Goal: Task Accomplishment & Management: Manage account settings

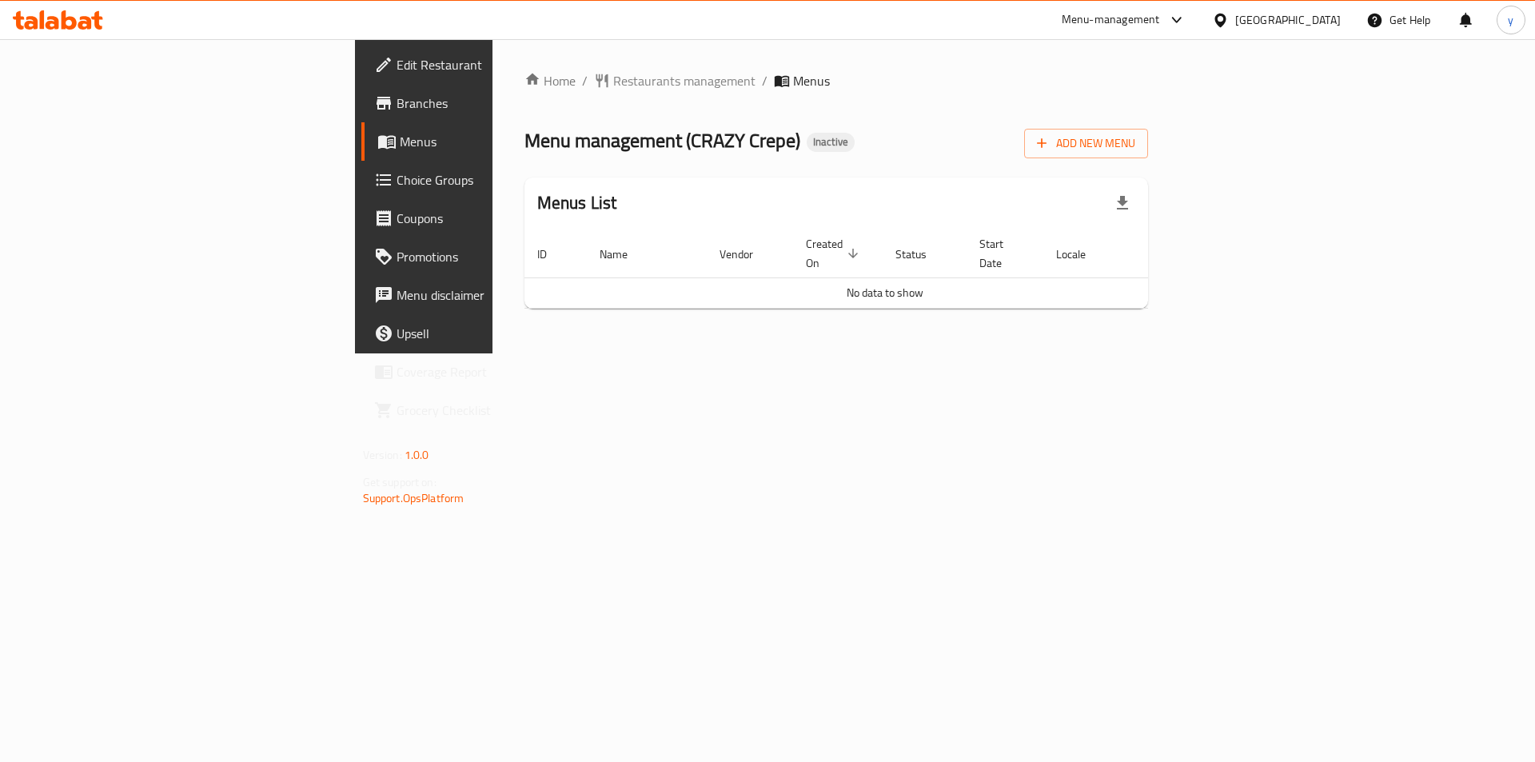
click at [533, 353] on div "Home / Restaurants management / Menus Menu management ( CRAZY Crepe ) Inactive …" at bounding box center [837, 196] width 689 height 314
click at [1132, 194] on icon "button" at bounding box center [1122, 203] width 19 height 19
click at [1136, 148] on span "Add New Menu" at bounding box center [1086, 144] width 98 height 20
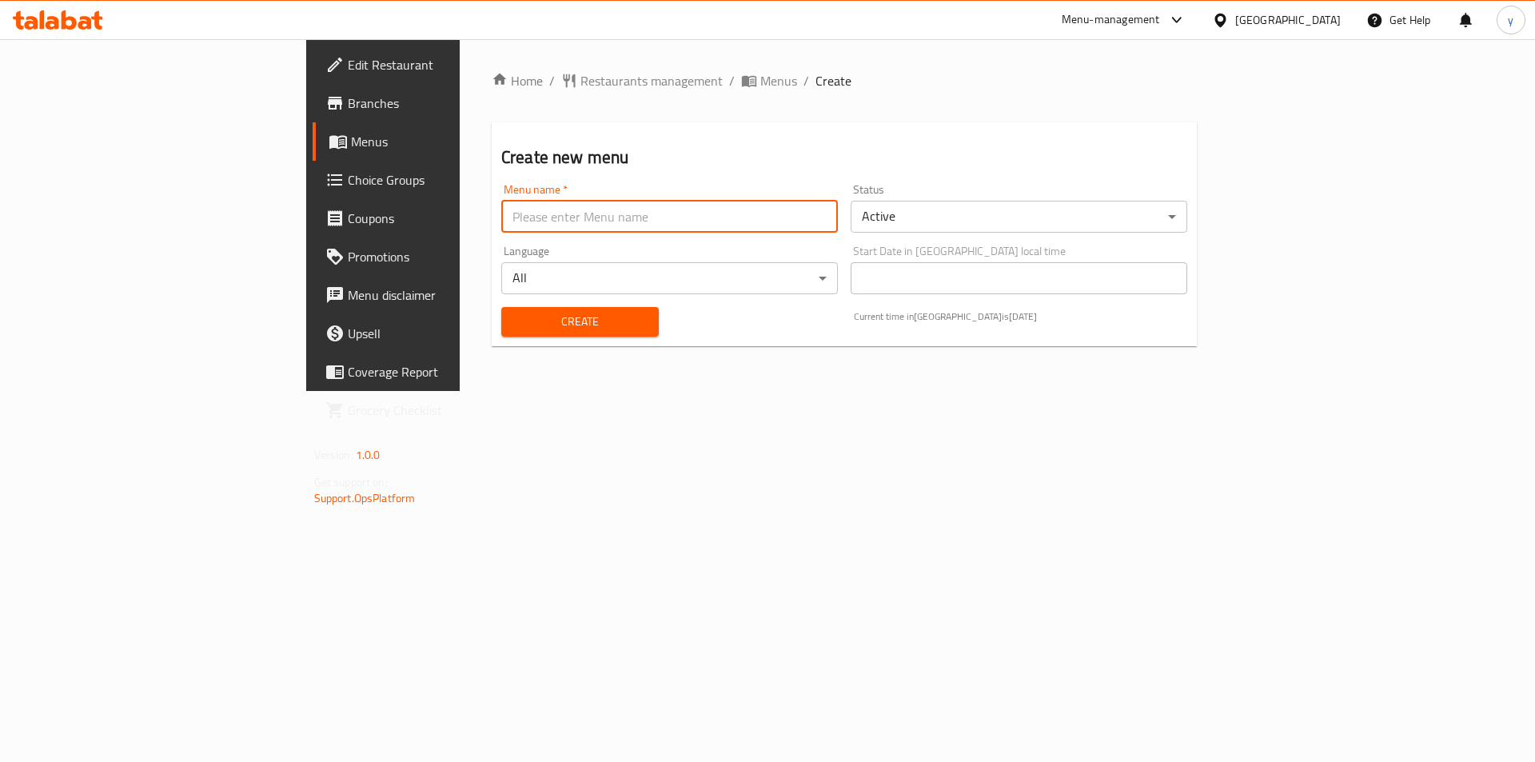
click at [583, 220] on input "text" at bounding box center [669, 217] width 337 height 32
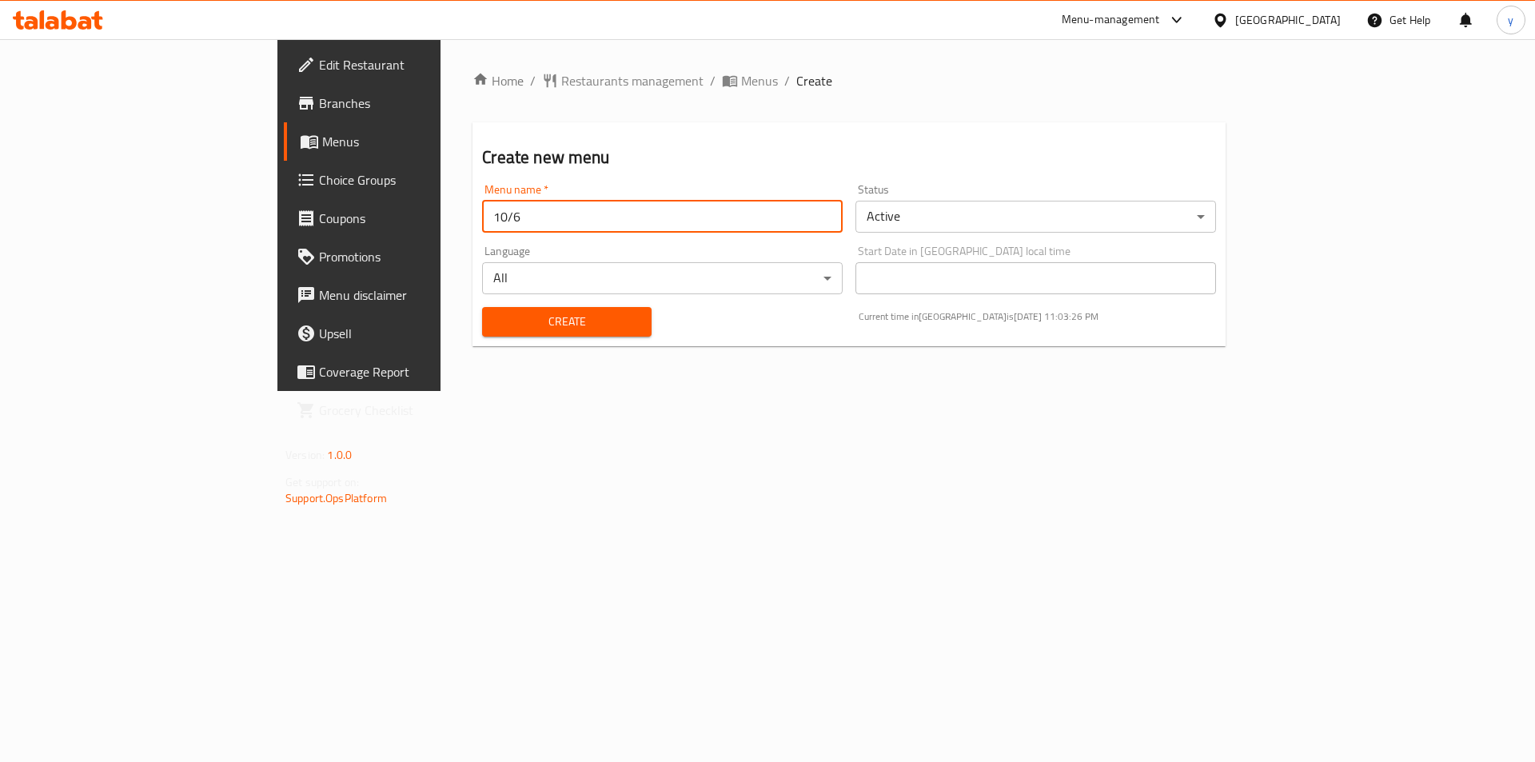
type input "10/6"
click at [482, 307] on button "Create" at bounding box center [566, 322] width 169 height 30
click at [284, 152] on link "Menus" at bounding box center [409, 141] width 250 height 38
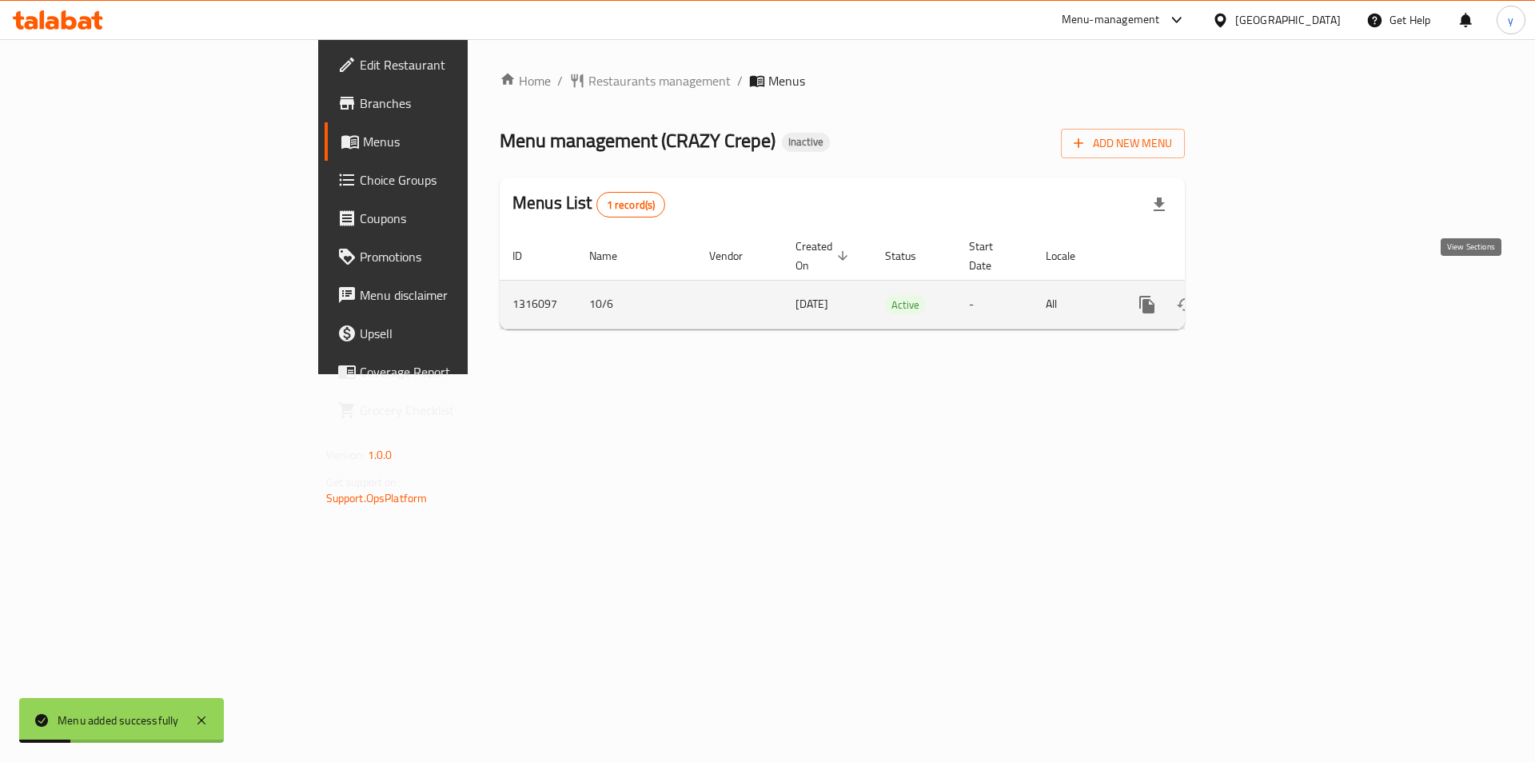
click at [1272, 295] on icon "enhanced table" at bounding box center [1262, 304] width 19 height 19
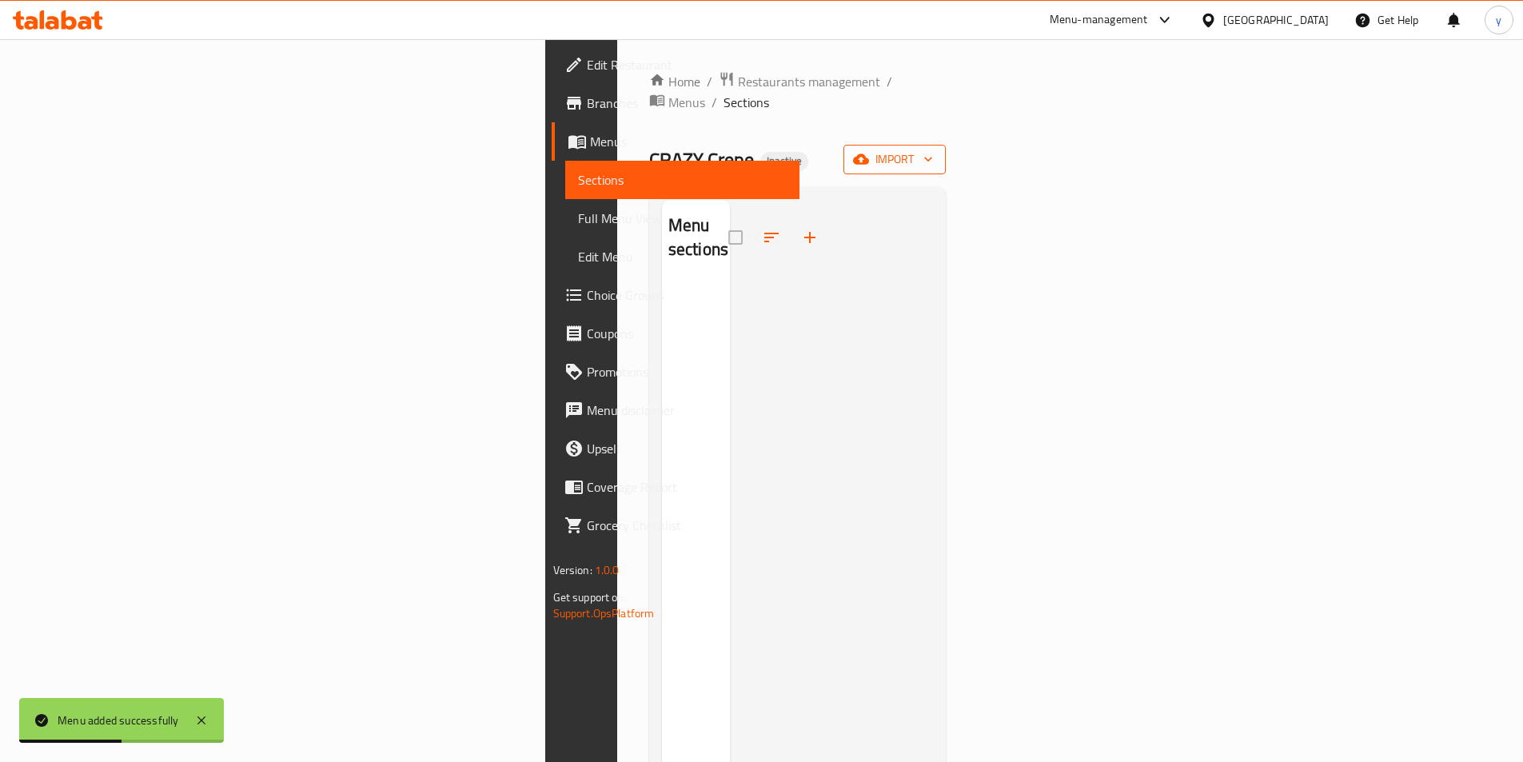
click at [933, 150] on span "import" at bounding box center [894, 160] width 77 height 20
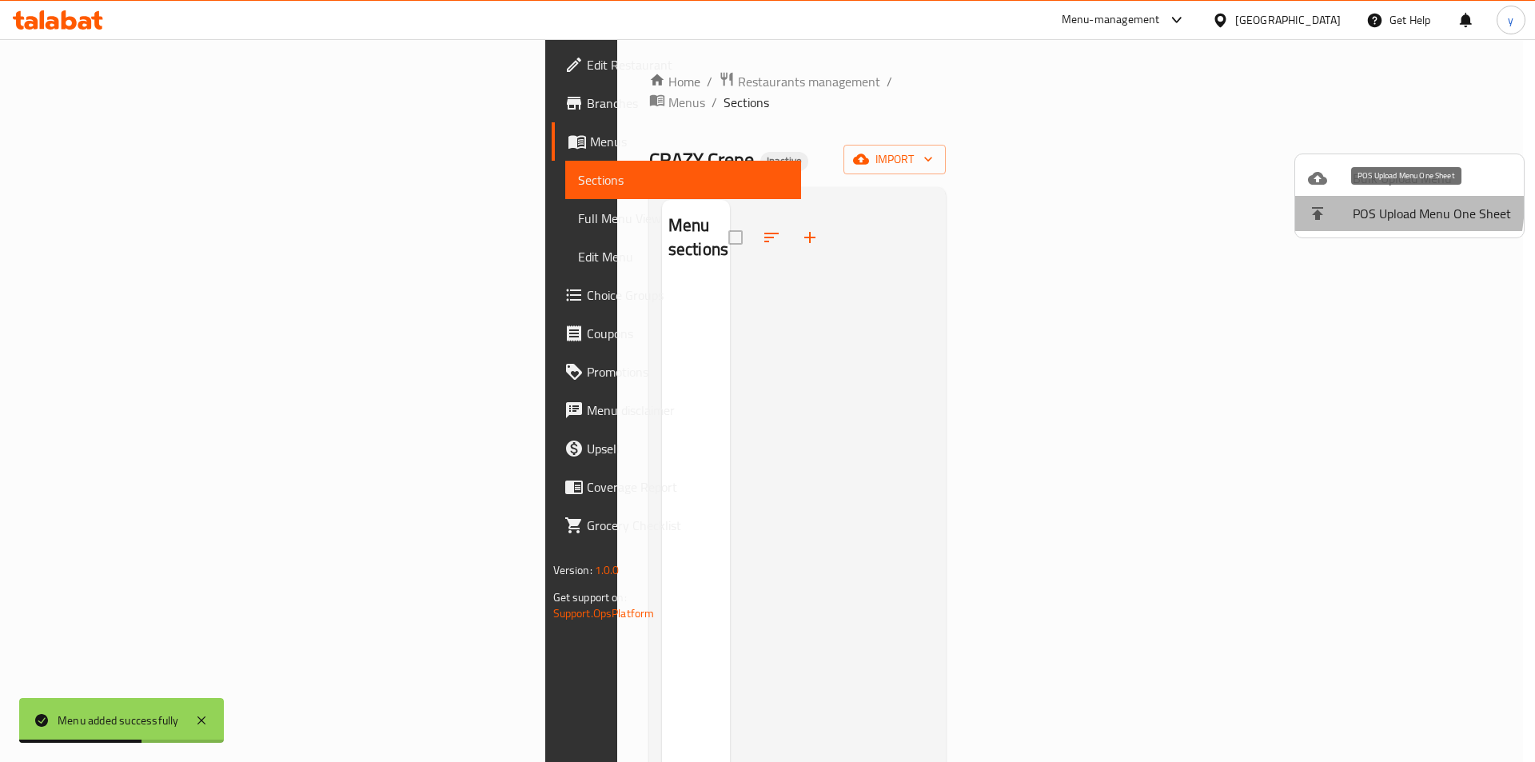
click at [1335, 201] on li "POS Upload Menu One Sheet" at bounding box center [1409, 213] width 229 height 35
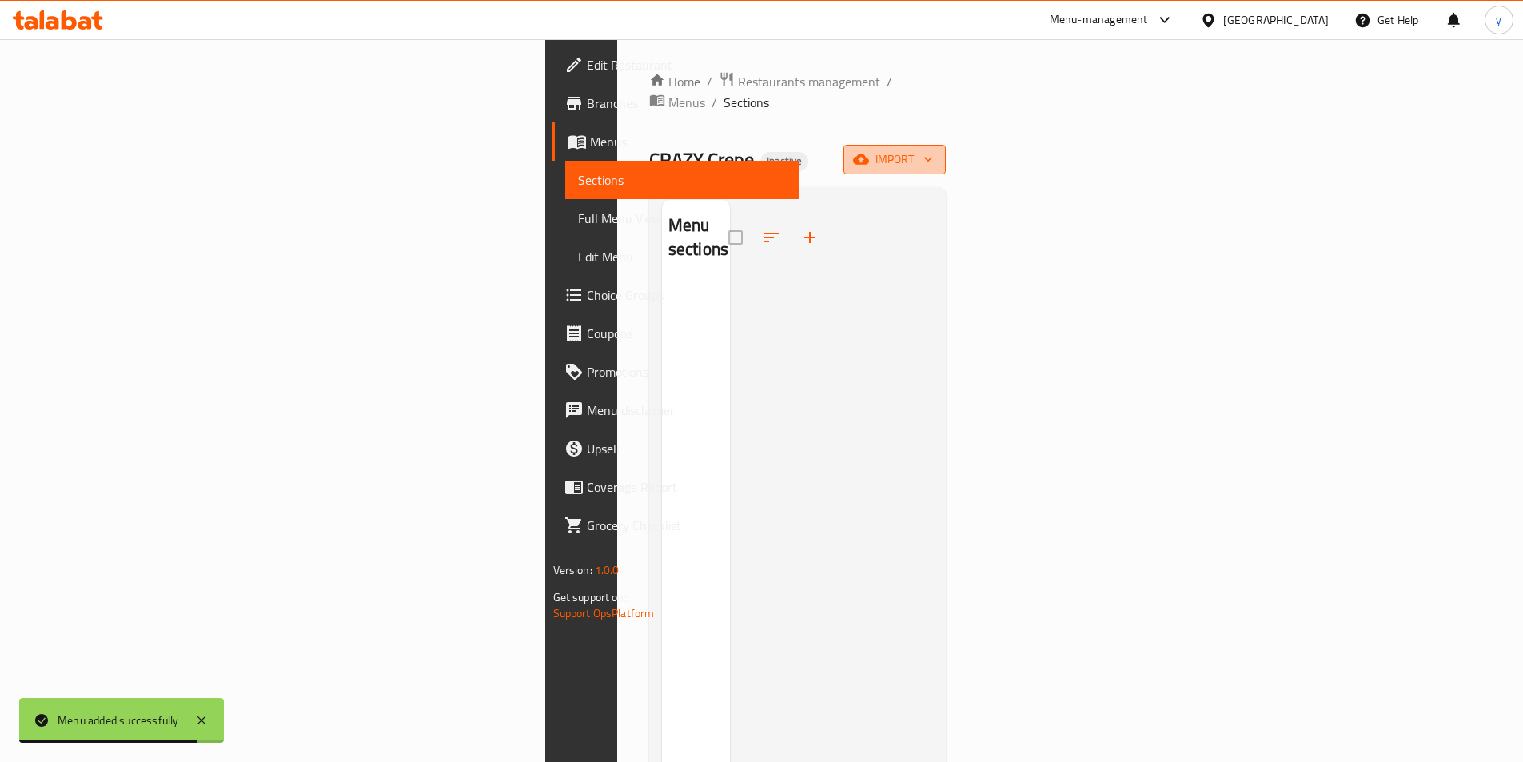
click at [933, 150] on span "import" at bounding box center [894, 160] width 77 height 20
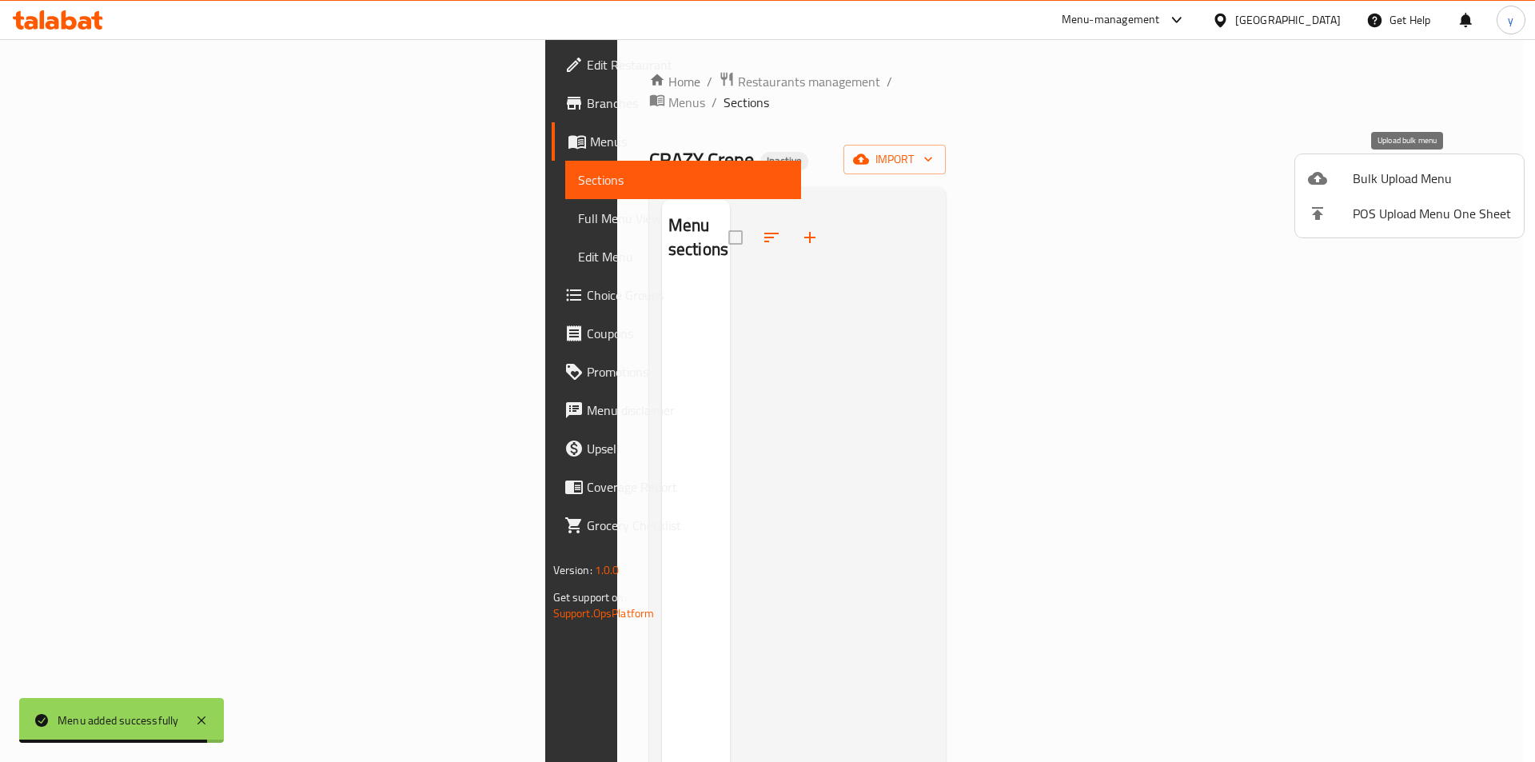
click at [1398, 177] on span "Bulk Upload Menu" at bounding box center [1432, 178] width 158 height 19
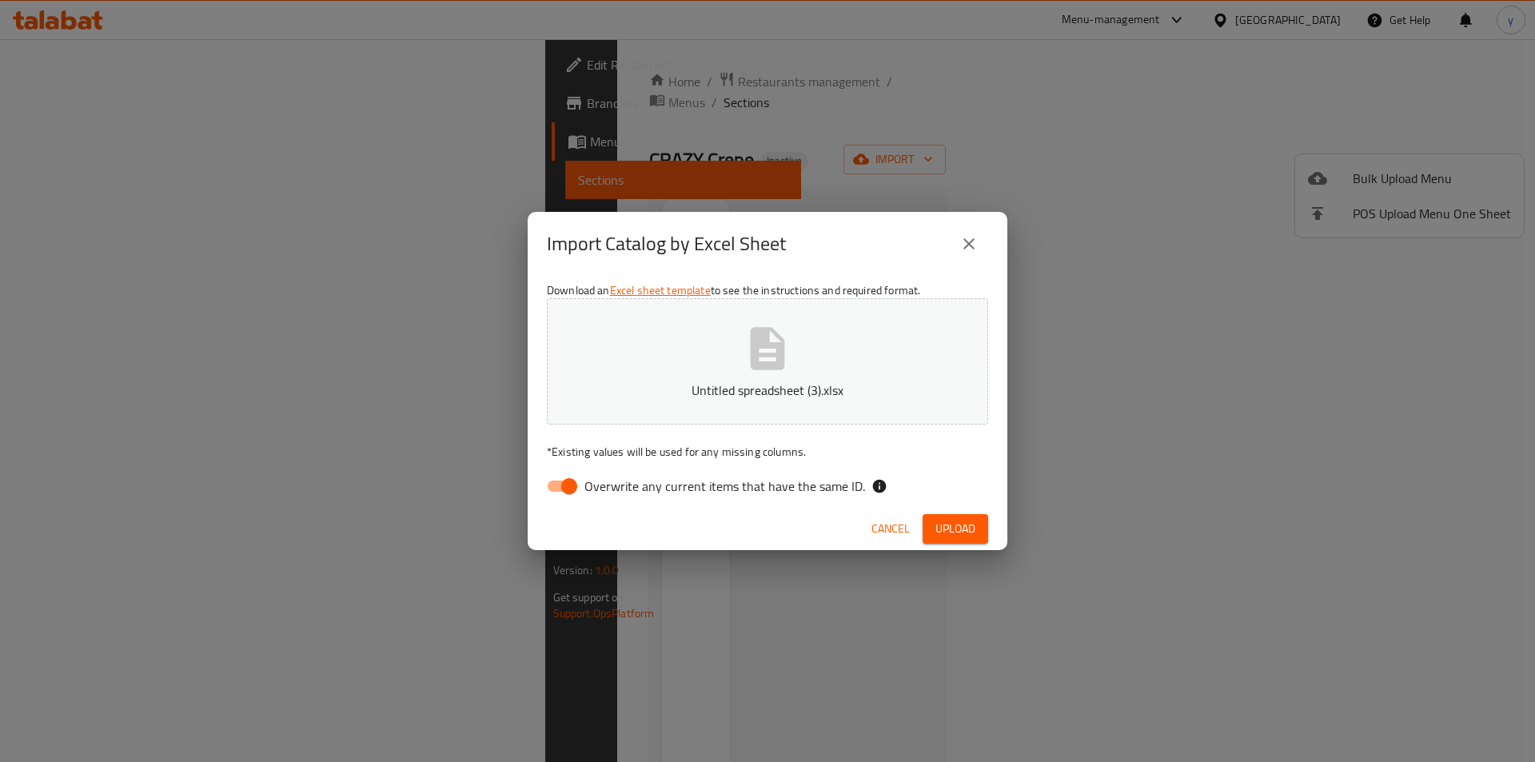
click at [569, 489] on input "Overwrite any current items that have the same ID." at bounding box center [569, 486] width 91 height 30
checkbox input "false"
click at [955, 527] on span "Upload" at bounding box center [956, 529] width 40 height 20
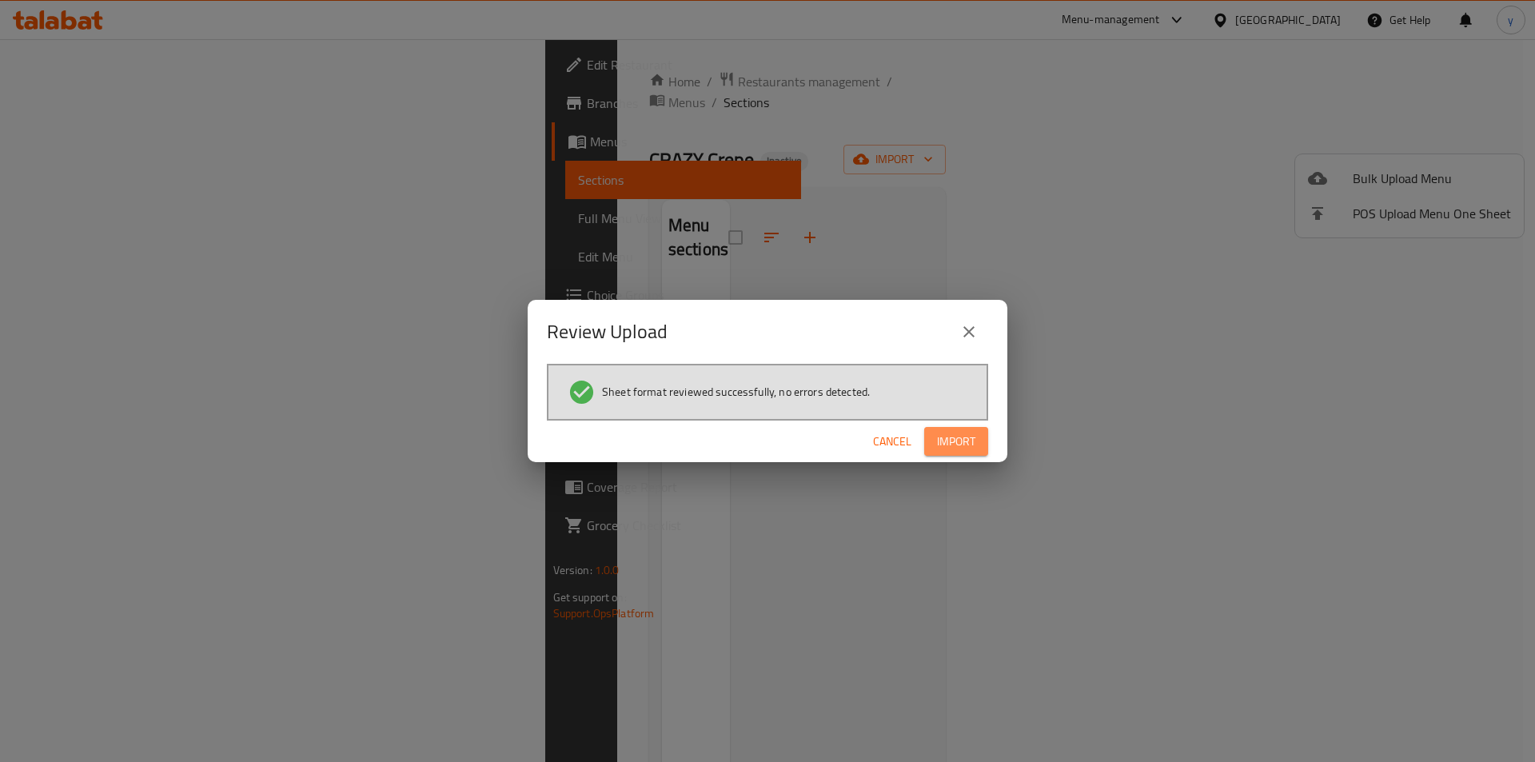
click at [977, 431] on button "Import" at bounding box center [956, 442] width 64 height 30
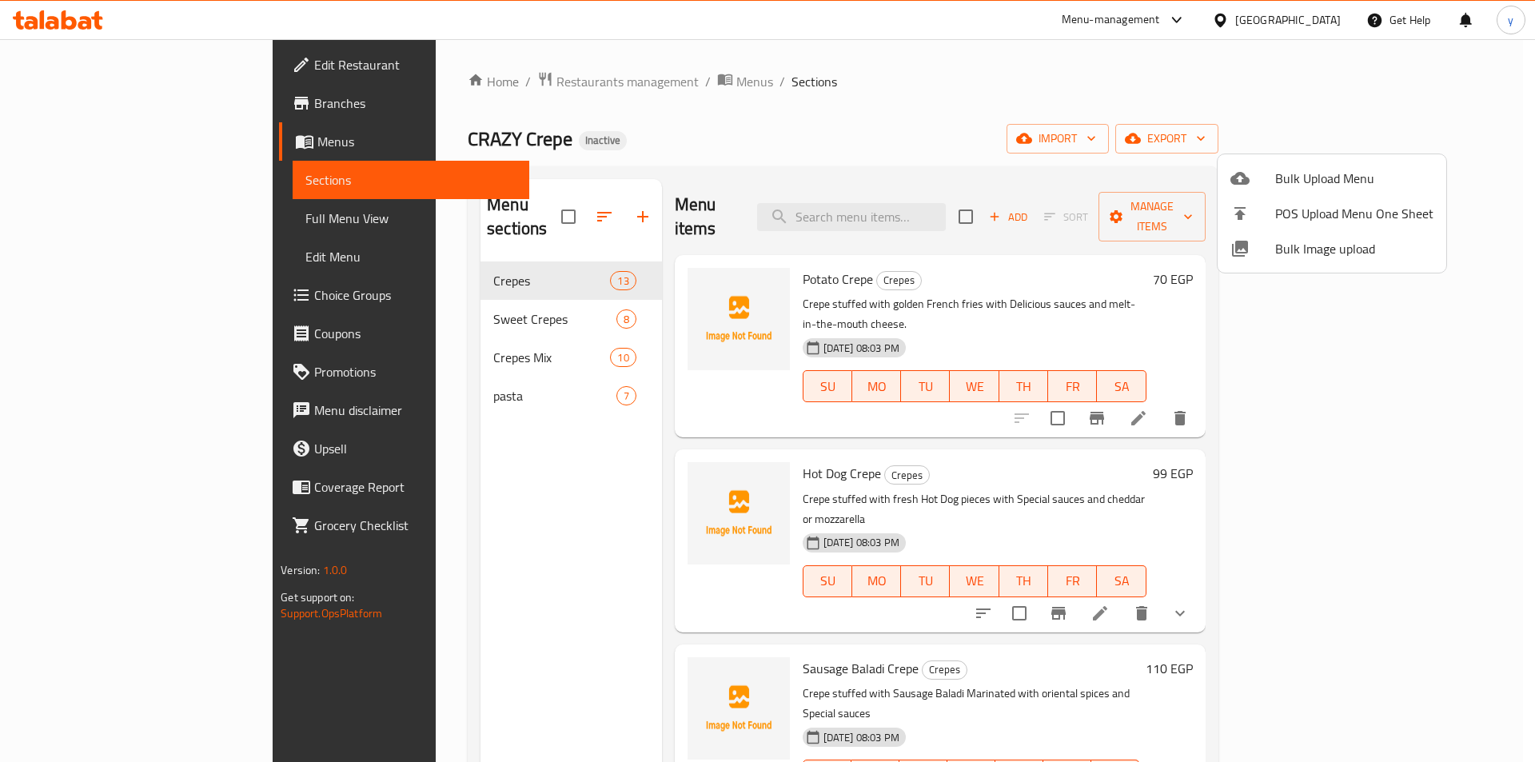
click at [67, 218] on div at bounding box center [767, 381] width 1535 height 762
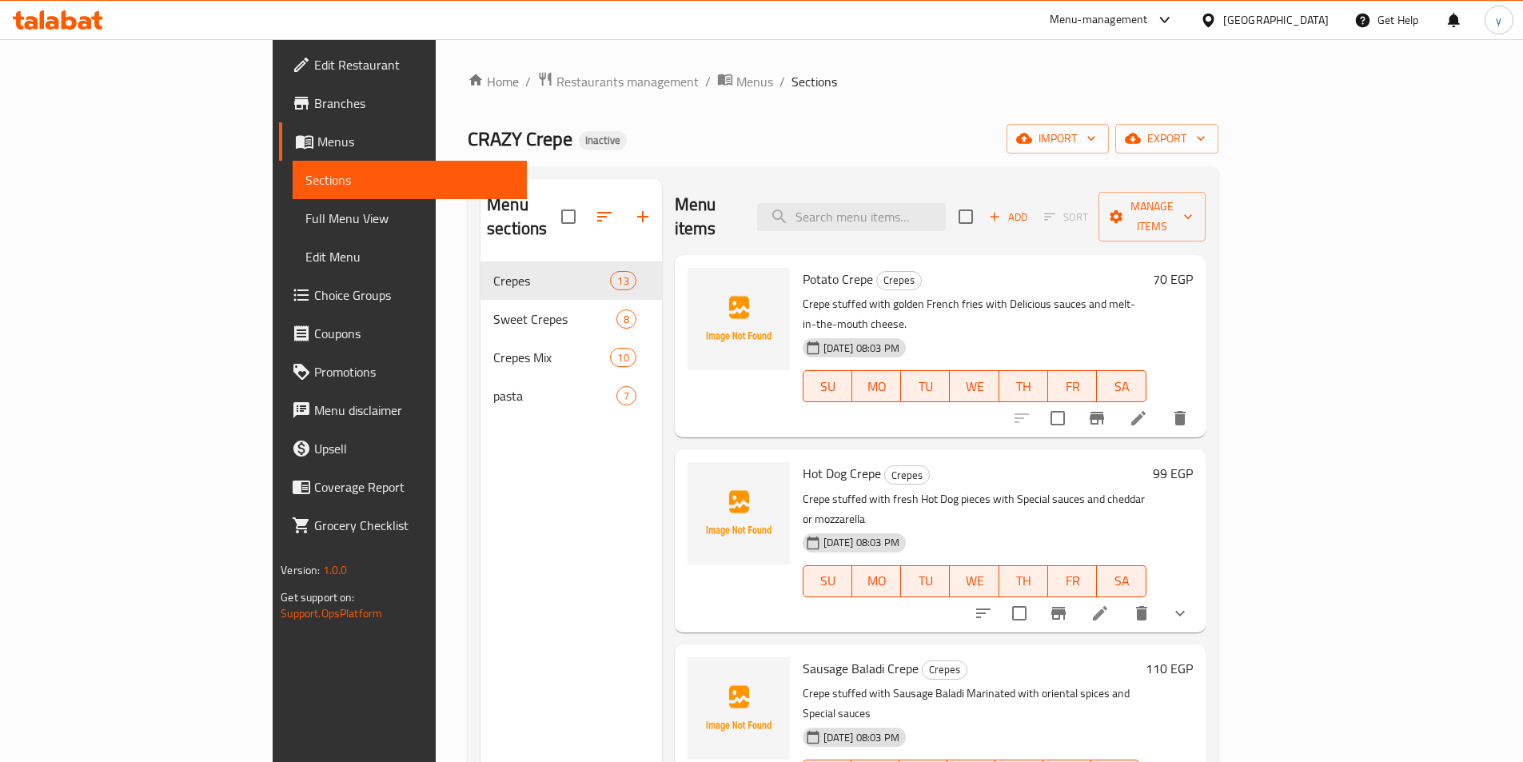
click at [305, 218] on span "Full Menu View" at bounding box center [409, 218] width 209 height 19
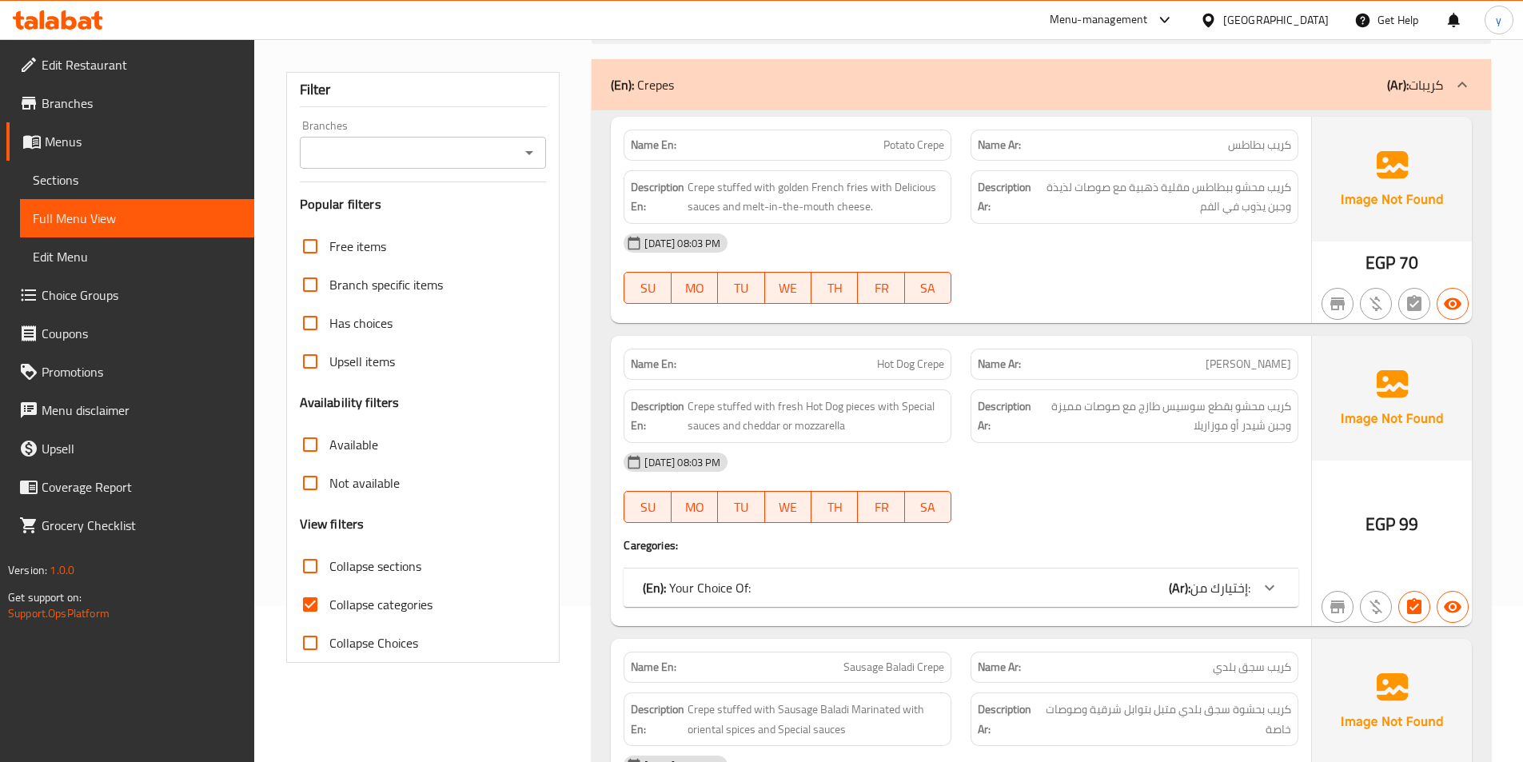
scroll to position [320, 0]
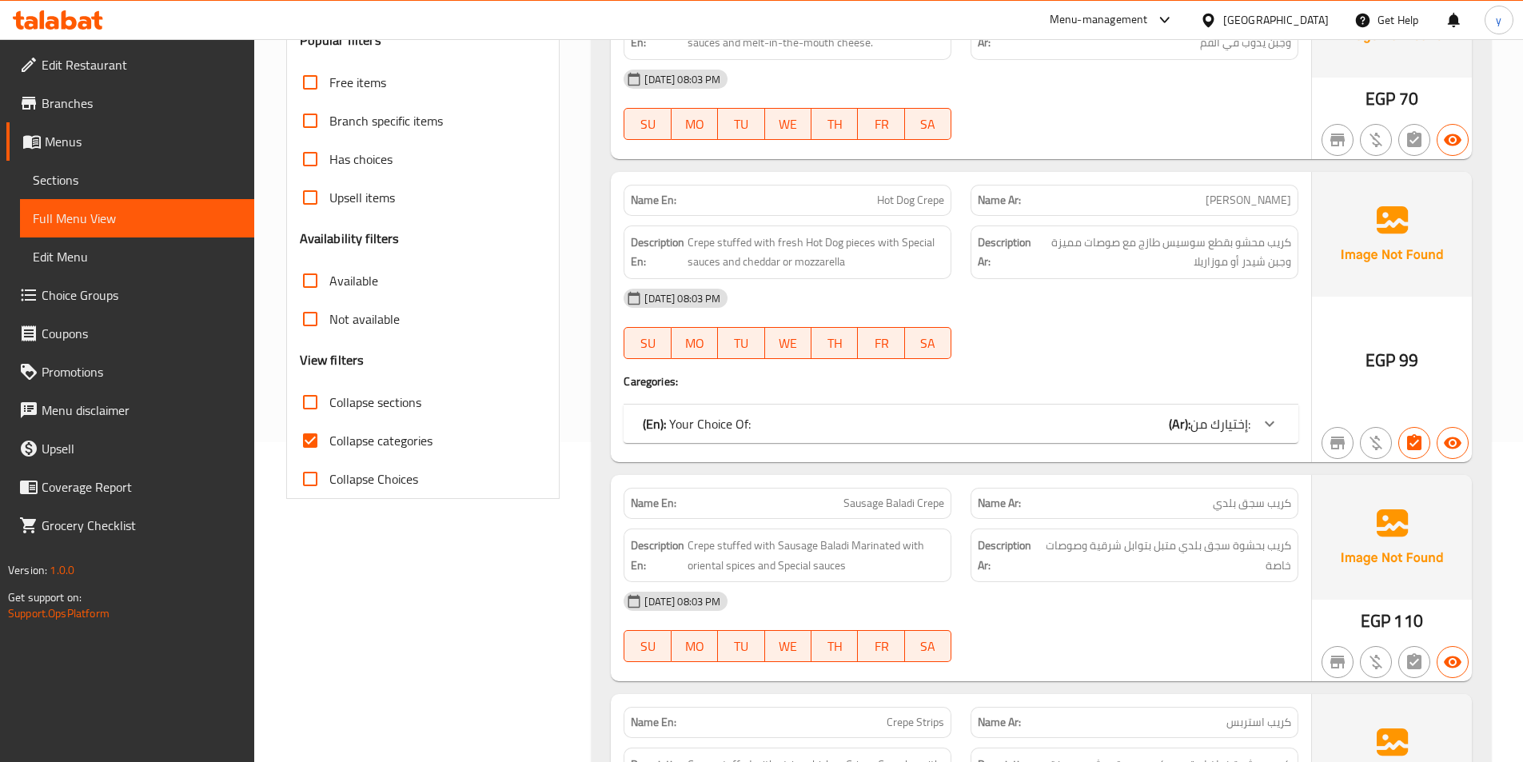
click at [369, 436] on span "Collapse categories" at bounding box center [380, 440] width 103 height 19
click at [329, 436] on input "Collapse categories" at bounding box center [310, 440] width 38 height 38
checkbox input "false"
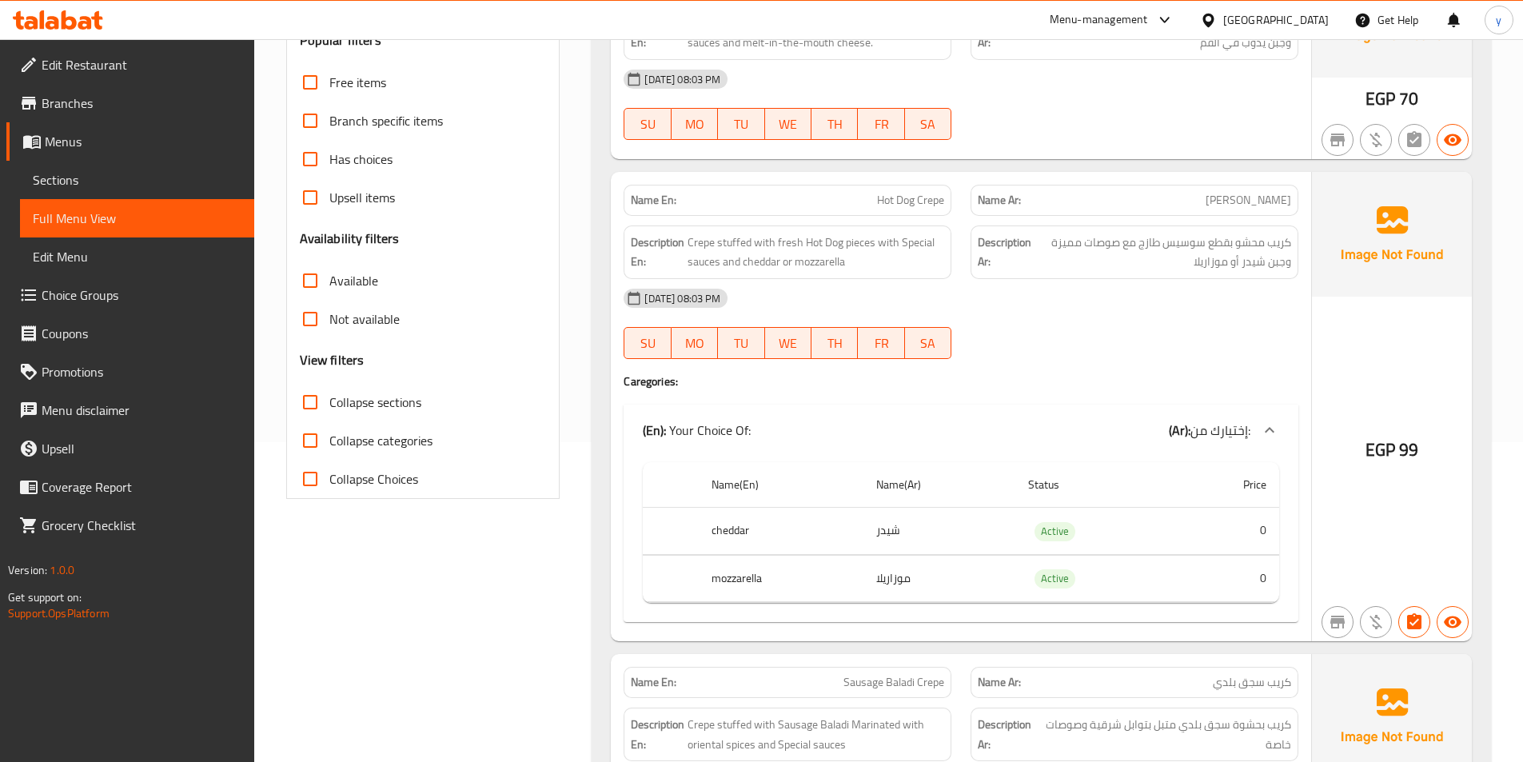
click at [367, 405] on span "Collapse sections" at bounding box center [375, 402] width 92 height 19
click at [329, 405] on input "Collapse sections" at bounding box center [310, 402] width 38 height 38
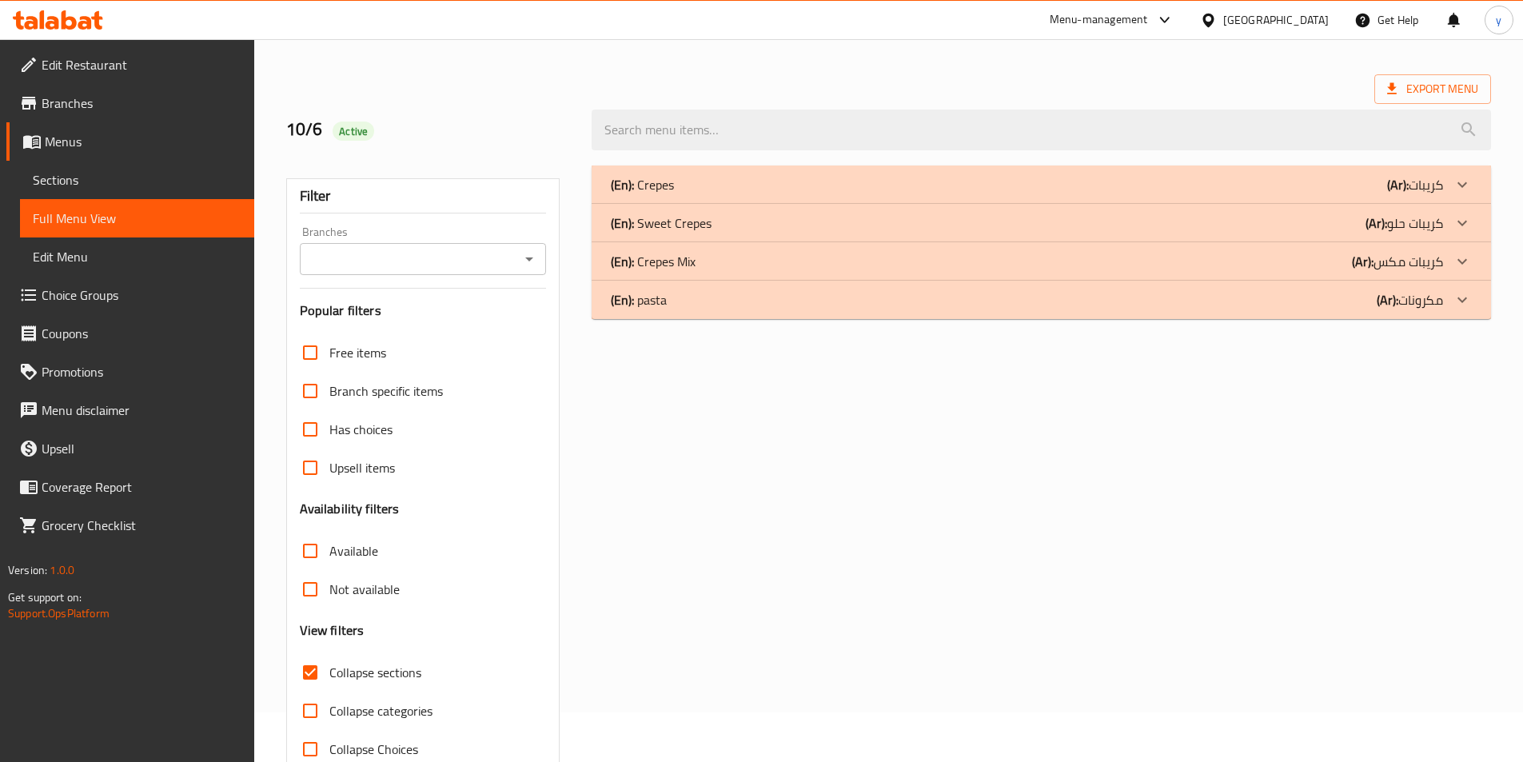
scroll to position [89, 0]
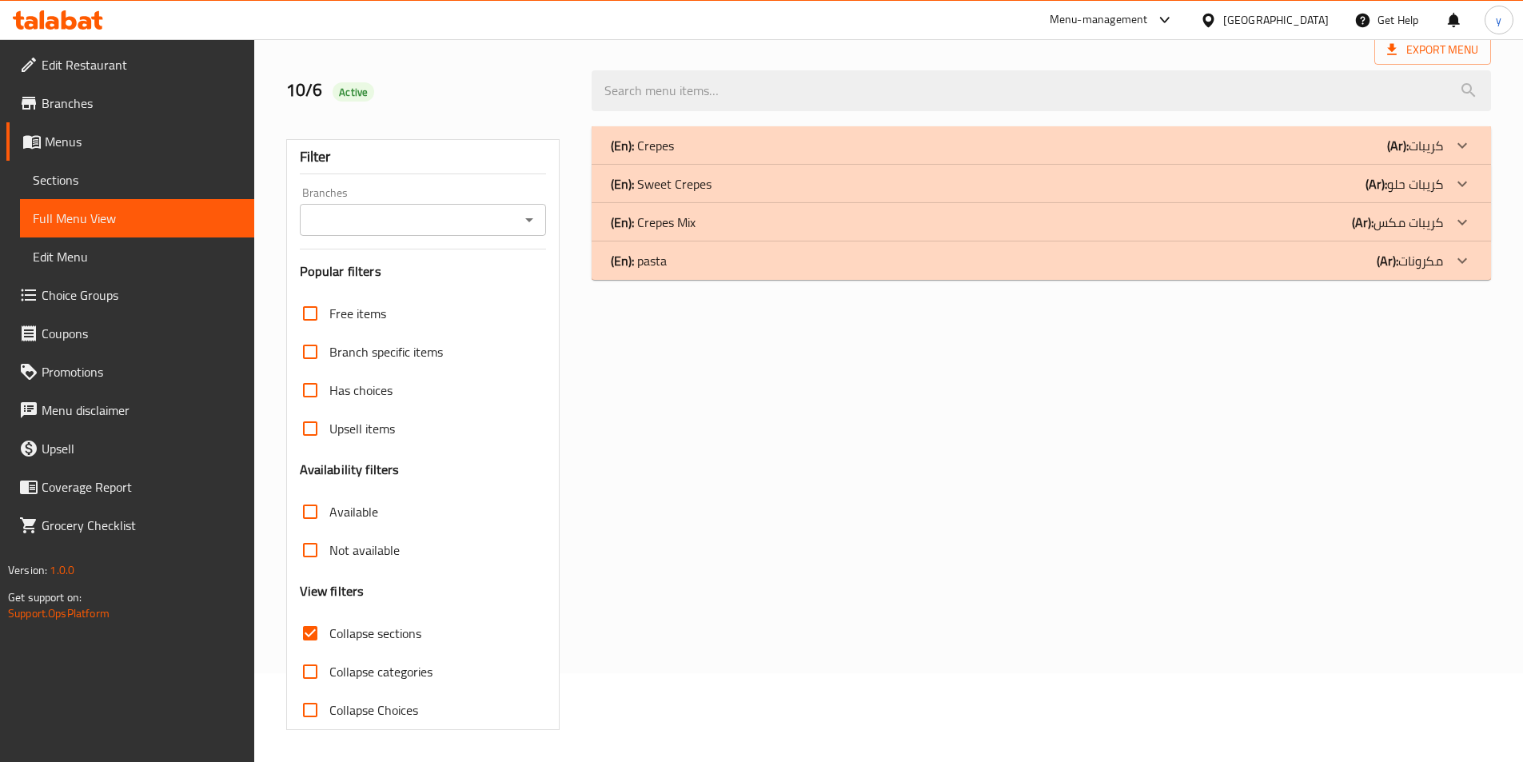
click at [364, 624] on span "Collapse sections" at bounding box center [375, 633] width 92 height 19
click at [329, 624] on input "Collapse sections" at bounding box center [310, 633] width 38 height 38
checkbox input "false"
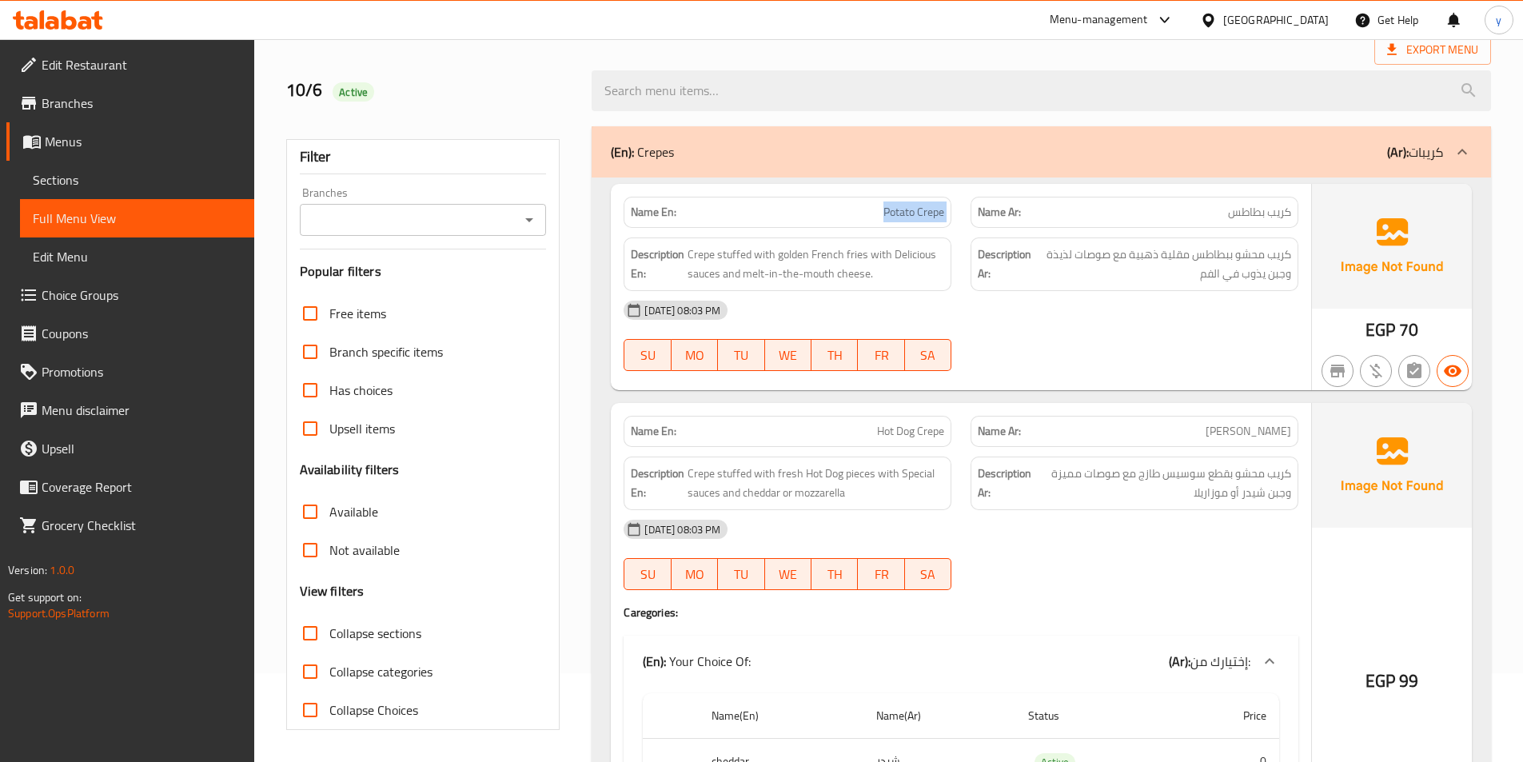
drag, startPoint x: 880, startPoint y: 213, endPoint x: 964, endPoint y: 214, distance: 84.0
click at [964, 214] on div "Name En: Potato Crepe Name Ar: كريب بطاطس" at bounding box center [961, 212] width 694 height 50
click at [948, 263] on div "Description En: Crepe stuffed with golden French fries with Delicious sauces an…" at bounding box center [788, 265] width 328 height 54
drag, startPoint x: 880, startPoint y: 213, endPoint x: 949, endPoint y: 214, distance: 69.6
click at [949, 214] on div "Name En: Potato Crepe" at bounding box center [788, 212] width 328 height 31
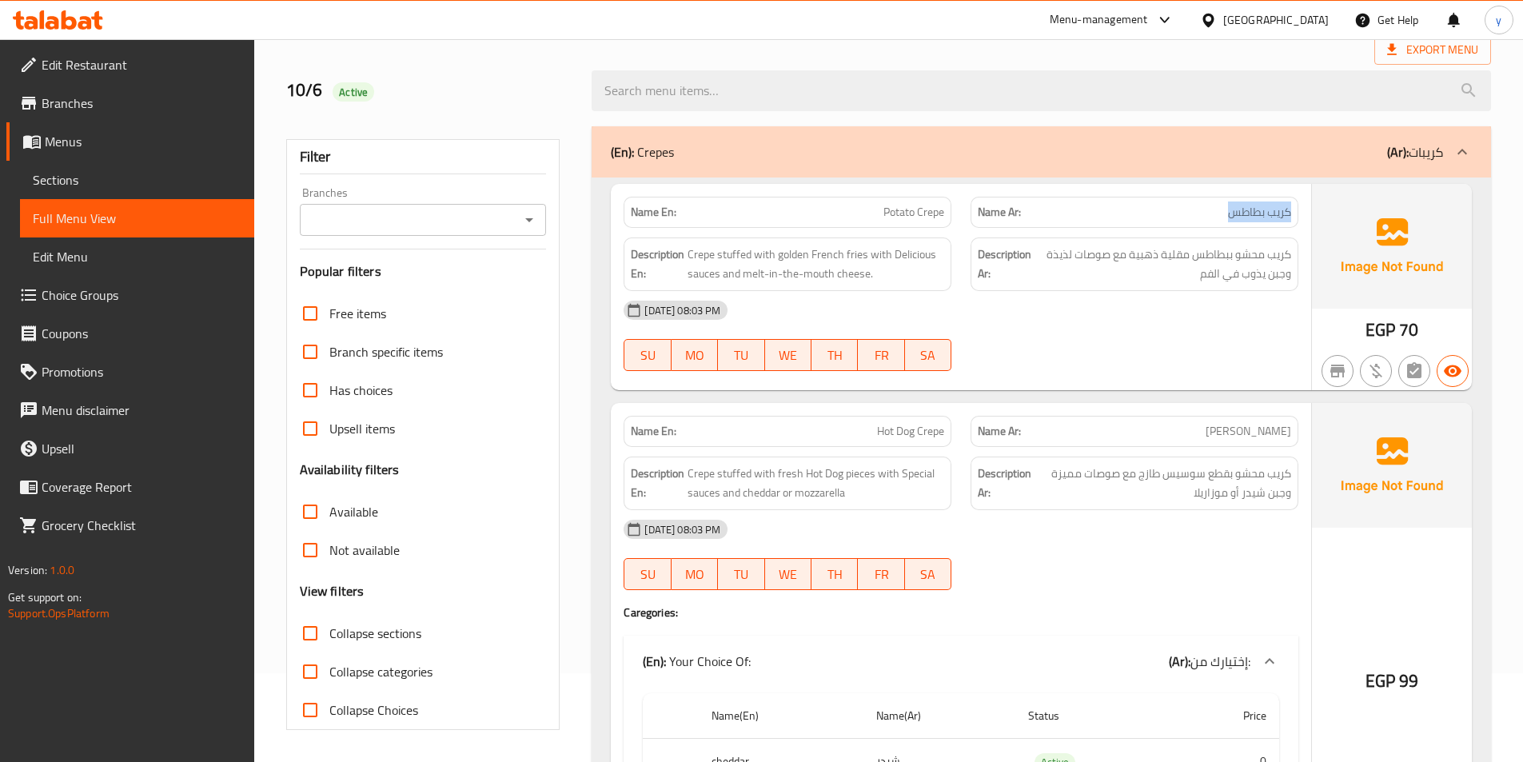
drag, startPoint x: 1208, startPoint y: 213, endPoint x: 1288, endPoint y: 207, distance: 81.0
click at [1288, 207] on p "Name Ar: كريب بطاطس" at bounding box center [1134, 212] width 313 height 17
drag, startPoint x: 1286, startPoint y: 255, endPoint x: 1158, endPoint y: 259, distance: 128.0
click at [1158, 259] on span "كريب محشو ببطاطس مقلية ذهبية مع صوصات لذيذة وجبن يذوب في الفم" at bounding box center [1163, 264] width 257 height 39
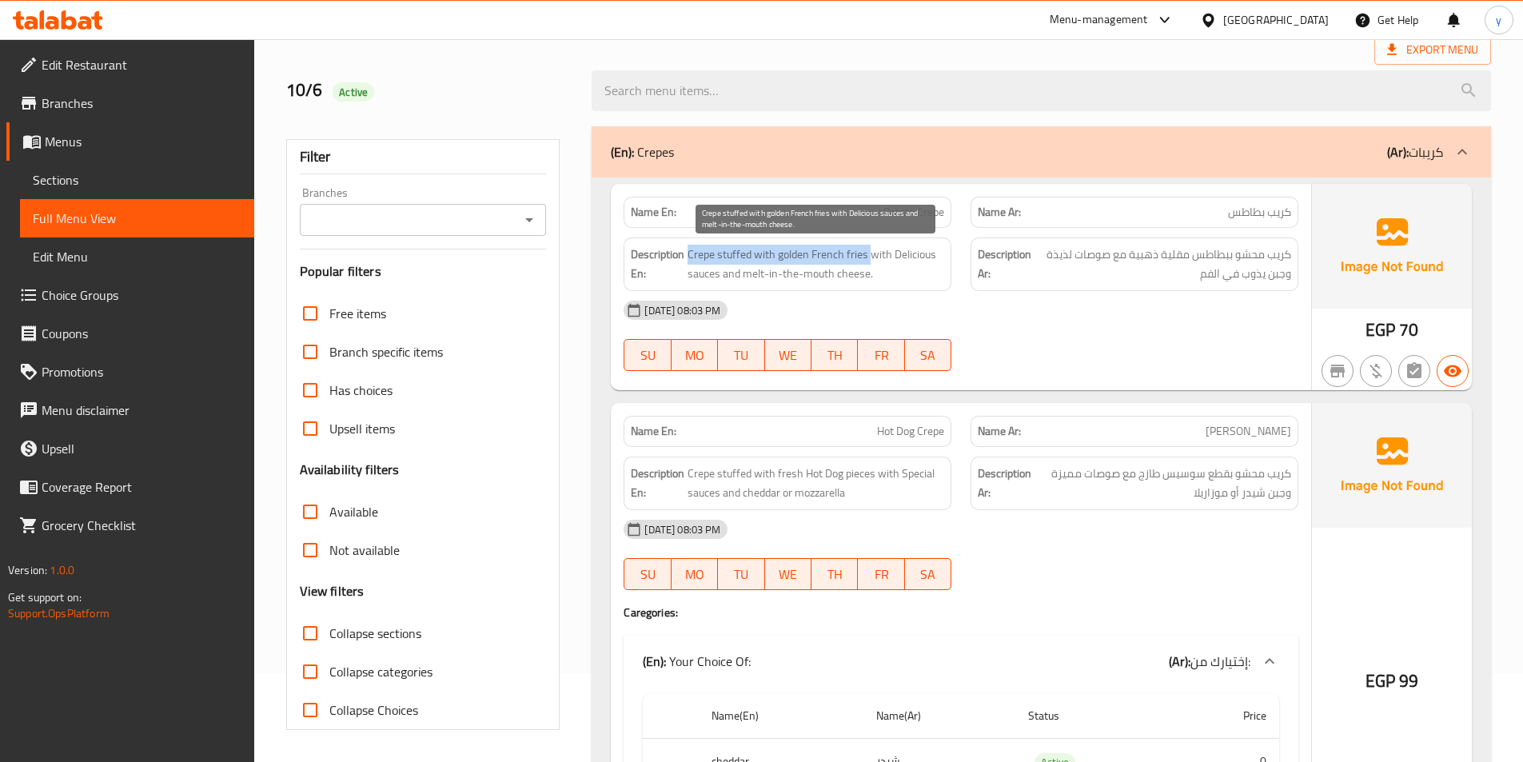
drag, startPoint x: 689, startPoint y: 255, endPoint x: 868, endPoint y: 257, distance: 179.1
click at [868, 257] on span "Crepe stuffed with golden French fries with Delicious sauces and melt-in-the-mo…" at bounding box center [816, 264] width 257 height 39
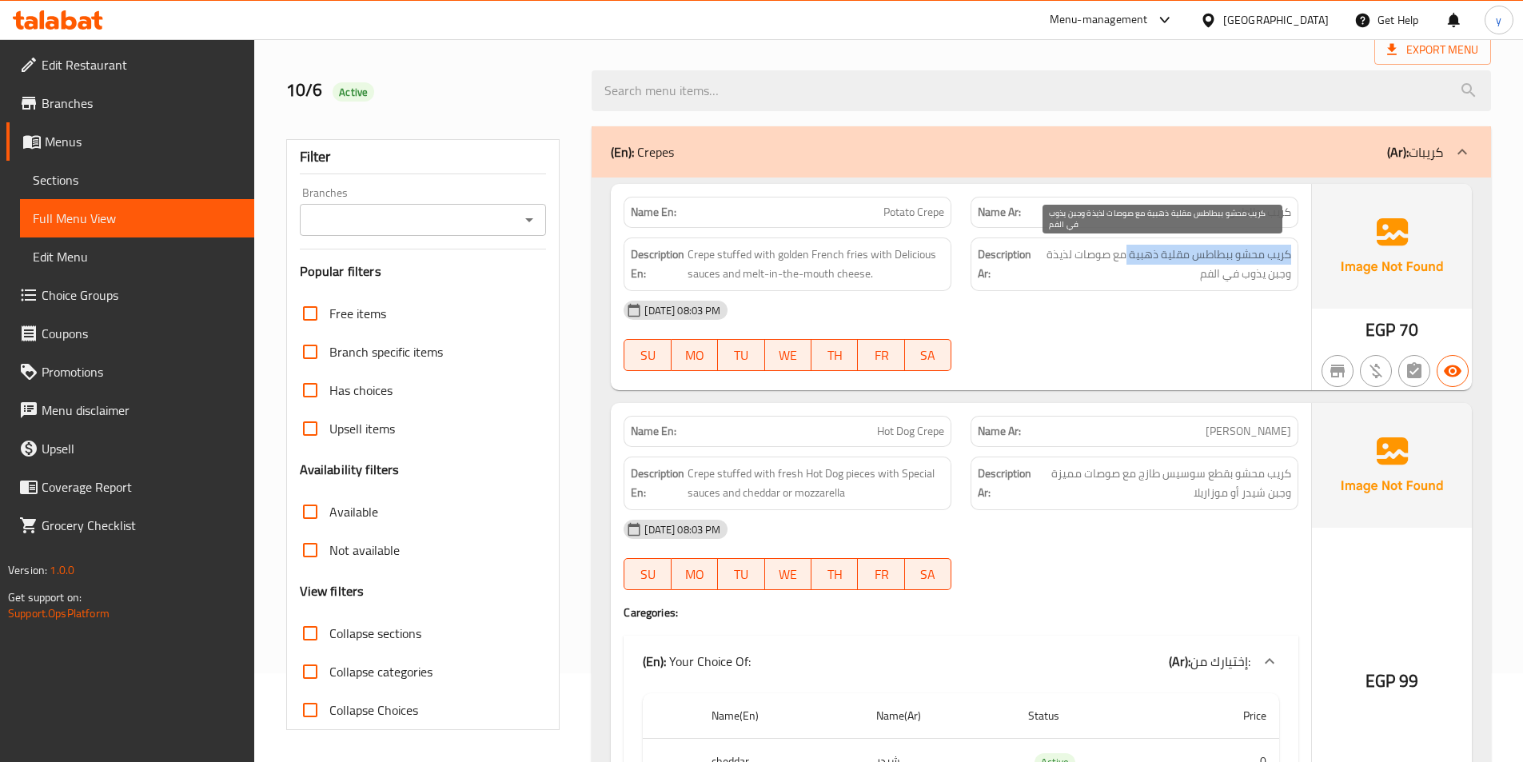
drag, startPoint x: 1291, startPoint y: 261, endPoint x: 1124, endPoint y: 258, distance: 167.2
click at [1124, 258] on div "Description Ar: كريب محشو ببطاطس مقلية ذهبية مع صوصات لذيذة وجبن يذوب في الفم" at bounding box center [1135, 265] width 328 height 54
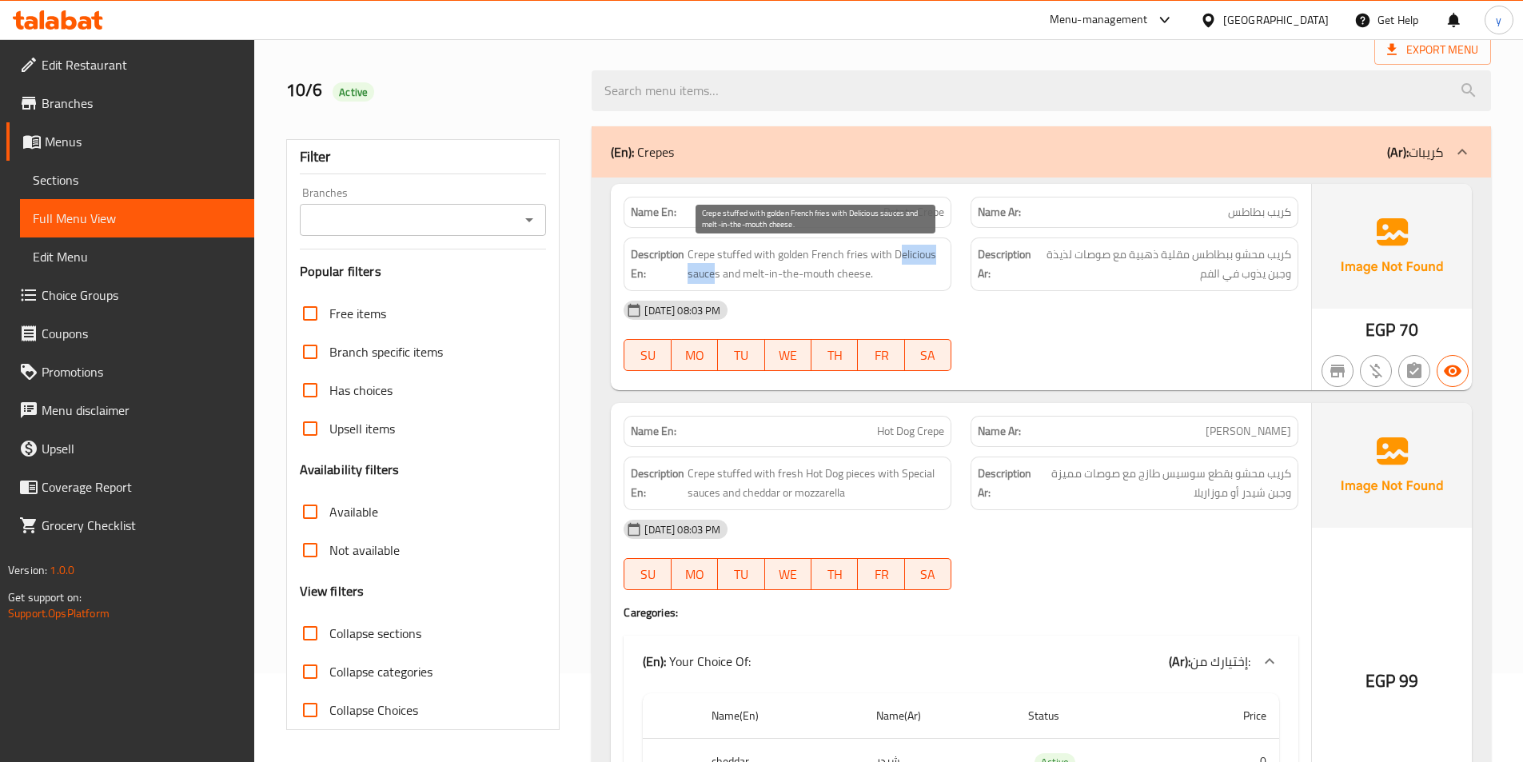
drag, startPoint x: 896, startPoint y: 253, endPoint x: 713, endPoint y: 273, distance: 184.3
click at [713, 273] on span "Crepe stuffed with golden French fries with Delicious sauces and melt-in-the-mo…" at bounding box center [816, 264] width 257 height 39
click at [912, 277] on span "Crepe stuffed with golden French fries with Delicious sauces and melt-in-the-mo…" at bounding box center [816, 264] width 257 height 39
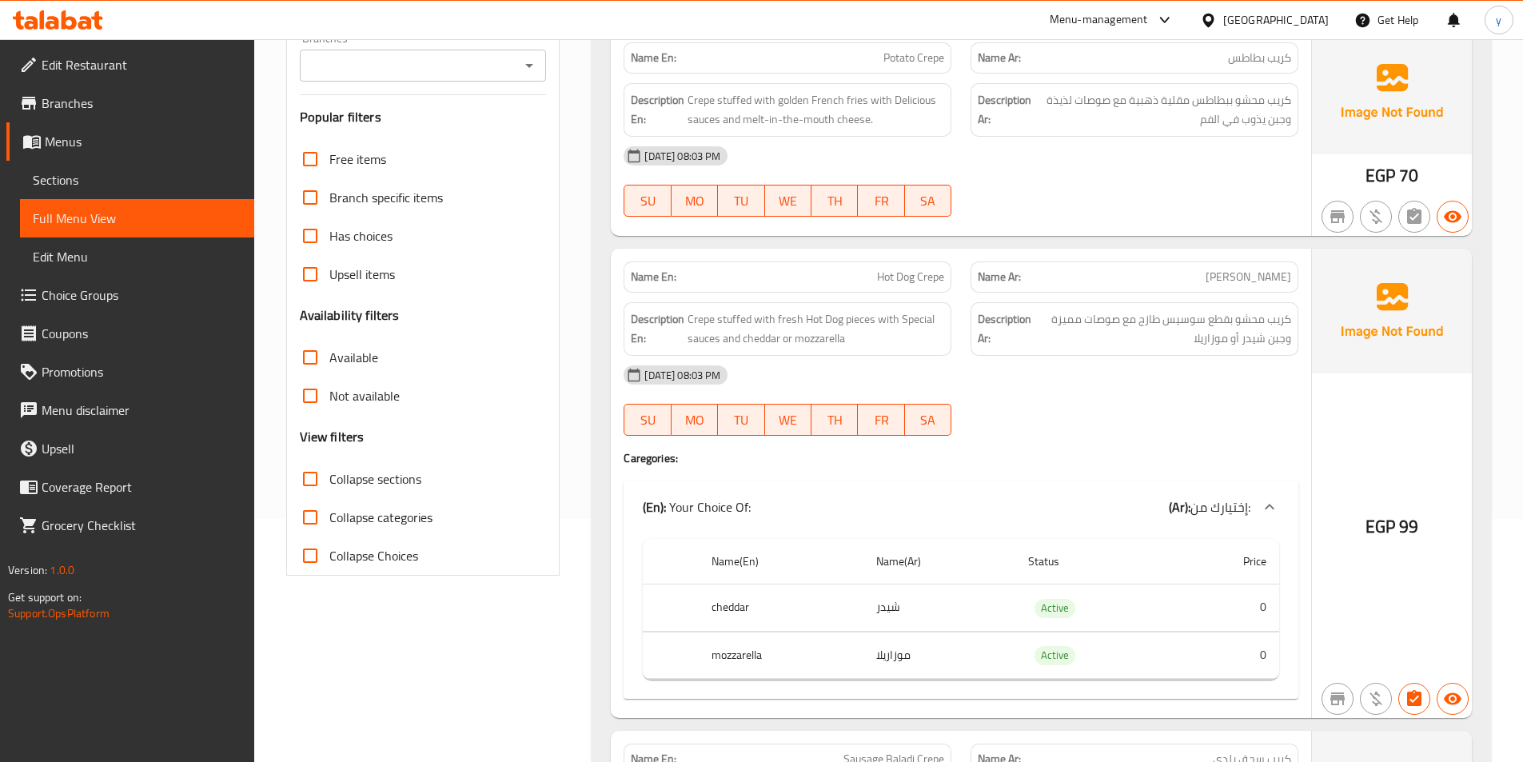
scroll to position [249, 0]
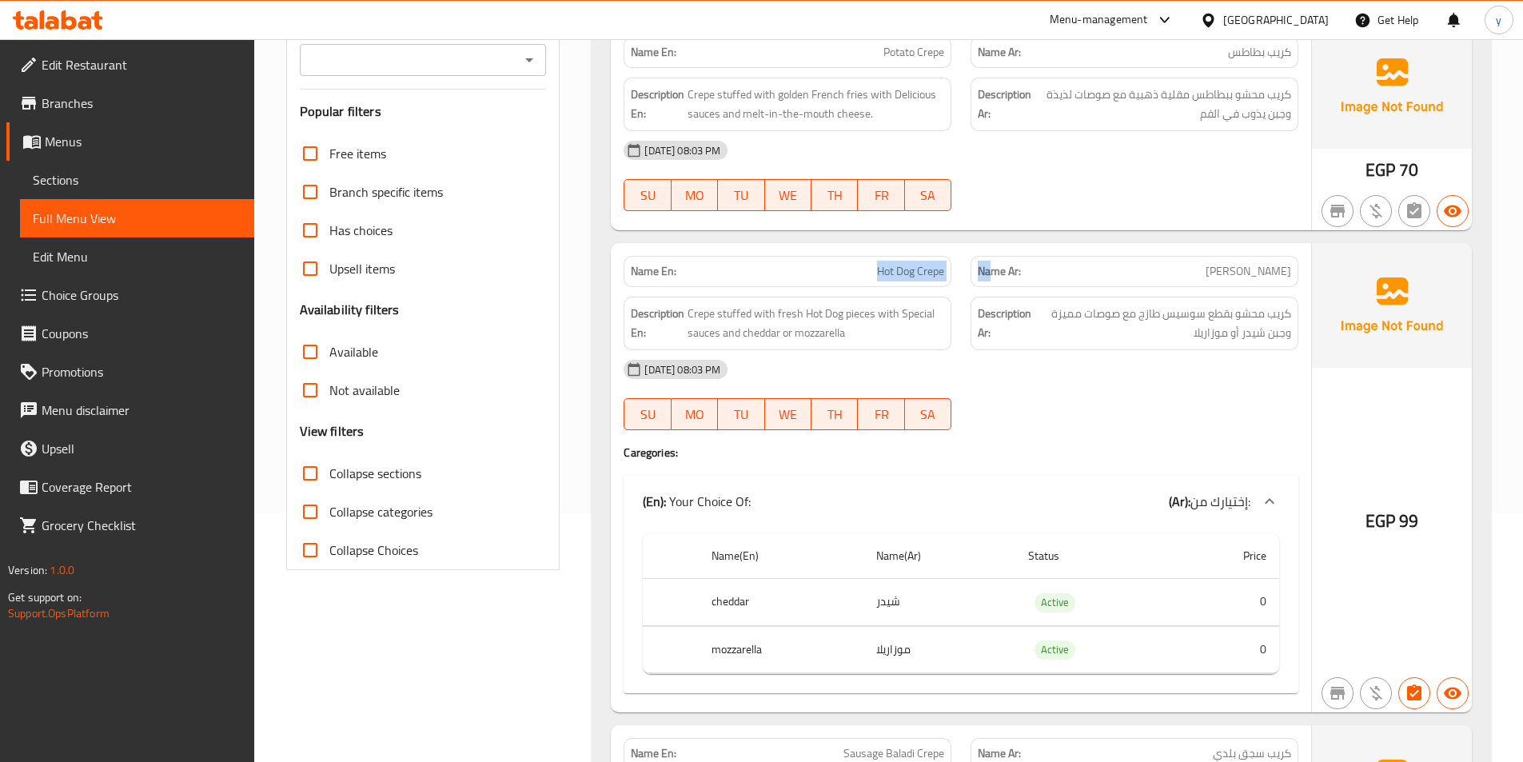
drag, startPoint x: 877, startPoint y: 273, endPoint x: 1194, endPoint y: 274, distance: 316.7
click at [993, 270] on div "Name En: Hot Dog Crepe Name Ar: كريب سوسيس" at bounding box center [961, 271] width 694 height 50
drag, startPoint x: 1202, startPoint y: 270, endPoint x: 1240, endPoint y: 279, distance: 39.4
click at [1284, 276] on p "Name Ar: كريب سوسيس" at bounding box center [1134, 271] width 313 height 17
click at [1189, 297] on div "Description Ar: كريب محشو بقطع سوسيس طازج مع صوصات مميزة وجبن شيدر أو موزاريلا" at bounding box center [1135, 324] width 328 height 54
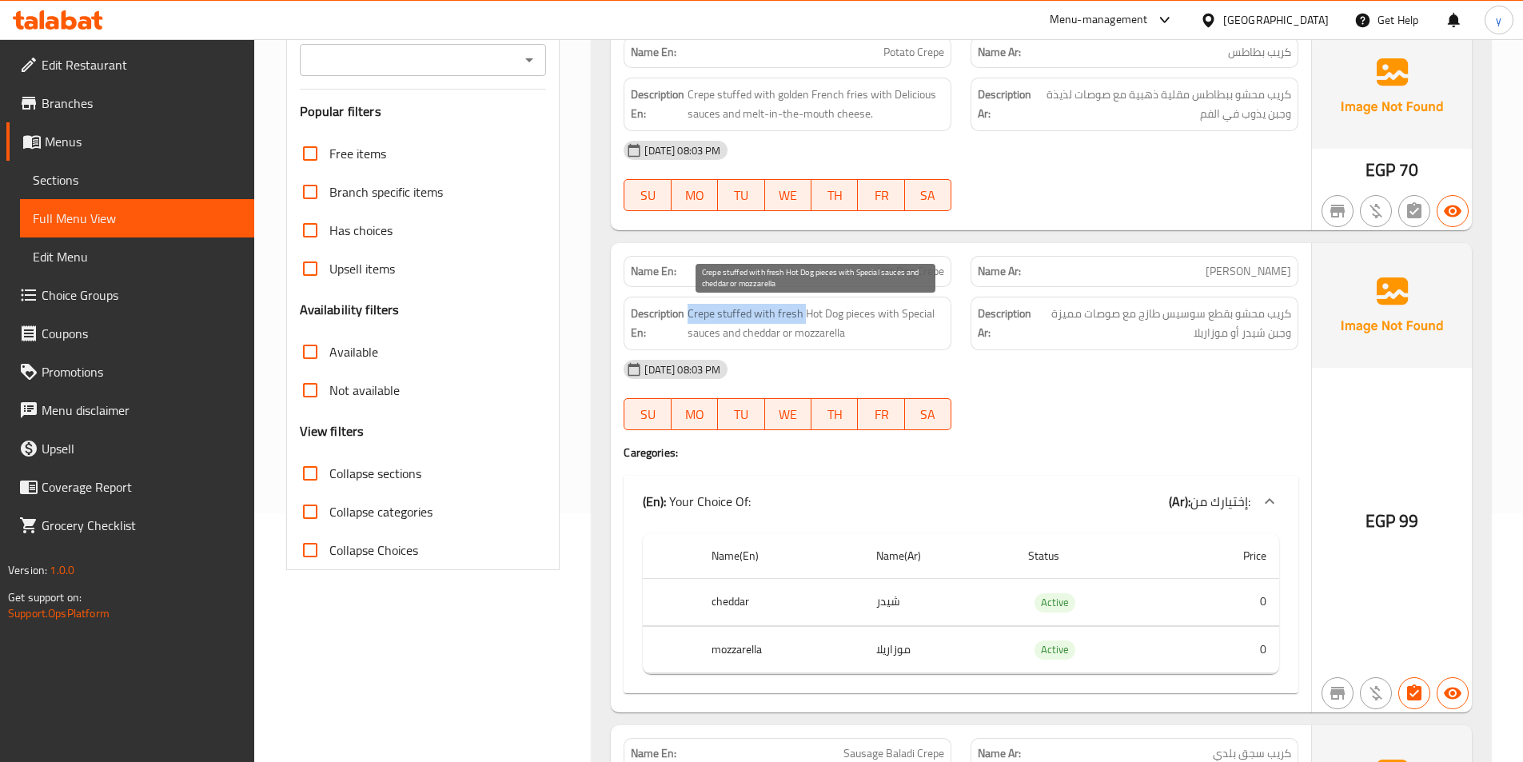
drag, startPoint x: 689, startPoint y: 311, endPoint x: 827, endPoint y: 324, distance: 138.9
click at [807, 322] on span "Crepe stuffed with fresh Hot Dog pieces with Special sauces and cheddar or mozz…" at bounding box center [816, 323] width 257 height 39
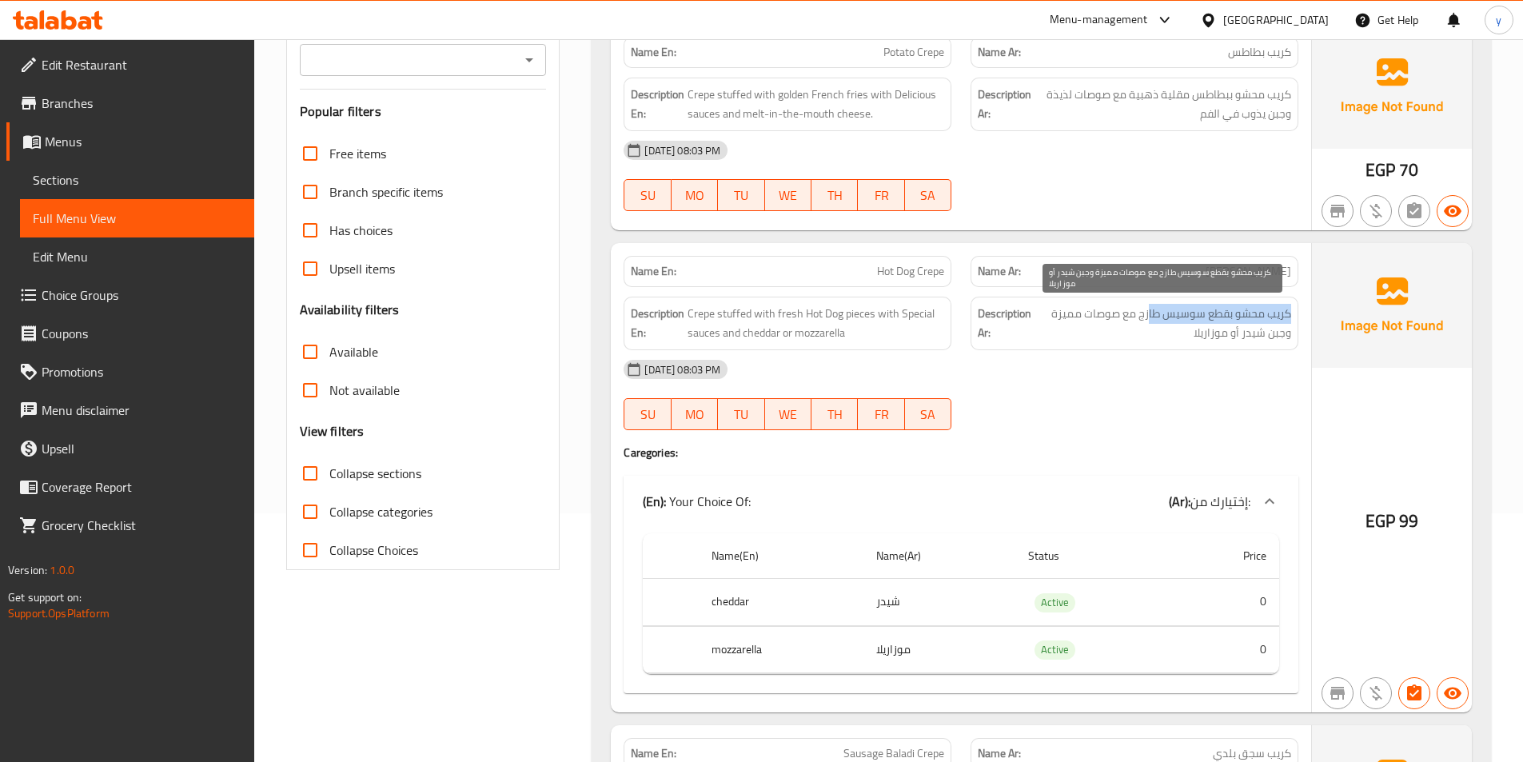
drag, startPoint x: 1299, startPoint y: 315, endPoint x: 1148, endPoint y: 311, distance: 150.4
click at [1148, 311] on div "Description Ar: كريب محشو بقطع سوسيس طازج مع صوصات مميزة وجبن شيدر أو موزاريلا" at bounding box center [1134, 323] width 347 height 73
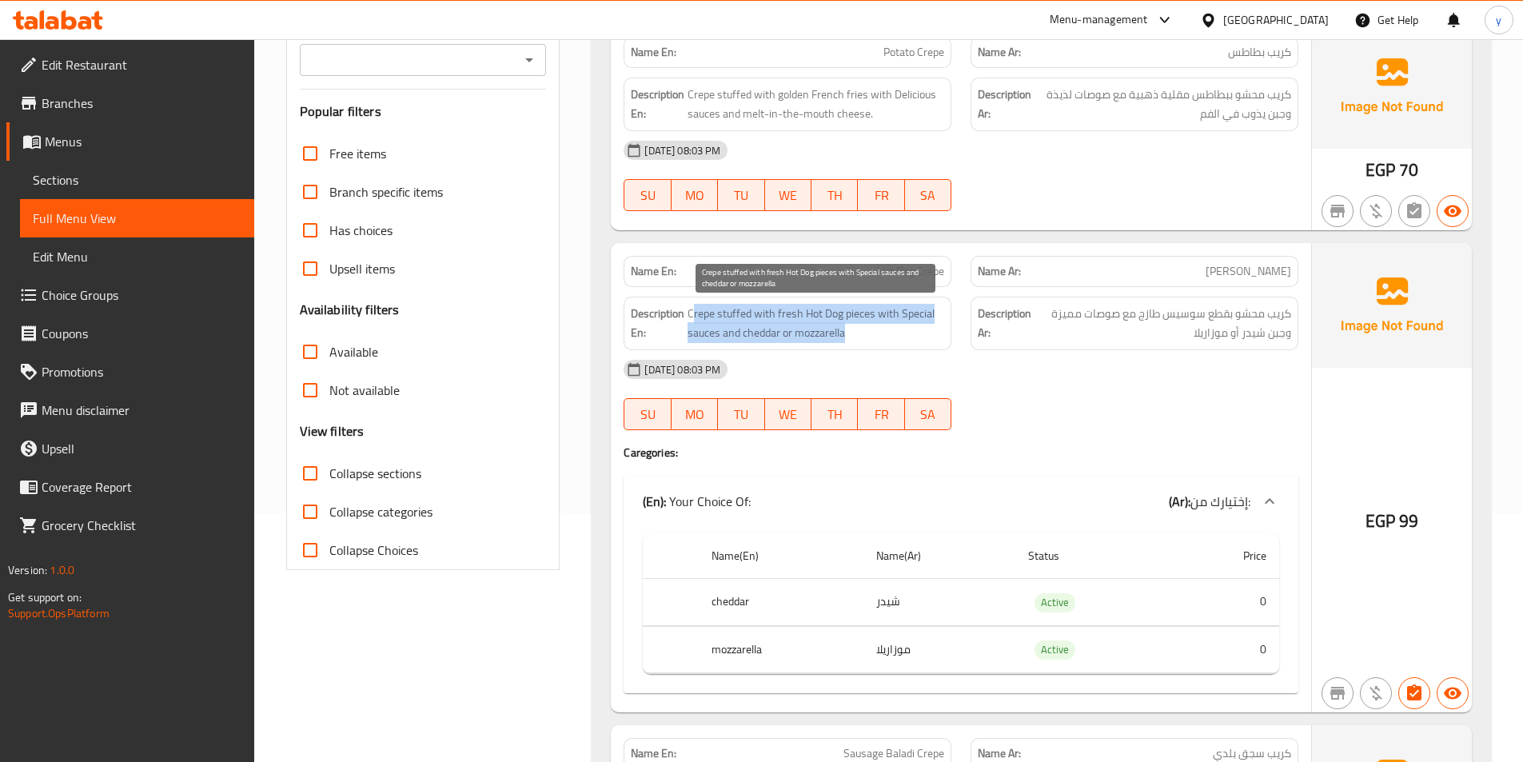
drag, startPoint x: 692, startPoint y: 310, endPoint x: 874, endPoint y: 326, distance: 183.0
click at [874, 326] on span "Crepe stuffed with fresh Hot Dog pieces with Special sauces and cheddar or mozz…" at bounding box center [816, 323] width 257 height 39
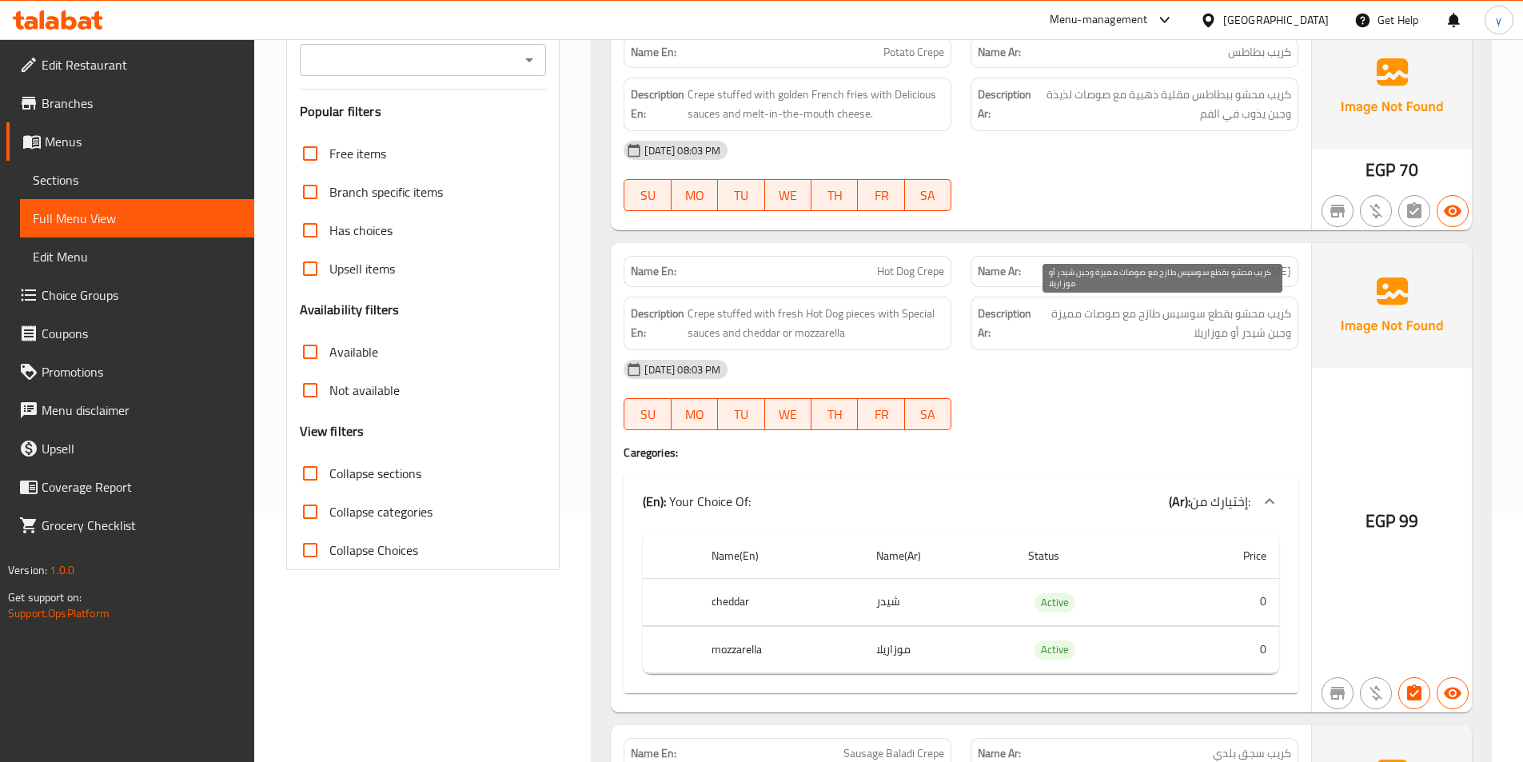
click at [1232, 321] on span "كريب محشو بقطع سوسيس طازج مع صوصات مميزة وجبن شيدر أو موزاريلا" at bounding box center [1163, 323] width 257 height 39
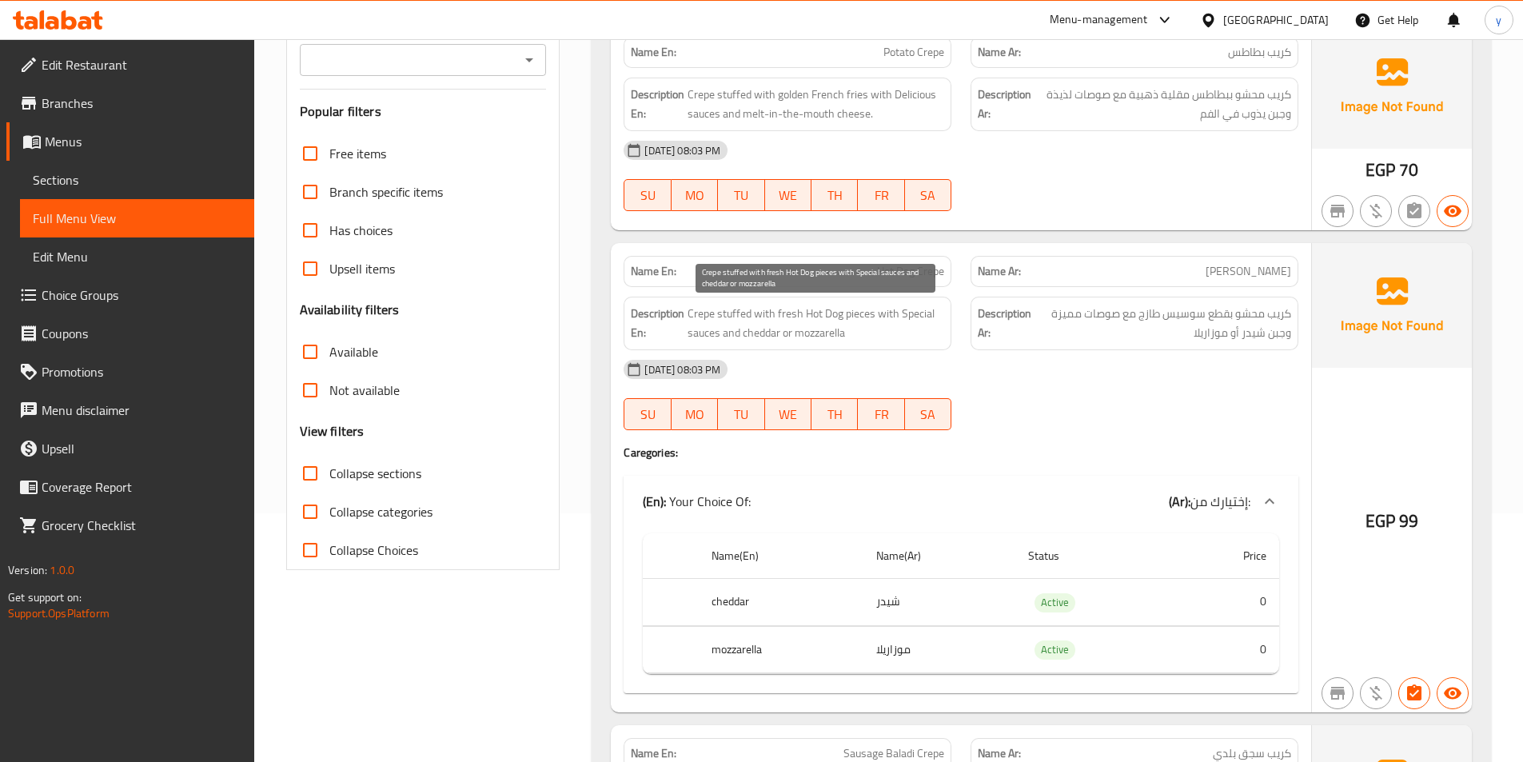
click at [862, 315] on span "Crepe stuffed with fresh Hot Dog pieces with Special sauces and cheddar or mozz…" at bounding box center [816, 323] width 257 height 39
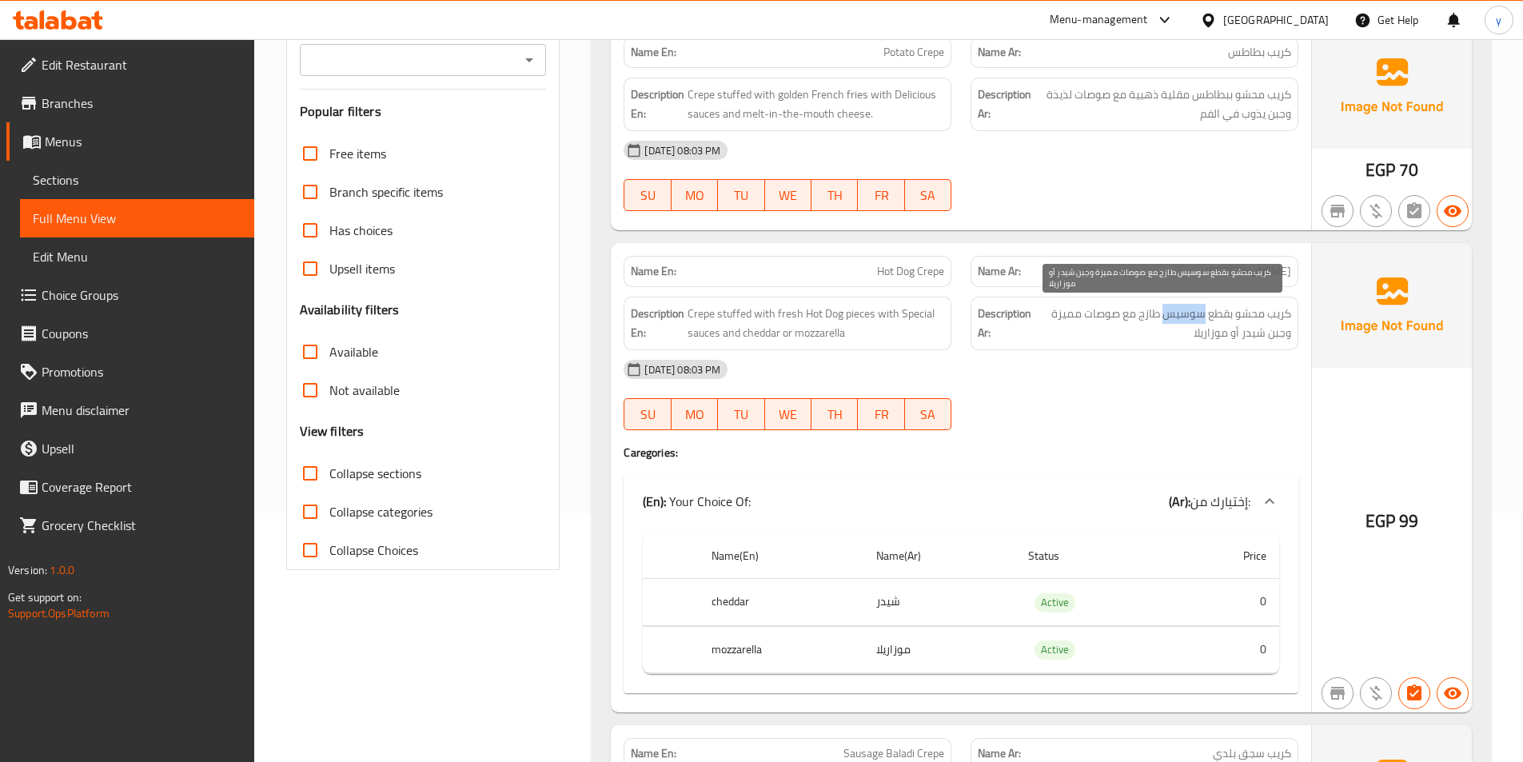
drag, startPoint x: 1164, startPoint y: 313, endPoint x: 1202, endPoint y: 322, distance: 38.6
click at [1204, 322] on span "كريب محشو بقطع سوسيس طازج مع صوصات مميزة وجبن شيدر أو موزاريلا" at bounding box center [1163, 323] width 257 height 39
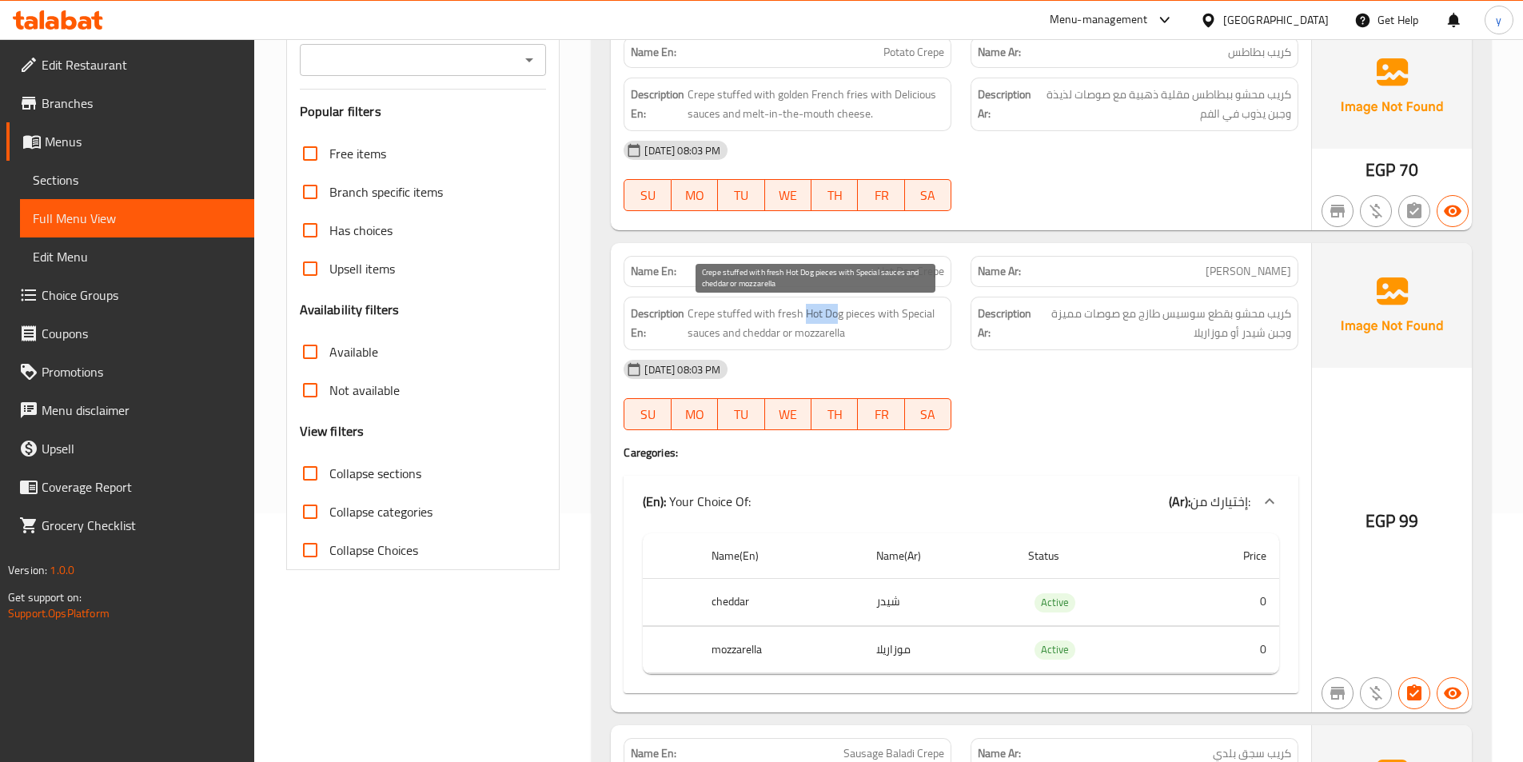
drag, startPoint x: 807, startPoint y: 313, endPoint x: 839, endPoint y: 318, distance: 32.3
click at [839, 318] on span "Crepe stuffed with fresh Hot Dog pieces with Special sauces and cheddar or mozz…" at bounding box center [816, 323] width 257 height 39
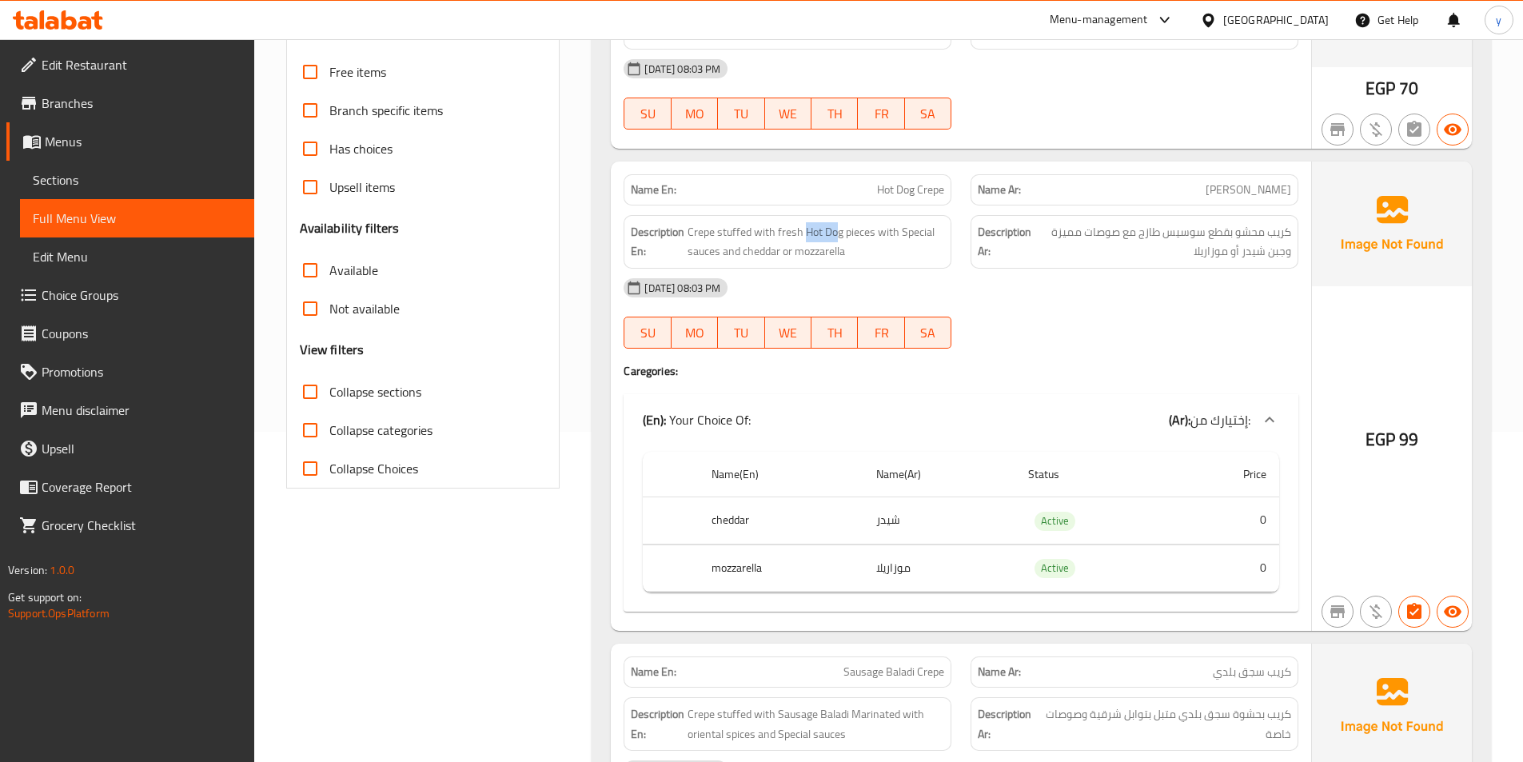
scroll to position [409, 0]
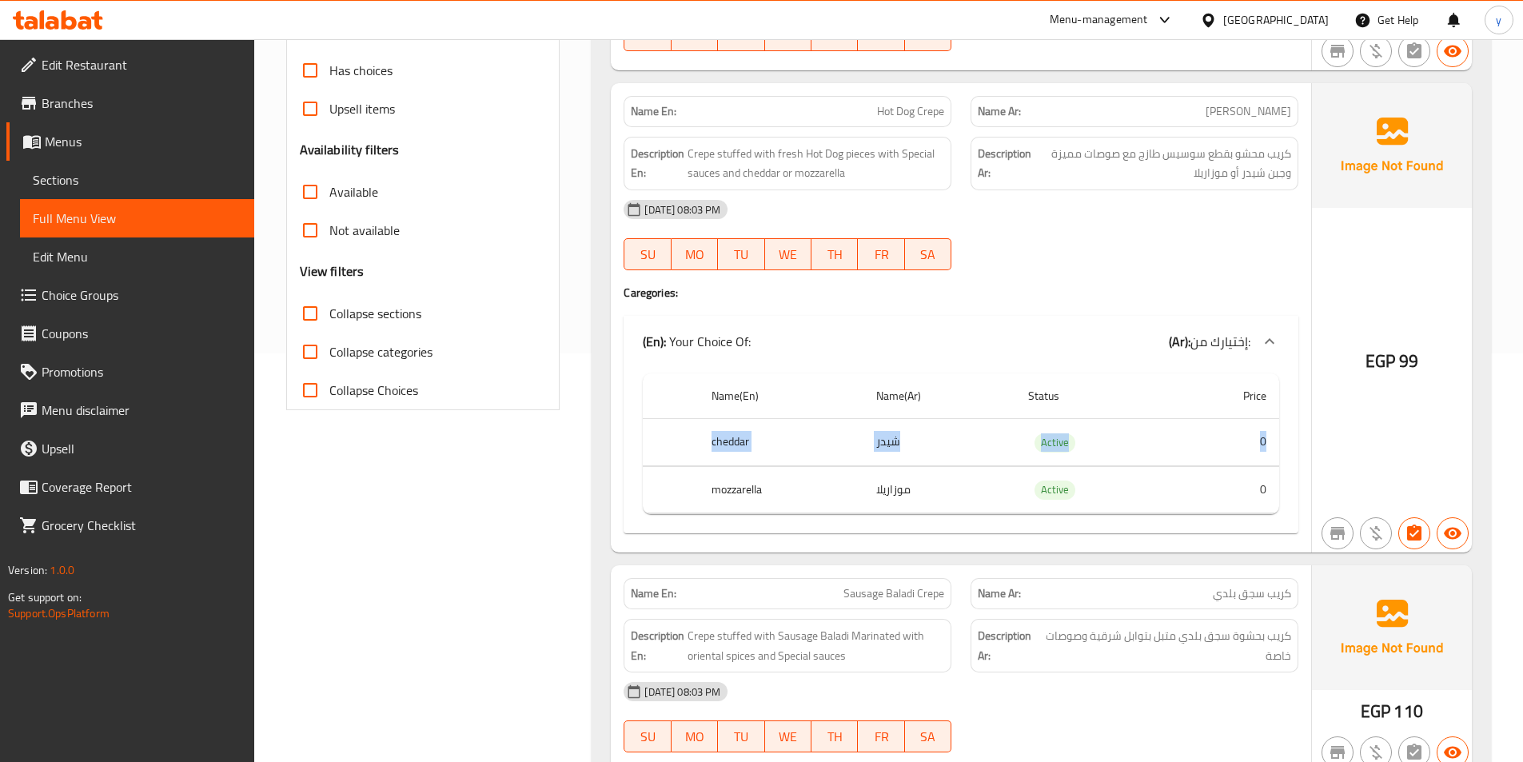
drag, startPoint x: 836, startPoint y: 449, endPoint x: 1276, endPoint y: 447, distance: 439.8
click at [1276, 447] on tr "cheddar شيدر Active 0" at bounding box center [961, 442] width 637 height 47
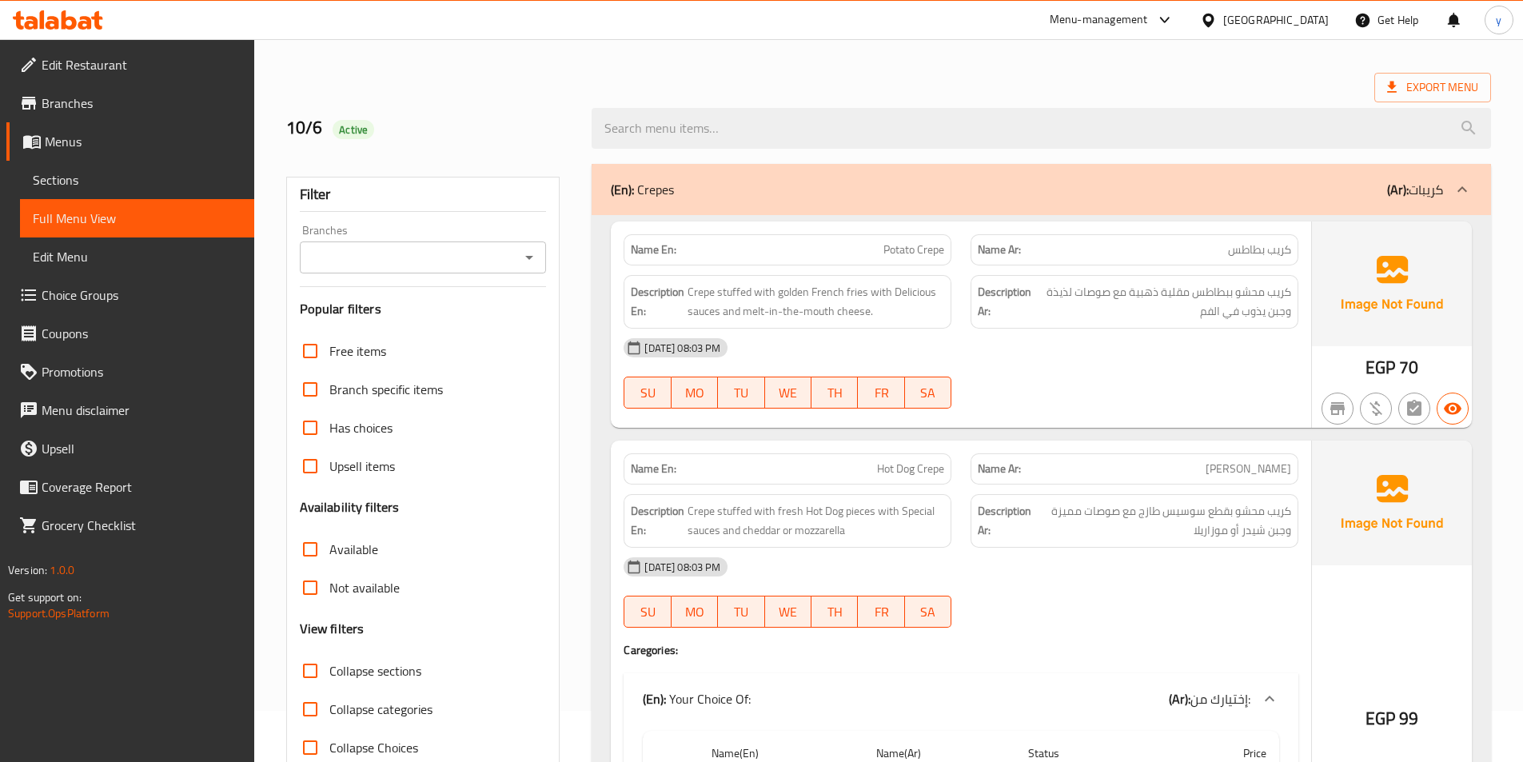
scroll to position [80, 0]
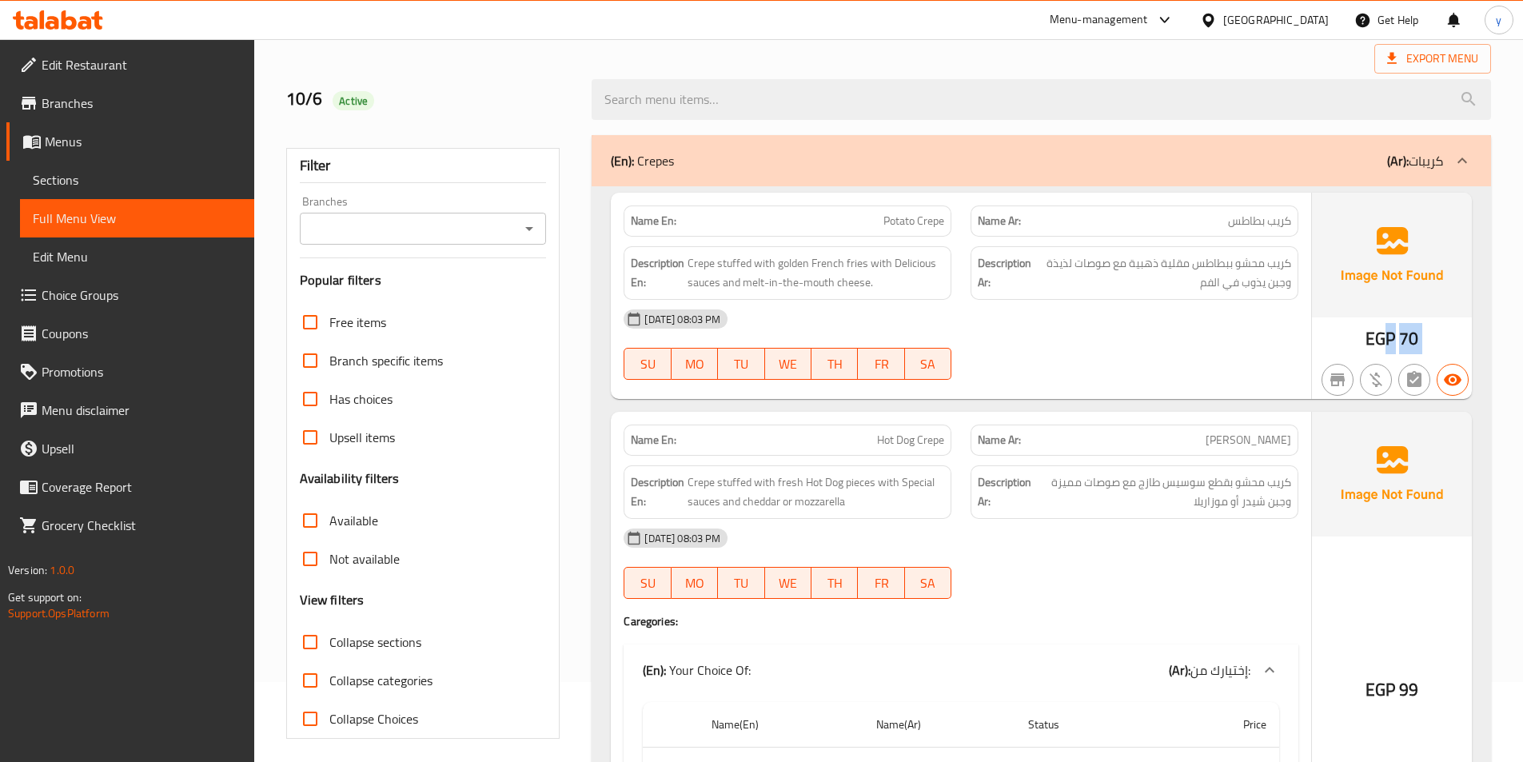
drag, startPoint x: 1391, startPoint y: 332, endPoint x: 1451, endPoint y: 340, distance: 59.7
click at [1451, 340] on div "EGP 70" at bounding box center [1392, 296] width 160 height 206
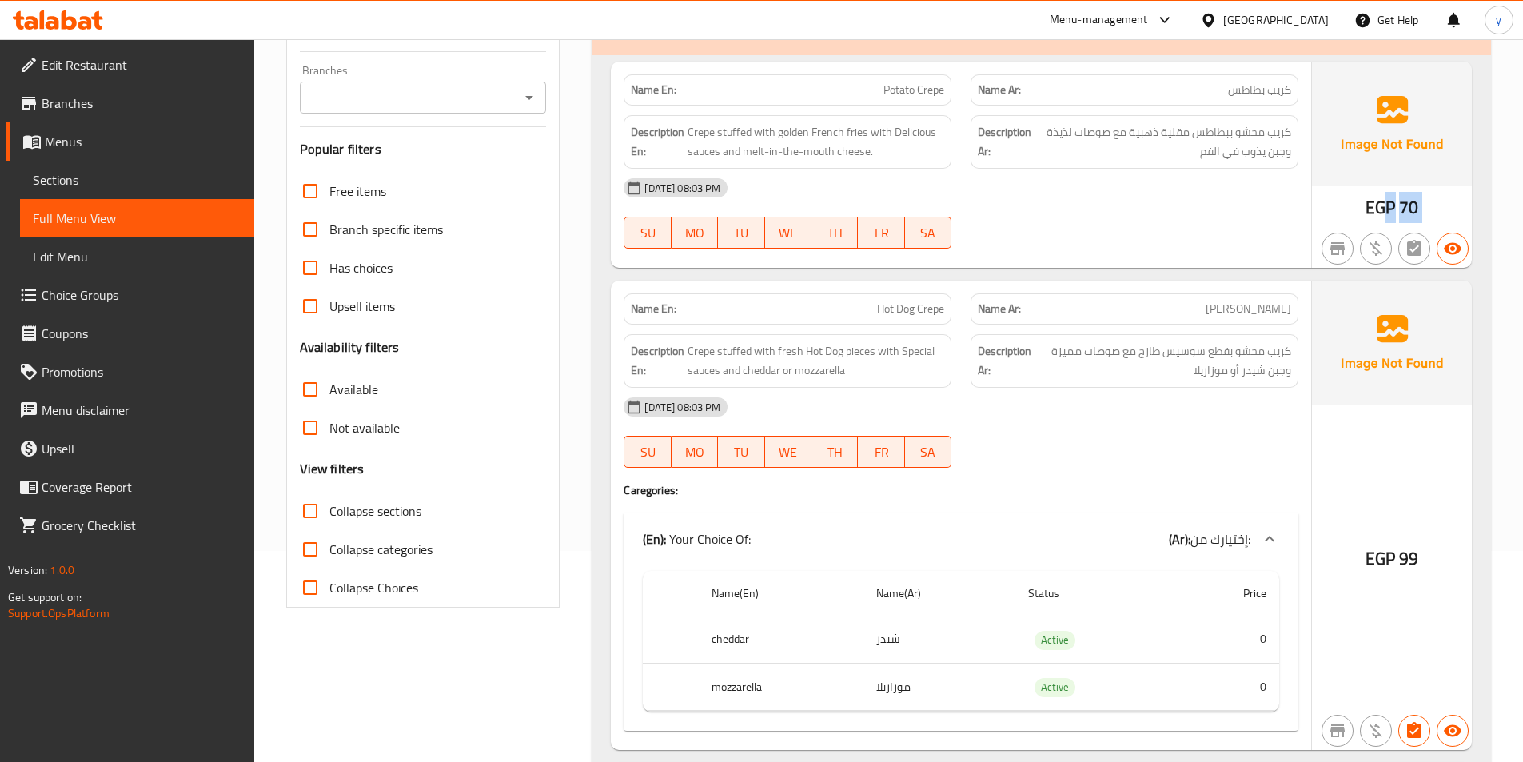
scroll to position [240, 0]
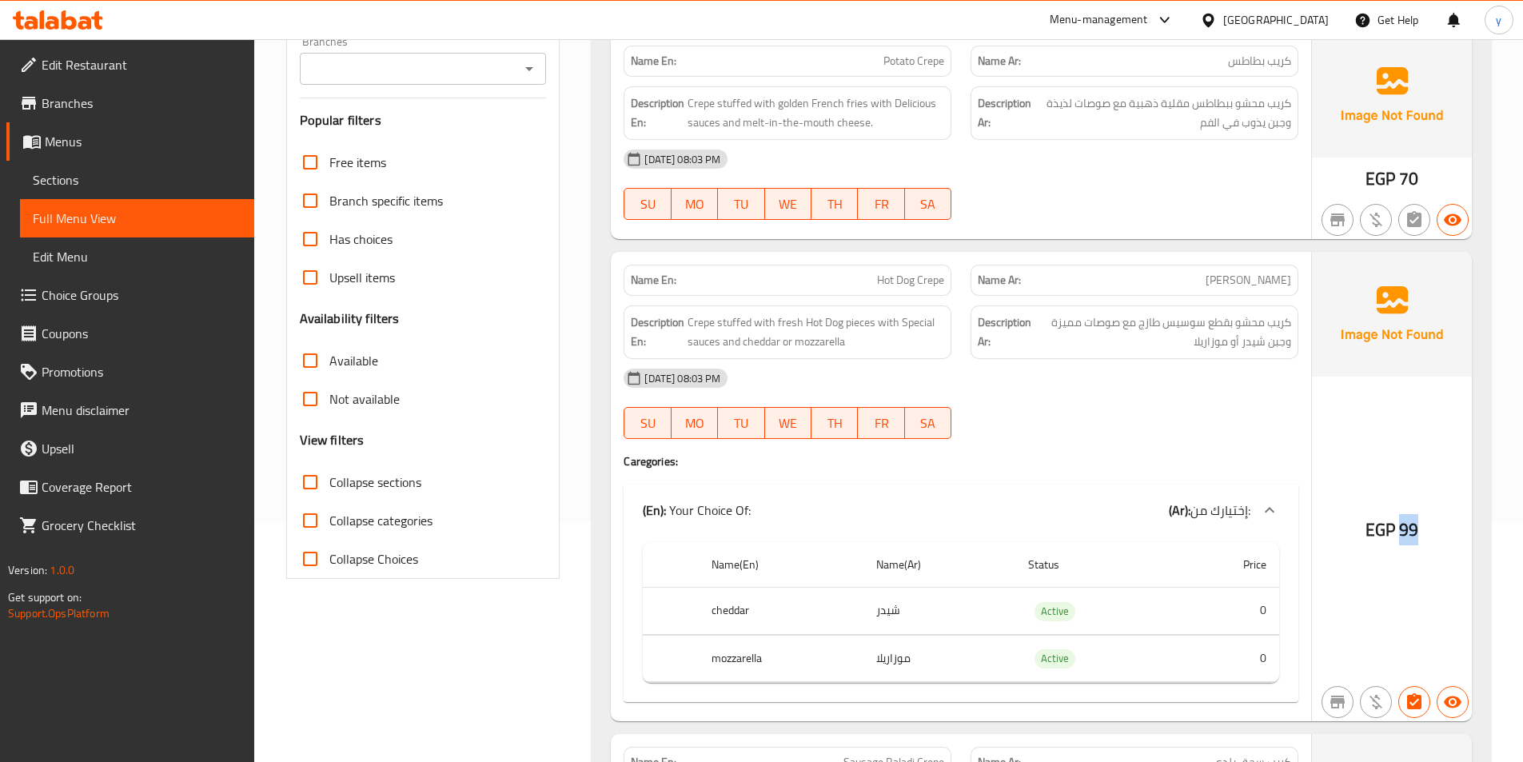
drag, startPoint x: 1422, startPoint y: 530, endPoint x: 1435, endPoint y: 528, distance: 13.0
click at [1435, 528] on div "EGP 99" at bounding box center [1392, 486] width 160 height 469
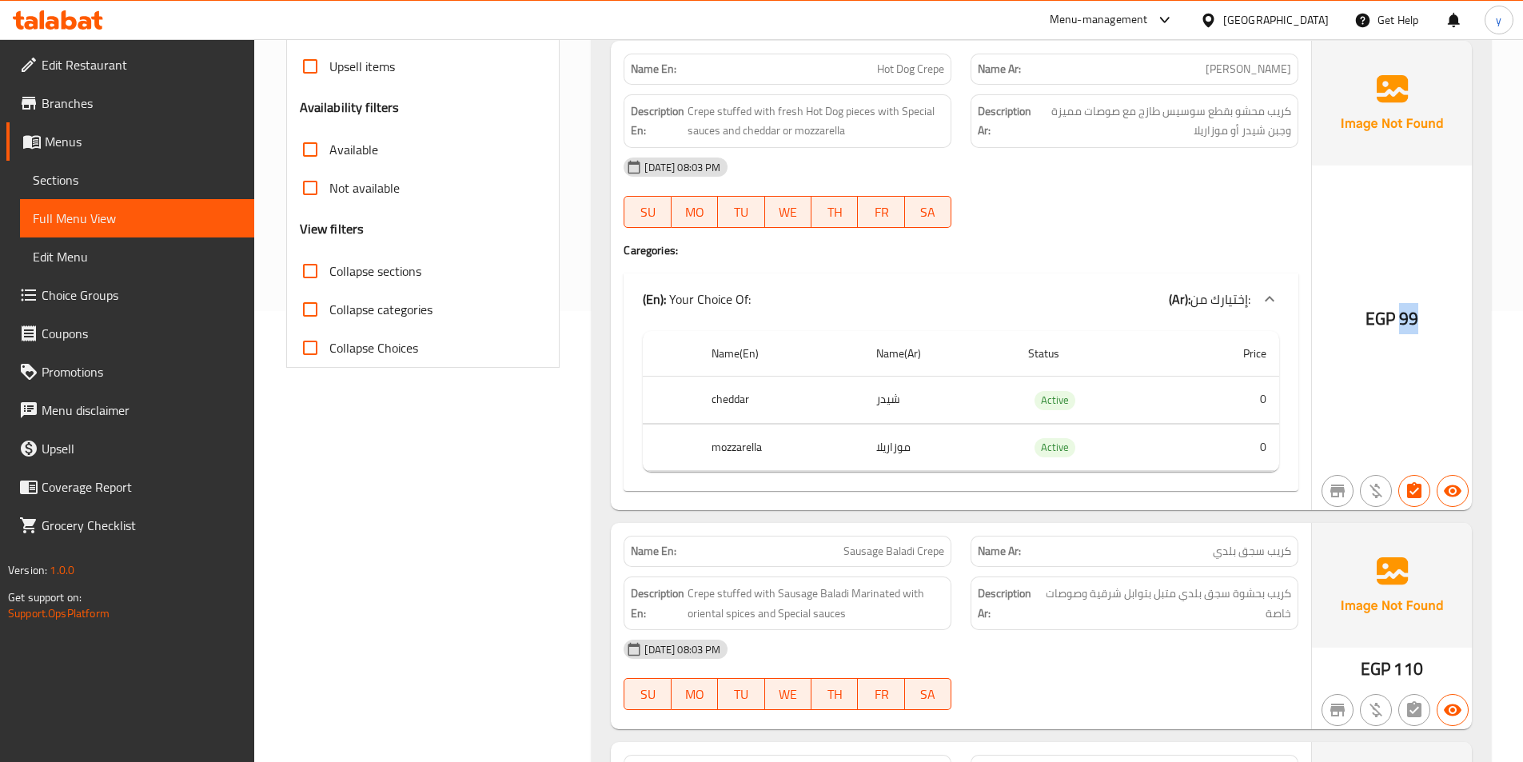
scroll to position [480, 0]
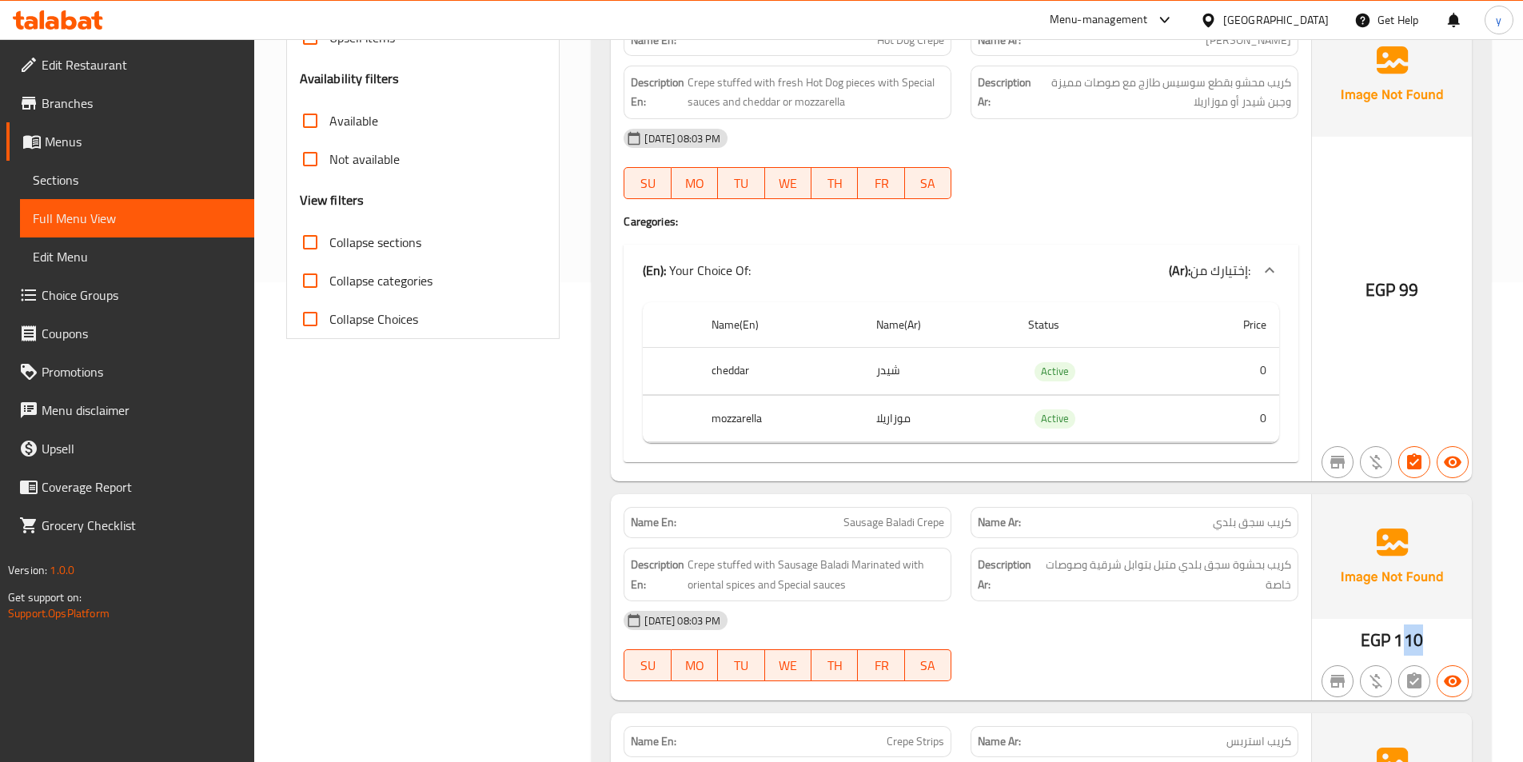
drag, startPoint x: 1407, startPoint y: 631, endPoint x: 1417, endPoint y: 635, distance: 11.1
click at [1428, 637] on div "EGP 110" at bounding box center [1392, 597] width 160 height 206
drag, startPoint x: 1201, startPoint y: 518, endPoint x: 1310, endPoint y: 523, distance: 108.9
click at [1310, 523] on div "Name En: Sausage Baladi Crepe Name Ar: كريب سجق بلدي Description En: Crepe stuf…" at bounding box center [961, 597] width 701 height 206
drag, startPoint x: 952, startPoint y: 522, endPoint x: 829, endPoint y: 517, distance: 123.3
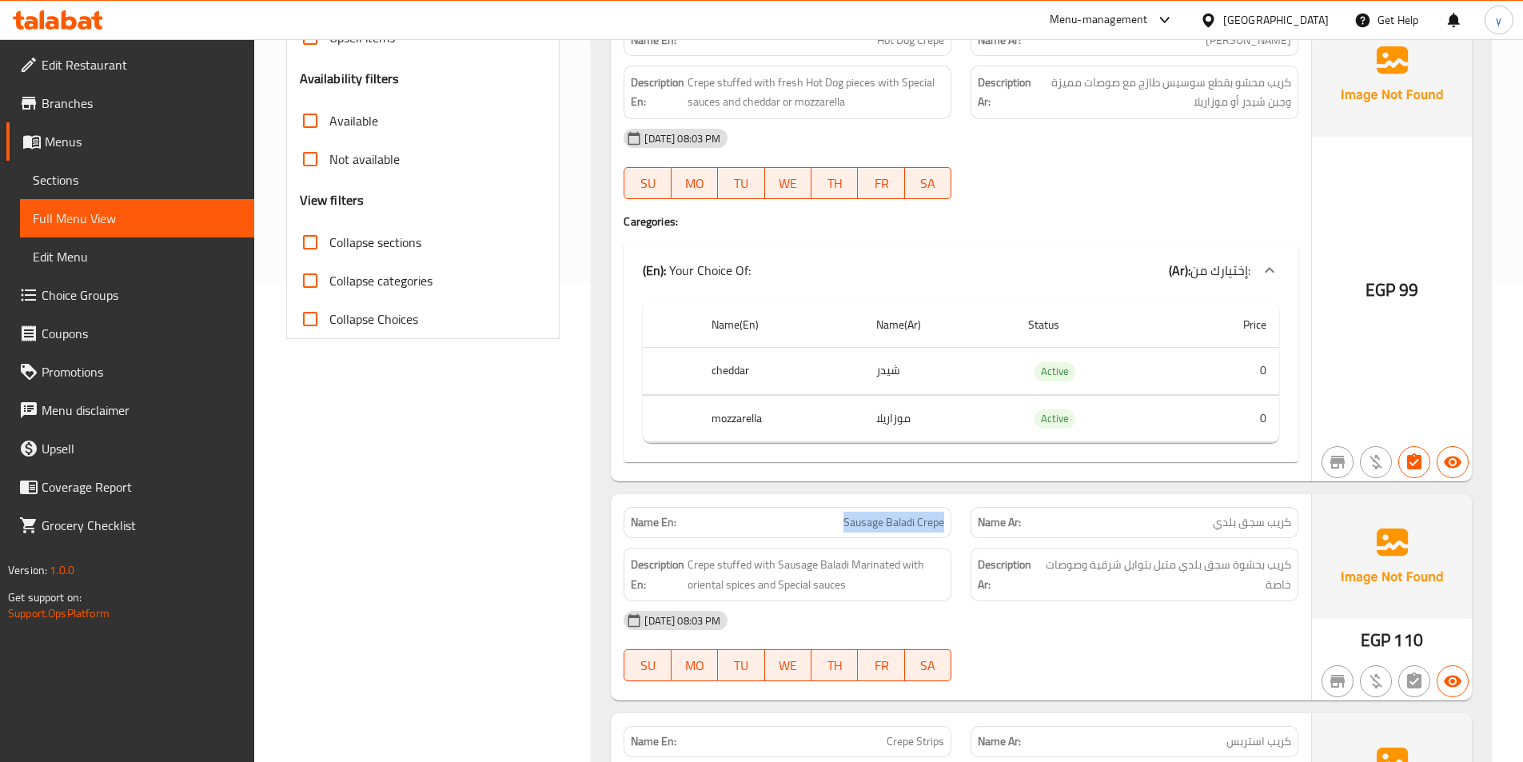
click at [829, 517] on div "Name En: Sausage Baladi Crepe" at bounding box center [787, 522] width 347 height 50
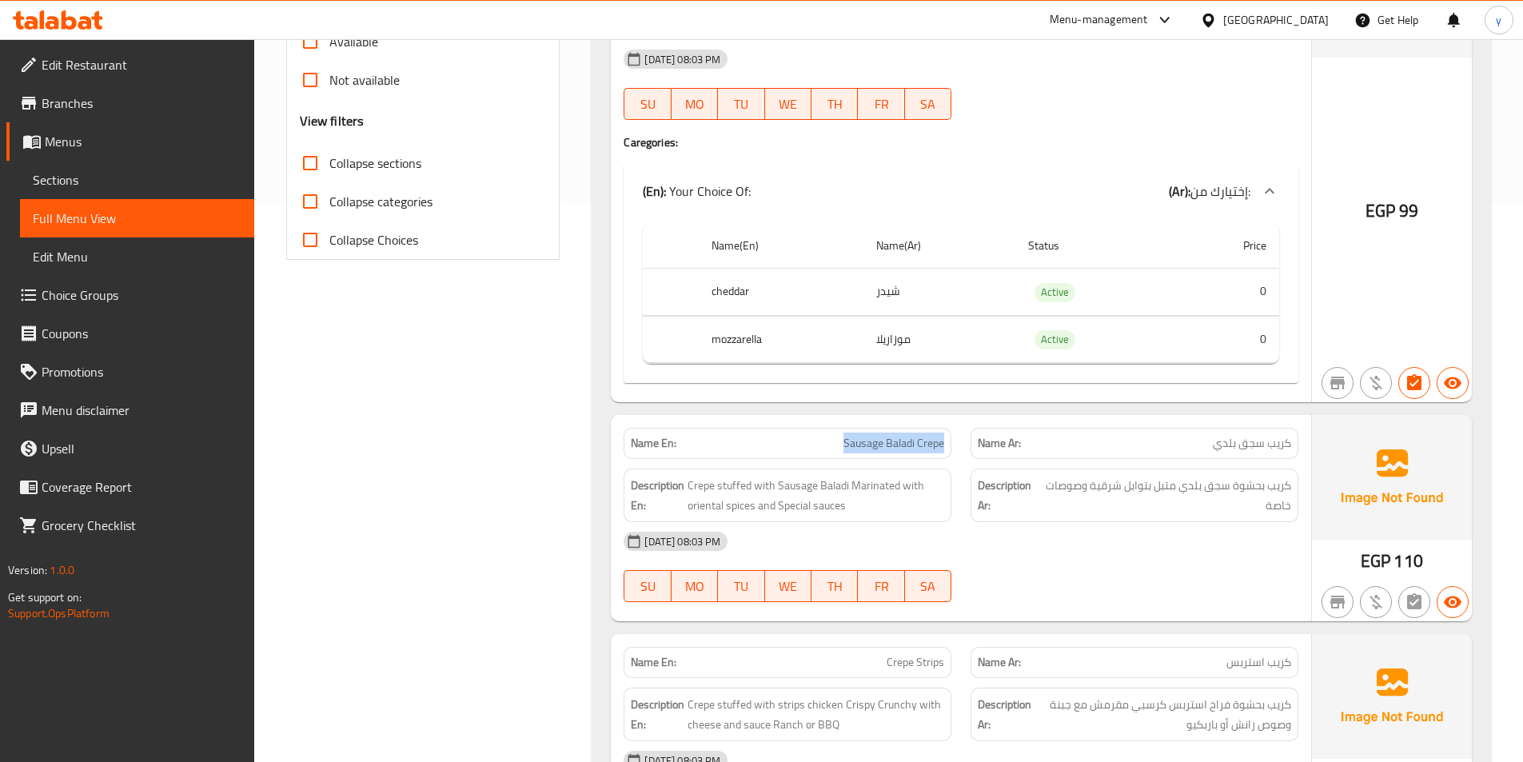
scroll to position [560, 0]
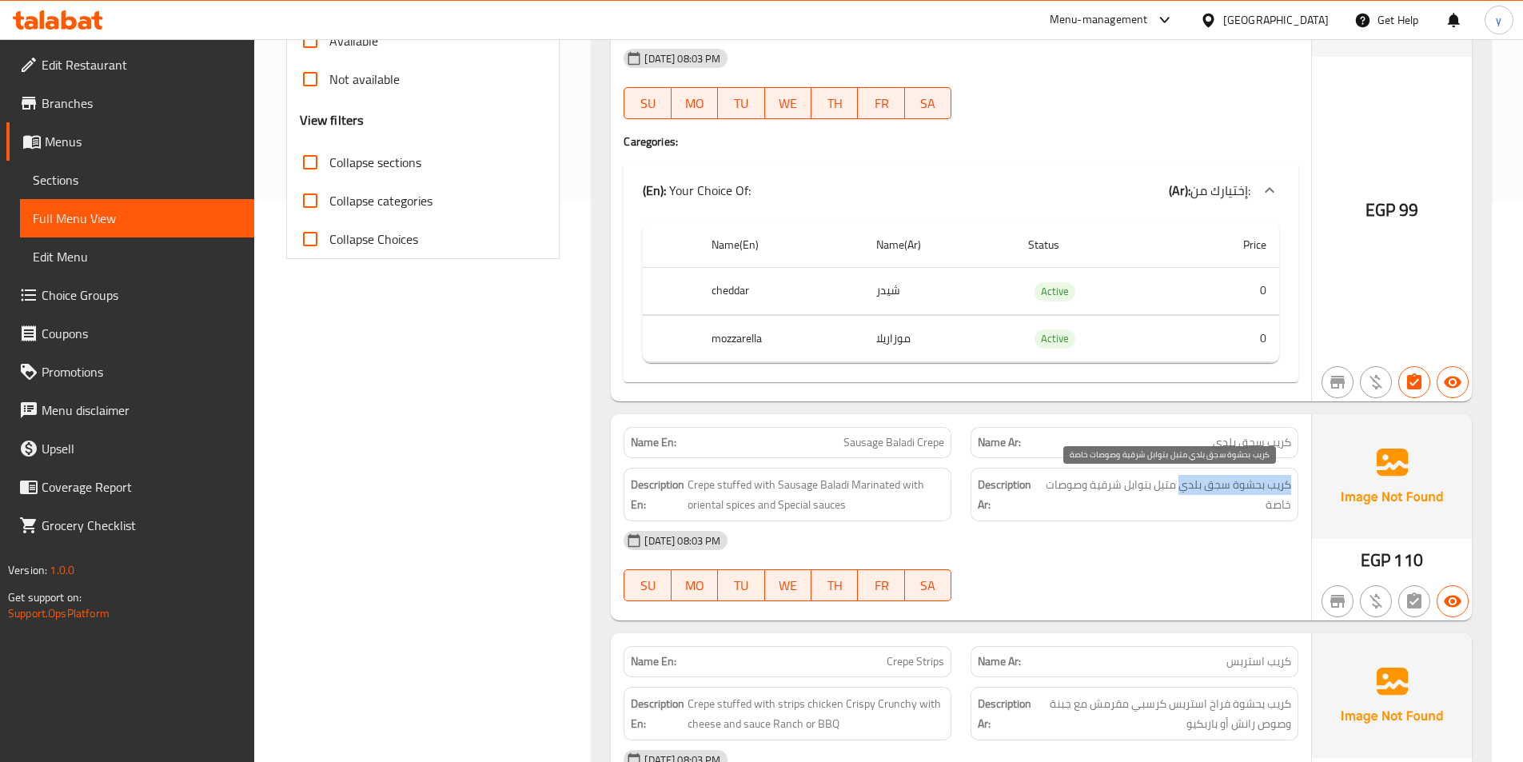
drag, startPoint x: 1299, startPoint y: 490, endPoint x: 1184, endPoint y: 490, distance: 115.2
click at [1184, 490] on div "Description Ar: كريب بحشوة سجق بلدي متبل بتوابل شرقية وصوصات خاصة" at bounding box center [1134, 494] width 347 height 73
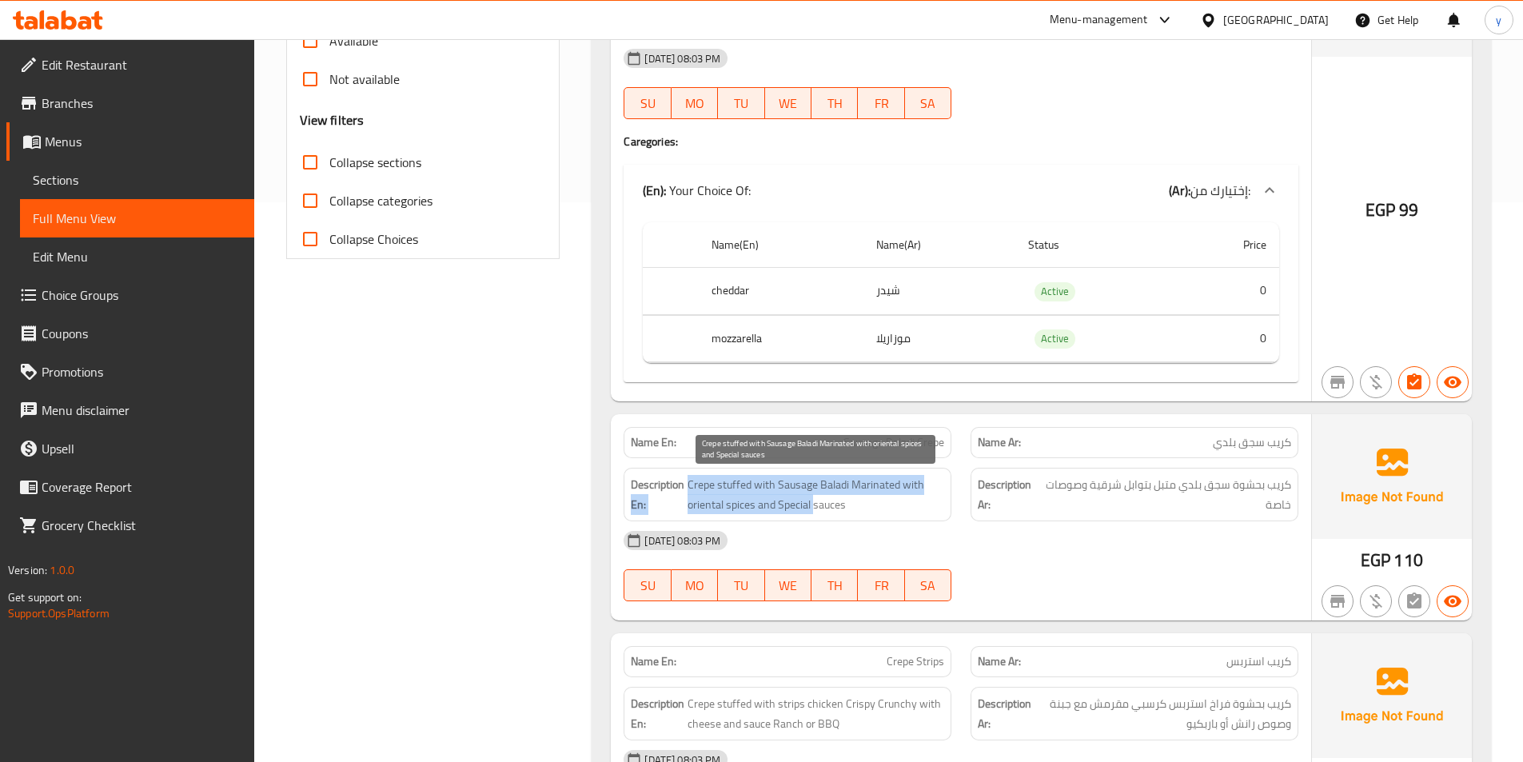
drag, startPoint x: 685, startPoint y: 478, endPoint x: 814, endPoint y: 511, distance: 133.6
click at [814, 511] on h6 "Description En: Crepe stuffed with Sausage Baladi Marinated with oriental spice…" at bounding box center [787, 494] width 313 height 39
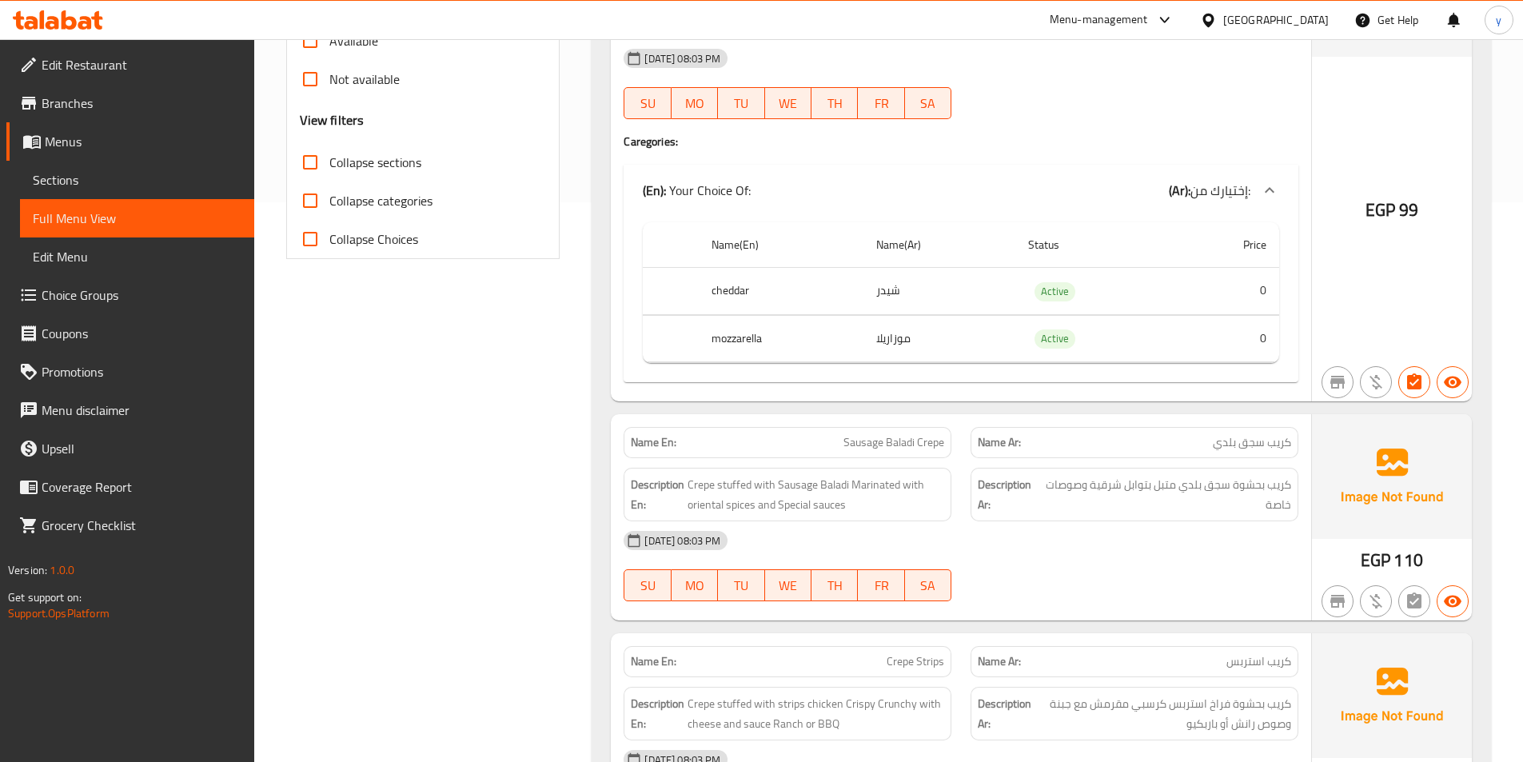
click at [1116, 535] on div "[DATE] 08:03 PM" at bounding box center [961, 540] width 694 height 38
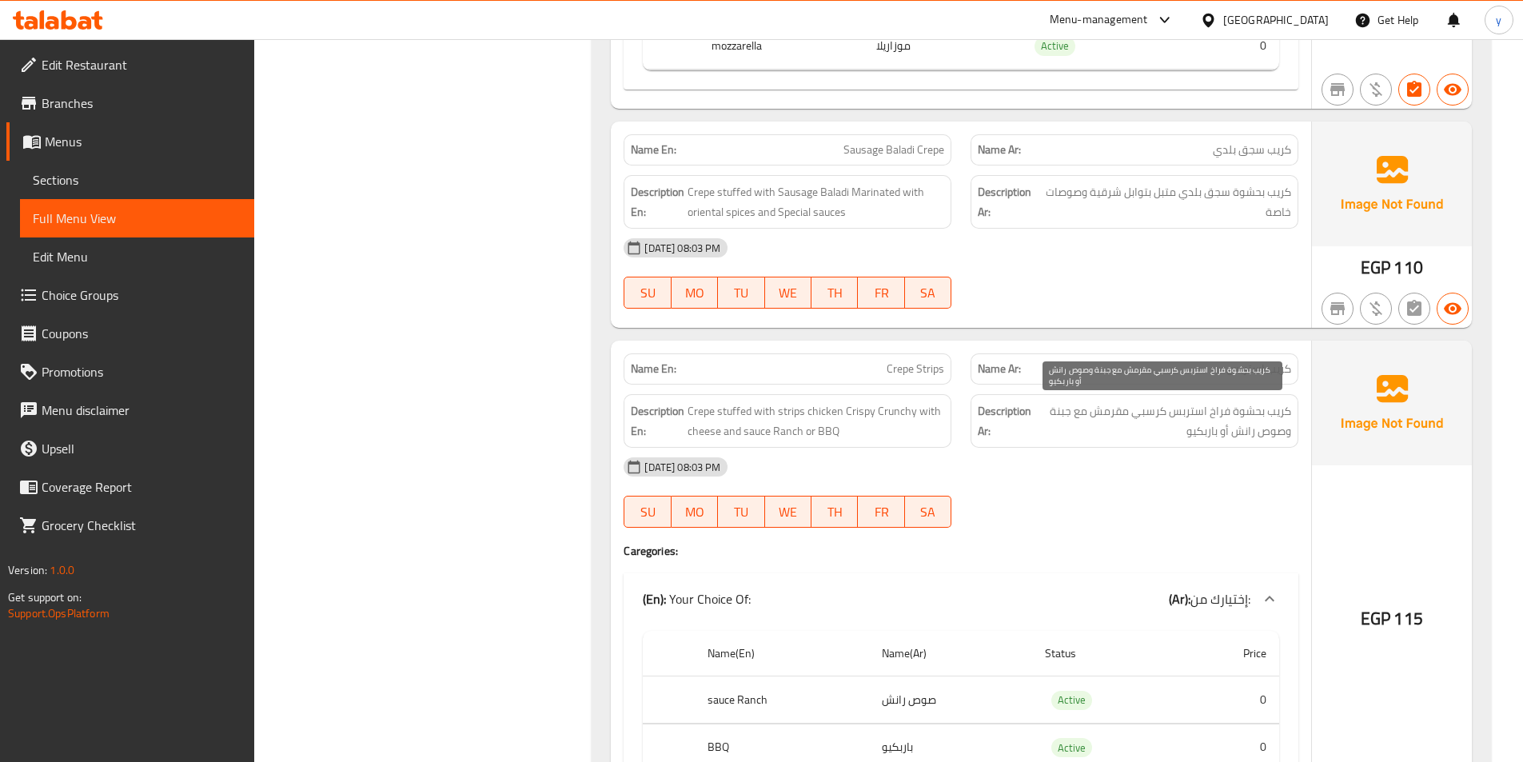
scroll to position [880, 0]
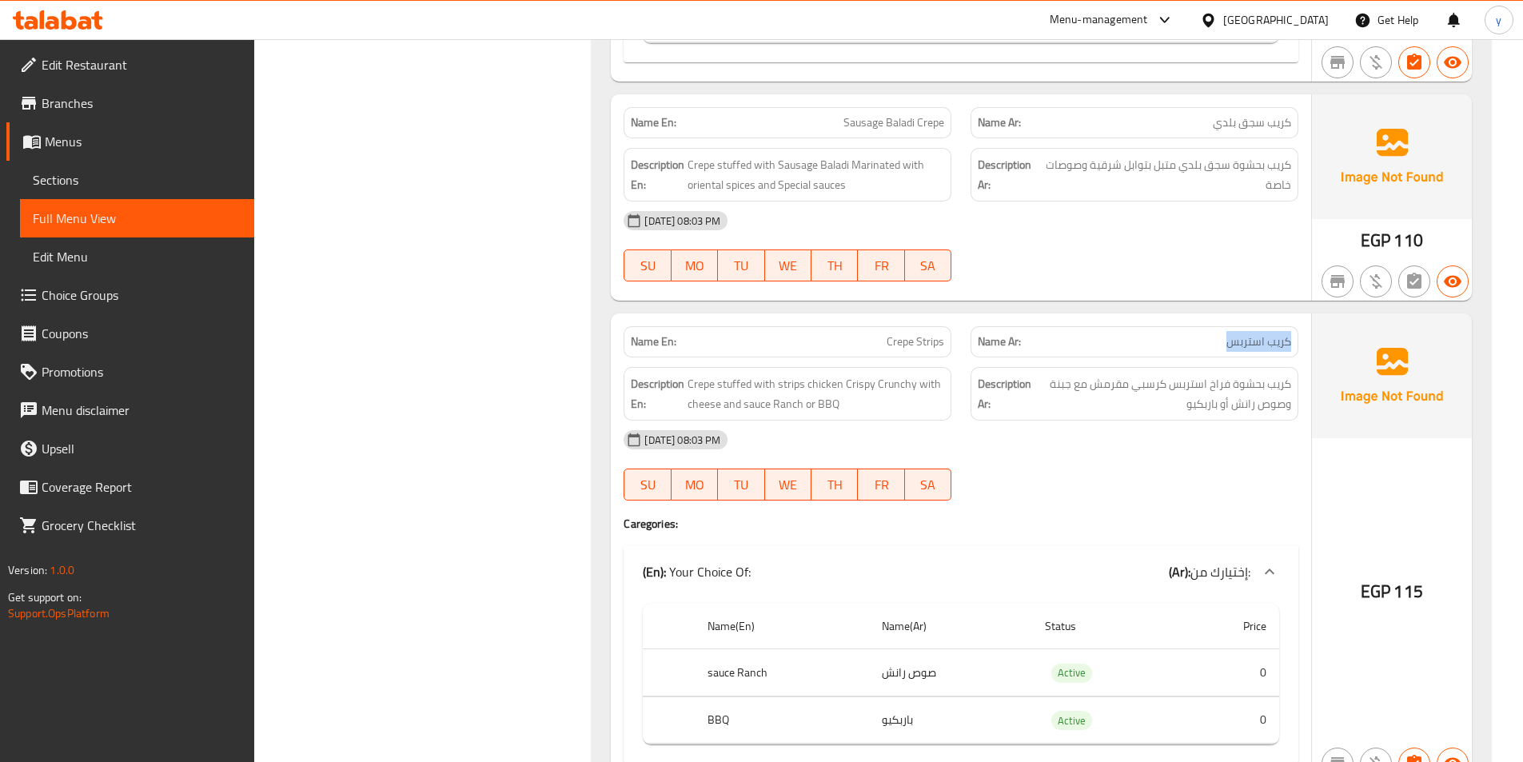
drag, startPoint x: 1215, startPoint y: 348, endPoint x: 1292, endPoint y: 356, distance: 78.0
click at [1309, 352] on div "Name En: Crepe Strips Name Ar: كريب استربس Description En: Crepe stuffed with s…" at bounding box center [961, 547] width 701 height 469
drag, startPoint x: 886, startPoint y: 344, endPoint x: 932, endPoint y: 351, distance: 46.1
click at [932, 350] on p "Name En: Crepe Strips" at bounding box center [787, 341] width 313 height 17
click at [1369, 566] on div "EGP 115" at bounding box center [1392, 547] width 160 height 469
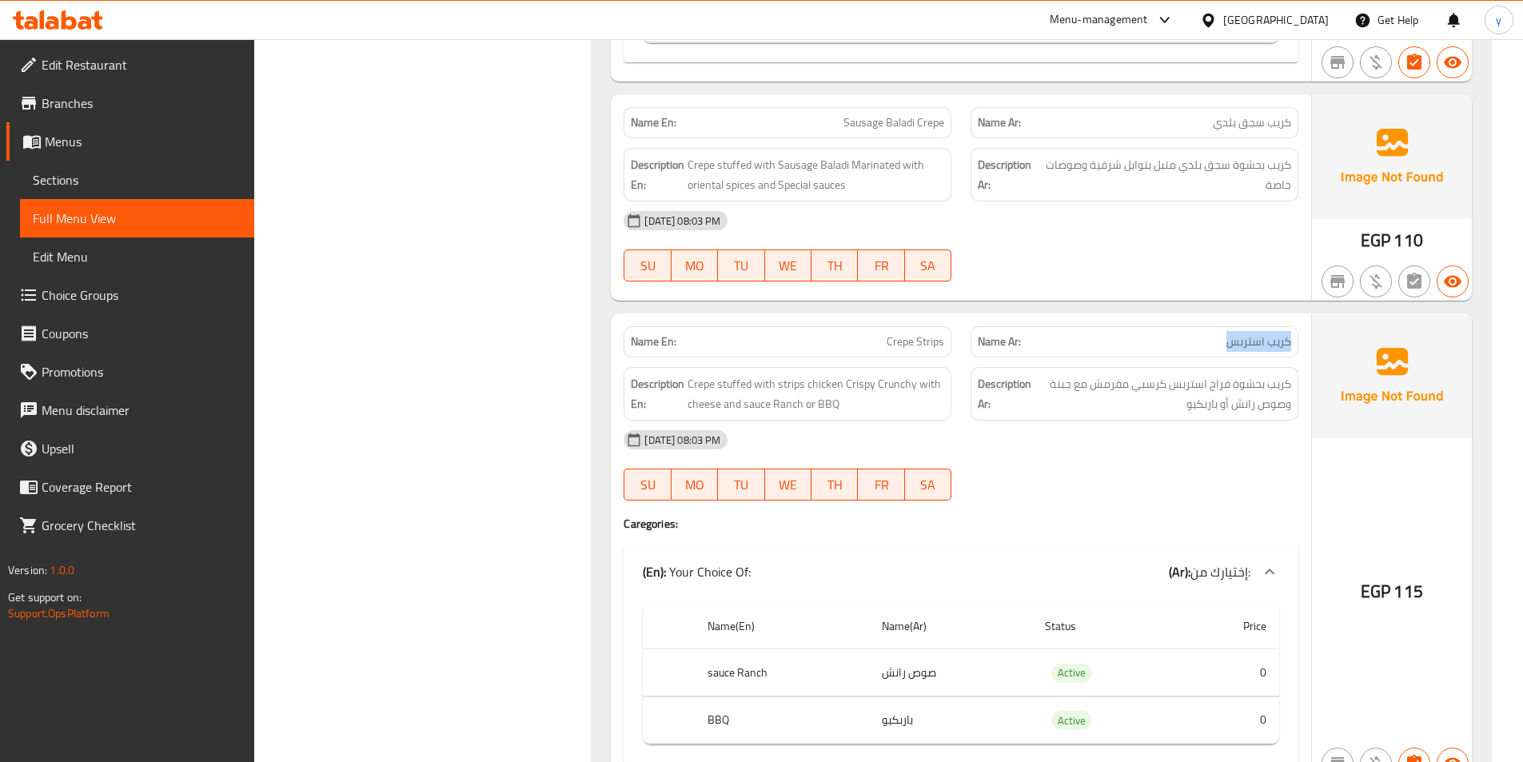
click at [1289, 337] on p "Name Ar: كريب استربس" at bounding box center [1134, 341] width 313 height 17
drag, startPoint x: 885, startPoint y: 342, endPoint x: 970, endPoint y: 336, distance: 85.0
click at [972, 334] on div "Name En: Crepe Strips Name Ar: كريب استربس" at bounding box center [961, 342] width 694 height 50
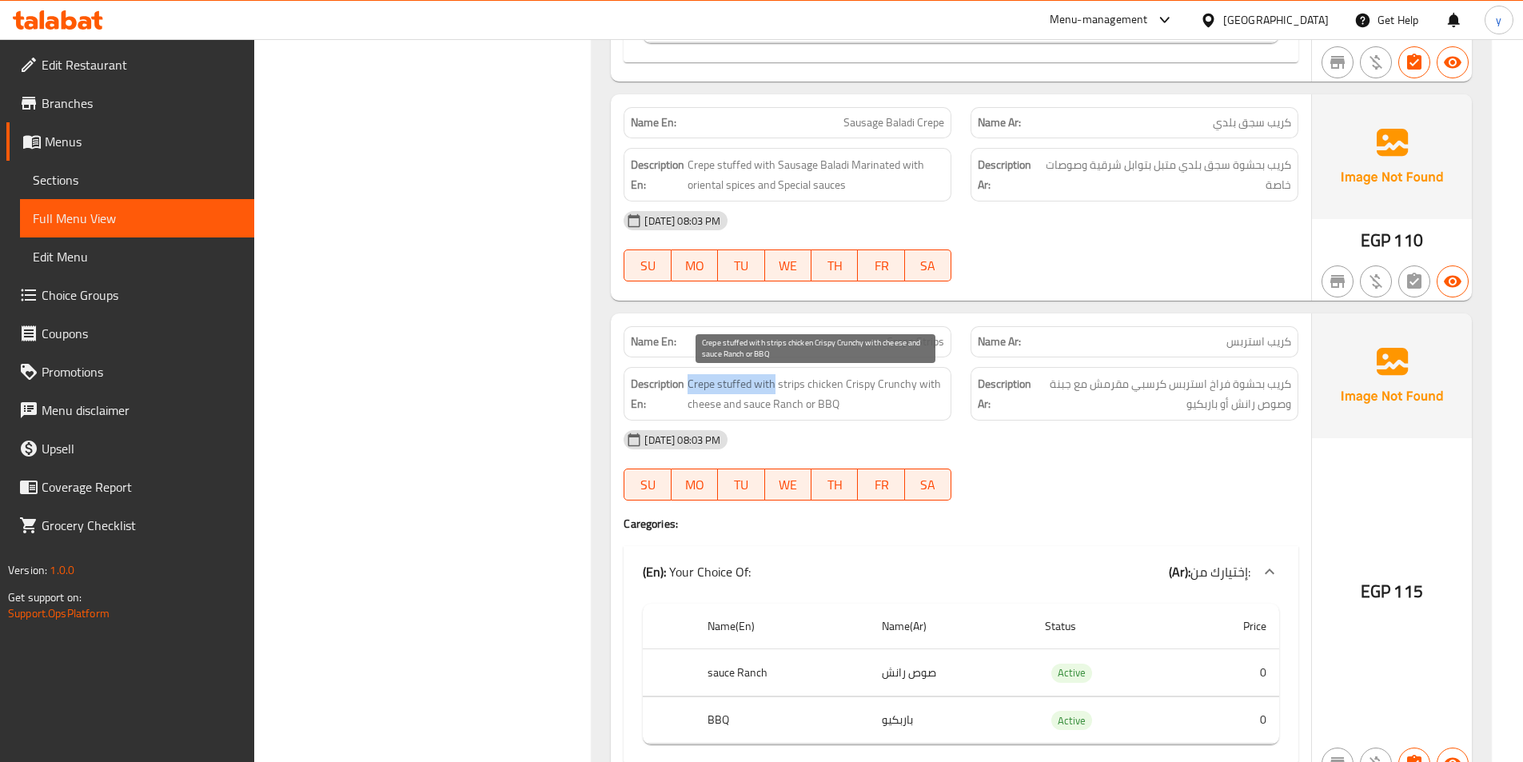
drag, startPoint x: 687, startPoint y: 379, endPoint x: 774, endPoint y: 388, distance: 87.6
click at [774, 388] on h6 "Description En: Crepe stuffed with strips chicken Crispy Crunchy with cheese an…" at bounding box center [787, 393] width 313 height 39
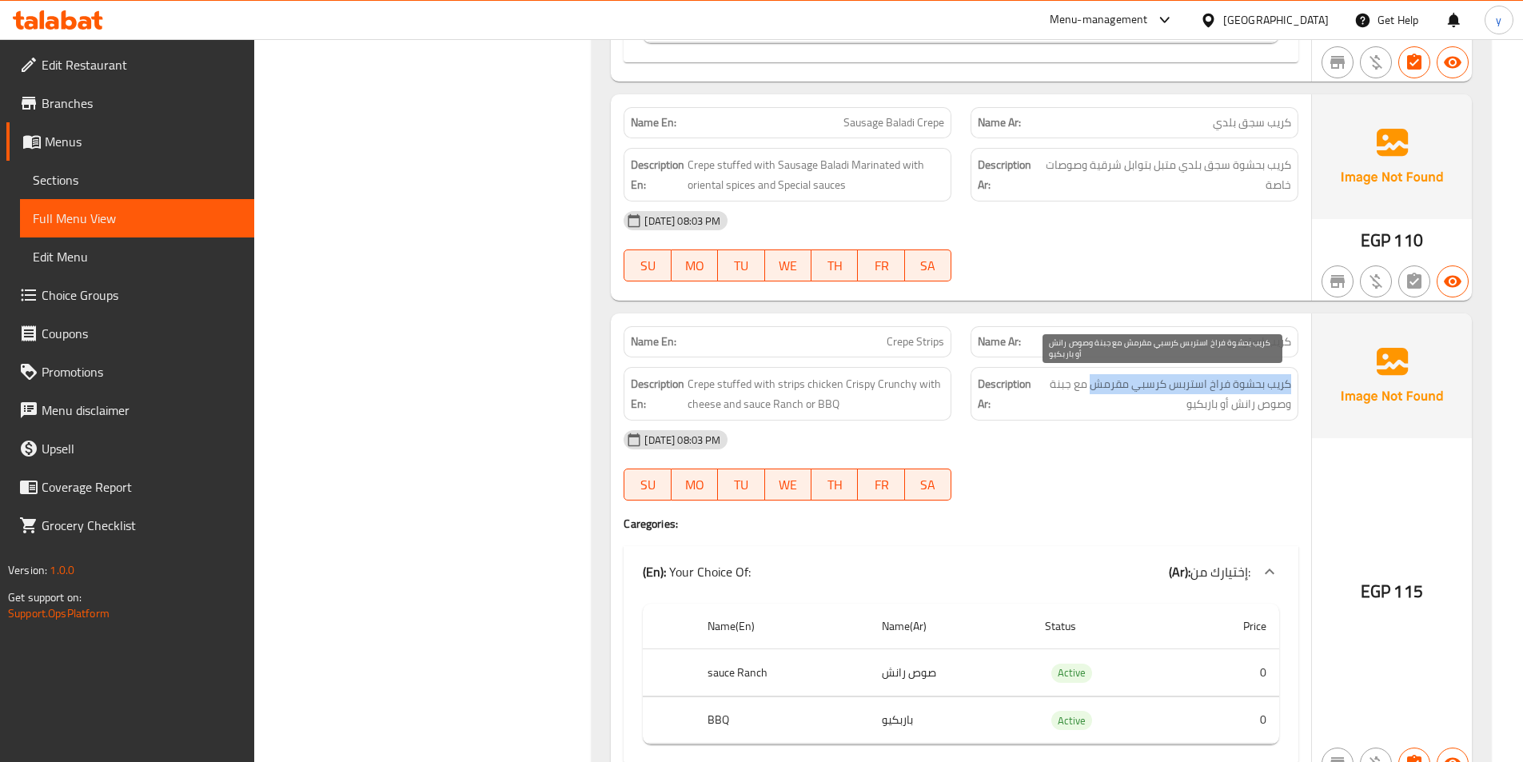
drag, startPoint x: 1295, startPoint y: 388, endPoint x: 1096, endPoint y: 389, distance: 199.1
click at [1096, 389] on div "Description Ar: كريب بحشوة فراخ استربس كرسبي مقرمش مع جبنة وصوص رانش أو باربكيو" at bounding box center [1134, 393] width 347 height 73
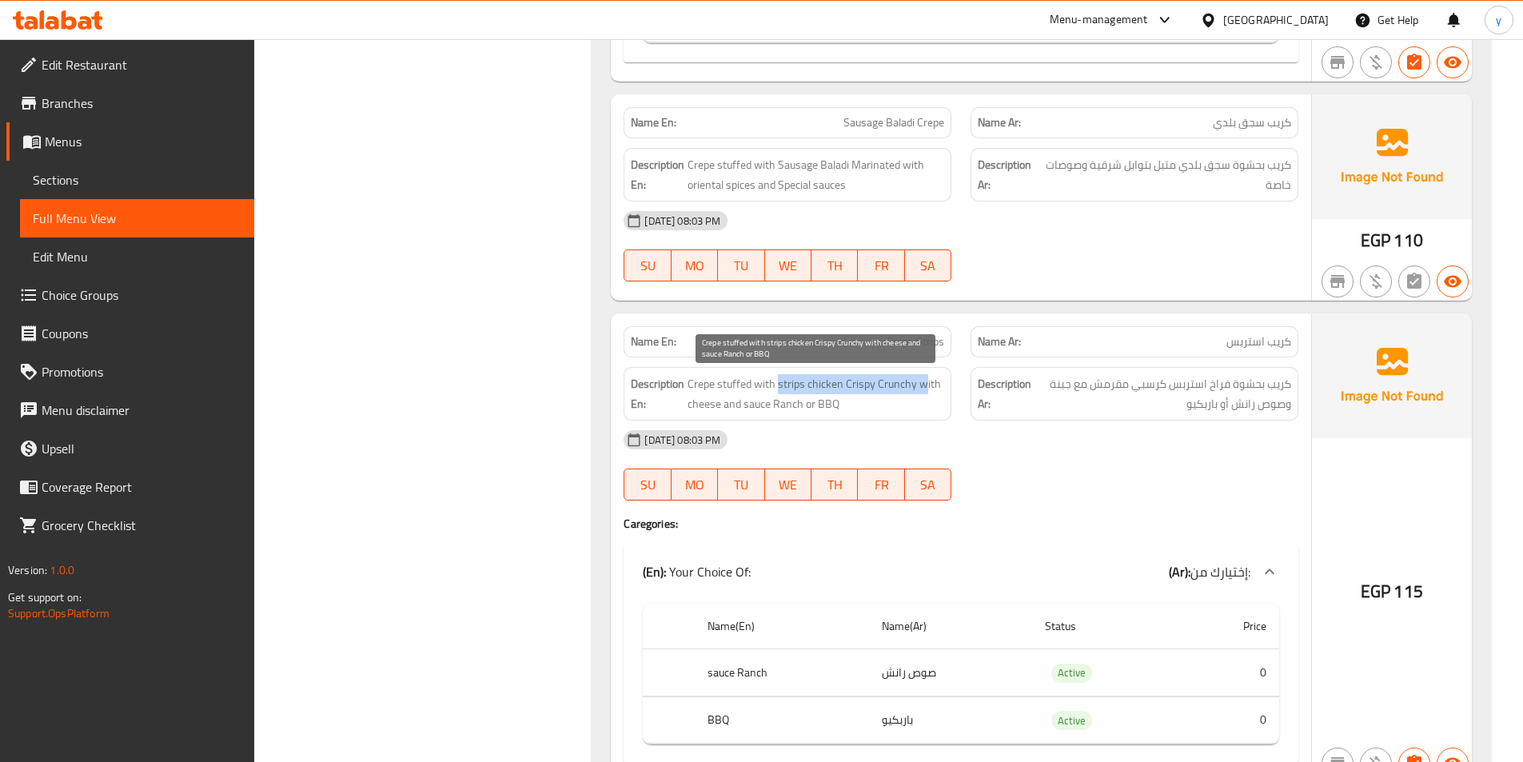
drag, startPoint x: 778, startPoint y: 387, endPoint x: 920, endPoint y: 391, distance: 141.6
click at [920, 391] on span "Crepe stuffed with strips chicken Crispy Crunchy with cheese and sauce Ranch or…" at bounding box center [816, 393] width 257 height 39
click at [944, 403] on span "Crepe stuffed with strips chicken Crispy Crunchy with cheese and sauce Ranch or…" at bounding box center [816, 393] width 257 height 39
drag, startPoint x: 697, startPoint y: 410, endPoint x: 747, endPoint y: 411, distance: 50.4
click at [747, 411] on span "Crepe stuffed with strips chicken Crispy Crunchy with cheese and sauce Ranch or…" at bounding box center [816, 393] width 257 height 39
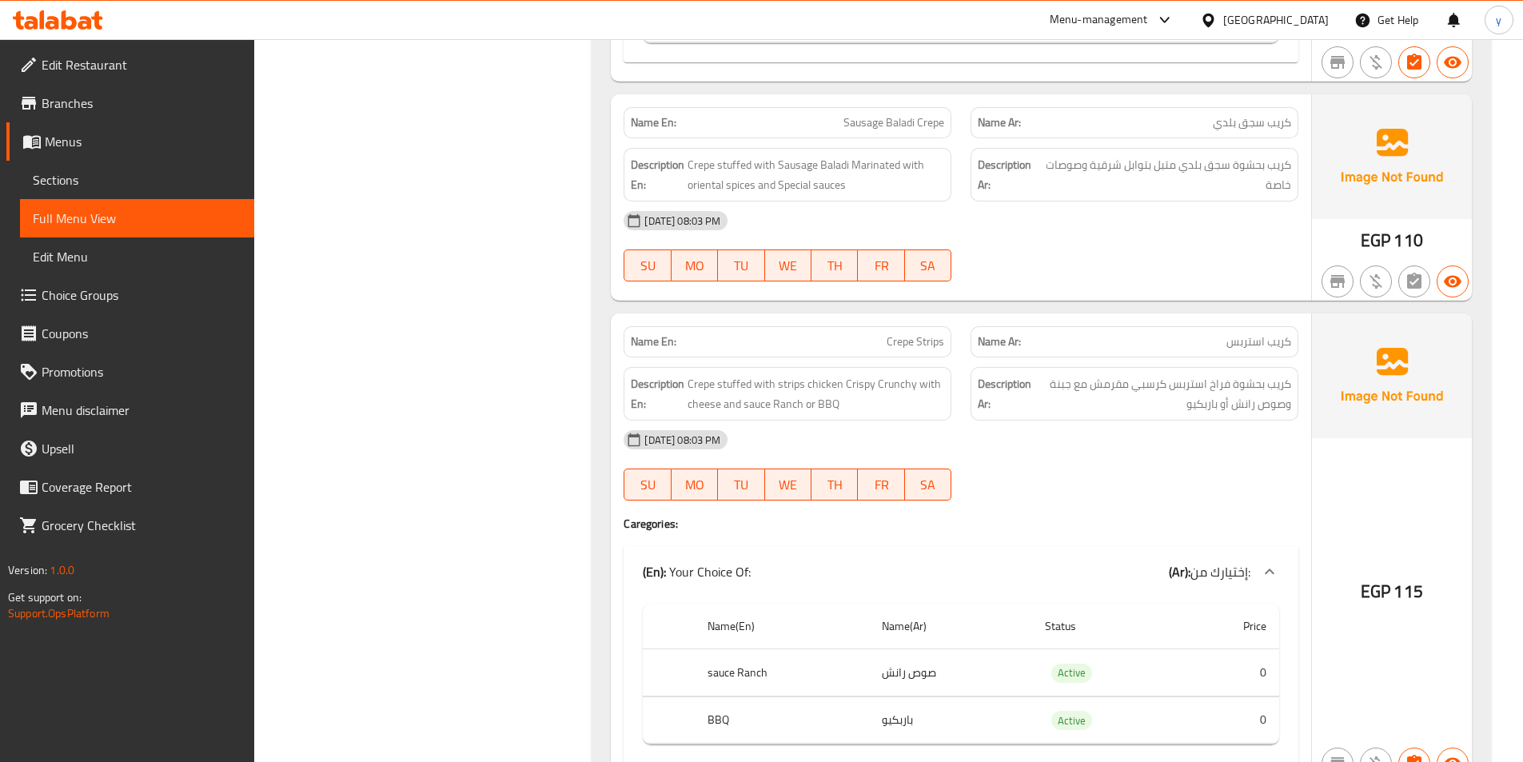
click at [1040, 429] on div "[DATE] 08:03 PM" at bounding box center [961, 440] width 694 height 38
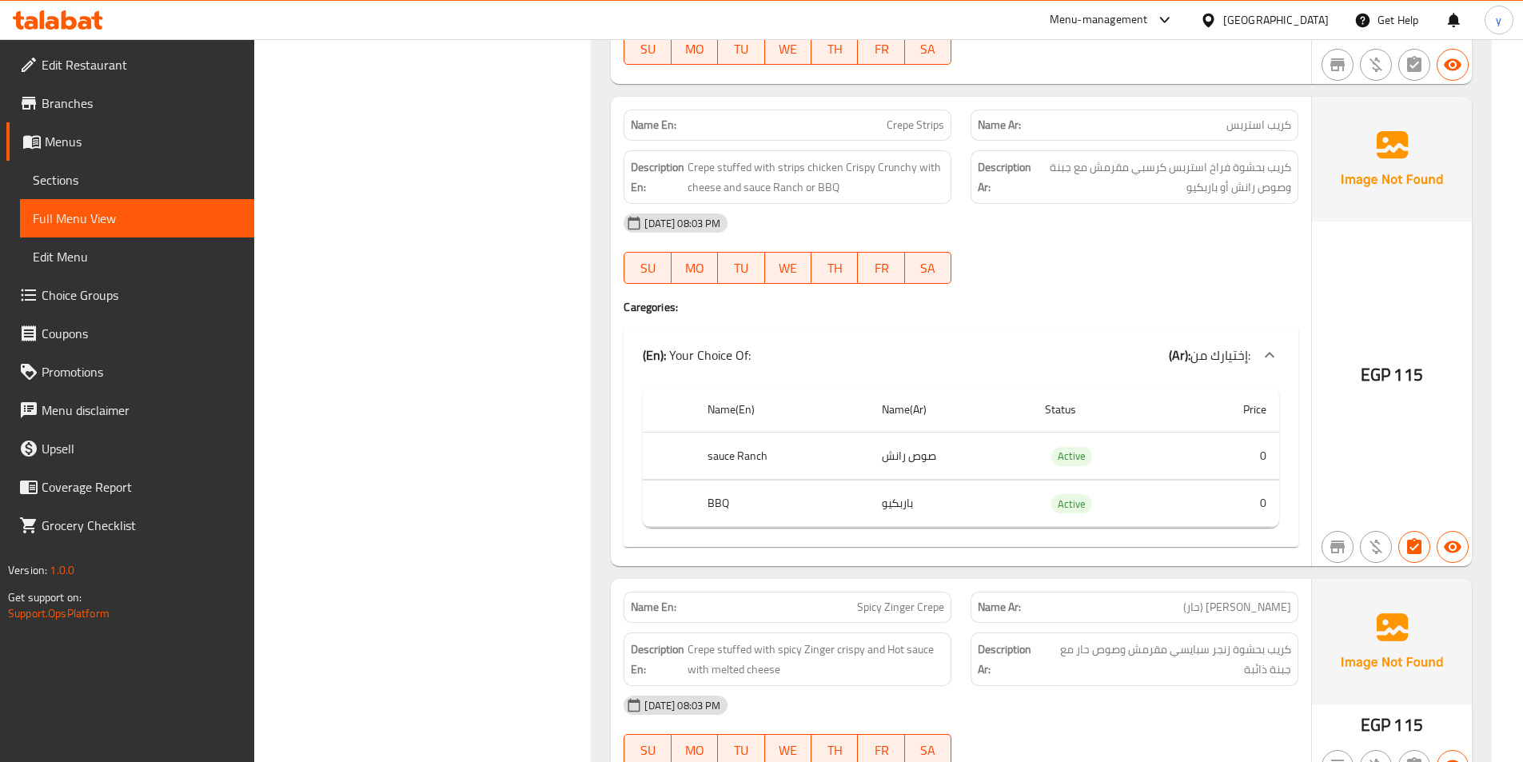
scroll to position [1120, 0]
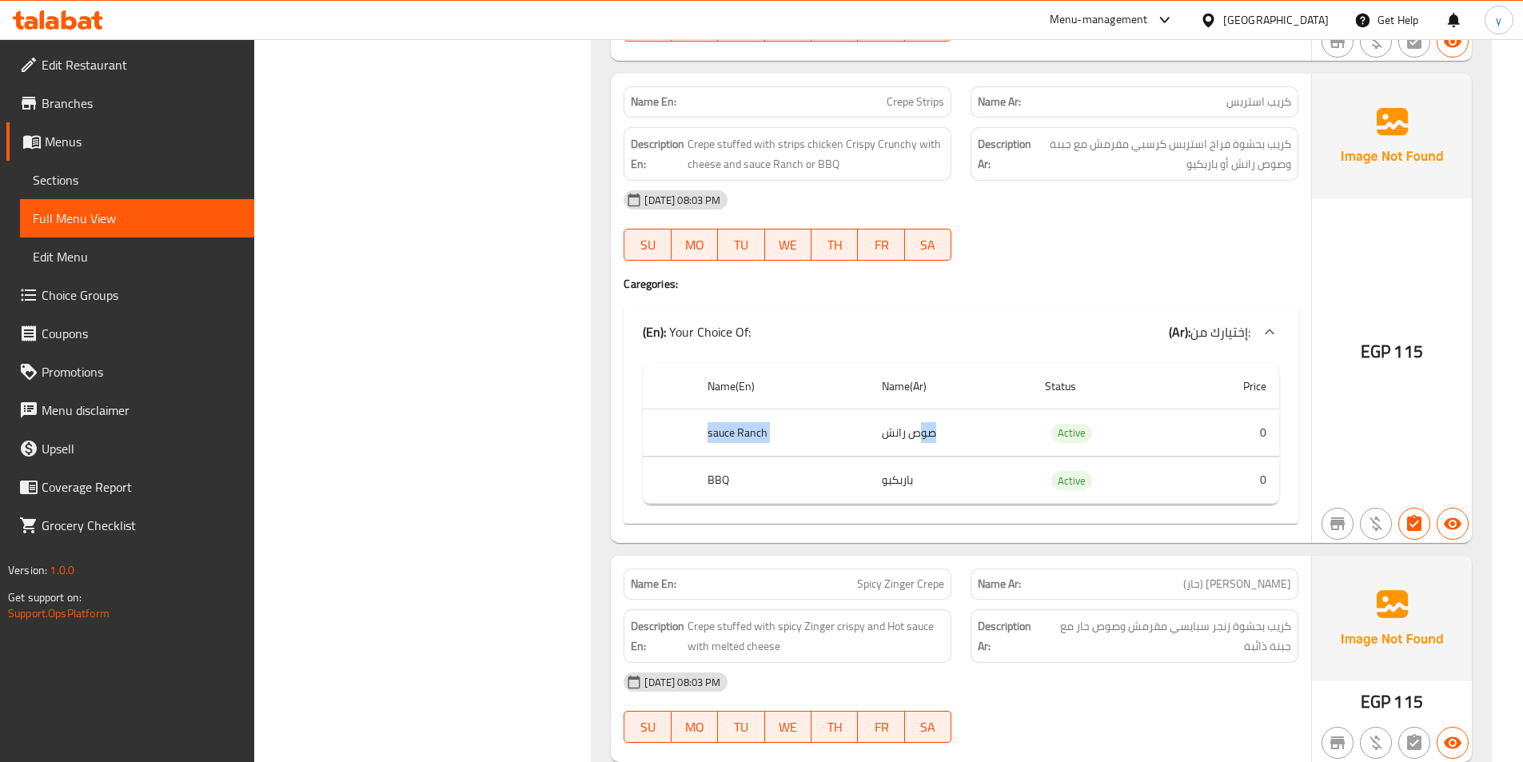
drag, startPoint x: 709, startPoint y: 428, endPoint x: 919, endPoint y: 436, distance: 209.7
click at [919, 436] on tr "sauce Ranch صوص رانش Active 0" at bounding box center [961, 432] width 637 height 47
click at [729, 463] on th "BBQ" at bounding box center [782, 480] width 174 height 47
click at [709, 473] on th "BBQ" at bounding box center [782, 480] width 174 height 47
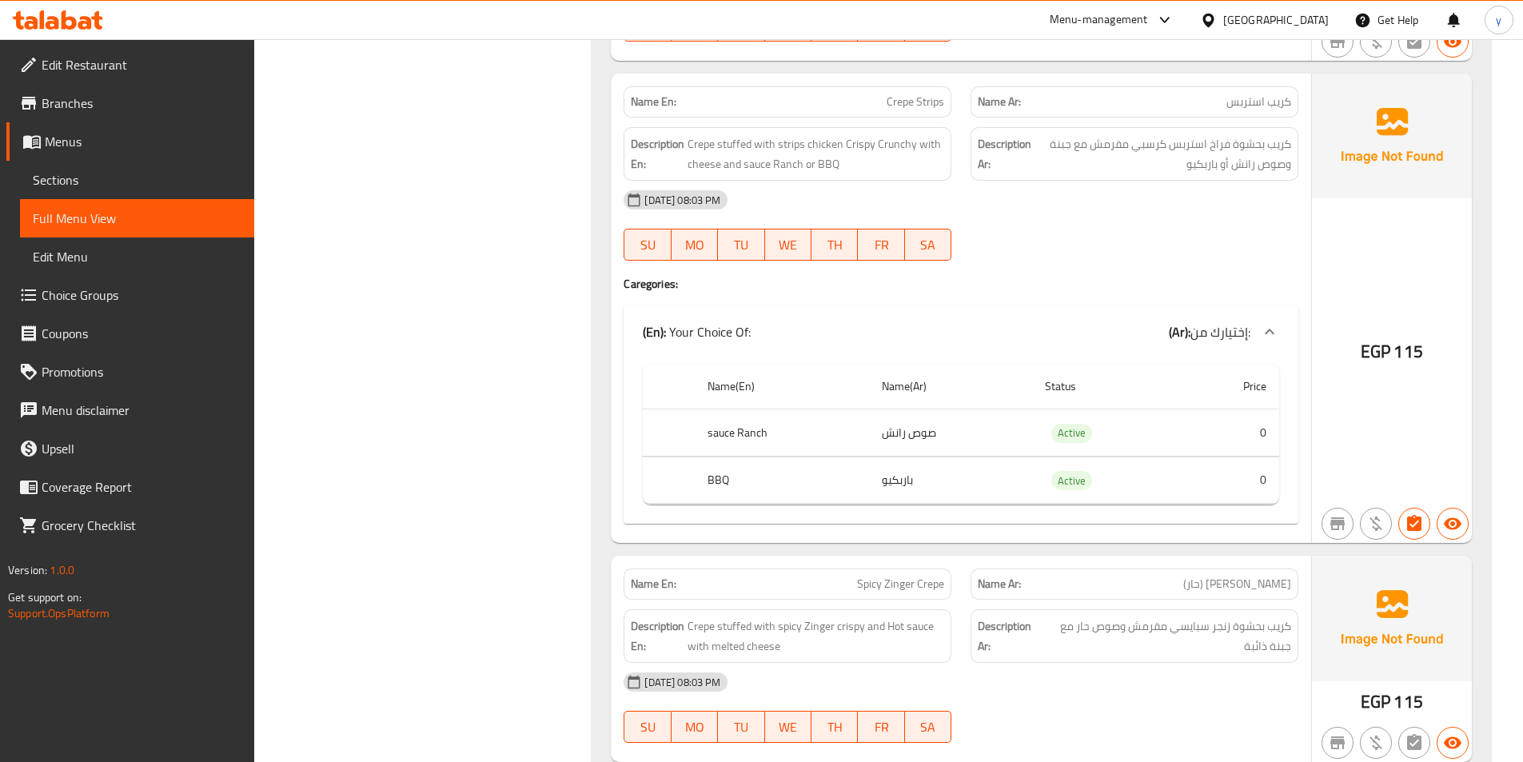
click at [894, 477] on td "باربكيو" at bounding box center [950, 480] width 162 height 47
click at [1272, 476] on td "0" at bounding box center [1229, 480] width 99 height 47
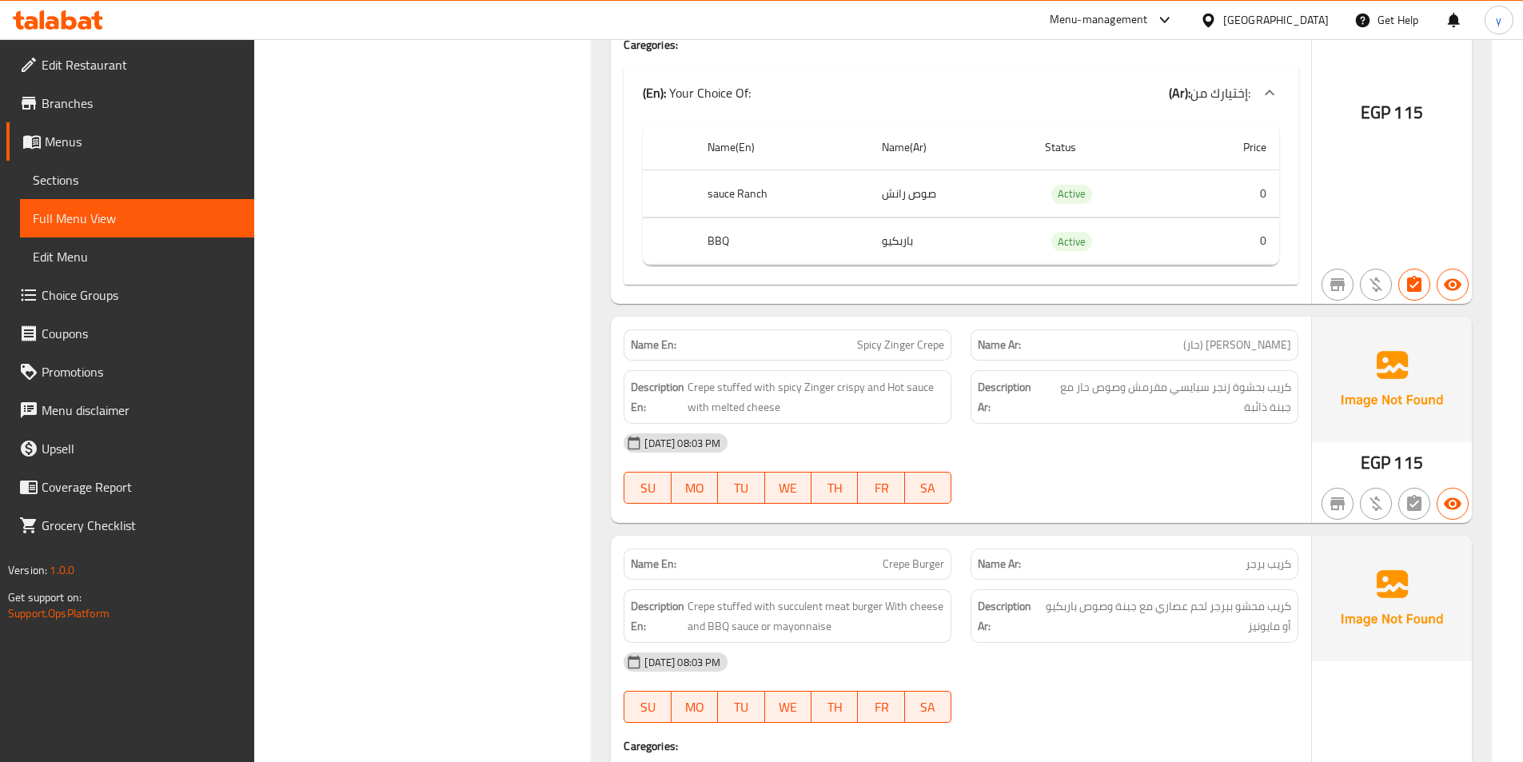
scroll to position [1359, 0]
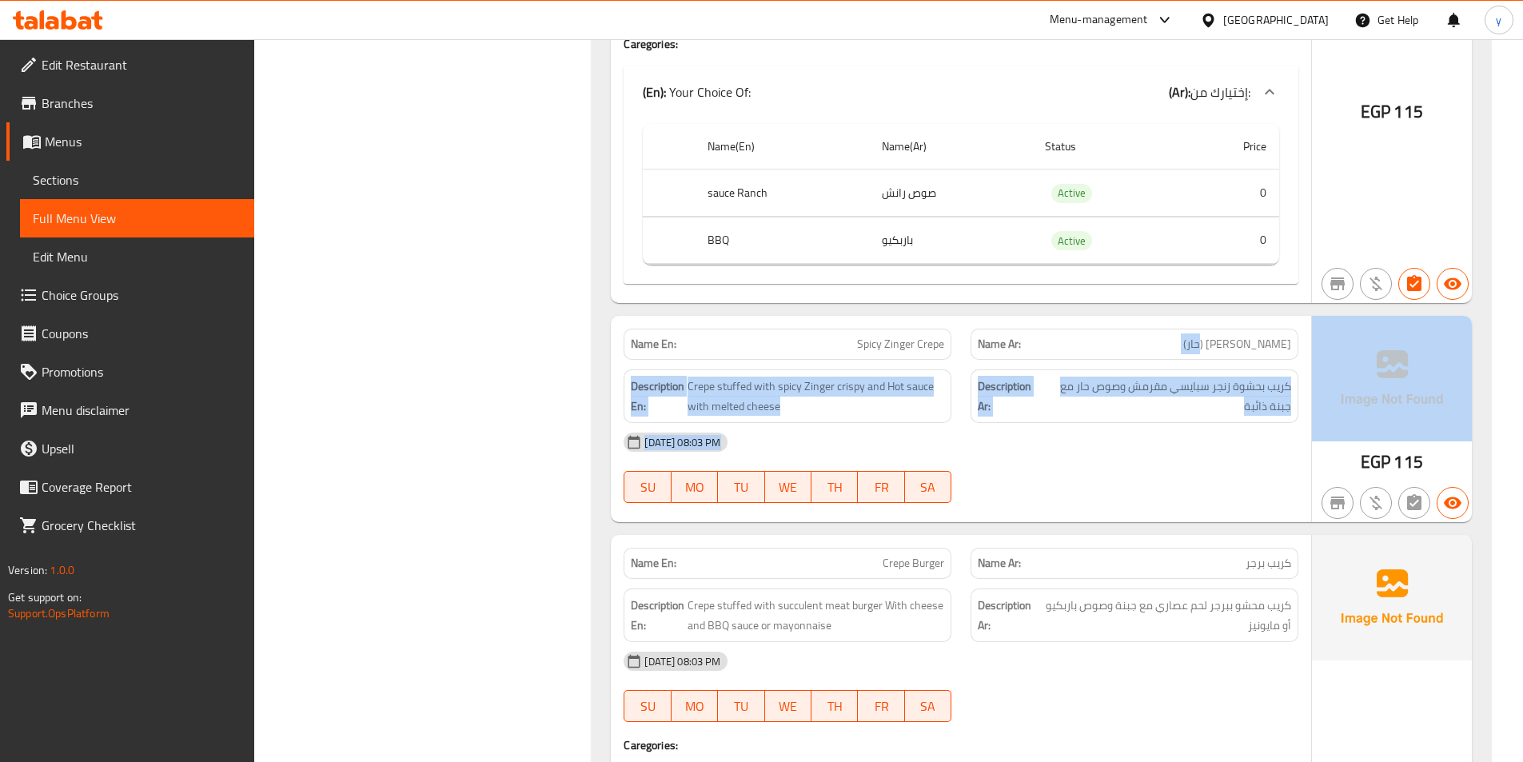
drag, startPoint x: 1187, startPoint y: 337, endPoint x: 1338, endPoint y: 351, distance: 151.8
click at [1338, 351] on div "Name En: Spicy Zinger Crepe Name Ar: كريب زنجر (حار) Description En: Crepe stuf…" at bounding box center [1041, 419] width 861 height 206
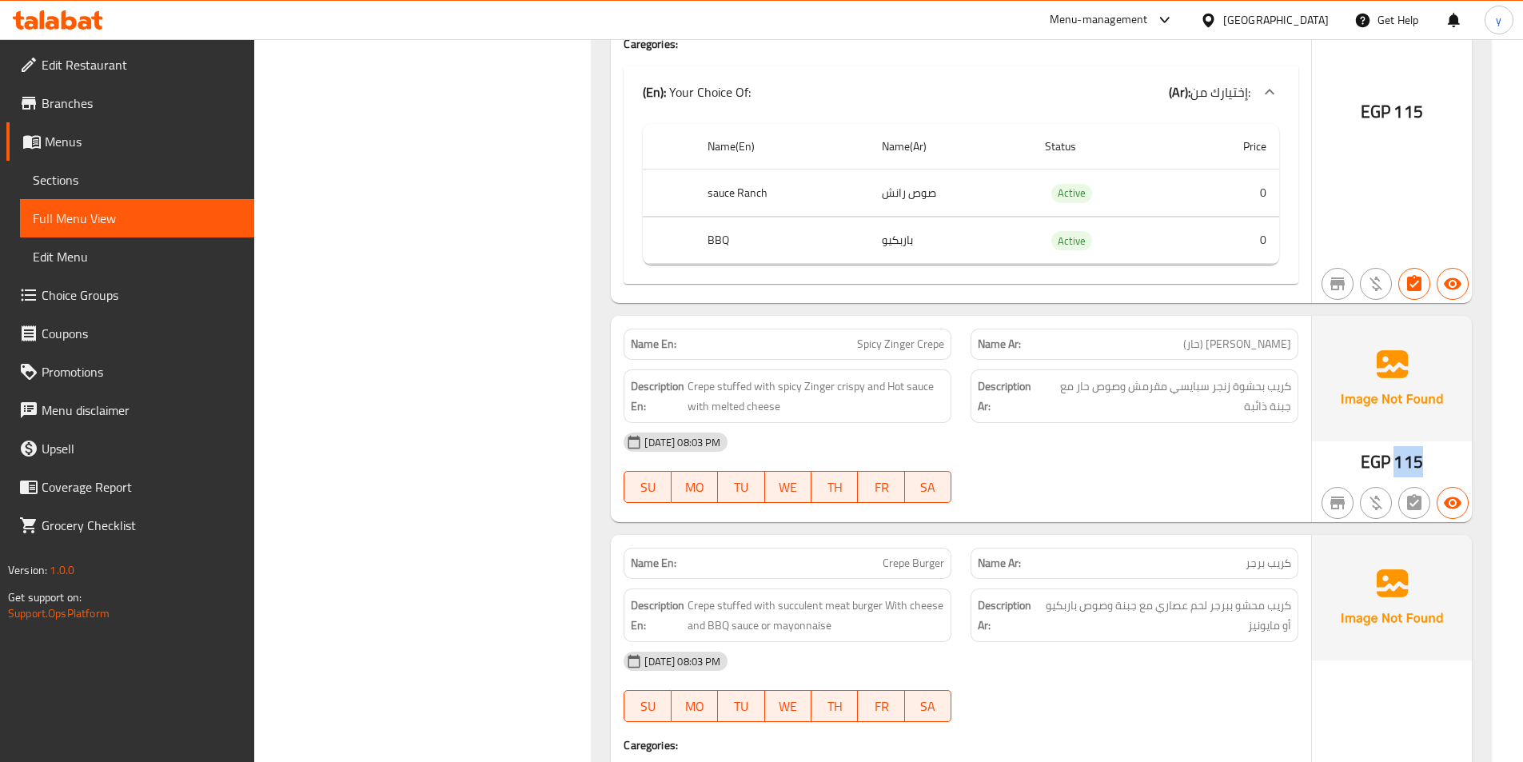
drag, startPoint x: 1390, startPoint y: 465, endPoint x: 1427, endPoint y: 460, distance: 37.1
click at [1427, 460] on div "EGP 115" at bounding box center [1392, 419] width 160 height 206
drag, startPoint x: 1206, startPoint y: 339, endPoint x: 1291, endPoint y: 346, distance: 85.1
click at [1291, 346] on p "Name Ar: كريب زنجر (حار)" at bounding box center [1134, 344] width 313 height 17
drag, startPoint x: 947, startPoint y: 345, endPoint x: 856, endPoint y: 345, distance: 91.2
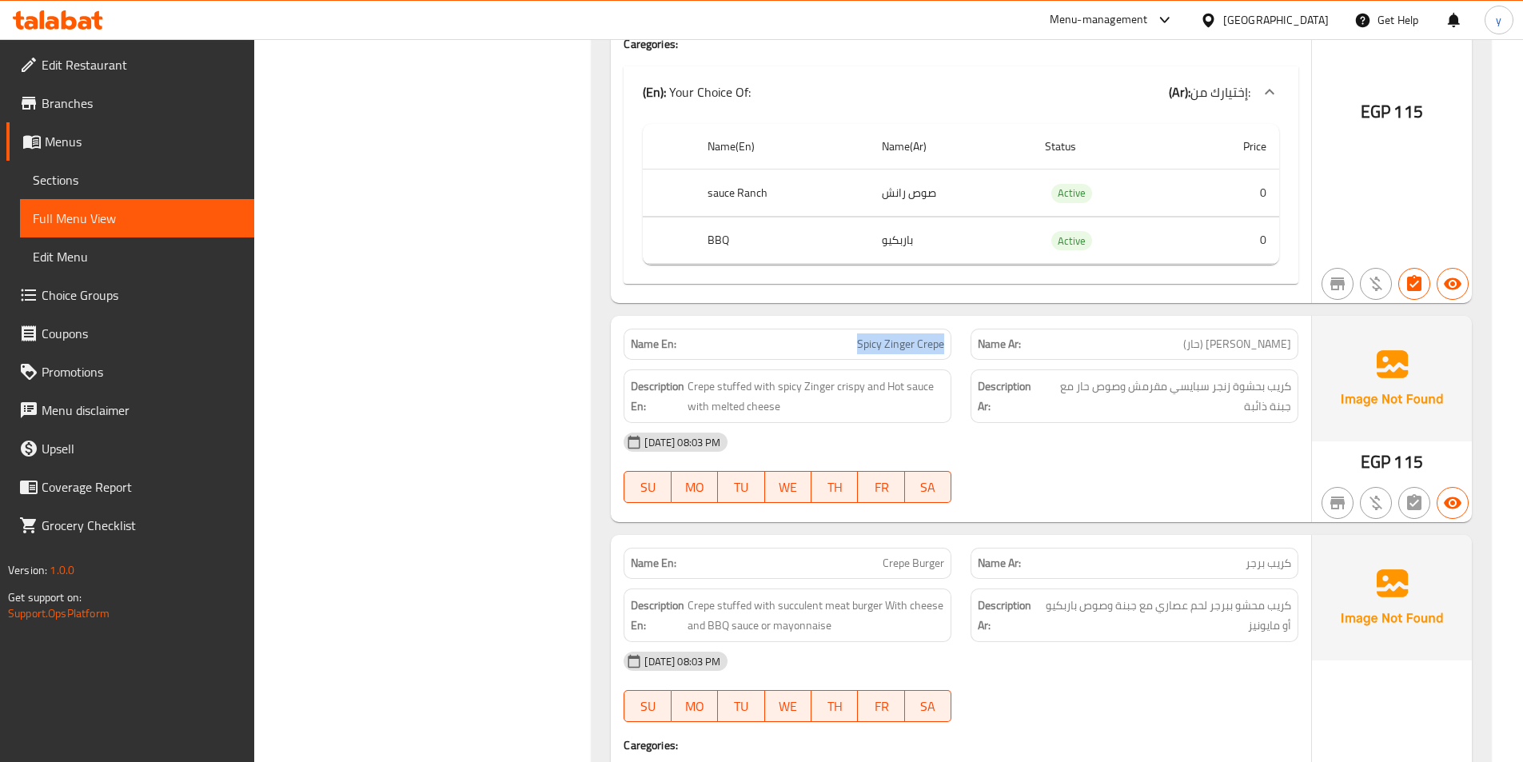
click at [856, 345] on div "Name En: Spicy Zinger Crepe" at bounding box center [788, 344] width 328 height 31
click at [813, 348] on p "Name En: Spicy Zinger Crepe" at bounding box center [787, 344] width 313 height 17
drag, startPoint x: 1295, startPoint y: 386, endPoint x: 1213, endPoint y: 389, distance: 82.4
click at [1213, 389] on div "Description Ar: كريب بحشوة زنجر سبايسي مقرمش وصوص حار مع جبنة ذائبة" at bounding box center [1135, 396] width 328 height 54
drag, startPoint x: 689, startPoint y: 387, endPoint x: 865, endPoint y: 386, distance: 175.9
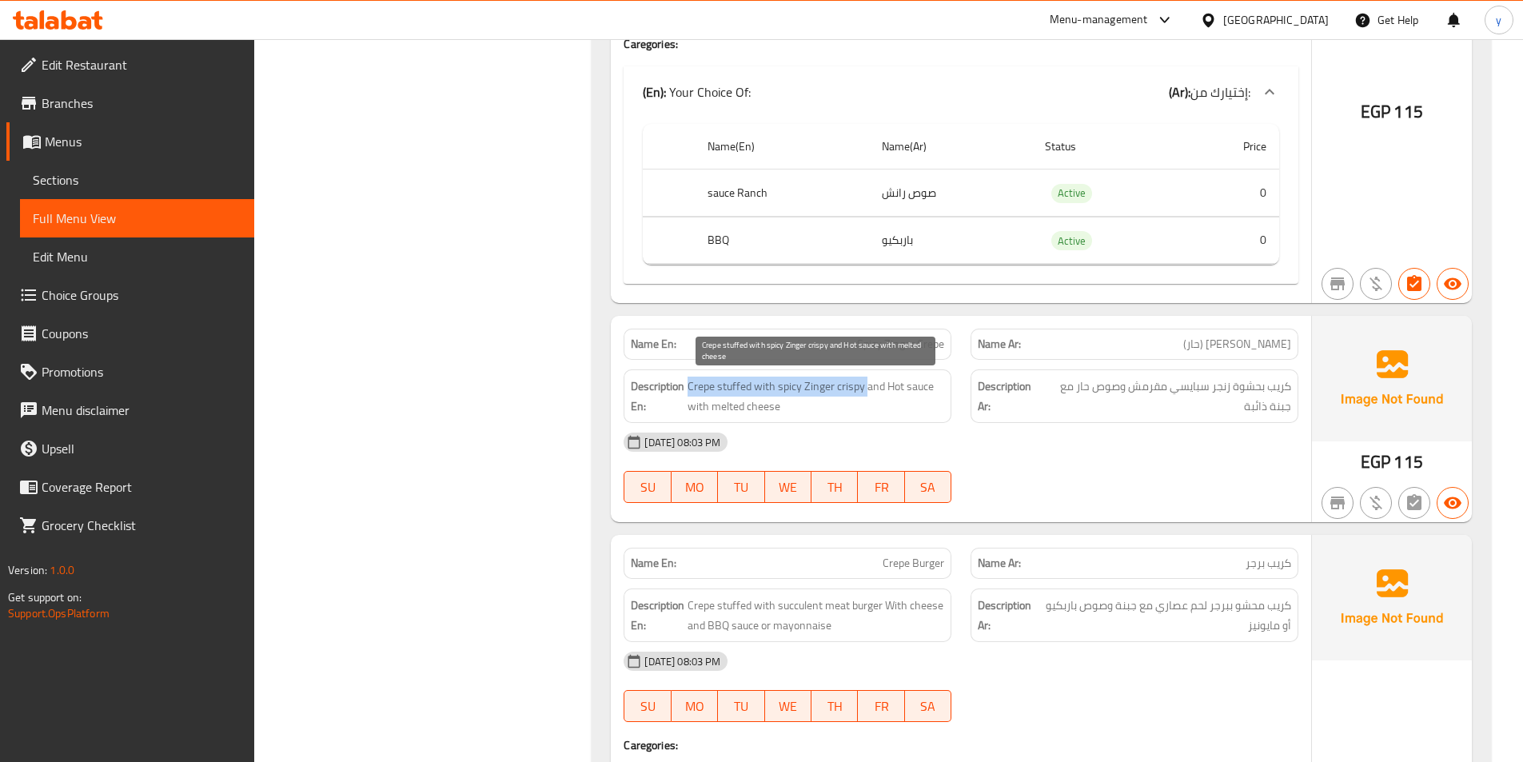
click at [865, 386] on span "Crepe stuffed with spicy Zinger crispy and Hot sauce with melted cheese" at bounding box center [816, 396] width 257 height 39
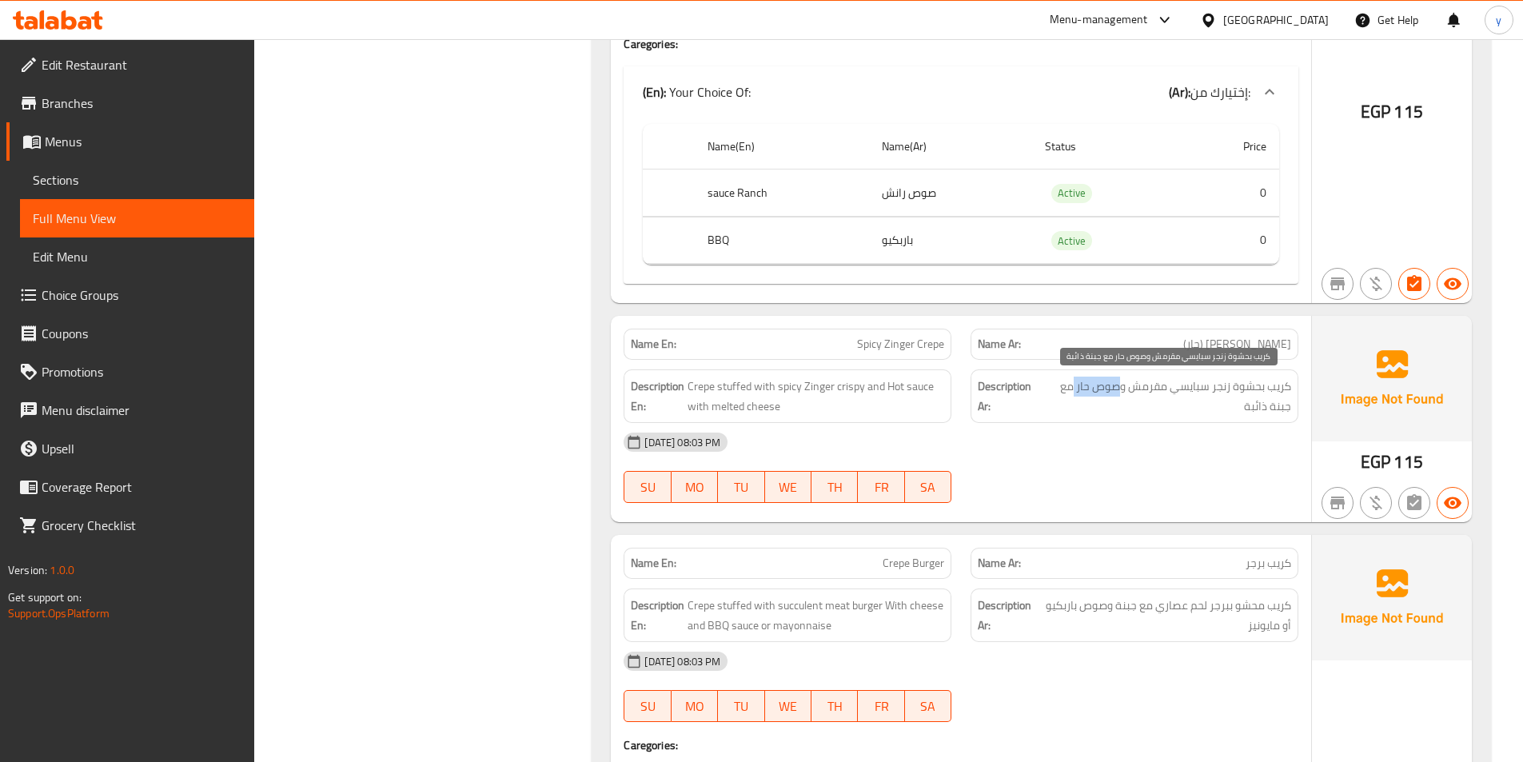
drag, startPoint x: 1122, startPoint y: 388, endPoint x: 1075, endPoint y: 388, distance: 47.2
click at [1075, 388] on span "كريب بحشوة زنجر سبايسي مقرمش وصوص حار مع جبنة ذائبة" at bounding box center [1166, 396] width 249 height 39
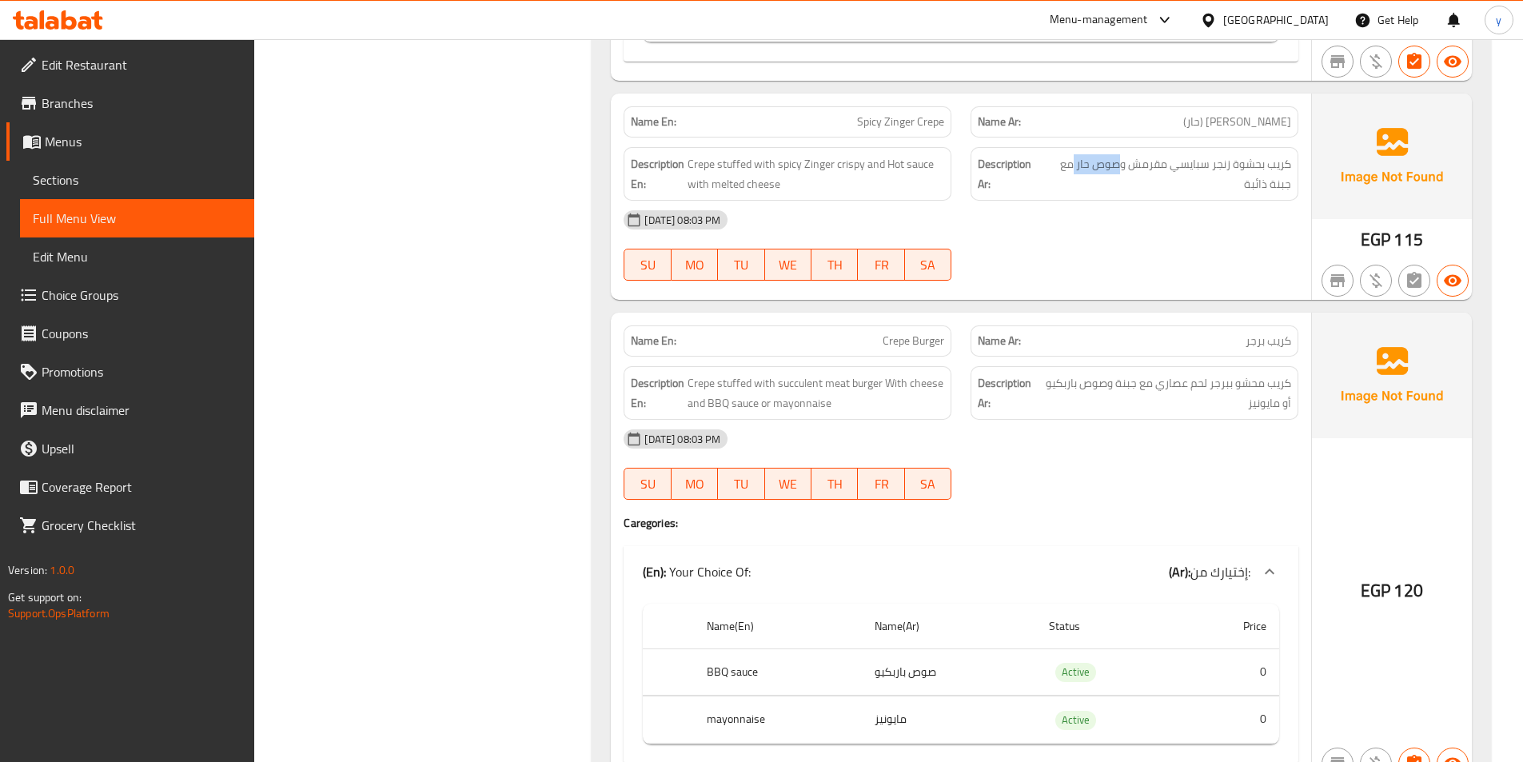
scroll to position [1599, 0]
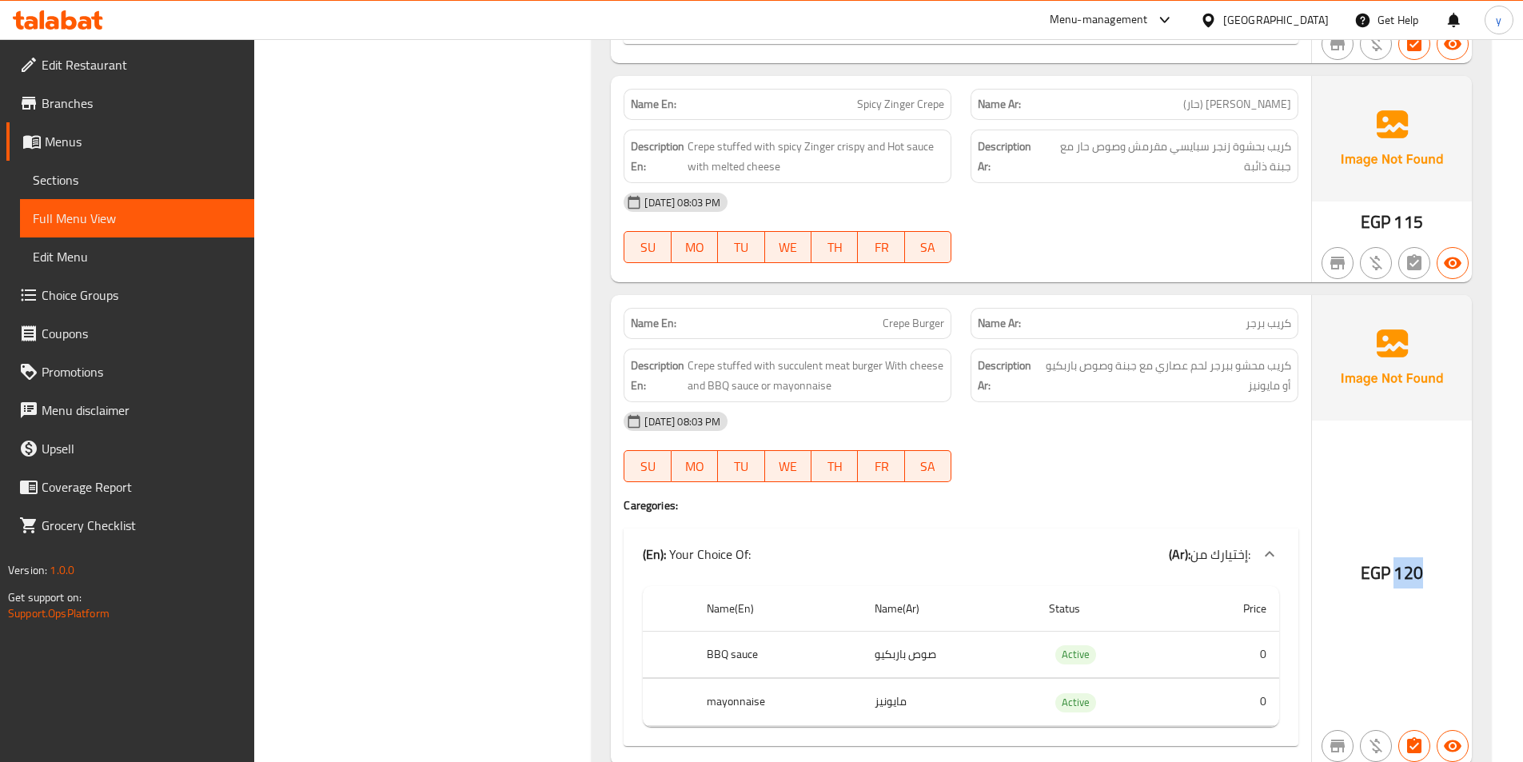
drag, startPoint x: 1397, startPoint y: 580, endPoint x: 1376, endPoint y: 582, distance: 20.9
click at [1453, 581] on div "EGP 120" at bounding box center [1392, 529] width 160 height 469
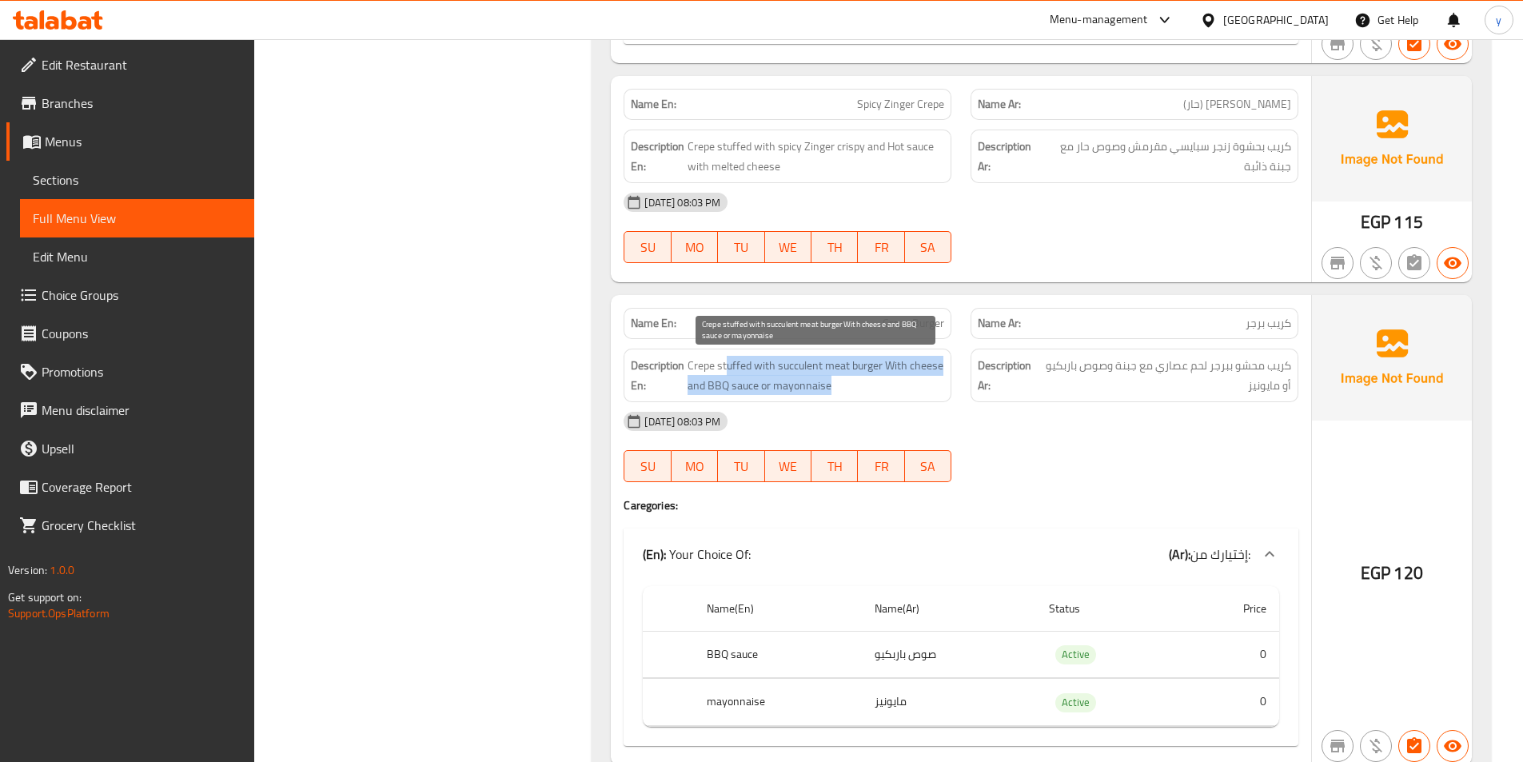
drag, startPoint x: 726, startPoint y: 365, endPoint x: 876, endPoint y: 377, distance: 150.8
click at [876, 377] on span "Crepe stuffed with succulent meat burger With cheese and BBQ sauce or mayonnaise" at bounding box center [816, 375] width 257 height 39
click at [948, 389] on div "Description En: Crepe stuffed with succulent meat burger With cheese and BBQ sa…" at bounding box center [788, 376] width 328 height 54
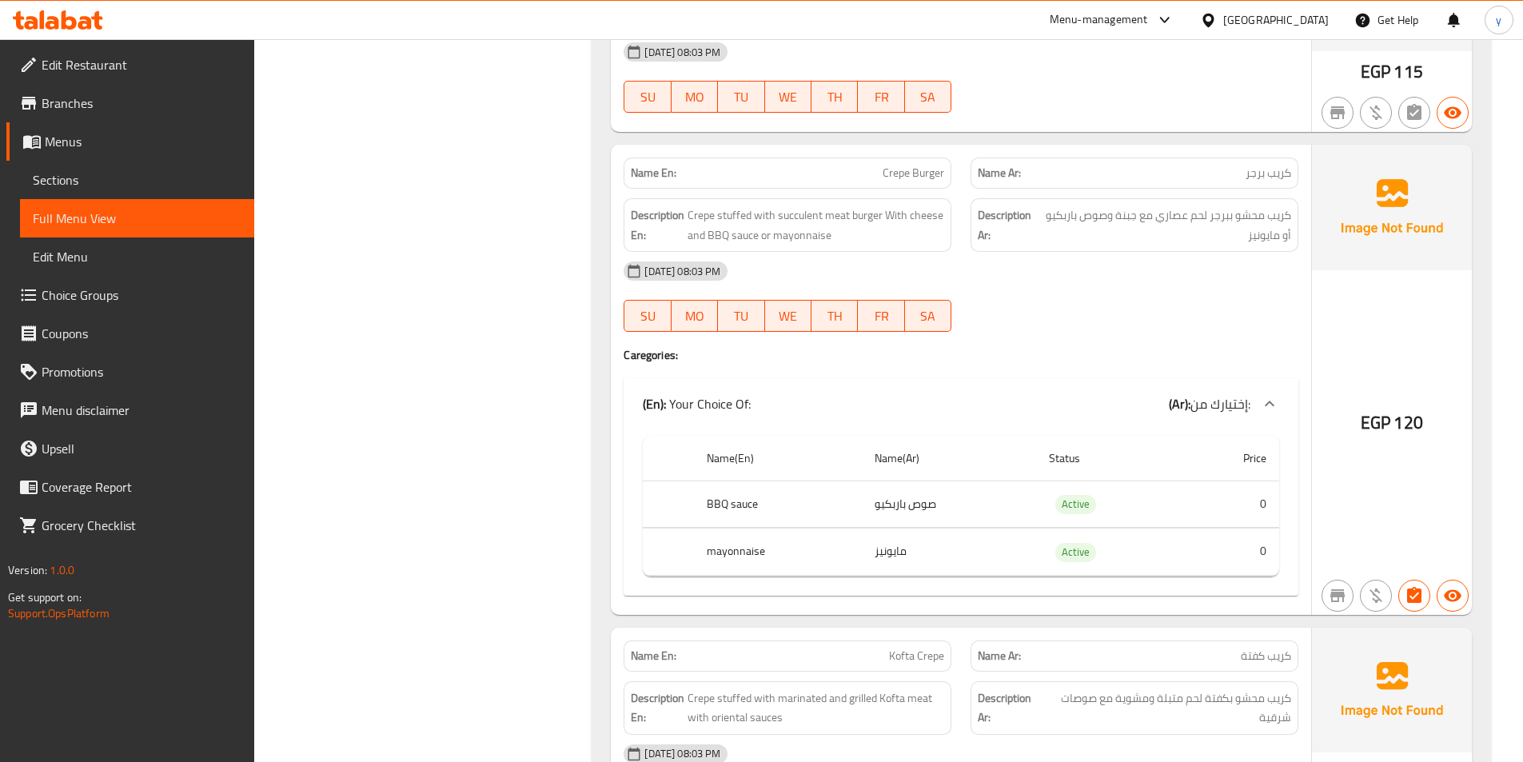
scroll to position [1759, 0]
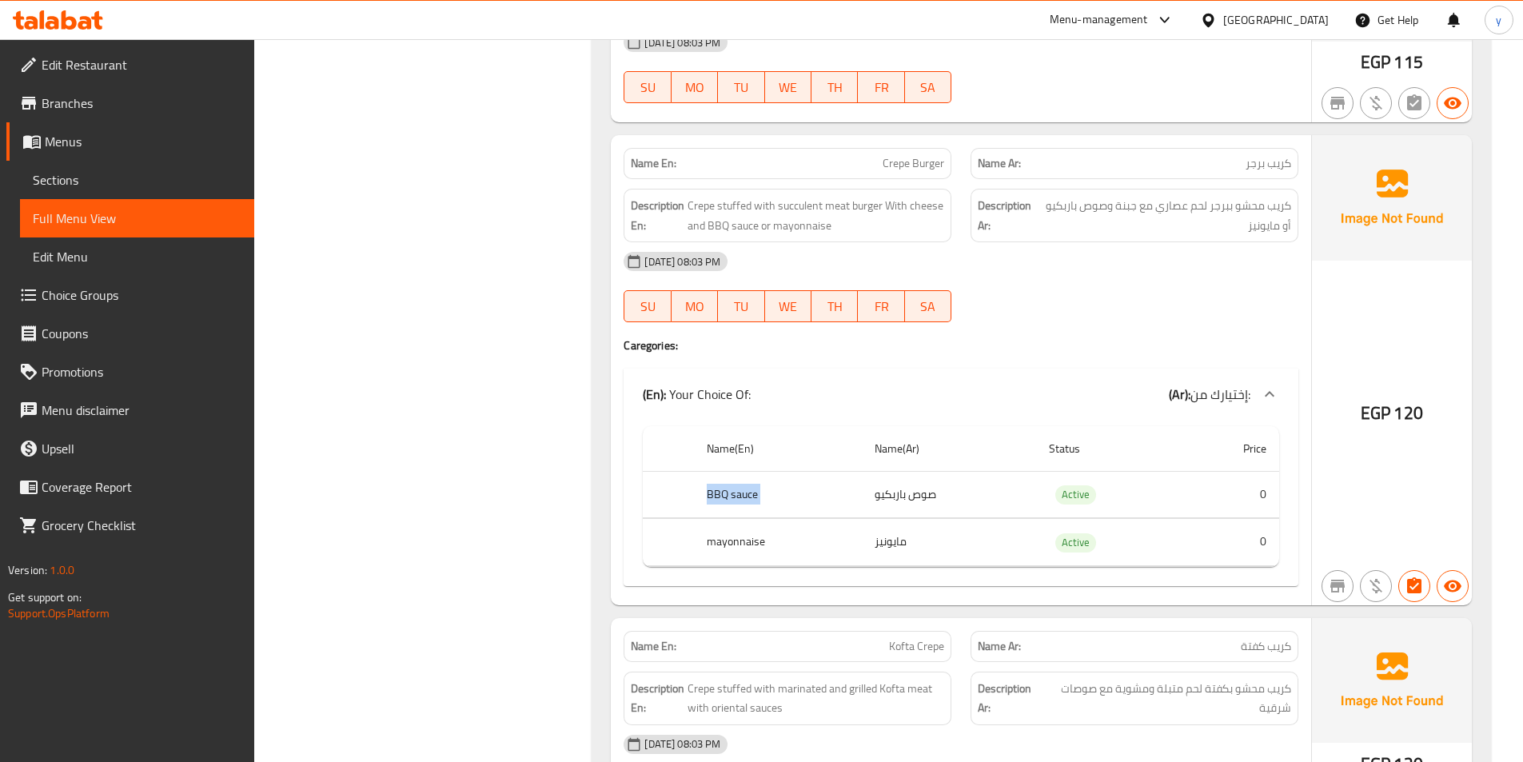
drag, startPoint x: 703, startPoint y: 491, endPoint x: 1007, endPoint y: 492, distance: 303.9
click at [1007, 492] on tr "BBQ sauce صوص باربكيو Active 0" at bounding box center [961, 494] width 637 height 47
drag, startPoint x: 714, startPoint y: 547, endPoint x: 935, endPoint y: 544, distance: 220.7
click at [935, 544] on tr "mayonnaise مايونيز Active 0" at bounding box center [961, 542] width 637 height 47
click at [1368, 523] on div "EGP 120" at bounding box center [1392, 369] width 160 height 469
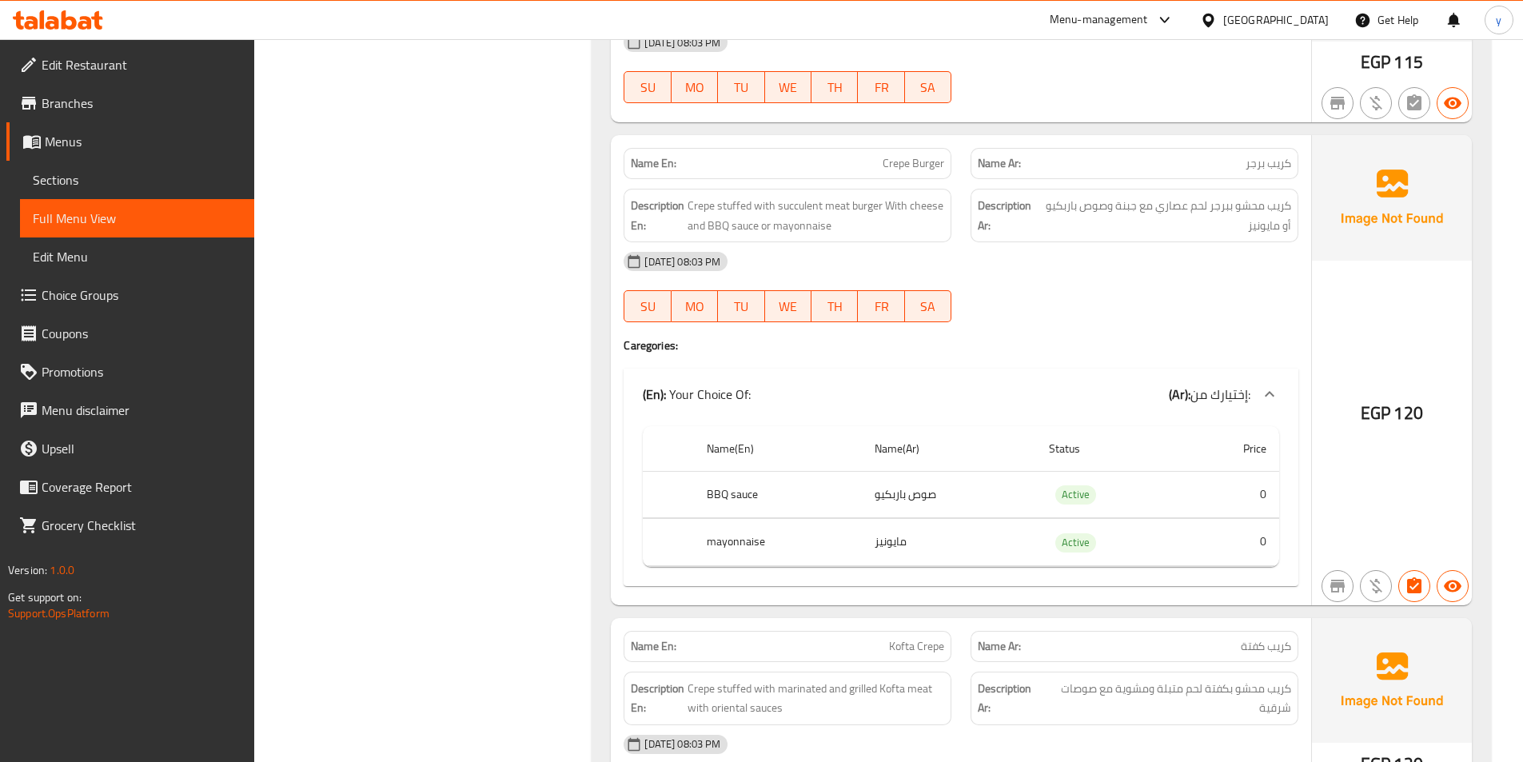
drag, startPoint x: 1297, startPoint y: 421, endPoint x: 1139, endPoint y: 443, distance: 159.8
click at [1139, 443] on th "Status" at bounding box center [1109, 449] width 146 height 46
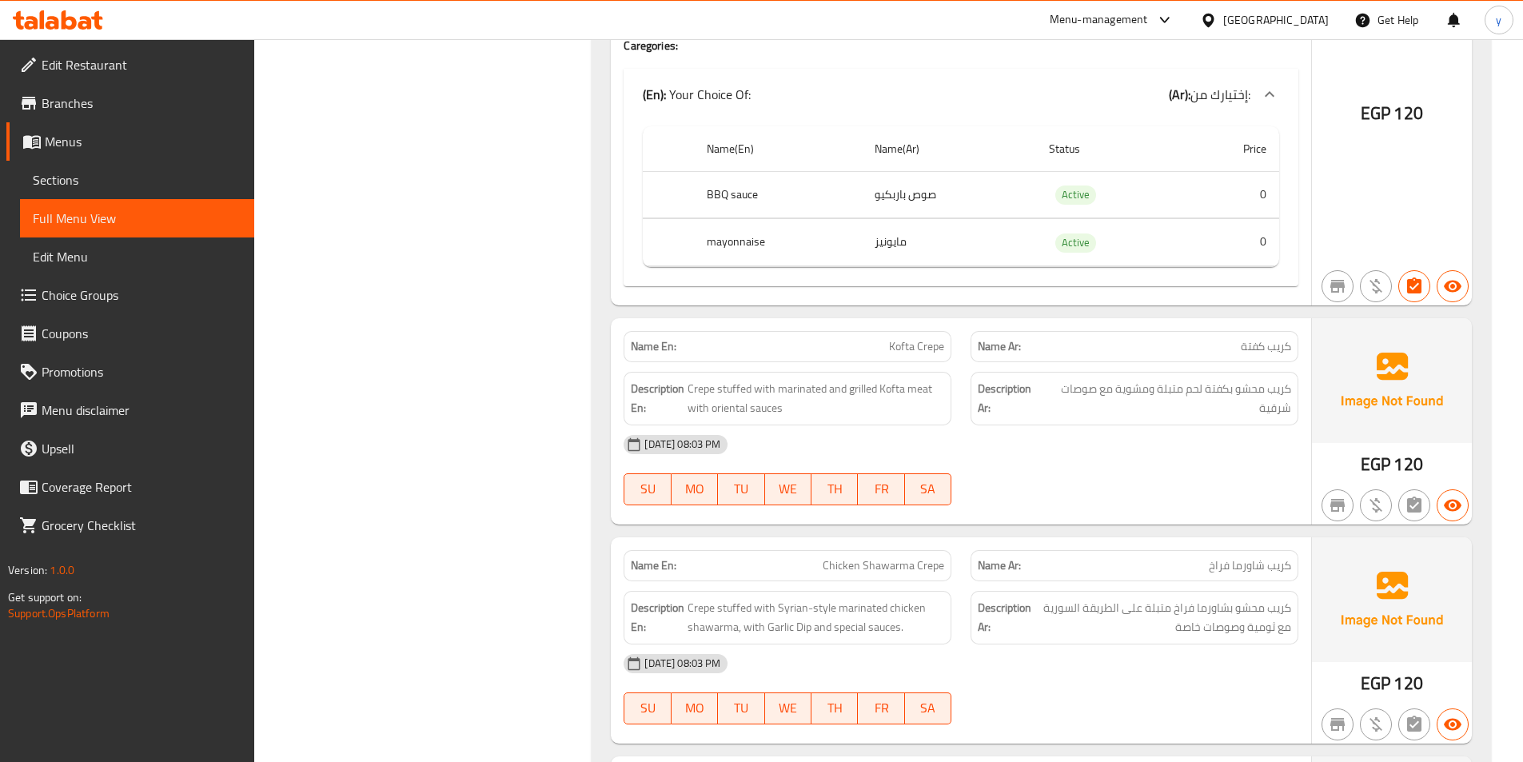
scroll to position [2159, 0]
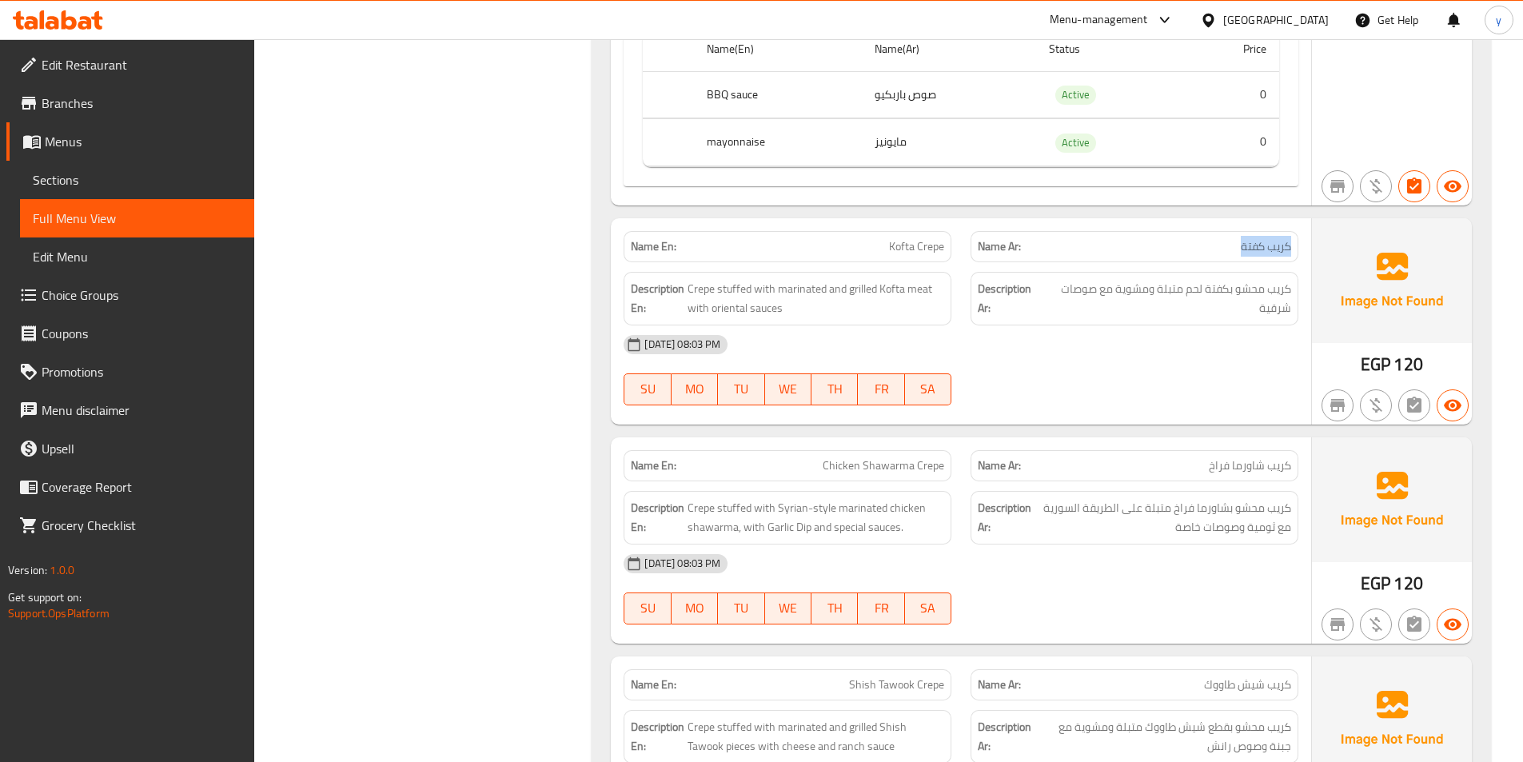
drag, startPoint x: 1224, startPoint y: 248, endPoint x: 1295, endPoint y: 248, distance: 71.2
click at [1295, 248] on div "Name Ar: كريب كفتة" at bounding box center [1135, 246] width 328 height 31
drag, startPoint x: 878, startPoint y: 242, endPoint x: 964, endPoint y: 279, distance: 94.2
click at [968, 252] on div "Name En: Kofta Crepe Name Ar: كريب كفتة" at bounding box center [961, 247] width 694 height 50
click at [963, 285] on div "Description Ar: كريب محشو بكفتة لحم متبلة ومشوية مع صوصات شرقية" at bounding box center [1134, 298] width 347 height 73
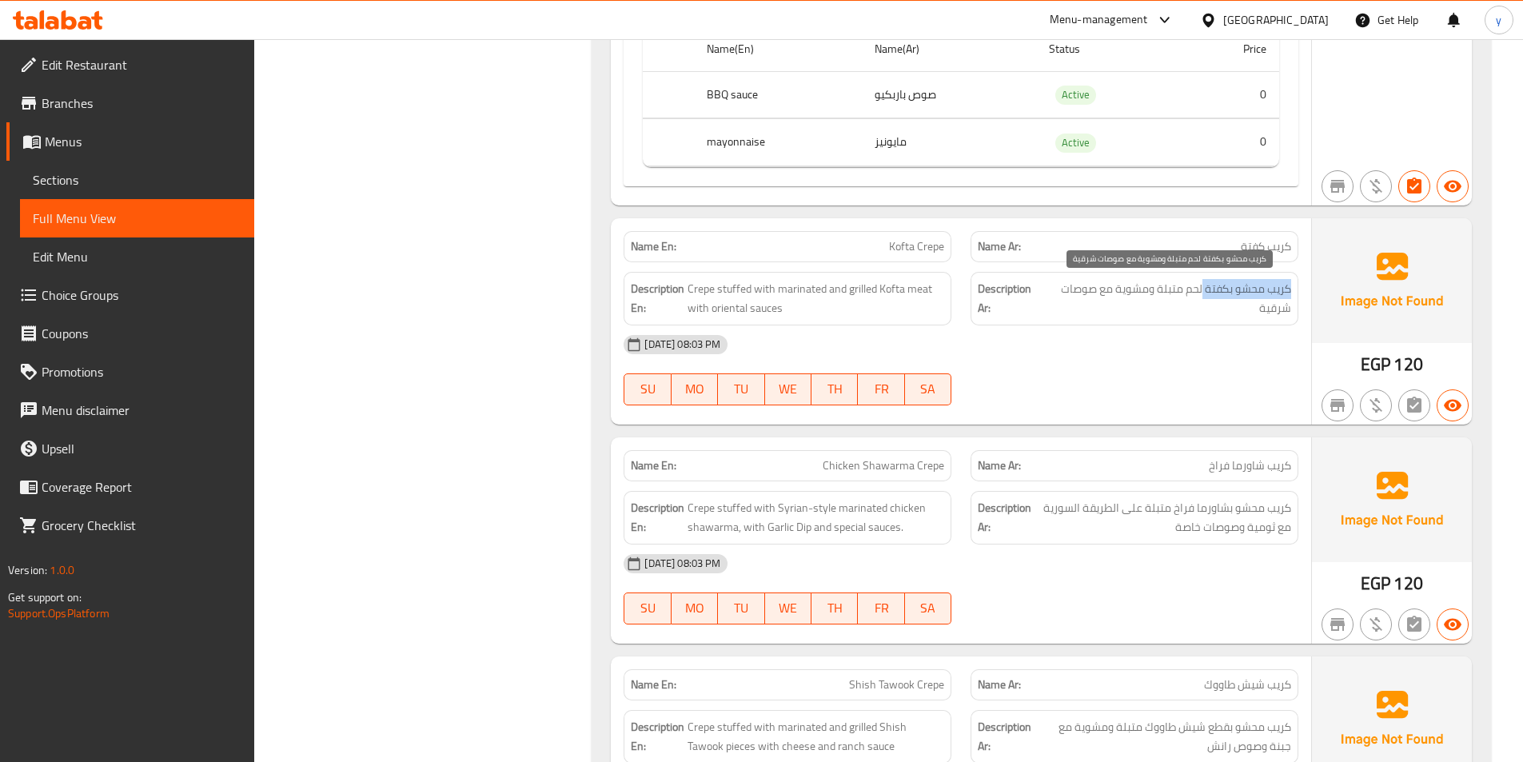
drag, startPoint x: 1293, startPoint y: 293, endPoint x: 1202, endPoint y: 296, distance: 91.2
click at [1202, 296] on div "Description Ar: كريب محشو بكفتة لحم متبلة ومشوية مع صوصات شرقية" at bounding box center [1135, 299] width 328 height 54
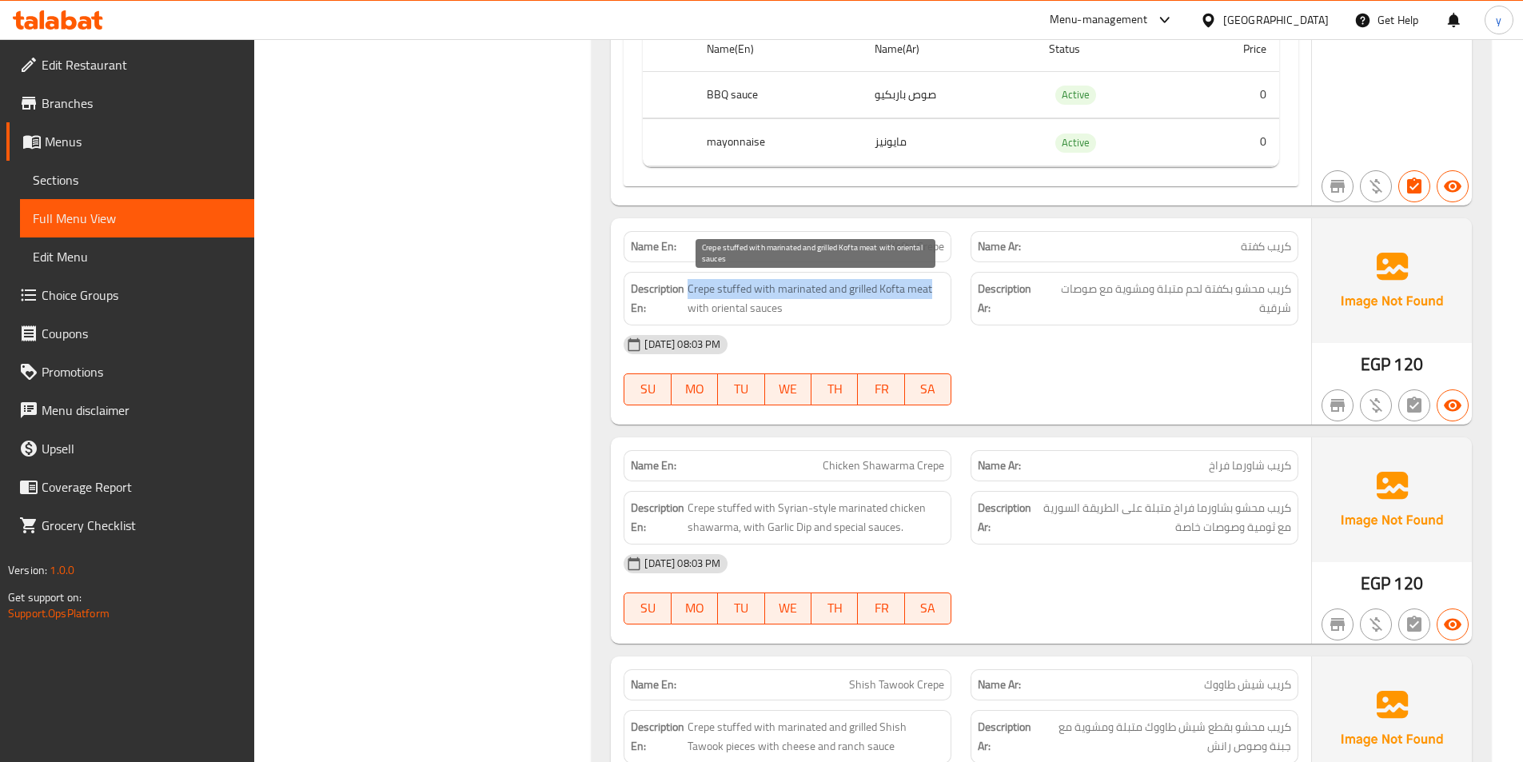
drag, startPoint x: 689, startPoint y: 292, endPoint x: 934, endPoint y: 297, distance: 244.8
click at [934, 297] on span "Crepe stuffed with marinated and grilled Kofta meat with oriental sauces" at bounding box center [816, 298] width 257 height 39
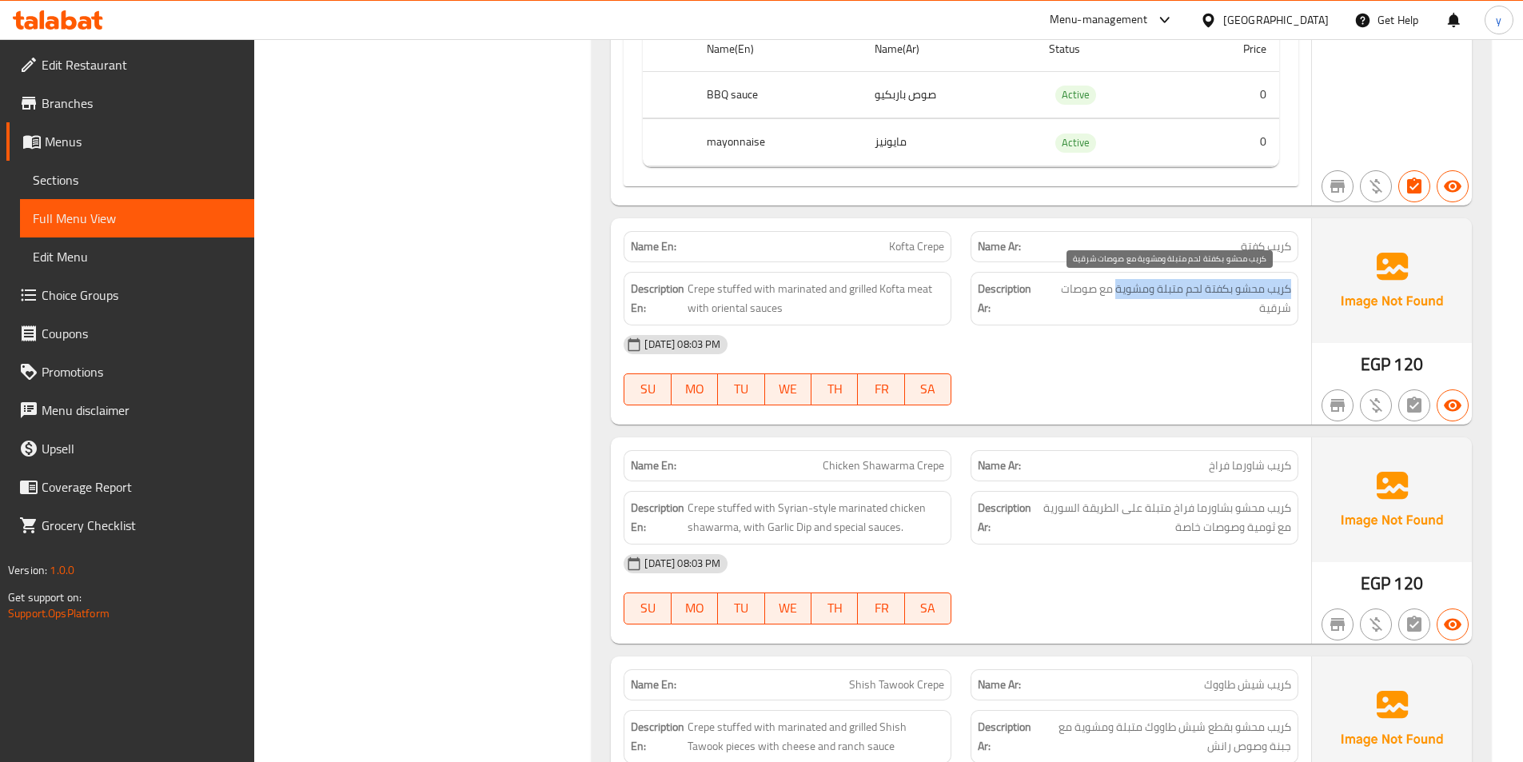
drag, startPoint x: 1293, startPoint y: 289, endPoint x: 1117, endPoint y: 291, distance: 175.9
click at [1117, 291] on div "Description Ar: كريب محشو بكفتة لحم متبلة ومشوية مع صوصات شرقية" at bounding box center [1135, 299] width 328 height 54
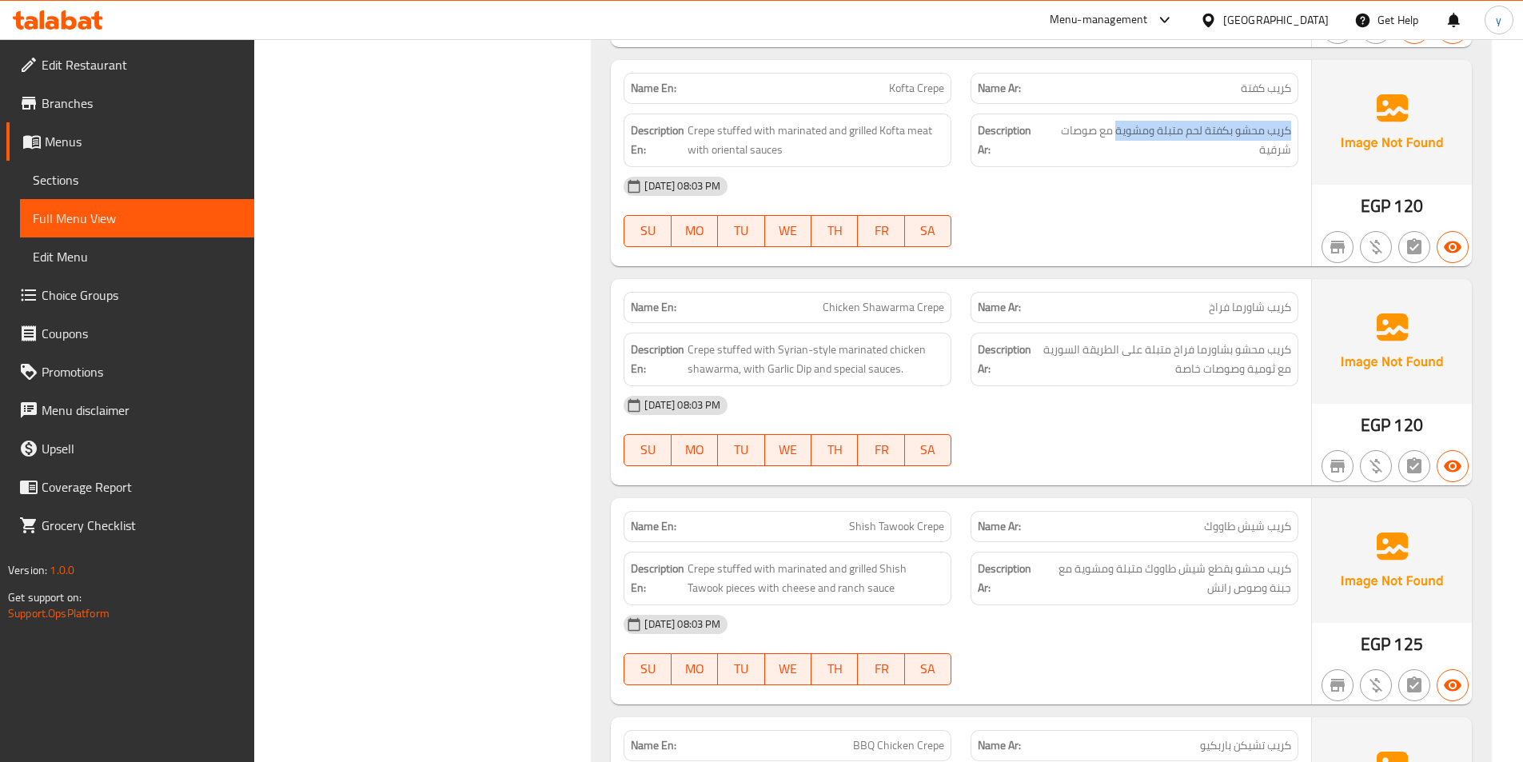
scroll to position [2319, 0]
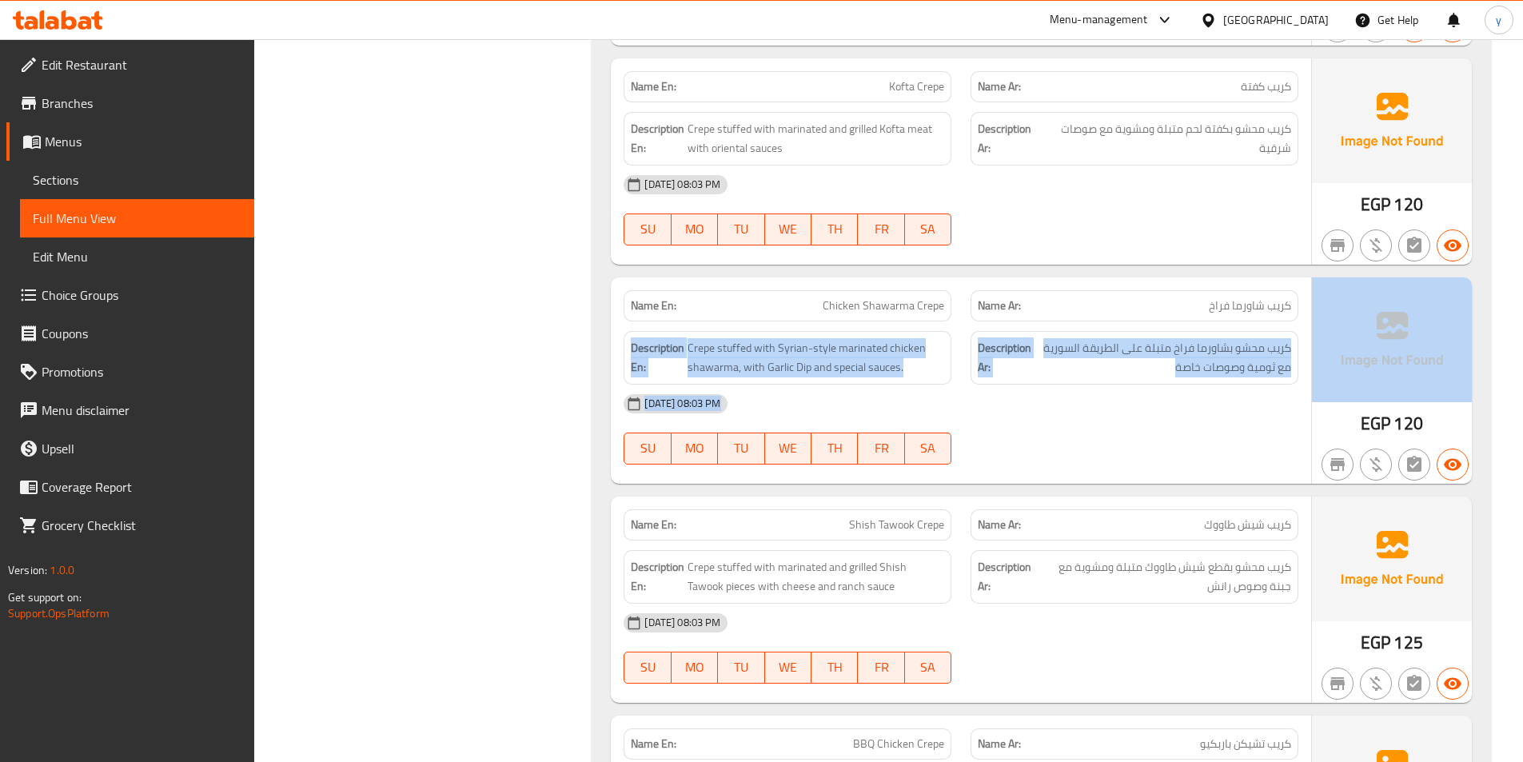
drag, startPoint x: 1193, startPoint y: 307, endPoint x: 944, endPoint y: 330, distance: 250.6
click at [1378, 309] on div "Name En: Chicken Shawarma Crepe Name Ar: كريب شاورما فراخ Description En: Crepe…" at bounding box center [1041, 380] width 861 height 206
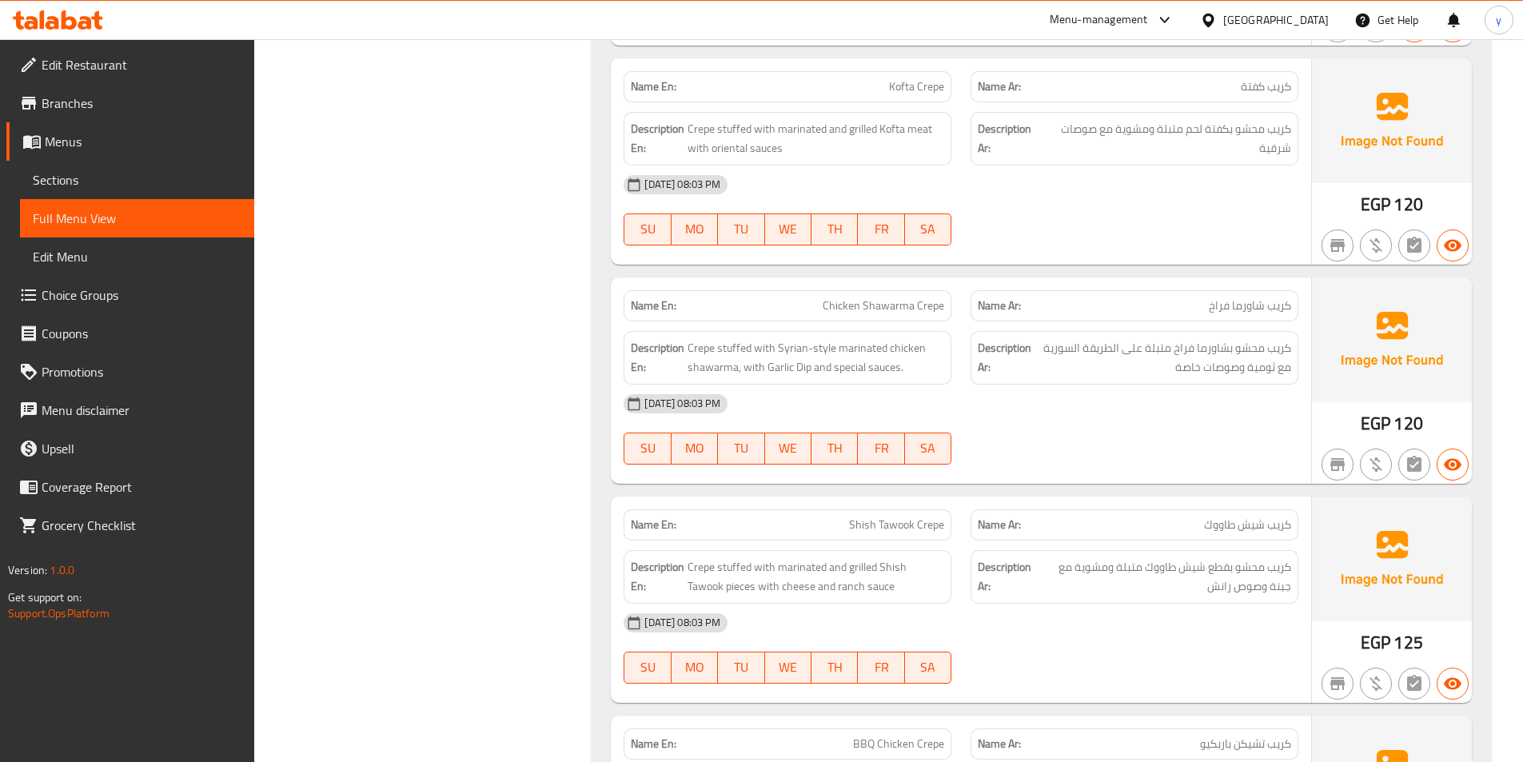
click at [837, 305] on span "Chicken Shawarma Crepe" at bounding box center [884, 305] width 122 height 17
drag, startPoint x: 821, startPoint y: 306, endPoint x: 965, endPoint y: 313, distance: 144.1
click at [965, 313] on div "Name En: Chicken Shawarma Crepe Name Ar: كريب شاورما فراخ" at bounding box center [961, 306] width 694 height 50
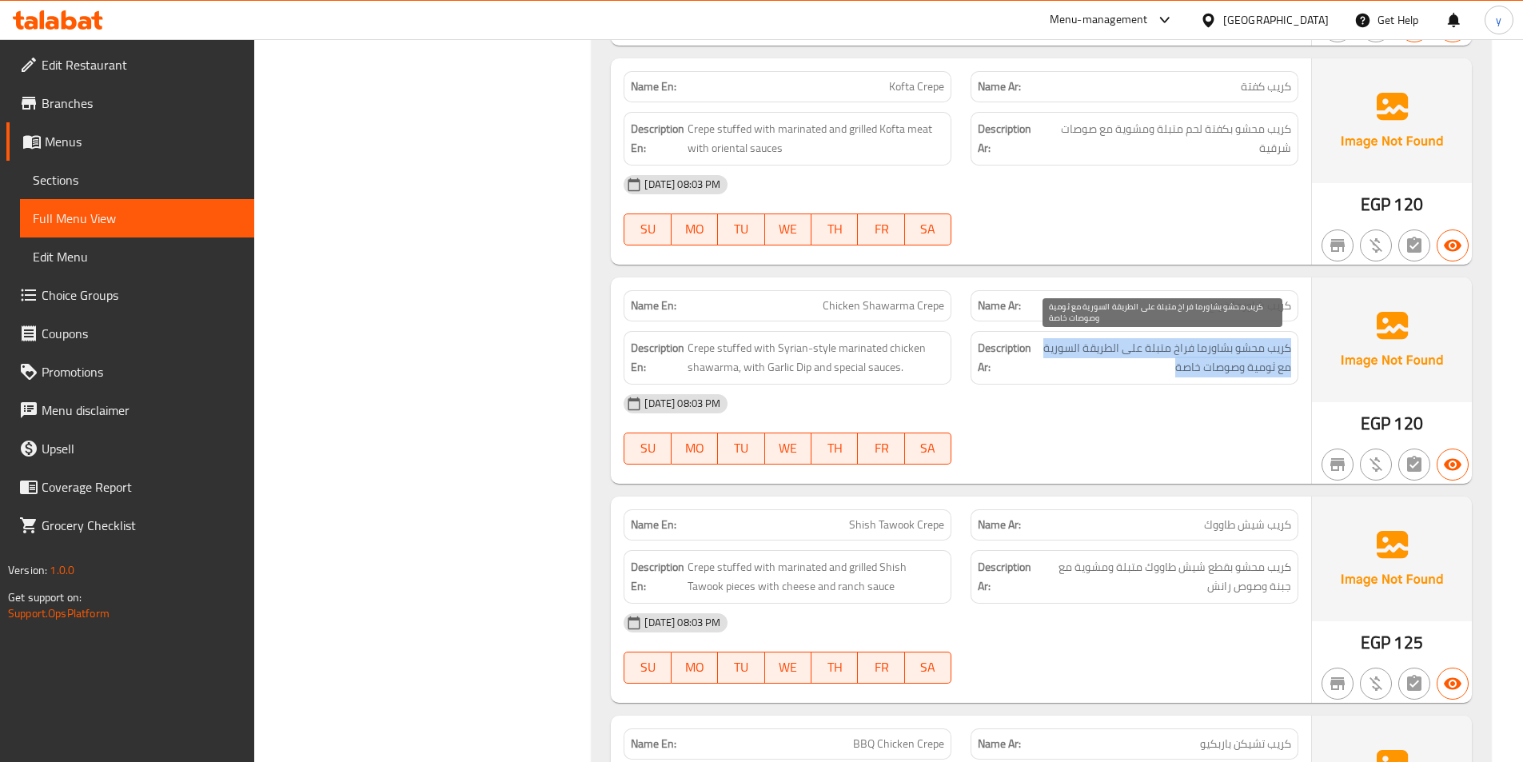
drag, startPoint x: 1291, startPoint y: 353, endPoint x: 1092, endPoint y: 369, distance: 199.8
click at [1092, 369] on div "Description Ar: كريب محشو بشاورما فراخ متبلة على الطريقة السورية مع ثومية وصوصا…" at bounding box center [1135, 358] width 328 height 54
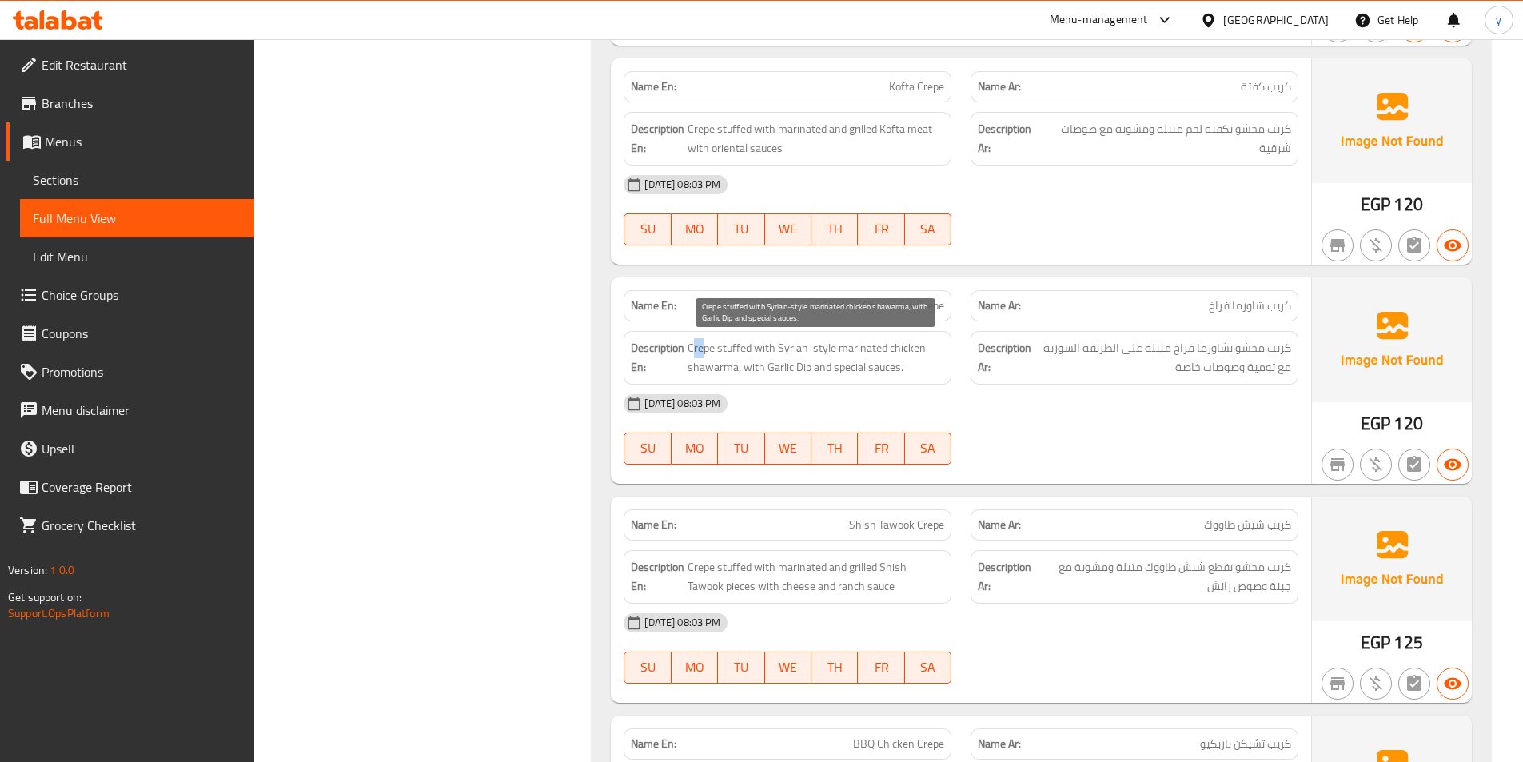
drag, startPoint x: 691, startPoint y: 349, endPoint x: 705, endPoint y: 353, distance: 15.2
click at [705, 353] on span "Crepe stuffed with Syrian-style marinated chicken shawarma, with Garlic Dip and…" at bounding box center [816, 357] width 257 height 39
click at [690, 349] on span "Crepe stuffed with Syrian-style marinated chicken shawarma, with Garlic Dip and…" at bounding box center [816, 357] width 257 height 39
drag, startPoint x: 688, startPoint y: 348, endPoint x: 872, endPoint y: 385, distance: 187.6
click at [872, 385] on div "Name En: Chicken Shawarma Crepe Name Ar: كريب شاورما فراخ Description En: Crepe…" at bounding box center [961, 380] width 701 height 206
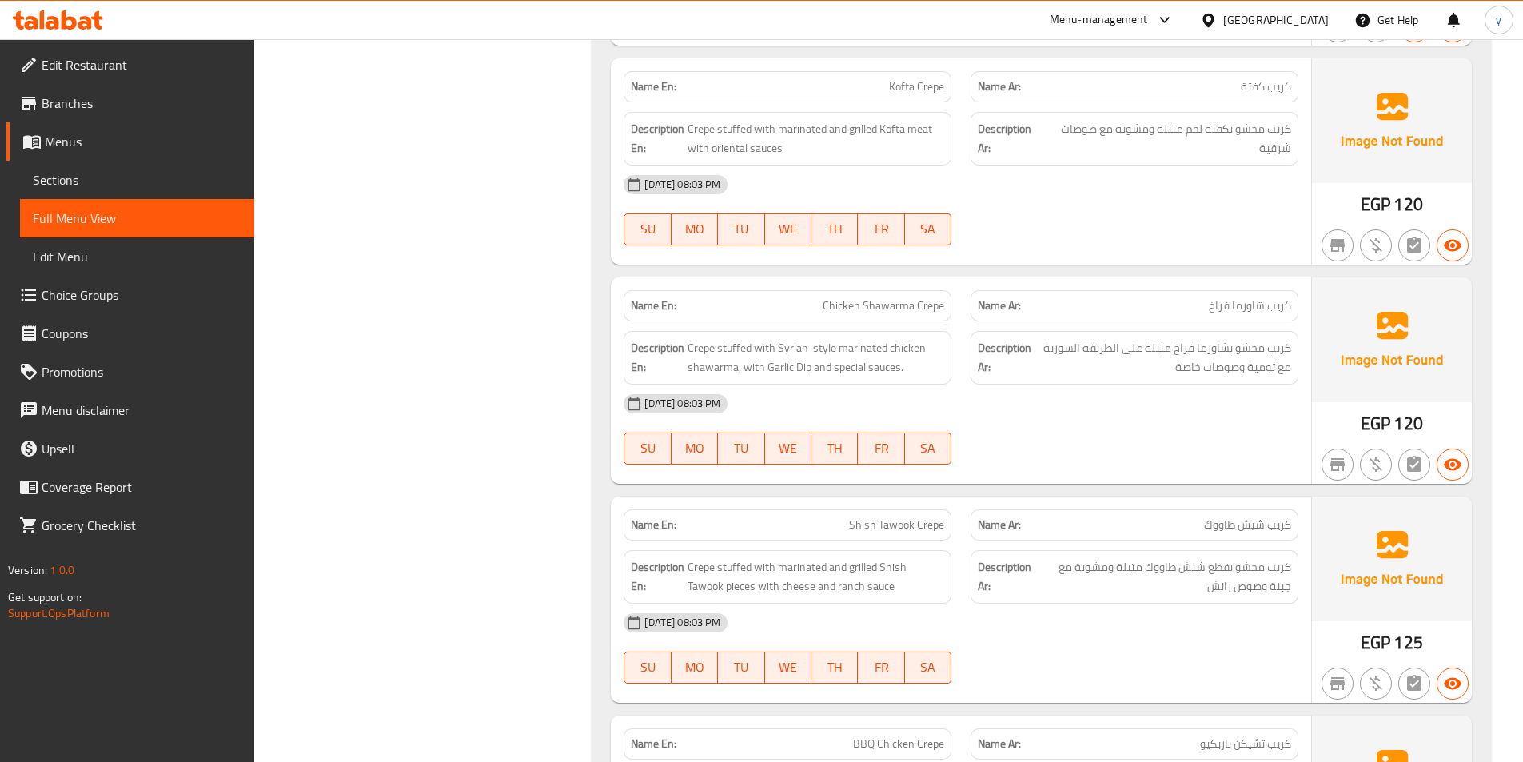
click at [878, 392] on div "[DATE] 08:03 PM" at bounding box center [961, 404] width 694 height 38
click at [1395, 420] on span "120" at bounding box center [1408, 423] width 29 height 31
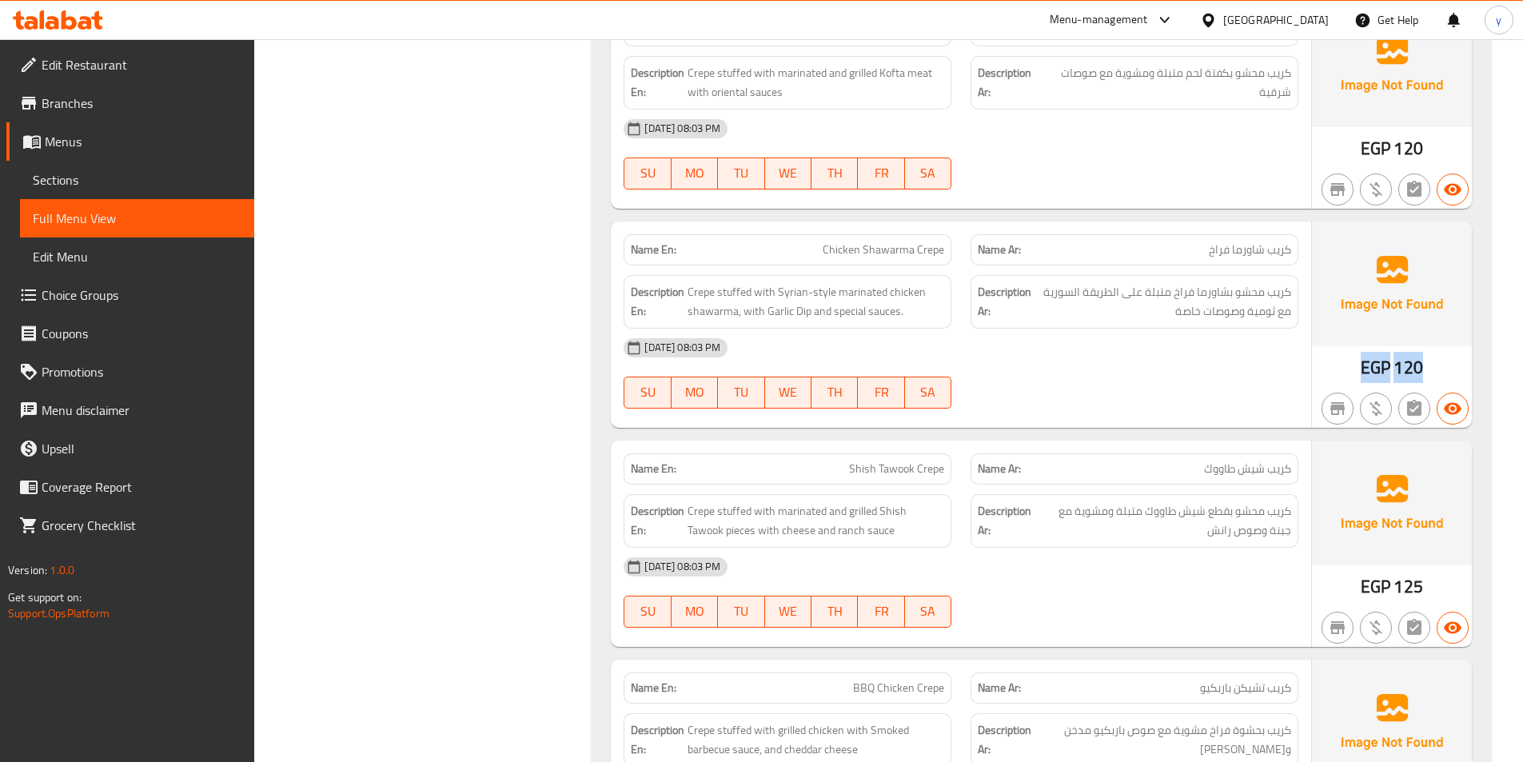
scroll to position [2399, 0]
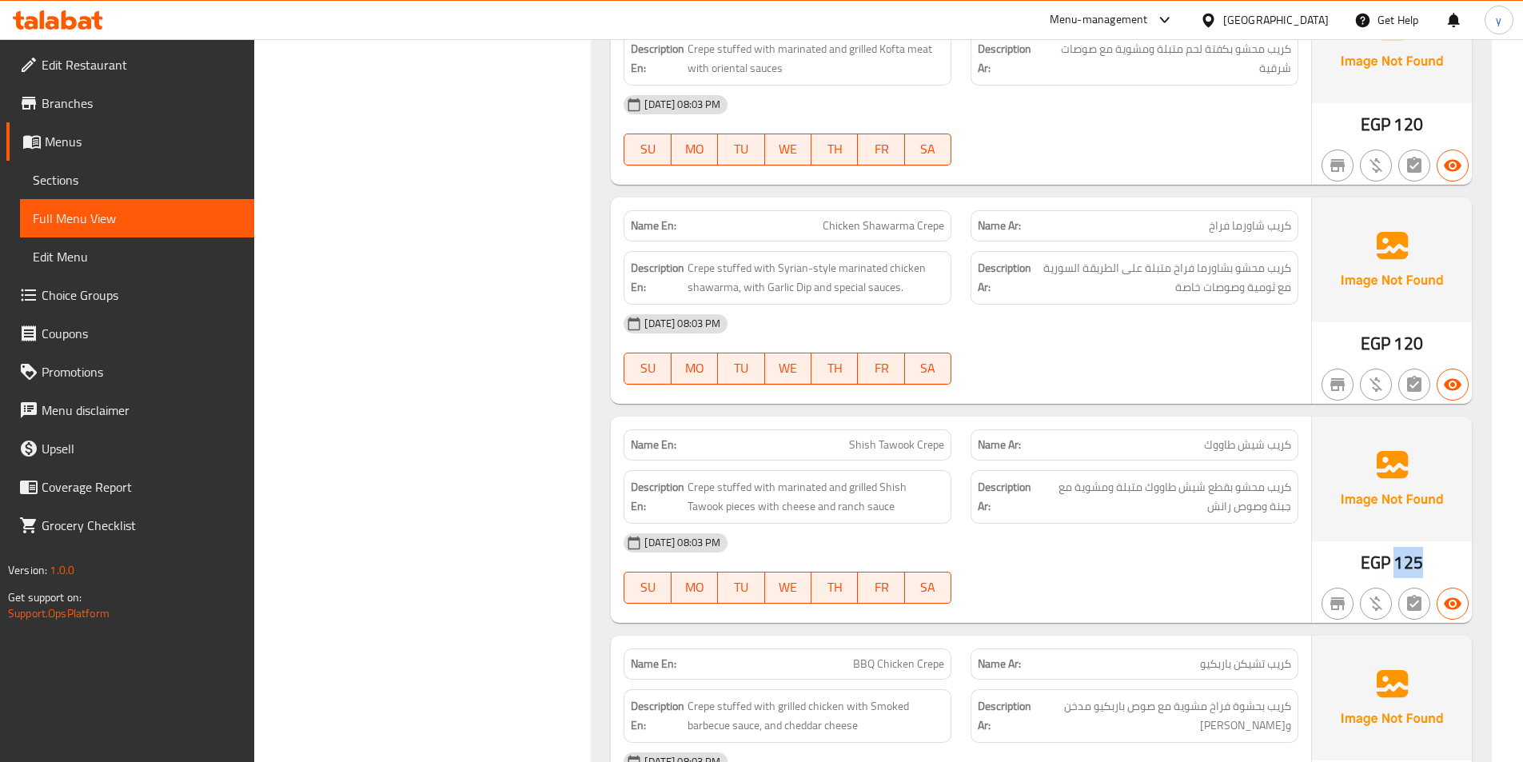
drag, startPoint x: 1393, startPoint y: 561, endPoint x: 1431, endPoint y: 563, distance: 38.5
click at [1435, 564] on div "EGP 125" at bounding box center [1392, 520] width 160 height 206
click at [1216, 445] on span "كريب شيش طاووك" at bounding box center [1247, 445] width 87 height 17
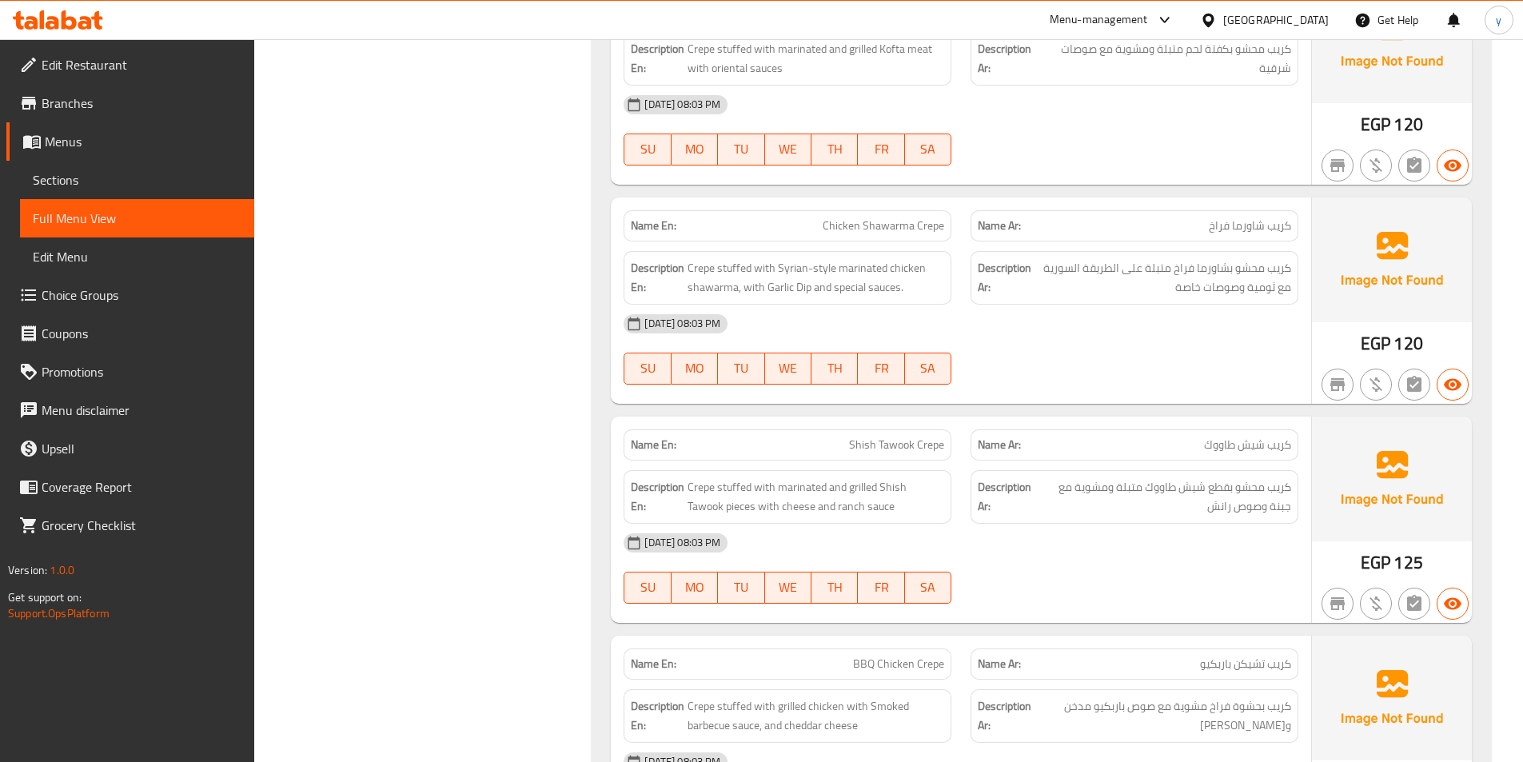
click at [880, 446] on span "Shish Tawook Crepe" at bounding box center [896, 445] width 95 height 17
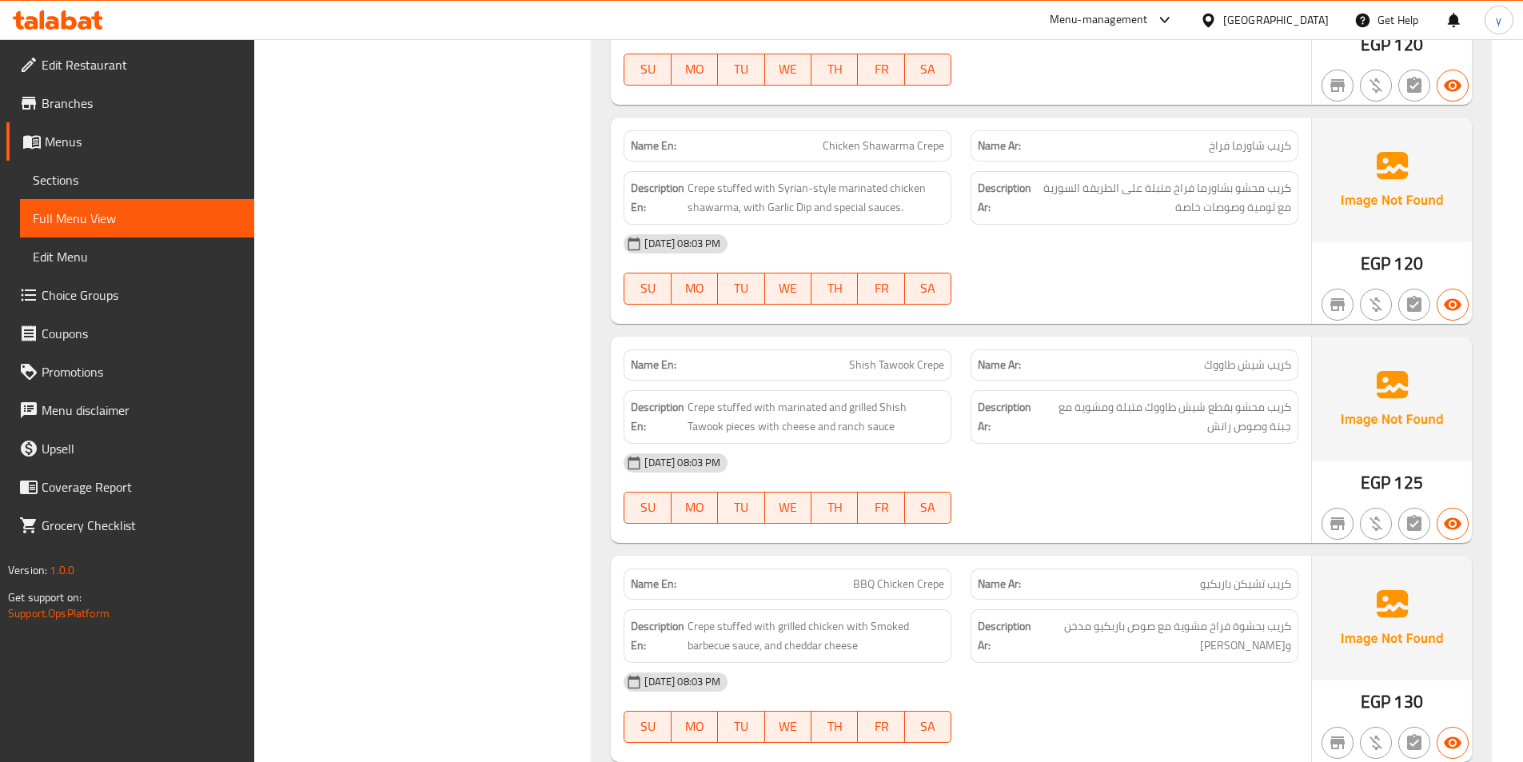
click at [1295, 406] on div "Description Ar: كريب محشو بقطع شيش طاووك متبلة ومشوية مع جبنة وصوص رانش" at bounding box center [1135, 417] width 328 height 54
drag, startPoint x: 1295, startPoint y: 406, endPoint x: 1144, endPoint y: 416, distance: 151.4
click at [1144, 416] on div "Description Ar: كريب محشو بقطع شيش طاووك متبلة ومشوية مع جبنة وصوص رانش" at bounding box center [1135, 417] width 328 height 54
drag, startPoint x: 685, startPoint y: 406, endPoint x: 741, endPoint y: 412, distance: 55.5
click at [741, 412] on h6 "Description En: Crepe stuffed with marinated and grilled Shish Tawook pieces wi…" at bounding box center [787, 416] width 313 height 39
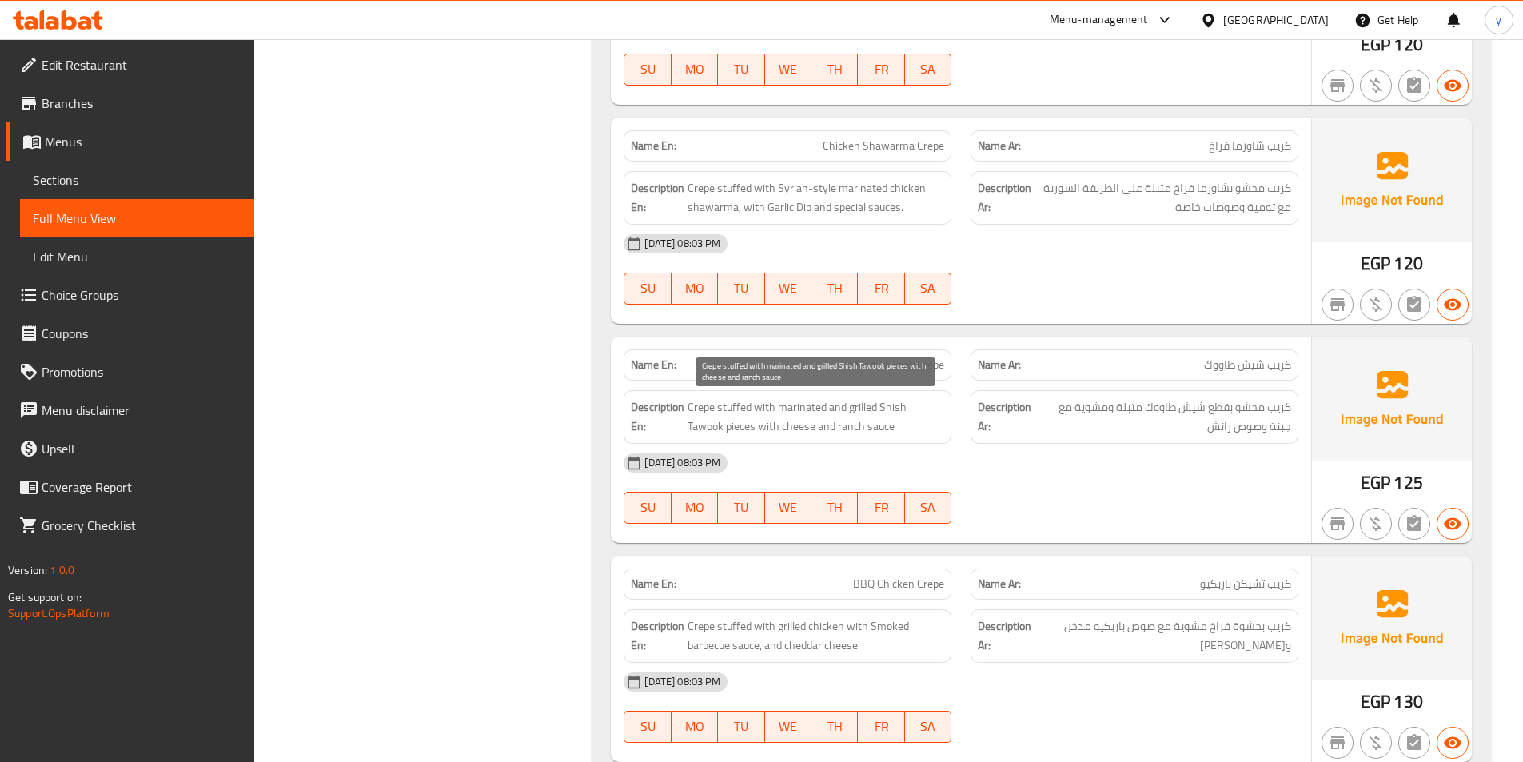
click at [745, 414] on span "Crepe stuffed with marinated and grilled Shish Tawook pieces with cheese and ra…" at bounding box center [816, 416] width 257 height 39
drag, startPoint x: 686, startPoint y: 408, endPoint x: 824, endPoint y: 412, distance: 138.4
click at [824, 412] on h6 "Description En: Crepe stuffed with marinated and grilled Shish Tawook pieces wi…" at bounding box center [787, 416] width 313 height 39
drag, startPoint x: 952, startPoint y: 410, endPoint x: 780, endPoint y: 407, distance: 172.0
click at [780, 407] on div "Description En: Crepe stuffed with marinated and grilled Shish Tawook pieces wi…" at bounding box center [787, 417] width 347 height 73
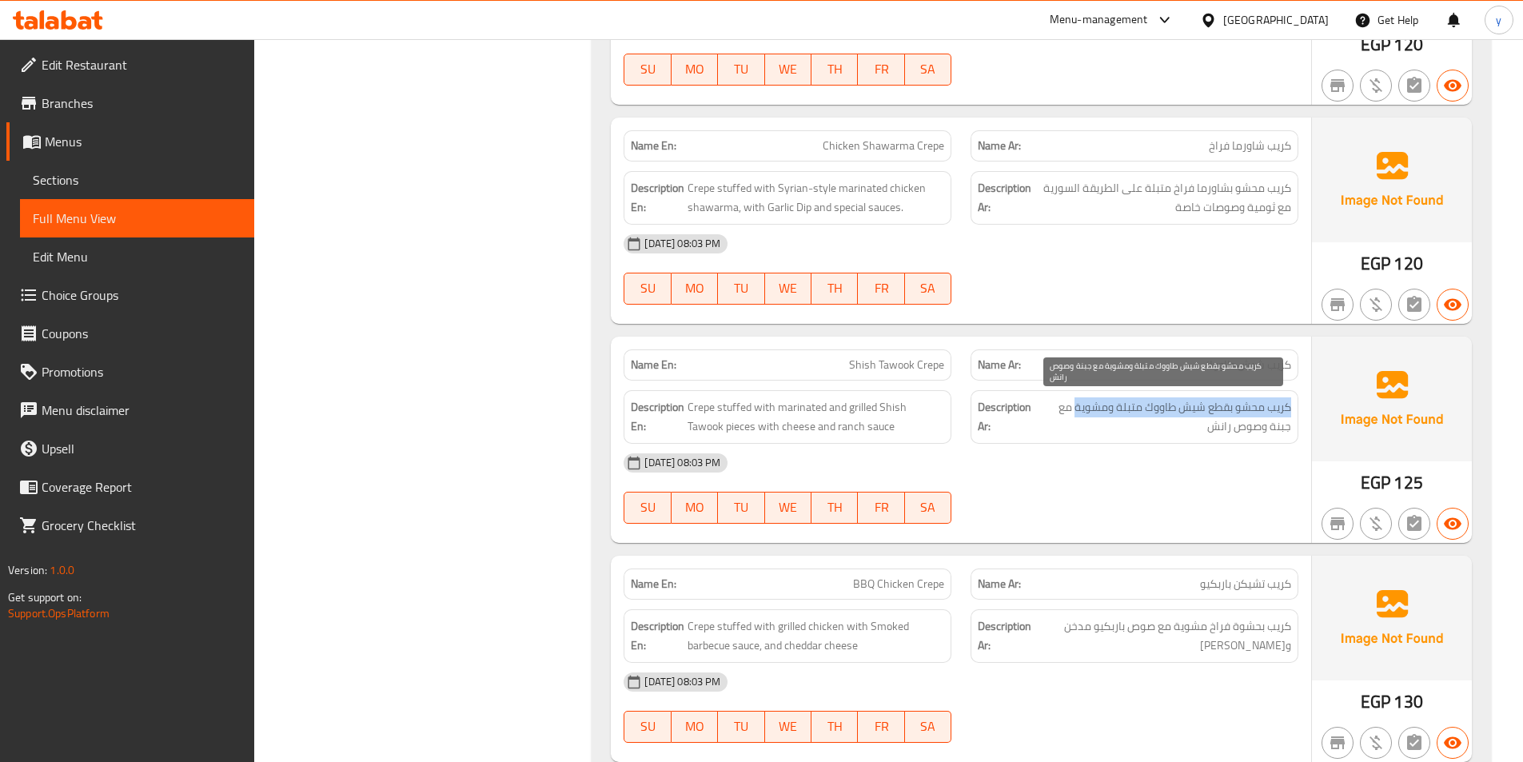
drag, startPoint x: 1291, startPoint y: 407, endPoint x: 1075, endPoint y: 405, distance: 216.7
click at [1075, 405] on div "Description Ar: كريب محشو بقطع شيش طاووك متبلة ومشوية مع جبنة وصوص رانش" at bounding box center [1135, 417] width 328 height 54
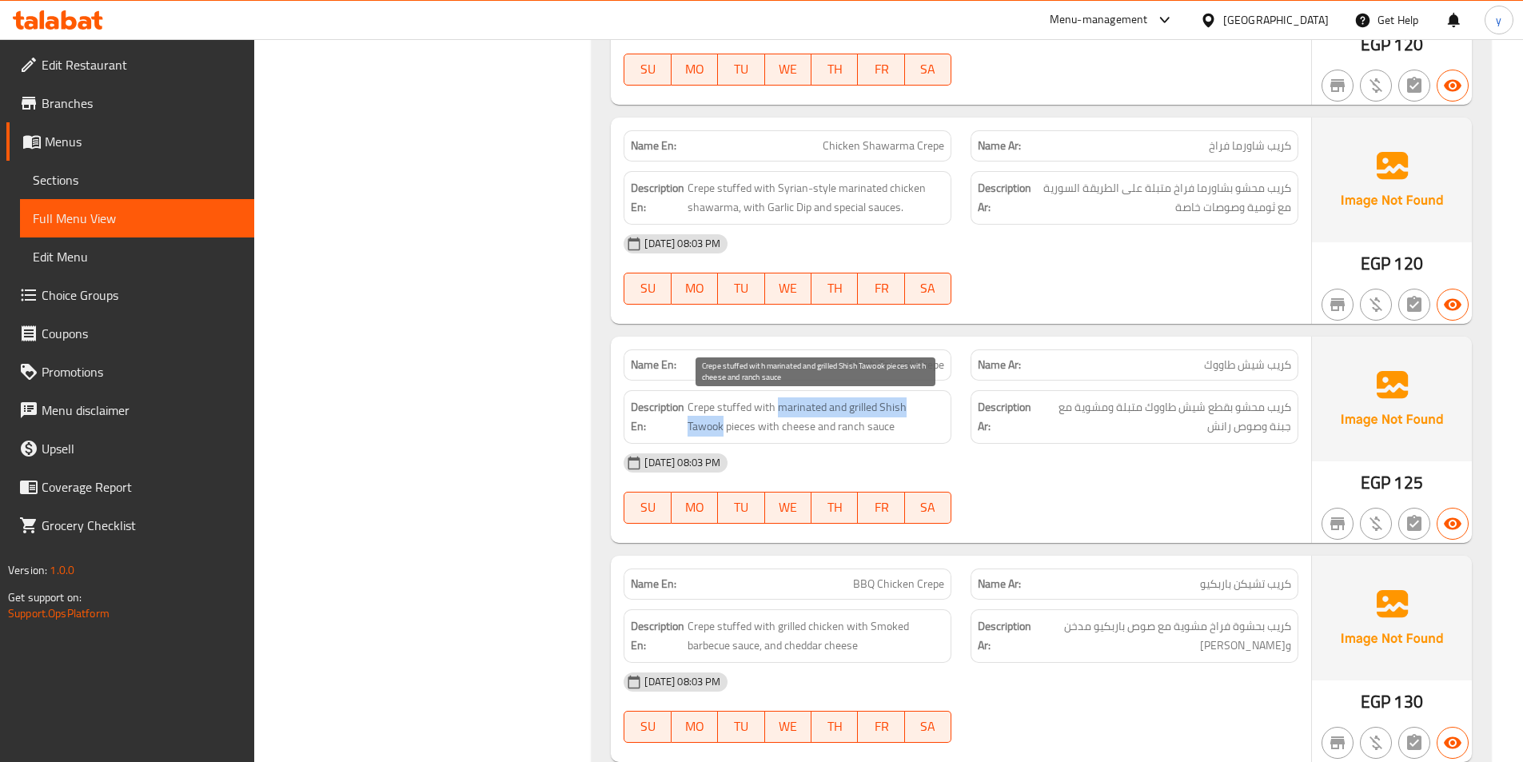
drag, startPoint x: 946, startPoint y: 405, endPoint x: 780, endPoint y: 411, distance: 166.4
click at [780, 411] on div "Description En: Crepe stuffed with marinated and grilled Shish Tawook pieces wi…" at bounding box center [788, 417] width 328 height 54
drag, startPoint x: 717, startPoint y: 425, endPoint x: 781, endPoint y: 401, distance: 68.6
click at [781, 401] on span "Crepe stuffed with marinated and grilled Shish Tawook pieces with cheese and ra…" at bounding box center [816, 416] width 257 height 39
drag, startPoint x: 855, startPoint y: 427, endPoint x: 744, endPoint y: 429, distance: 111.2
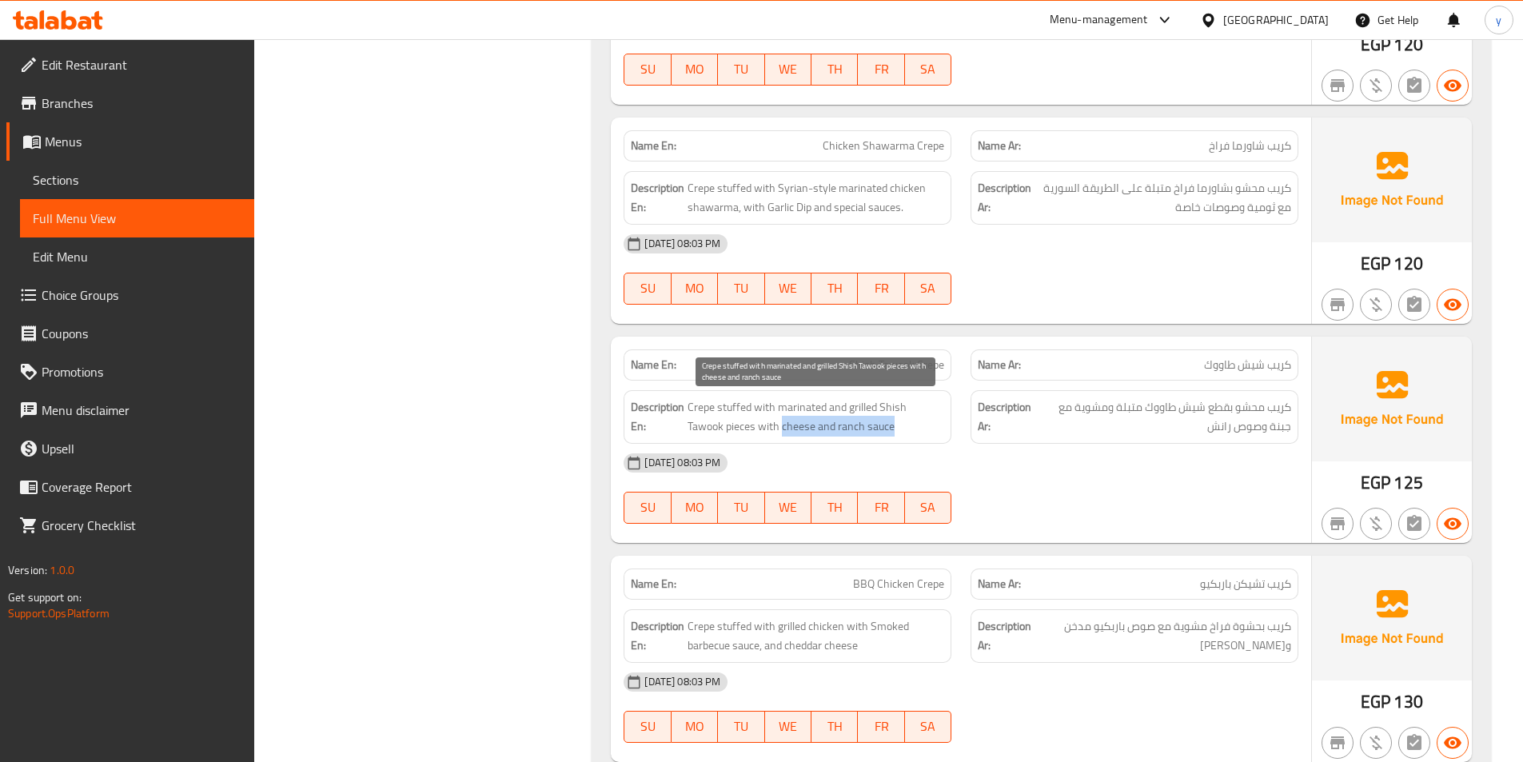
click at [744, 429] on span "Crepe stuffed with marinated and grilled Shish Tawook pieces with cheese and ra…" at bounding box center [816, 416] width 257 height 39
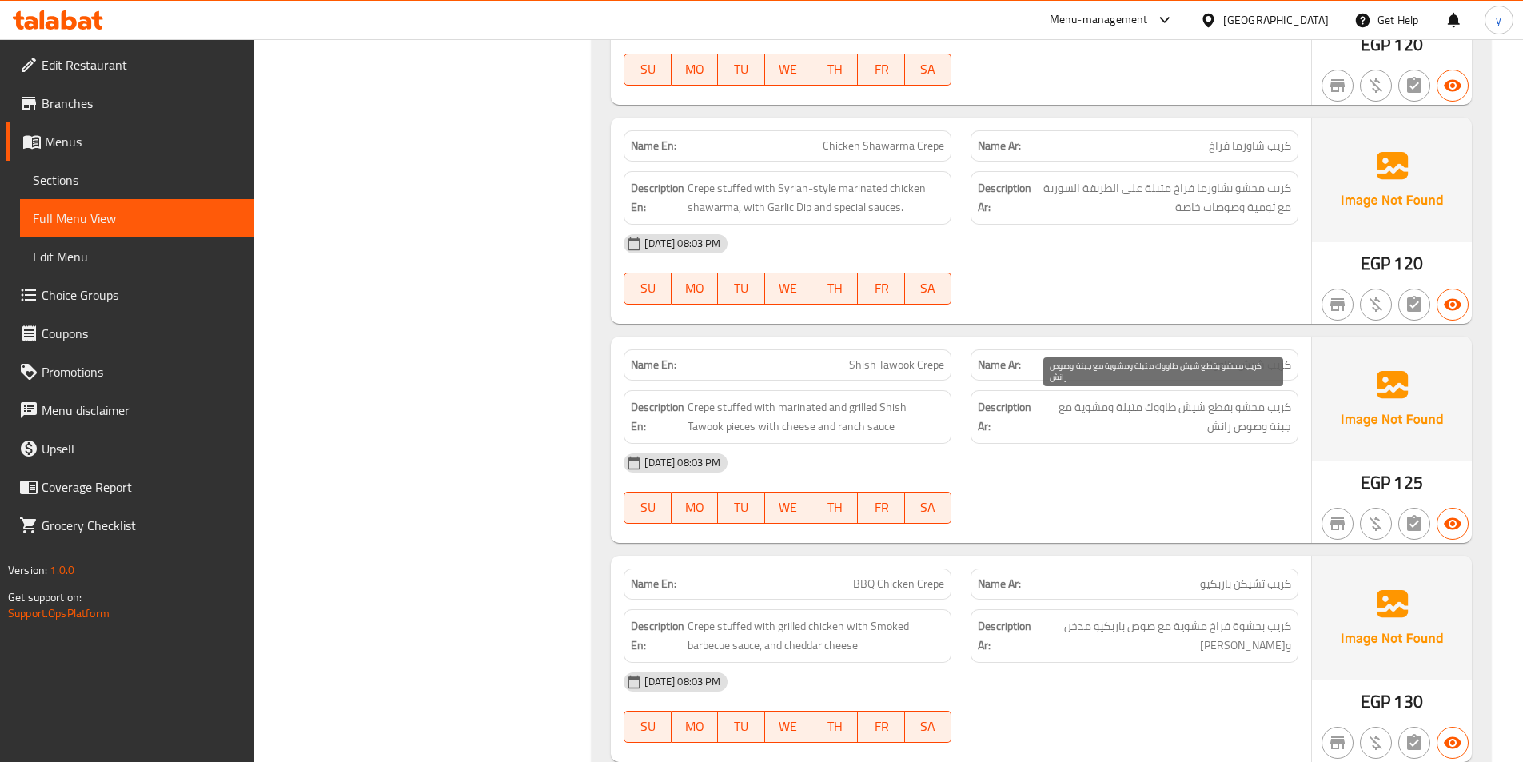
click at [1139, 435] on span "كريب محشو بقطع شيش طاووك متبلة ومشوية مع جبنة وصوص رانش" at bounding box center [1163, 416] width 255 height 39
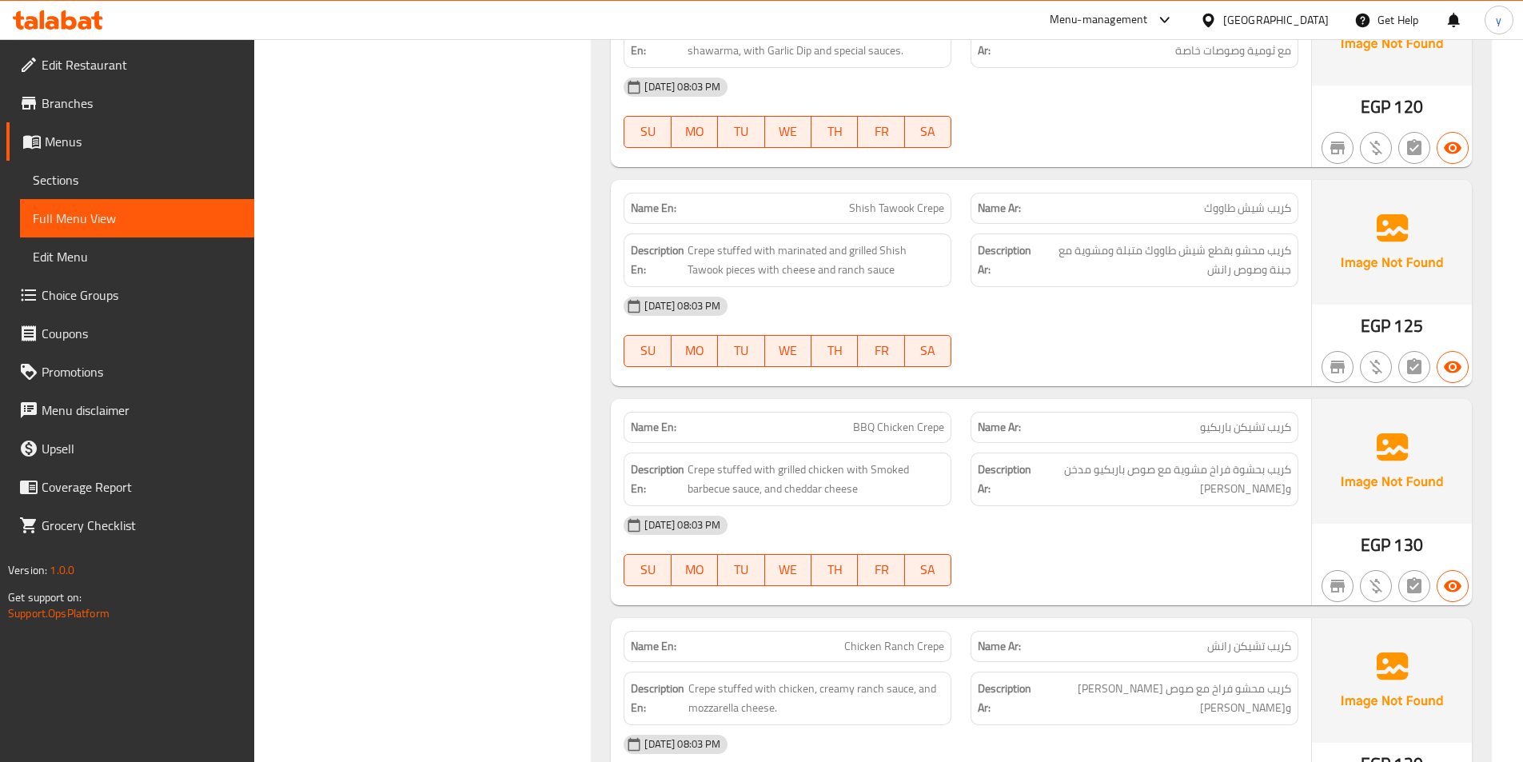
scroll to position [2639, 0]
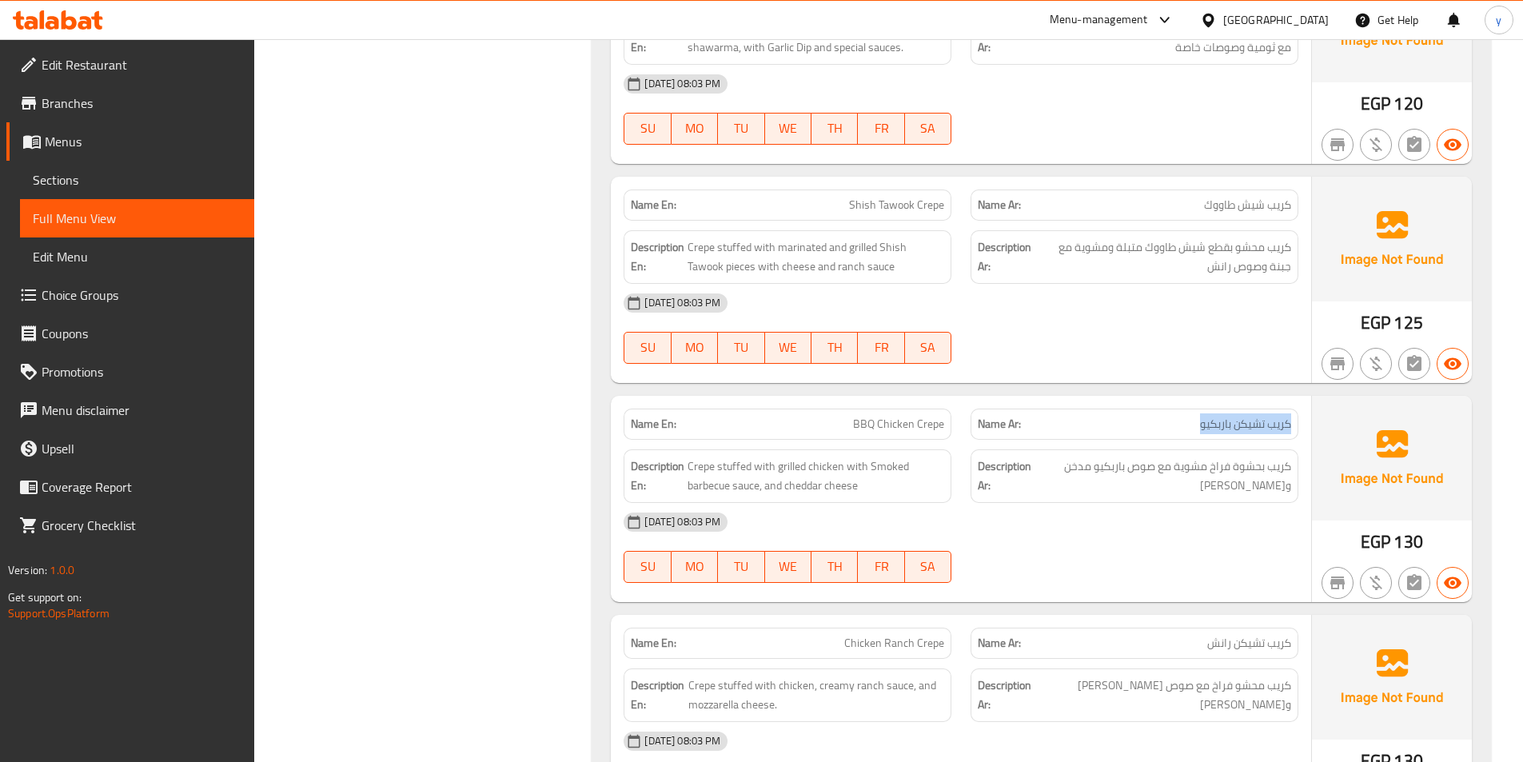
drag, startPoint x: 1182, startPoint y: 416, endPoint x: 1307, endPoint y: 429, distance: 125.4
click at [1307, 429] on div "Name Ar: كريب تشيكن باربكيو" at bounding box center [1134, 424] width 347 height 50
drag, startPoint x: 850, startPoint y: 425, endPoint x: 949, endPoint y: 433, distance: 99.5
click at [949, 433] on div "Name En: BBQ Chicken Crepe" at bounding box center [788, 424] width 328 height 31
click at [939, 444] on div "Description En: Crepe stuffed with grilled chicken with Smoked barbecue sauce, …" at bounding box center [787, 476] width 347 height 73
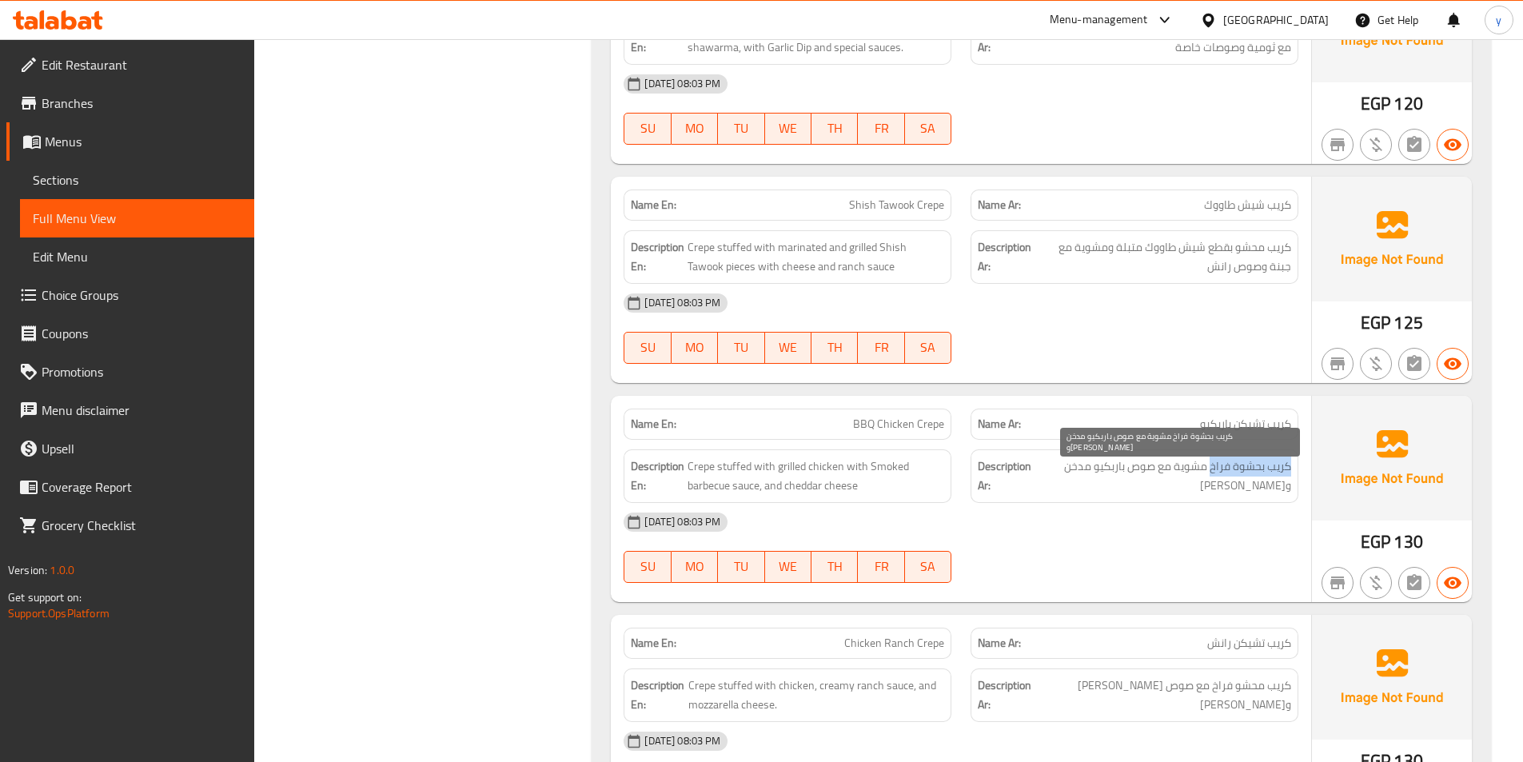
drag, startPoint x: 1298, startPoint y: 471, endPoint x: 1211, endPoint y: 468, distance: 87.2
click at [1211, 468] on div "Description Ar: كريب بحشوة فراخ مشوية مع صوص باربكيو مدخن وجبن شيدر" at bounding box center [1135, 476] width 328 height 54
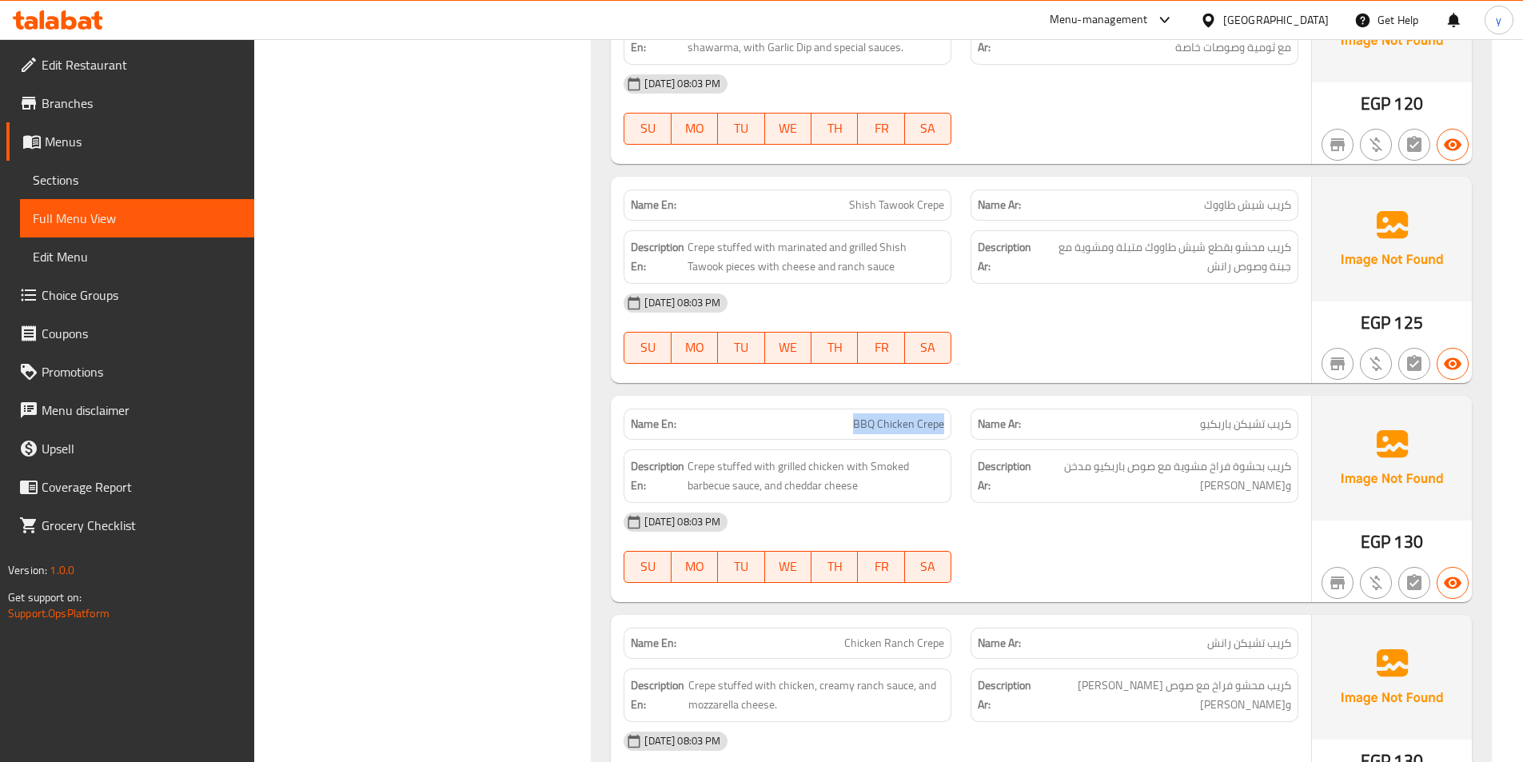
drag, startPoint x: 856, startPoint y: 420, endPoint x: 948, endPoint y: 429, distance: 92.5
click at [948, 429] on div "Name En: BBQ Chicken Crepe" at bounding box center [788, 424] width 328 height 31
drag, startPoint x: 688, startPoint y: 467, endPoint x: 780, endPoint y: 476, distance: 92.4
click at [780, 476] on span "Crepe stuffed with grilled chicken with Smoked barbecue sauce, and cheddar chee…" at bounding box center [816, 476] width 257 height 39
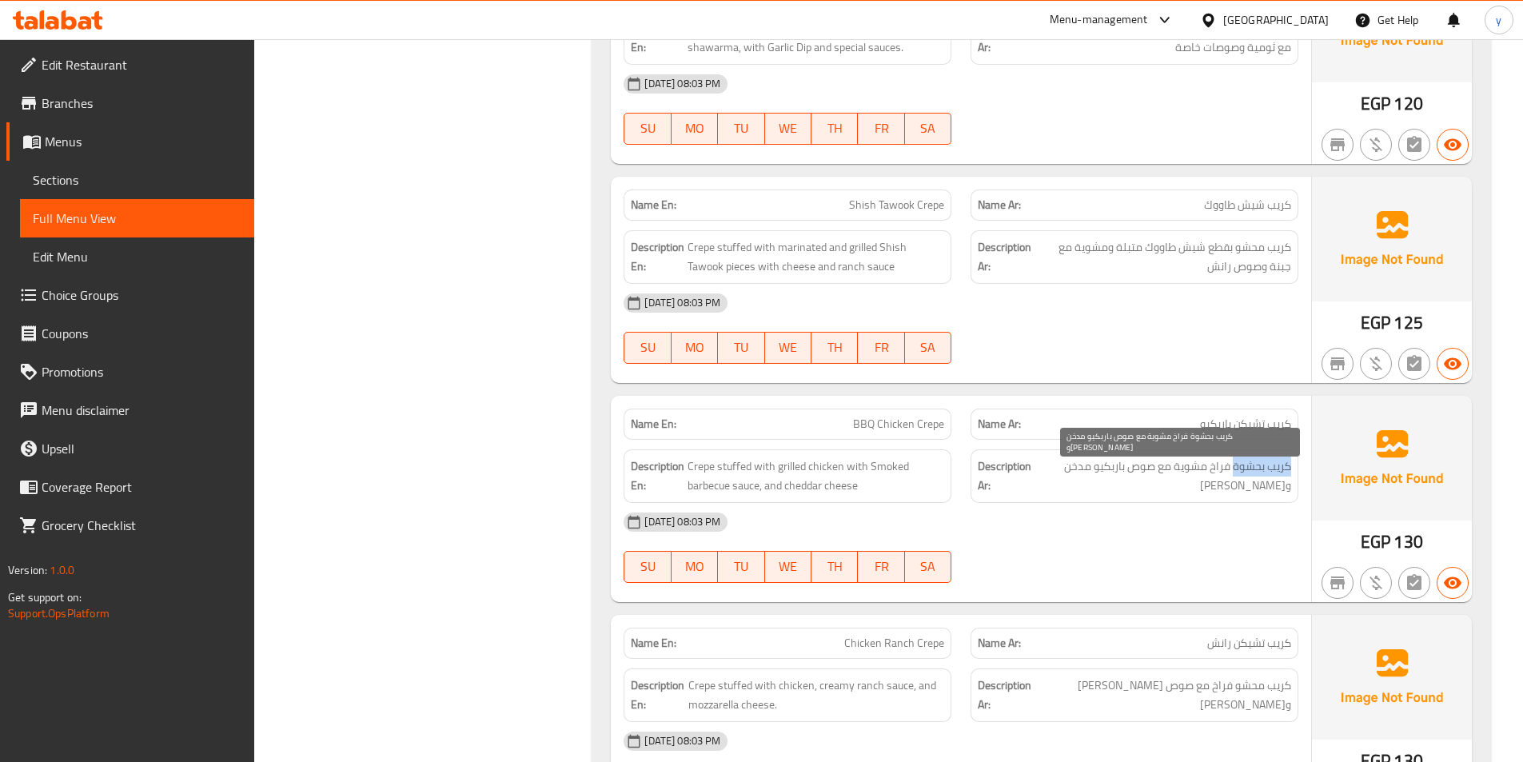
drag, startPoint x: 1290, startPoint y: 472, endPoint x: 1233, endPoint y: 465, distance: 57.1
click at [1233, 465] on span "كريب بحشوة فراخ مشوية مع صوص باربكيو مدخن وجبن شيدر" at bounding box center [1163, 476] width 255 height 39
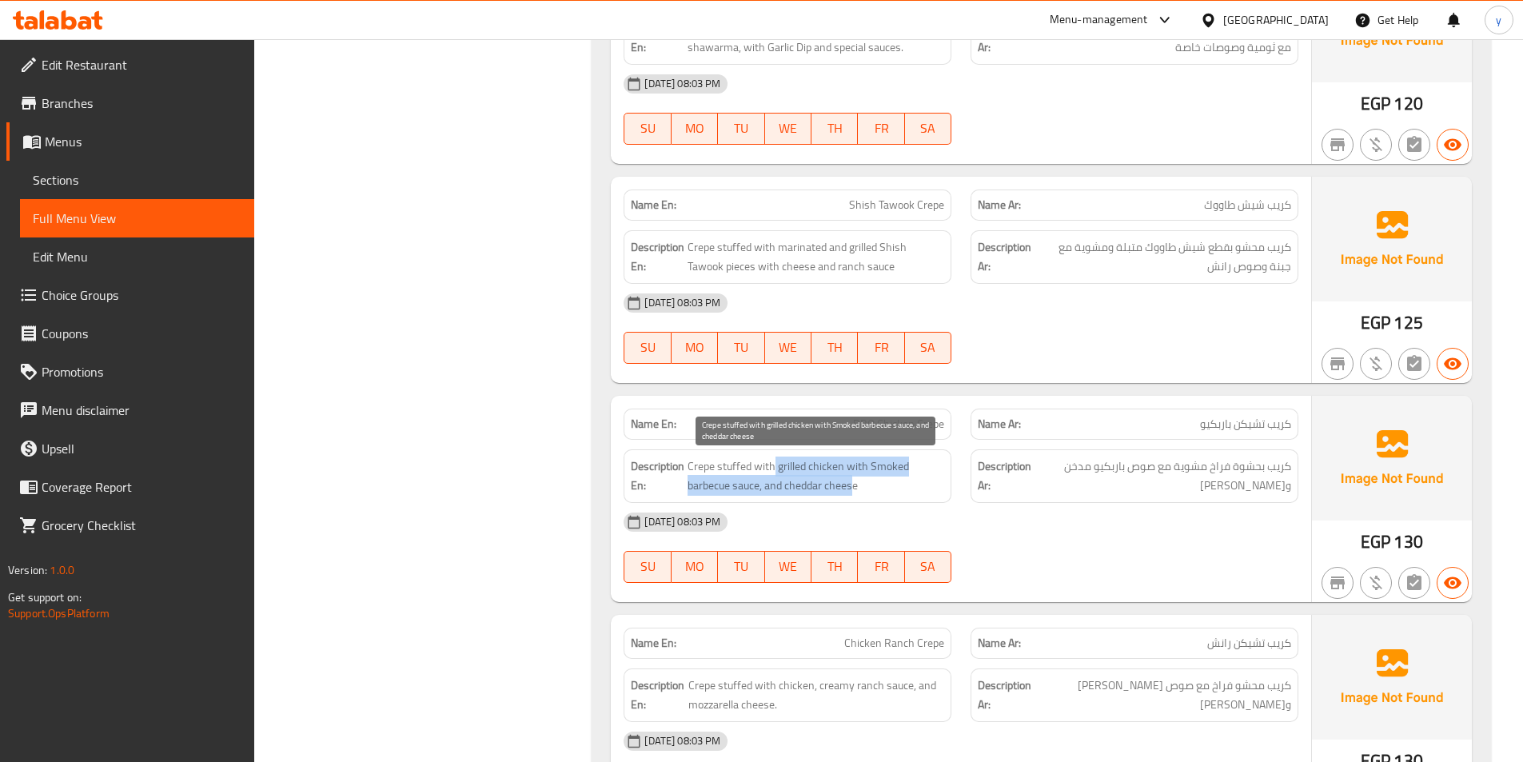
drag, startPoint x: 775, startPoint y: 473, endPoint x: 852, endPoint y: 491, distance: 78.9
click at [852, 491] on span "Crepe stuffed with grilled chicken with Smoked barbecue sauce, and cheddar chee…" at bounding box center [816, 476] width 257 height 39
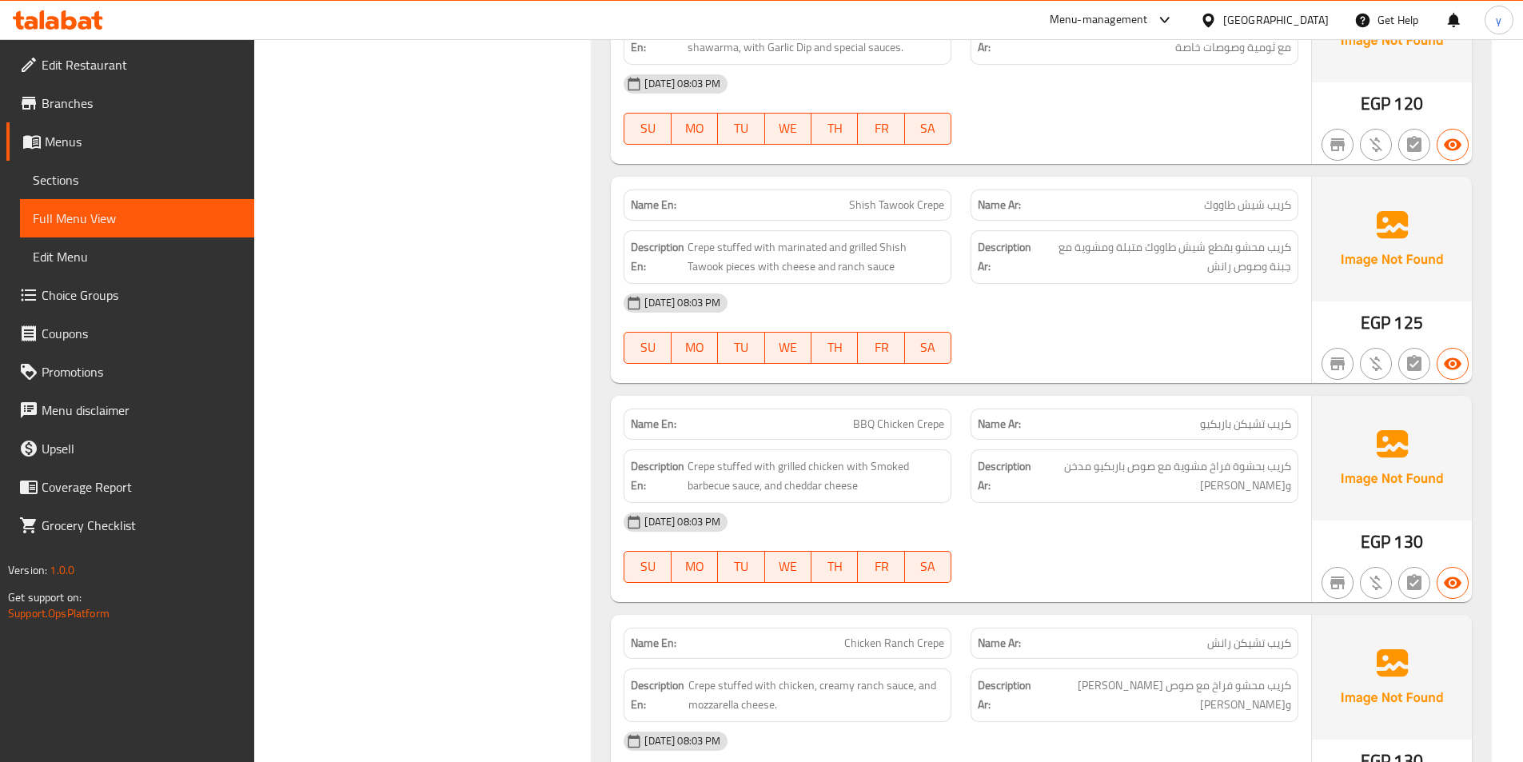
click at [889, 503] on div "[DATE] 08:03 PM" at bounding box center [961, 522] width 694 height 38
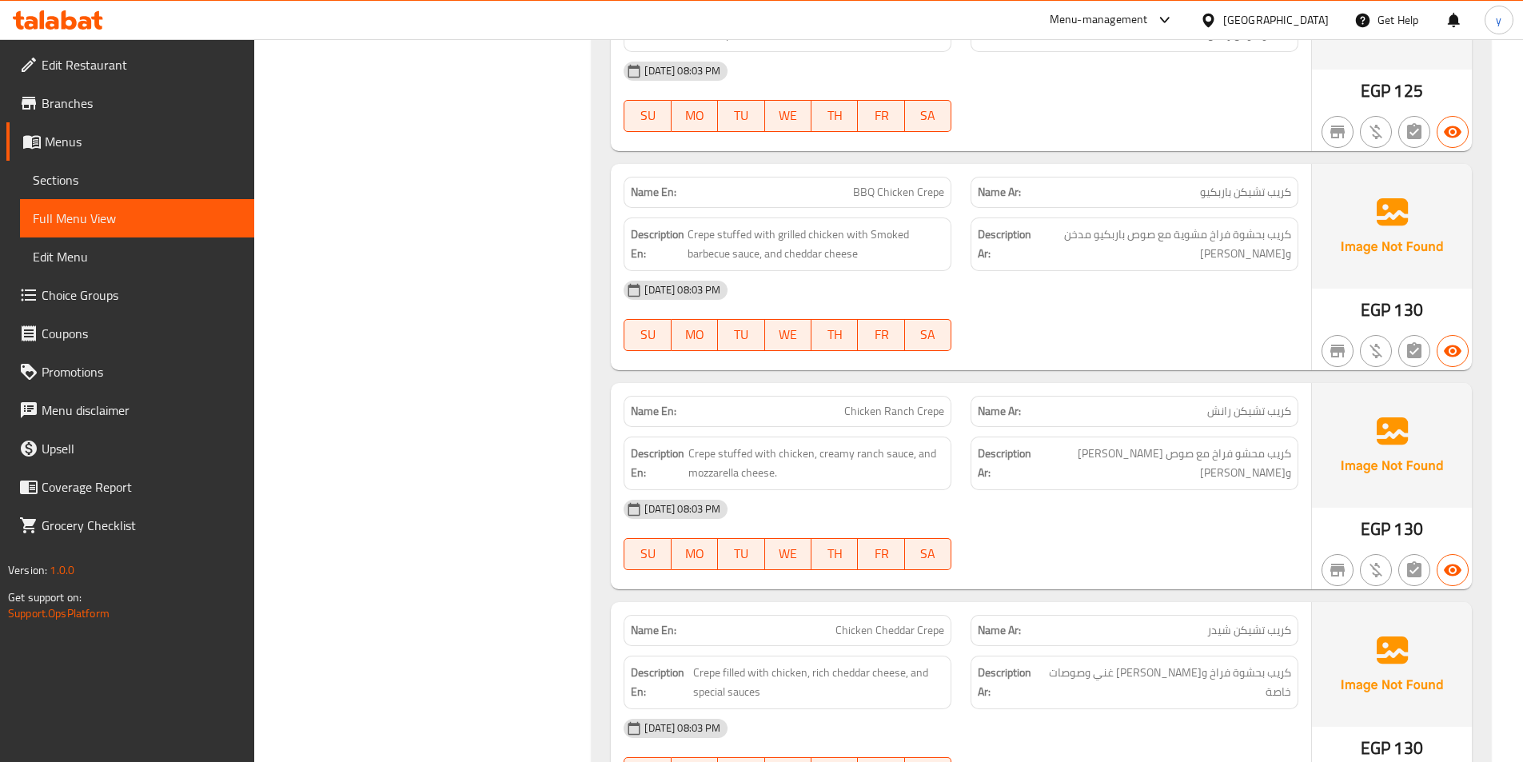
scroll to position [2879, 0]
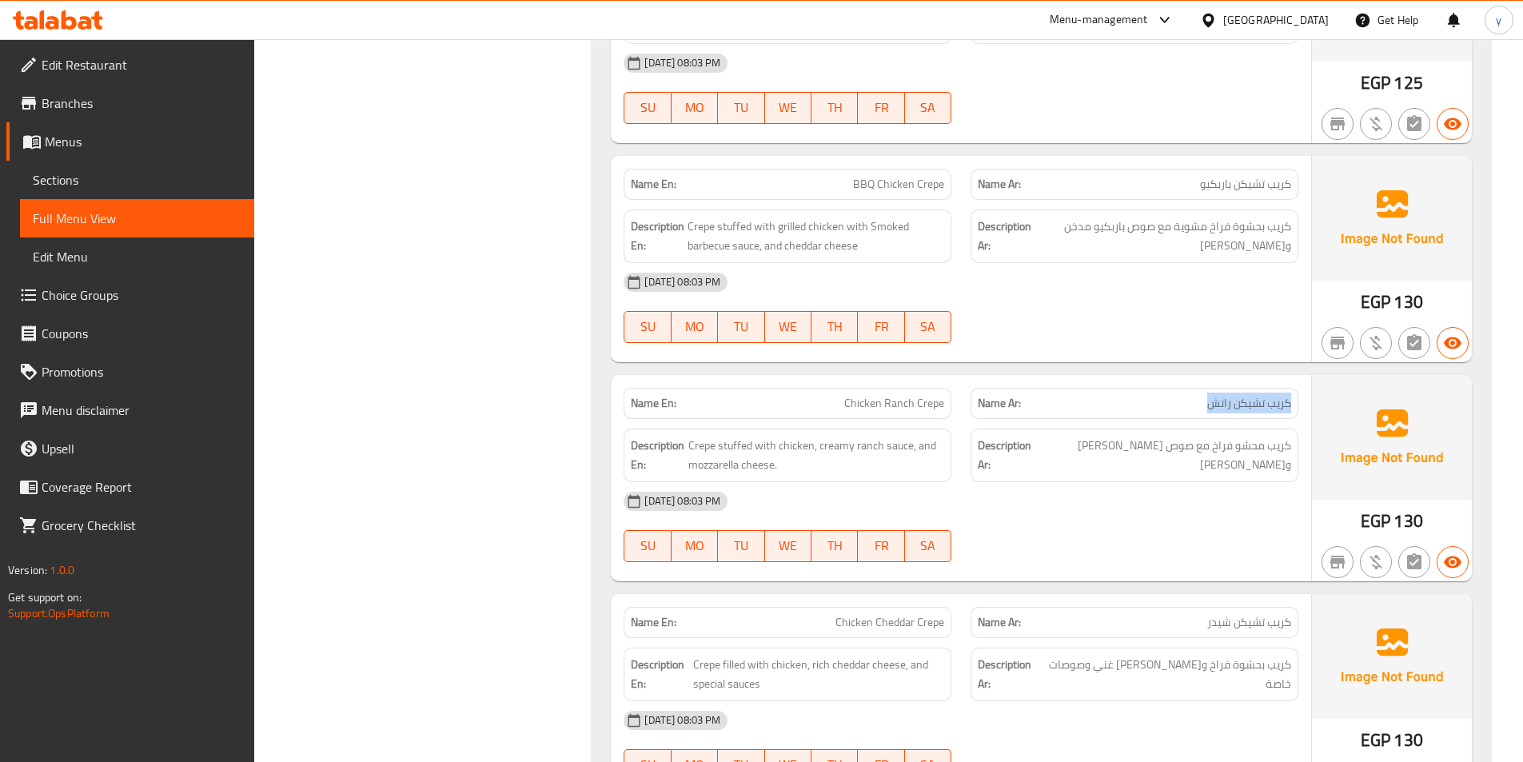
drag, startPoint x: 1293, startPoint y: 401, endPoint x: 1183, endPoint y: 402, distance: 110.4
click at [1183, 402] on div "Name Ar: كريب تشيكن رانش" at bounding box center [1135, 403] width 328 height 31
drag, startPoint x: 820, startPoint y: 400, endPoint x: 990, endPoint y: 405, distance: 169.6
click at [990, 405] on div "Name En: Chicken Ranch Crepe Name Ar: كريب تشيكن رانش" at bounding box center [961, 403] width 694 height 50
click at [1204, 413] on div "Name Ar: كريب تشيكن رانش" at bounding box center [1135, 403] width 328 height 31
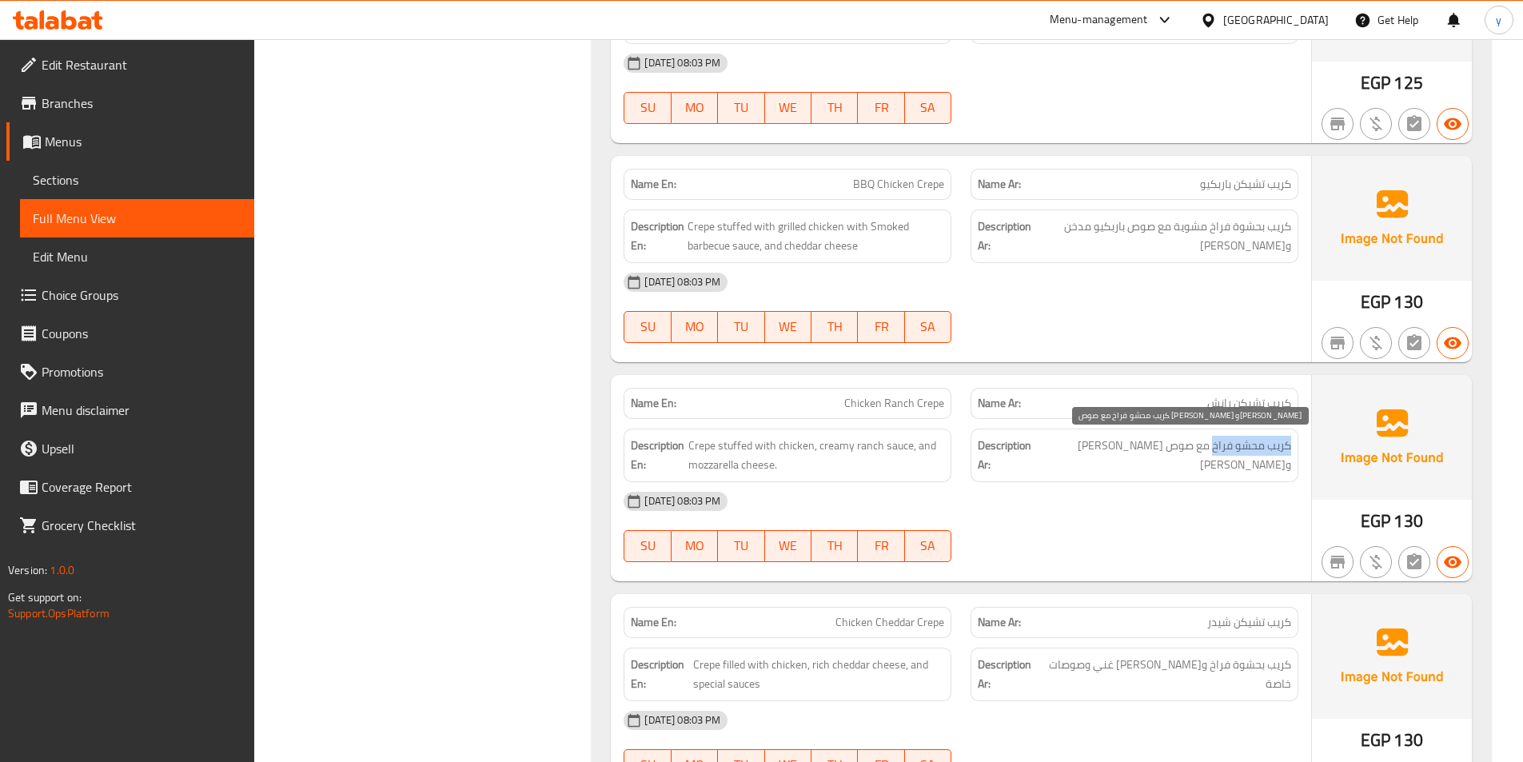
drag, startPoint x: 1294, startPoint y: 451, endPoint x: 1212, endPoint y: 451, distance: 81.6
click at [1212, 451] on div "Description Ar: كريب محشو فراخ مع صوص رانش كريمي وجبن موتزاريلا" at bounding box center [1135, 456] width 328 height 54
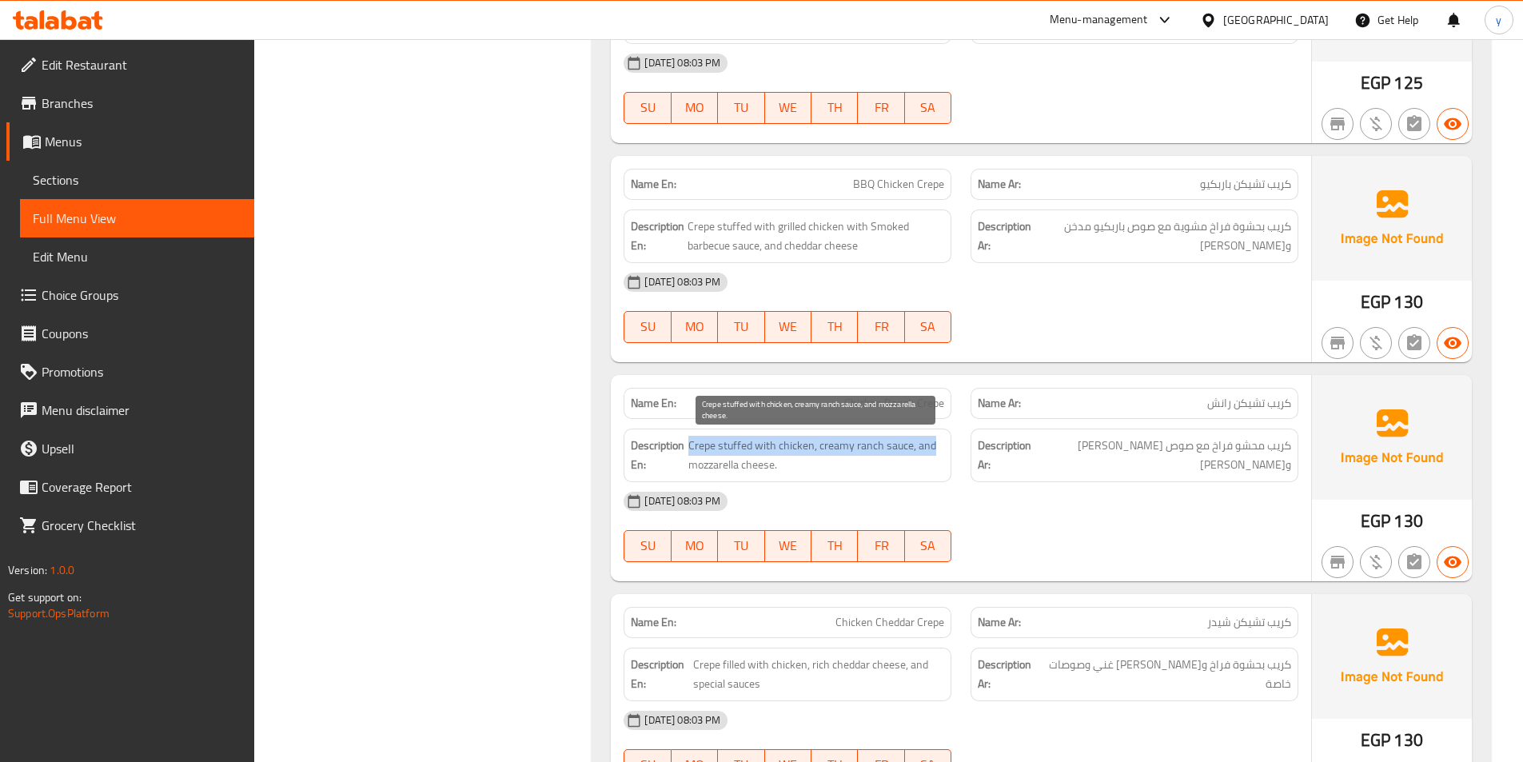
drag, startPoint x: 689, startPoint y: 445, endPoint x: 933, endPoint y: 449, distance: 243.9
click at [933, 449] on span "Crepe stuffed with chicken, creamy ranch sauce, and mozzarella cheese." at bounding box center [817, 455] width 257 height 39
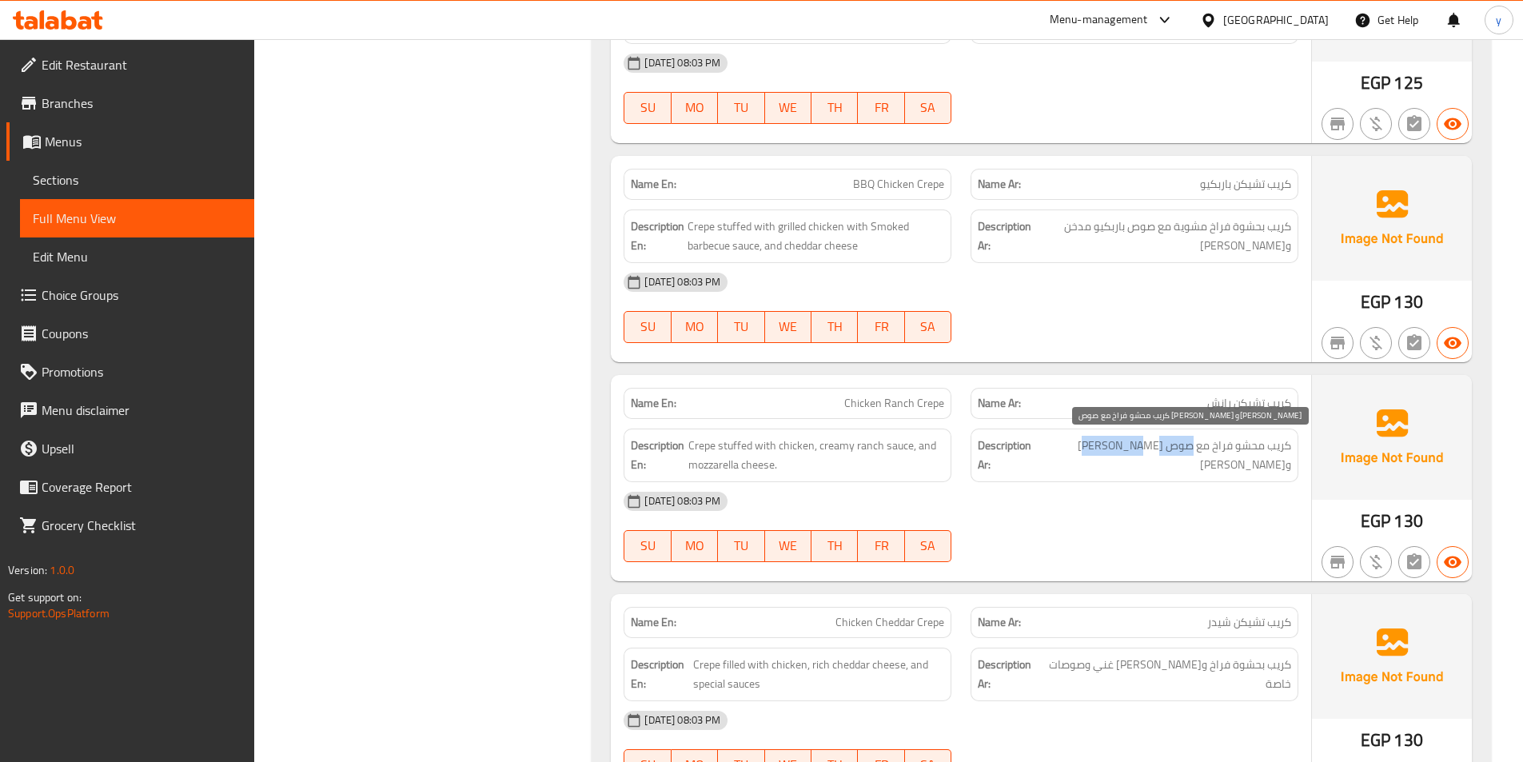
drag, startPoint x: 1192, startPoint y: 452, endPoint x: 1107, endPoint y: 445, distance: 85.1
click at [1107, 445] on span "كريب محشو فراخ مع صوص رانش كريمي وجبن موتزاريلا" at bounding box center [1165, 455] width 254 height 39
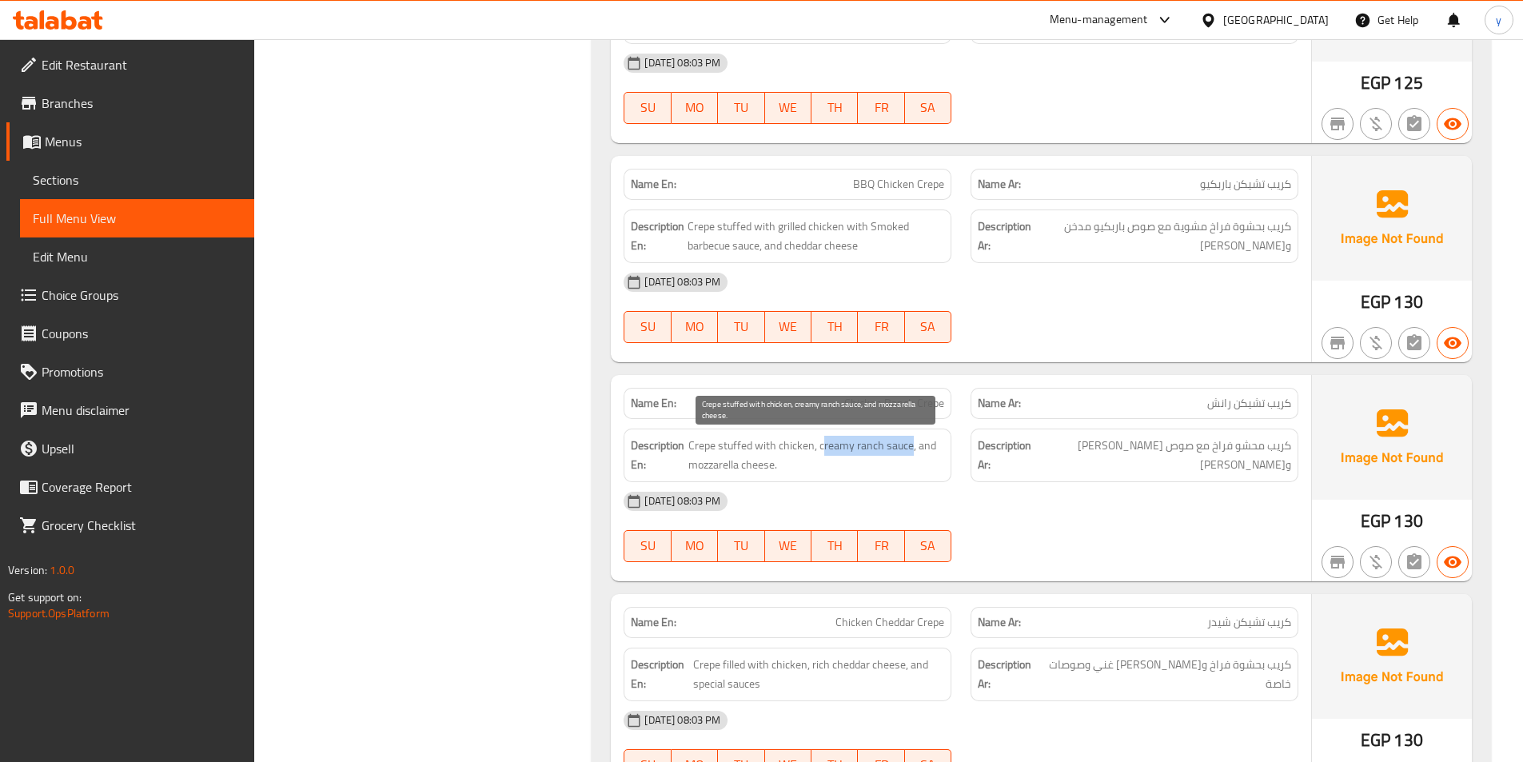
drag, startPoint x: 911, startPoint y: 449, endPoint x: 821, endPoint y: 441, distance: 89.9
click at [821, 441] on span "Crepe stuffed with chicken, creamy ranch sauce, and mozzarella cheese." at bounding box center [817, 455] width 257 height 39
drag, startPoint x: 694, startPoint y: 468, endPoint x: 801, endPoint y: 467, distance: 107.2
click at [801, 467] on span "Crepe stuffed with chicken, creamy ranch sauce, and mozzarella cheese." at bounding box center [817, 455] width 257 height 39
click at [876, 478] on div "Description En: Crepe stuffed with chicken, creamy ranch sauce, and mozzarella …" at bounding box center [788, 456] width 328 height 54
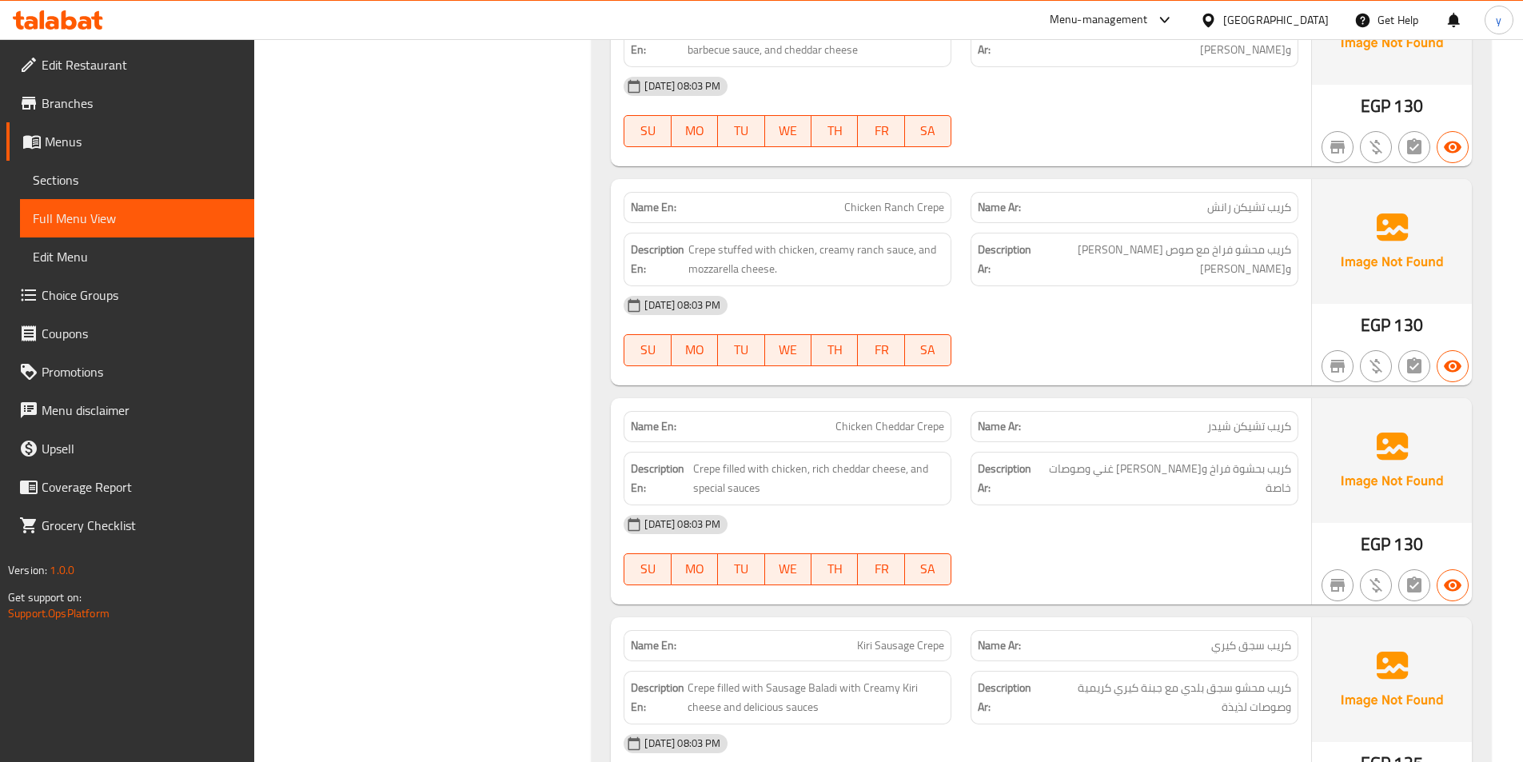
scroll to position [3119, 0]
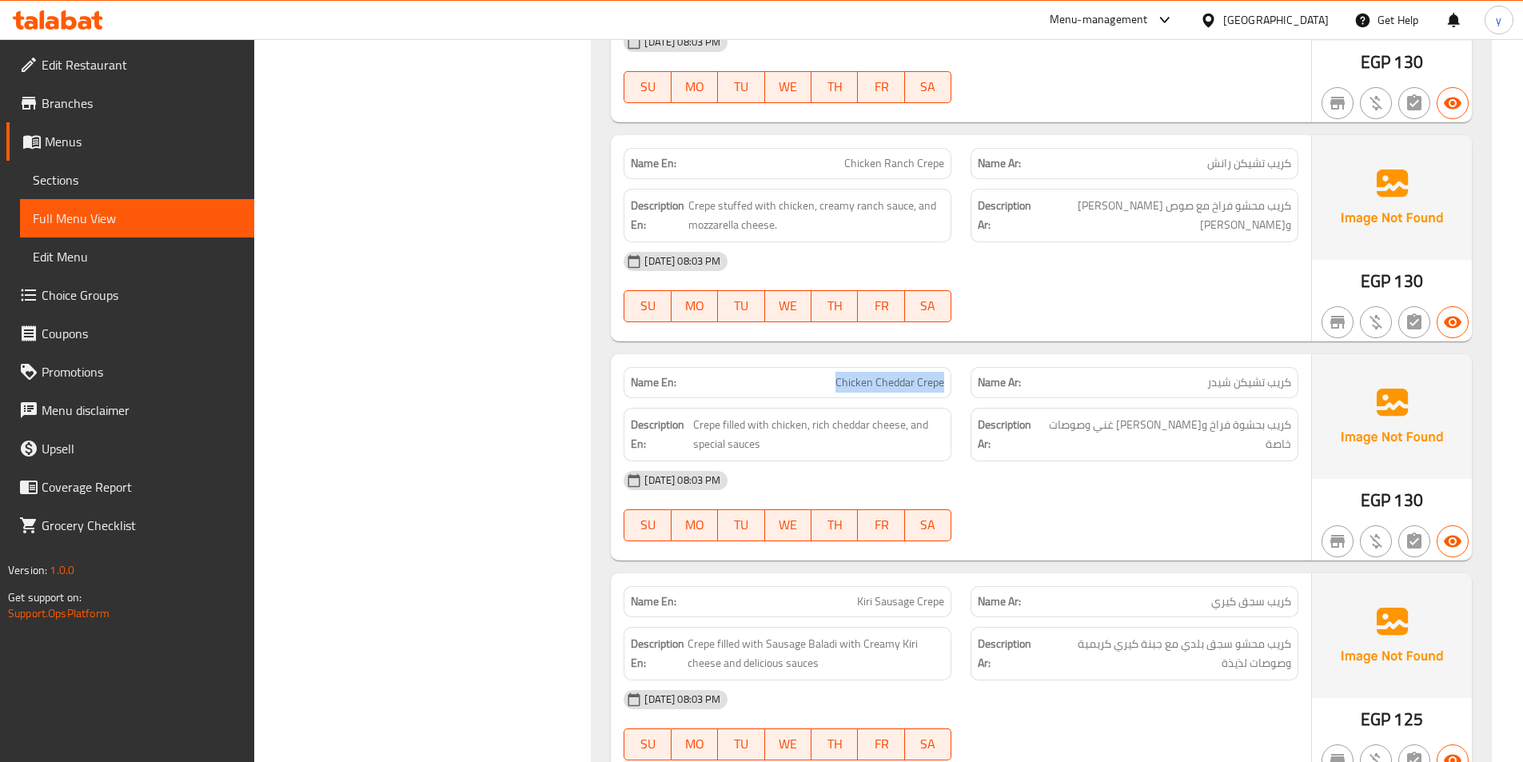
drag, startPoint x: 828, startPoint y: 382, endPoint x: 942, endPoint y: 369, distance: 114.4
click at [942, 369] on div "Name En: Chicken Cheddar Crepe" at bounding box center [788, 382] width 328 height 31
drag, startPoint x: 1299, startPoint y: 381, endPoint x: 1204, endPoint y: 384, distance: 94.4
click at [1204, 384] on div "Name Ar: كريب تشيكن شيدر" at bounding box center [1134, 382] width 347 height 50
drag, startPoint x: 1303, startPoint y: 430, endPoint x: 1213, endPoint y: 429, distance: 89.6
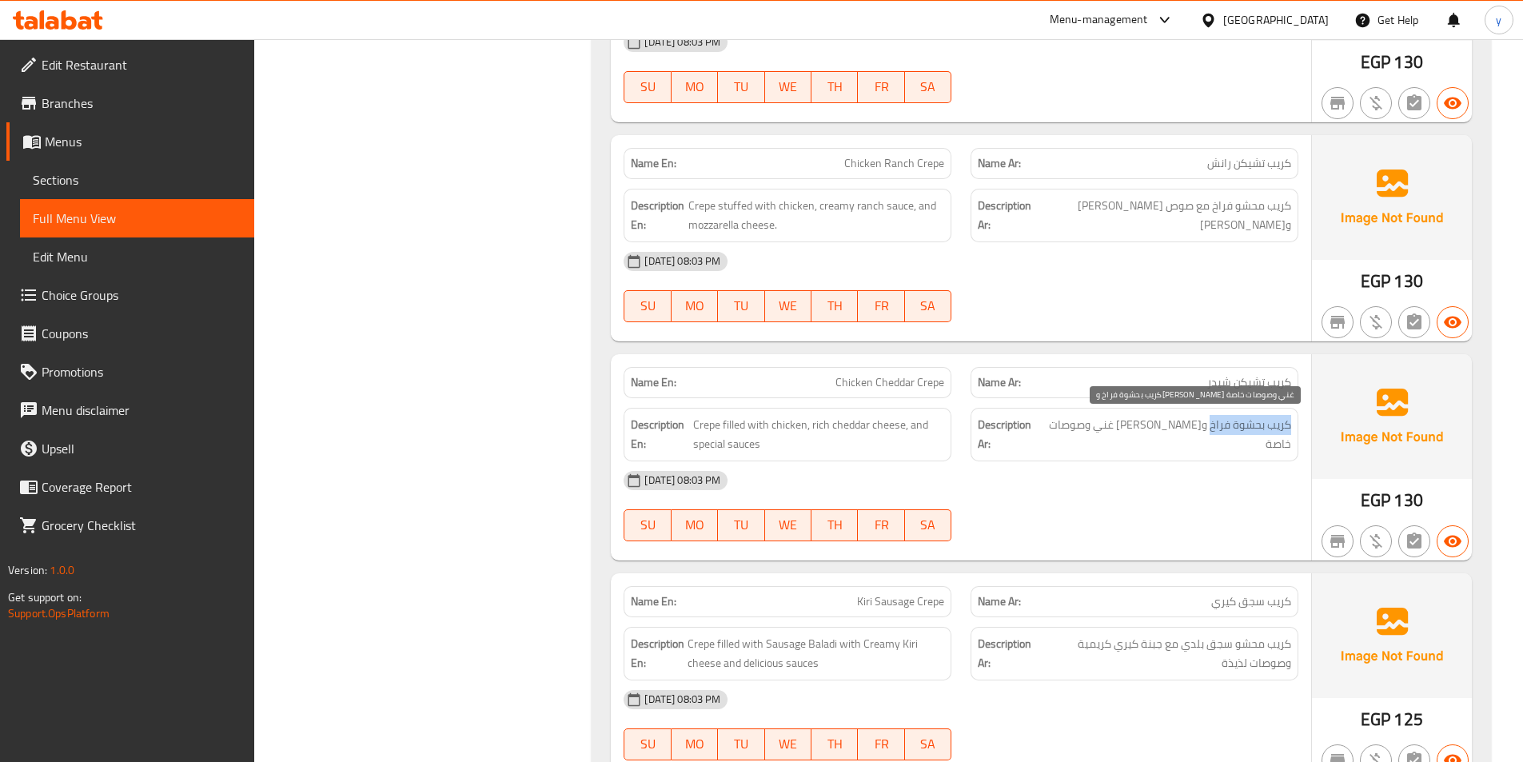
click at [1213, 429] on div "Description Ar: كريب بحشوة فراخ وجبن شيدر غني وصوصات خاصة" at bounding box center [1134, 434] width 347 height 73
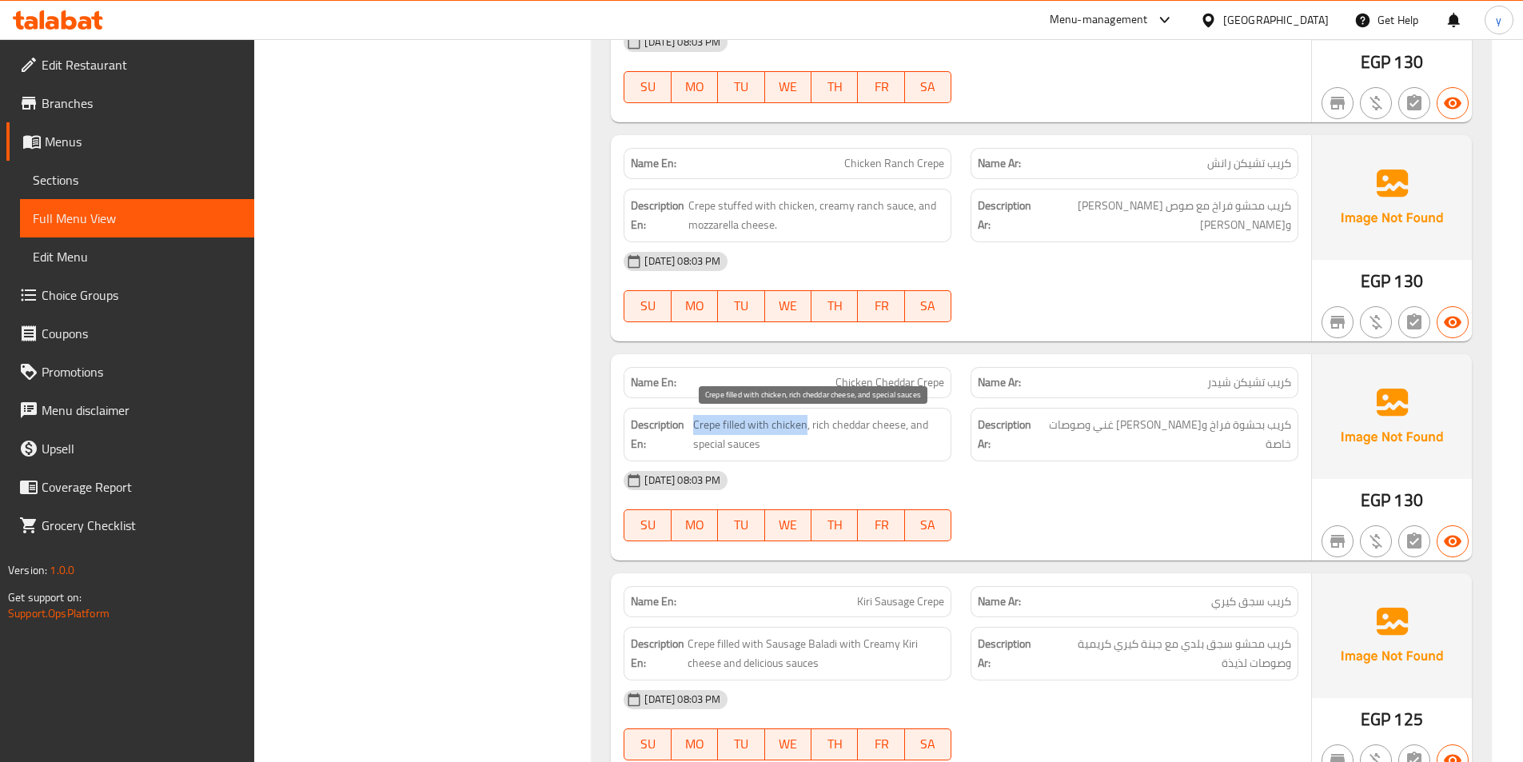
drag, startPoint x: 693, startPoint y: 433, endPoint x: 805, endPoint y: 433, distance: 112.0
click at [805, 433] on span "Crepe filled with chicken, rich cheddar cheese, and special sauces" at bounding box center [818, 434] width 251 height 39
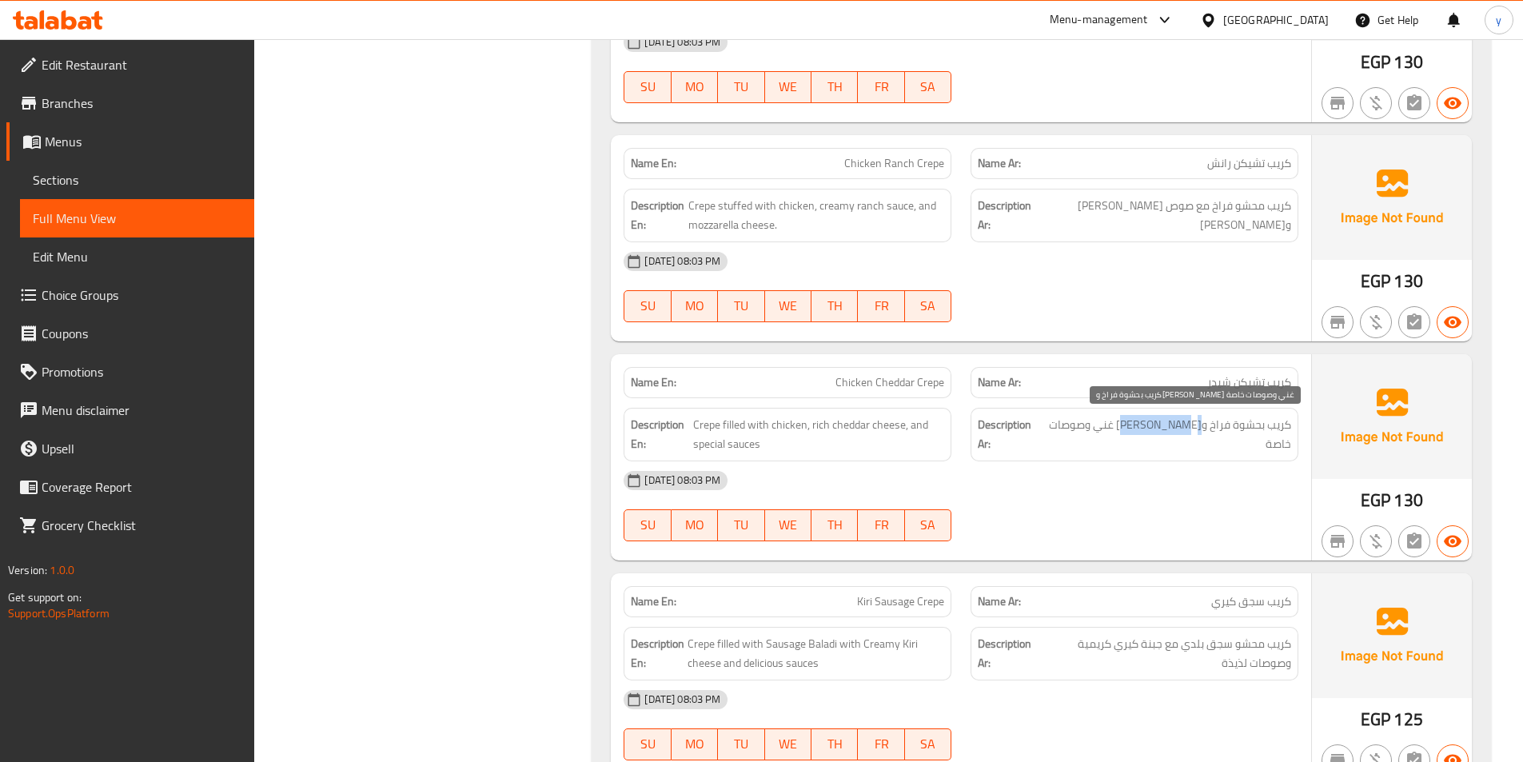
drag, startPoint x: 1200, startPoint y: 430, endPoint x: 1144, endPoint y: 429, distance: 56.8
click at [1144, 429] on span "كريب بحشوة فراخ وجبن شيدر غني وصوصات خاصة" at bounding box center [1167, 434] width 247 height 39
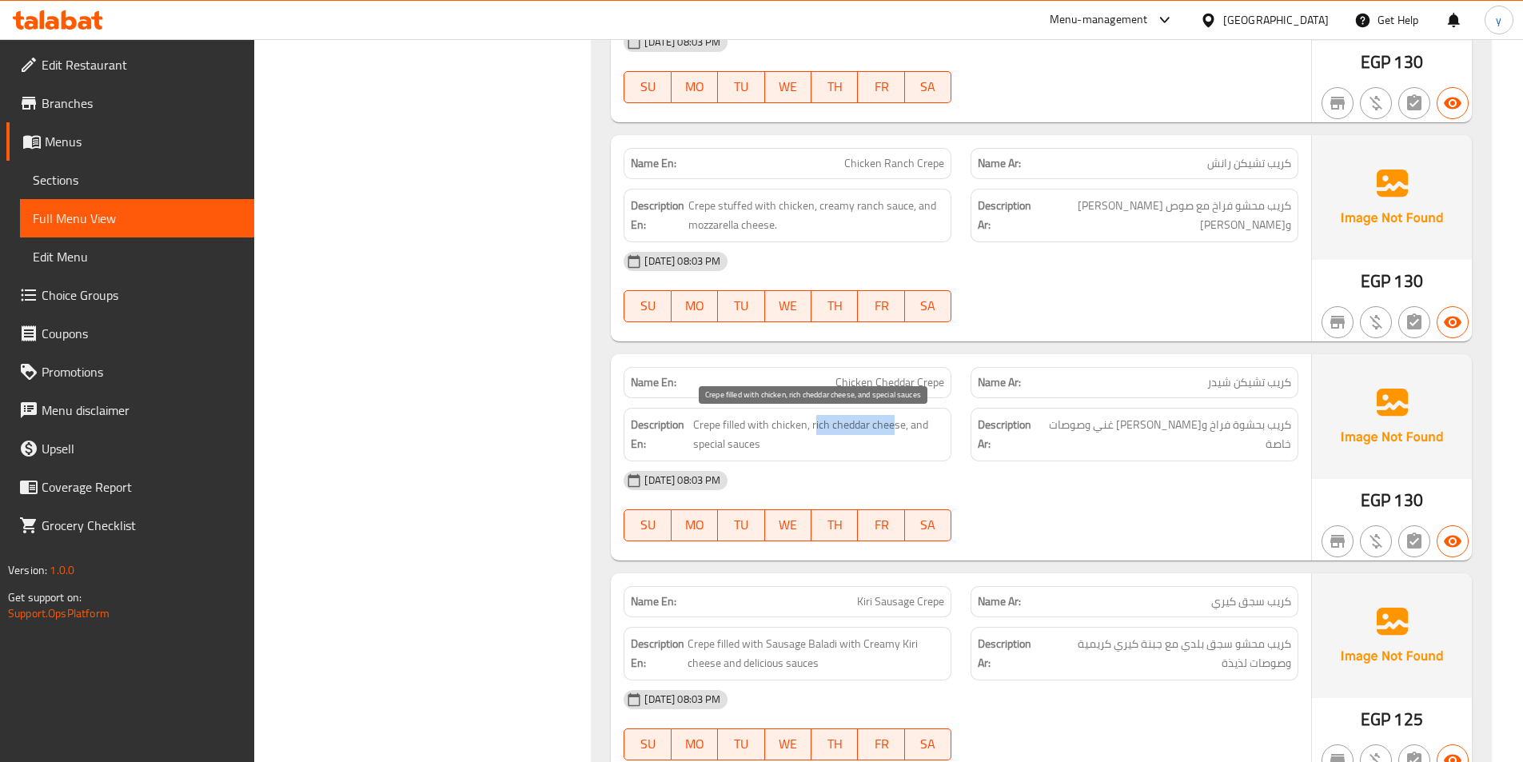
drag, startPoint x: 816, startPoint y: 424, endPoint x: 891, endPoint y: 431, distance: 75.5
click at [891, 431] on span "Crepe filled with chicken, rich cheddar cheese, and special sauces" at bounding box center [818, 434] width 251 height 39
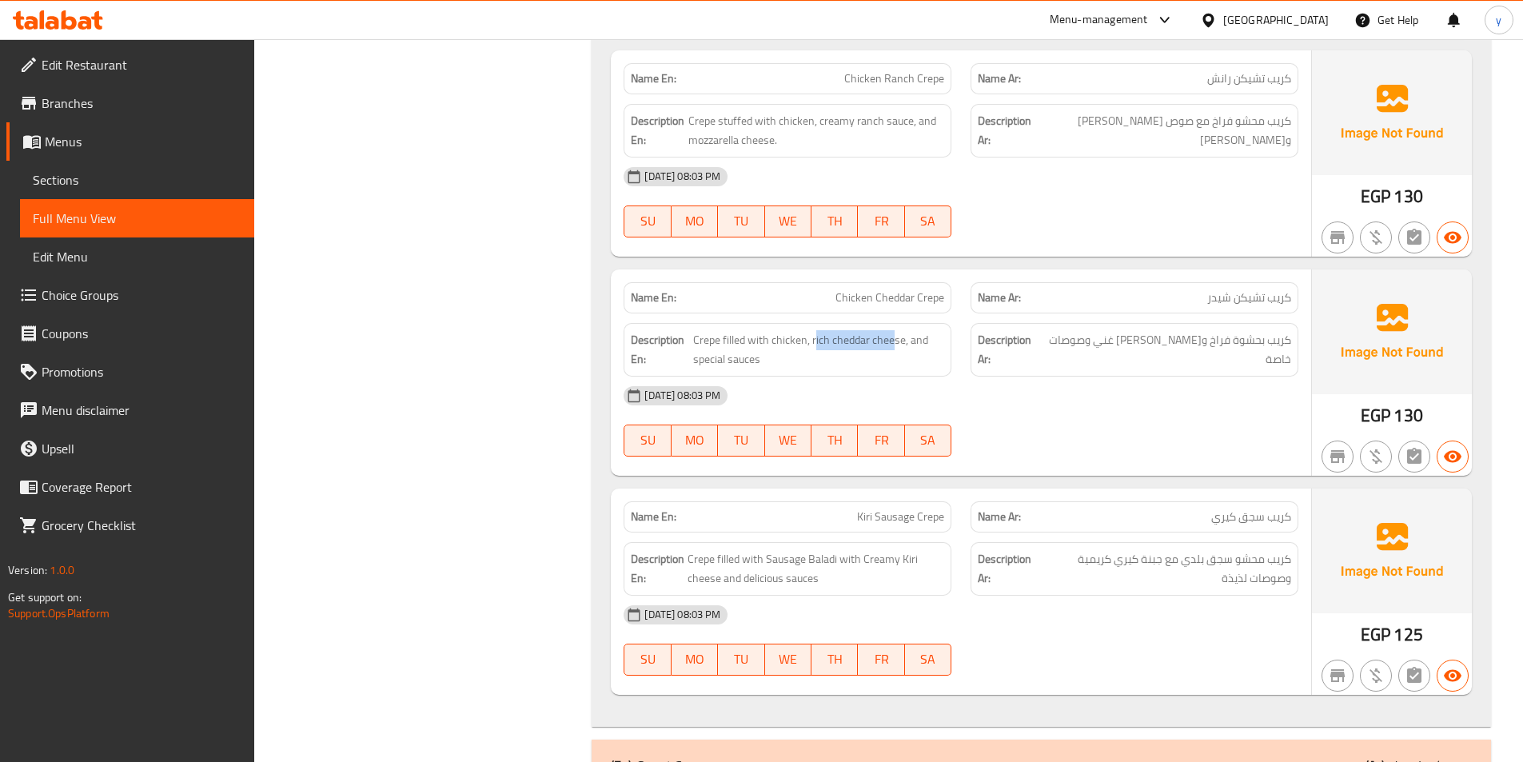
scroll to position [3359, 0]
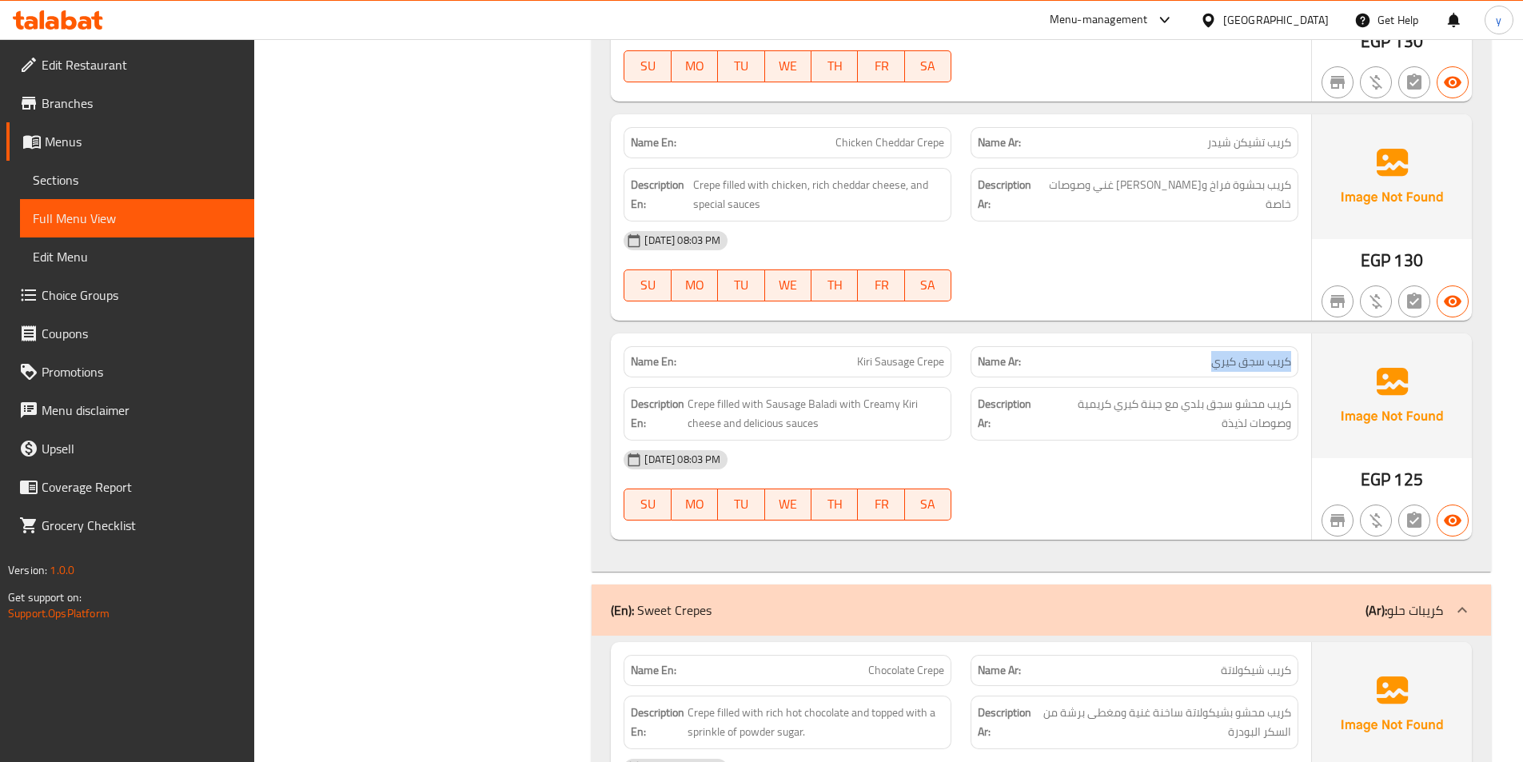
drag, startPoint x: 1286, startPoint y: 364, endPoint x: 1083, endPoint y: 369, distance: 203.2
click at [1212, 369] on div "Name Ar: كريب سجق كيري" at bounding box center [1135, 361] width 328 height 31
drag, startPoint x: 836, startPoint y: 359, endPoint x: 940, endPoint y: 373, distance: 104.8
click at [940, 373] on div "Name En: Kiri Sausage Crepe" at bounding box center [788, 361] width 328 height 31
click at [1291, 404] on div "Description Ar: كريب محشو سجق بلدي مع جبنة كيري كريمية وصوصات لذيذة" at bounding box center [1135, 414] width 328 height 54
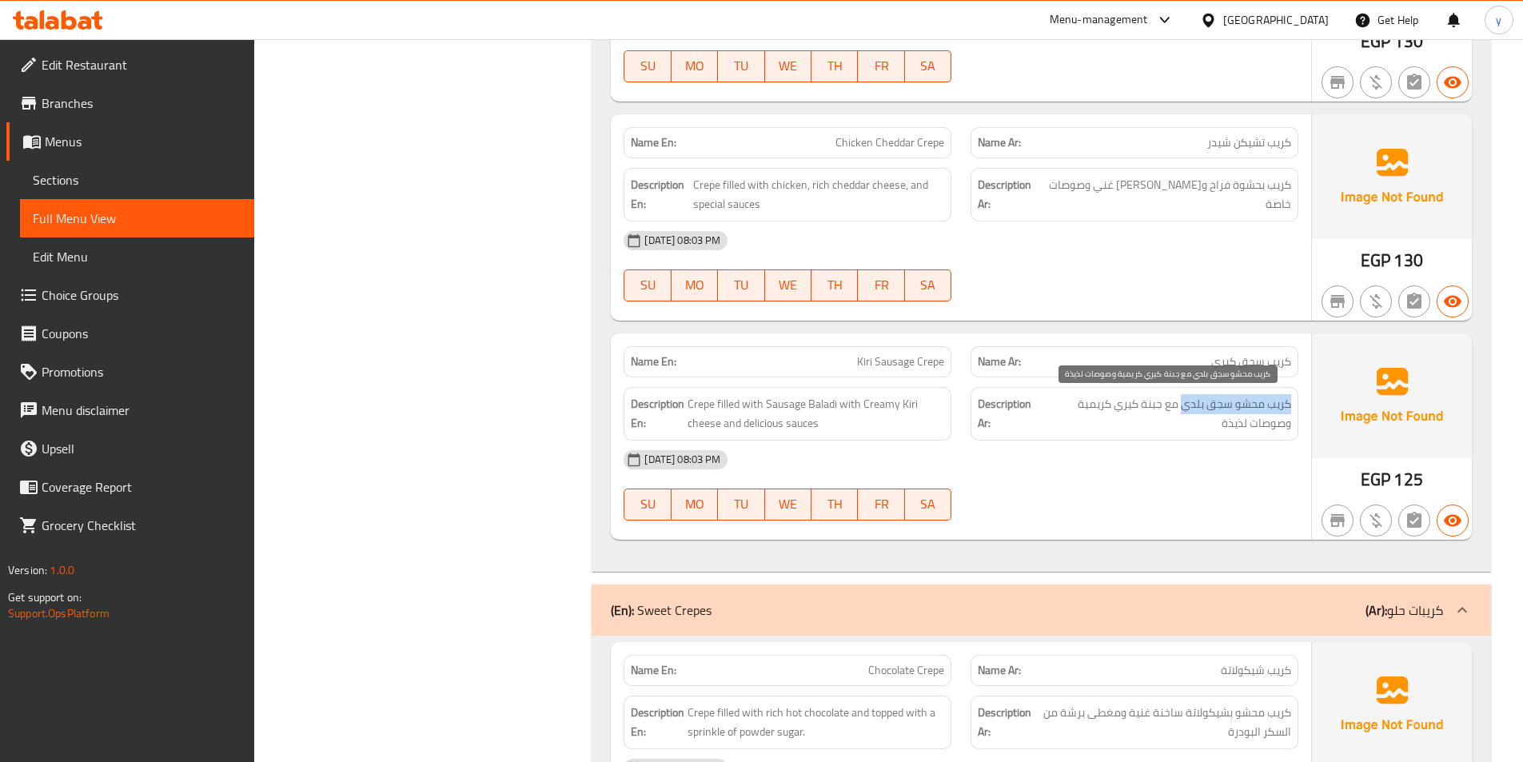
drag, startPoint x: 1297, startPoint y: 406, endPoint x: 1181, endPoint y: 401, distance: 116.1
click at [1181, 401] on div "Description Ar: كريب محشو سجق بلدي مع جبنة كيري كريمية وصوصات لذيذة" at bounding box center [1135, 414] width 328 height 54
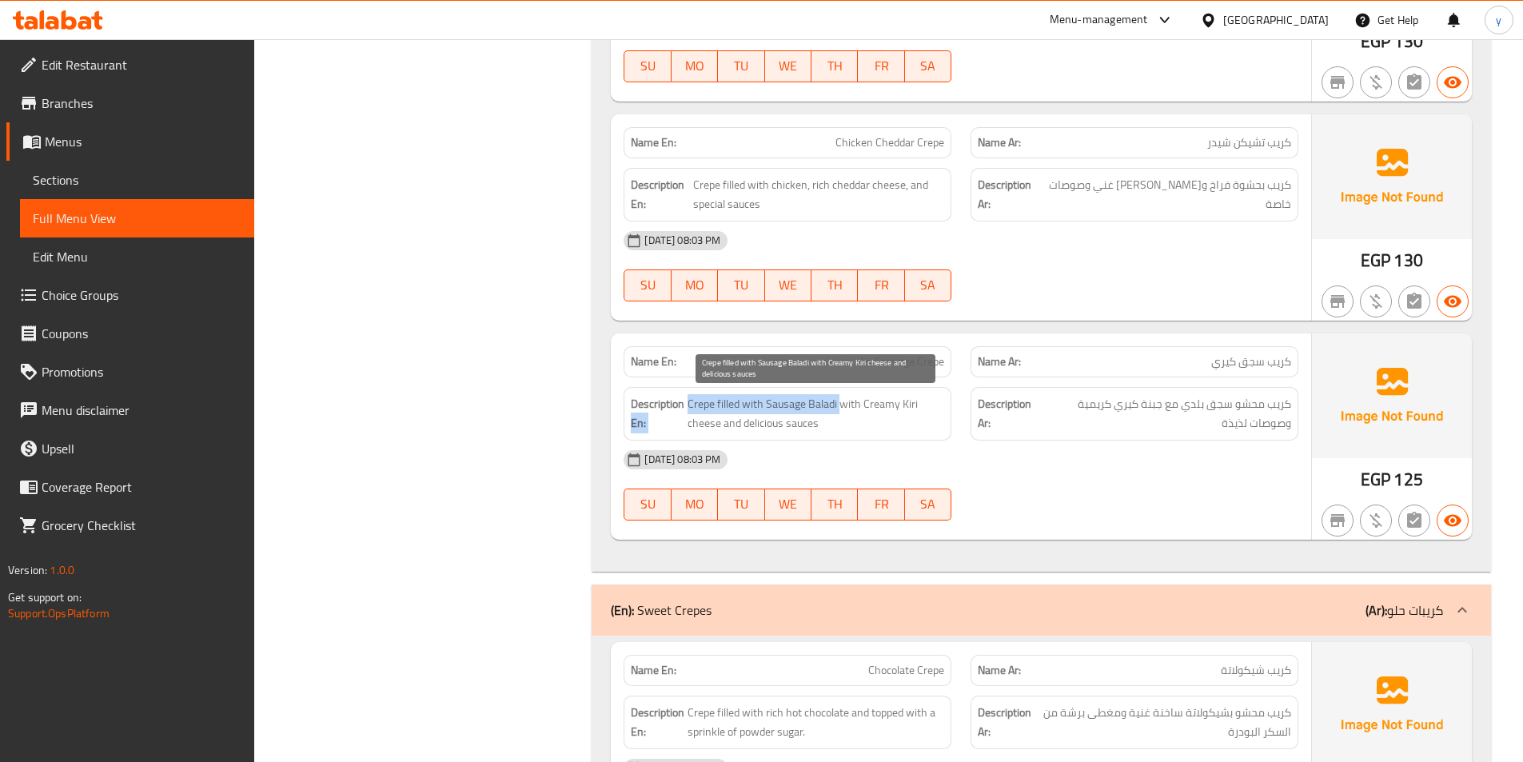
drag, startPoint x: 683, startPoint y: 407, endPoint x: 840, endPoint y: 412, distance: 157.6
click at [840, 412] on h6 "Description En: Crepe filled with Sausage Baladi with Creamy Kiri cheese and de…" at bounding box center [787, 413] width 313 height 39
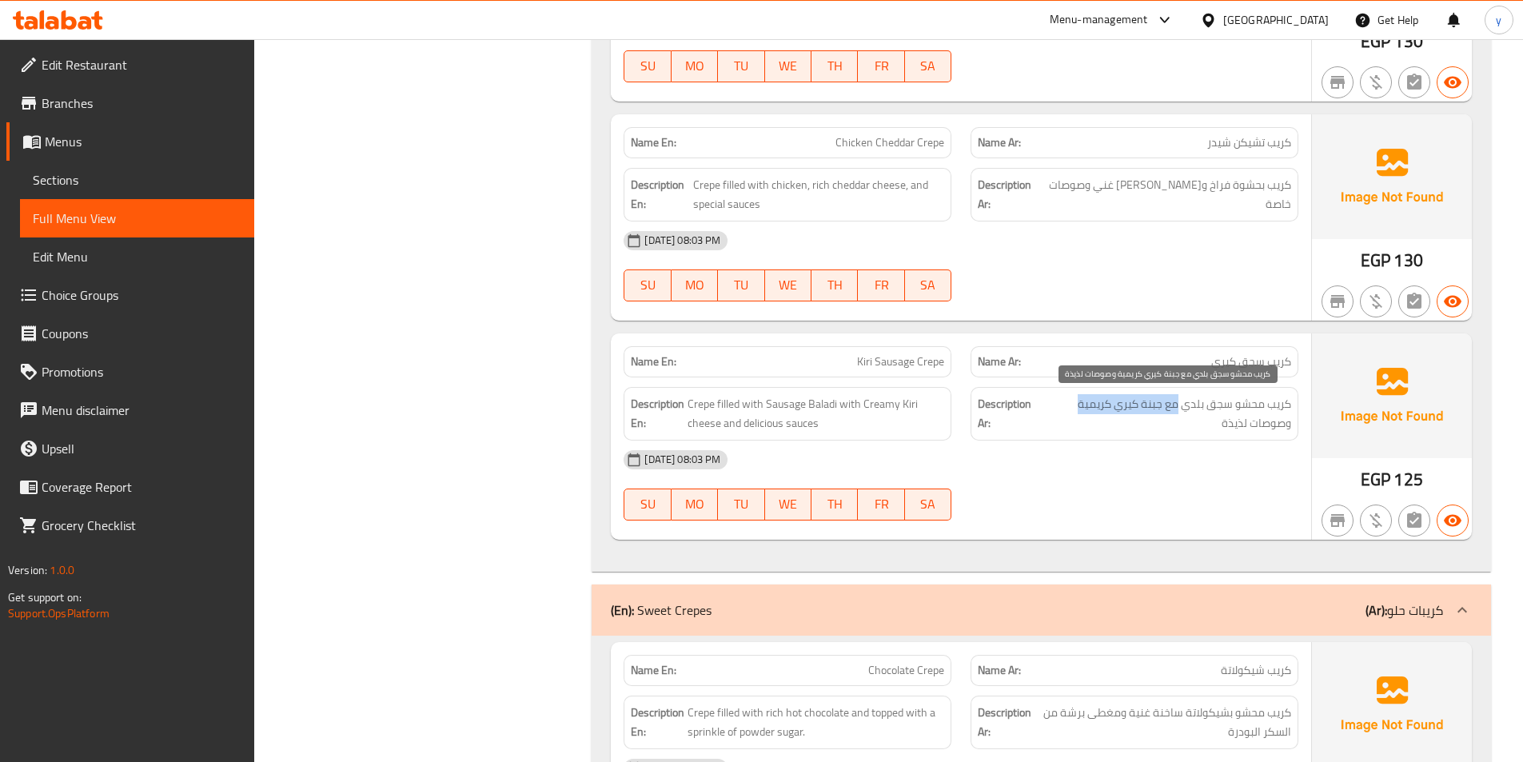
drag, startPoint x: 1178, startPoint y: 408, endPoint x: 1076, endPoint y: 411, distance: 102.4
click at [1076, 411] on span "كريب محشو سجق بلدي مع جبنة كيري كريمية وصوصات لذيذة" at bounding box center [1166, 413] width 250 height 39
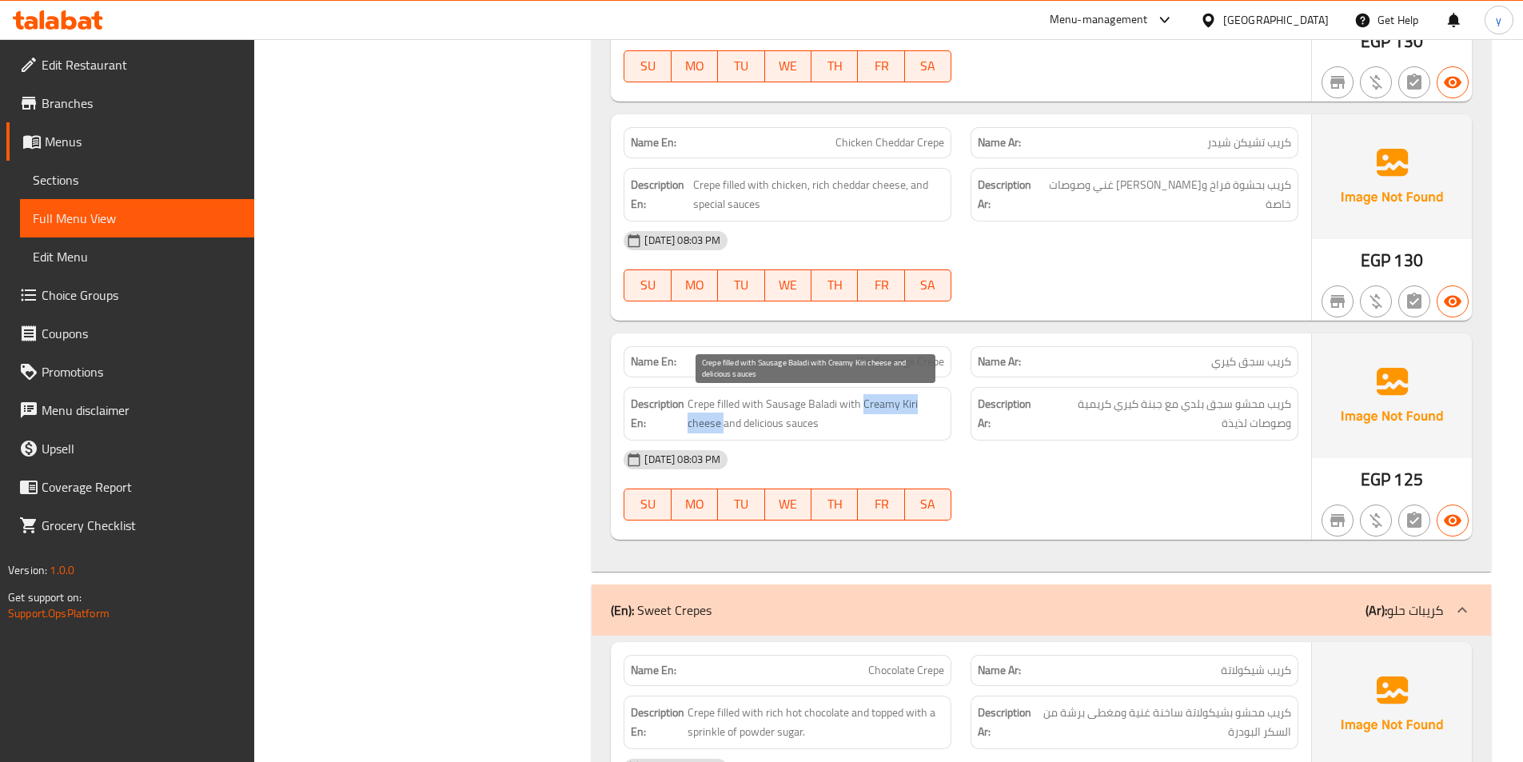
drag, startPoint x: 864, startPoint y: 407, endPoint x: 726, endPoint y: 428, distance: 139.1
click at [726, 428] on span "Crepe filled with Sausage Baladi with Creamy Kiri cheese and delicious sauces" at bounding box center [816, 413] width 257 height 39
click at [1150, 459] on div "[DATE] 08:03 PM" at bounding box center [961, 460] width 694 height 38
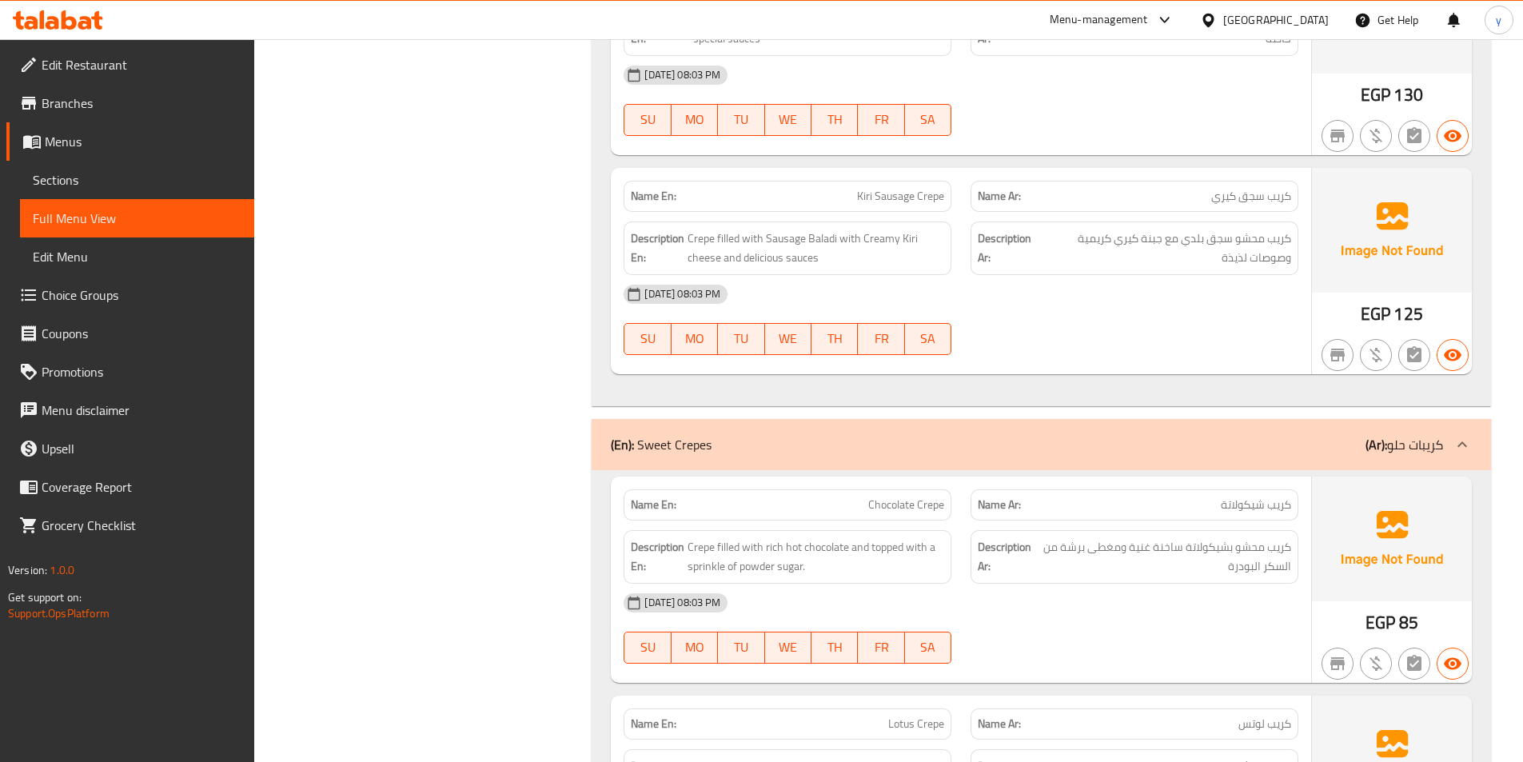
scroll to position [3759, 0]
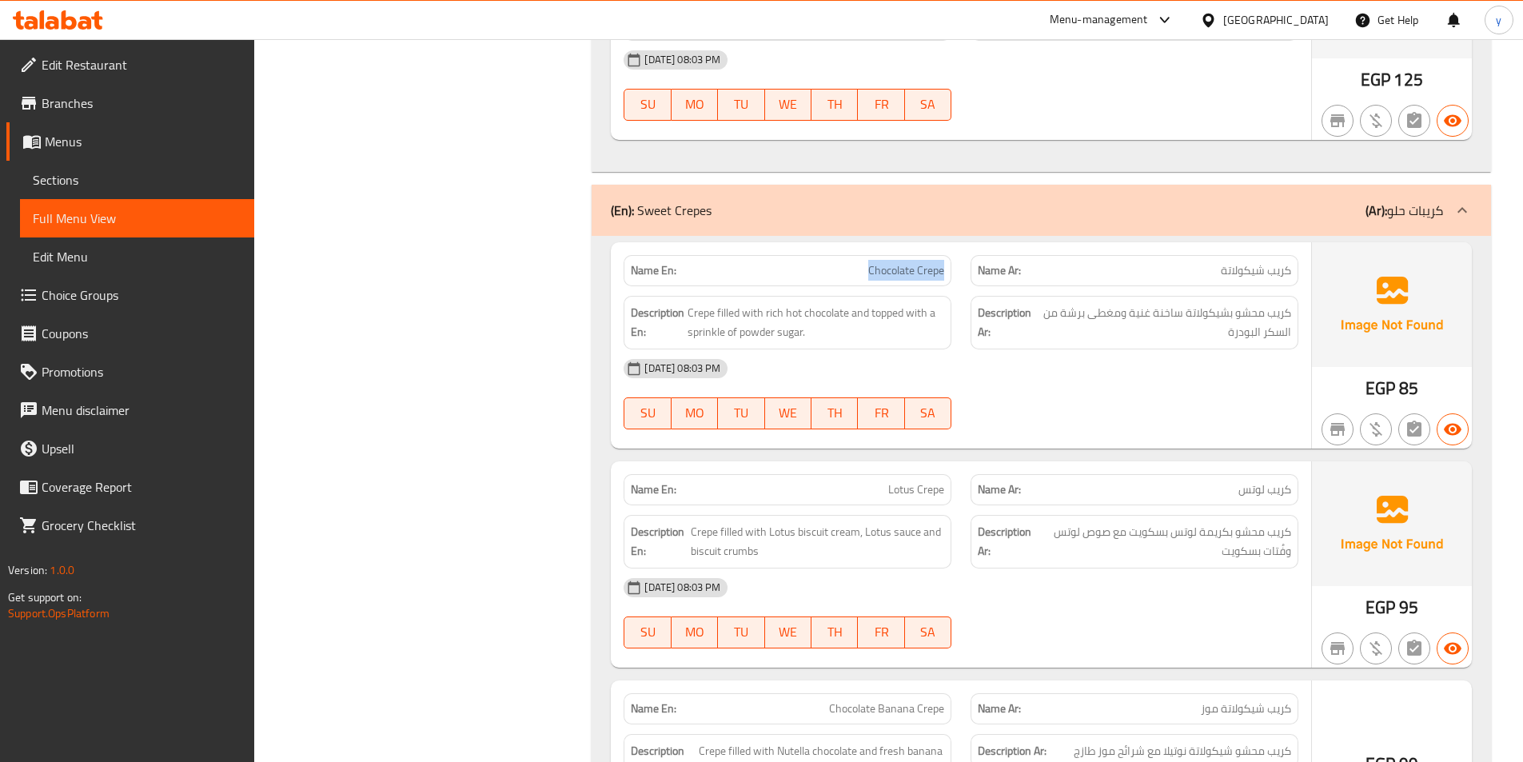
drag, startPoint x: 868, startPoint y: 274, endPoint x: 956, endPoint y: 274, distance: 87.2
click at [956, 274] on div "Name En: Chocolate Crepe" at bounding box center [787, 271] width 347 height 50
drag, startPoint x: 1185, startPoint y: 259, endPoint x: 1126, endPoint y: 407, distance: 159.3
click at [1294, 279] on div "Name Ar: كريب شيكولاتة" at bounding box center [1135, 270] width 328 height 31
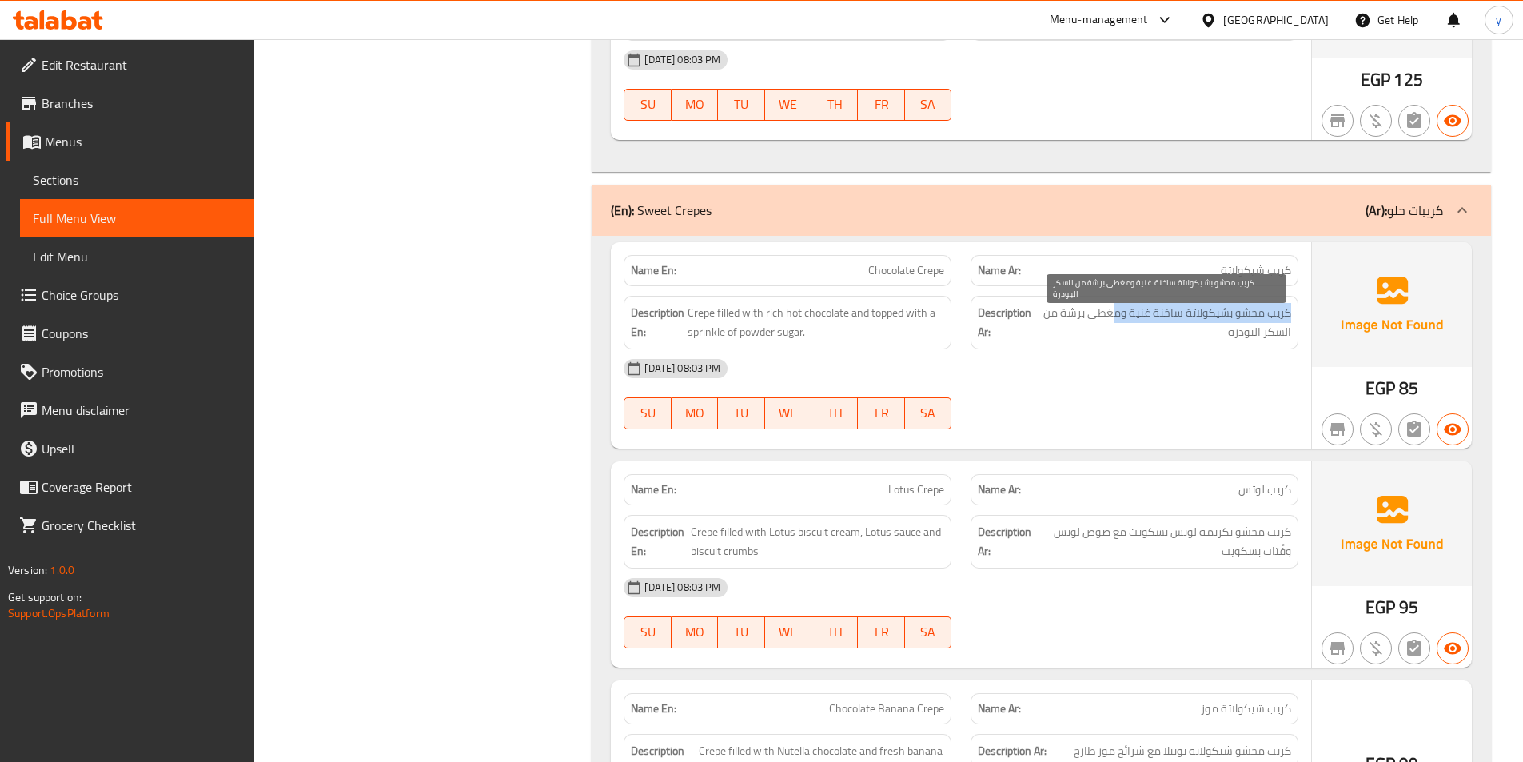
drag, startPoint x: 1290, startPoint y: 319, endPoint x: 1113, endPoint y: 319, distance: 176.7
click at [1113, 319] on span "كريب محشو بشيكولاتة ساخنة غنية ومغطى برشة من السكر البودرة" at bounding box center [1164, 322] width 254 height 39
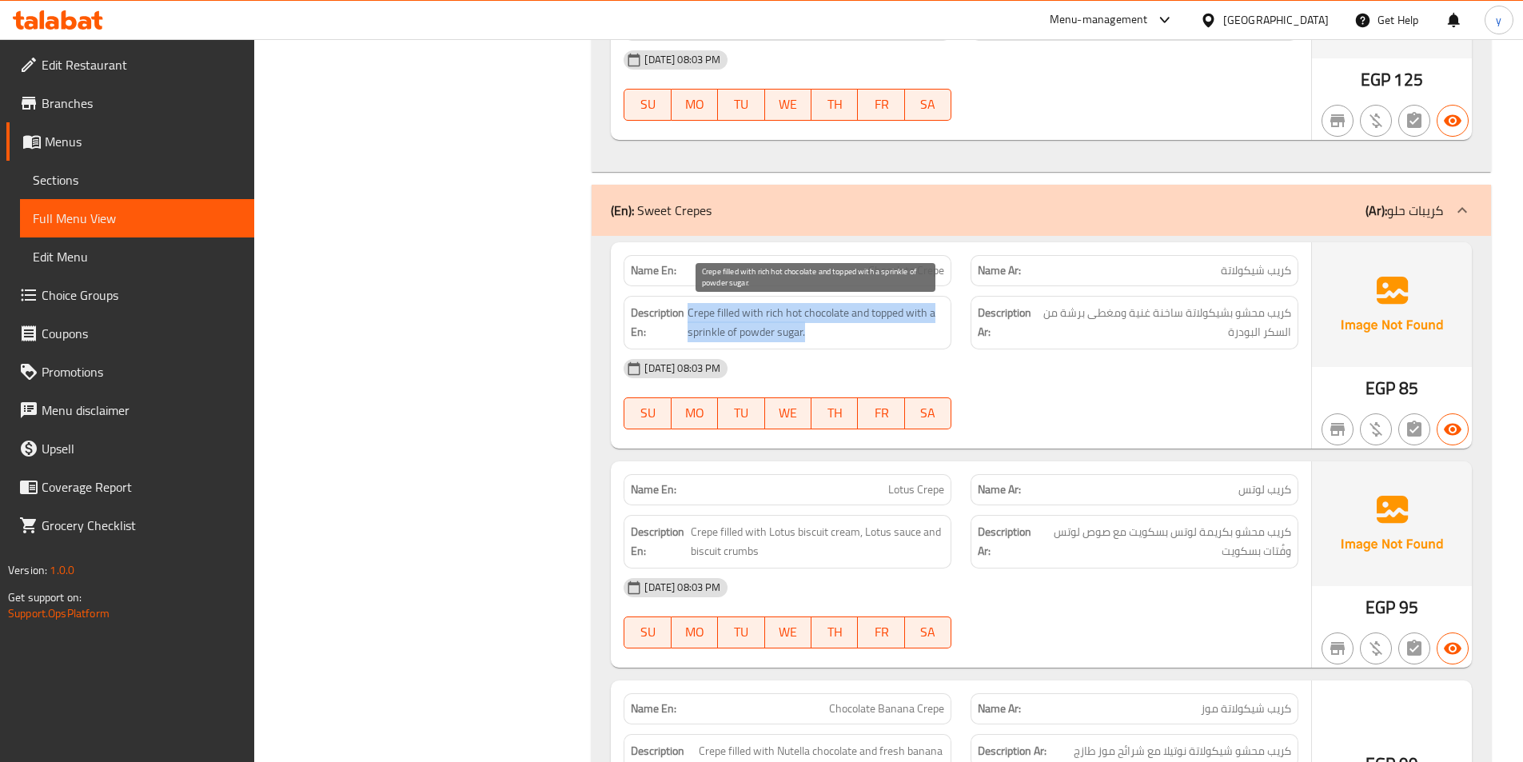
drag, startPoint x: 686, startPoint y: 313, endPoint x: 859, endPoint y: 334, distance: 174.1
click at [859, 334] on h6 "Description En: Crepe filled with rich hot chocolate and topped with a sprinkle…" at bounding box center [787, 322] width 313 height 39
click at [859, 334] on span "Crepe filled with rich hot chocolate and topped with a sprinkle of powder sugar." at bounding box center [816, 322] width 257 height 39
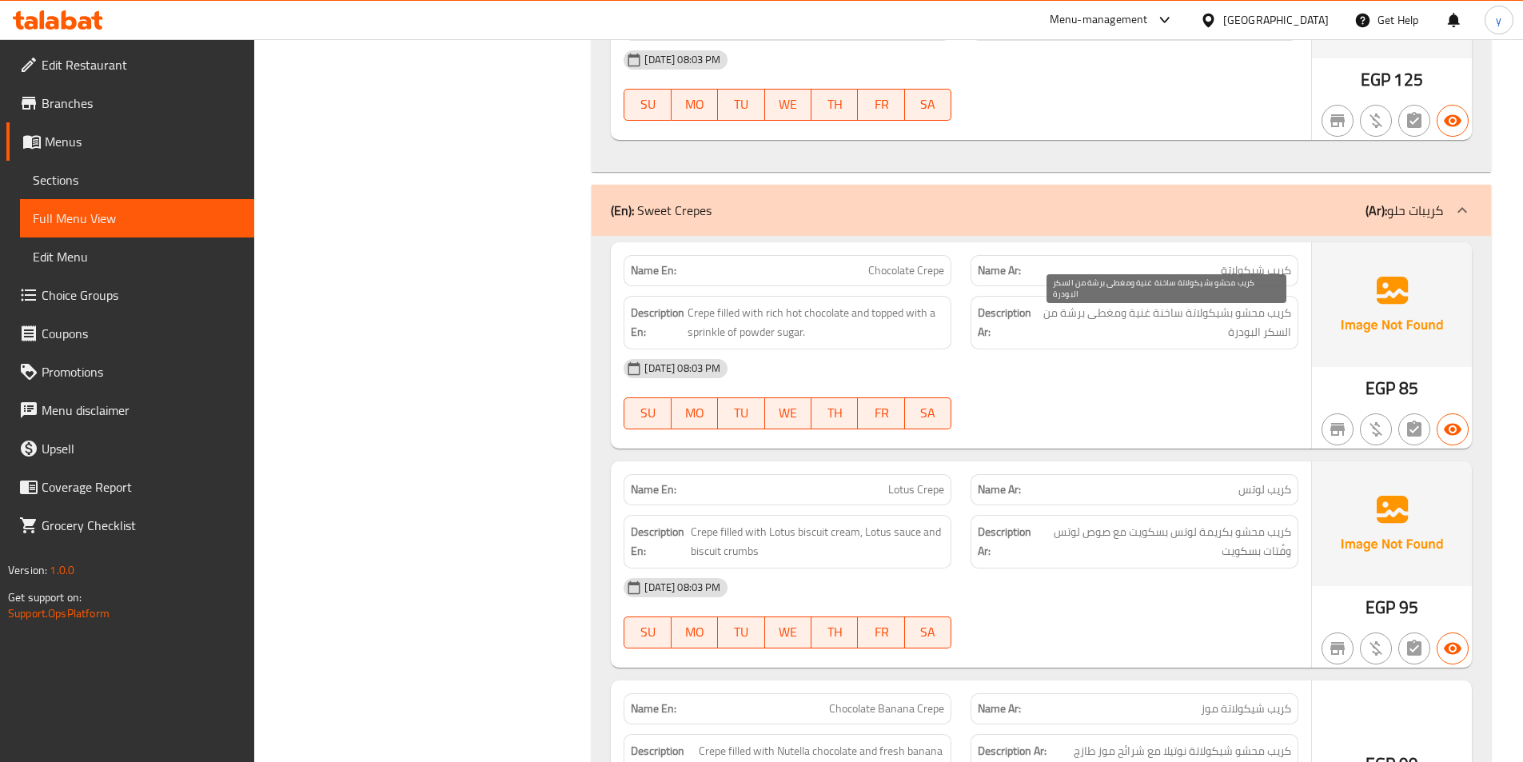
click at [1073, 330] on span "كريب محشو بشيكولاتة ساخنة غنية ومغطى برشة من السكر البودرة" at bounding box center [1164, 322] width 254 height 39
click at [1067, 313] on span "كريب محشو بشيكولاتة ساخنة غنية ومغطى برشة من السكر البودرة" at bounding box center [1164, 322] width 254 height 39
drag, startPoint x: 1064, startPoint y: 313, endPoint x: 1084, endPoint y: 317, distance: 20.2
click at [1084, 317] on span "كريب محشو بشيكولاتة ساخنة غنية ومغطى برشة من السكر البودرة" at bounding box center [1164, 322] width 254 height 39
copy span "رشة"
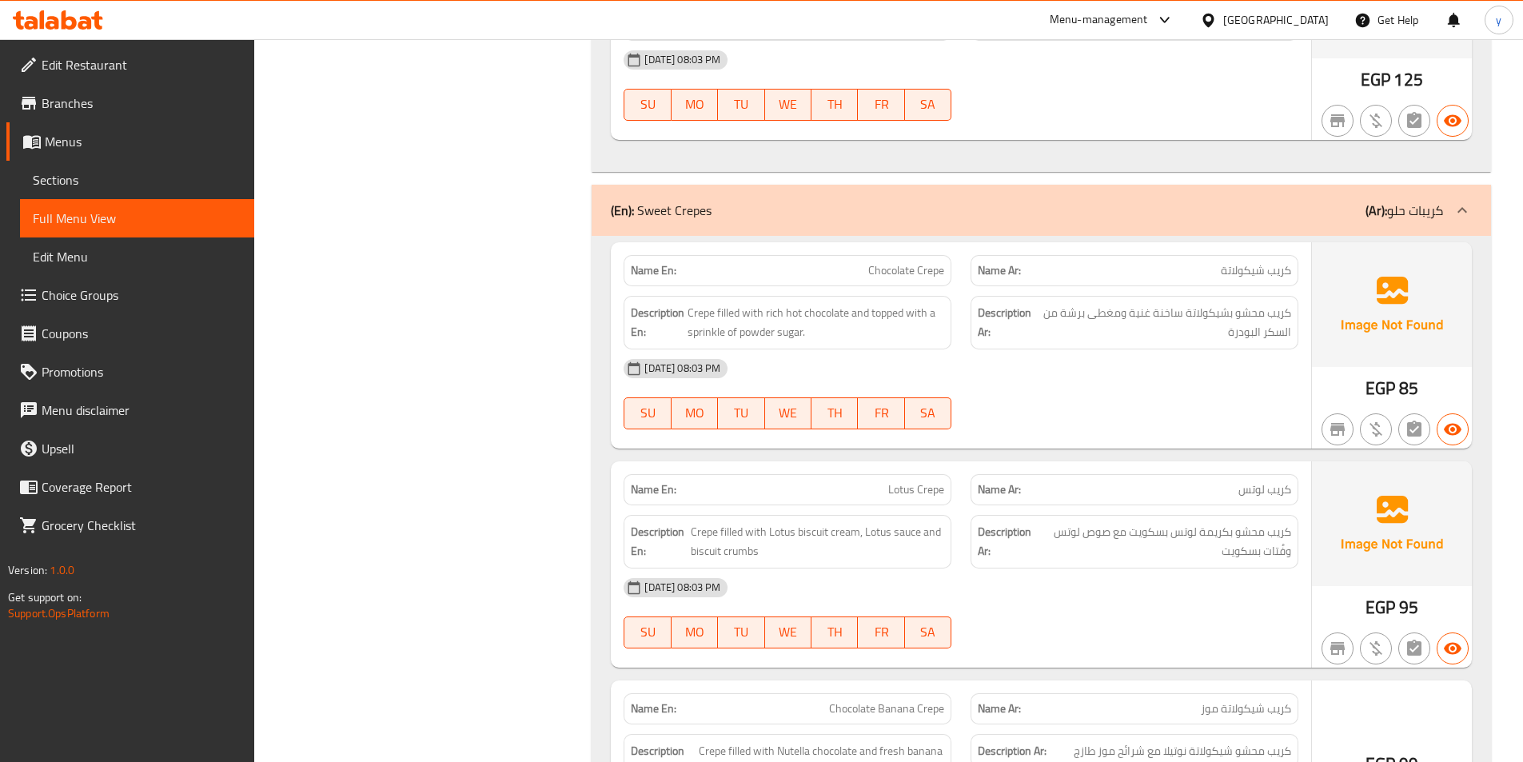
click at [972, 365] on div "[DATE] 08:03 PM" at bounding box center [961, 368] width 694 height 38
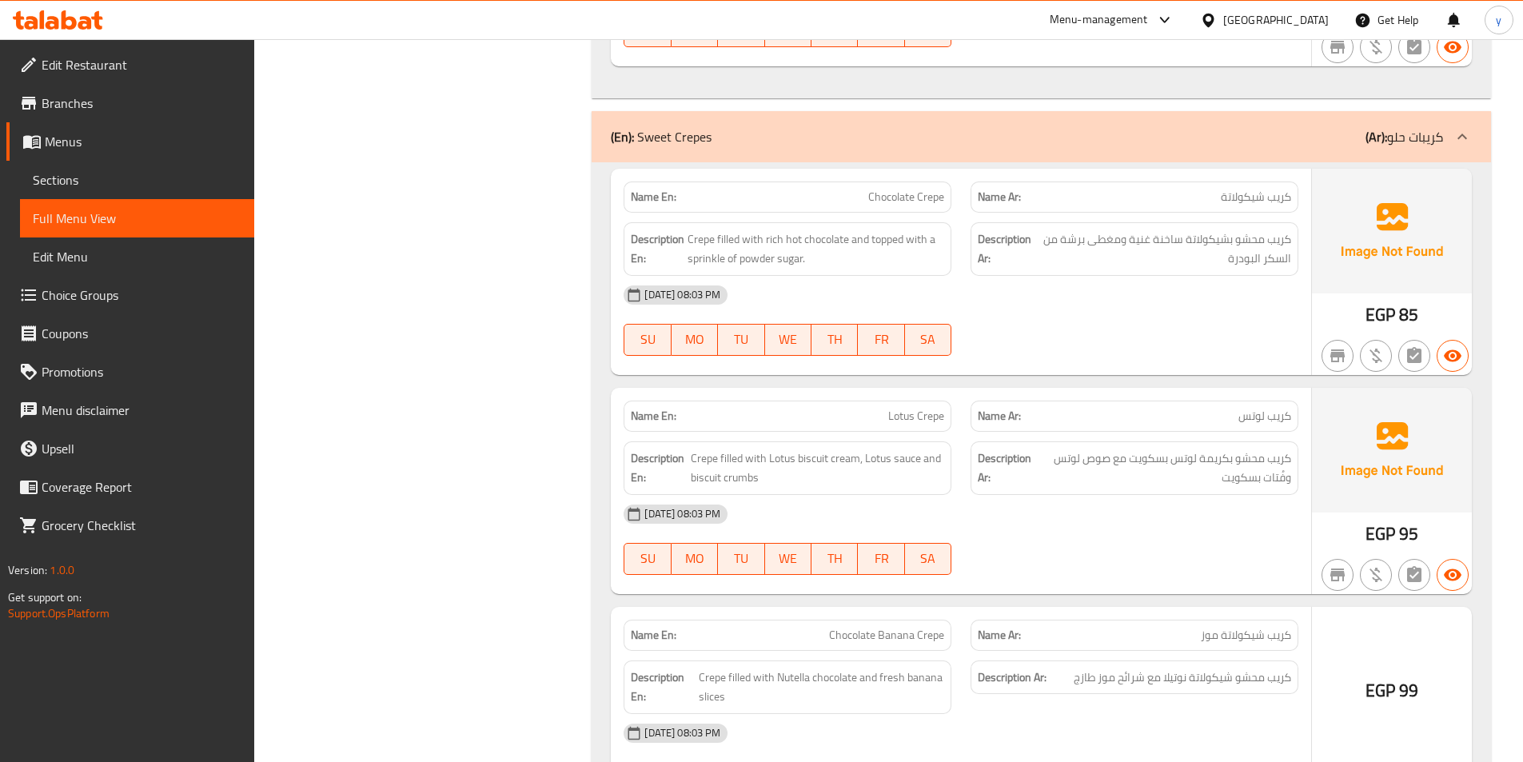
scroll to position [3918, 0]
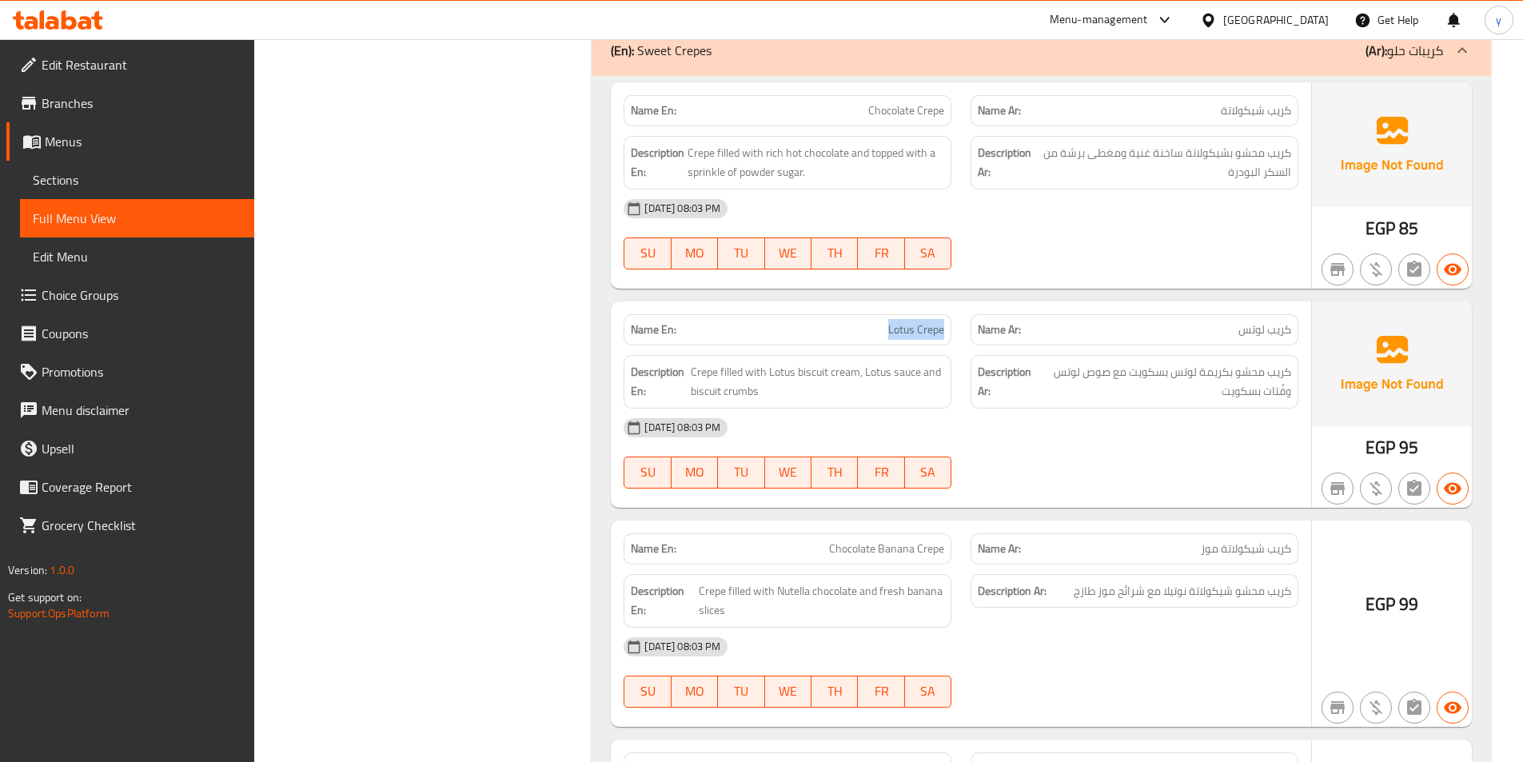
drag, startPoint x: 865, startPoint y: 333, endPoint x: 948, endPoint y: 332, distance: 83.2
click at [948, 332] on div "Name En: Lotus Crepe" at bounding box center [788, 329] width 328 height 31
drag, startPoint x: 1192, startPoint y: 335, endPoint x: 1264, endPoint y: 337, distance: 72.8
click at [1264, 337] on p "Name Ar: كريب لوتس" at bounding box center [1134, 329] width 313 height 17
copy span "لوتس"
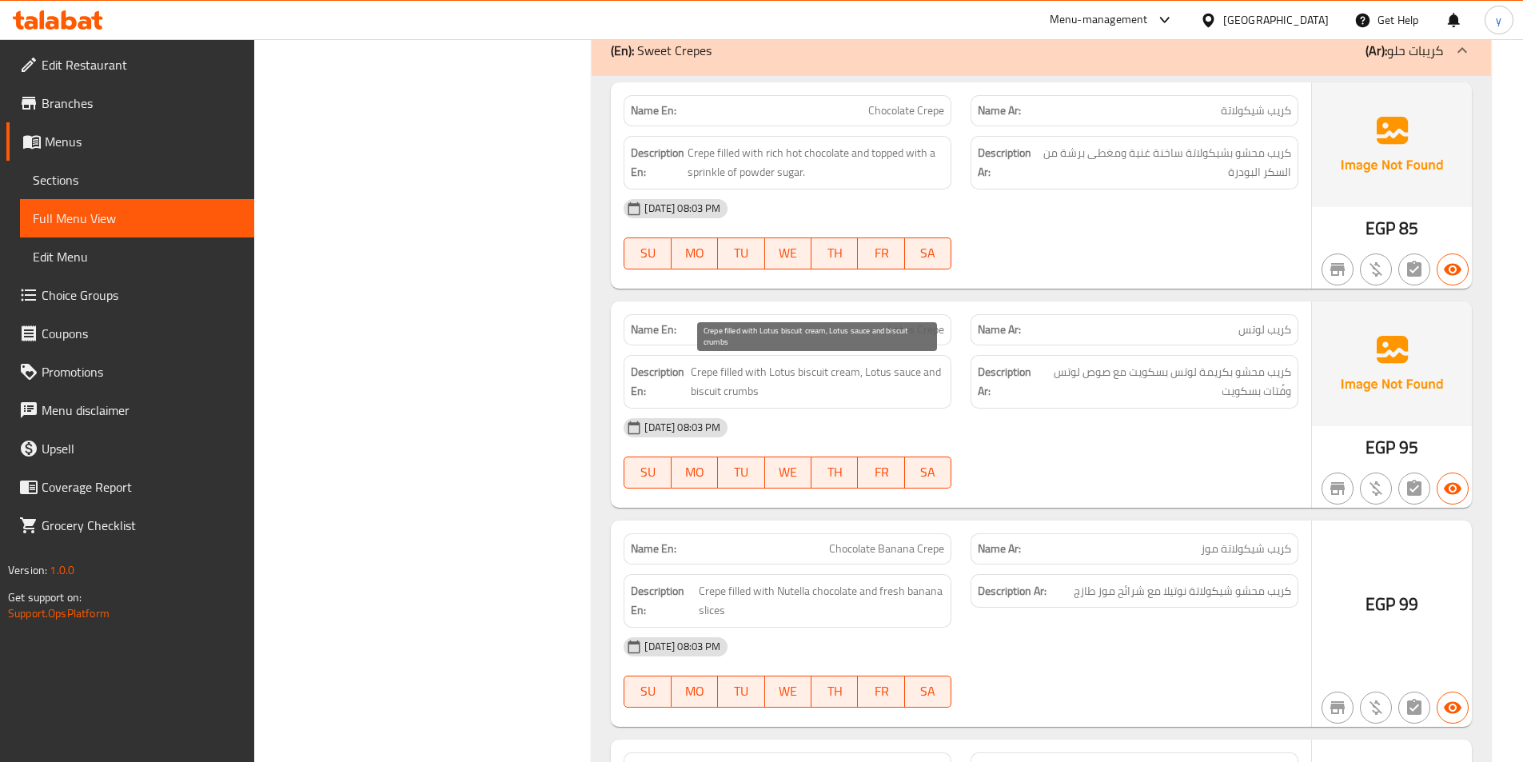
click at [700, 363] on span "Crepe filled with Lotus biscuit cream, Lotus sauce and biscuit crumbs" at bounding box center [818, 381] width 254 height 39
drag, startPoint x: 893, startPoint y: 330, endPoint x: 944, endPoint y: 332, distance: 51.2
click at [944, 332] on span "Lotus Crepe" at bounding box center [916, 329] width 56 height 17
click at [900, 321] on span "Lotus Crepe" at bounding box center [916, 329] width 56 height 17
drag, startPoint x: 880, startPoint y: 324, endPoint x: 1018, endPoint y: 332, distance: 138.6
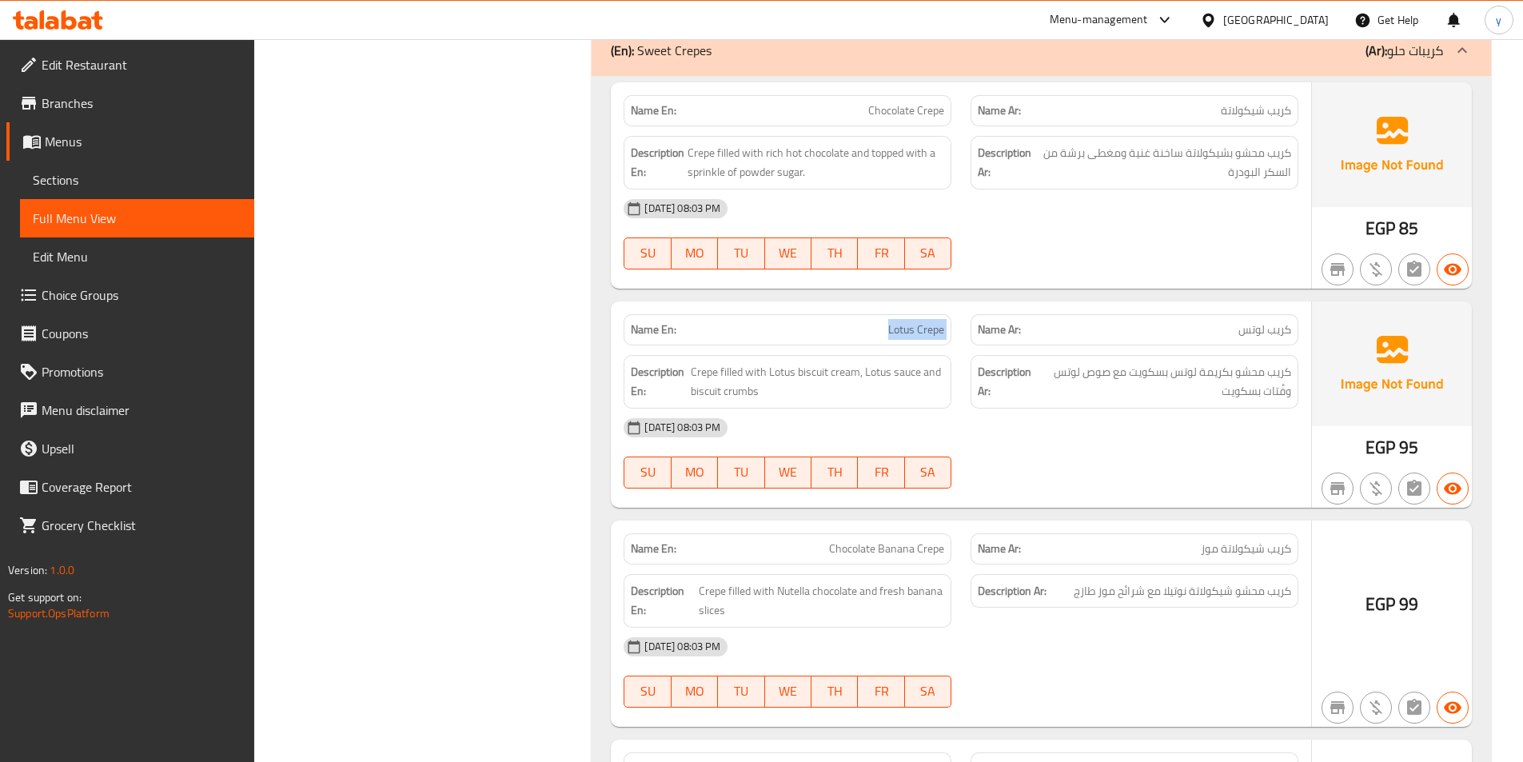
click at [983, 331] on div "Name En: Lotus Crepe Name Ar: كريب لوتس" at bounding box center [961, 330] width 694 height 50
drag, startPoint x: 1208, startPoint y: 326, endPoint x: 1295, endPoint y: 329, distance: 87.2
click at [1295, 329] on div "Name Ar: كريب لوتس" at bounding box center [1135, 329] width 328 height 31
click at [1245, 398] on span "كريب محشو بكريمة لوتس بسكويت مع صوص لوتس وفُتات بسكويت" at bounding box center [1165, 381] width 254 height 39
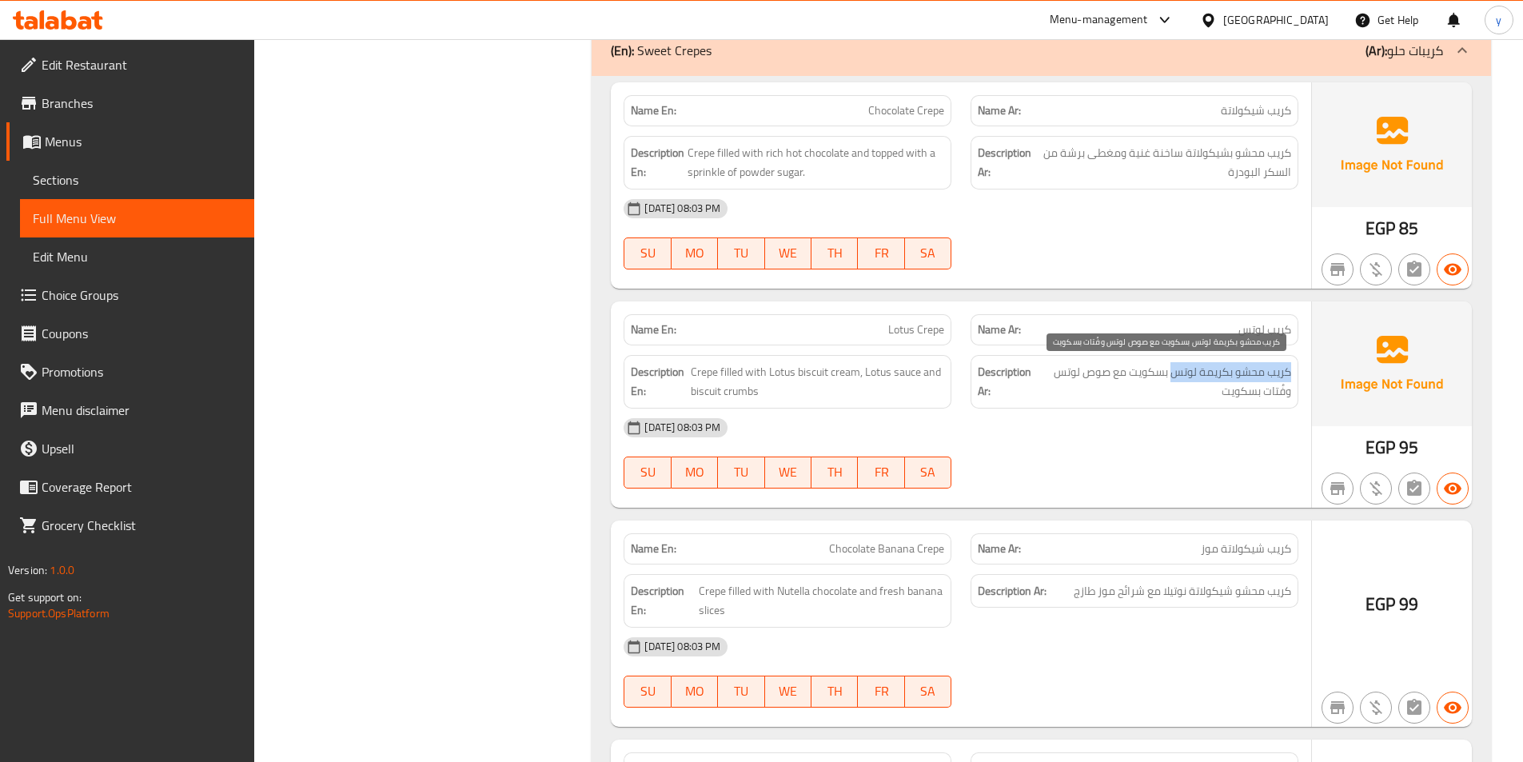
drag, startPoint x: 1291, startPoint y: 376, endPoint x: 1170, endPoint y: 369, distance: 120.9
click at [1170, 369] on span "كريب محشو بكريمة لوتس بسكويت مع صوص لوتس وفُتات بسكويت" at bounding box center [1165, 381] width 254 height 39
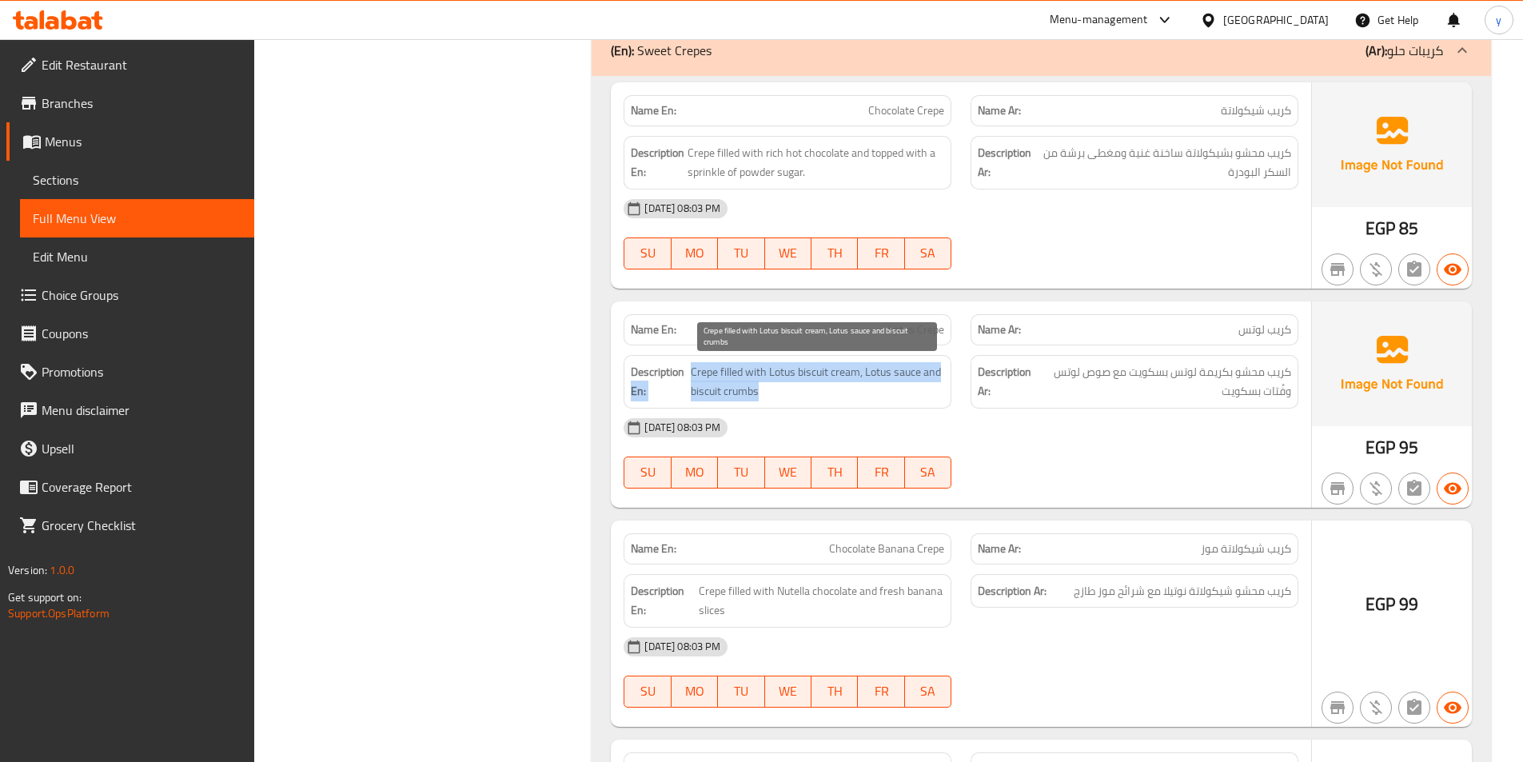
drag, startPoint x: 685, startPoint y: 376, endPoint x: 757, endPoint y: 397, distance: 75.1
click at [757, 397] on h6 "Description En: Crepe filled with Lotus biscuit cream, Lotus sauce and biscuit …" at bounding box center [787, 381] width 313 height 39
drag, startPoint x: 840, startPoint y: 406, endPoint x: 846, endPoint y: 415, distance: 10.9
click at [840, 406] on div "Description En: Crepe filled with Lotus biscuit cream, Lotus sauce and biscuit …" at bounding box center [788, 382] width 328 height 54
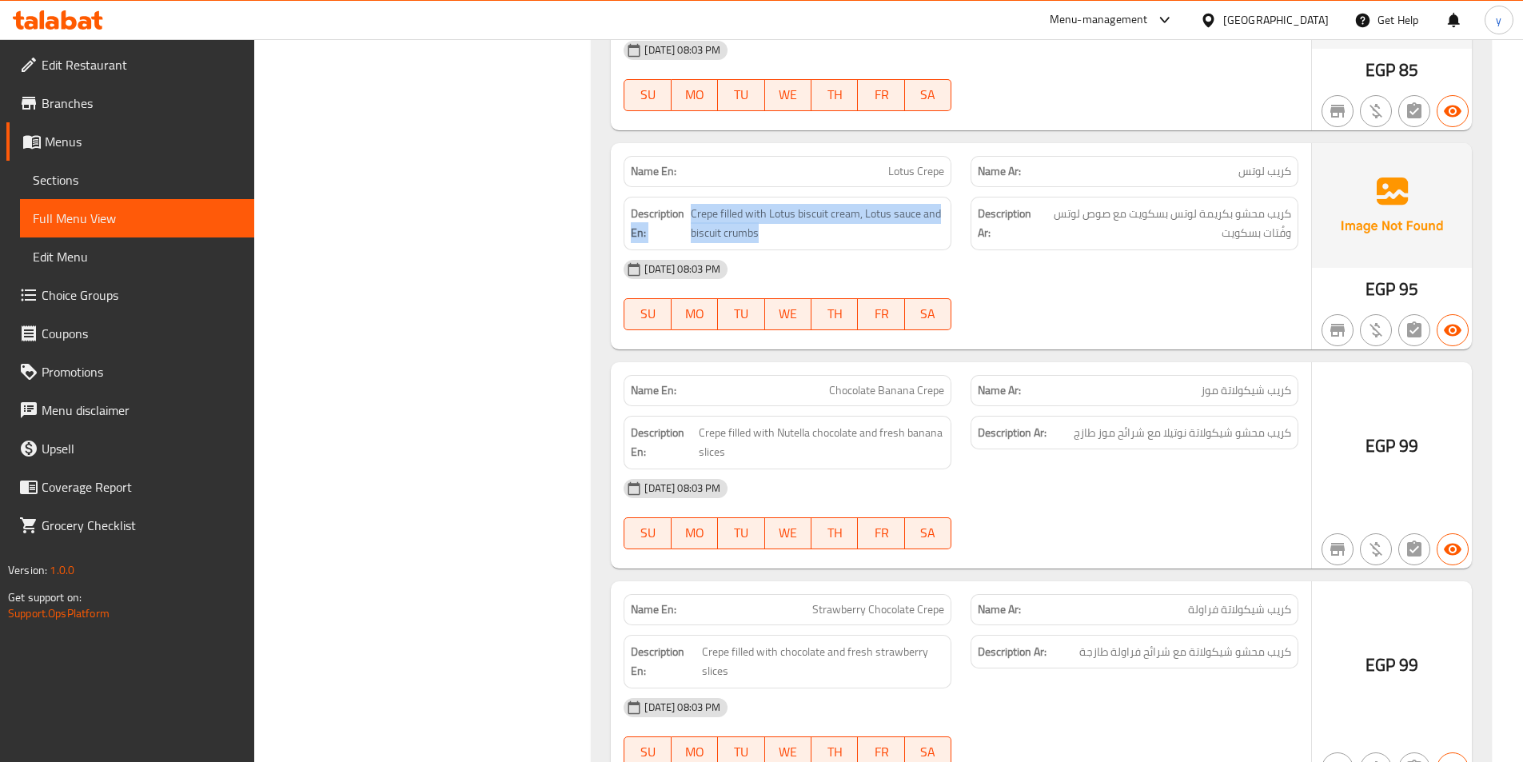
scroll to position [4078, 0]
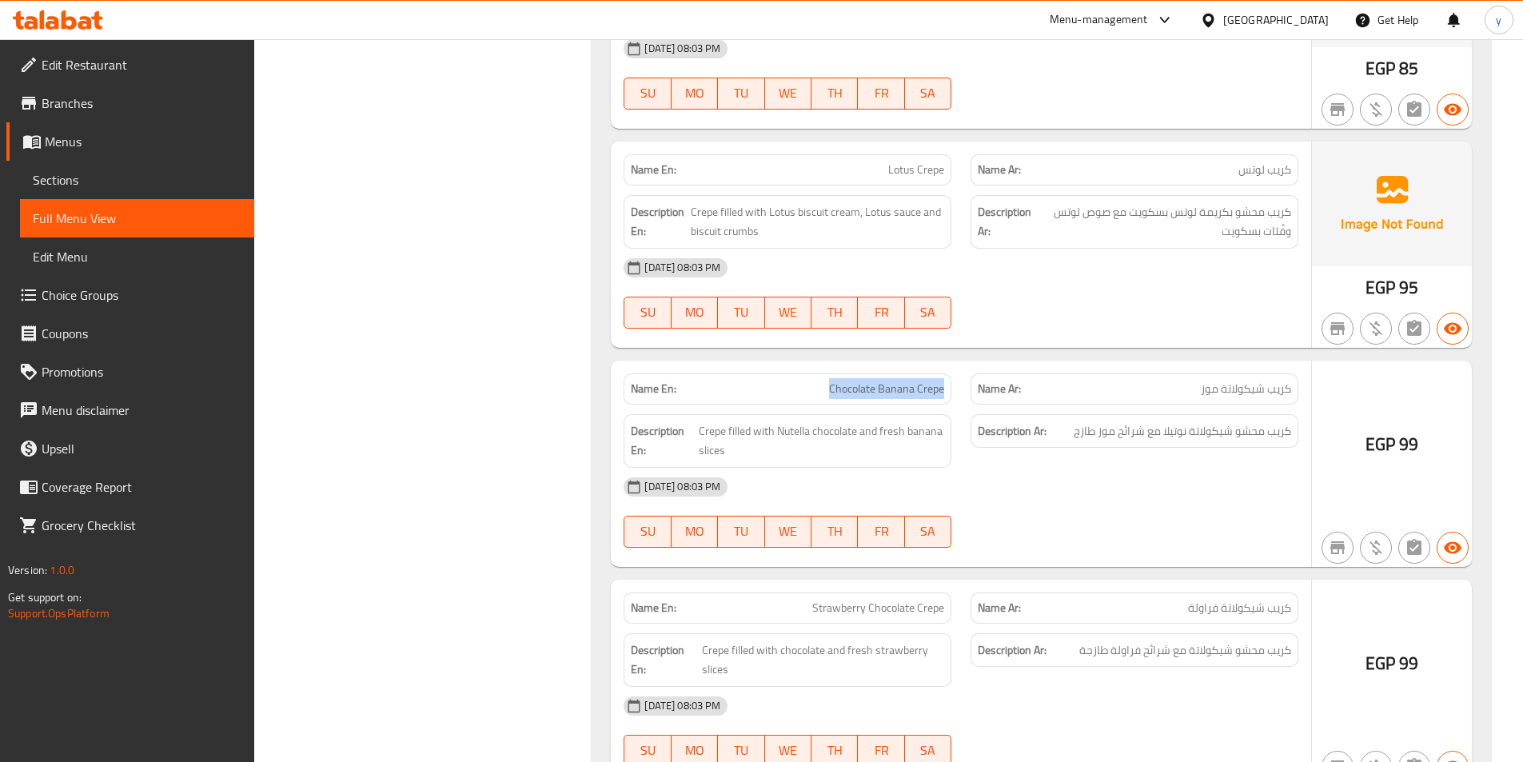
drag, startPoint x: 824, startPoint y: 393, endPoint x: 959, endPoint y: 401, distance: 134.6
click at [959, 401] on div "Name En: Chocolate Banana Crepe" at bounding box center [787, 389] width 347 height 50
drag, startPoint x: 1269, startPoint y: 391, endPoint x: 1195, endPoint y: 391, distance: 74.4
click at [1195, 391] on div "Name Ar: كريب شيكولاتة موز" at bounding box center [1134, 389] width 347 height 50
click at [1120, 408] on div "Description Ar: كريب محشو شيكولاتة نوتيلا مع شرائح موز طازج" at bounding box center [1134, 441] width 347 height 73
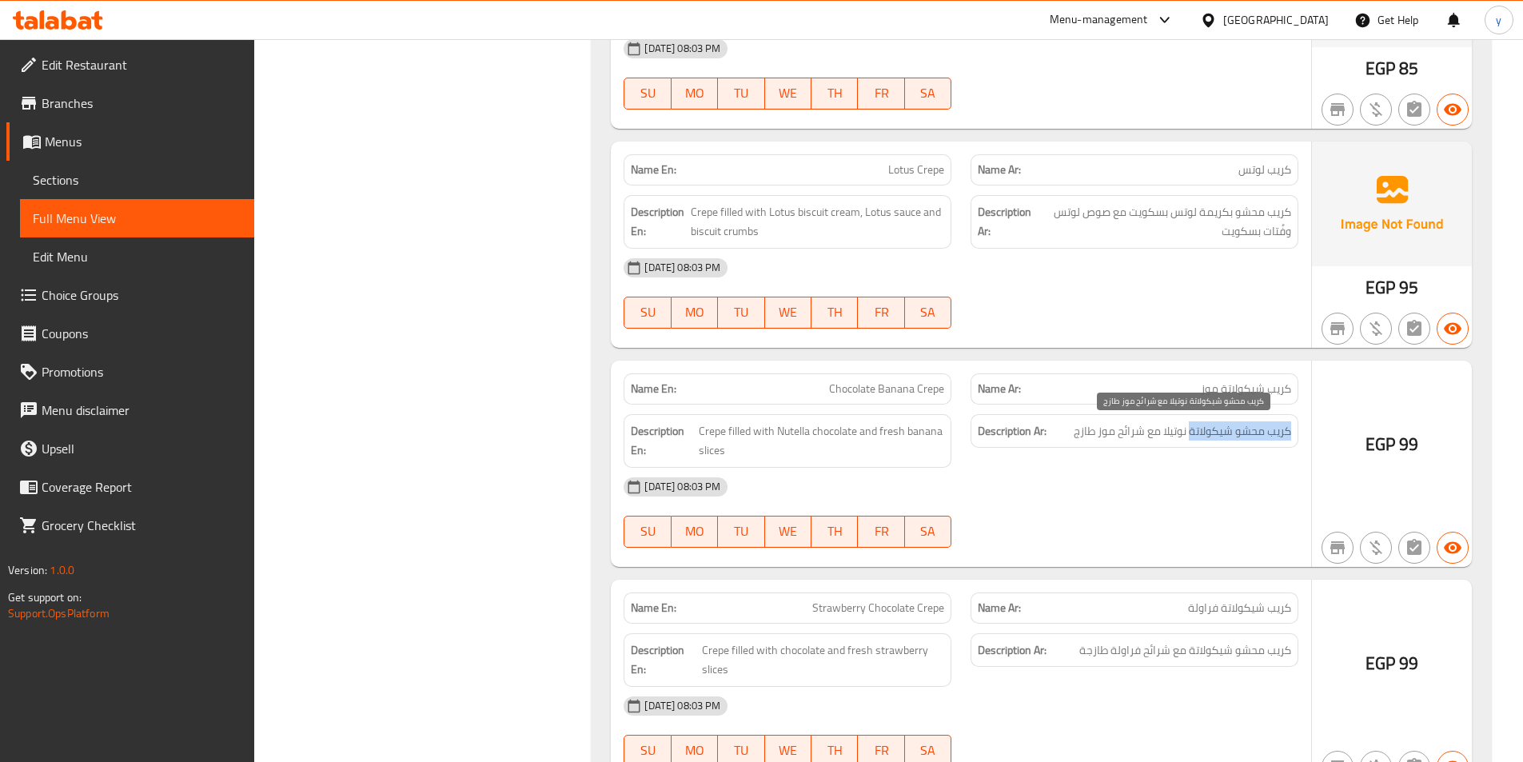
drag, startPoint x: 1294, startPoint y: 431, endPoint x: 1192, endPoint y: 433, distance: 102.4
click at [1192, 433] on div "Description Ar: كريب محشو شيكولاتة نوتيلا مع شرائح موز طازج" at bounding box center [1135, 431] width 328 height 34
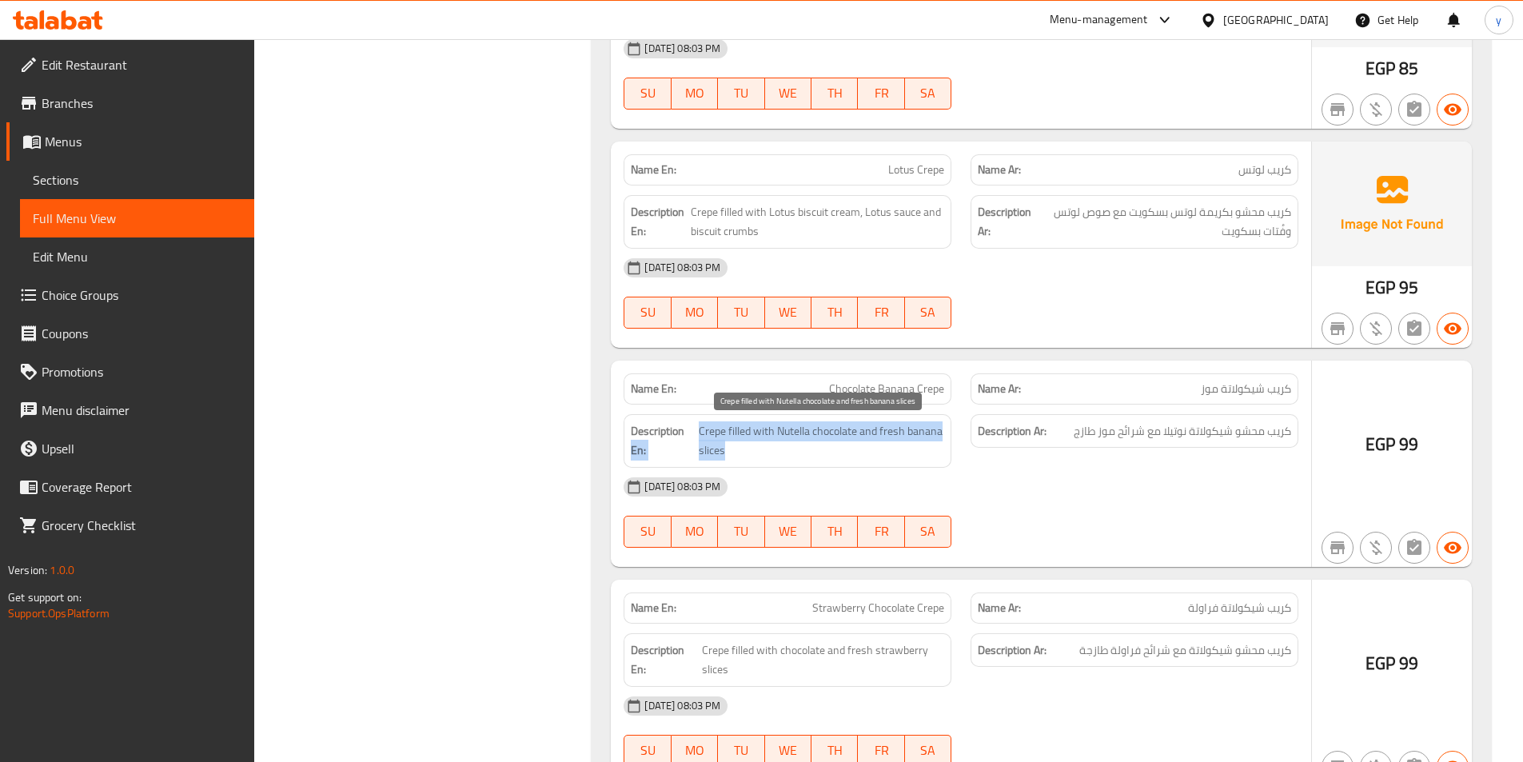
drag, startPoint x: 692, startPoint y: 434, endPoint x: 846, endPoint y: 441, distance: 154.5
click at [846, 441] on h6 "Description En: Crepe filled with Nutella chocolate and fresh banana slices" at bounding box center [787, 440] width 313 height 39
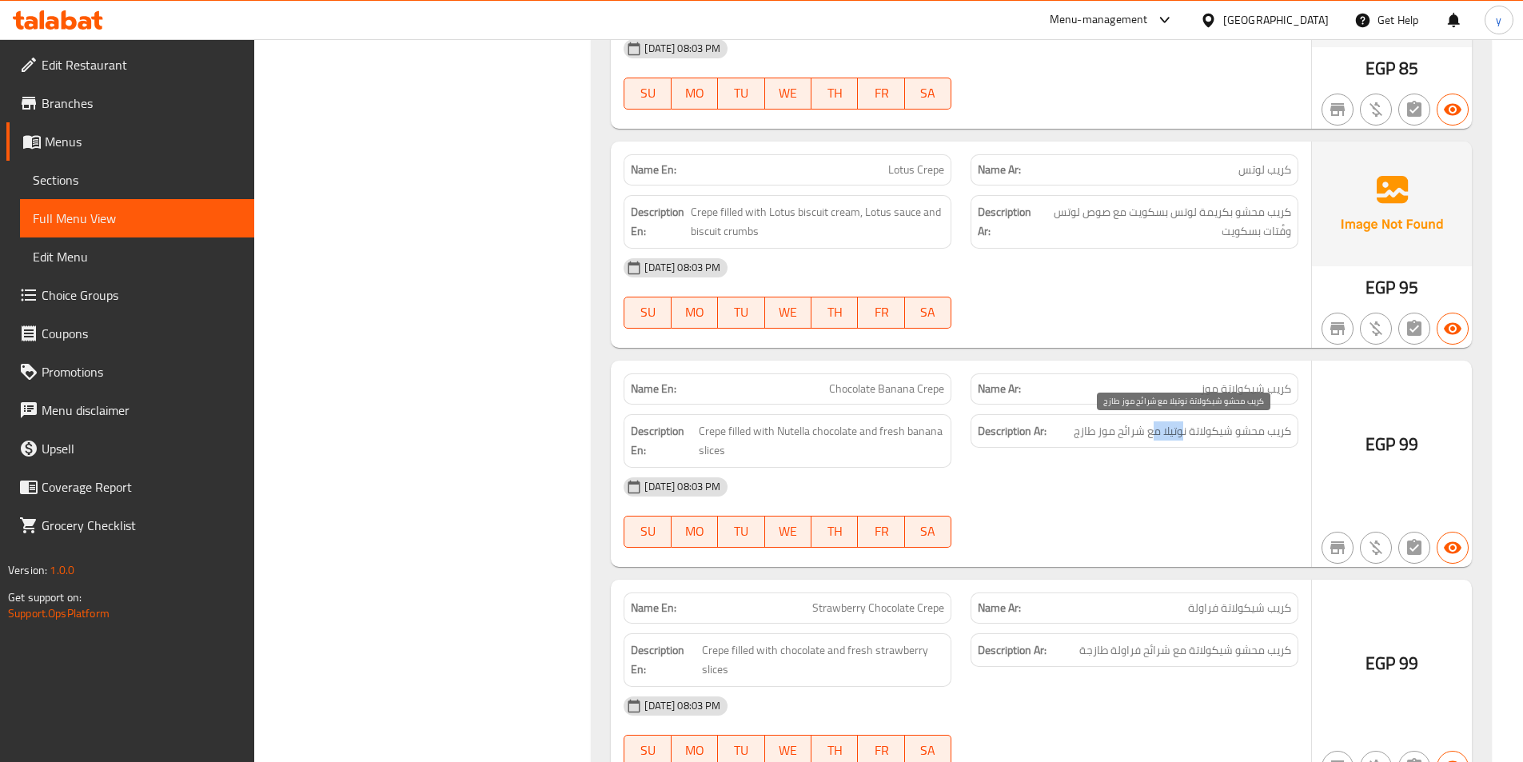
drag, startPoint x: 1183, startPoint y: 437, endPoint x: 1152, endPoint y: 437, distance: 31.2
click at [1152, 437] on span "كريب محشو شيكولاتة نوتيلا مع شرائح موز طازج" at bounding box center [1183, 431] width 218 height 20
click at [1171, 457] on div "Description Ar: كريب محشو شيكولاتة نوتيلا مع شرائح موز طازج" at bounding box center [1134, 441] width 347 height 73
drag, startPoint x: 1294, startPoint y: 433, endPoint x: 1161, endPoint y: 438, distance: 132.8
click at [1161, 438] on div "Description Ar: كريب محشو شيكولاتة نوتيلا مع شرائح موز طازج" at bounding box center [1135, 431] width 328 height 34
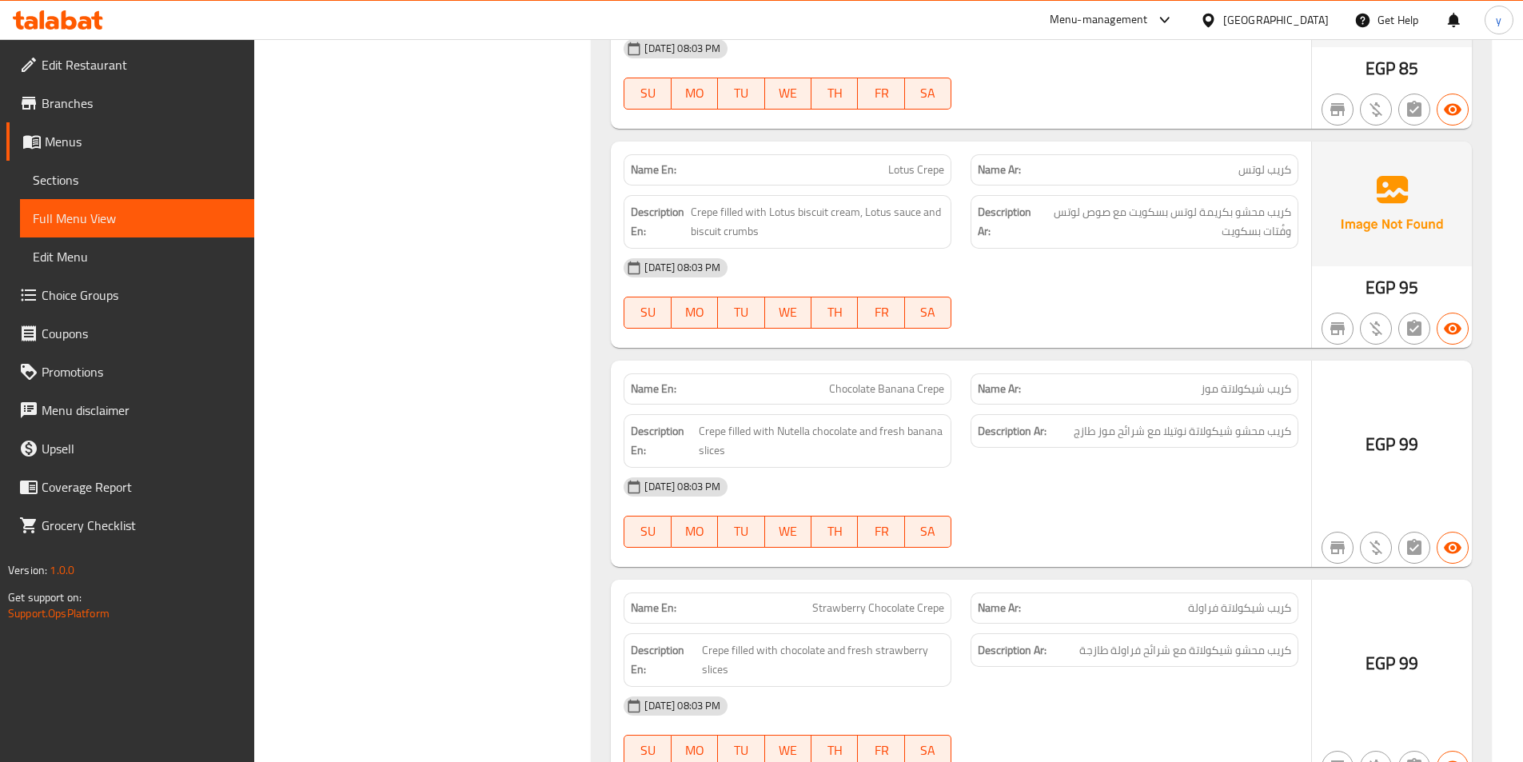
click at [1059, 474] on div "[DATE] 08:03 PM" at bounding box center [961, 487] width 694 height 38
drag, startPoint x: 1295, startPoint y: 429, endPoint x: 1190, endPoint y: 434, distance: 104.9
click at [1190, 434] on div "Description Ar: كريب محشو شيكولاتة نوتيلا مع شرائح موز طازج" at bounding box center [1134, 441] width 347 height 73
drag, startPoint x: 1184, startPoint y: 437, endPoint x: 1133, endPoint y: 437, distance: 50.4
click at [1133, 437] on span "كريب محشو شيكولاتة نوتيلا مع شرائح موز طازج" at bounding box center [1183, 431] width 218 height 20
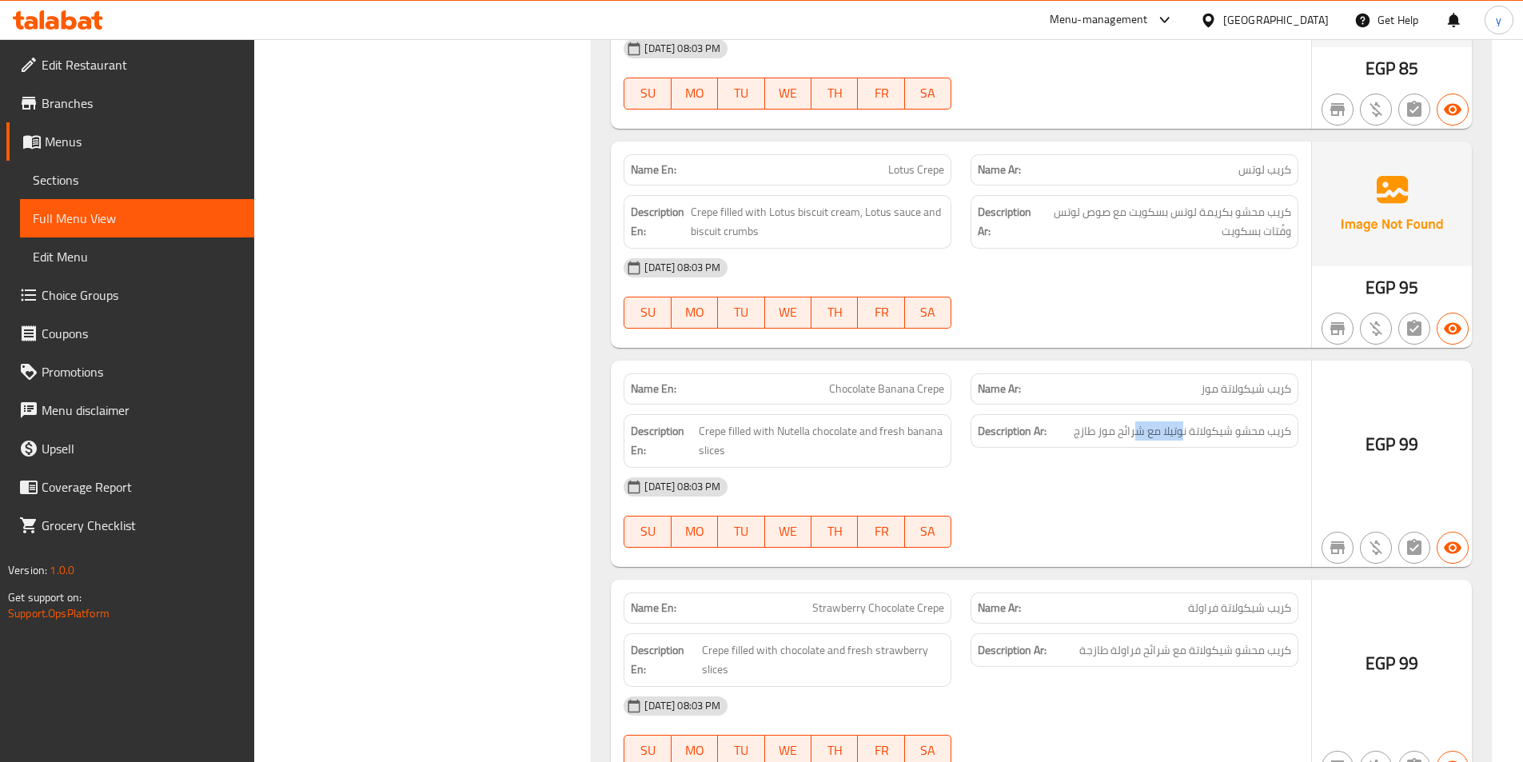
click at [1185, 473] on div "[DATE] 08:03 PM" at bounding box center [961, 487] width 694 height 38
drag, startPoint x: 1187, startPoint y: 431, endPoint x: 1159, endPoint y: 430, distance: 28.0
click at [1159, 430] on span "كريب محشو شيكولاتة نوتيلا مع شرائح موز طازج" at bounding box center [1183, 431] width 218 height 20
click at [1287, 431] on span "كريب محشو شيكولاتة نوتيلا مع شرائح موز طازج" at bounding box center [1183, 431] width 218 height 20
drag, startPoint x: 1293, startPoint y: 433, endPoint x: 1168, endPoint y: 437, distance: 124.8
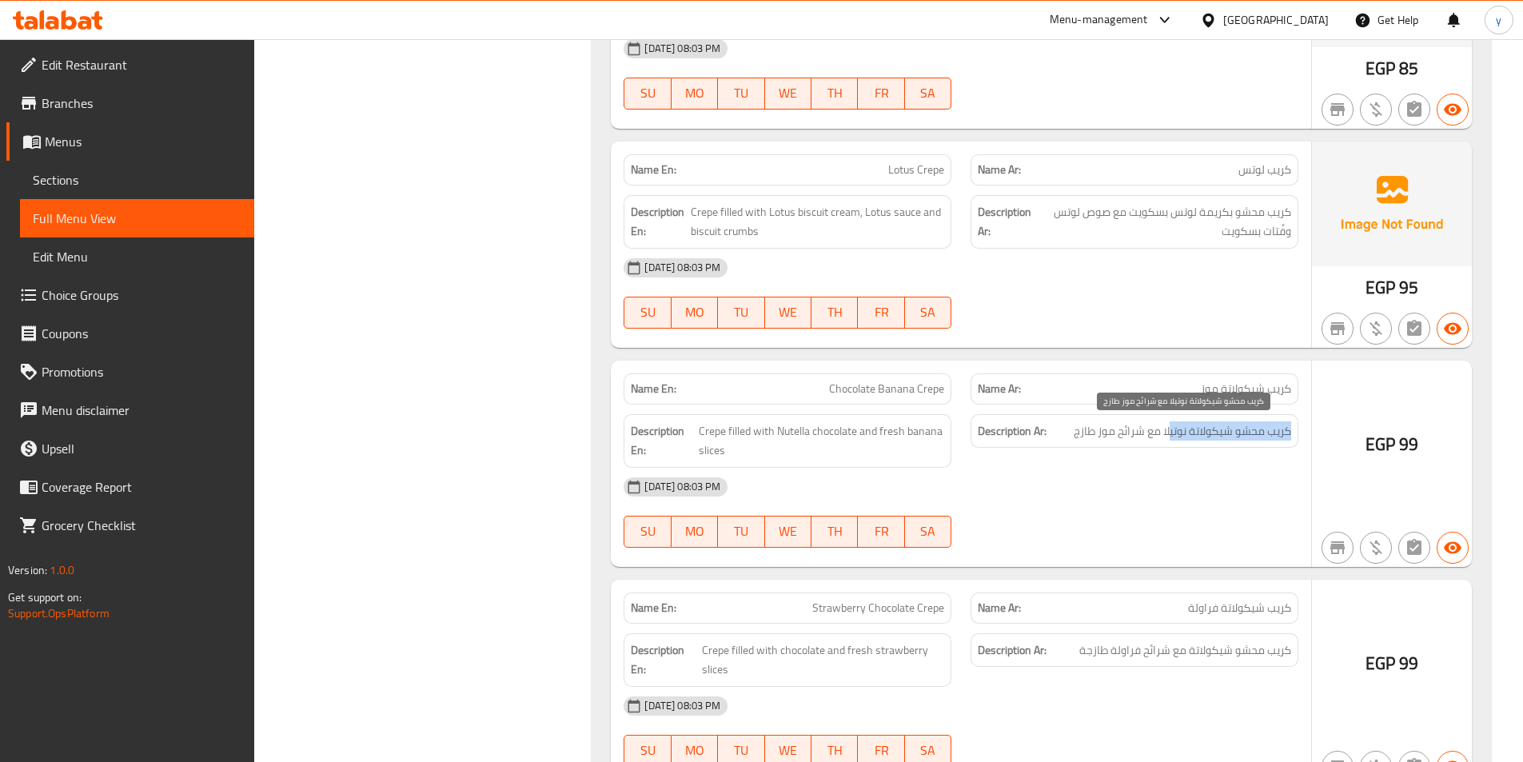
click at [1168, 437] on div "Description Ar: كريب محشو شيكولاتة نوتيلا مع شرائح موز طازج" at bounding box center [1135, 431] width 328 height 34
drag, startPoint x: 1291, startPoint y: 430, endPoint x: 1145, endPoint y: 419, distance: 146.8
click at [1142, 419] on div "Description Ar: كريب محشو شيكولاتة نوتيلا مع شرائح موز طازج" at bounding box center [1135, 431] width 328 height 34
drag, startPoint x: 1292, startPoint y: 435, endPoint x: 1236, endPoint y: 438, distance: 56.1
click at [1236, 438] on div "Description Ar: كريب محشو شيكولاتة نوتيلا مع شرائح موز طازج" at bounding box center [1135, 431] width 328 height 34
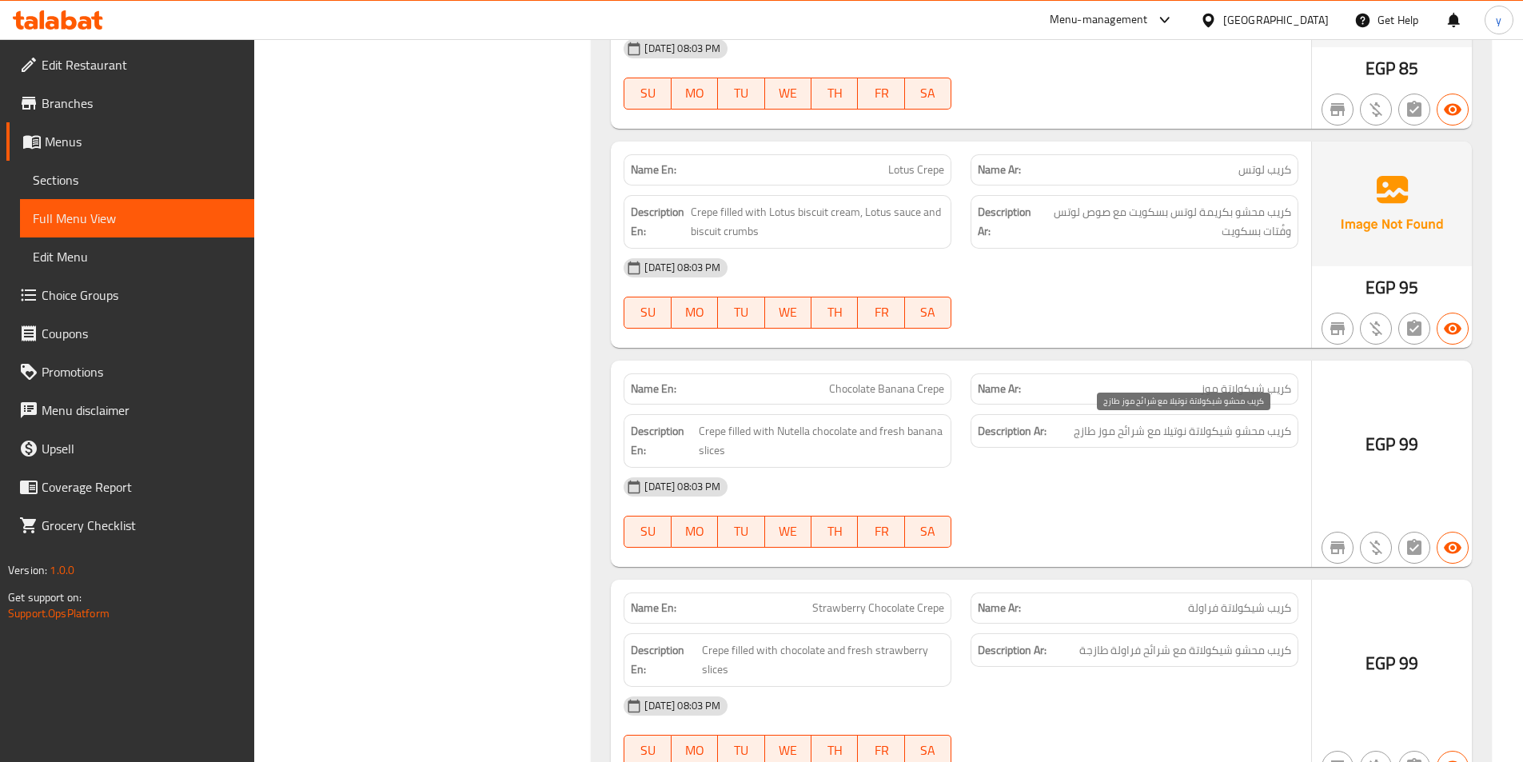
click at [1229, 441] on span "كريب محشو شيكولاتة نوتيلا مع شرائح موز طازج" at bounding box center [1183, 431] width 218 height 20
drag, startPoint x: 1232, startPoint y: 433, endPoint x: 1189, endPoint y: 438, distance: 42.8
click at [1189, 438] on span "كريب محشو شيكولاتة نوتيلا مع شرائح موز طازج" at bounding box center [1183, 431] width 218 height 20
drag, startPoint x: 877, startPoint y: 428, endPoint x: 847, endPoint y: 466, distance: 49.0
click at [847, 466] on div "Description En: Crepe filled with Nutella chocolate and fresh banana slices" at bounding box center [788, 441] width 328 height 54
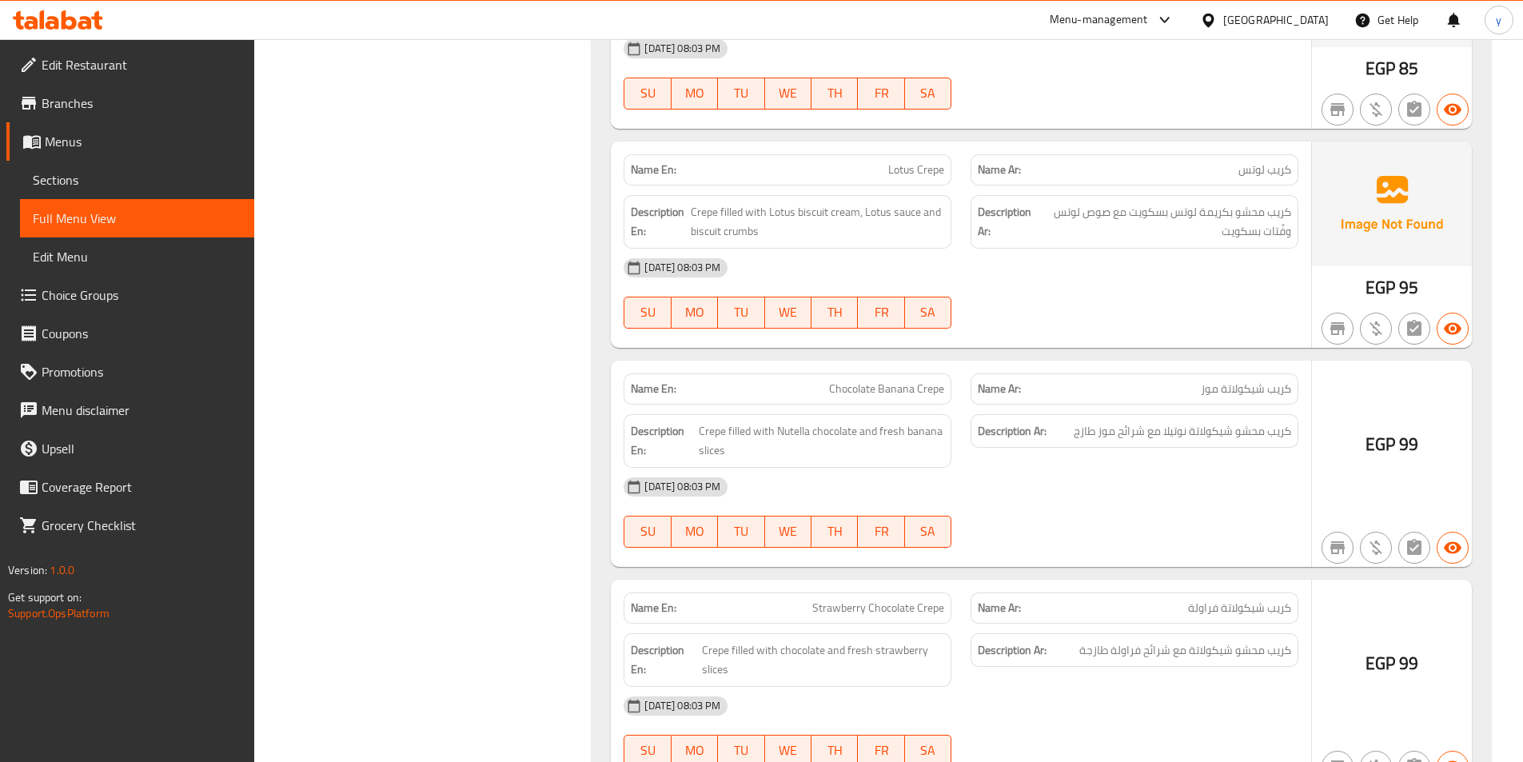
click at [988, 451] on div "Description Ar: كريب محشو شيكولاتة نوتيلا مع شرائح موز طازج" at bounding box center [1134, 441] width 347 height 73
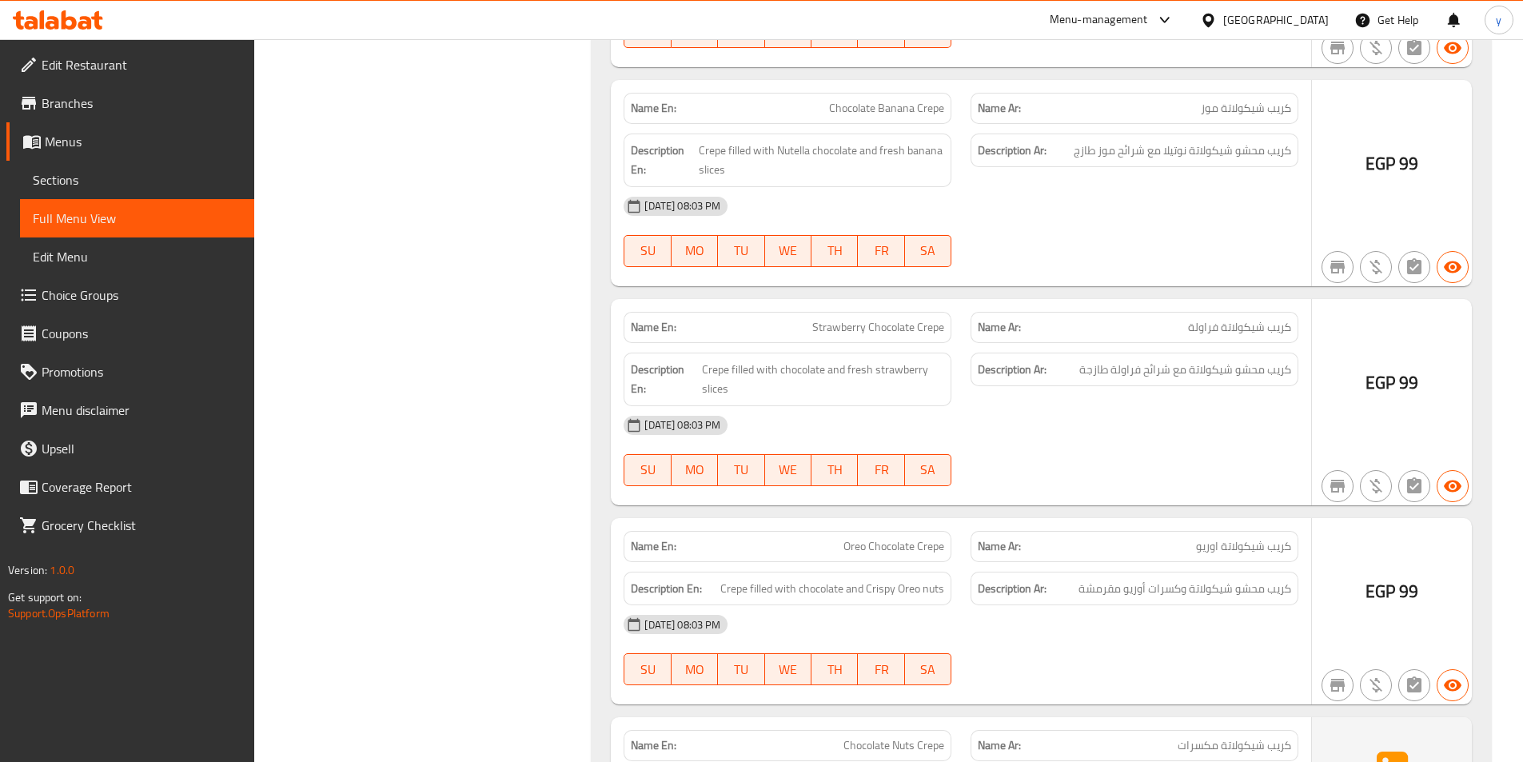
scroll to position [4398, 0]
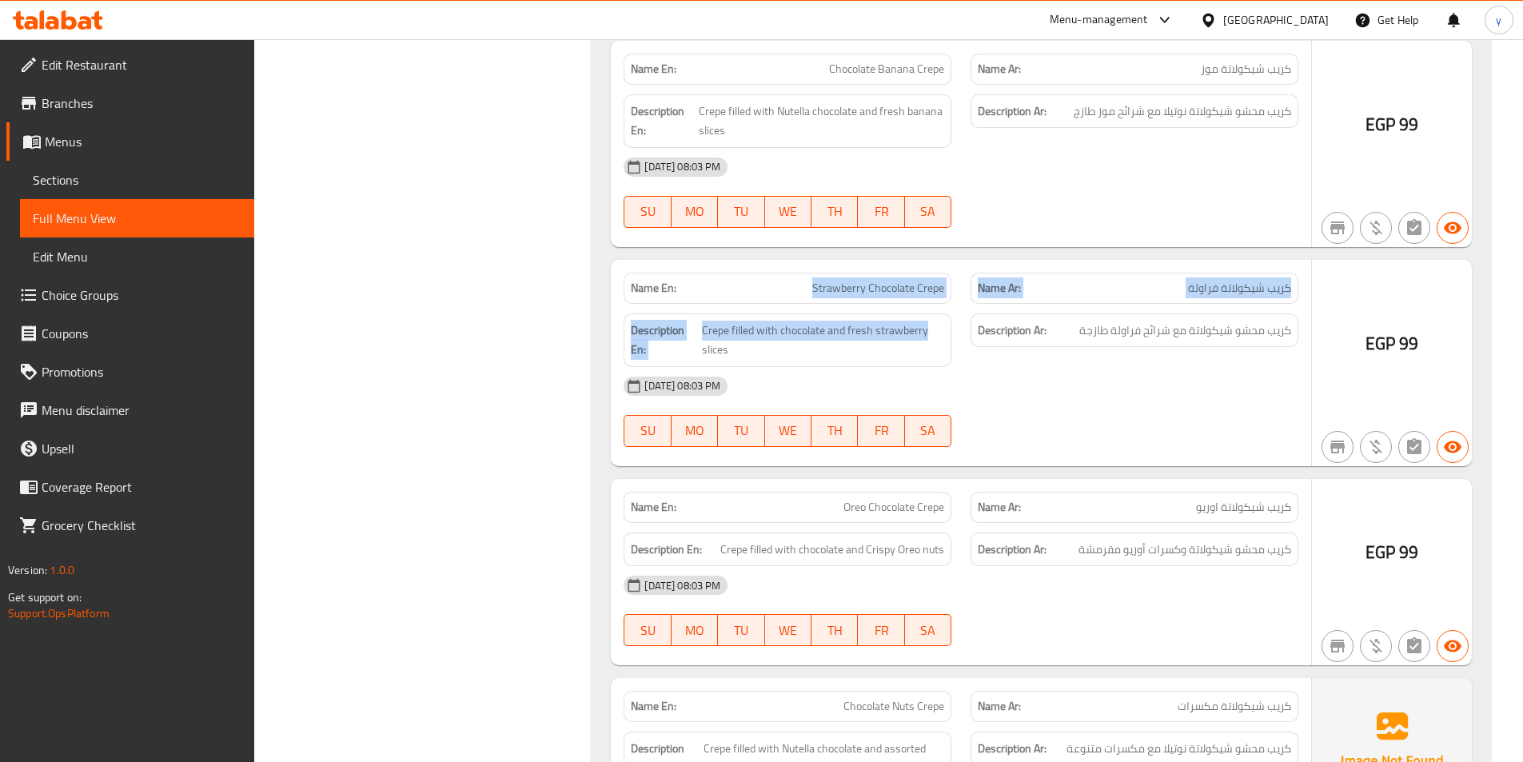
drag, startPoint x: 796, startPoint y: 292, endPoint x: 958, endPoint y: 307, distance: 162.2
click at [958, 307] on div "Name En: Strawberry Chocolate Crepe Name Ar: كريب شيكولاتة فراولة Description E…" at bounding box center [961, 363] width 701 height 206
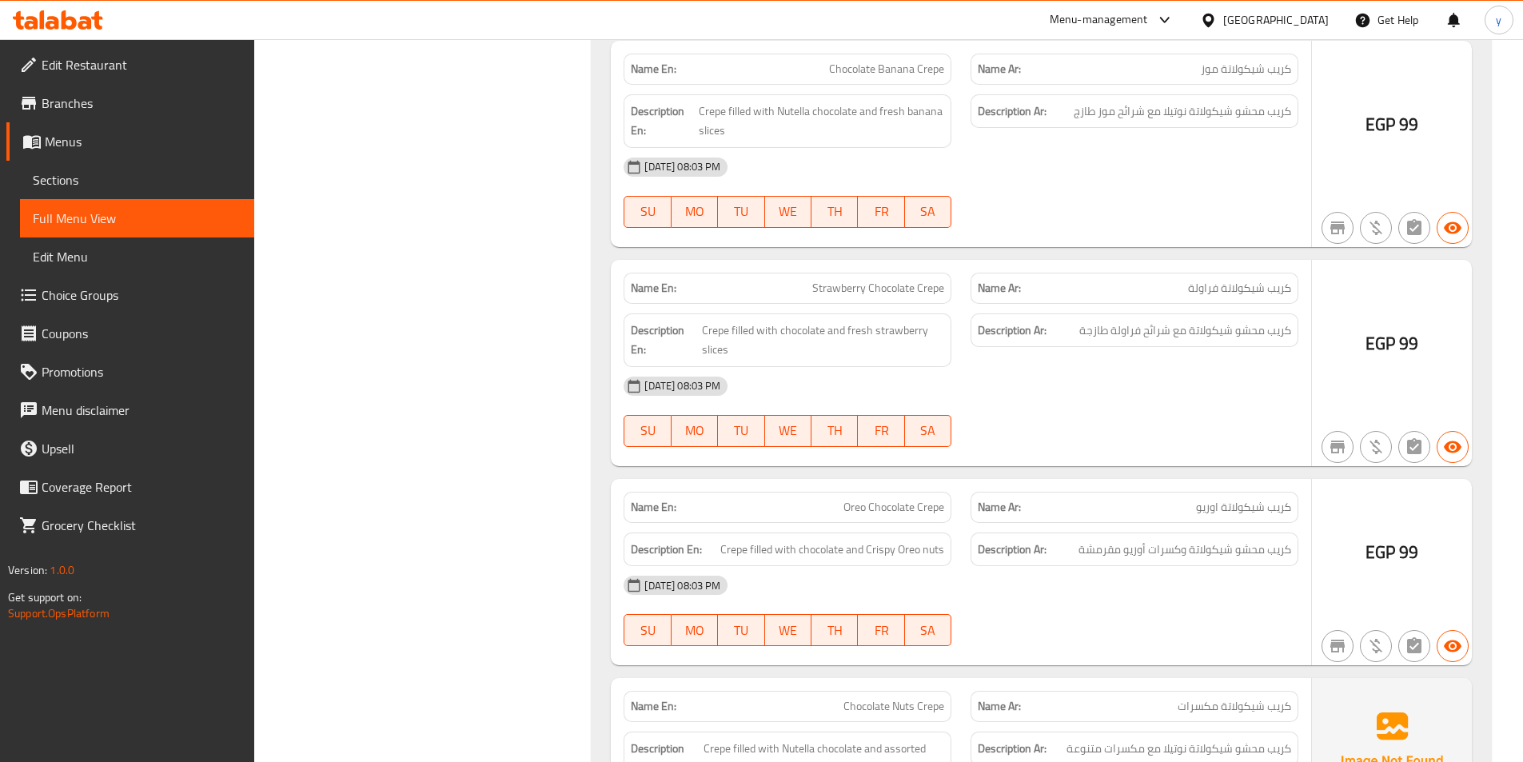
click at [1159, 307] on div "Description Ar: كريب محشو شيكولاتة مع شرائح فراولة طازجة" at bounding box center [1134, 340] width 347 height 73
drag, startPoint x: 1294, startPoint y: 289, endPoint x: 1190, endPoint y: 293, distance: 104.1
click at [1190, 293] on div "Name Ar: كريب شيكولاتة فراولة" at bounding box center [1135, 288] width 328 height 31
drag, startPoint x: 805, startPoint y: 285, endPoint x: 952, endPoint y: 291, distance: 147.3
click at [952, 291] on div "Name En: Strawberry Chocolate Crepe" at bounding box center [787, 288] width 347 height 50
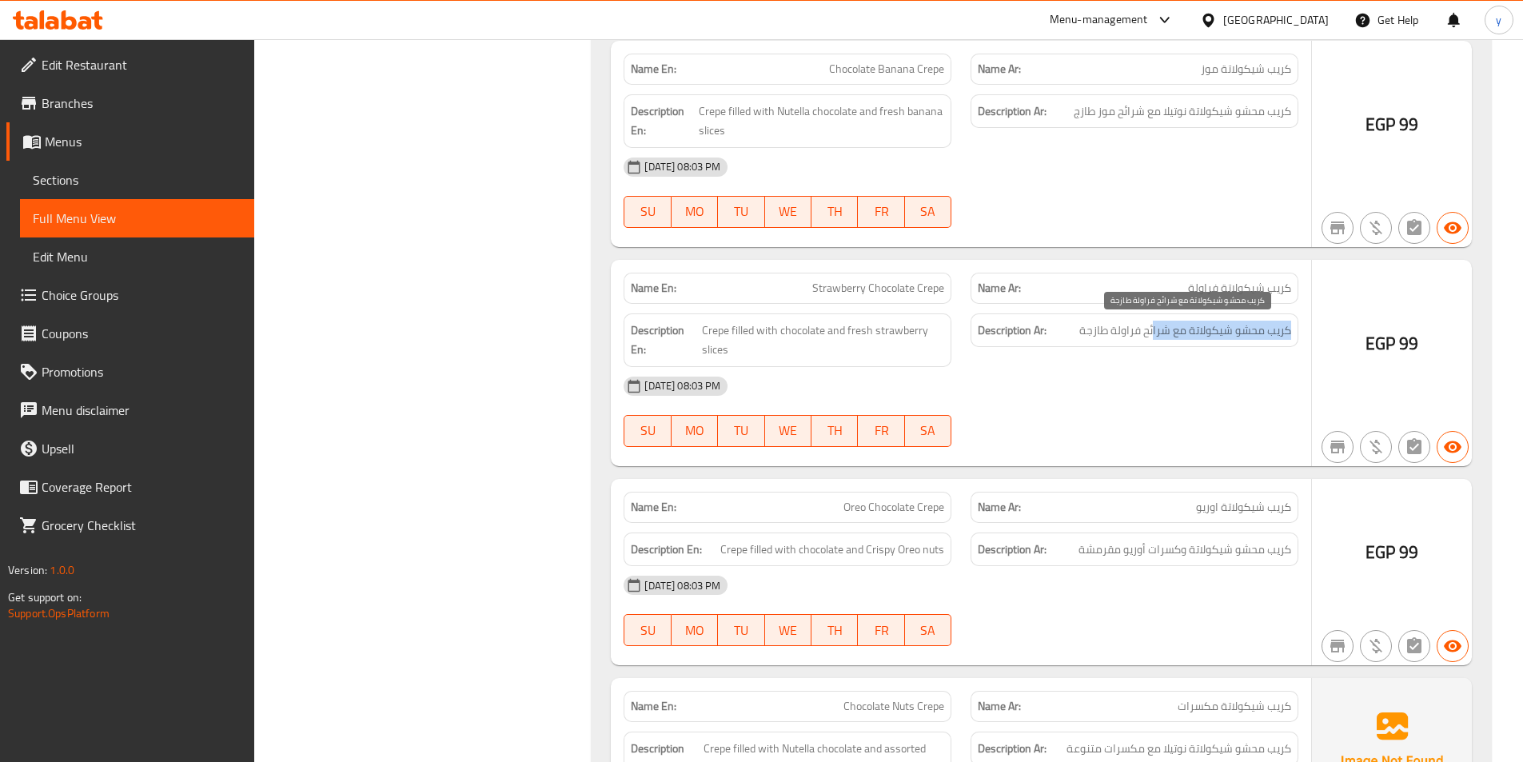
drag, startPoint x: 1292, startPoint y: 333, endPoint x: 1153, endPoint y: 337, distance: 139.2
click at [1153, 337] on div "Description Ar: كريب محشو شيكولاتة مع شرائح فراولة طازجة" at bounding box center [1135, 330] width 328 height 34
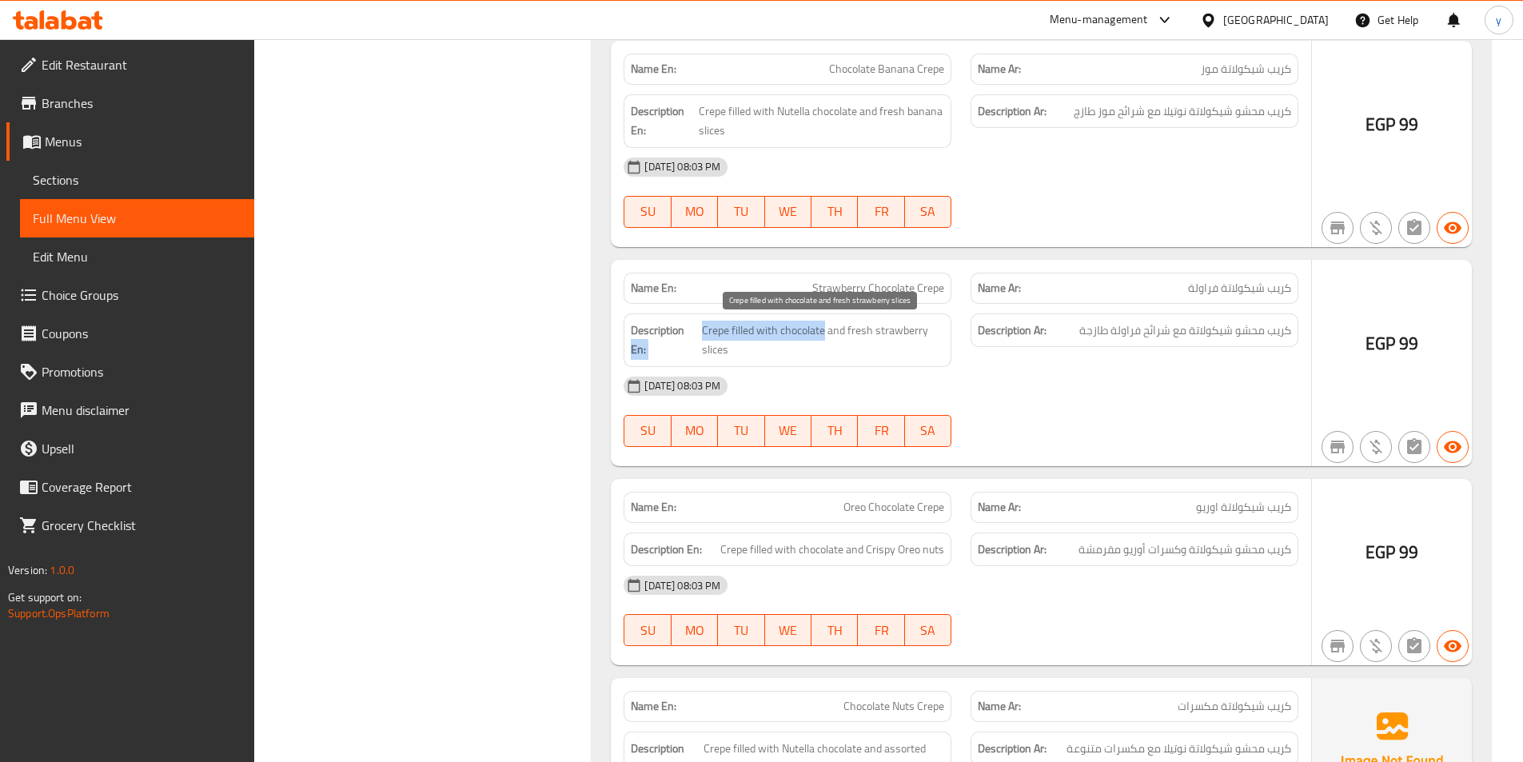
drag, startPoint x: 700, startPoint y: 331, endPoint x: 823, endPoint y: 335, distance: 123.2
click at [823, 335] on h6 "Description En: Crepe filled with chocolate and fresh strawberry slices" at bounding box center [787, 340] width 313 height 39
click at [1020, 373] on div "[DATE] 08:03 PM" at bounding box center [961, 386] width 694 height 38
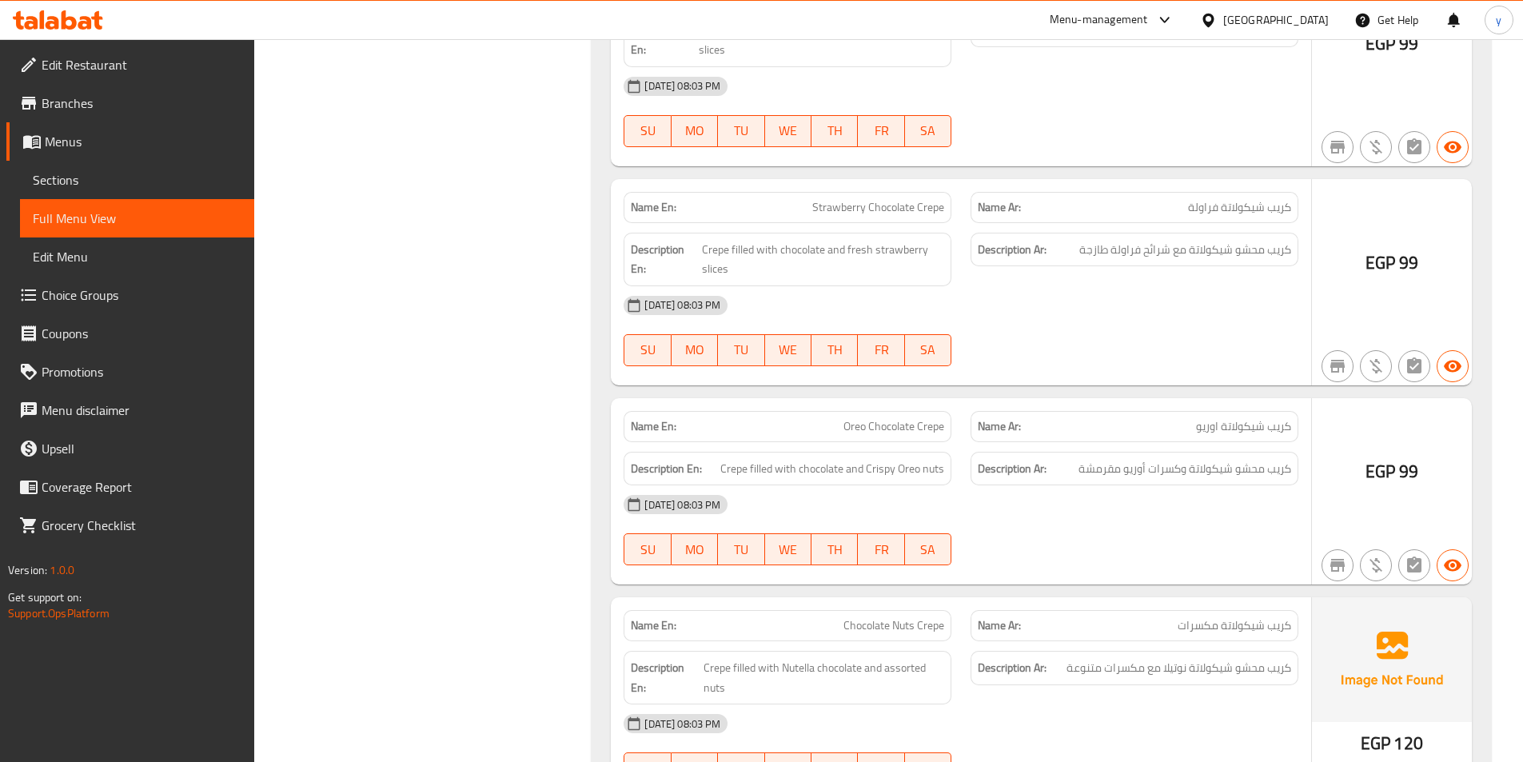
scroll to position [4638, 0]
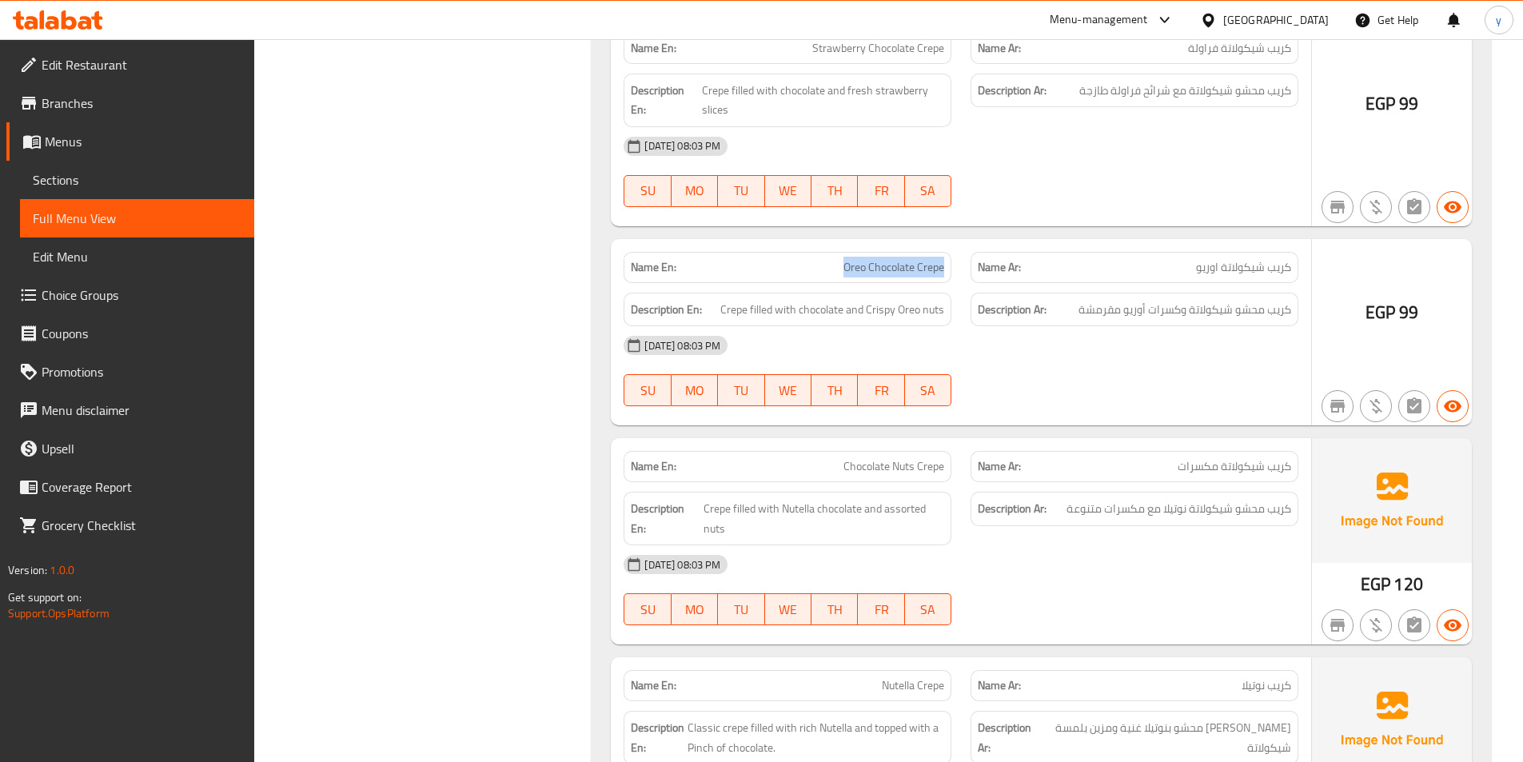
drag, startPoint x: 829, startPoint y: 270, endPoint x: 945, endPoint y: 275, distance: 116.1
click at [945, 275] on div "Name En: Oreo Chocolate Crepe" at bounding box center [788, 267] width 328 height 31
drag, startPoint x: 1298, startPoint y: 268, endPoint x: 1192, endPoint y: 271, distance: 106.4
click at [1192, 271] on div "Name Ar: كريب شيكولاتة اوريو" at bounding box center [1135, 267] width 328 height 31
drag, startPoint x: 1281, startPoint y: 311, endPoint x: 1190, endPoint y: 312, distance: 91.2
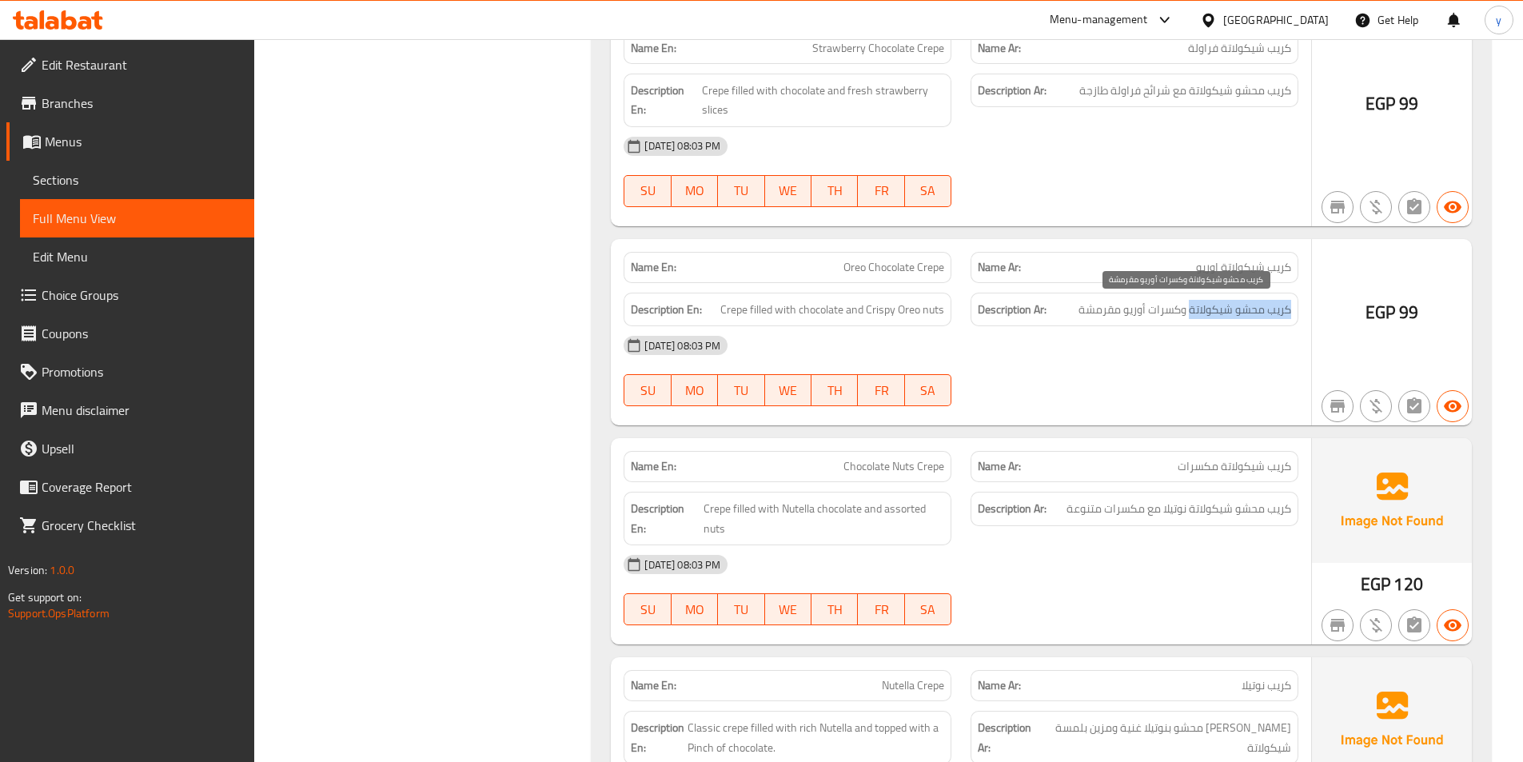
click at [1190, 312] on span "كريب محشو شيكولاتة وكسرات أوريو مقرمشة" at bounding box center [1185, 310] width 213 height 20
drag, startPoint x: 708, startPoint y: 311, endPoint x: 717, endPoint y: 311, distance: 8.8
click at [713, 311] on h6 "Description En: Crepe filled with chocolate and Crispy Oreo nuts" at bounding box center [787, 310] width 313 height 20
drag, startPoint x: 964, startPoint y: 317, endPoint x: 946, endPoint y: 321, distance: 18.7
click at [946, 321] on div "Description En: Crepe filled with chocolate and Crispy Oreo nuts" at bounding box center [788, 310] width 328 height 34
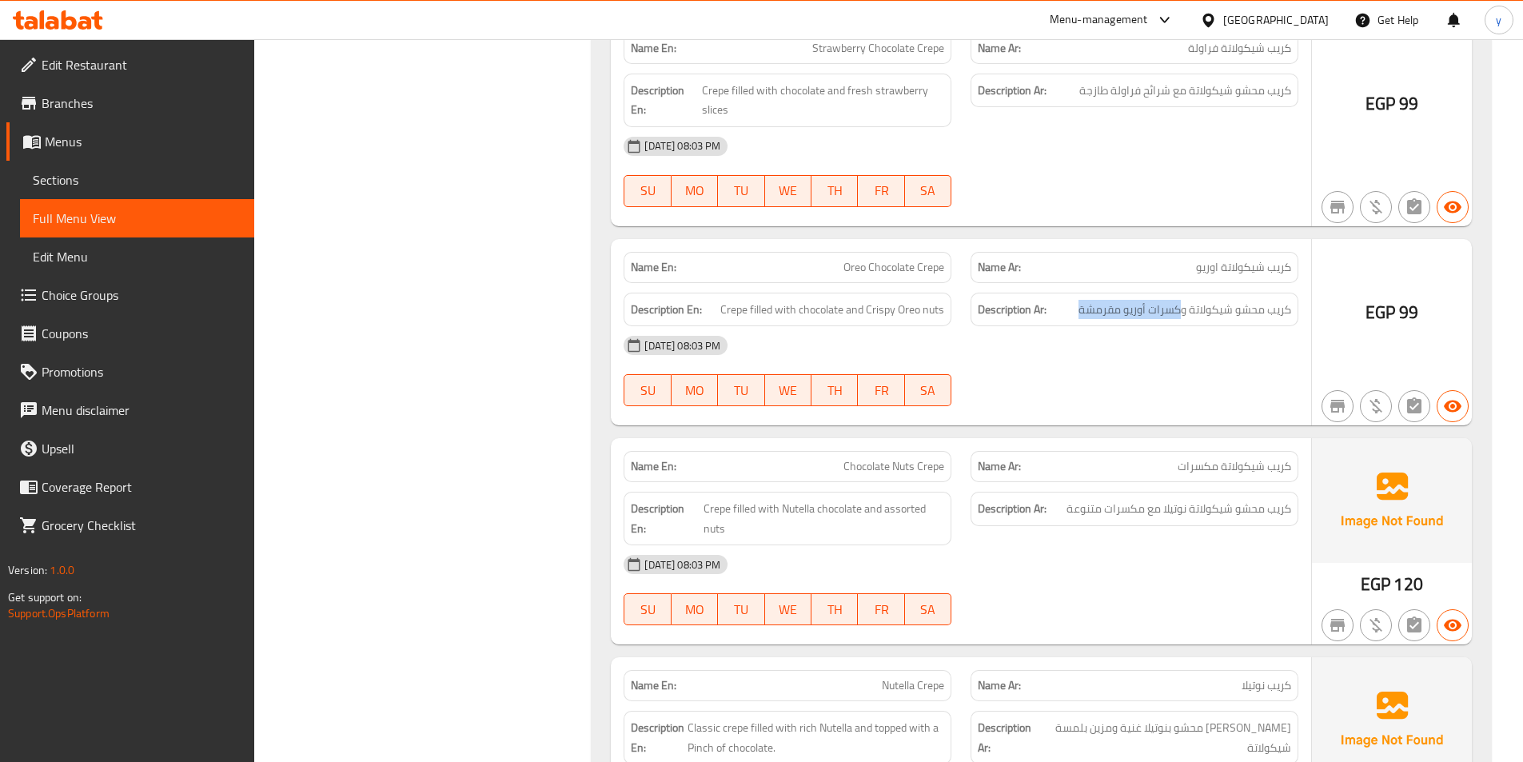
drag, startPoint x: 1180, startPoint y: 311, endPoint x: 1064, endPoint y: 313, distance: 116.0
click at [1064, 313] on h6 "Description Ar: كريب محشو شيكولاتة وكسرات أوريو مقرمشة" at bounding box center [1134, 310] width 313 height 20
copy span "كسرات أوريو مقرمشة"
drag, startPoint x: 901, startPoint y: 313, endPoint x: 943, endPoint y: 317, distance: 41.9
click at [943, 317] on span "Crepe filled with chocolate and Crispy Oreo nuts" at bounding box center [833, 310] width 224 height 20
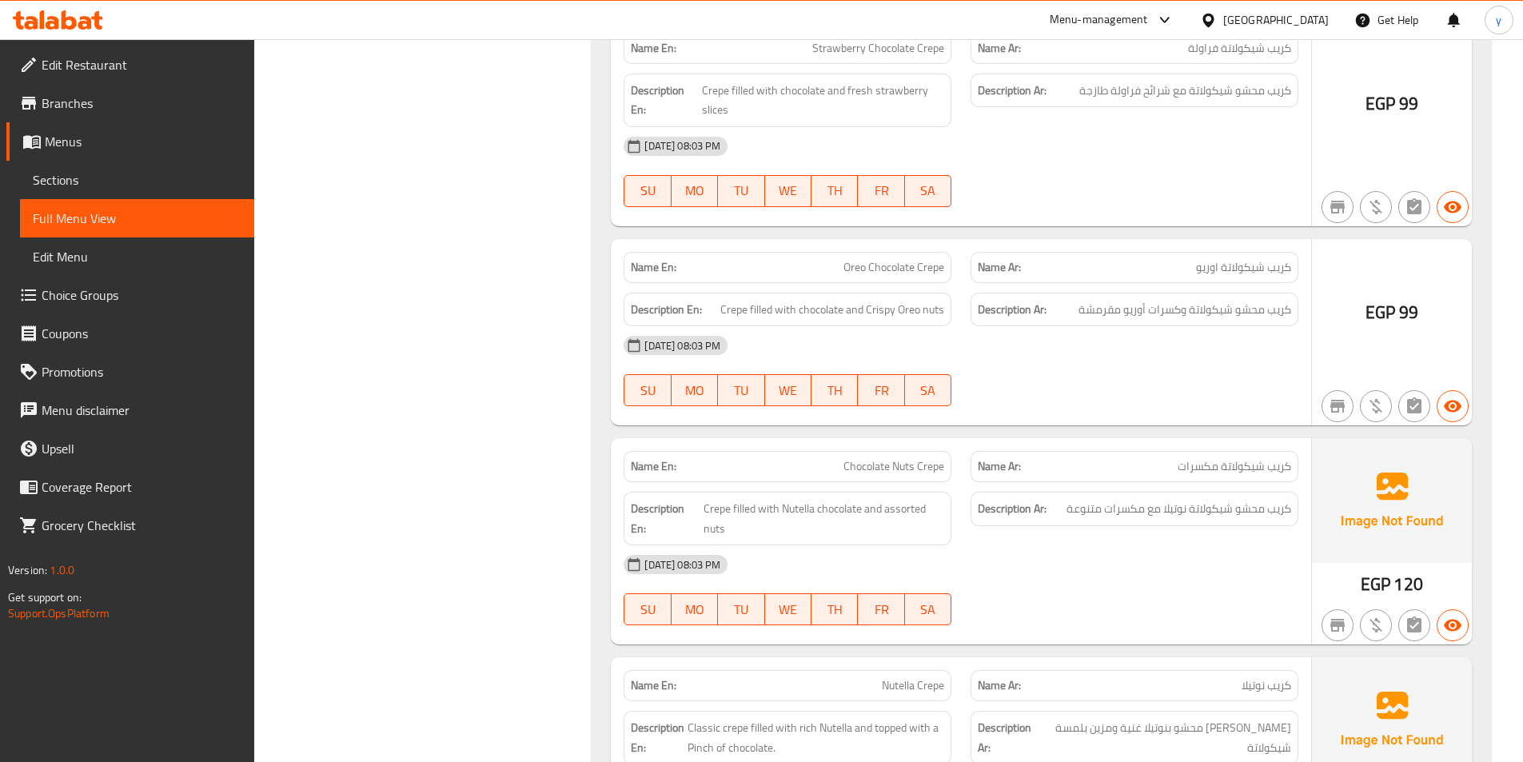
click at [1023, 349] on div "[DATE] 08:03 PM" at bounding box center [961, 345] width 694 height 38
click at [1023, 350] on div "[DATE] 08:03 PM" at bounding box center [961, 345] width 694 height 38
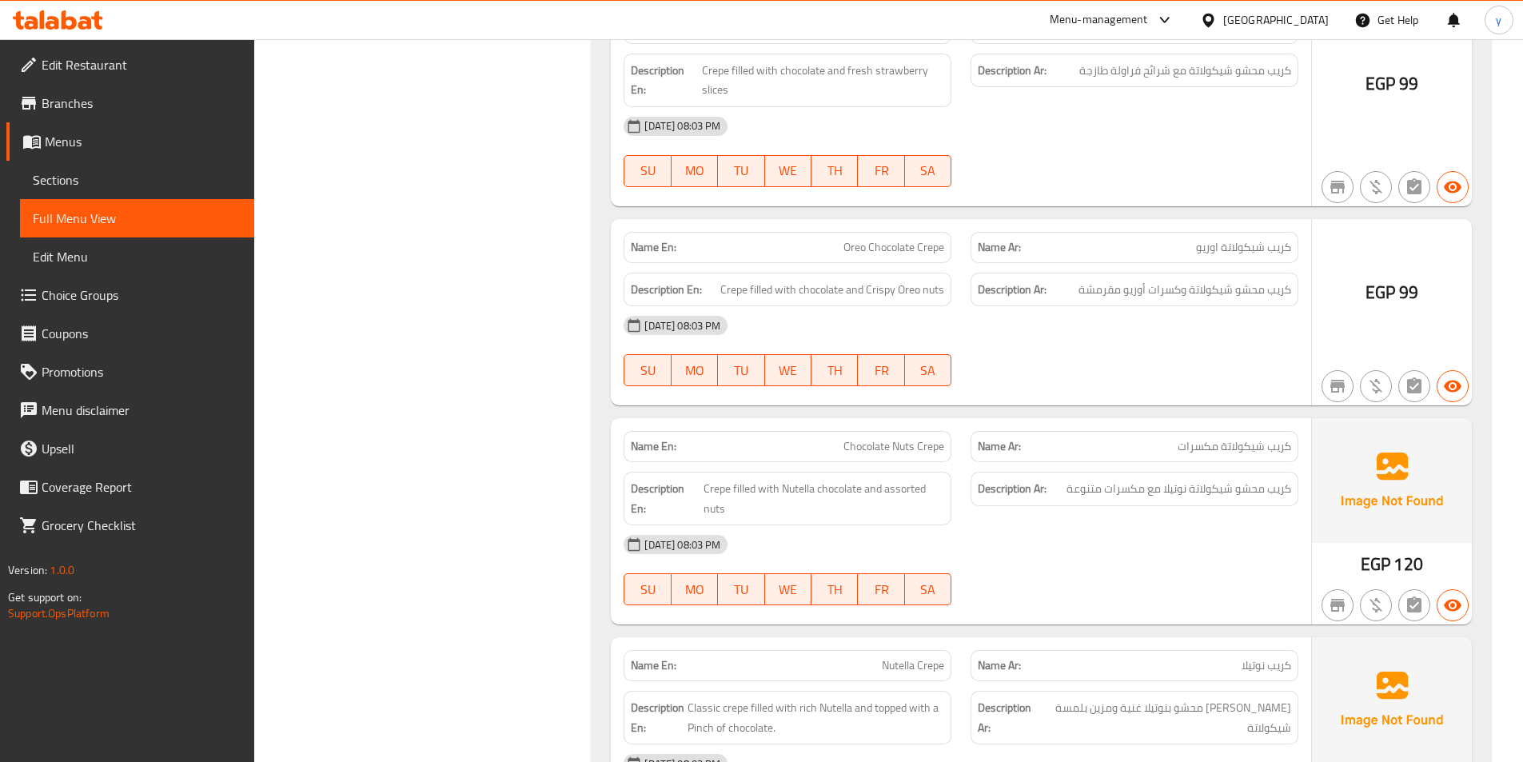
scroll to position [4718, 0]
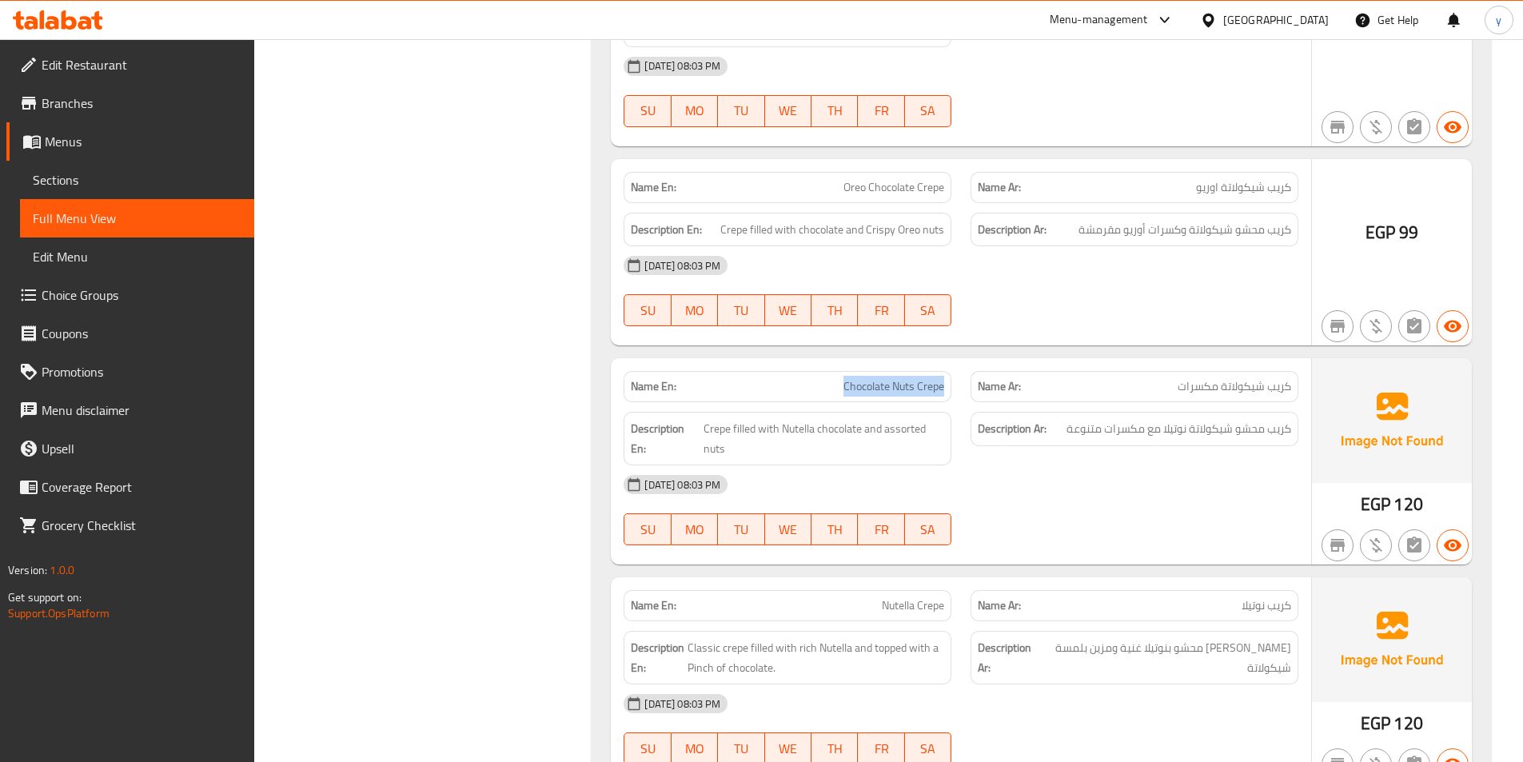
drag, startPoint x: 828, startPoint y: 383, endPoint x: 948, endPoint y: 401, distance: 122.0
click at [948, 401] on div "Name En: Chocolate Nuts Crepe" at bounding box center [788, 386] width 328 height 31
drag, startPoint x: 1295, startPoint y: 385, endPoint x: 1174, endPoint y: 388, distance: 120.8
click at [1174, 388] on div "Name Ar: كريب شيكولاتة مكسرات" at bounding box center [1135, 386] width 328 height 31
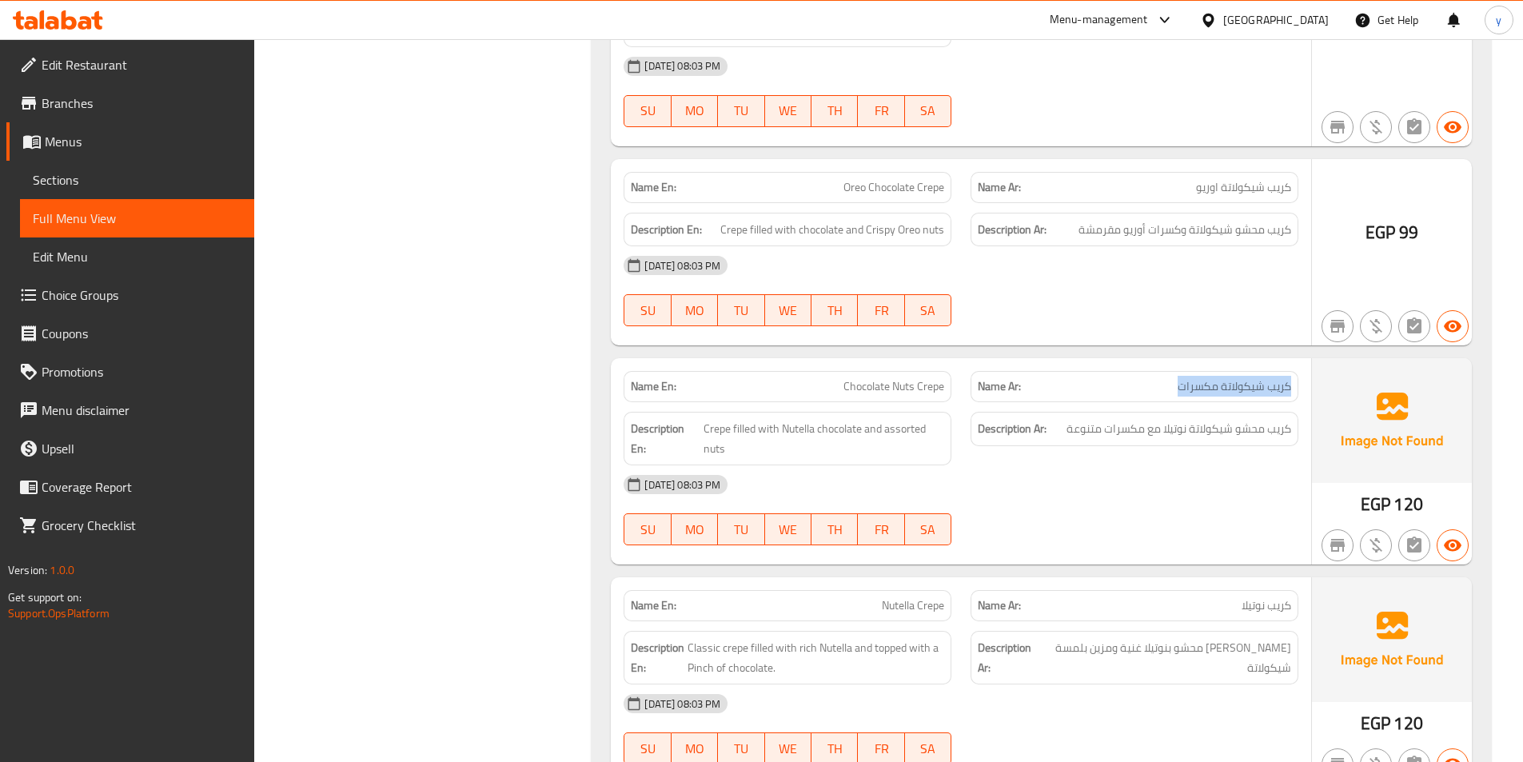
click at [1174, 388] on p "Name Ar: كريب شيكولاتة مكسرات" at bounding box center [1134, 386] width 313 height 17
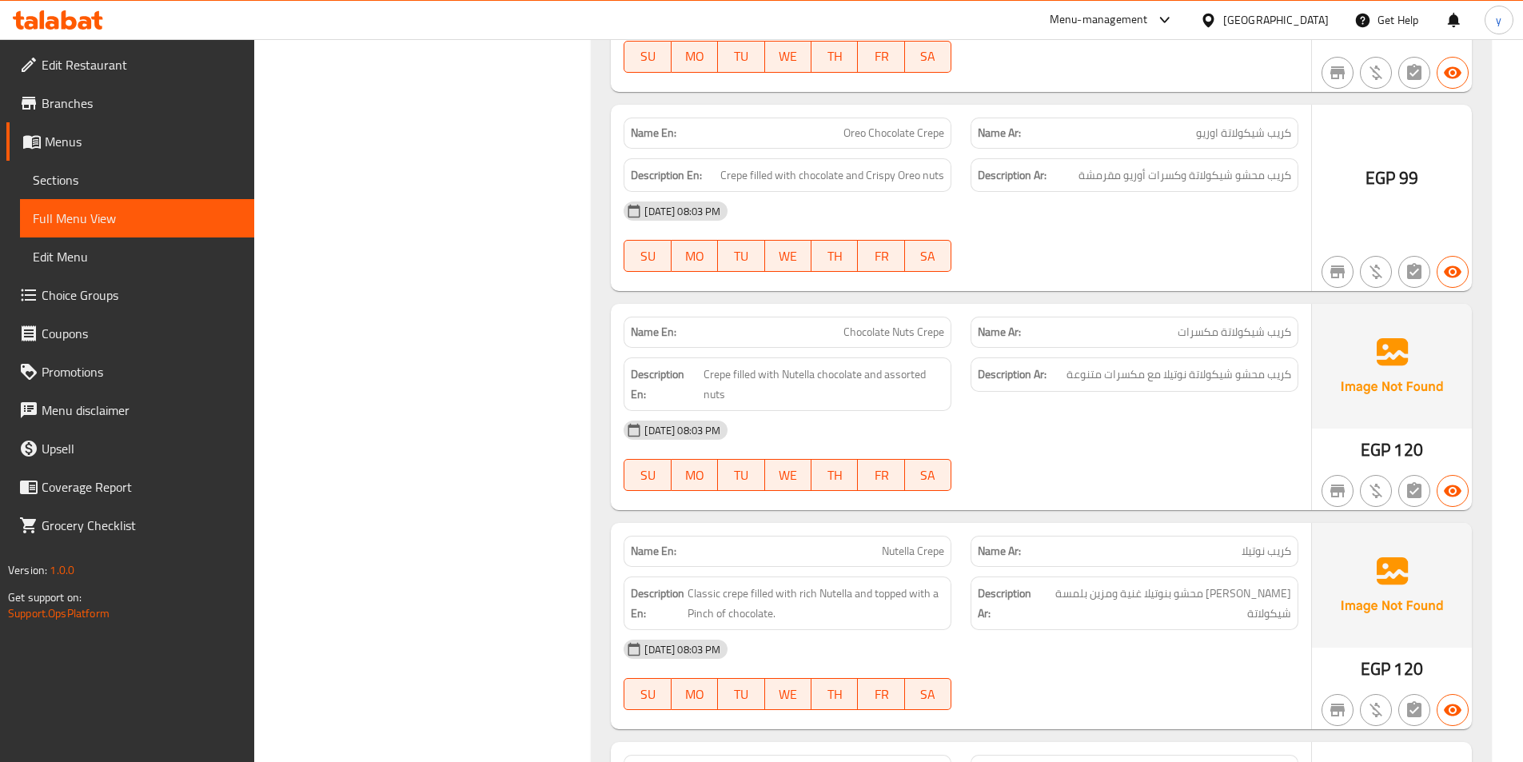
scroll to position [4798, 0]
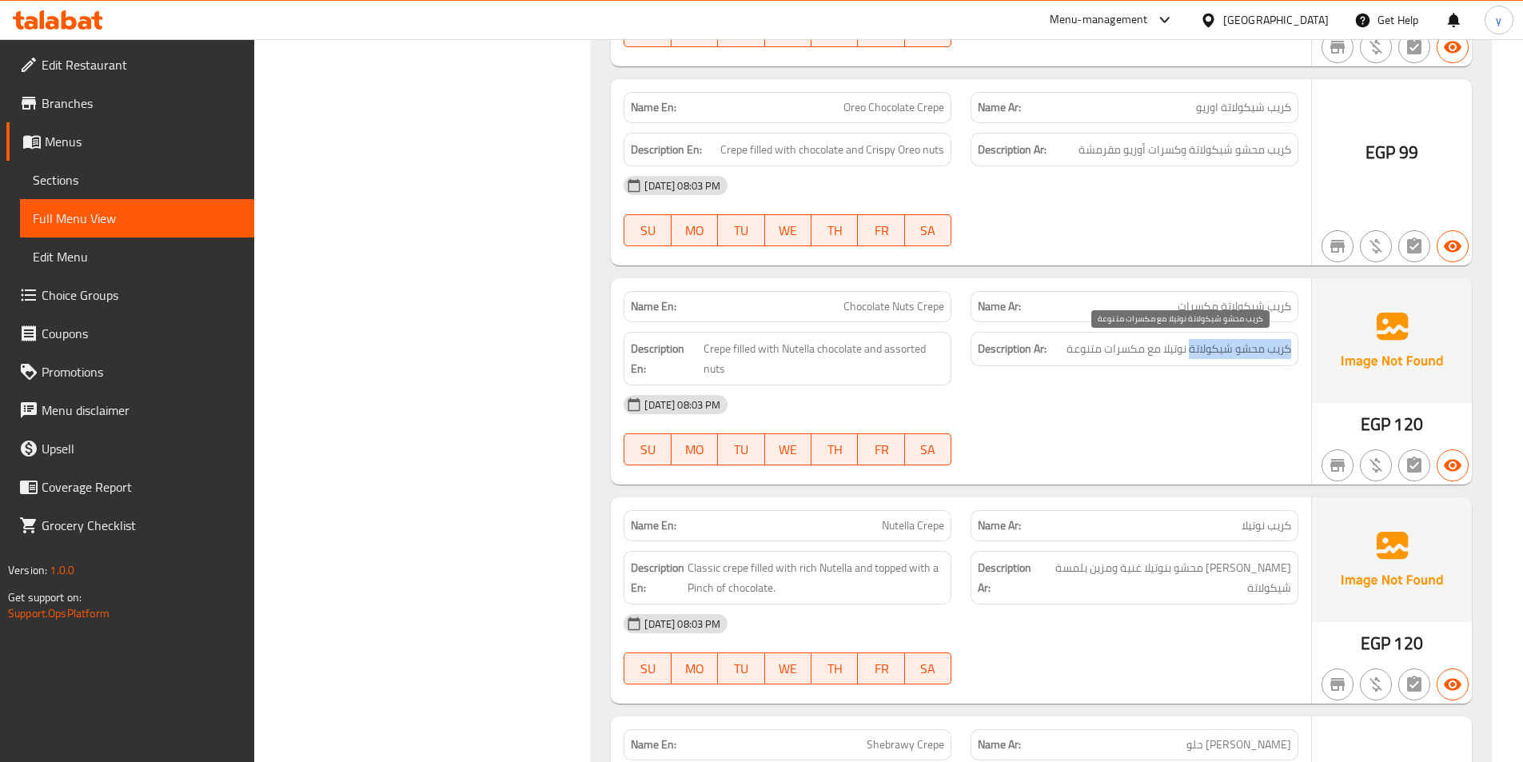
drag, startPoint x: 1299, startPoint y: 349, endPoint x: 1188, endPoint y: 353, distance: 112.0
click at [1188, 353] on div "Description Ar: كريب محشو شيكولاتة نوتيلا مع مكسرات متنوعة" at bounding box center [1134, 358] width 347 height 73
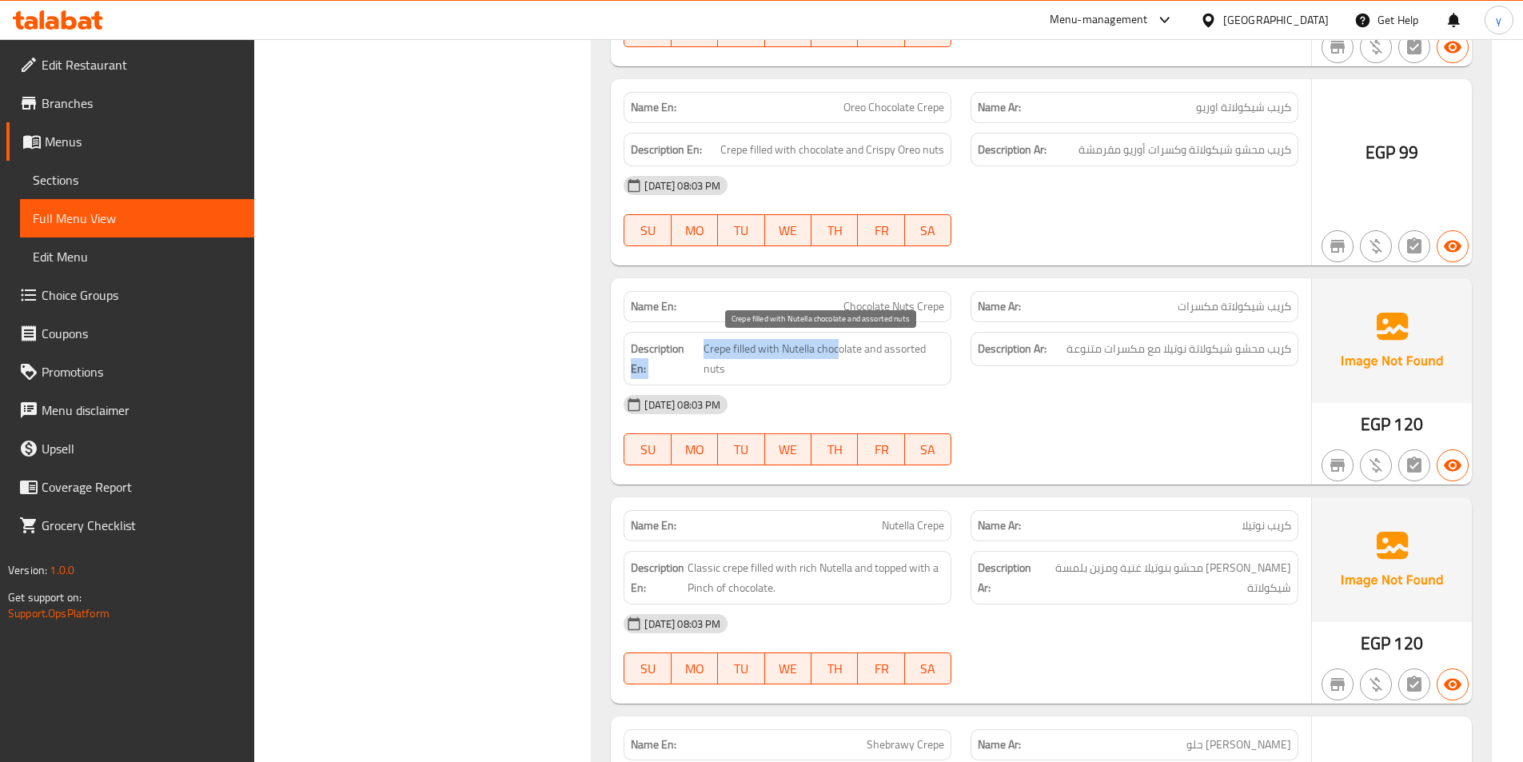
drag, startPoint x: 699, startPoint y: 345, endPoint x: 841, endPoint y: 357, distance: 142.8
click at [841, 357] on h6 "Description En: Crepe filled with Nutella chocolate and assorted nuts" at bounding box center [787, 358] width 313 height 39
click at [1136, 364] on div "Description Ar: كريب محشو شيكولاتة نوتيلا مع مكسرات متنوعة" at bounding box center [1135, 349] width 328 height 34
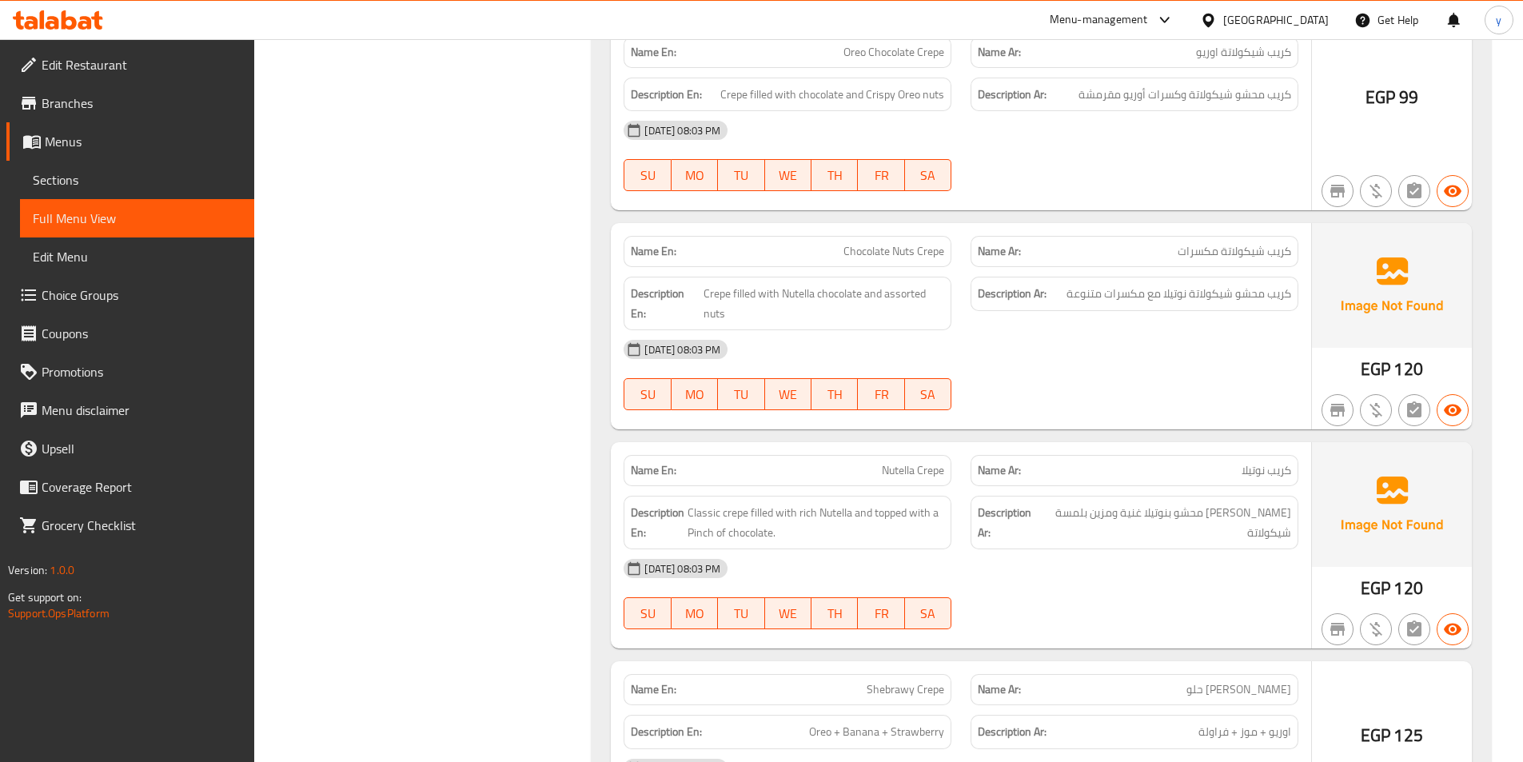
scroll to position [4878, 0]
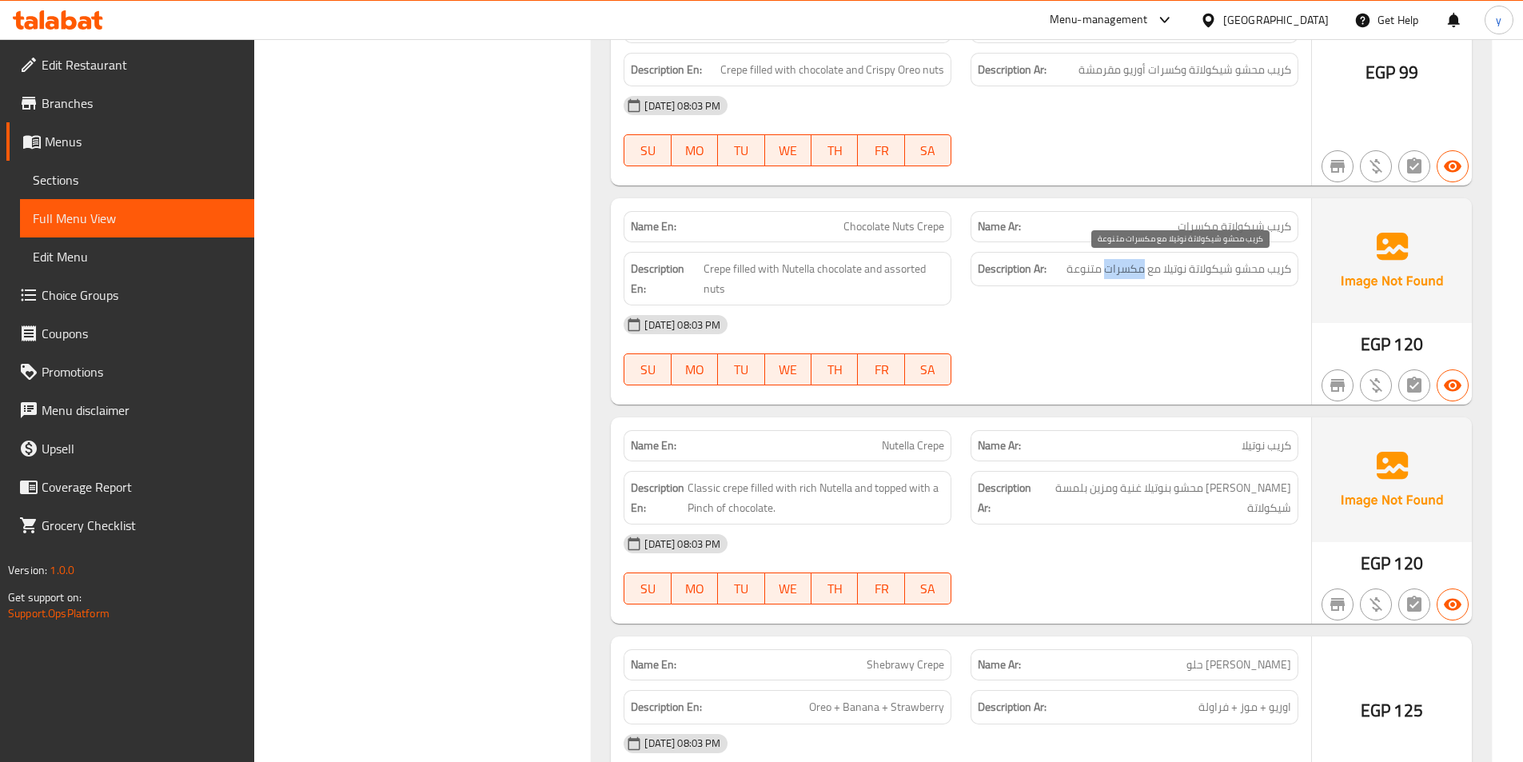
drag, startPoint x: 1106, startPoint y: 269, endPoint x: 1141, endPoint y: 271, distance: 35.2
click at [1141, 271] on span "كريب محشو شيكولاتة نوتيلا مع مكسرات متنوعة" at bounding box center [1179, 269] width 225 height 20
copy span "مكسرات"
drag, startPoint x: 1184, startPoint y: 449, endPoint x: 1151, endPoint y: 460, distance: 34.4
click at [1296, 453] on div "Name Ar: كريب نوتيلا" at bounding box center [1135, 445] width 328 height 31
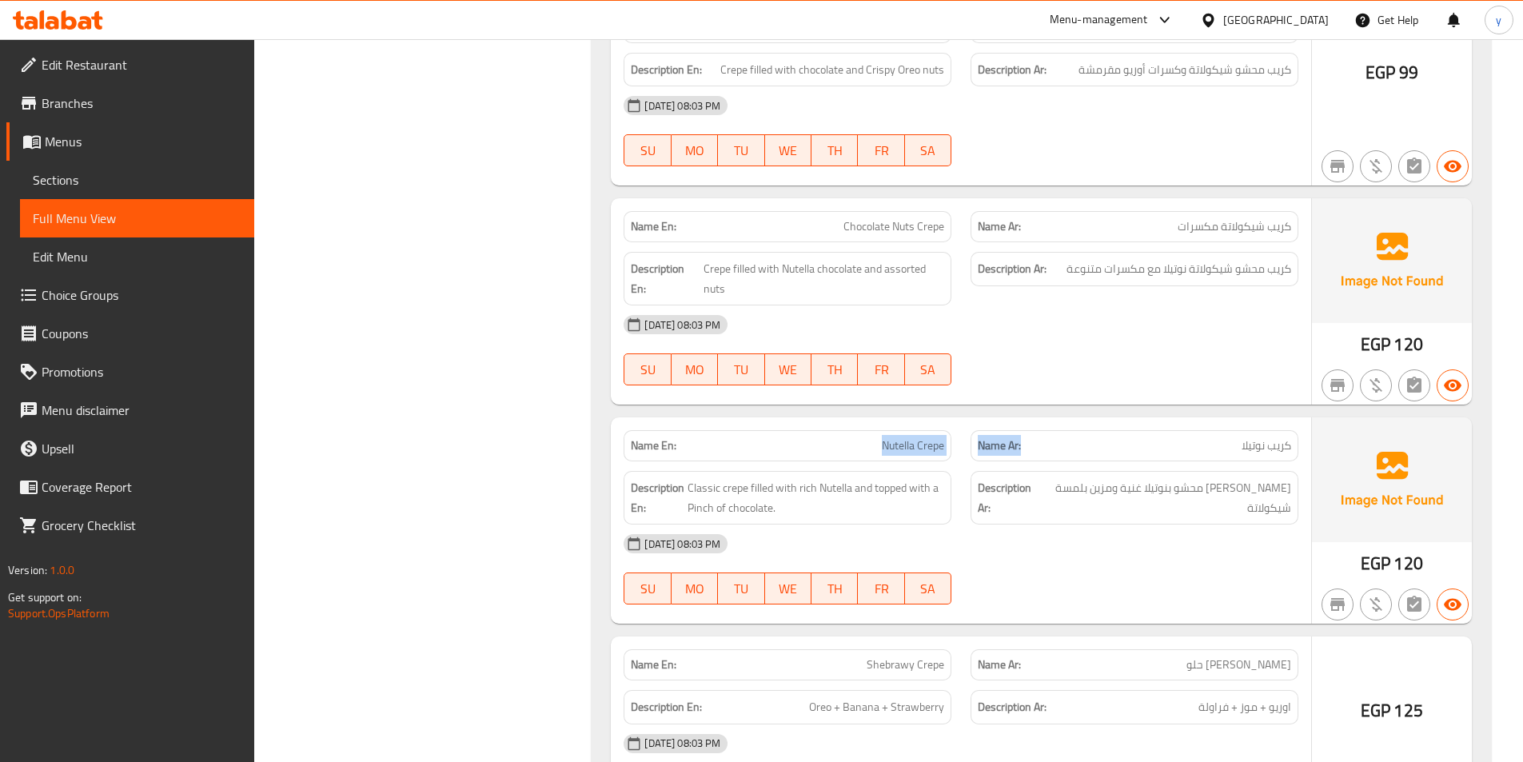
drag, startPoint x: 826, startPoint y: 449, endPoint x: 1046, endPoint y: 449, distance: 219.9
click at [1046, 449] on div "Name En: Nutella Crepe Name Ar: كريب نوتيلا" at bounding box center [961, 446] width 694 height 50
click at [1084, 441] on p "Name Ar: كريب نوتيلا" at bounding box center [1134, 445] width 313 height 17
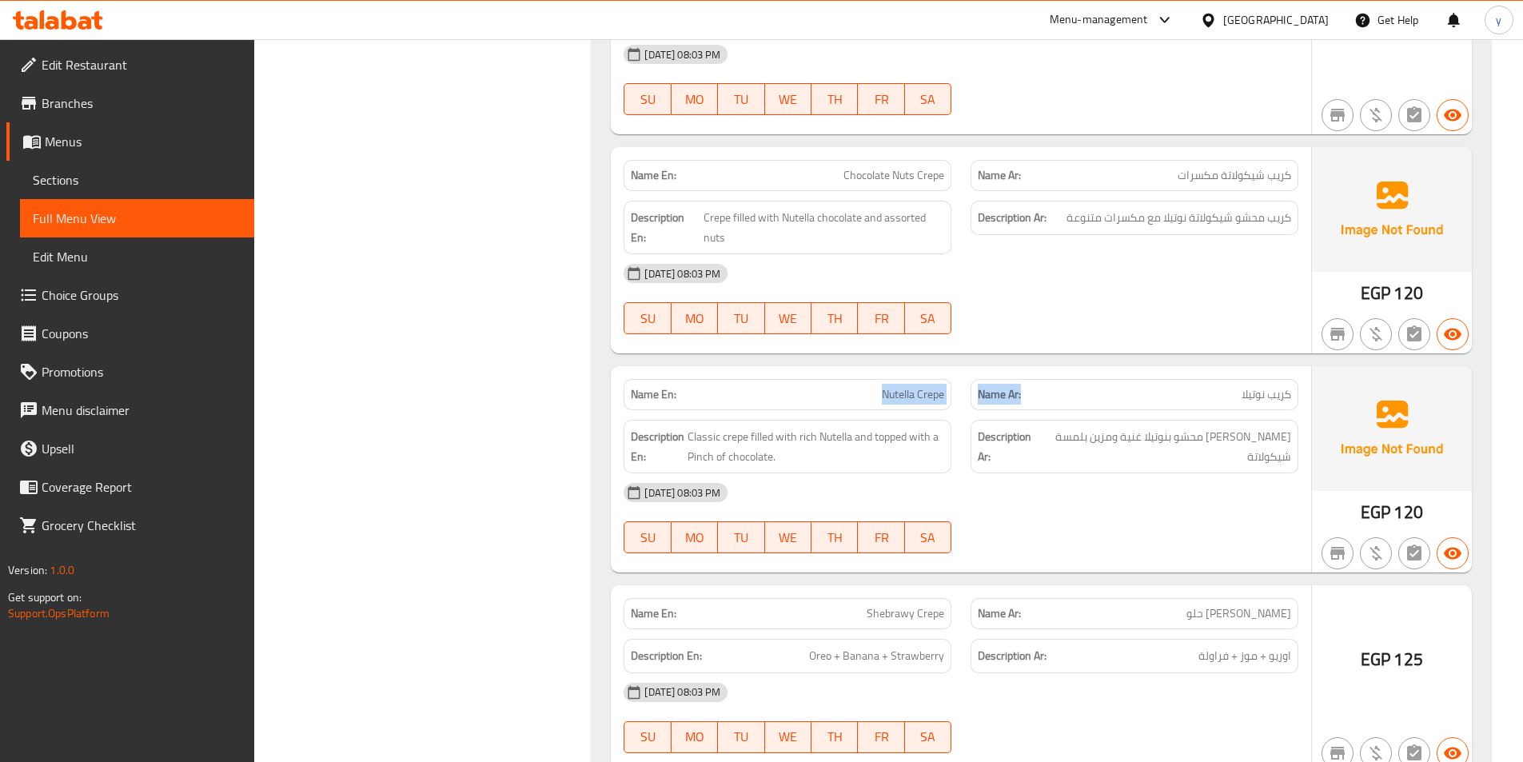
scroll to position [4958, 0]
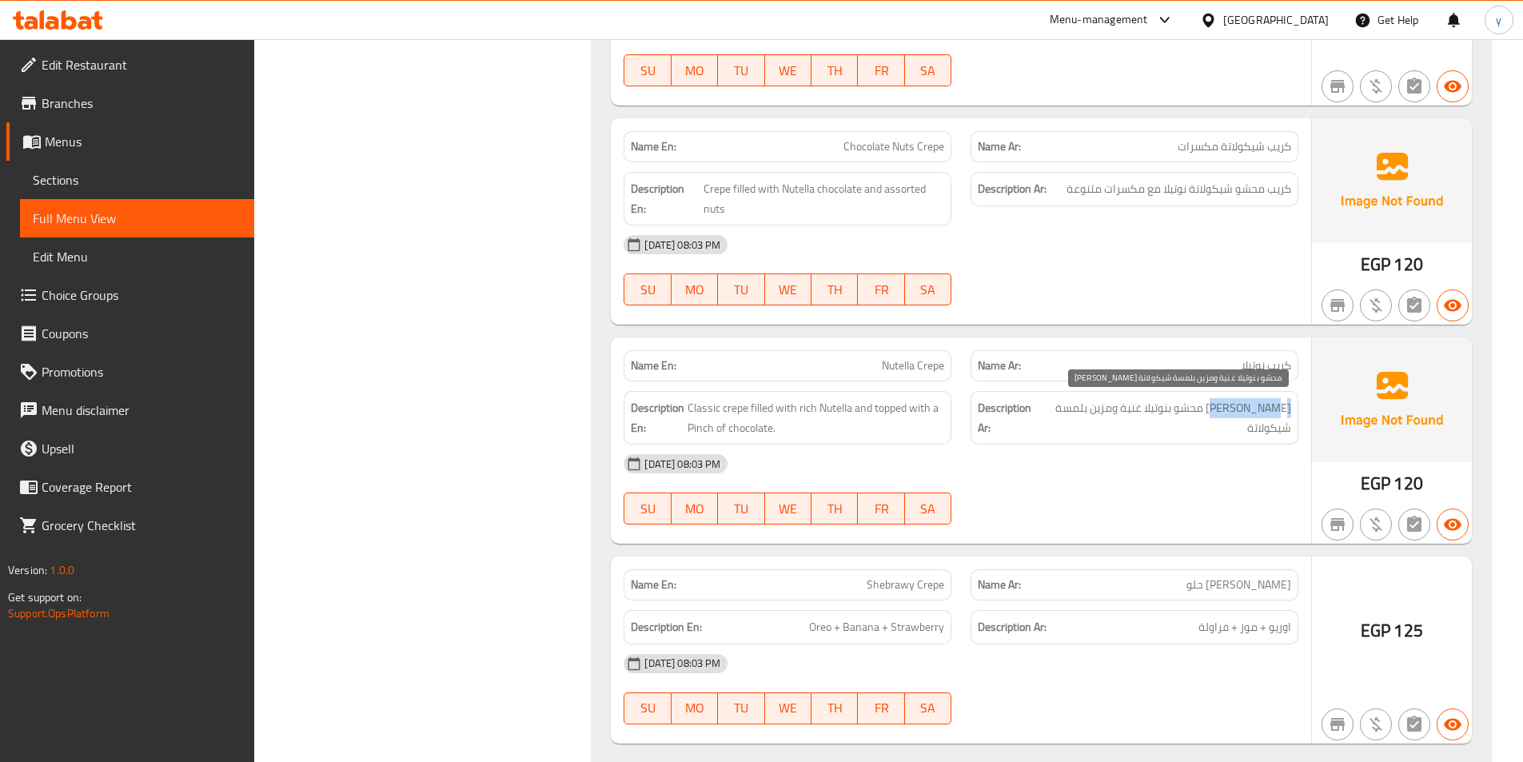
drag, startPoint x: 1294, startPoint y: 405, endPoint x: 1228, endPoint y: 416, distance: 66.4
click at [1228, 416] on div "Description Ar: كريب كلاسيك محشو بنوتيلا غنية ومزين بلمسة شيكولاتة" at bounding box center [1135, 418] width 328 height 54
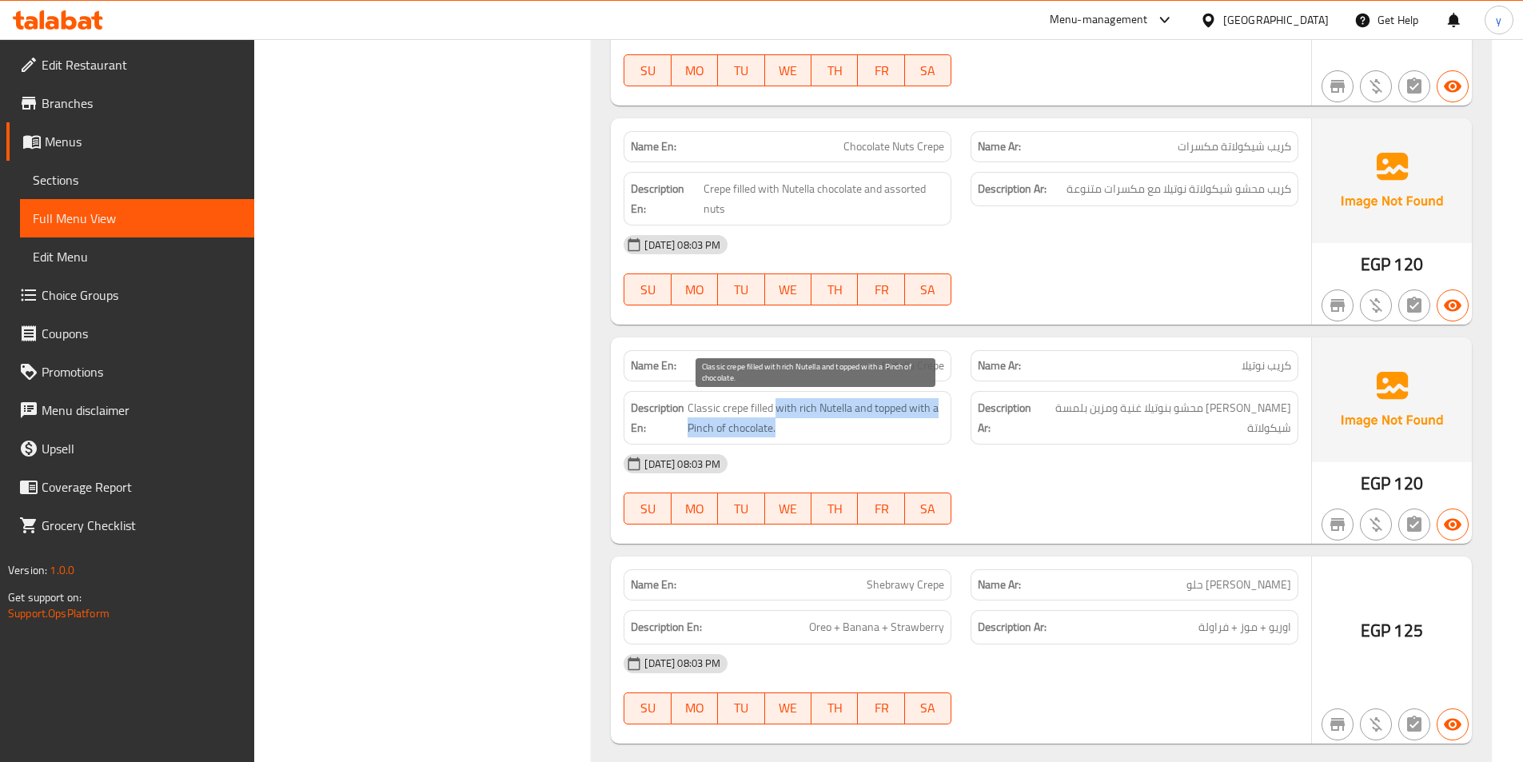
drag, startPoint x: 776, startPoint y: 410, endPoint x: 899, endPoint y: 418, distance: 123.4
click at [899, 418] on span "Classic crepe filled with rich Nutella and topped with a Pinch of chocolate." at bounding box center [816, 417] width 257 height 39
click at [884, 425] on span "Classic crepe filled with rich Nutella and topped with a Pinch of chocolate." at bounding box center [816, 417] width 257 height 39
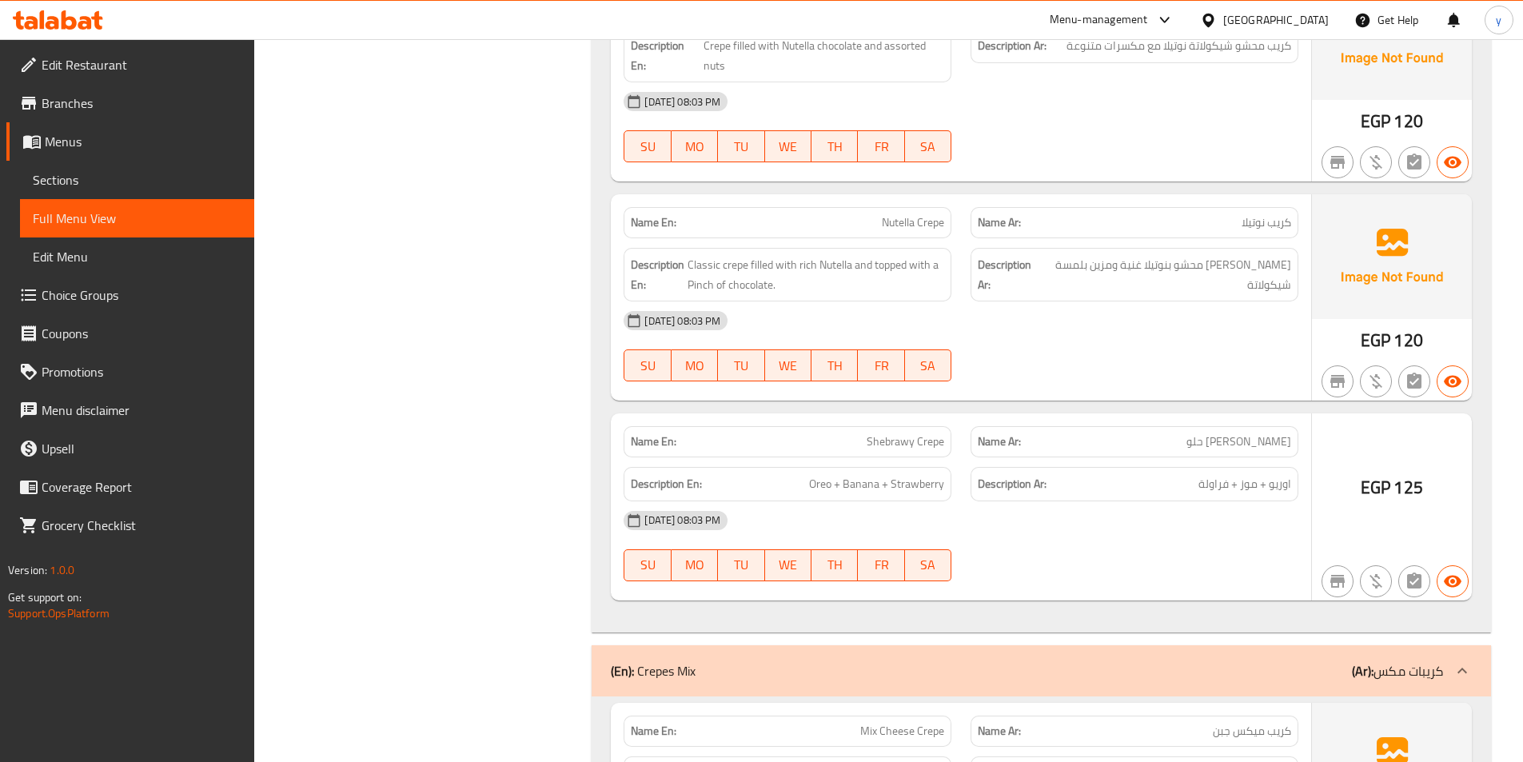
scroll to position [5118, 0]
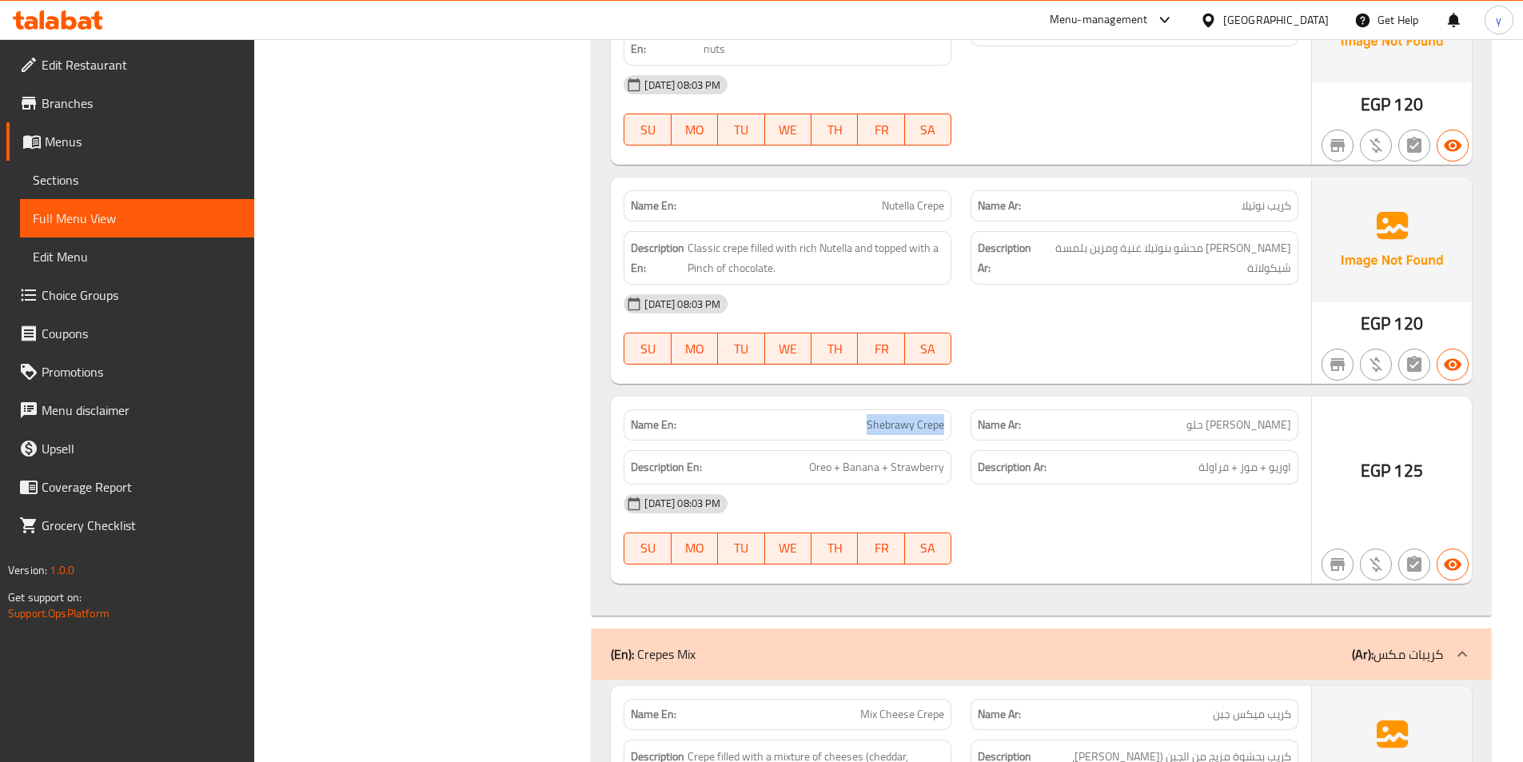
drag, startPoint x: 867, startPoint y: 423, endPoint x: 944, endPoint y: 418, distance: 76.9
click at [944, 418] on p "Name En: Shebrawy Crepe" at bounding box center [787, 425] width 313 height 17
click at [1220, 429] on span "كريب الشبراوى حلو" at bounding box center [1239, 425] width 105 height 17
click at [1273, 465] on span "اوريو + موز + فراولة" at bounding box center [1245, 467] width 93 height 20
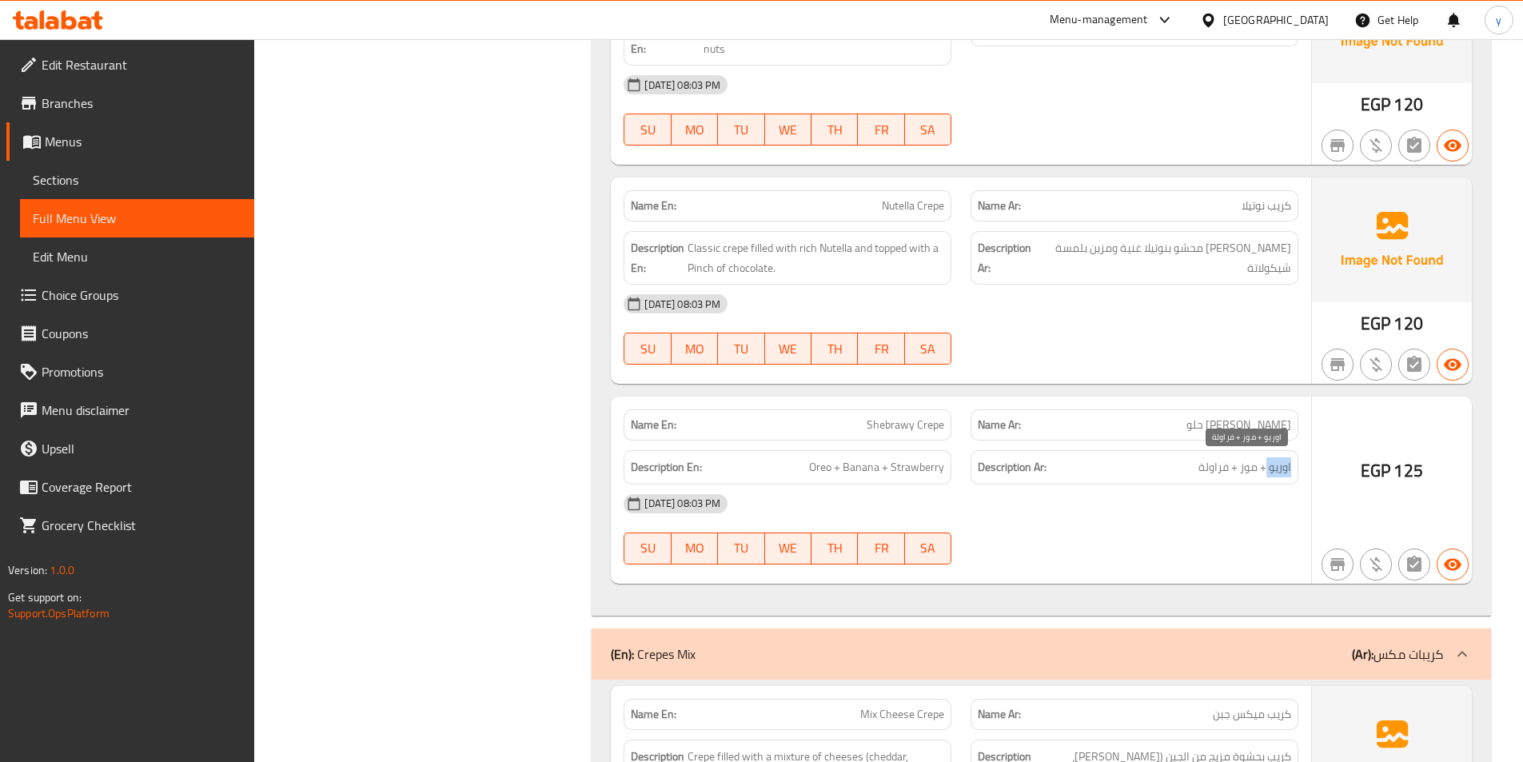
click at [1273, 465] on span "اوريو + موز + فراولة" at bounding box center [1245, 467] width 93 height 20
drag, startPoint x: 1273, startPoint y: 465, endPoint x: 1253, endPoint y: 465, distance: 20.0
click at [1272, 467] on span "اوريو + موز + فراولة" at bounding box center [1245, 467] width 93 height 20
click at [806, 461] on h6 "Description En: Oreo + Banana + Strawberry" at bounding box center [787, 467] width 313 height 20
click at [813, 465] on span "Oreo + Banana + Strawberry" at bounding box center [876, 467] width 135 height 20
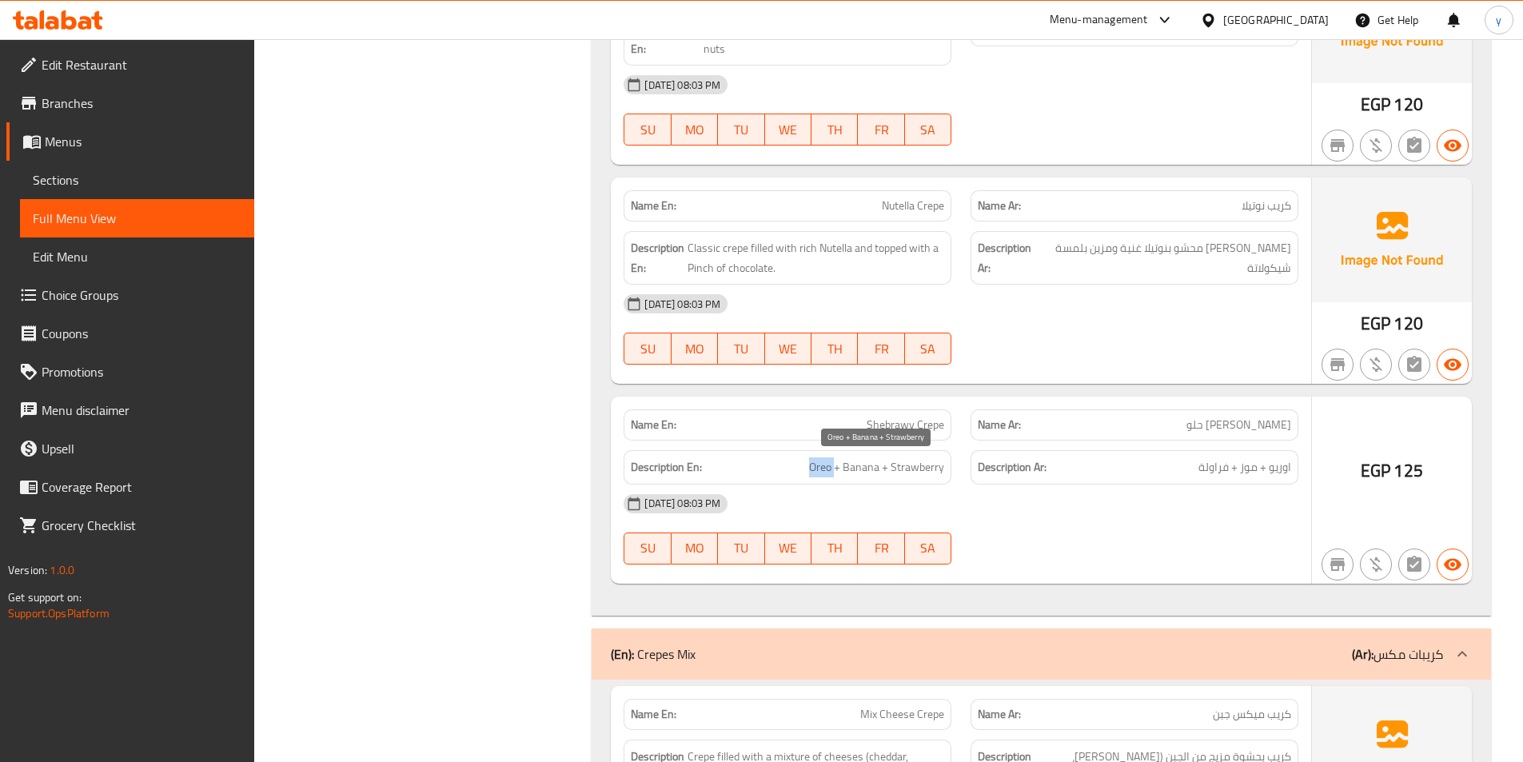
click at [813, 465] on span "Oreo + Banana + Strawberry" at bounding box center [876, 467] width 135 height 20
click at [864, 473] on span "Oreo + Banana + Strawberry" at bounding box center [876, 467] width 135 height 20
click at [929, 469] on span "Oreo + Banana + Strawberry" at bounding box center [876, 467] width 135 height 20
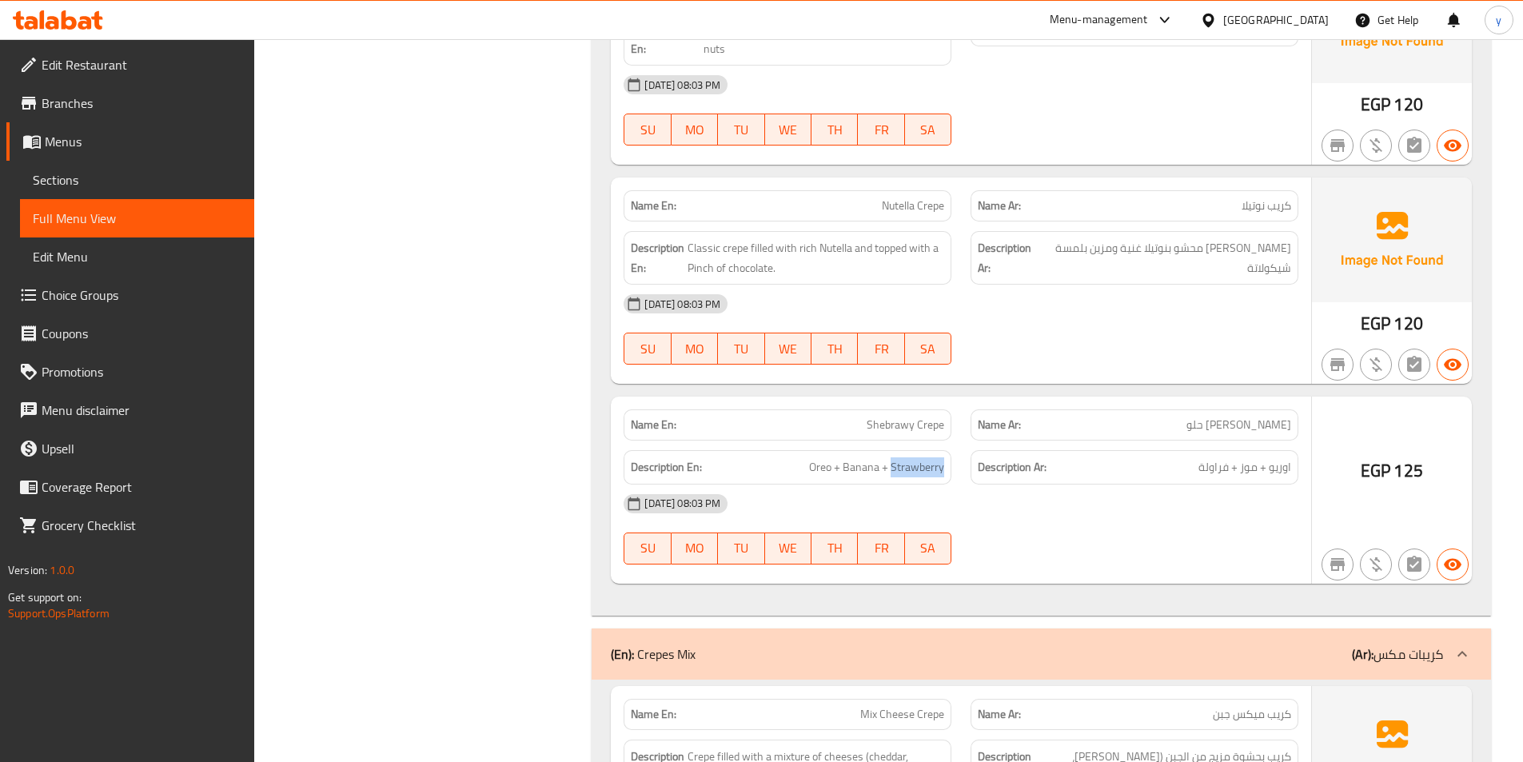
scroll to position [5358, 0]
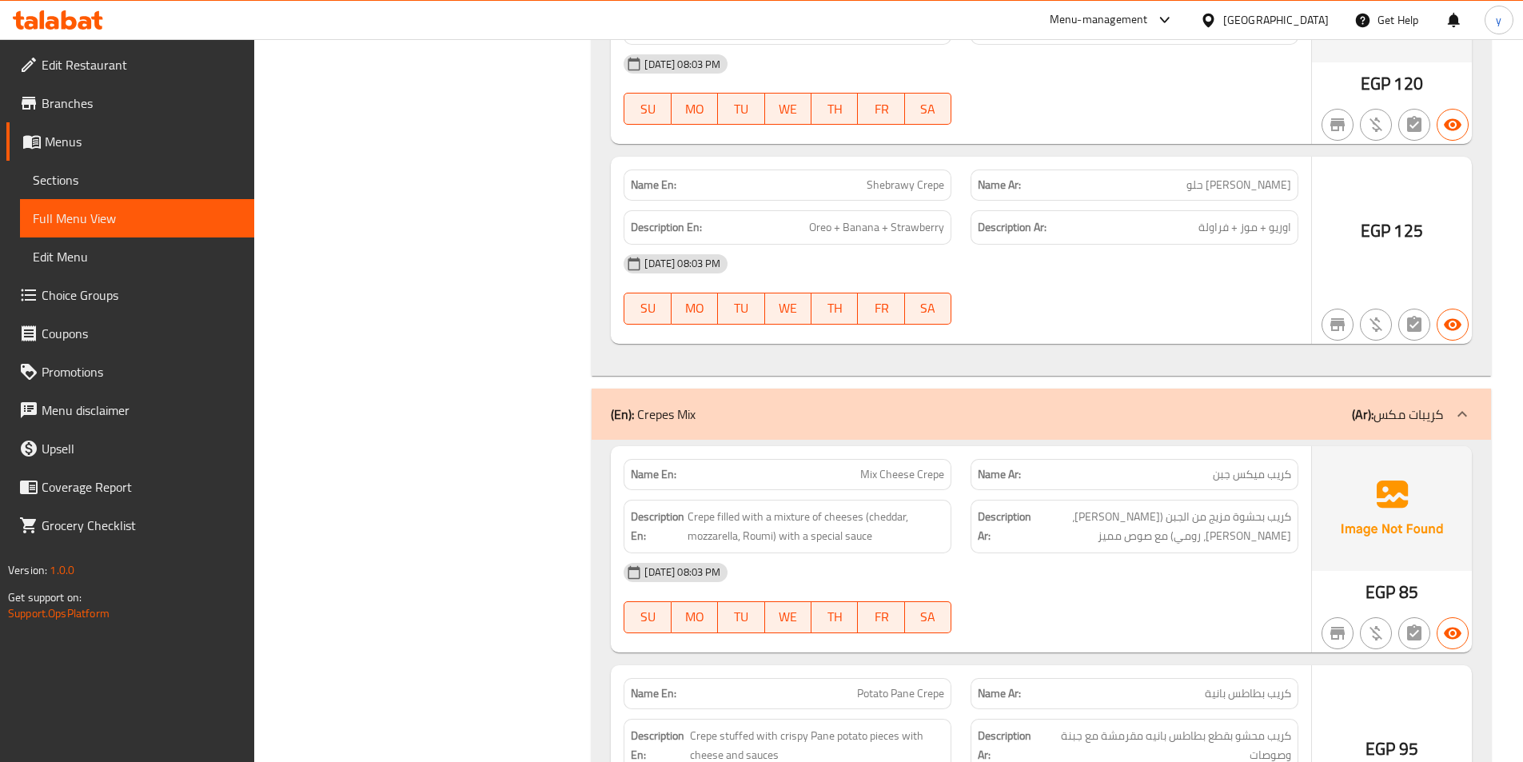
drag, startPoint x: 852, startPoint y: 481, endPoint x: 952, endPoint y: 479, distance: 100.8
click at [952, 479] on div "Name En: Mix Cheese Crepe" at bounding box center [787, 474] width 347 height 50
drag, startPoint x: 1289, startPoint y: 473, endPoint x: 1208, endPoint y: 474, distance: 81.6
click at [1208, 474] on p "Name Ar: كريب ميكس جبن" at bounding box center [1134, 474] width 313 height 17
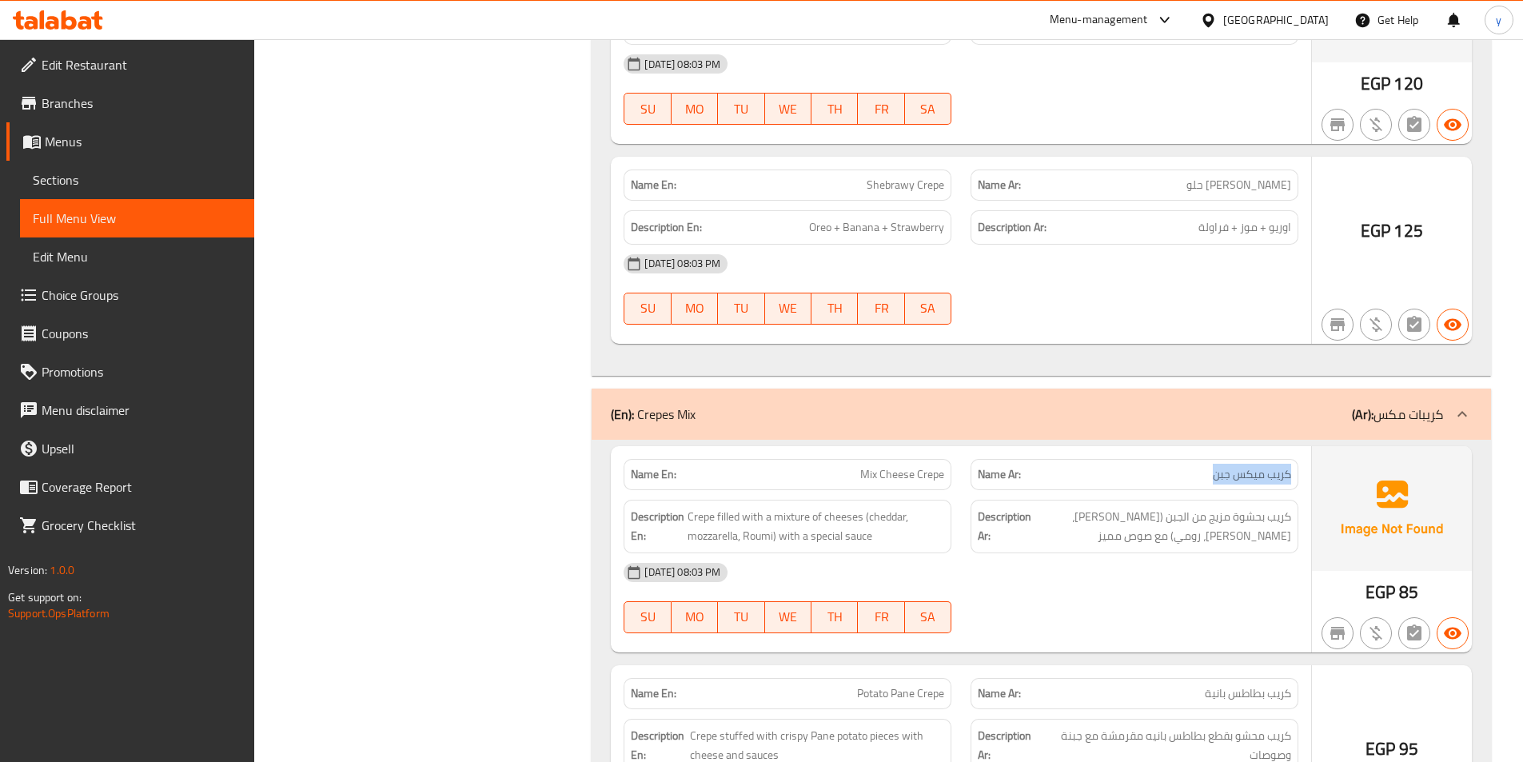
click at [1208, 474] on p "Name Ar: كريب ميكس جبن" at bounding box center [1134, 474] width 313 height 17
click at [1409, 589] on span "85" at bounding box center [1408, 592] width 19 height 31
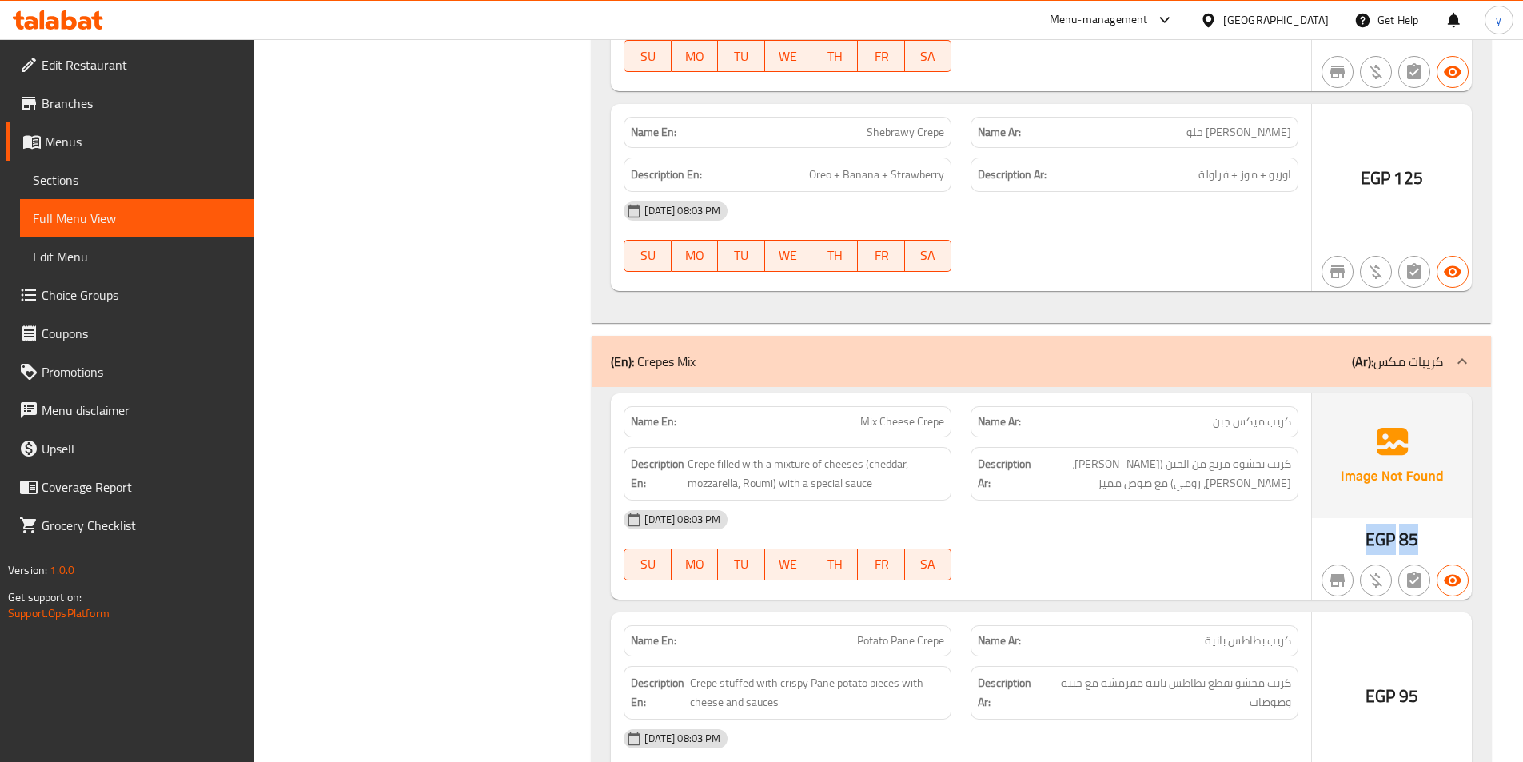
scroll to position [5438, 0]
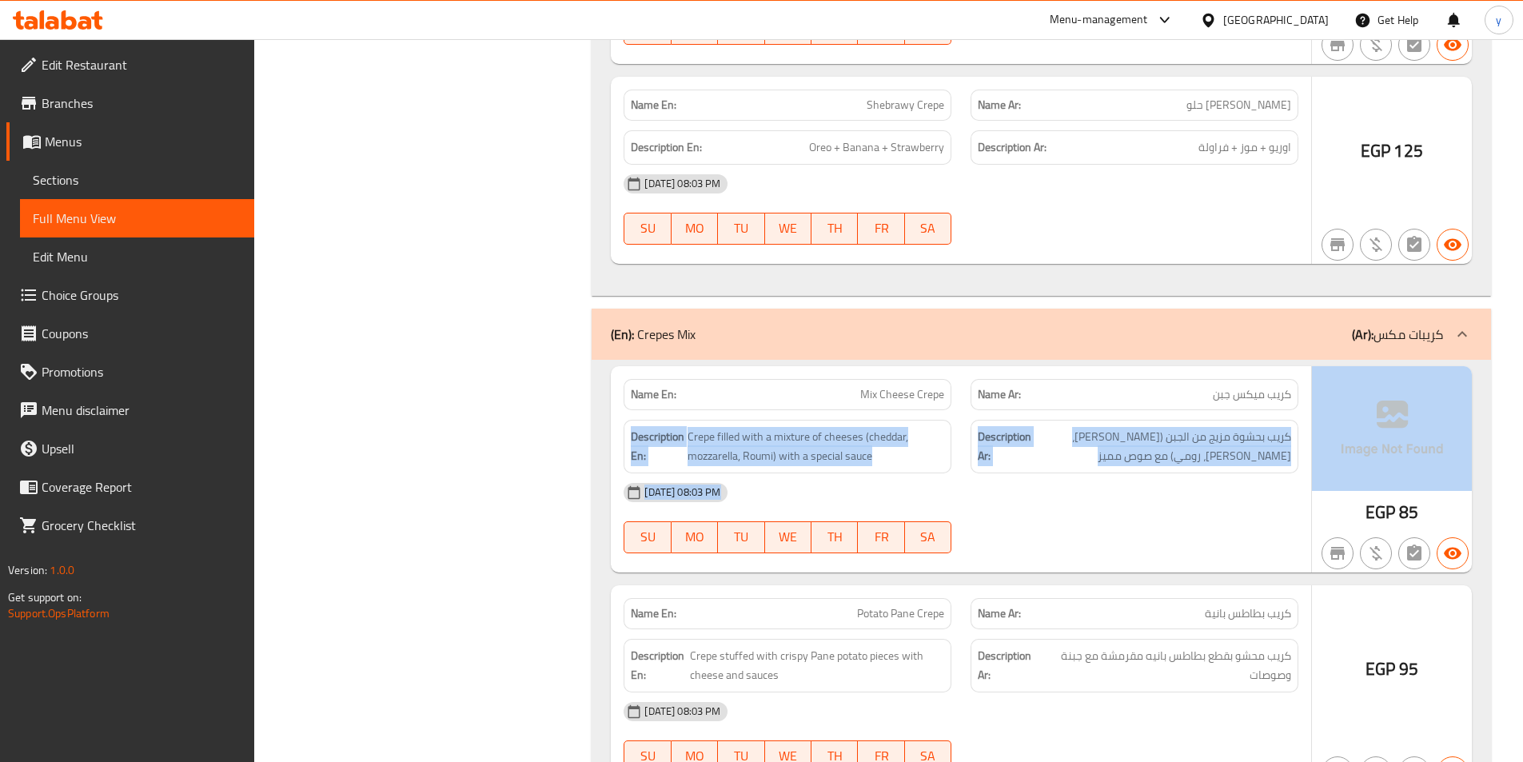
drag, startPoint x: 1185, startPoint y: 399, endPoint x: 1199, endPoint y: 423, distance: 27.6
click at [1349, 425] on div "Name En: Mix Cheese Crepe Name Ar: كريب ميكس جبن Description En: Crepe filled w…" at bounding box center [1041, 469] width 861 height 206
click at [1102, 405] on div "Name Ar: كريب ميكس جبن" at bounding box center [1135, 394] width 328 height 31
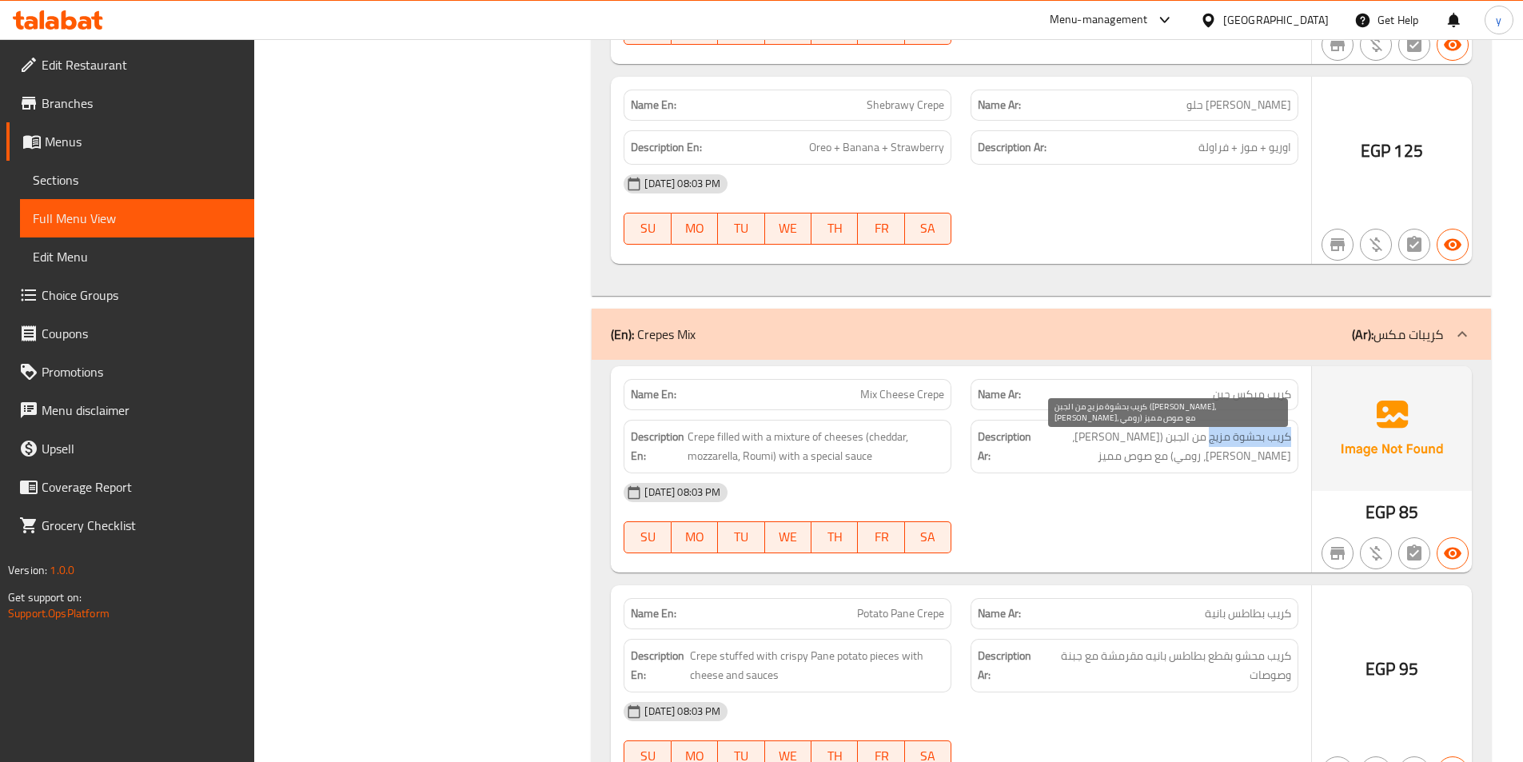
drag, startPoint x: 1290, startPoint y: 441, endPoint x: 1208, endPoint y: 439, distance: 82.4
click at [1208, 439] on span "كريب بحشوة مزيج من الجبن (شيدر، موتزاريلا، رومي) مع صوص مميز" at bounding box center [1163, 446] width 257 height 39
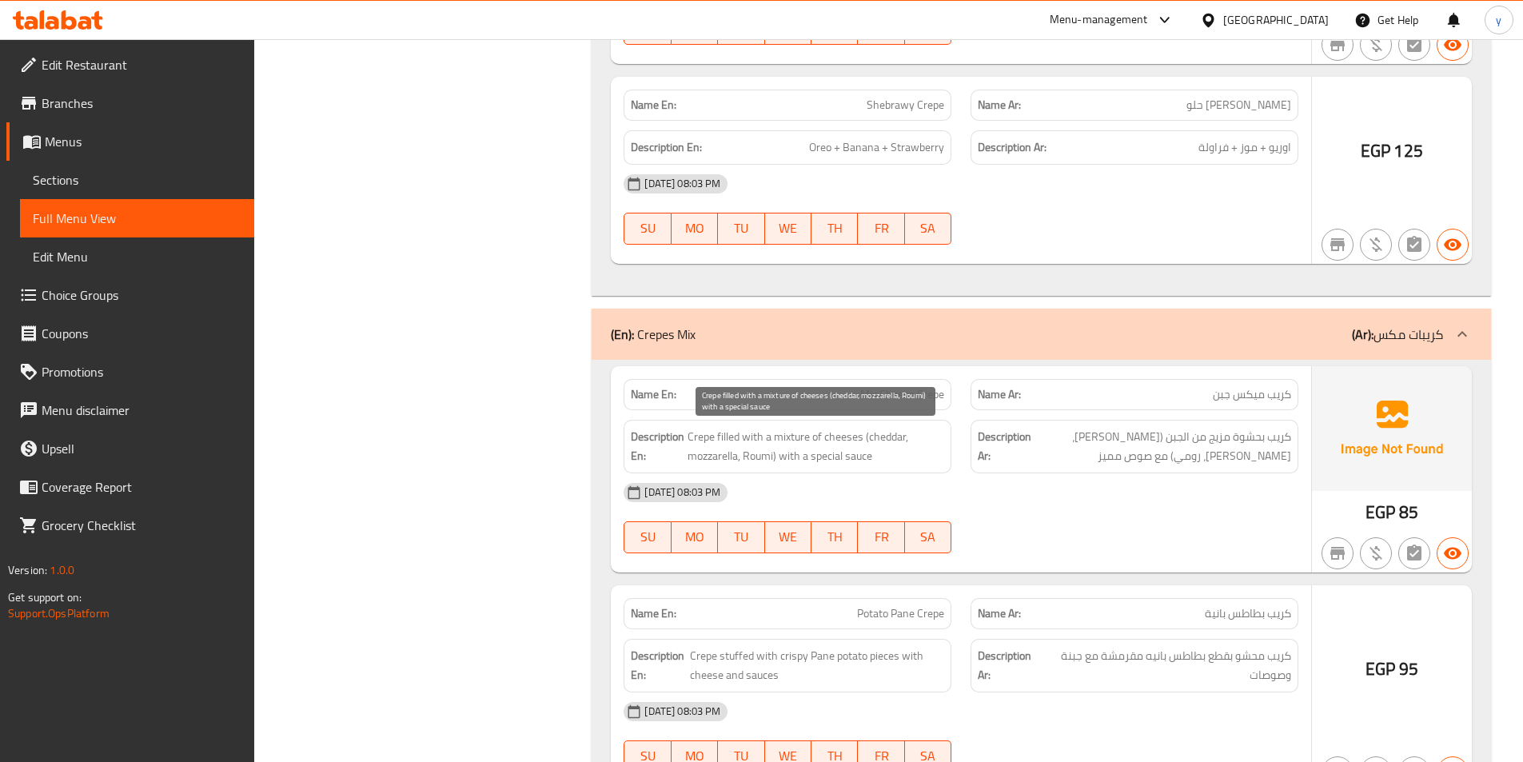
click at [883, 438] on span "Crepe filled with a mixture of cheeses (cheddar, mozzarella, Roumi) with a spec…" at bounding box center [816, 446] width 257 height 39
click at [710, 457] on span "Crepe filled with a mixture of cheeses (cheddar, mozzarella, Roumi) with a spec…" at bounding box center [816, 446] width 257 height 39
click at [758, 458] on span "Crepe filled with a mixture of cheeses (cheddar, mozzarella, Roumi) with a spec…" at bounding box center [816, 446] width 257 height 39
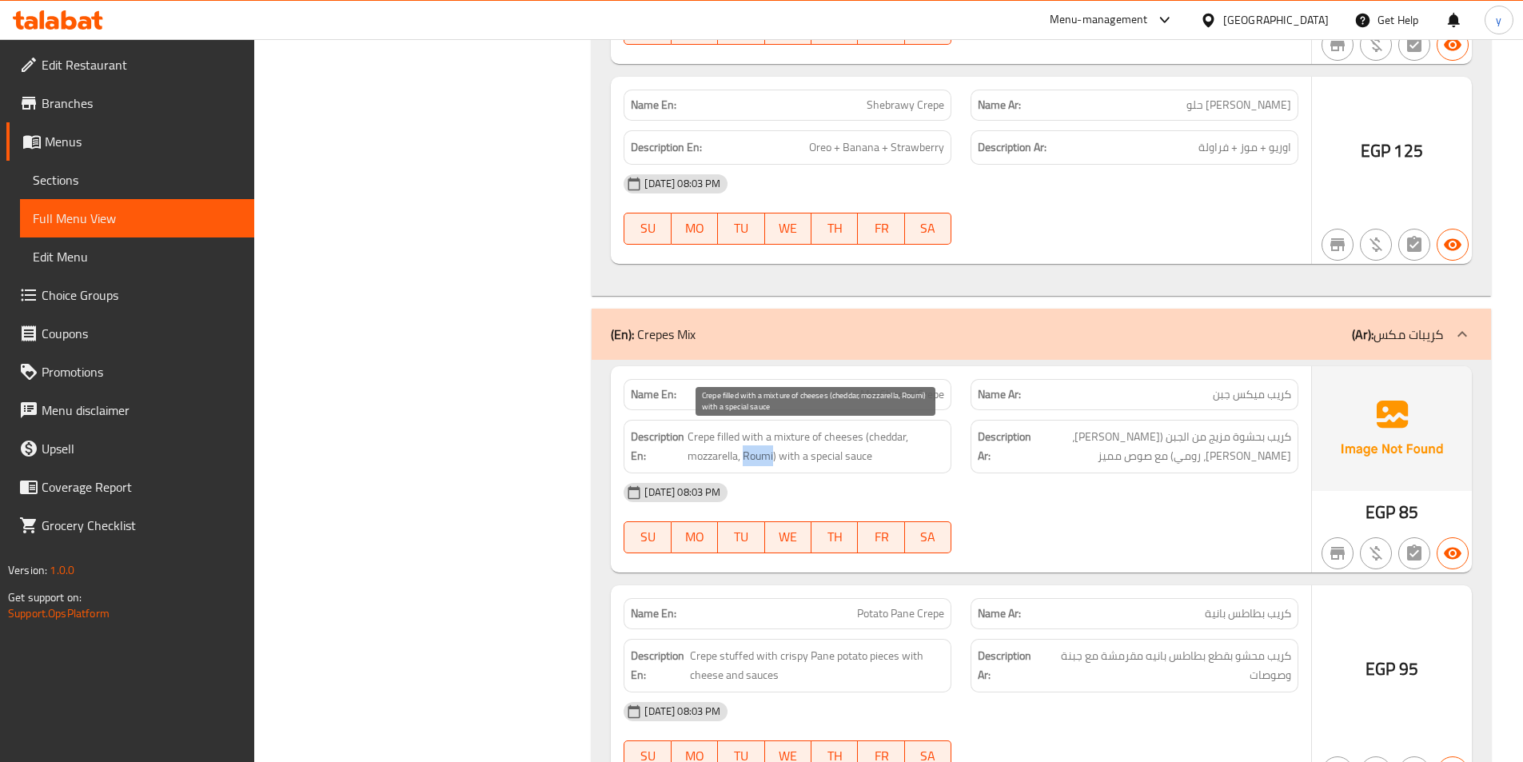
click at [758, 458] on span "Crepe filled with a mixture of cheeses (cheddar, mozzarella, Roumi) with a spec…" at bounding box center [816, 446] width 257 height 39
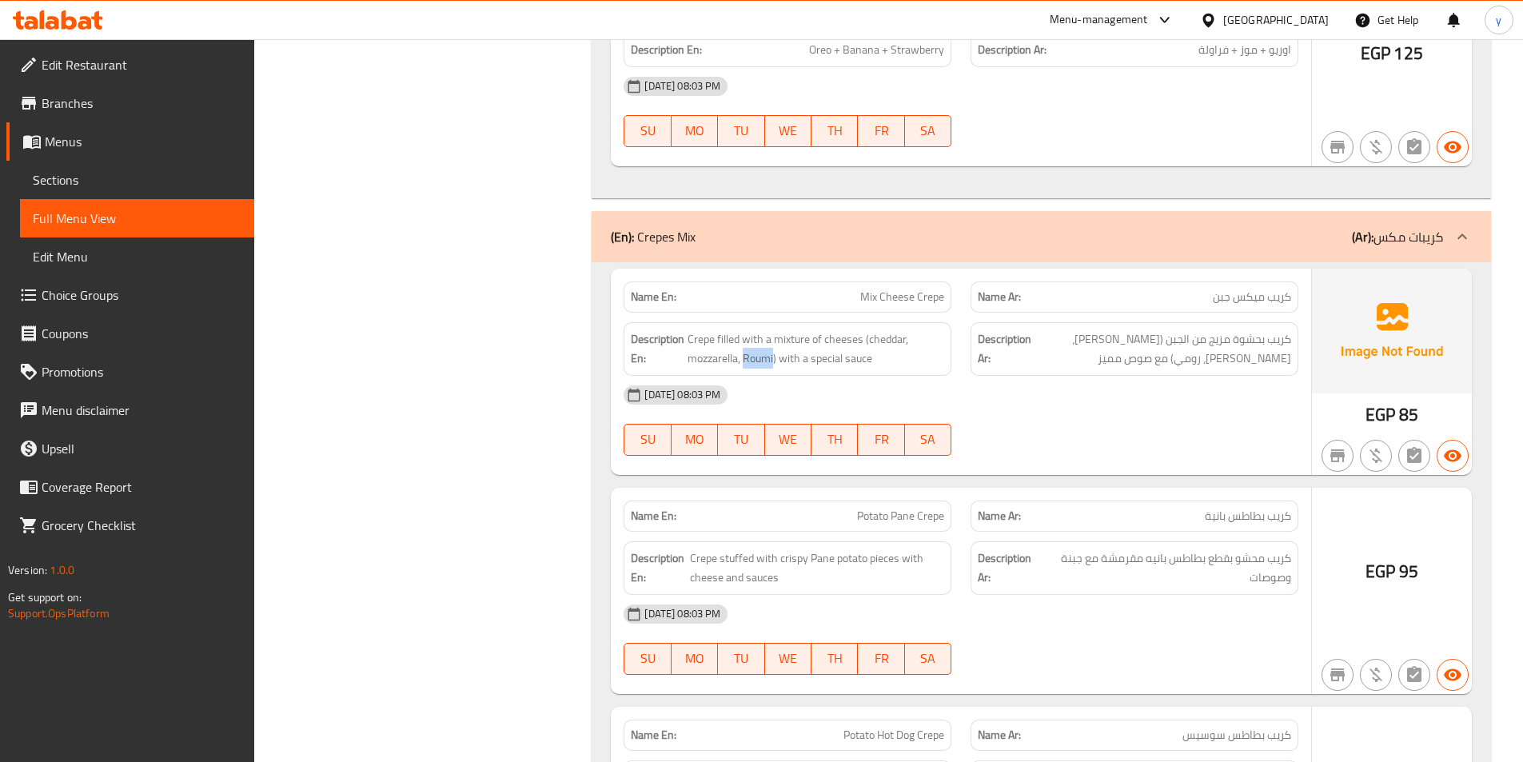
scroll to position [5678, 0]
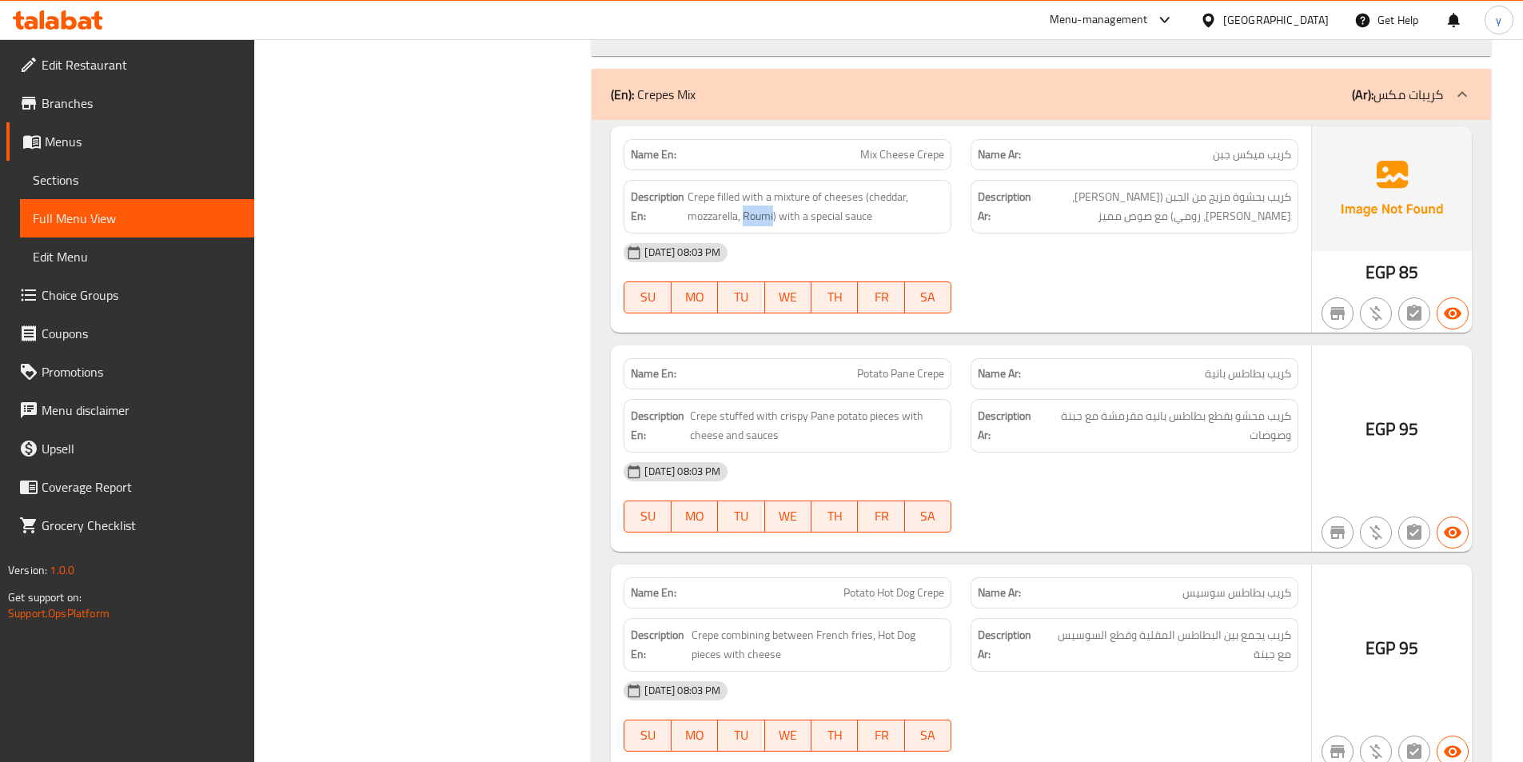
click at [1423, 429] on div "EGP 95" at bounding box center [1392, 448] width 160 height 206
click at [1416, 429] on span "95" at bounding box center [1408, 428] width 19 height 31
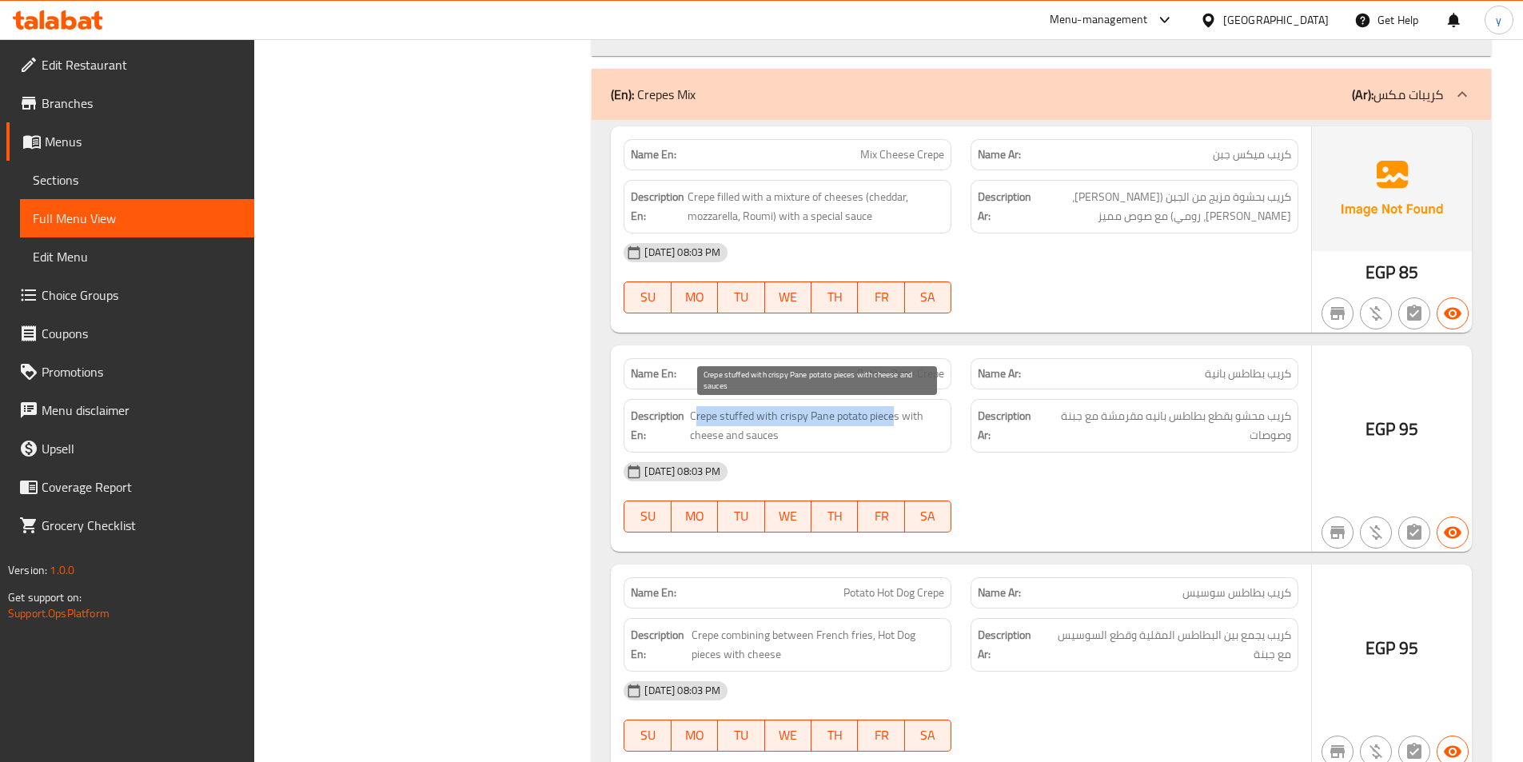
drag, startPoint x: 693, startPoint y: 420, endPoint x: 896, endPoint y: 425, distance: 202.4
click at [896, 425] on span "Crepe stuffed with crispy Pane potato pieces with cheese and sauces" at bounding box center [817, 425] width 254 height 39
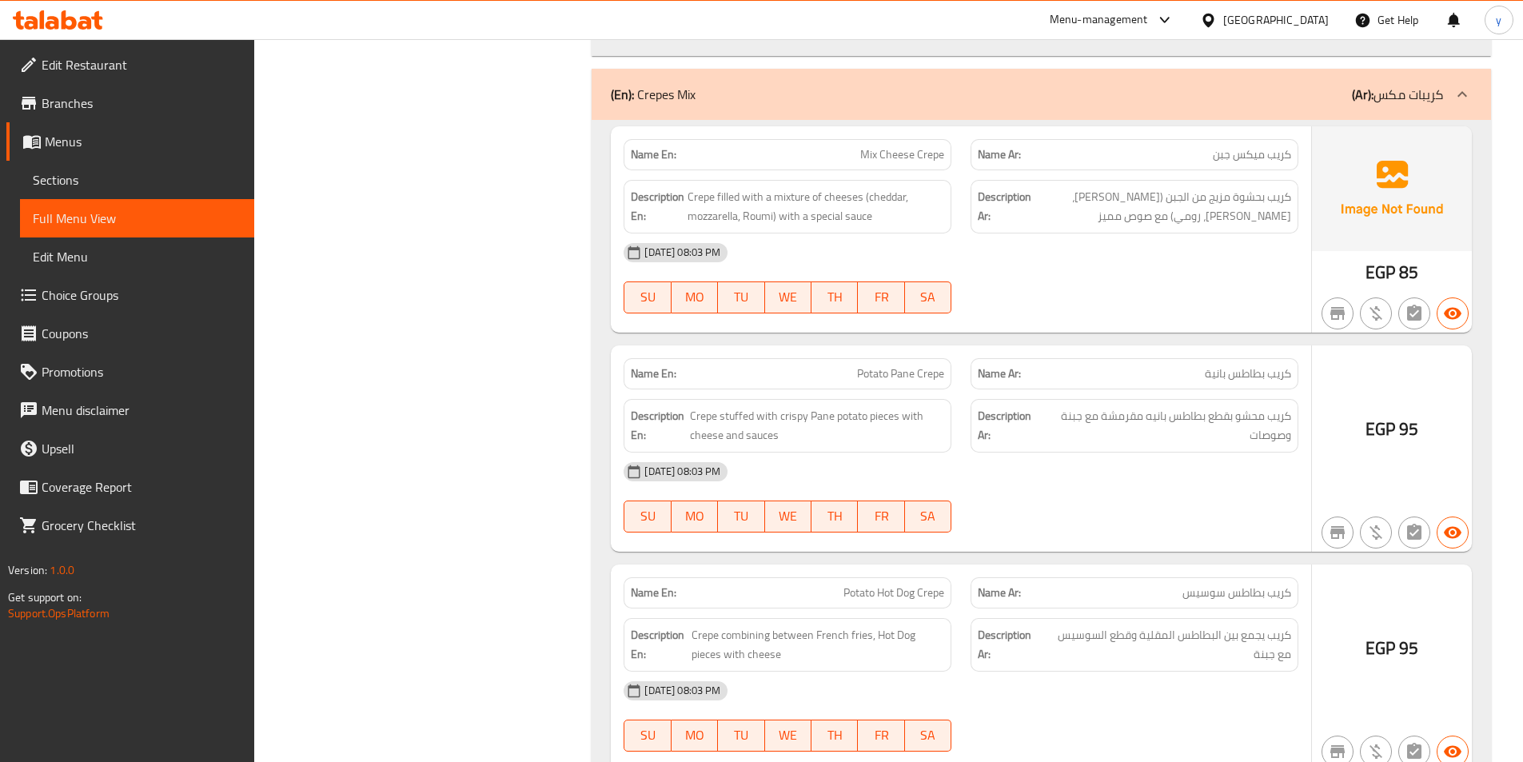
click at [1065, 481] on div "[DATE] 08:03 PM" at bounding box center [961, 472] width 694 height 38
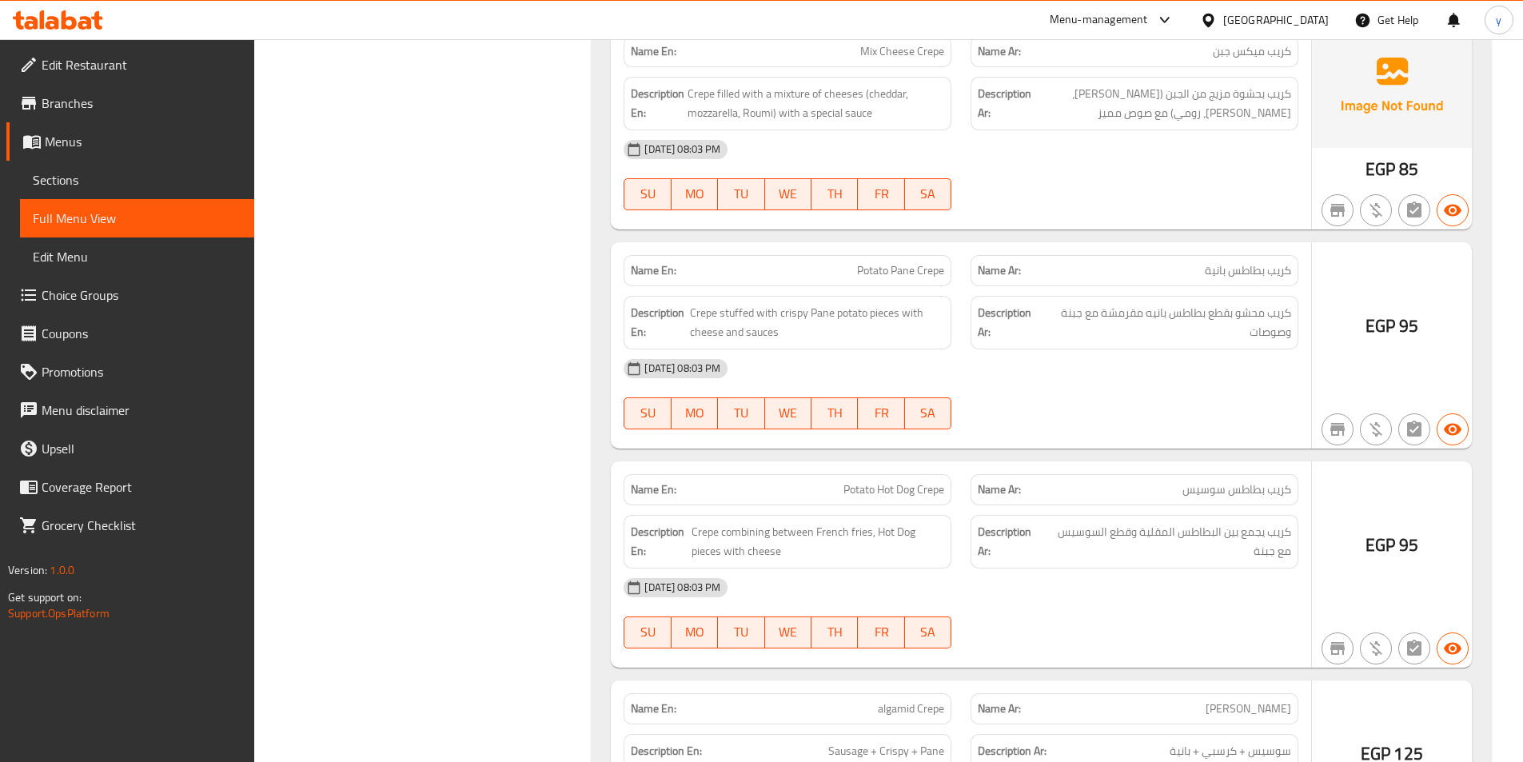
scroll to position [5918, 0]
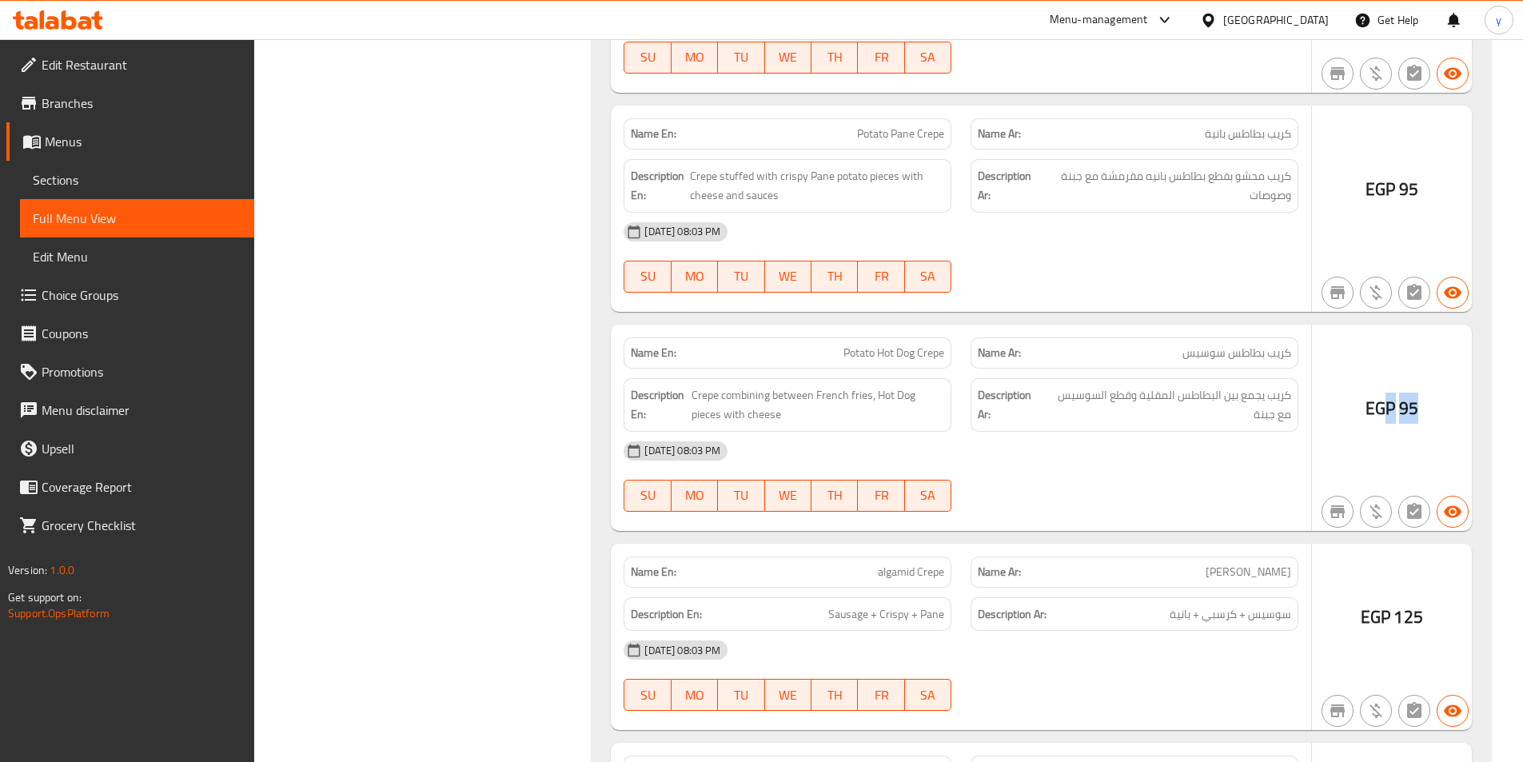
drag, startPoint x: 1410, startPoint y: 411, endPoint x: 1431, endPoint y: 409, distance: 20.9
click at [1431, 409] on div "EGP 95" at bounding box center [1392, 428] width 160 height 206
drag, startPoint x: 1293, startPoint y: 354, endPoint x: 1172, endPoint y: 357, distance: 120.8
click at [1172, 357] on div "Name Ar: كريب بطاطس سوسيس" at bounding box center [1135, 352] width 328 height 31
drag, startPoint x: 697, startPoint y: 392, endPoint x: 806, endPoint y: 403, distance: 109.3
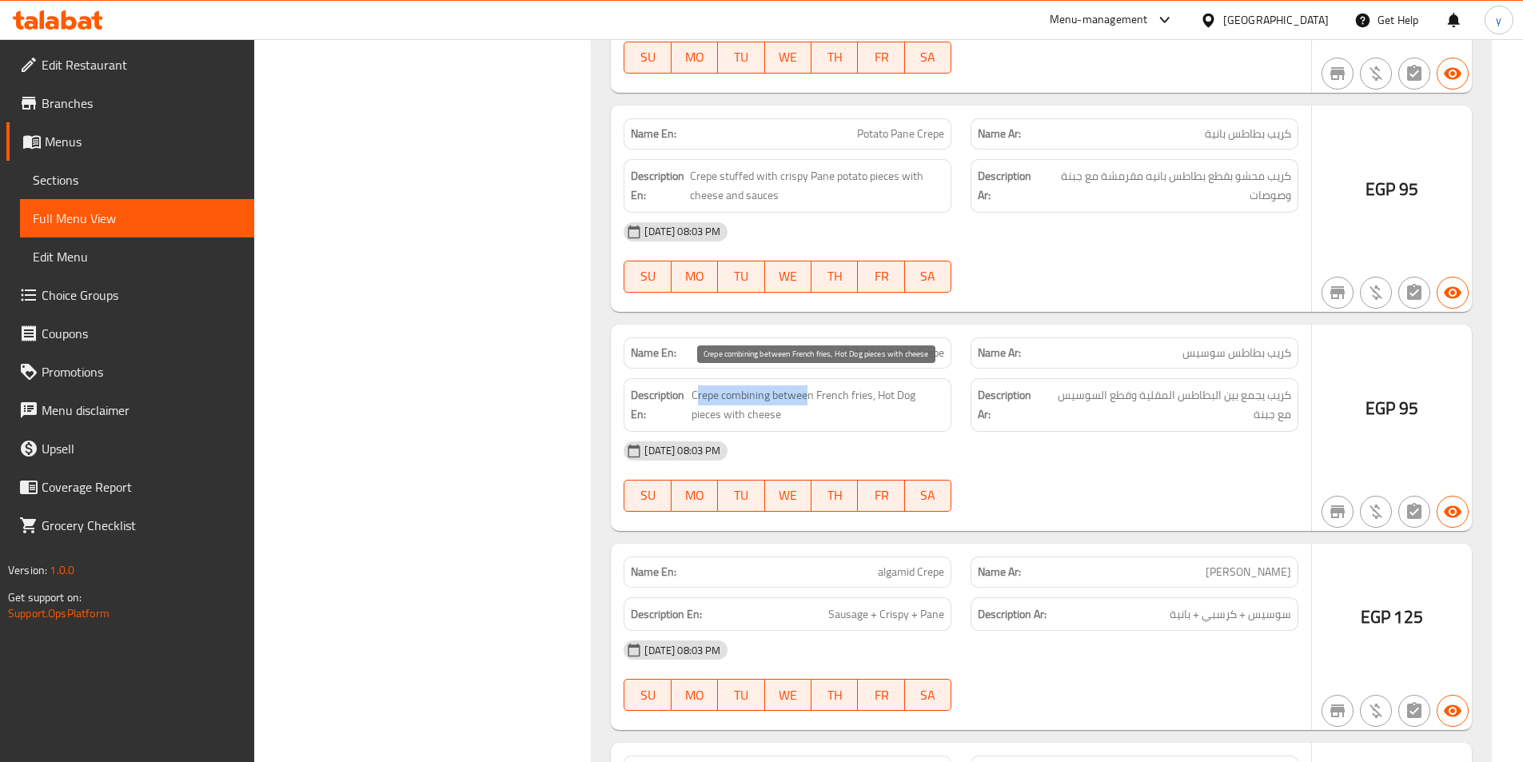
click at [806, 403] on span "Crepe combining between French fries, Hot Dog pieces with cheese" at bounding box center [818, 404] width 253 height 39
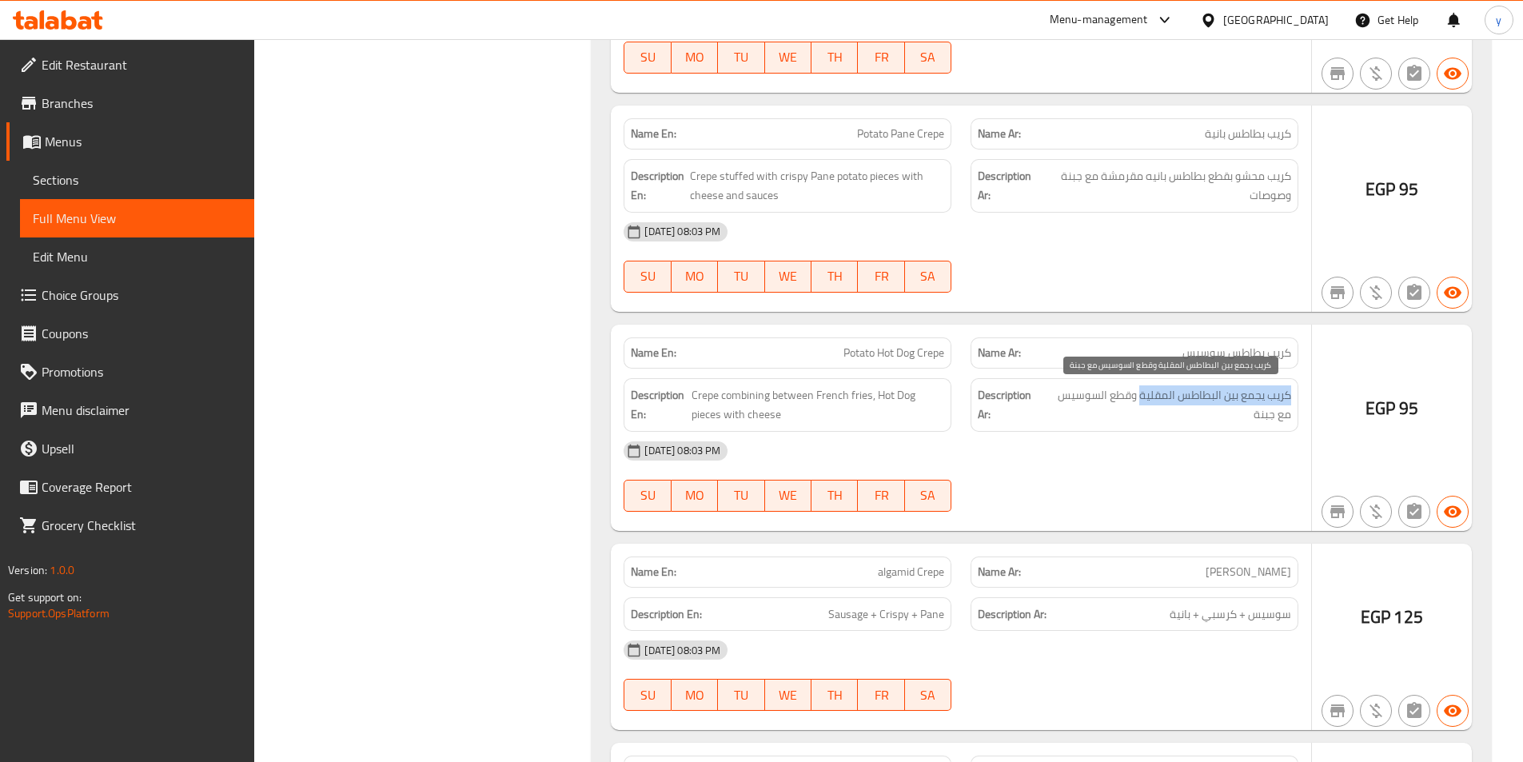
drag, startPoint x: 1291, startPoint y: 398, endPoint x: 1140, endPoint y: 398, distance: 151.1
click at [1140, 398] on span "كريب يجمع بين البطاطس المقلية وقطع السوسيس مع جبنة" at bounding box center [1168, 404] width 248 height 39
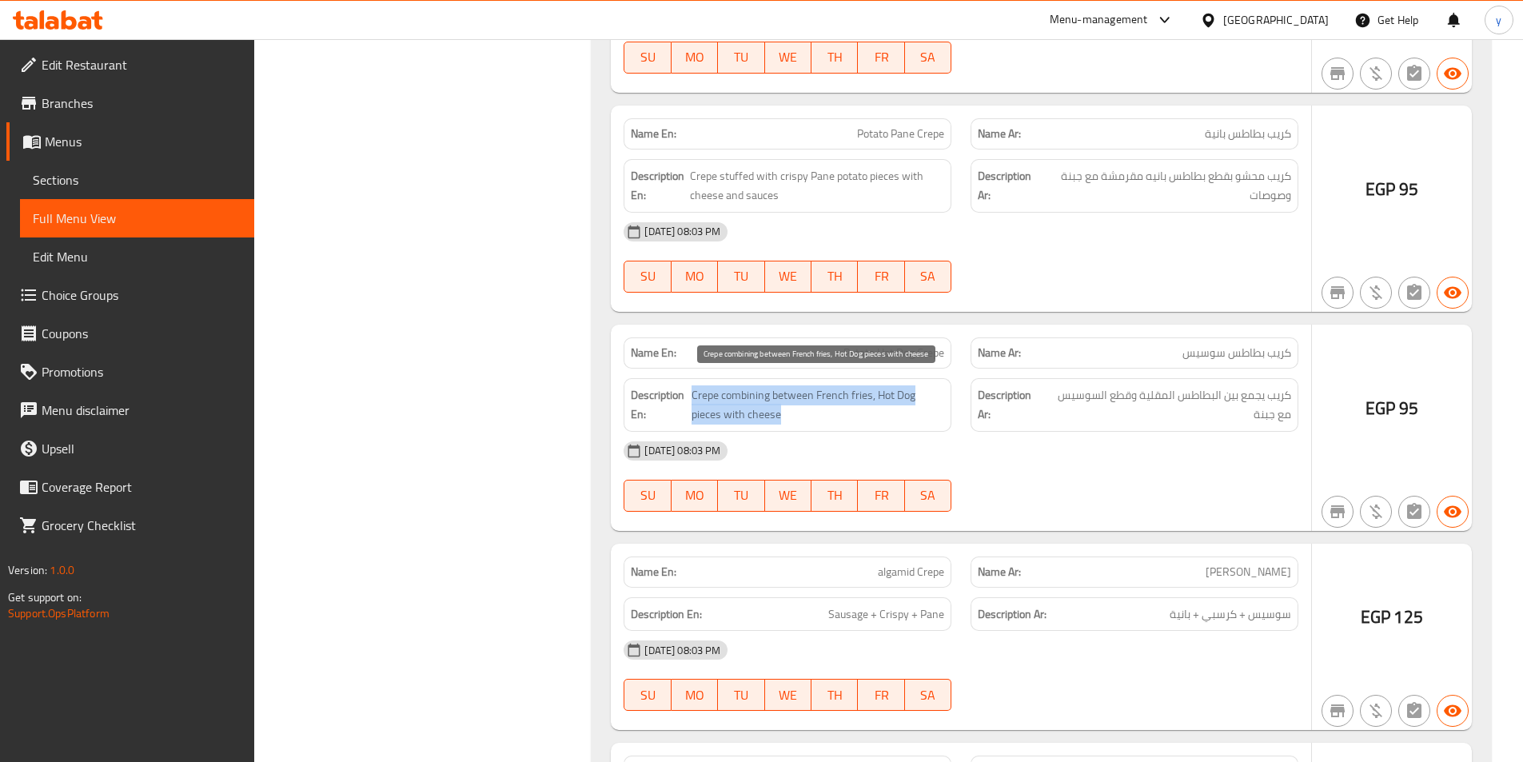
drag, startPoint x: 690, startPoint y: 396, endPoint x: 908, endPoint y: 417, distance: 218.6
click at [908, 417] on h6 "Description En: Crepe combining between French fries, Hot Dog pieces with cheese" at bounding box center [787, 404] width 313 height 39
click at [908, 425] on div "Description En: Crepe combining between French fries, Hot Dog pieces with cheese" at bounding box center [788, 405] width 328 height 54
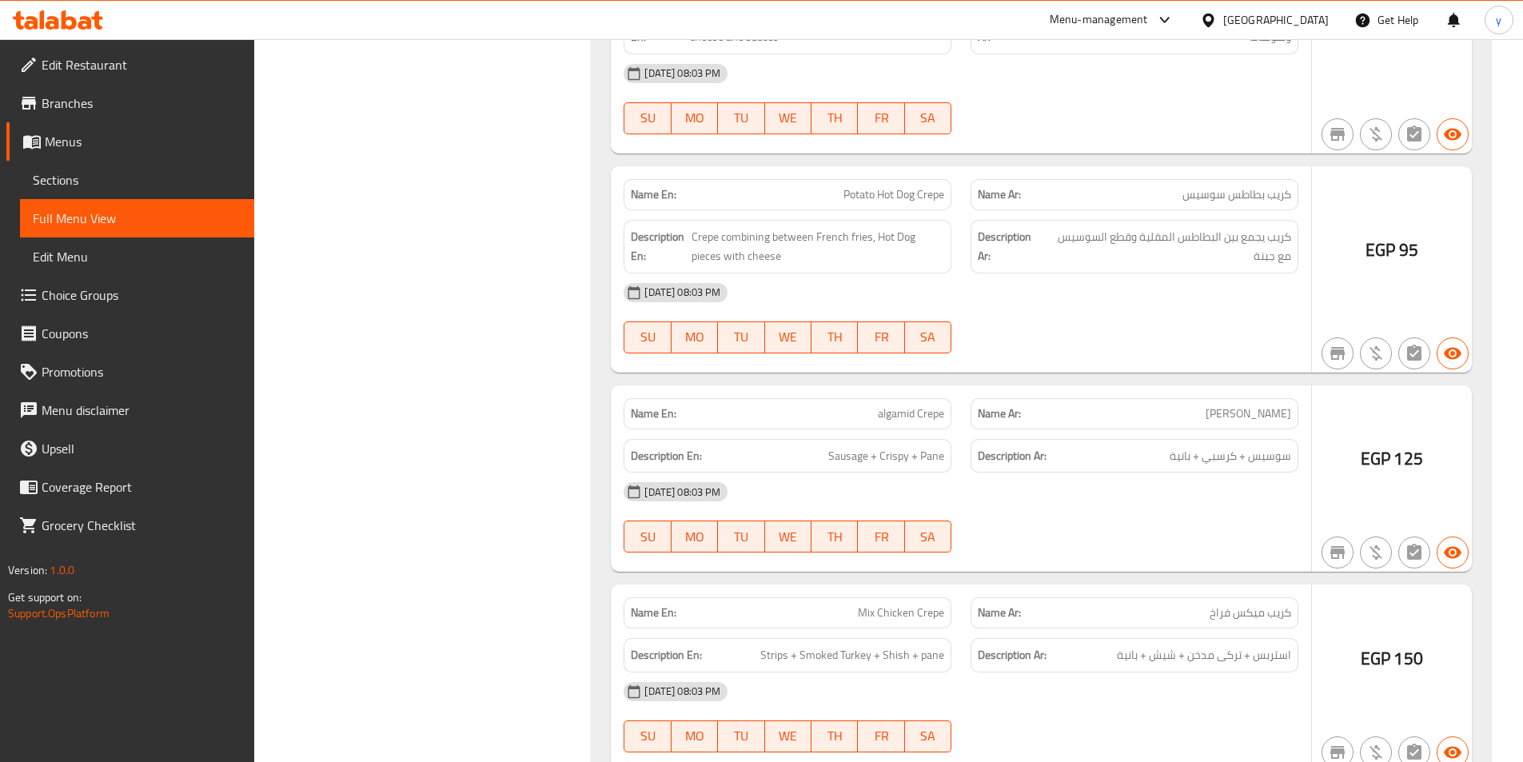
scroll to position [6078, 0]
drag, startPoint x: 1397, startPoint y: 457, endPoint x: 1424, endPoint y: 463, distance: 27.9
click at [1424, 463] on div "EGP 125" at bounding box center [1392, 477] width 160 height 187
click at [1248, 487] on div "[DATE] 08:03 PM" at bounding box center [961, 490] width 694 height 38
click at [1291, 454] on span "سوسيس + كرسبي + بانية" at bounding box center [1231, 455] width 122 height 20
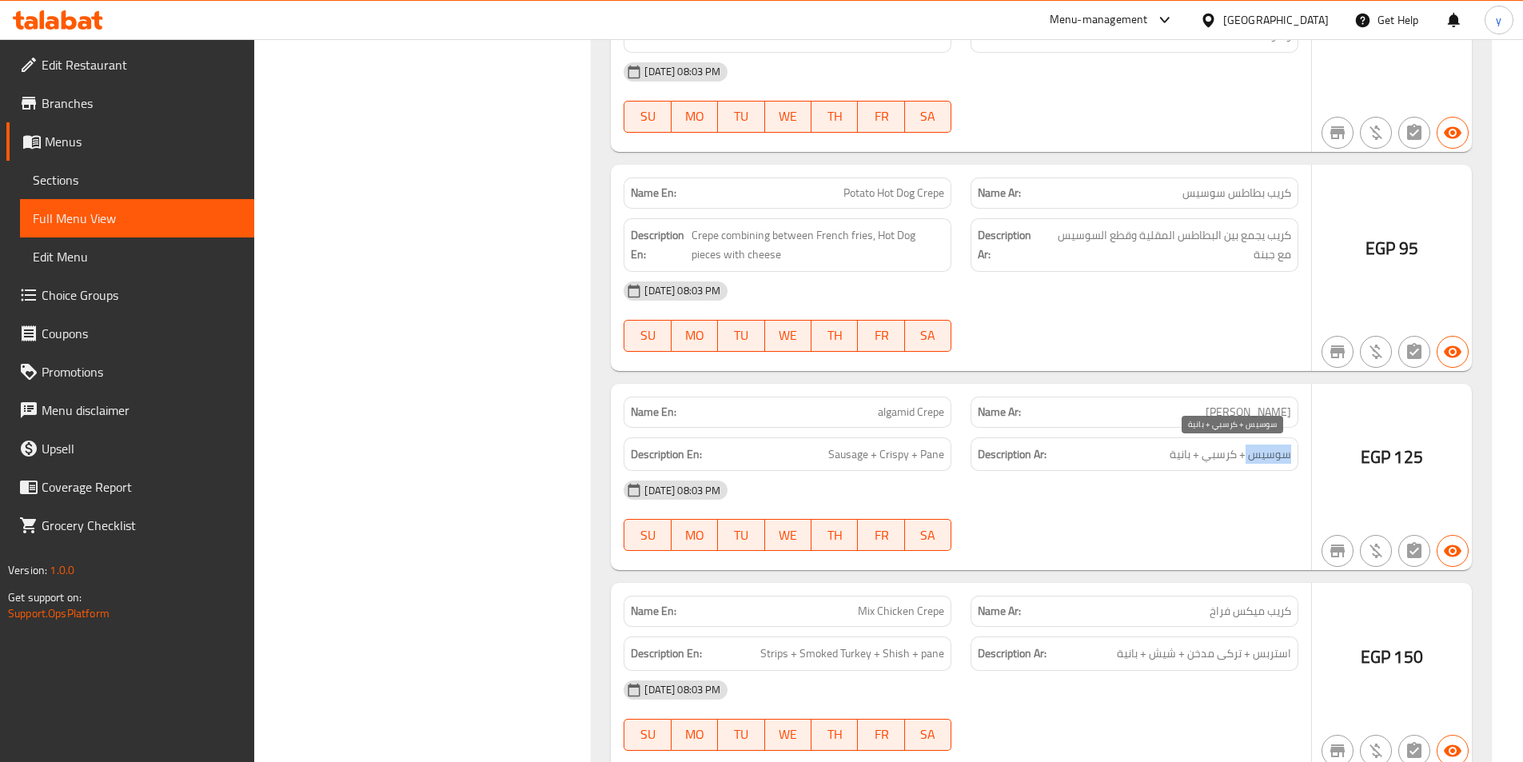
click at [1291, 454] on span "سوسيس + كرسبي + بانية" at bounding box center [1231, 455] width 122 height 20
click at [1219, 463] on span "سوسيس + كرسبي + بانية" at bounding box center [1231, 455] width 122 height 20
click at [1168, 459] on h6 "Description Ar: سوسيس + كرسبي + بانية" at bounding box center [1134, 455] width 313 height 20
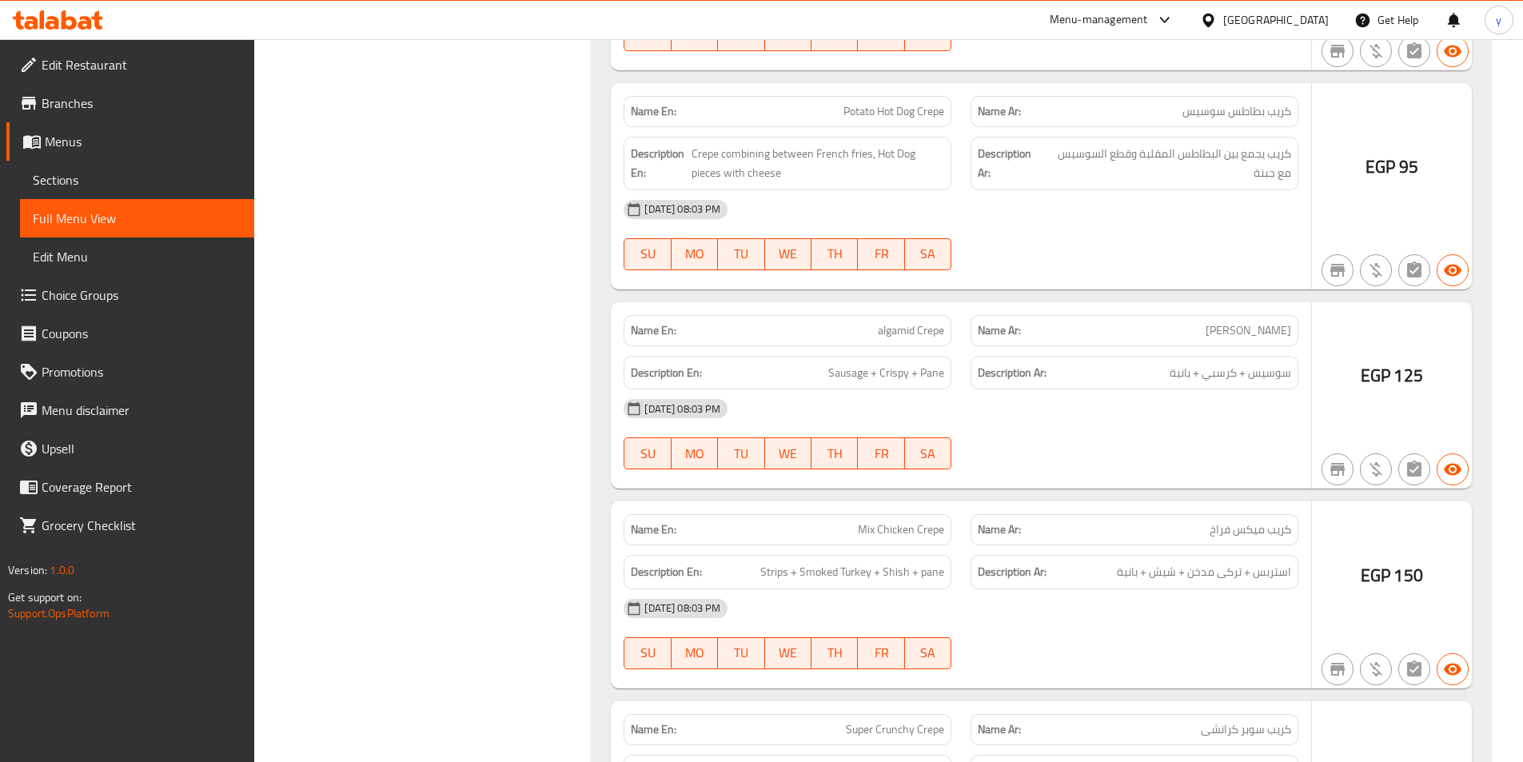
scroll to position [6238, 0]
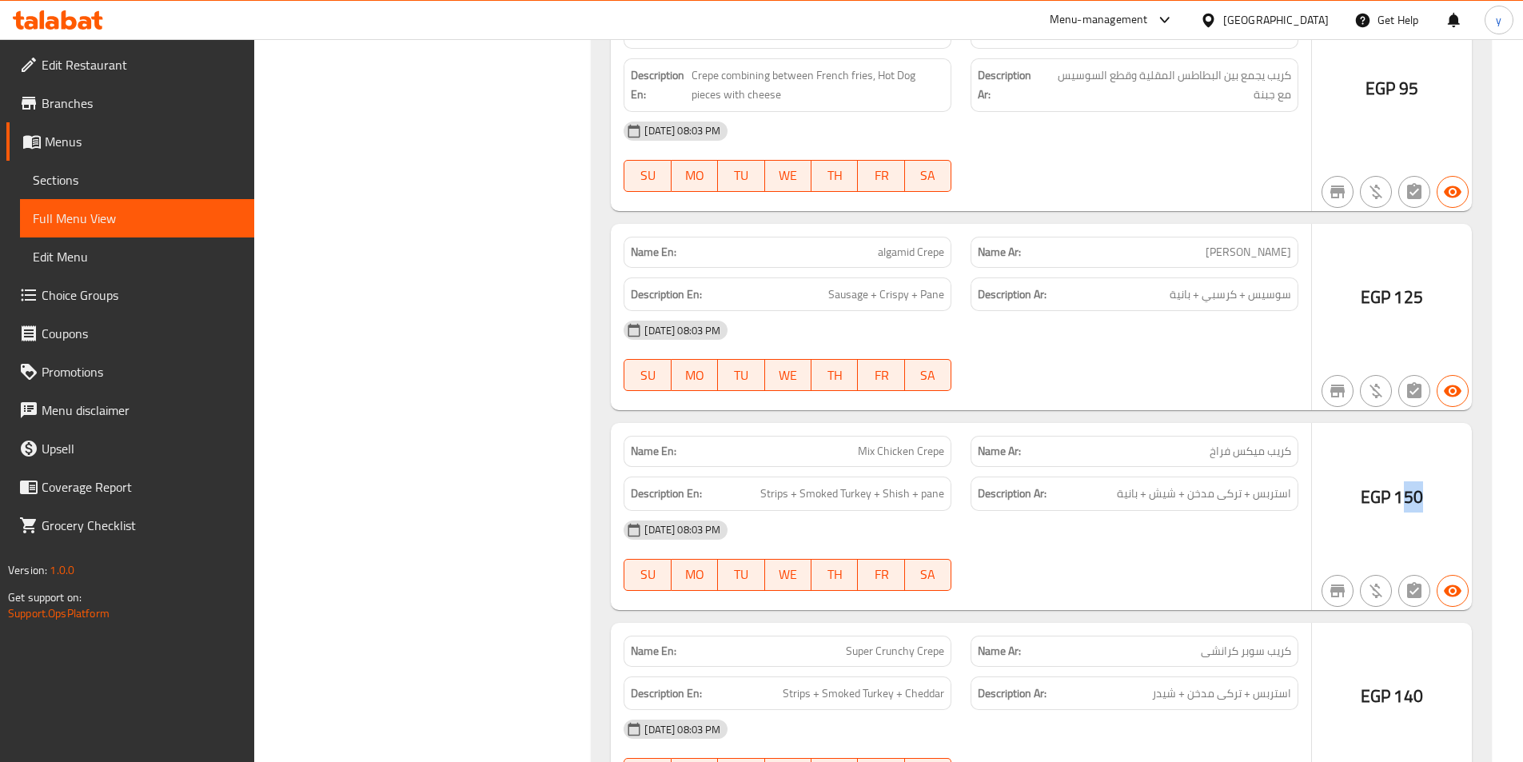
drag, startPoint x: 1417, startPoint y: 500, endPoint x: 1431, endPoint y: 501, distance: 13.7
click at [1431, 501] on div "EGP 150" at bounding box center [1392, 516] width 160 height 187
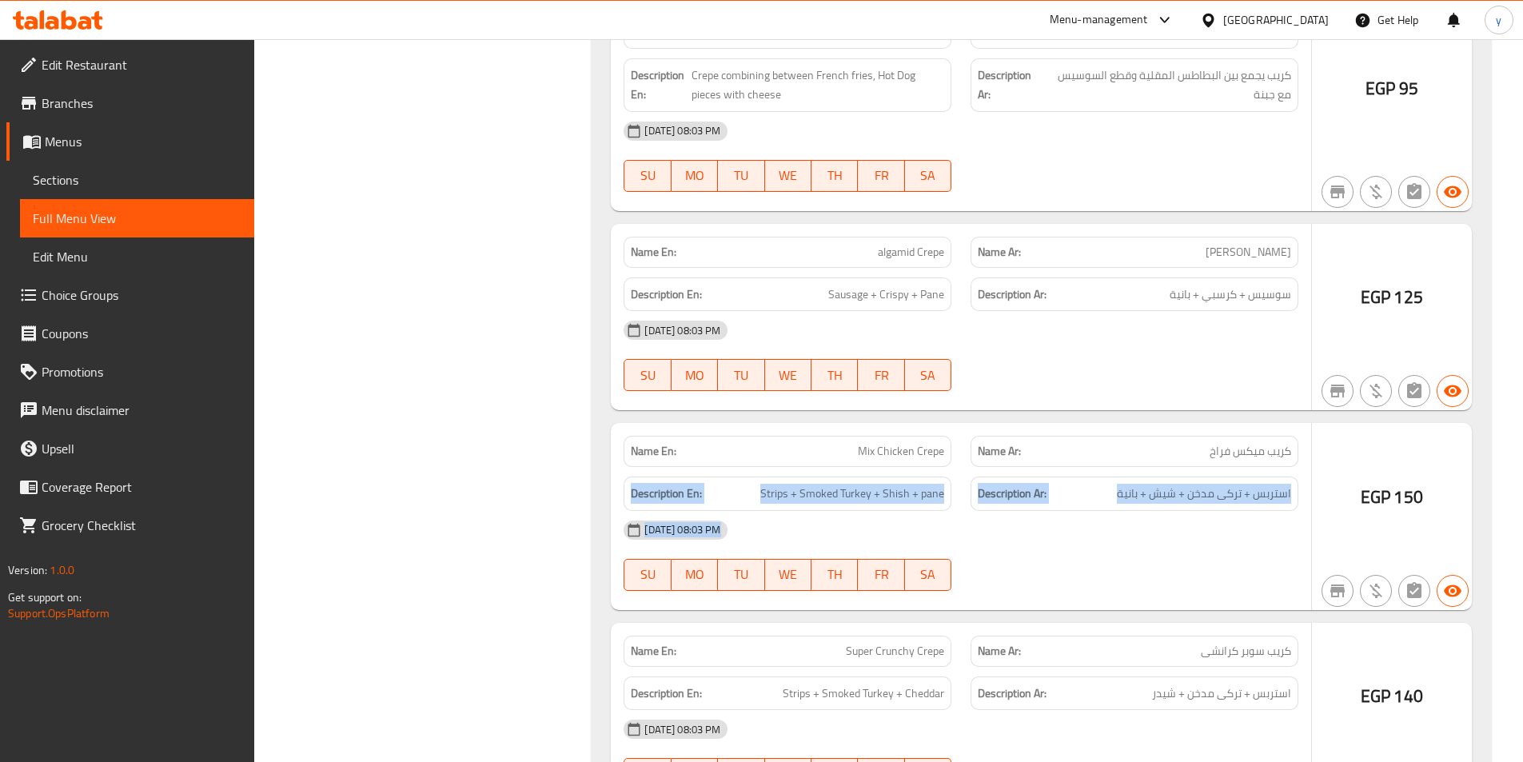
drag, startPoint x: 1191, startPoint y: 451, endPoint x: 1047, endPoint y: 466, distance: 144.7
click at [1342, 458] on div "Name En: Mix Chicken Crepe Name Ar: كريب ميكس فراخ Description En: Strips + Smo…" at bounding box center [1041, 516] width 861 height 187
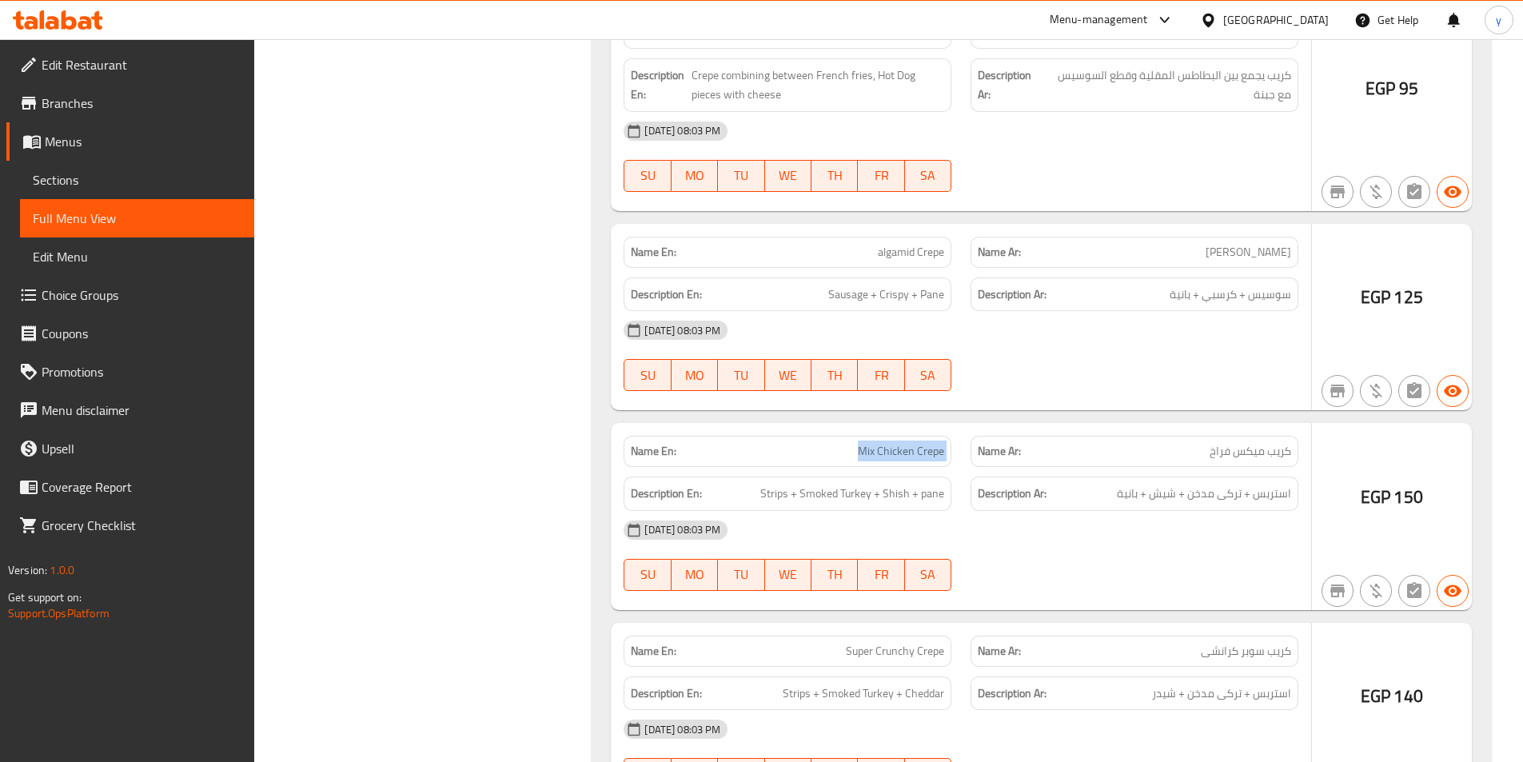
drag, startPoint x: 848, startPoint y: 443, endPoint x: 965, endPoint y: 487, distance: 124.8
click at [968, 462] on div "Name En: Mix Chicken Crepe Name Ar: كريب ميكس فراخ" at bounding box center [961, 451] width 694 height 50
click at [972, 546] on div "[DATE] 08:03 PM" at bounding box center [961, 530] width 694 height 38
drag, startPoint x: 761, startPoint y: 493, endPoint x: 776, endPoint y: 496, distance: 15.4
click at [776, 496] on h6 "Description En: Strips + Smoked Turkey + Shish + pane" at bounding box center [787, 494] width 313 height 20
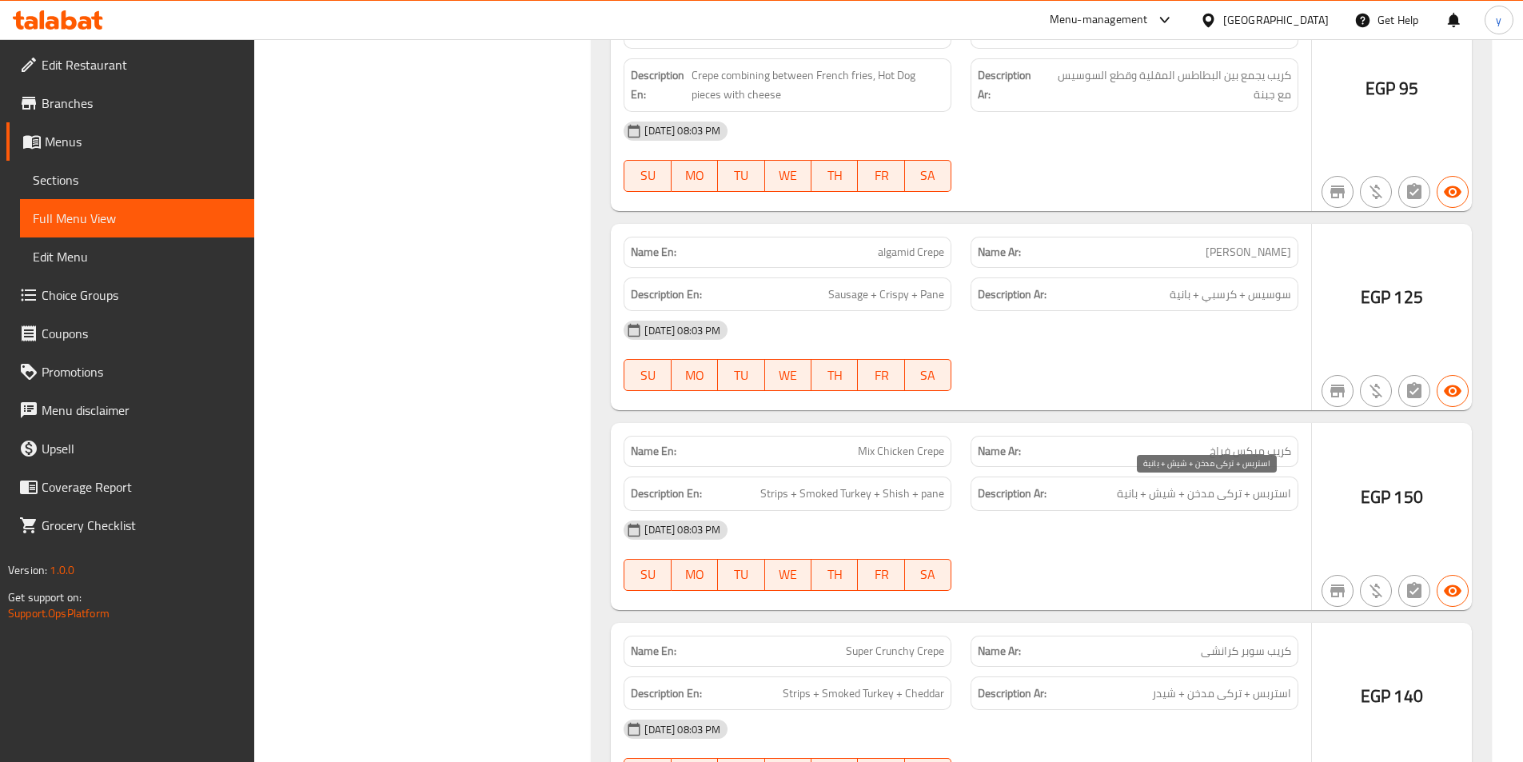
click at [1287, 499] on span "استربس + تركى مدخن + شيش + بانية" at bounding box center [1204, 494] width 174 height 20
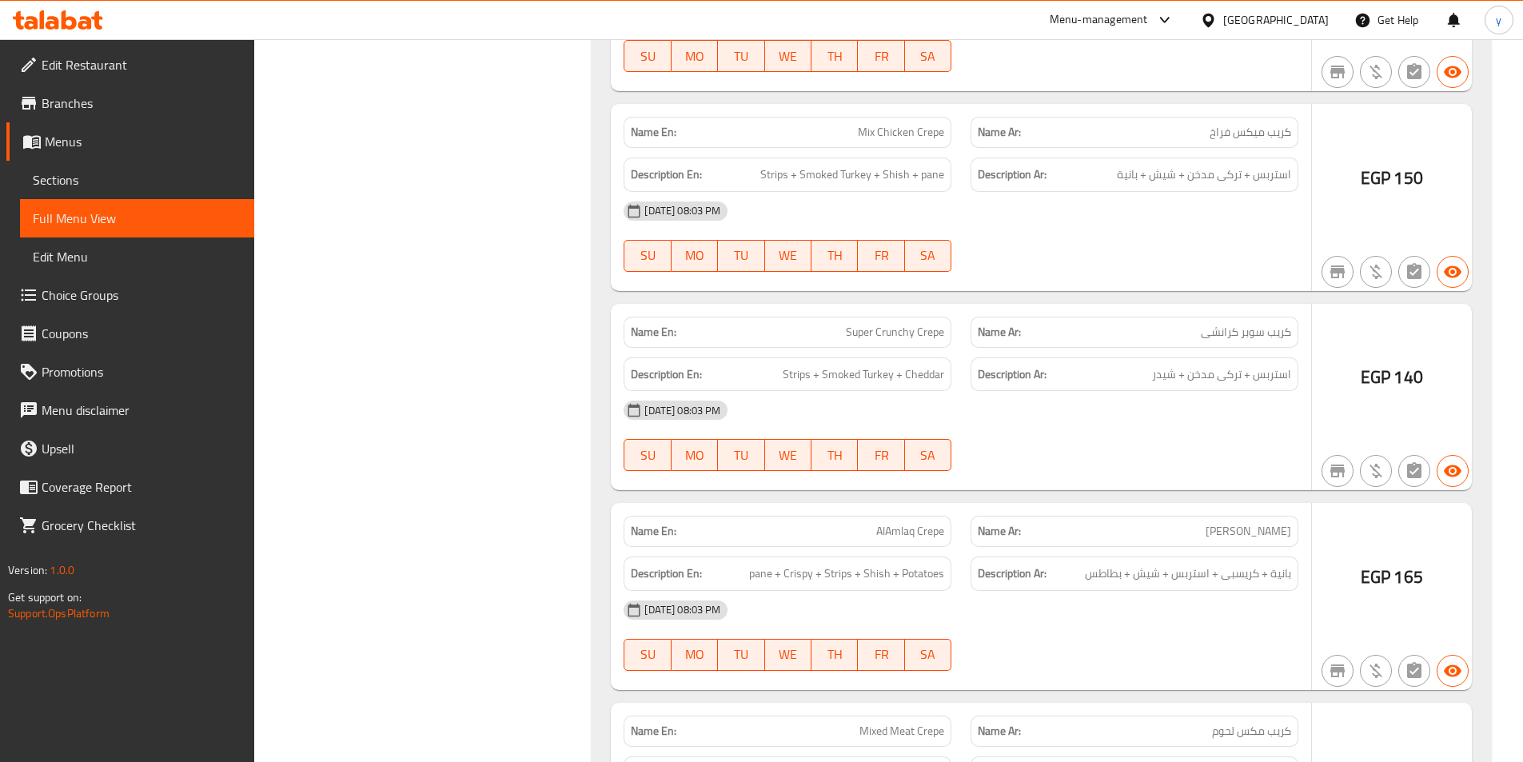
scroll to position [6557, 0]
drag, startPoint x: 1290, startPoint y: 331, endPoint x: 945, endPoint y: 348, distance: 345.1
click at [1200, 335] on p "Name Ar: كريب سوبر كرانشی" at bounding box center [1134, 331] width 313 height 17
drag, startPoint x: 839, startPoint y: 335, endPoint x: 940, endPoint y: 338, distance: 100.8
click at [940, 338] on p "Name En: Super Crunchy Crepe" at bounding box center [787, 331] width 313 height 17
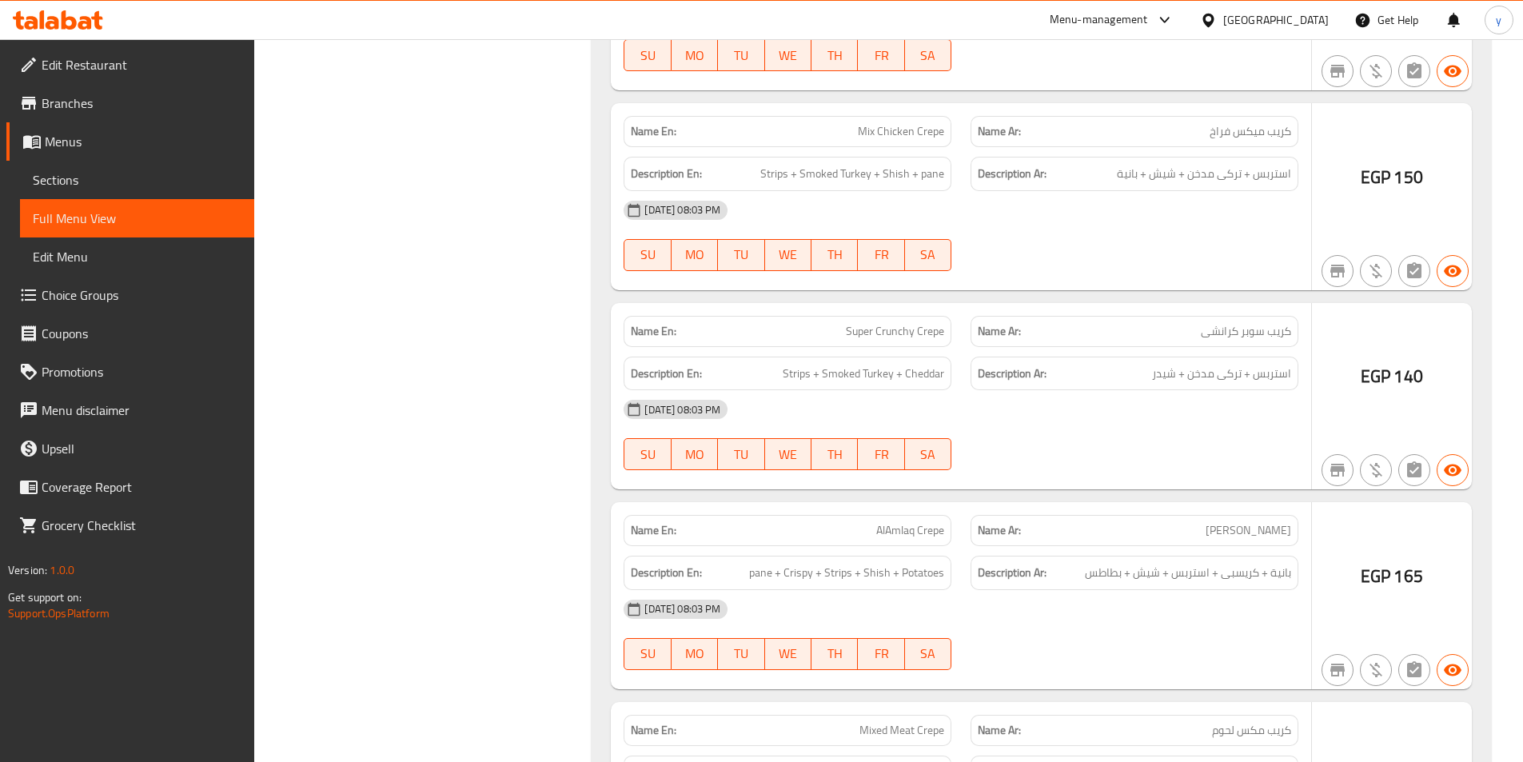
click at [1220, 381] on span "استربس + تركى مدخن + شيدر" at bounding box center [1221, 374] width 139 height 20
click at [1284, 381] on span "استربس + تركى مدخن + شيدر" at bounding box center [1221, 374] width 139 height 20
click at [788, 375] on span "Strips + Smoked Turkey + Cheddar" at bounding box center [864, 374] width 162 height 20
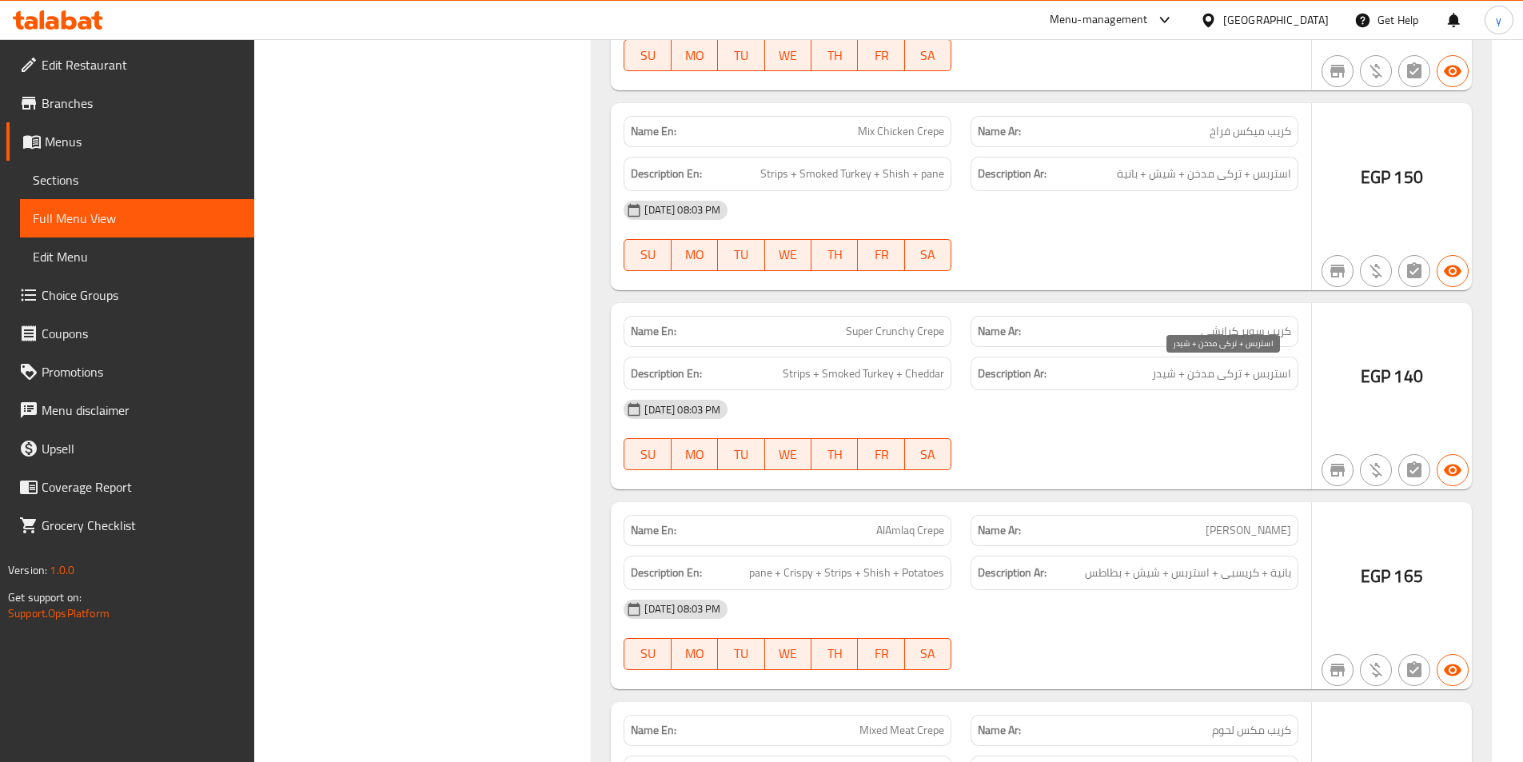
click at [1236, 377] on span "استربس + تركى مدخن + شيدر" at bounding box center [1221, 374] width 139 height 20
click at [861, 373] on span "Strips + Smoked Turkey + Cheddar" at bounding box center [864, 374] width 162 height 20
click at [1168, 379] on span "استربس + تركى مدخن + شيدر" at bounding box center [1221, 374] width 139 height 20
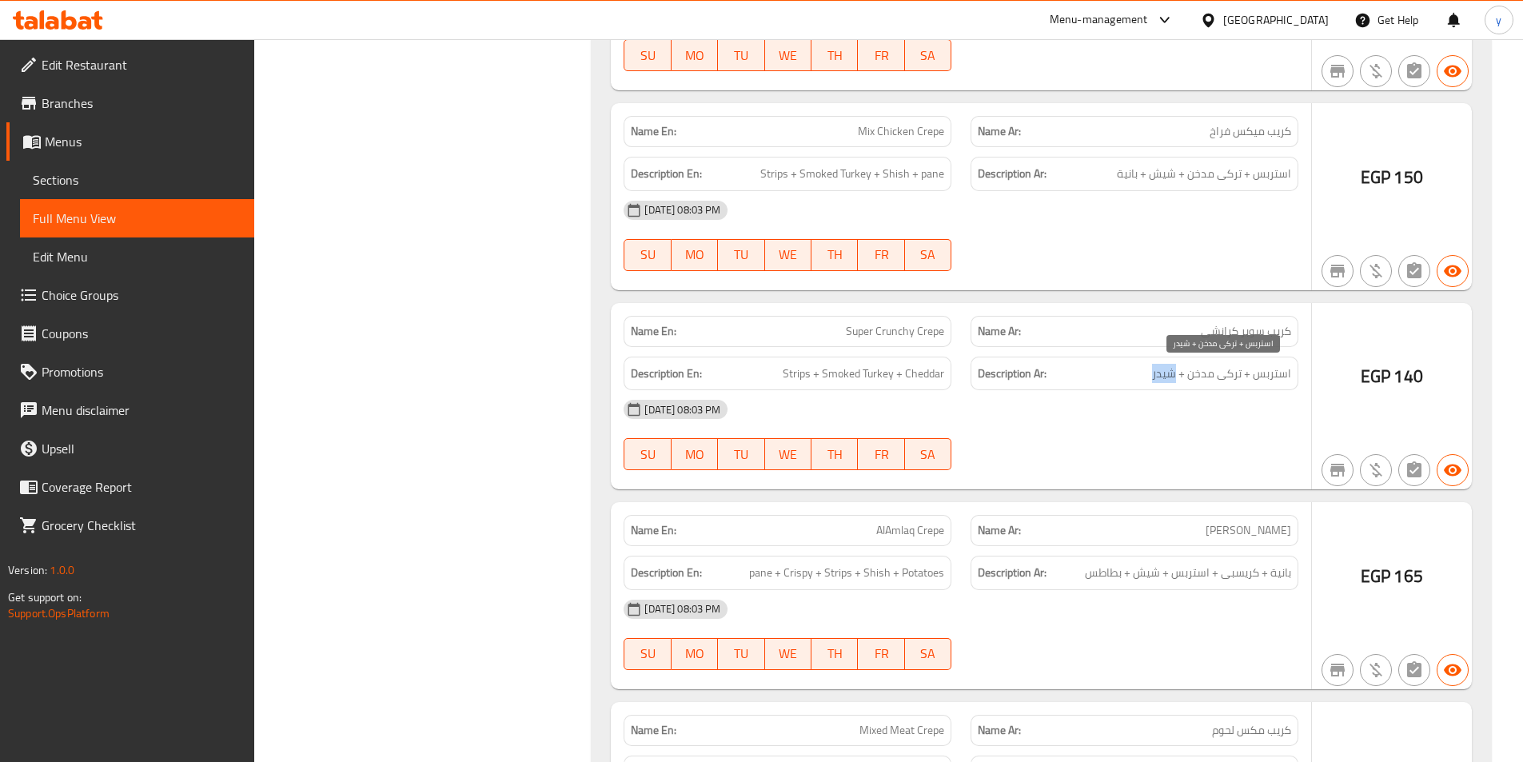
click at [1168, 379] on span "استربس + تركى مدخن + شيدر" at bounding box center [1221, 374] width 139 height 20
click at [1156, 407] on div "[DATE] 08:03 PM" at bounding box center [961, 409] width 694 height 38
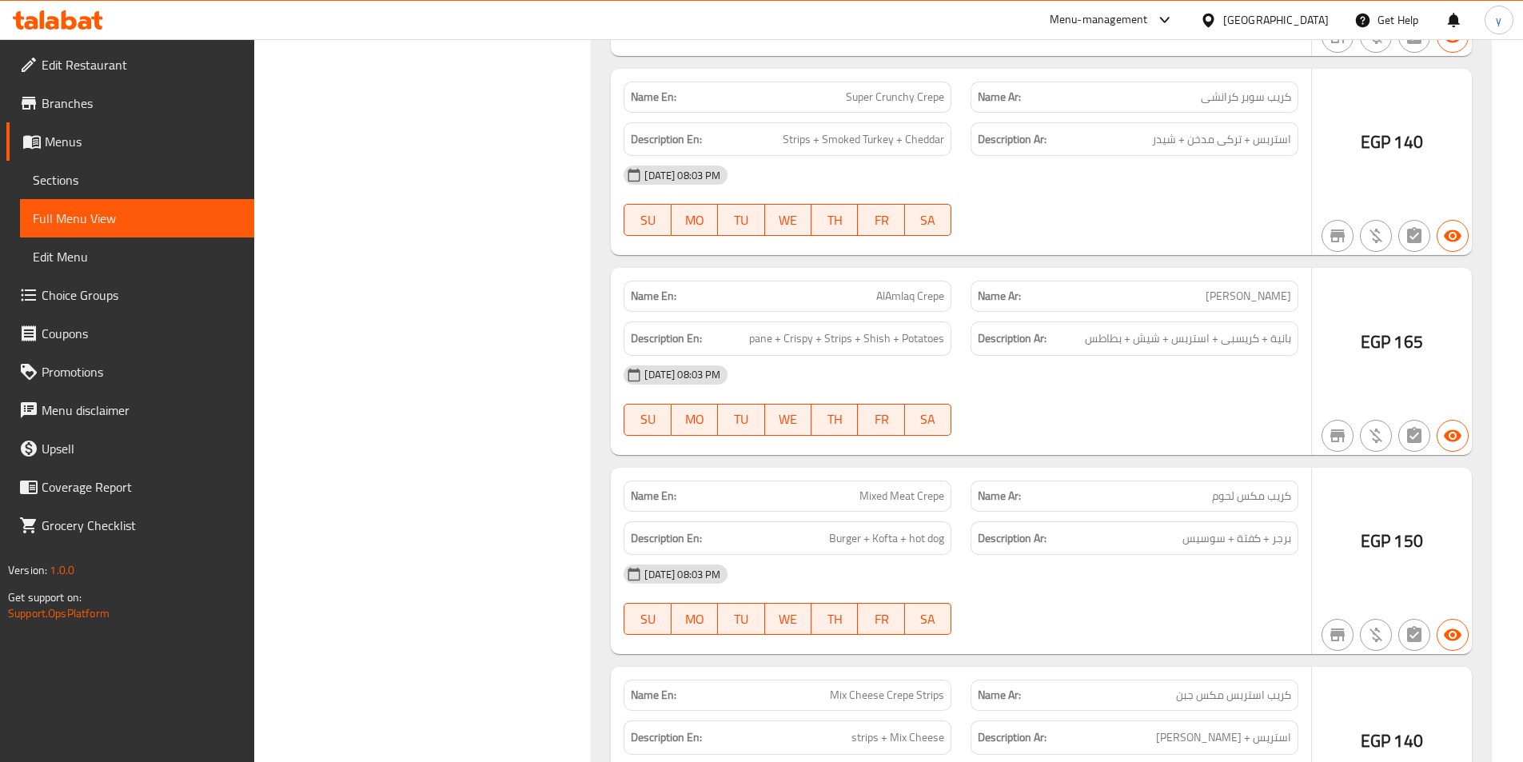
scroll to position [6797, 0]
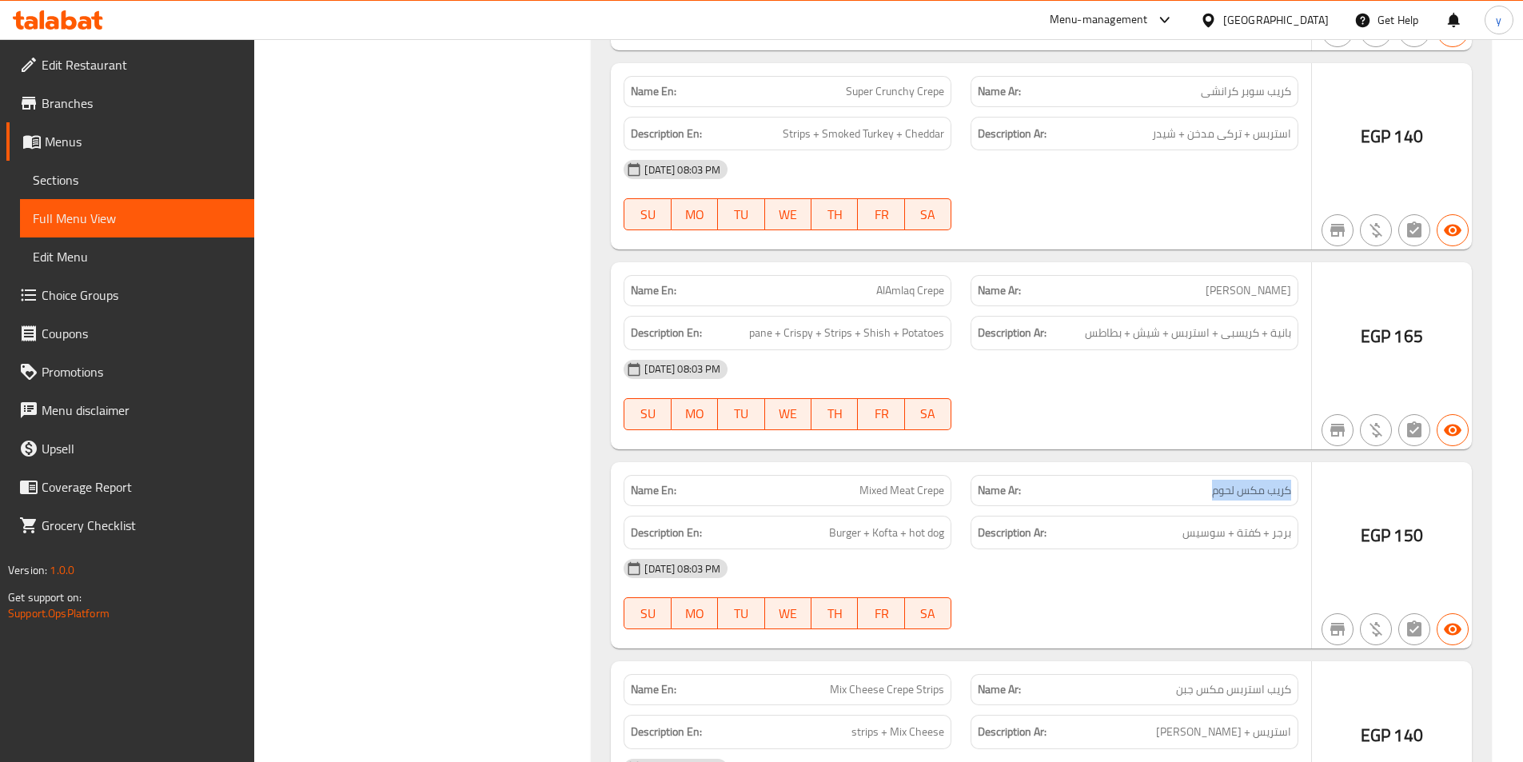
drag, startPoint x: 1204, startPoint y: 486, endPoint x: 1306, endPoint y: 497, distance: 102.1
click at [1306, 497] on div "Name Ar: كريب مكس لحوم" at bounding box center [1134, 490] width 347 height 50
copy span "كريب مكس لحوم"
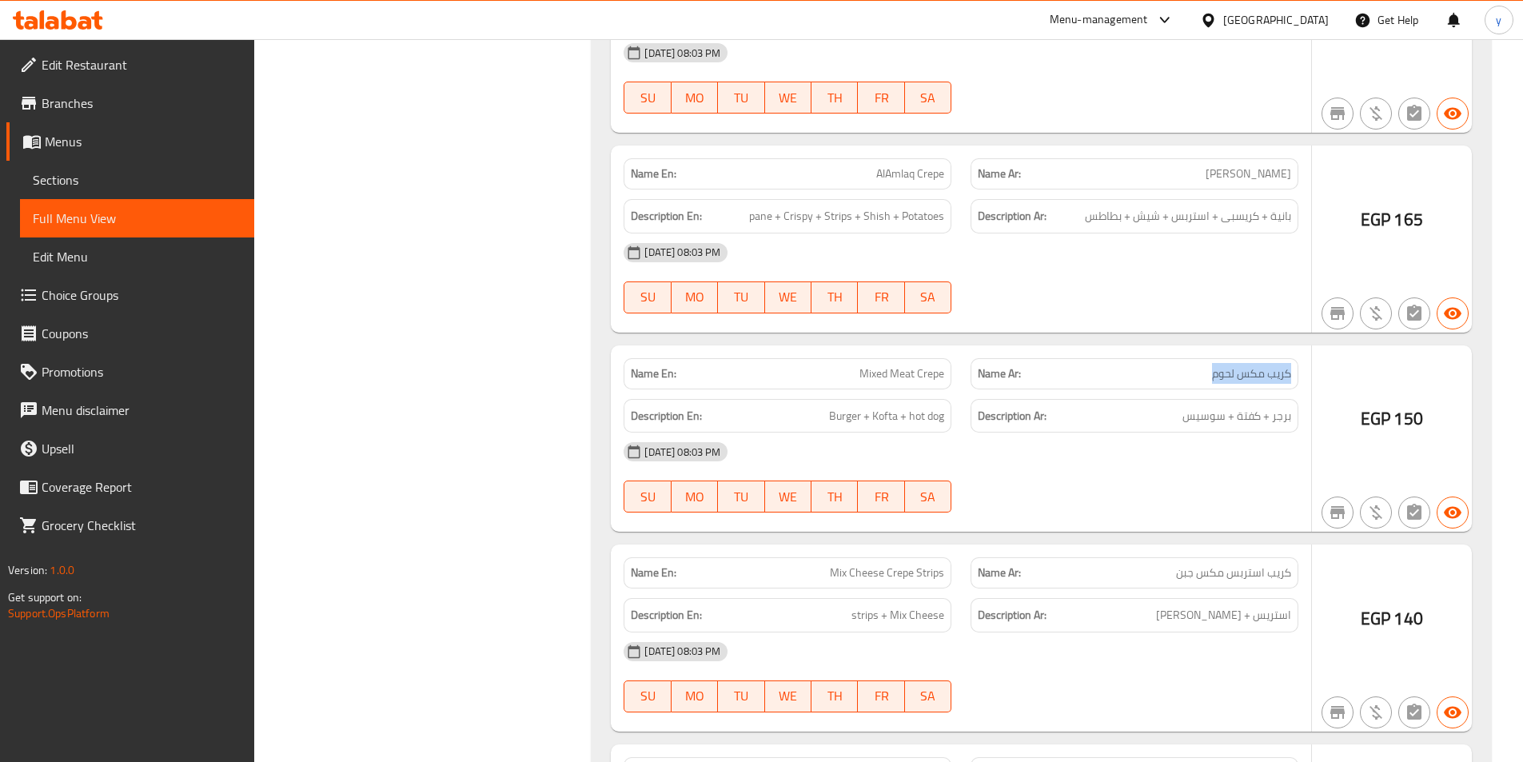
scroll to position [6957, 0]
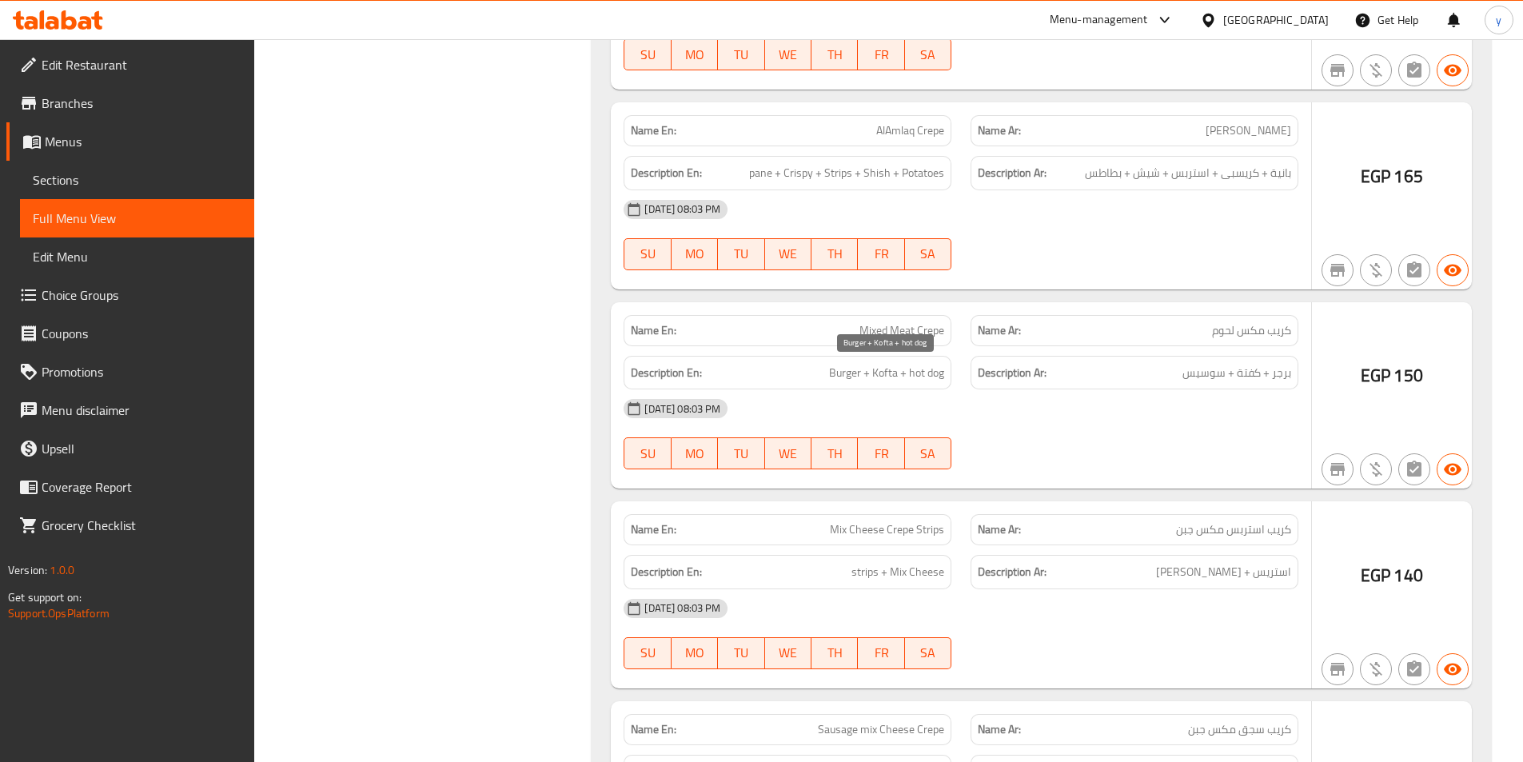
click at [835, 377] on span "Burger + Kofta + hot dog" at bounding box center [886, 373] width 115 height 20
click at [1284, 379] on span "برجر + كفتة + سوسيس" at bounding box center [1237, 373] width 109 height 20
drag, startPoint x: 1284, startPoint y: 379, endPoint x: 929, endPoint y: 373, distance: 355.1
click at [1283, 379] on span "برجر + كفتة + سوسيس" at bounding box center [1237, 373] width 109 height 20
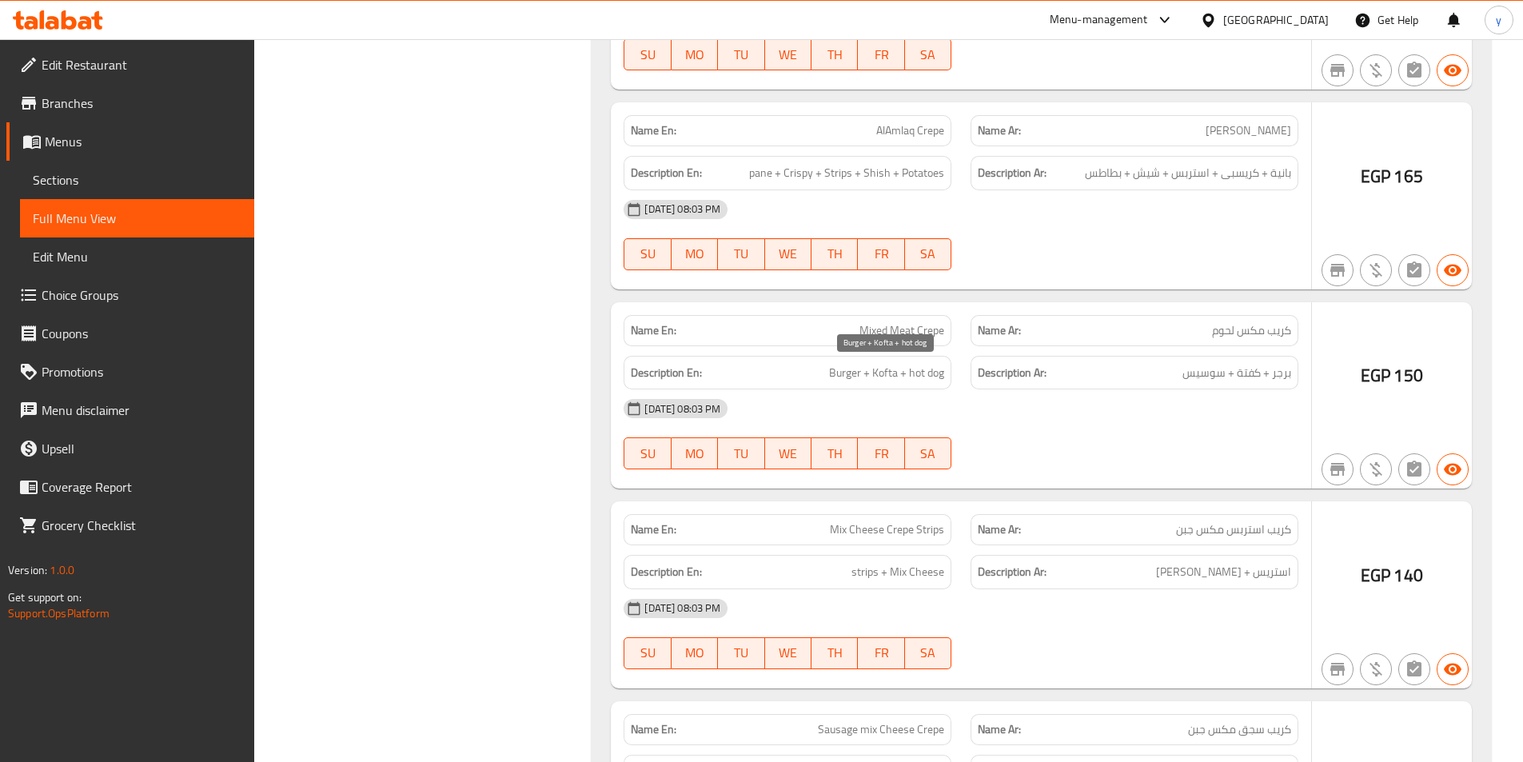
click at [870, 373] on span "Burger + Kofta + hot dog" at bounding box center [886, 373] width 115 height 20
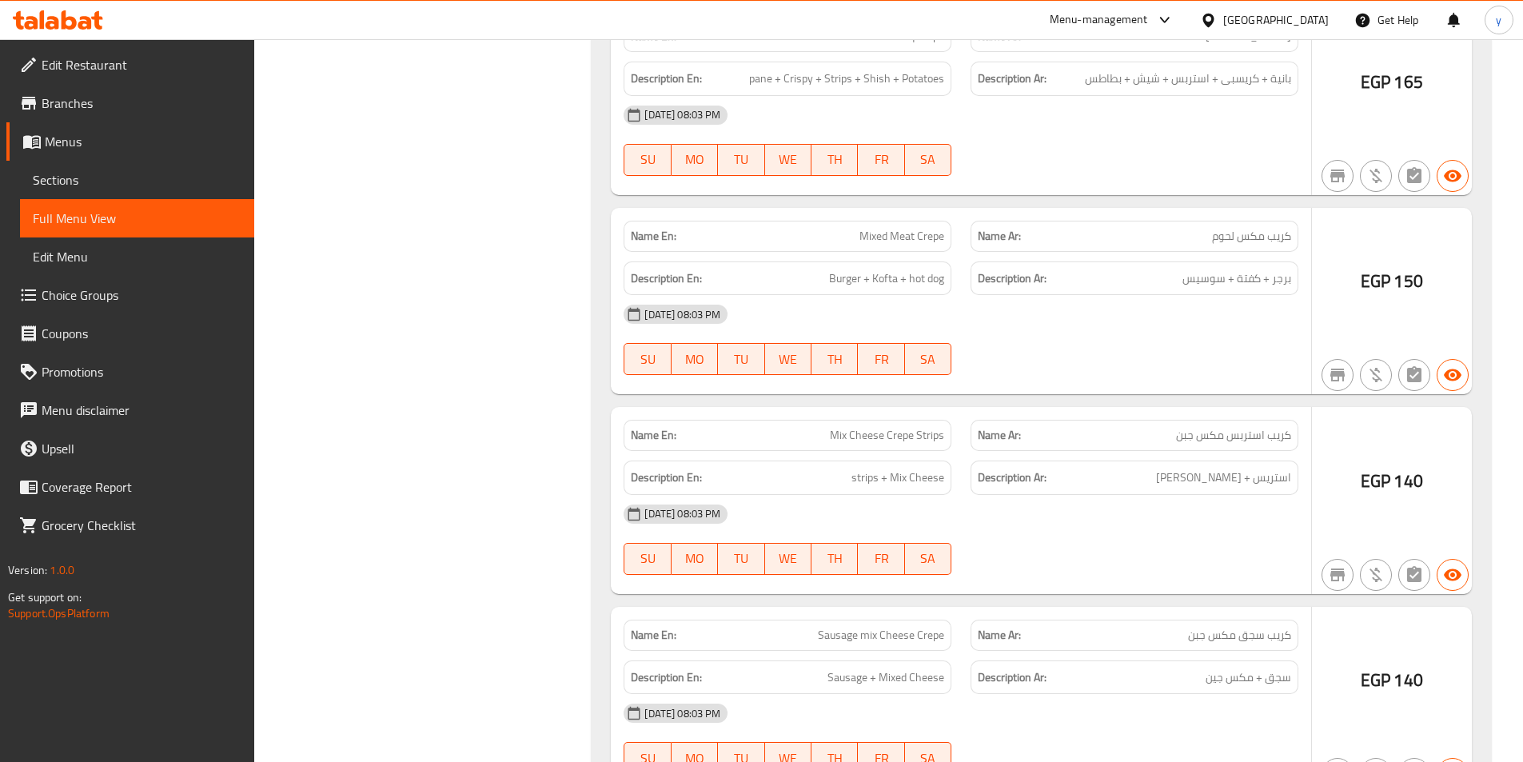
scroll to position [7197, 0]
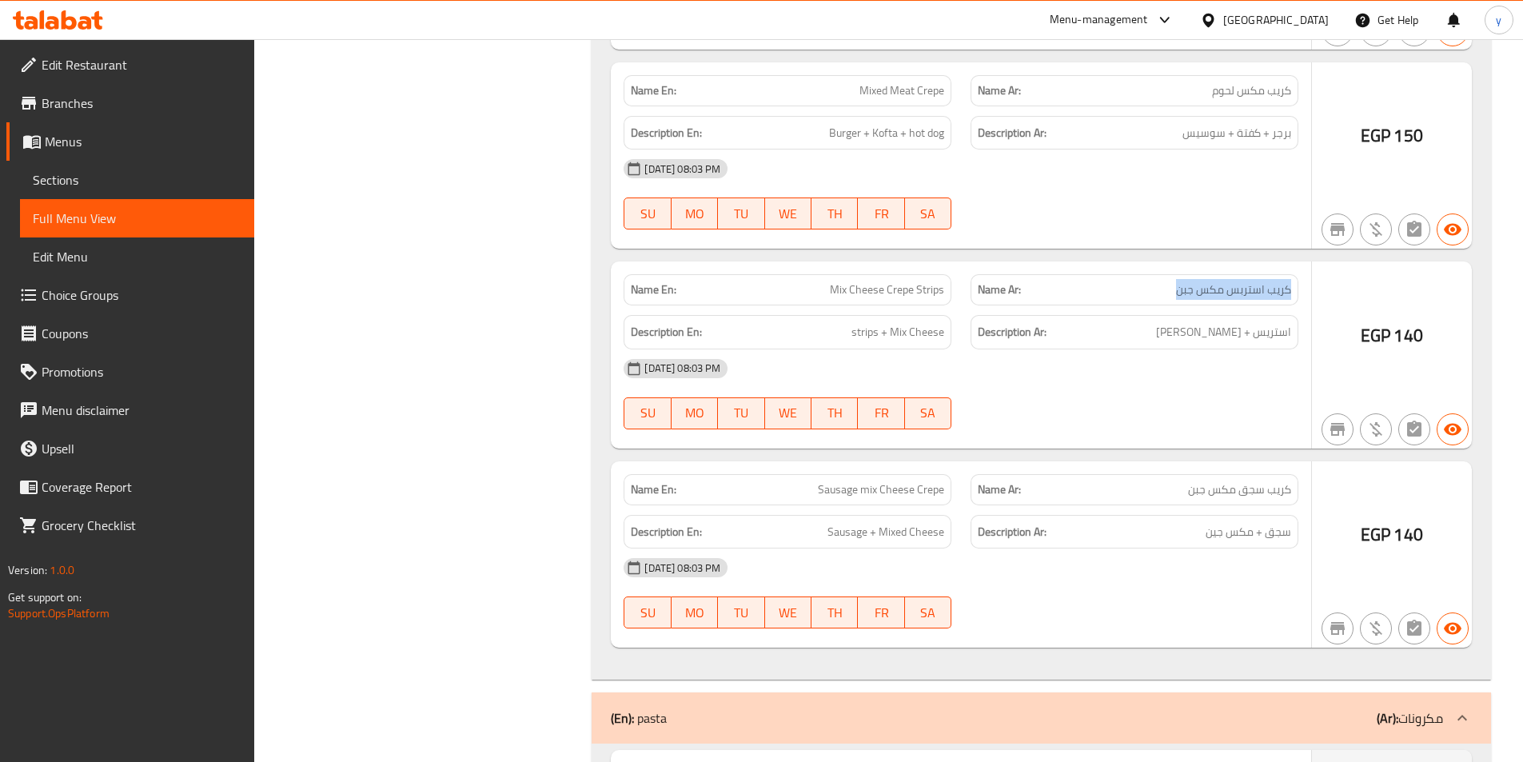
drag, startPoint x: 1296, startPoint y: 289, endPoint x: 1179, endPoint y: 289, distance: 117.6
click at [1179, 289] on div "Name Ar: كريب استربس مكس جبن" at bounding box center [1135, 289] width 328 height 31
drag, startPoint x: 828, startPoint y: 287, endPoint x: 943, endPoint y: 293, distance: 114.5
click at [943, 293] on p "Name En: Mix Cheese Crepe Strips" at bounding box center [787, 289] width 313 height 17
click at [960, 305] on div "Description En: strips + Mix Cheese" at bounding box center [787, 332] width 347 height 54
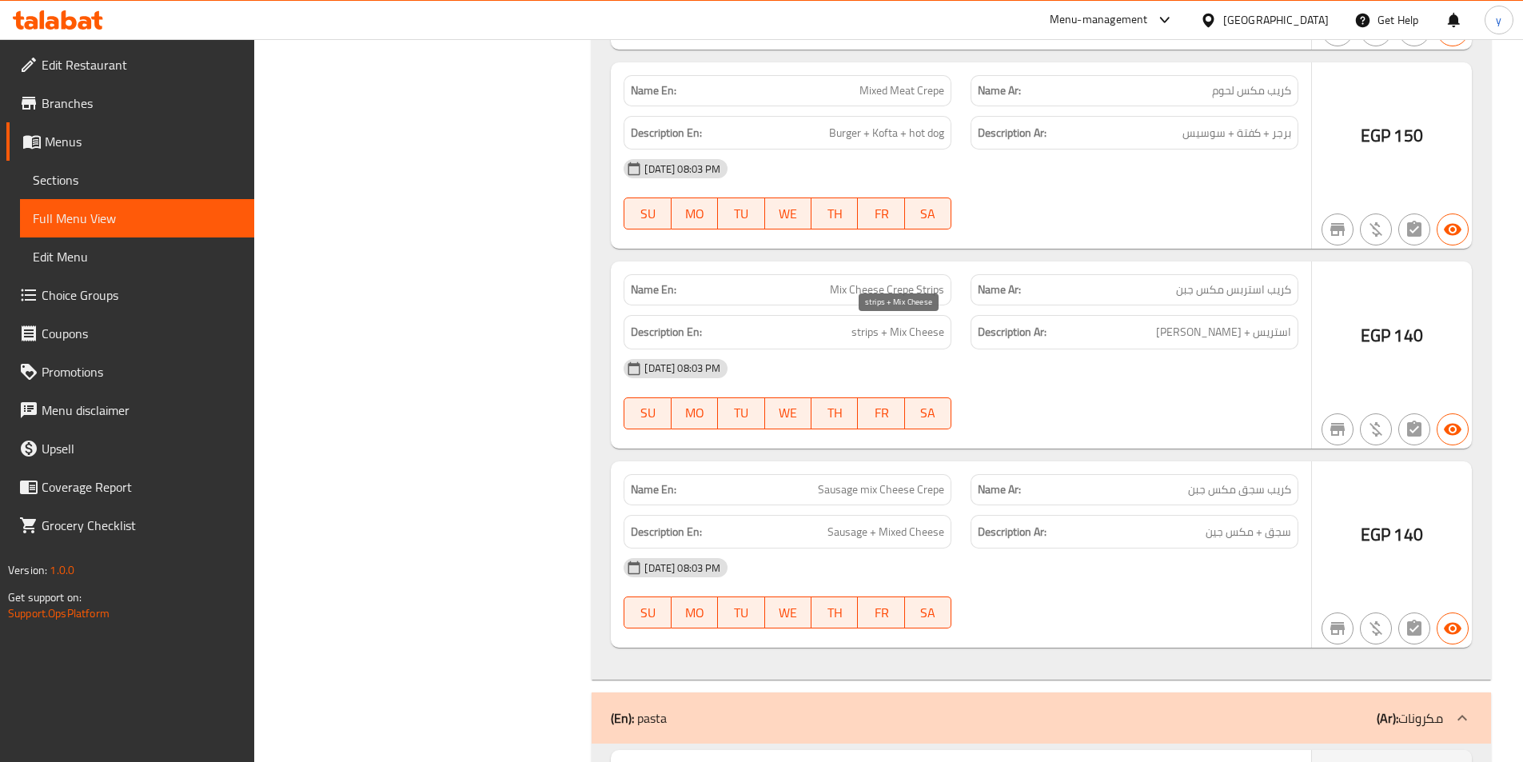
click at [868, 332] on span "strips + Mix Cheese" at bounding box center [898, 332] width 93 height 20
click at [1271, 323] on div "Description Ar: استريس + مكس جين" at bounding box center [1135, 332] width 328 height 34
click at [1276, 333] on span "استريس + [PERSON_NAME]" at bounding box center [1223, 332] width 135 height 20
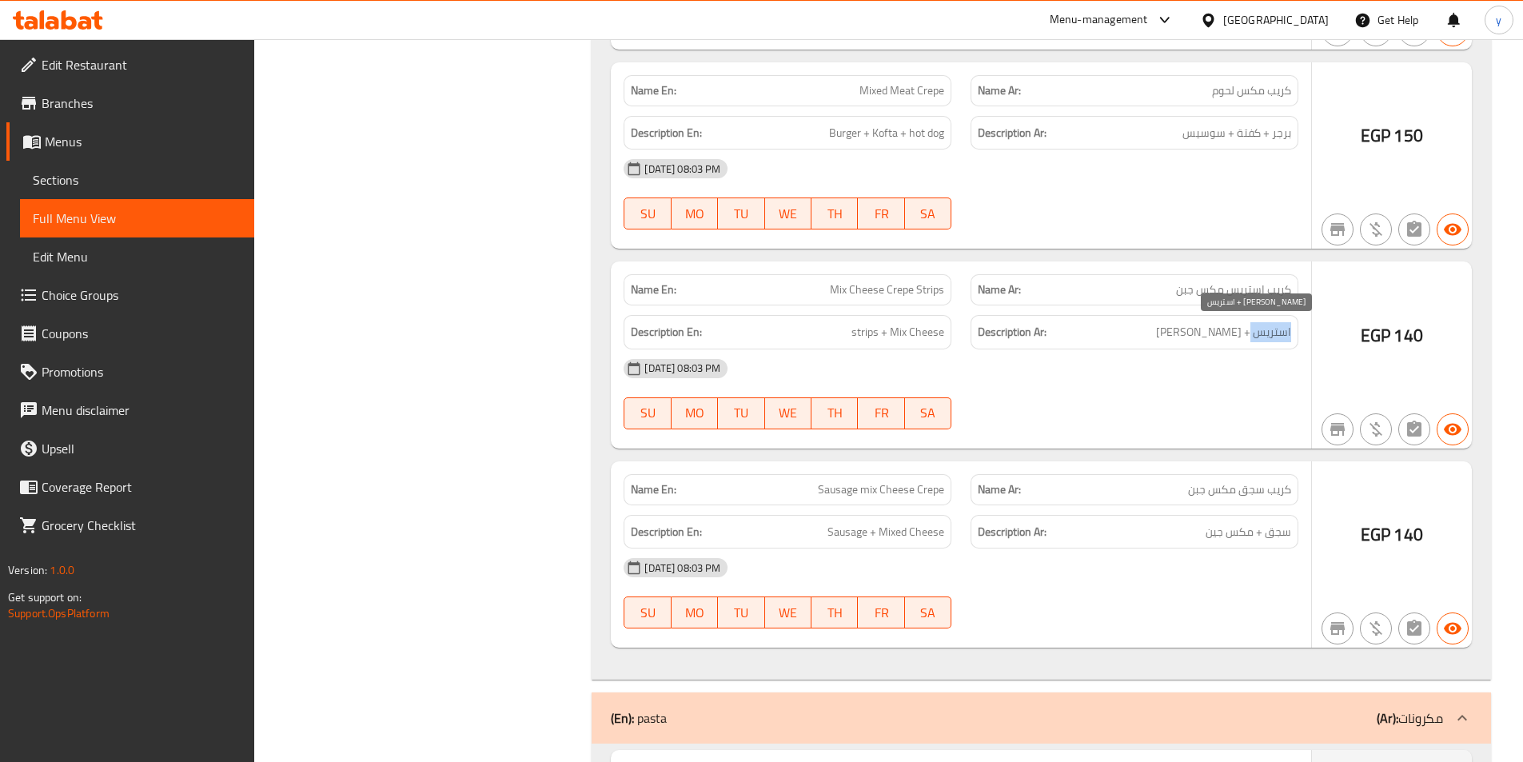
click at [1219, 341] on span "استريس + [PERSON_NAME]" at bounding box center [1223, 332] width 135 height 20
drag, startPoint x: 1295, startPoint y: 289, endPoint x: 1176, endPoint y: 288, distance: 118.4
click at [1176, 288] on div "Name Ar: كريب استربس مكس جبن" at bounding box center [1135, 289] width 328 height 31
copy span "كريب استربس مكس جبن"
click at [1045, 366] on div "[DATE] 08:03 PM" at bounding box center [961, 368] width 694 height 38
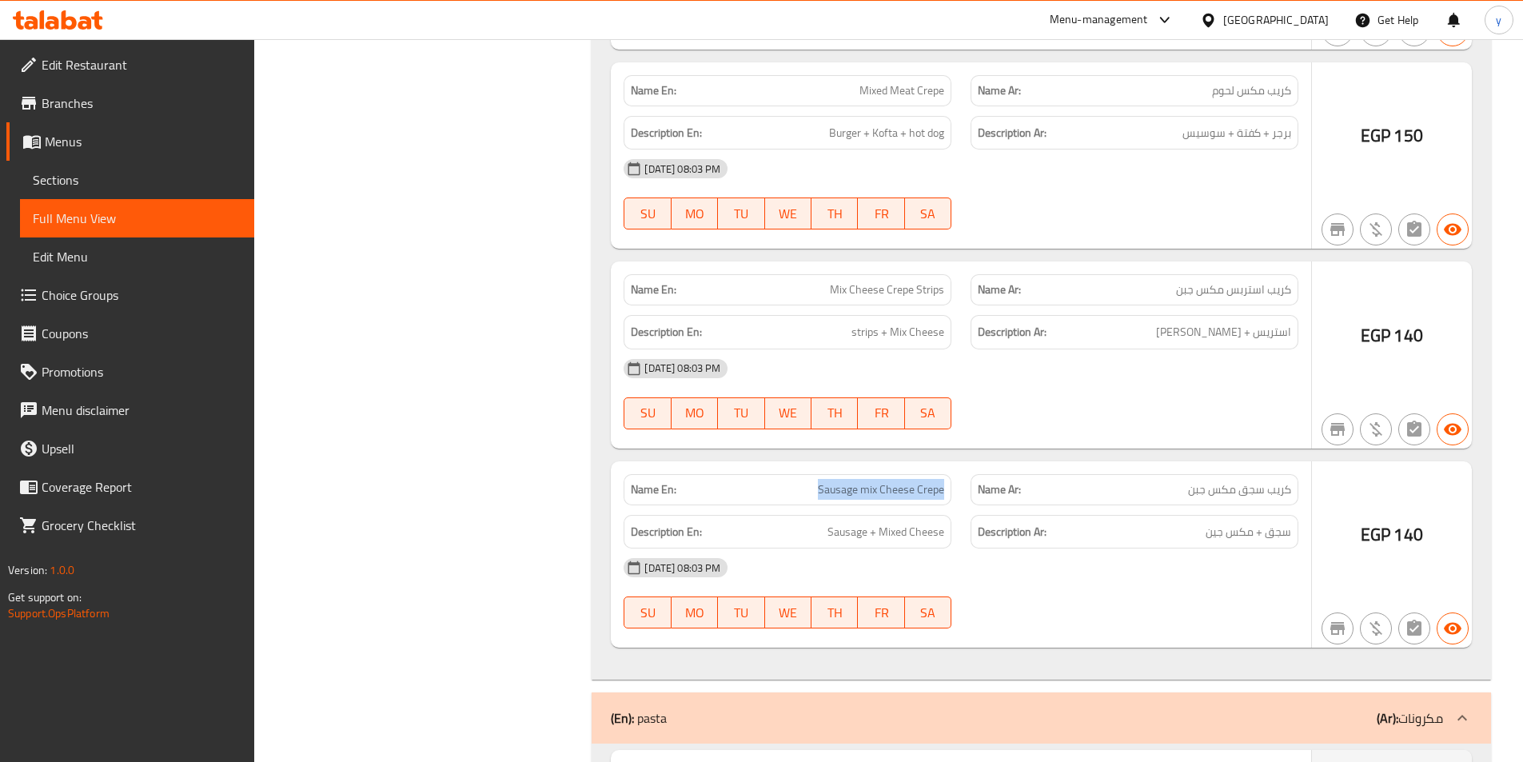
drag, startPoint x: 813, startPoint y: 486, endPoint x: 955, endPoint y: 503, distance: 142.5
click at [955, 503] on div "Name En: Sausage mix Cheese Crepe" at bounding box center [787, 490] width 347 height 50
drag, startPoint x: 1243, startPoint y: 541, endPoint x: 1295, endPoint y: 539, distance: 52.8
click at [1246, 541] on span "سجق + مكس جين" at bounding box center [1249, 532] width 86 height 20
click at [1295, 539] on div "Description Ar: سجق + مكس جين" at bounding box center [1135, 532] width 328 height 34
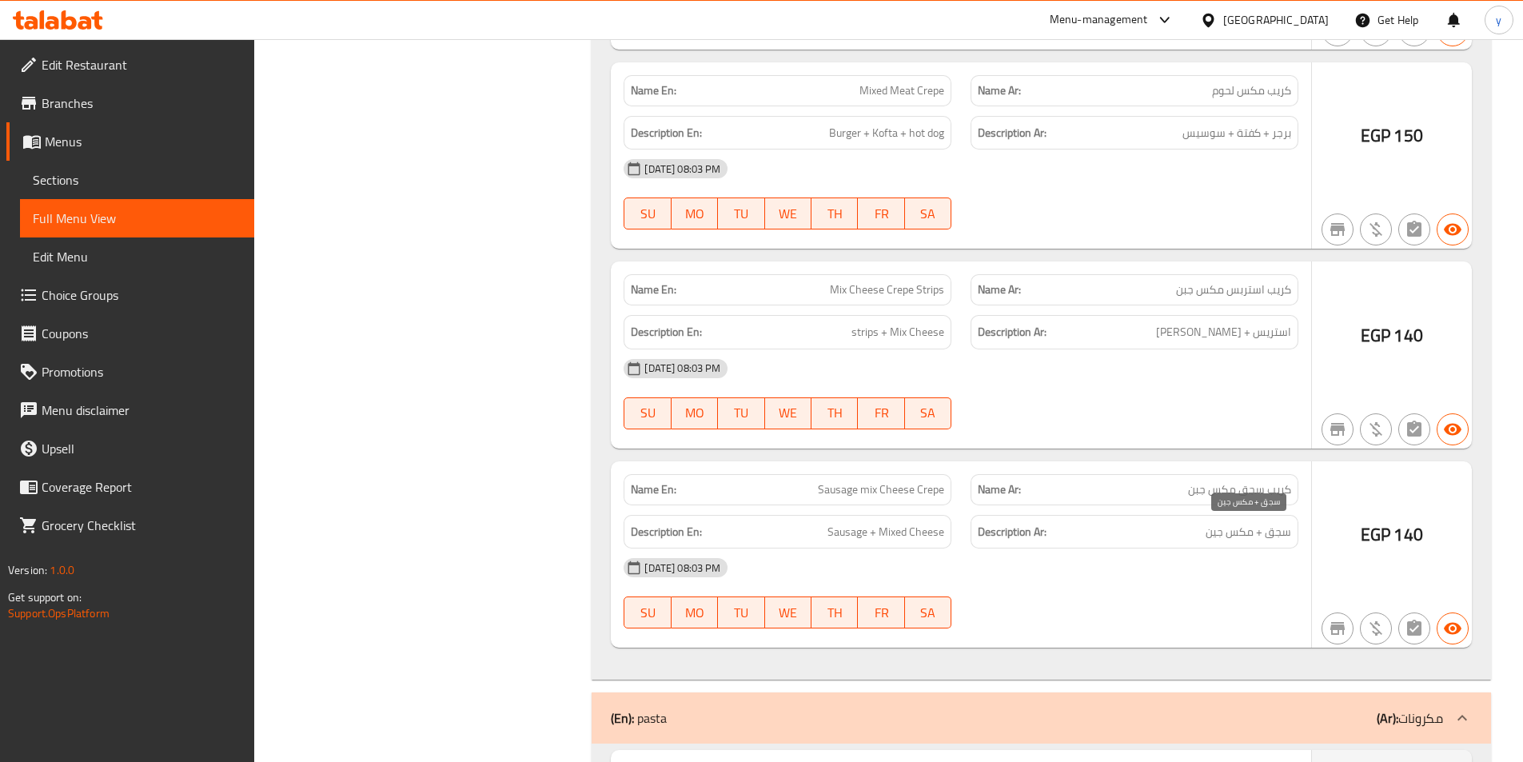
click at [1282, 531] on span "سجق + مكس جين" at bounding box center [1249, 532] width 86 height 20
click at [1233, 536] on span "سجق + مكس جين" at bounding box center [1249, 532] width 86 height 20
click at [891, 529] on span "Sausage + Mixed Cheese" at bounding box center [886, 532] width 117 height 20
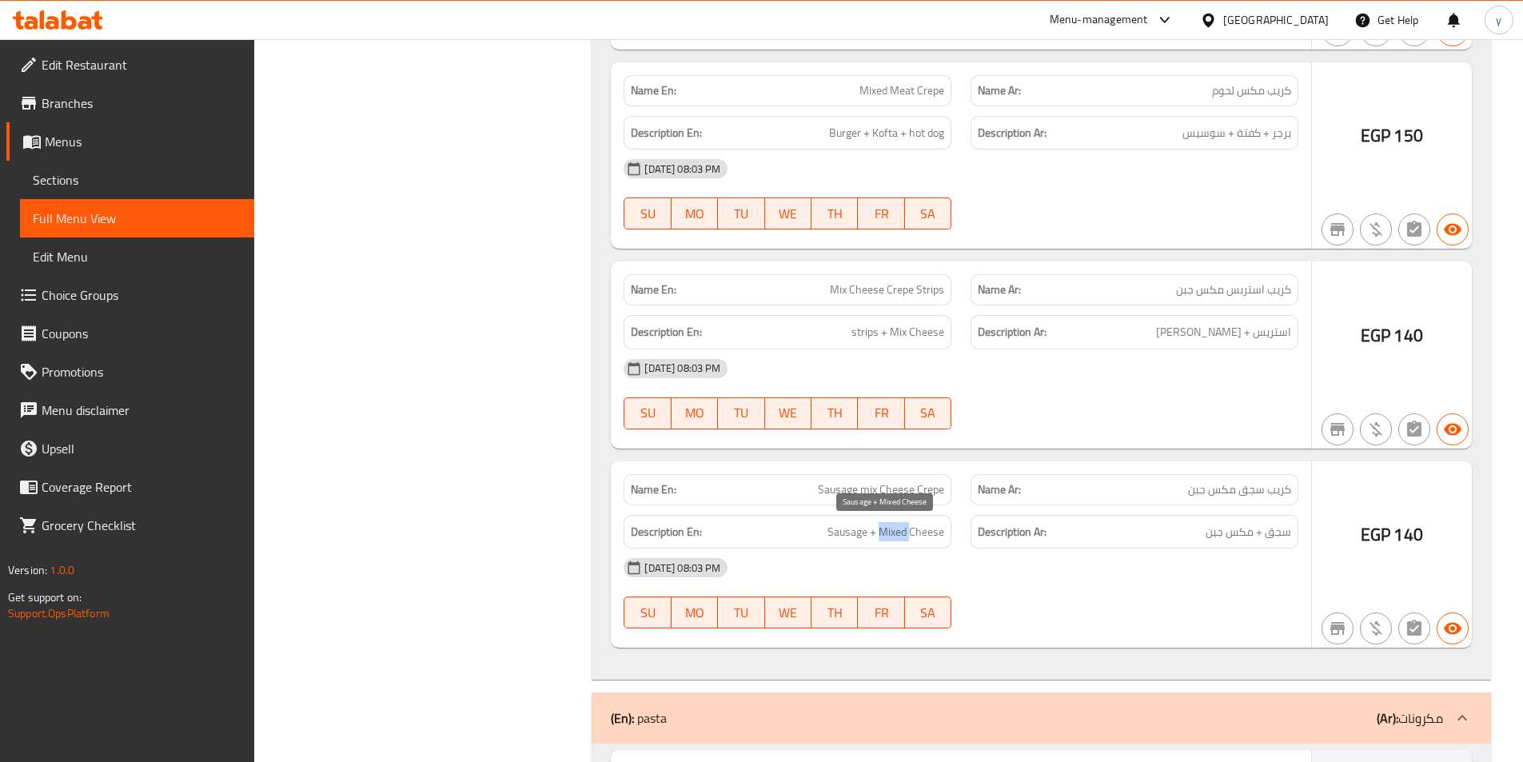
click at [891, 529] on span "Sausage + Mixed Cheese" at bounding box center [886, 532] width 117 height 20
click at [1161, 575] on div "[DATE] 08:03 PM" at bounding box center [961, 568] width 694 height 38
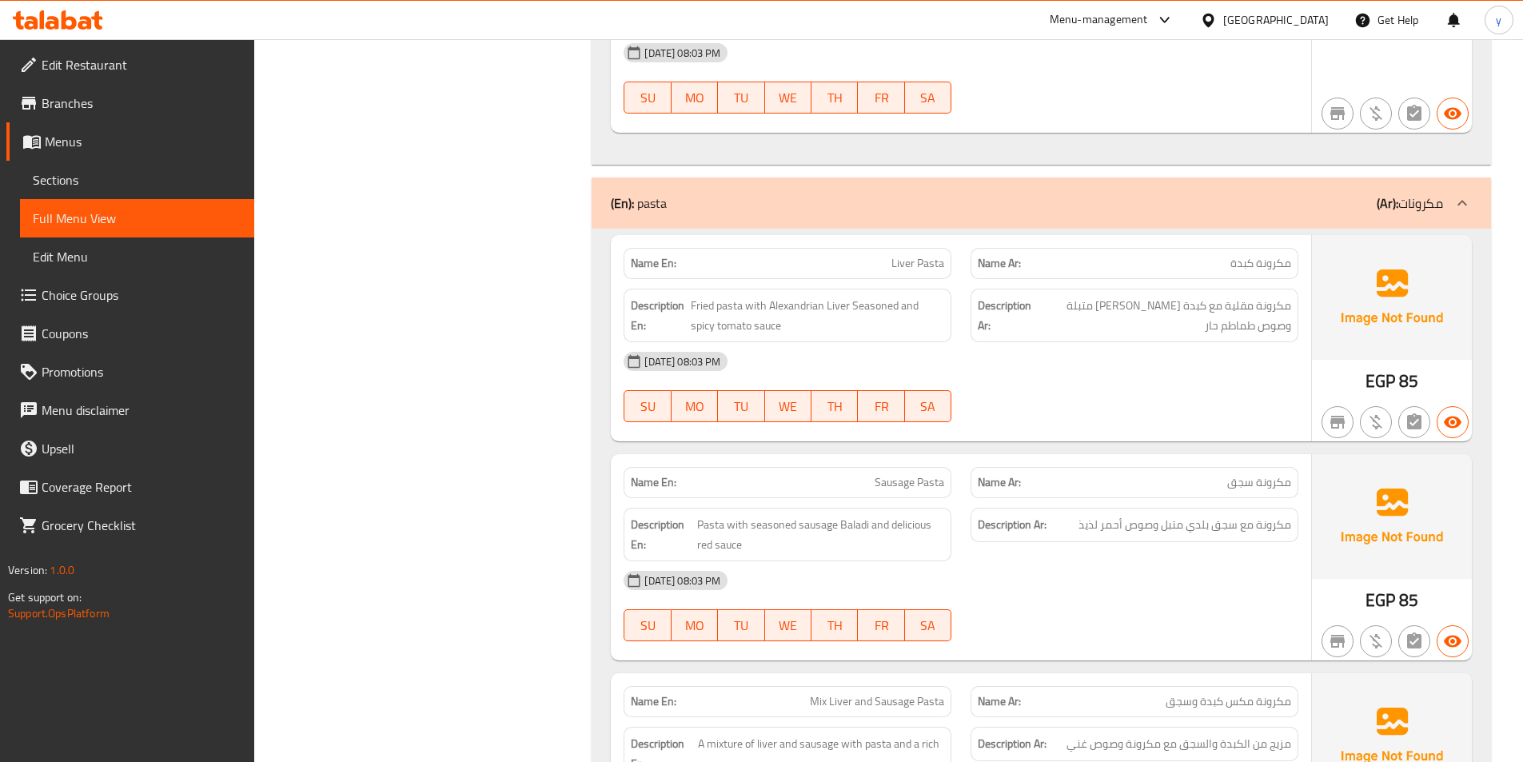
scroll to position [7757, 0]
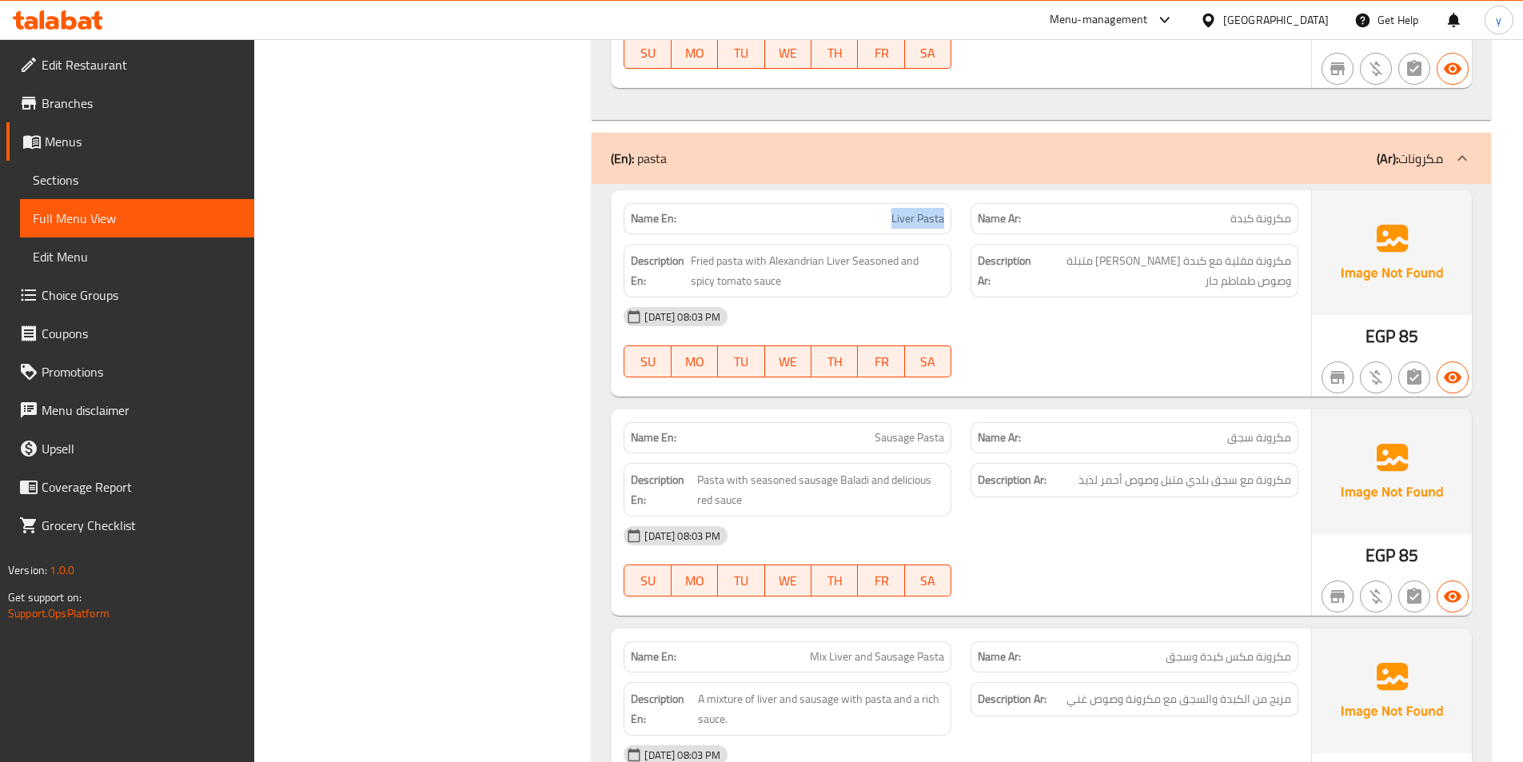
drag, startPoint x: 886, startPoint y: 222, endPoint x: 952, endPoint y: 220, distance: 66.4
click at [952, 220] on div "Name En: Liver Pasta" at bounding box center [787, 219] width 347 height 50
drag, startPoint x: 1277, startPoint y: 214, endPoint x: 1292, endPoint y: 215, distance: 15.2
click at [1292, 215] on div "Name Ar: مكرونة كبدة" at bounding box center [1135, 218] width 328 height 31
click at [1228, 285] on span "مكرونة مقلية مع كبدة إسكندراني متبلة وصوص طماطم حار" at bounding box center [1164, 270] width 254 height 39
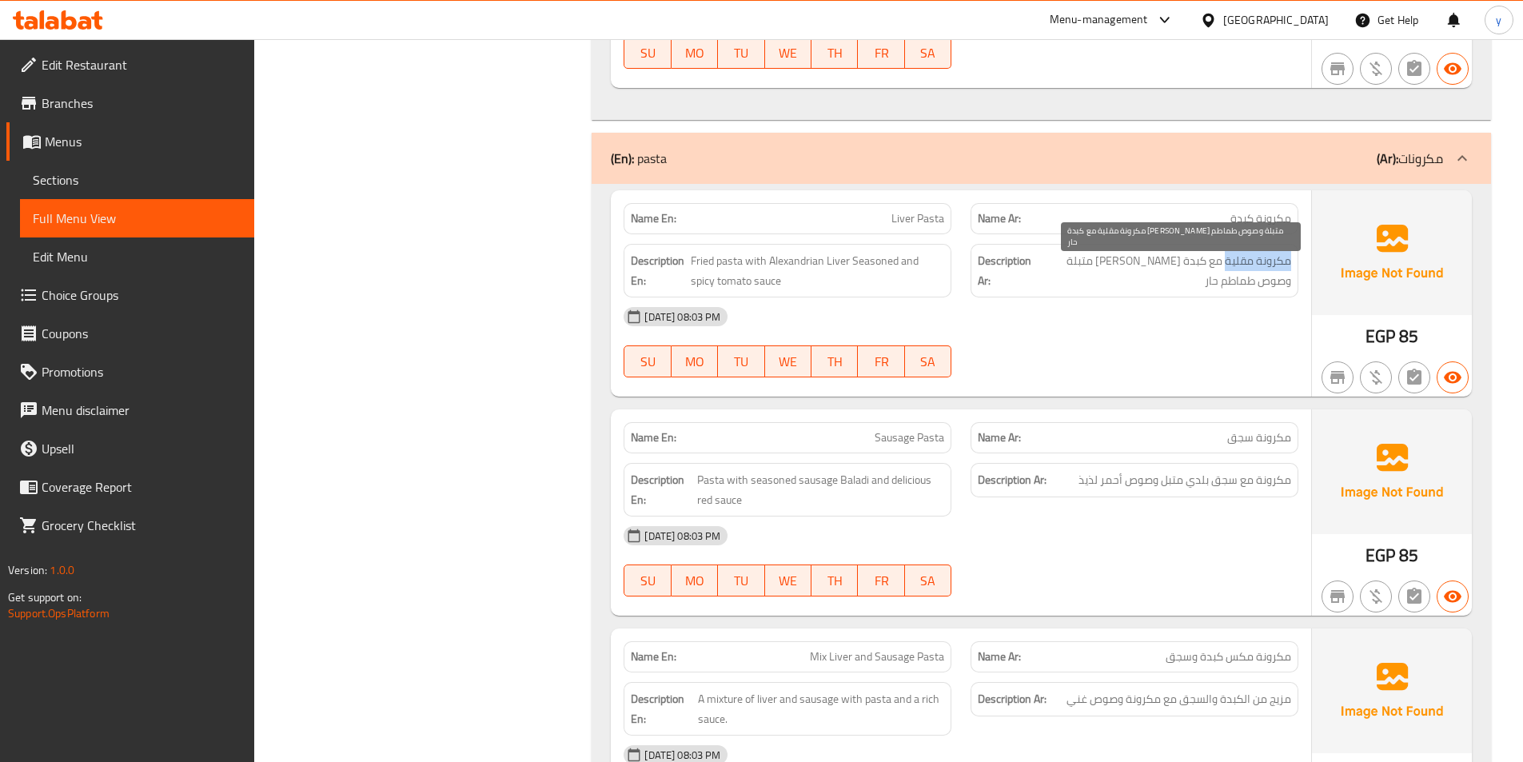
drag, startPoint x: 1289, startPoint y: 258, endPoint x: 1228, endPoint y: 264, distance: 61.8
click at [1228, 264] on span "مكرونة مقلية مع كبدة إسكندراني متبلة وصوص طماطم حار" at bounding box center [1164, 270] width 254 height 39
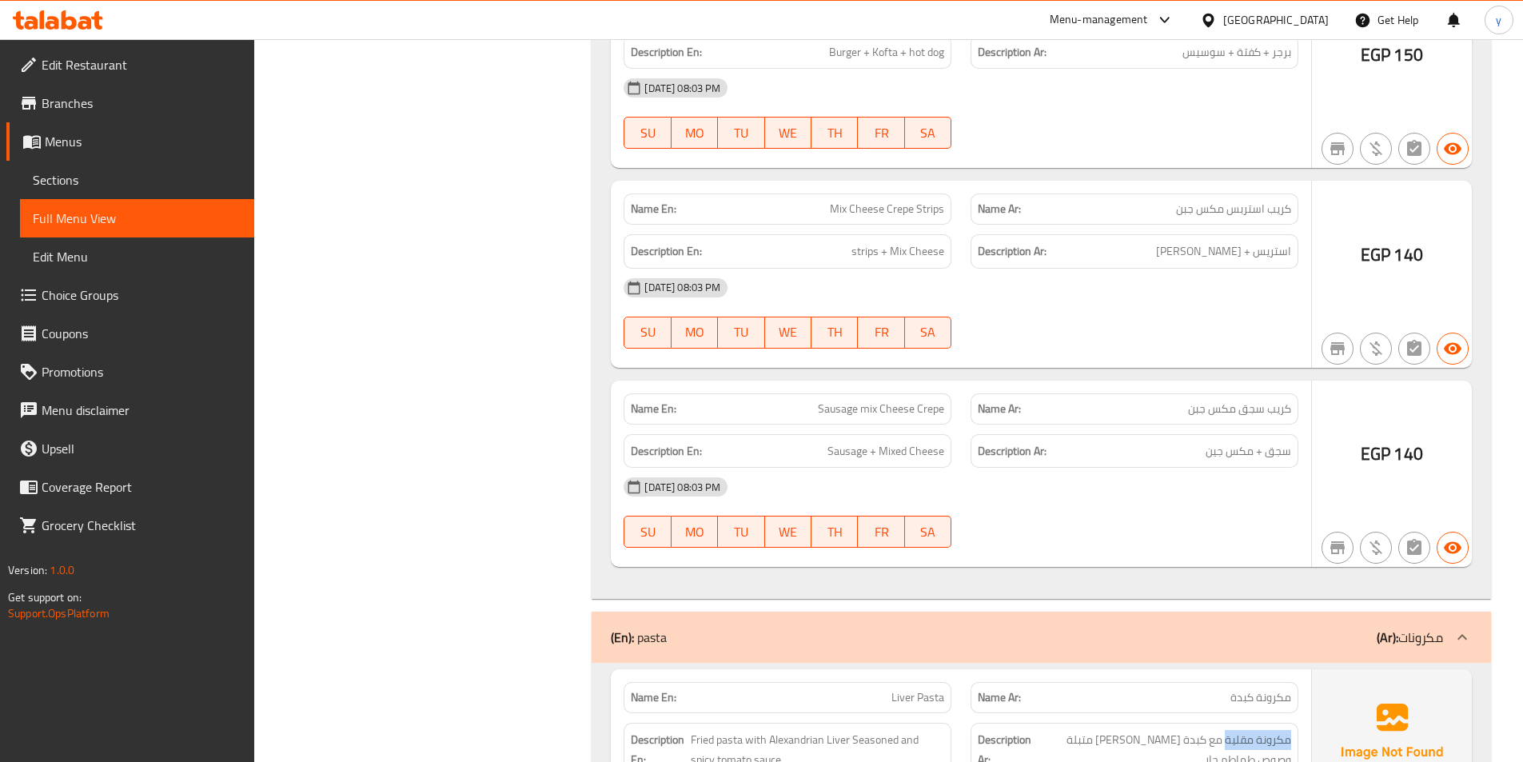
scroll to position [7277, 0]
drag, startPoint x: 948, startPoint y: 211, endPoint x: 835, endPoint y: 206, distance: 112.9
click at [835, 206] on div "Name En: Mix Cheese Crepe Strips" at bounding box center [788, 209] width 328 height 31
copy span "Mix Cheese Crepe Strips"
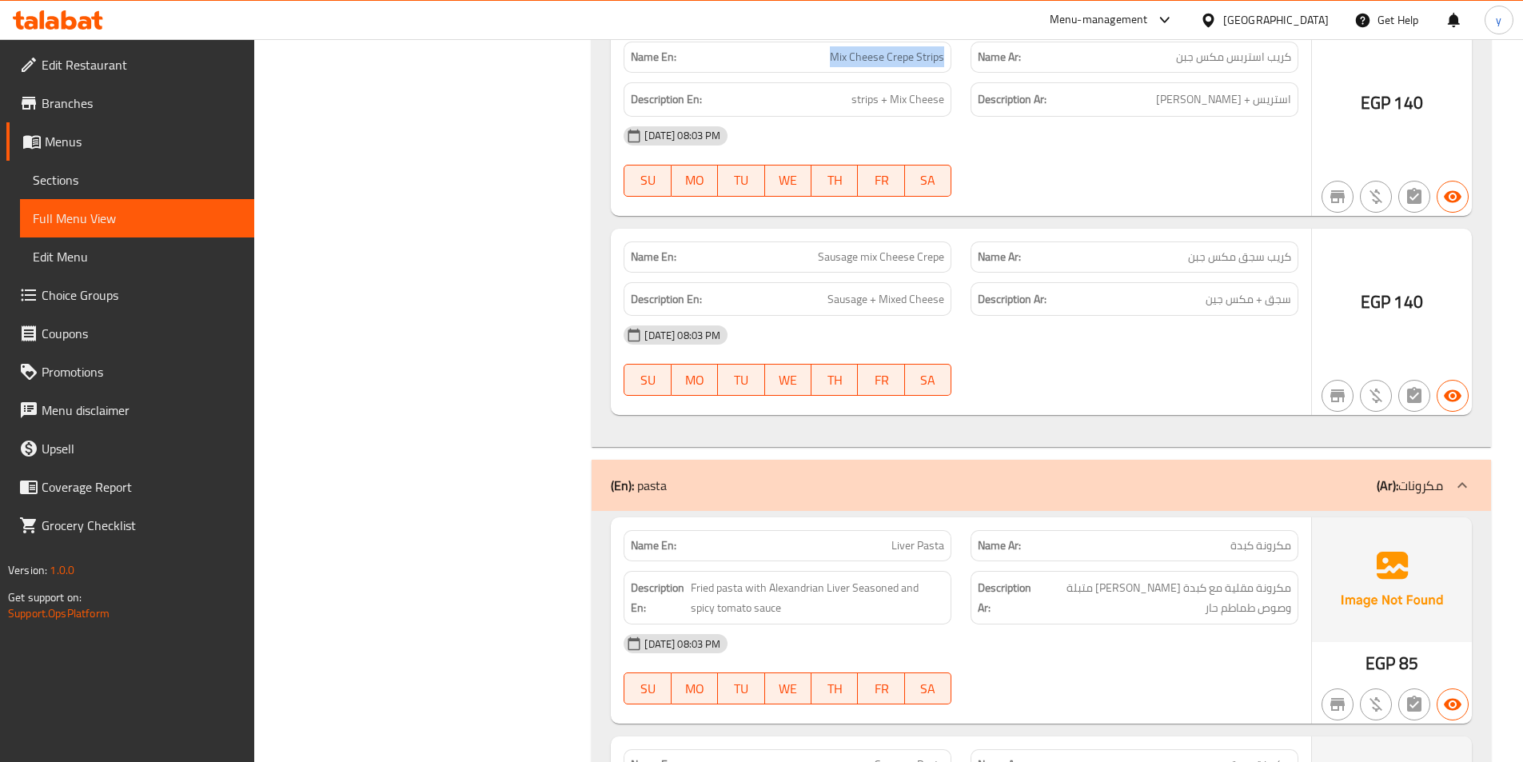
scroll to position [7437, 0]
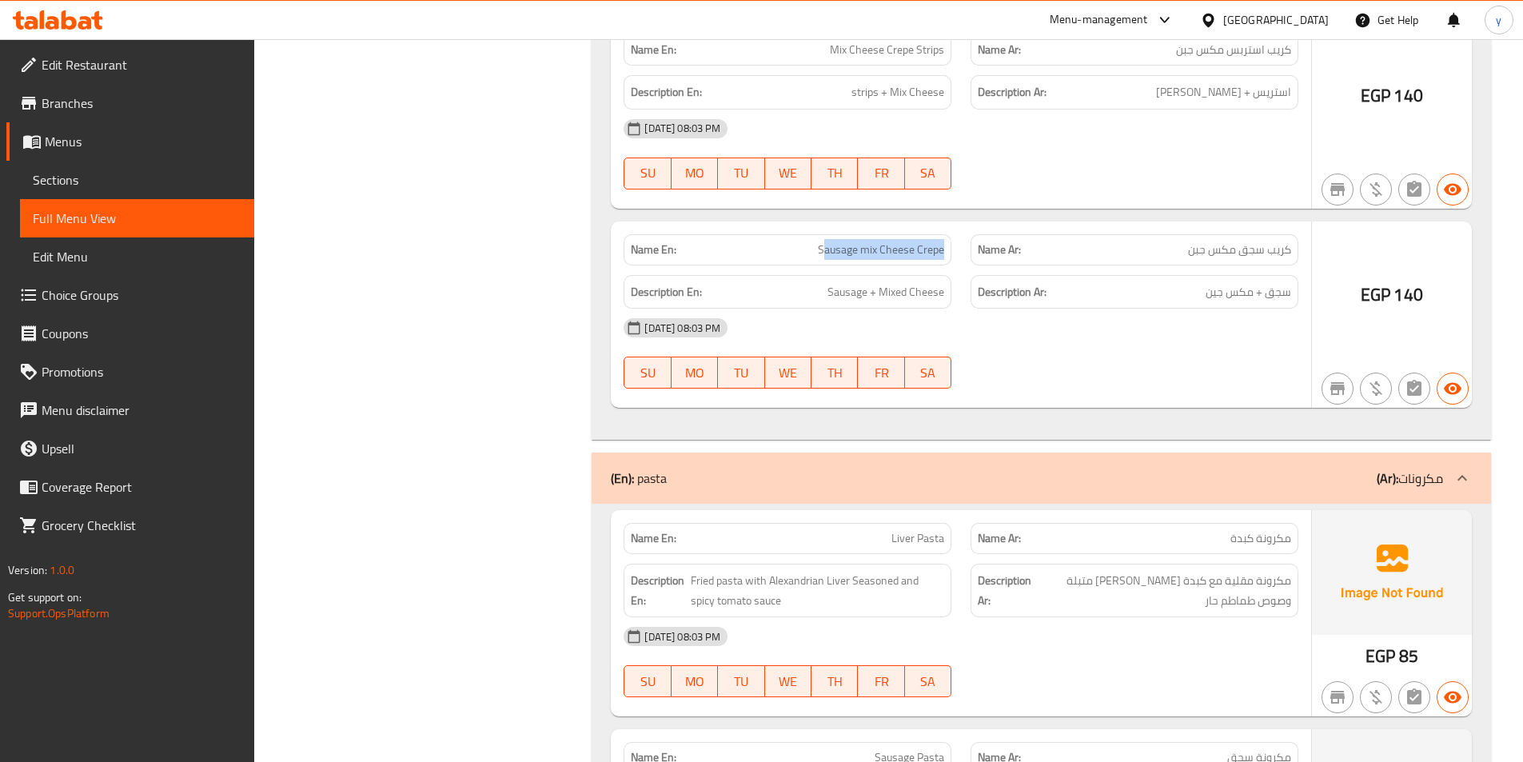
drag, startPoint x: 823, startPoint y: 253, endPoint x: 952, endPoint y: 255, distance: 129.6
click at [952, 255] on div "Name En: Sausage mix Cheese Crepe" at bounding box center [787, 250] width 347 height 50
drag, startPoint x: 1303, startPoint y: 253, endPoint x: 1177, endPoint y: 249, distance: 125.6
click at [1177, 249] on div "Name Ar: كريب سجق مكس جبن" at bounding box center [1134, 250] width 347 height 50
click at [1177, 249] on p "Name Ar: كريب سجق مكس جبن" at bounding box center [1134, 250] width 313 height 17
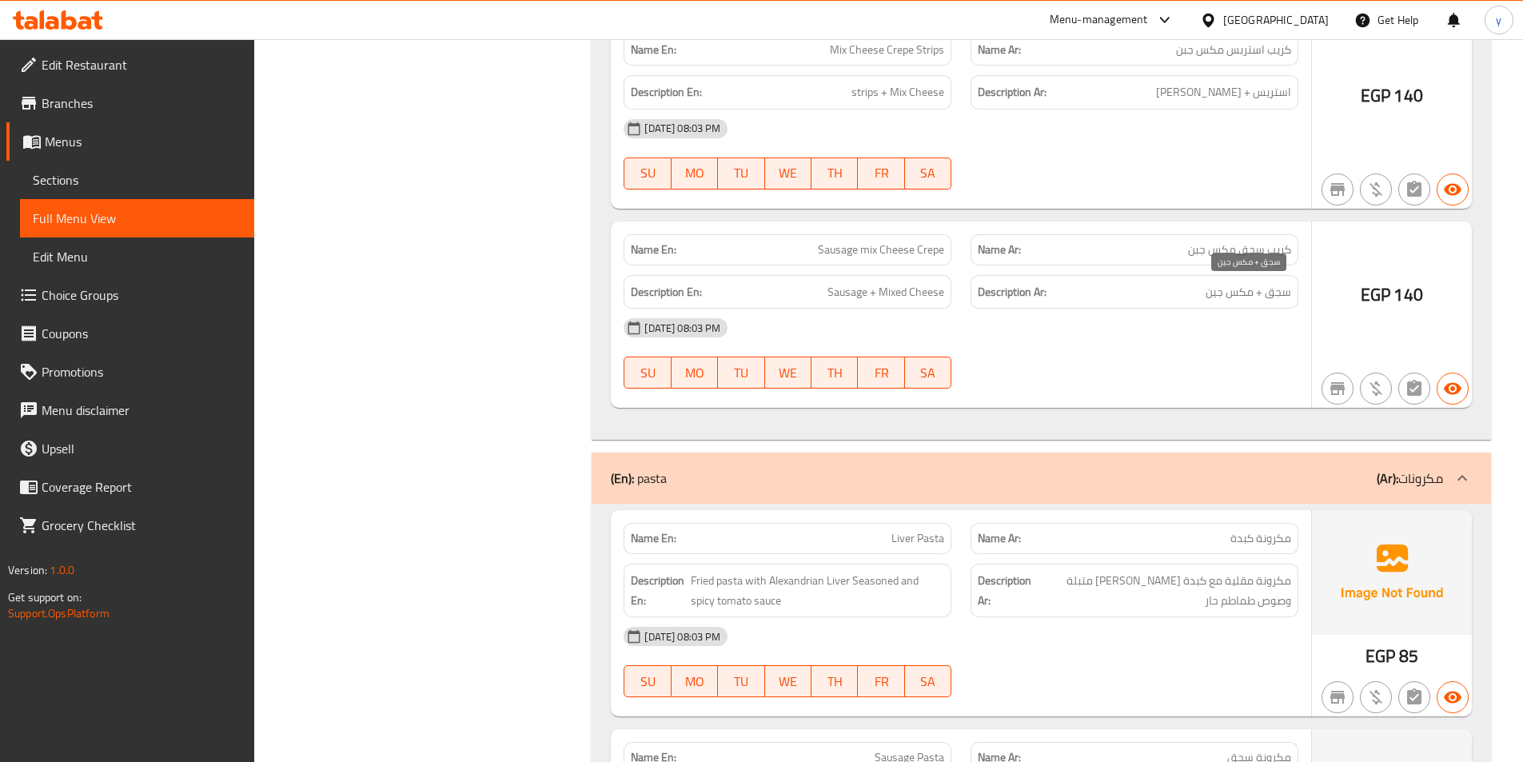
click at [1283, 293] on span "سجق + مكس جين" at bounding box center [1249, 292] width 86 height 20
click at [1237, 293] on span "سجق + مكس جين" at bounding box center [1249, 292] width 86 height 20
click at [1120, 325] on div "[DATE] 08:03 PM" at bounding box center [961, 328] width 694 height 38
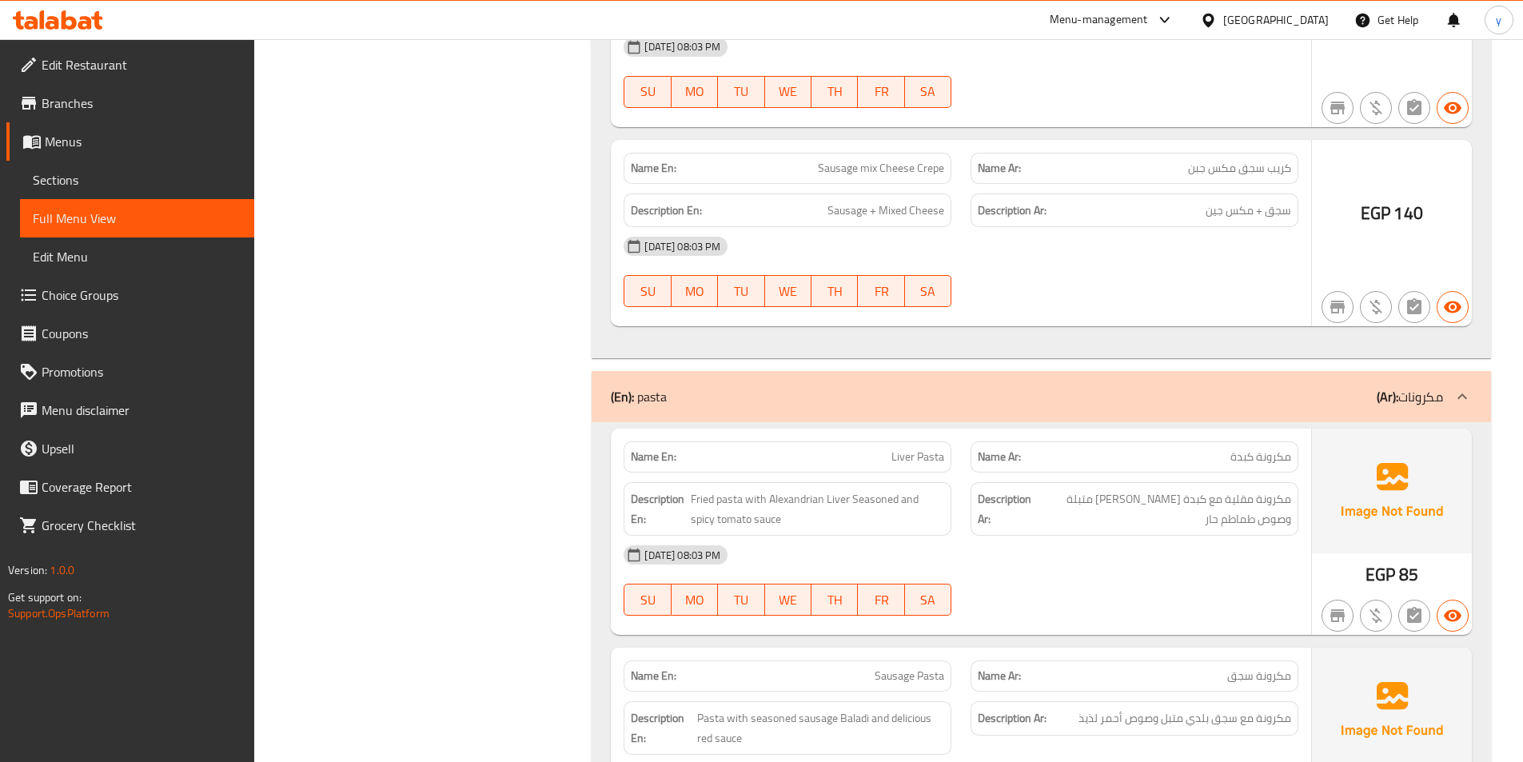
scroll to position [7597, 0]
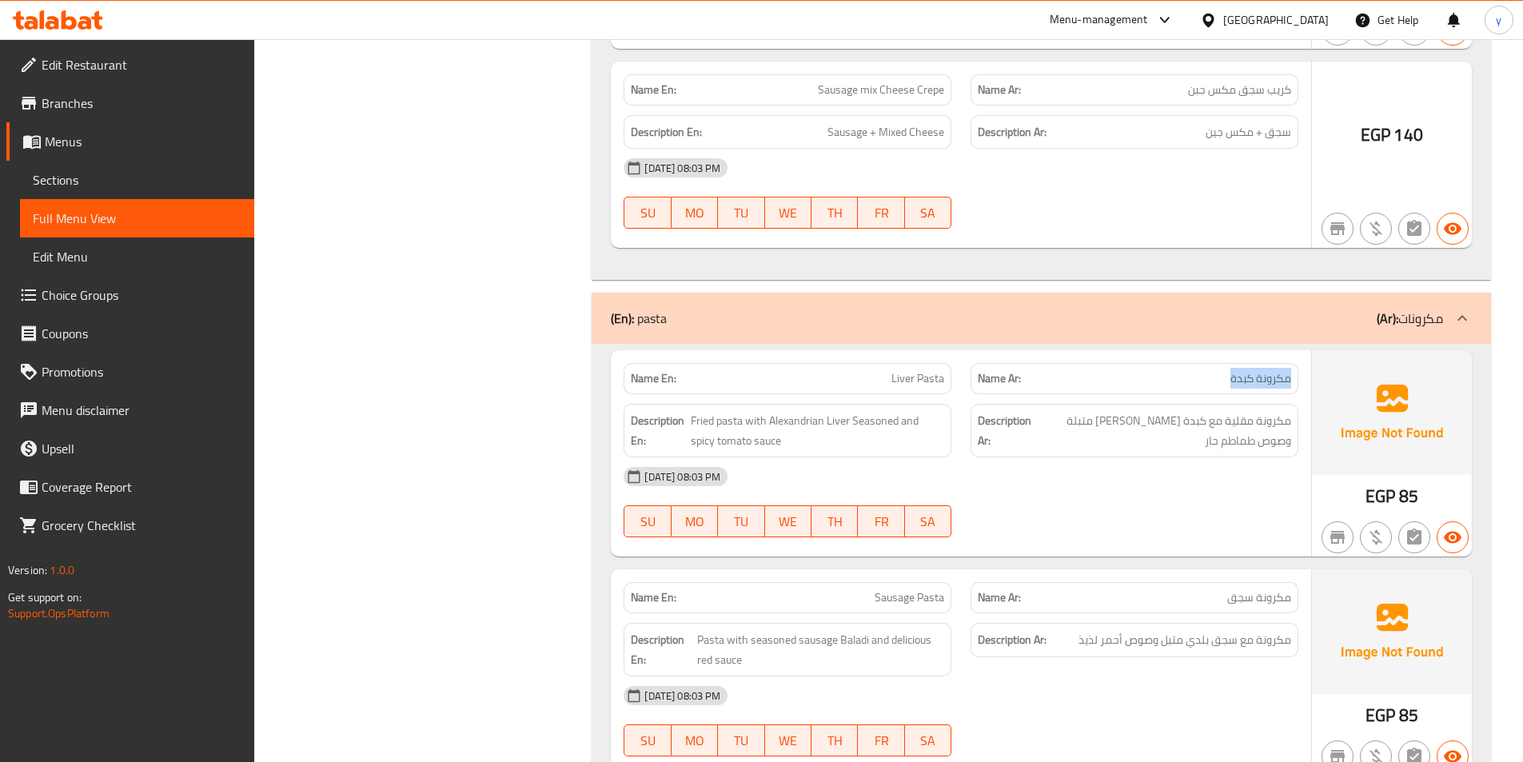
drag, startPoint x: 1198, startPoint y: 375, endPoint x: 1305, endPoint y: 385, distance: 107.7
click at [1305, 385] on div "Name Ar: مكرونة كبدة" at bounding box center [1134, 378] width 347 height 50
drag, startPoint x: 884, startPoint y: 381, endPoint x: 950, endPoint y: 386, distance: 65.8
click at [950, 386] on div "Name En: Liver Pasta" at bounding box center [788, 378] width 328 height 31
click at [1240, 440] on span "مكرونة مقلية مع كبدة إسكندراني متبلة وصوص طماطم حار" at bounding box center [1164, 430] width 254 height 39
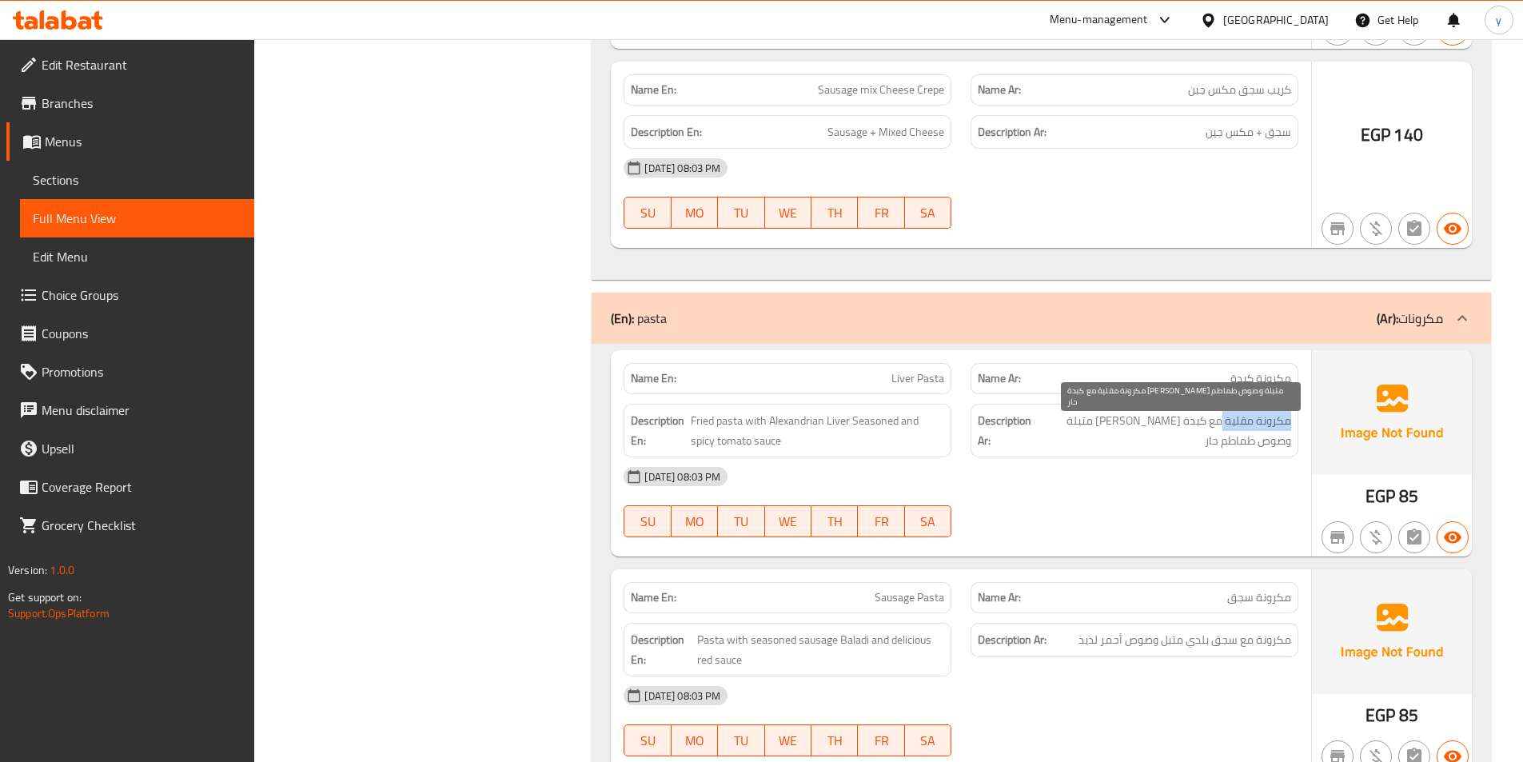
drag, startPoint x: 1293, startPoint y: 426, endPoint x: 1224, endPoint y: 427, distance: 69.6
click at [1224, 427] on div "Description Ar: مكرونة مقلية مع كبدة إسكندراني متبلة وصوص طماطم حار" at bounding box center [1135, 431] width 328 height 54
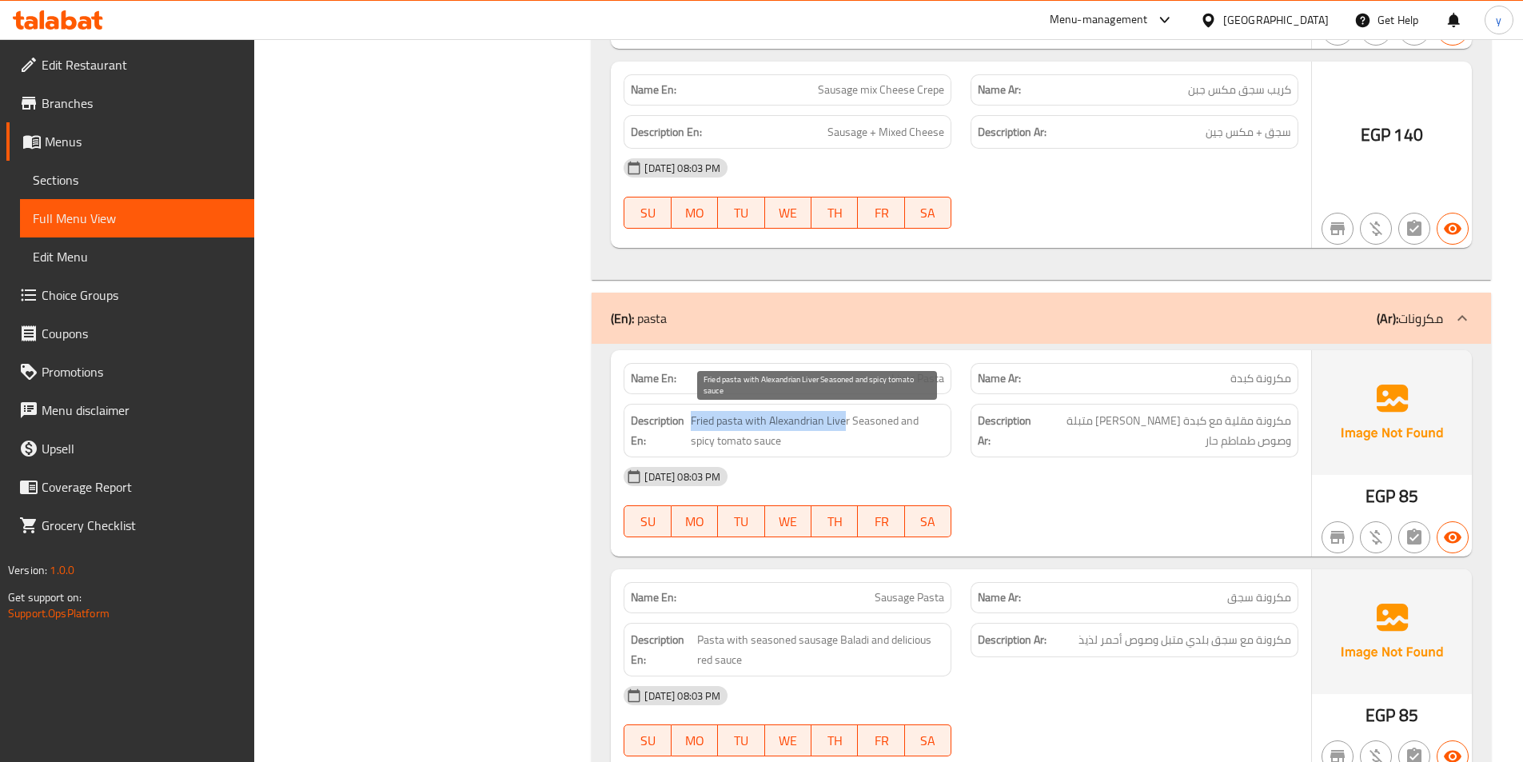
drag, startPoint x: 691, startPoint y: 424, endPoint x: 845, endPoint y: 426, distance: 154.4
click at [845, 426] on span "Fried pasta with Alexandrian Liver Seasoned and spicy tomato sauce" at bounding box center [818, 430] width 254 height 39
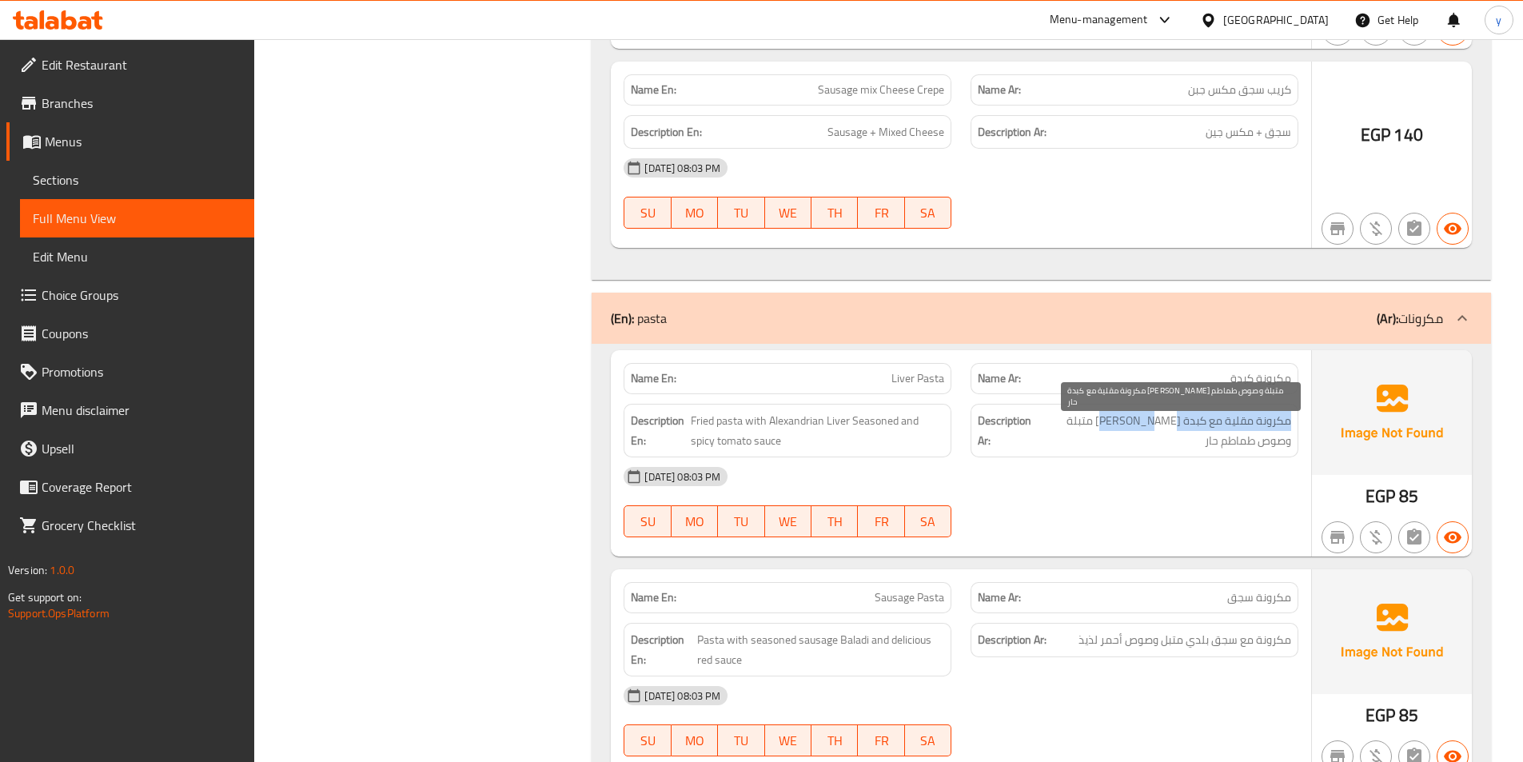
drag, startPoint x: 1290, startPoint y: 425, endPoint x: 1132, endPoint y: 426, distance: 158.3
click at [1132, 426] on span "مكرونة مقلية مع كبدة إسكندراني متبلة وصوص طماطم حار" at bounding box center [1164, 430] width 254 height 39
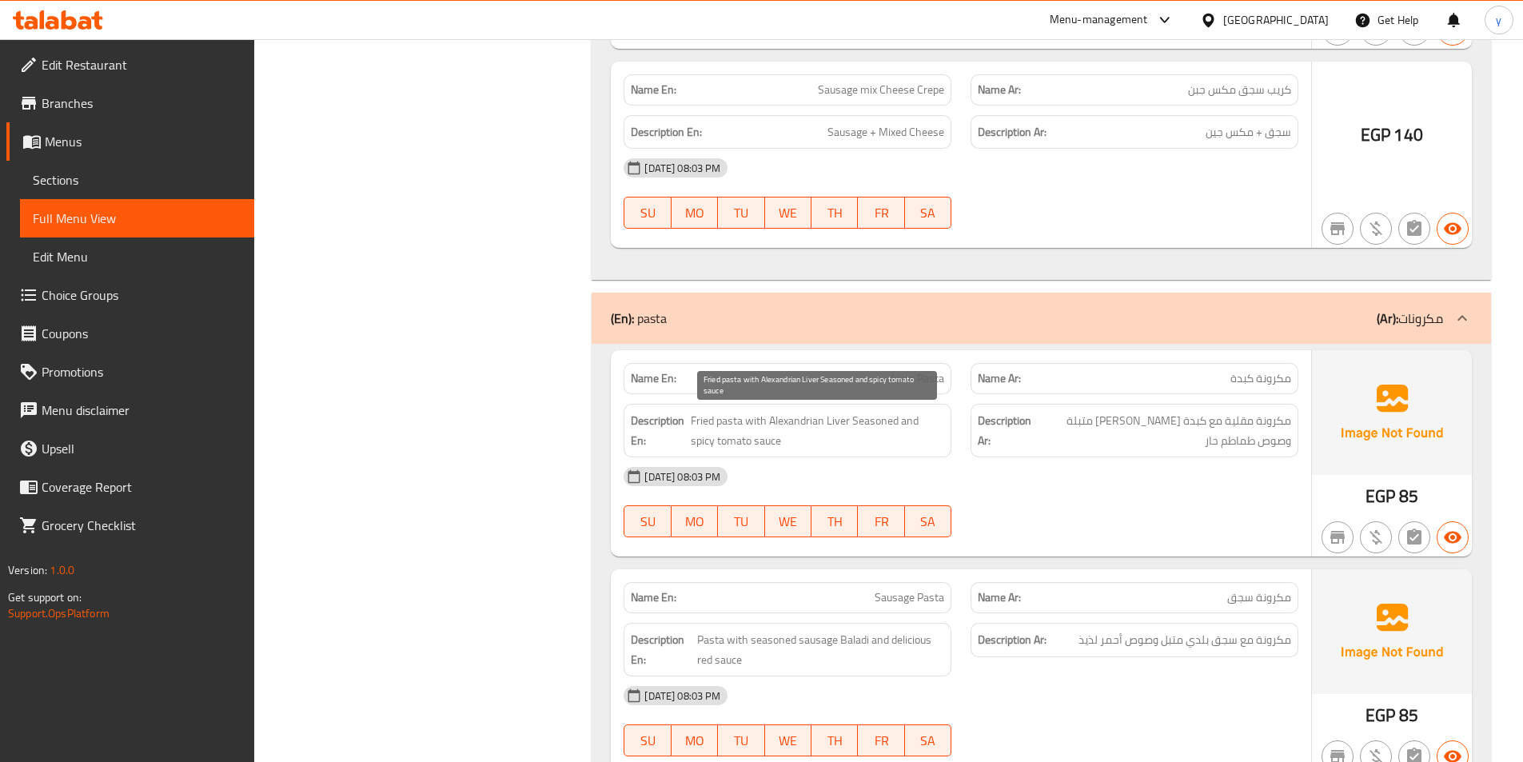
click at [929, 425] on span "Fried pasta with Alexandrian Liver Seasoned and spicy tomato sauce" at bounding box center [818, 430] width 254 height 39
click at [864, 426] on span "Fried pasta with Alexandrian Liver Seasoned and spicy tomato sauce" at bounding box center [818, 430] width 254 height 39
click at [993, 472] on div "[DATE] 08:03 PM" at bounding box center [961, 476] width 694 height 38
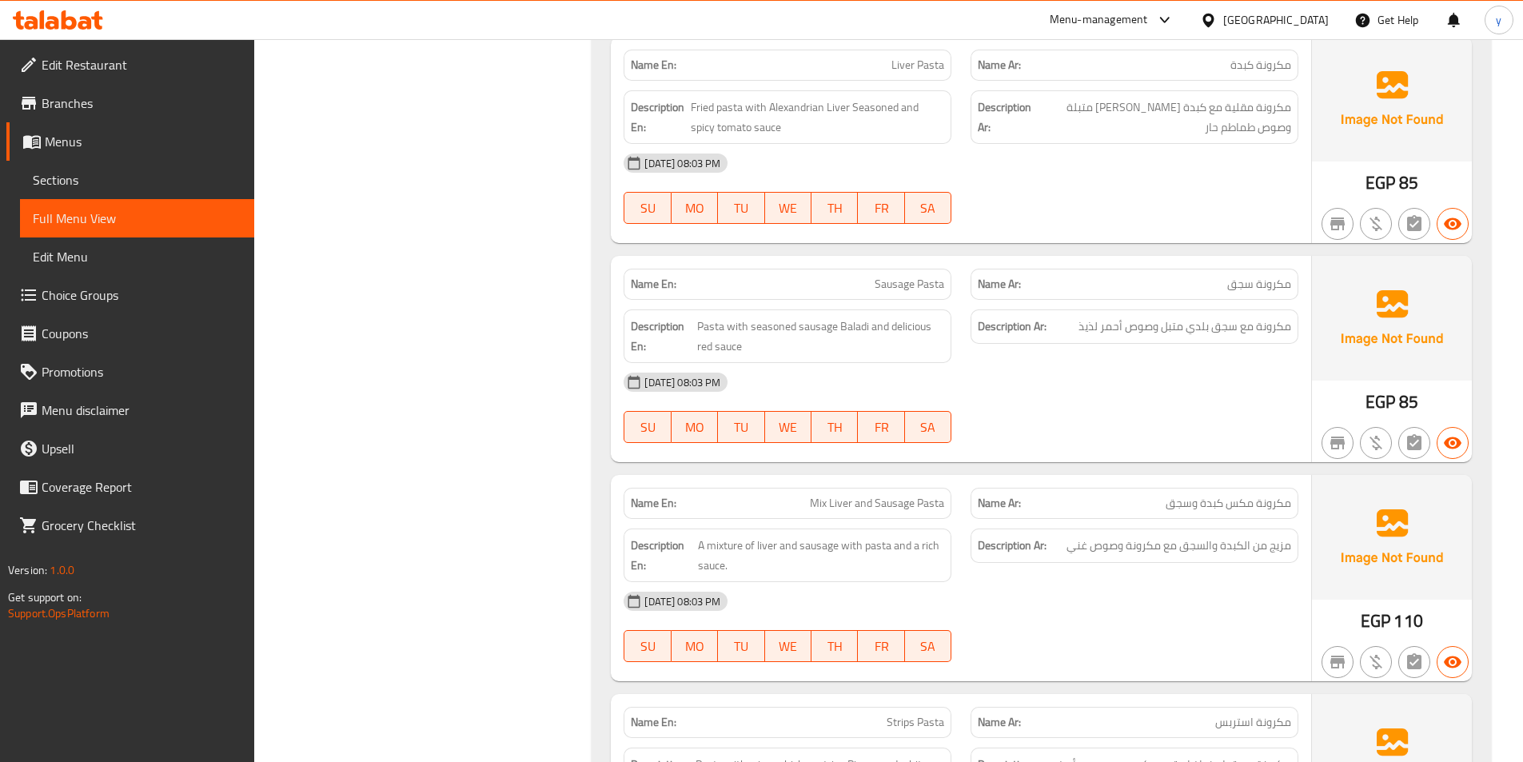
scroll to position [7917, 0]
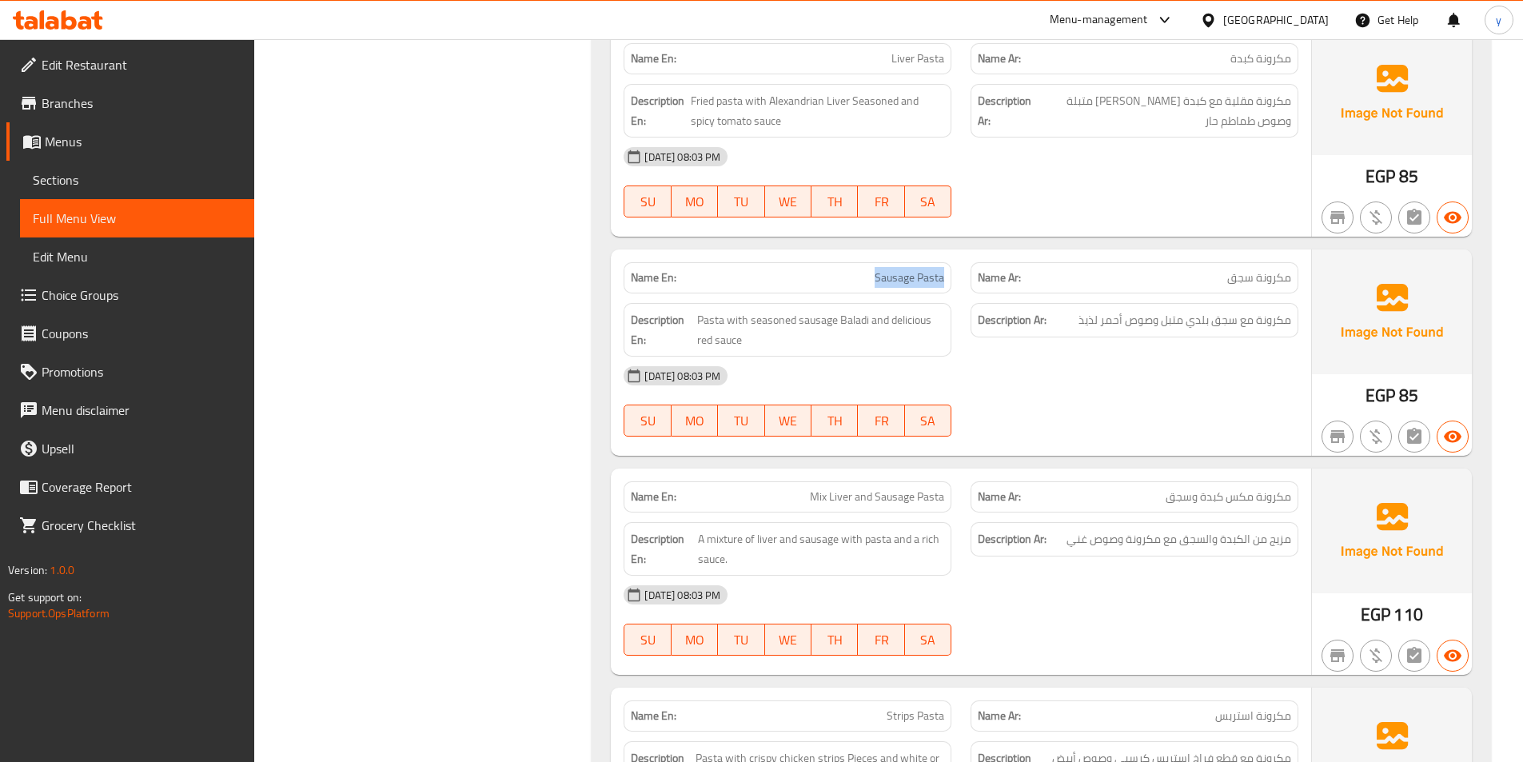
drag, startPoint x: 877, startPoint y: 275, endPoint x: 944, endPoint y: 279, distance: 67.3
click at [944, 279] on span "Sausage Pasta" at bounding box center [910, 277] width 70 height 17
drag, startPoint x: 1289, startPoint y: 277, endPoint x: 1228, endPoint y: 283, distance: 61.0
click at [1228, 283] on span "مكرونة سجق" at bounding box center [1260, 277] width 64 height 17
drag, startPoint x: 872, startPoint y: 277, endPoint x: 948, endPoint y: 281, distance: 76.0
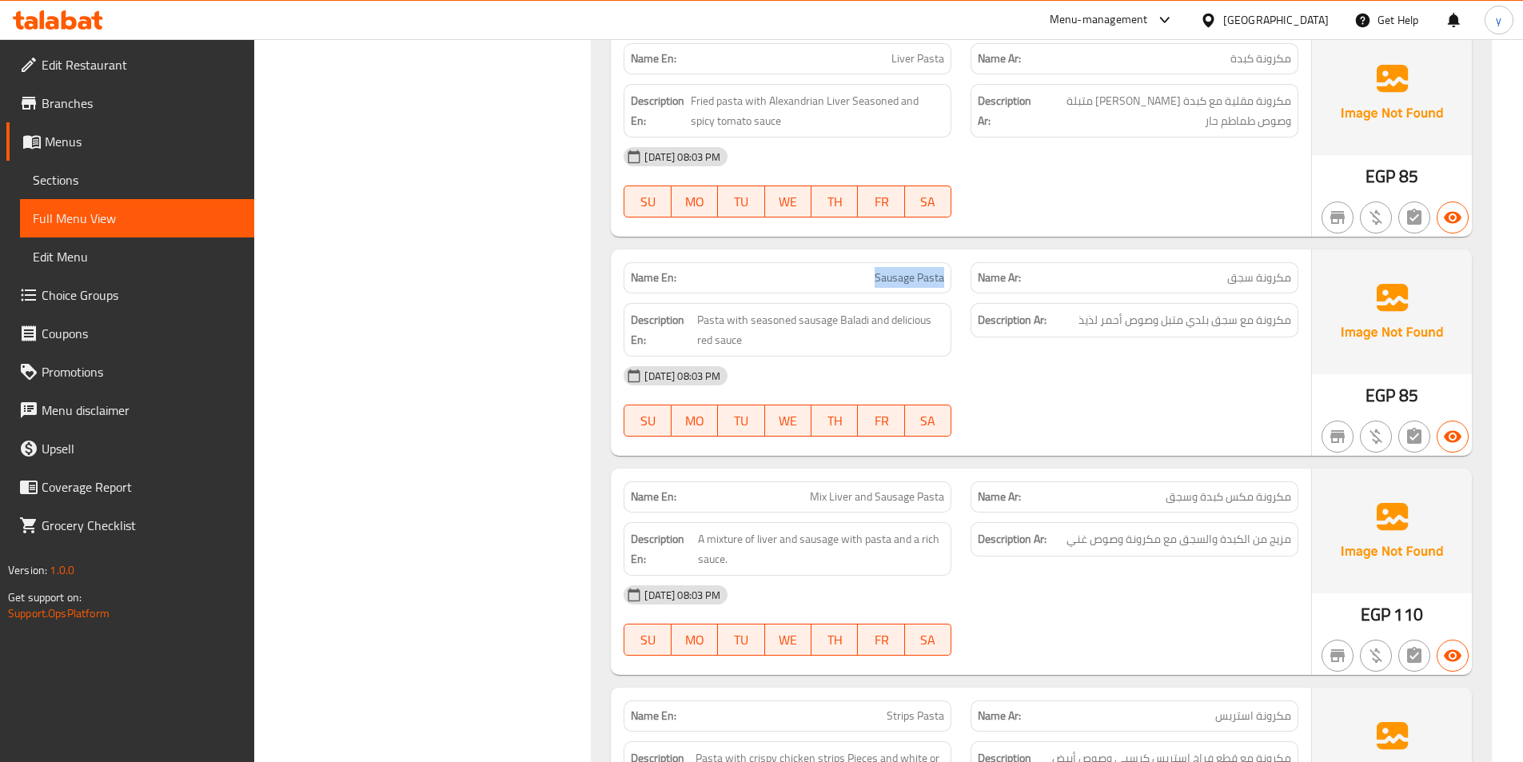
click at [948, 281] on div "Name En: Sausage Pasta" at bounding box center [788, 277] width 328 height 31
click at [1157, 298] on div "Description Ar: مكرونة مع سجق بلدي متبل وصوص أحمر لذيذ" at bounding box center [1134, 329] width 347 height 73
drag, startPoint x: 1299, startPoint y: 321, endPoint x: 1204, endPoint y: 321, distance: 95.2
click at [1209, 320] on div "Description Ar: مكرونة مع سجق بلدي متبل وصوص أحمر لذيذ" at bounding box center [1134, 329] width 347 height 73
drag, startPoint x: 700, startPoint y: 317, endPoint x: 865, endPoint y: 324, distance: 165.7
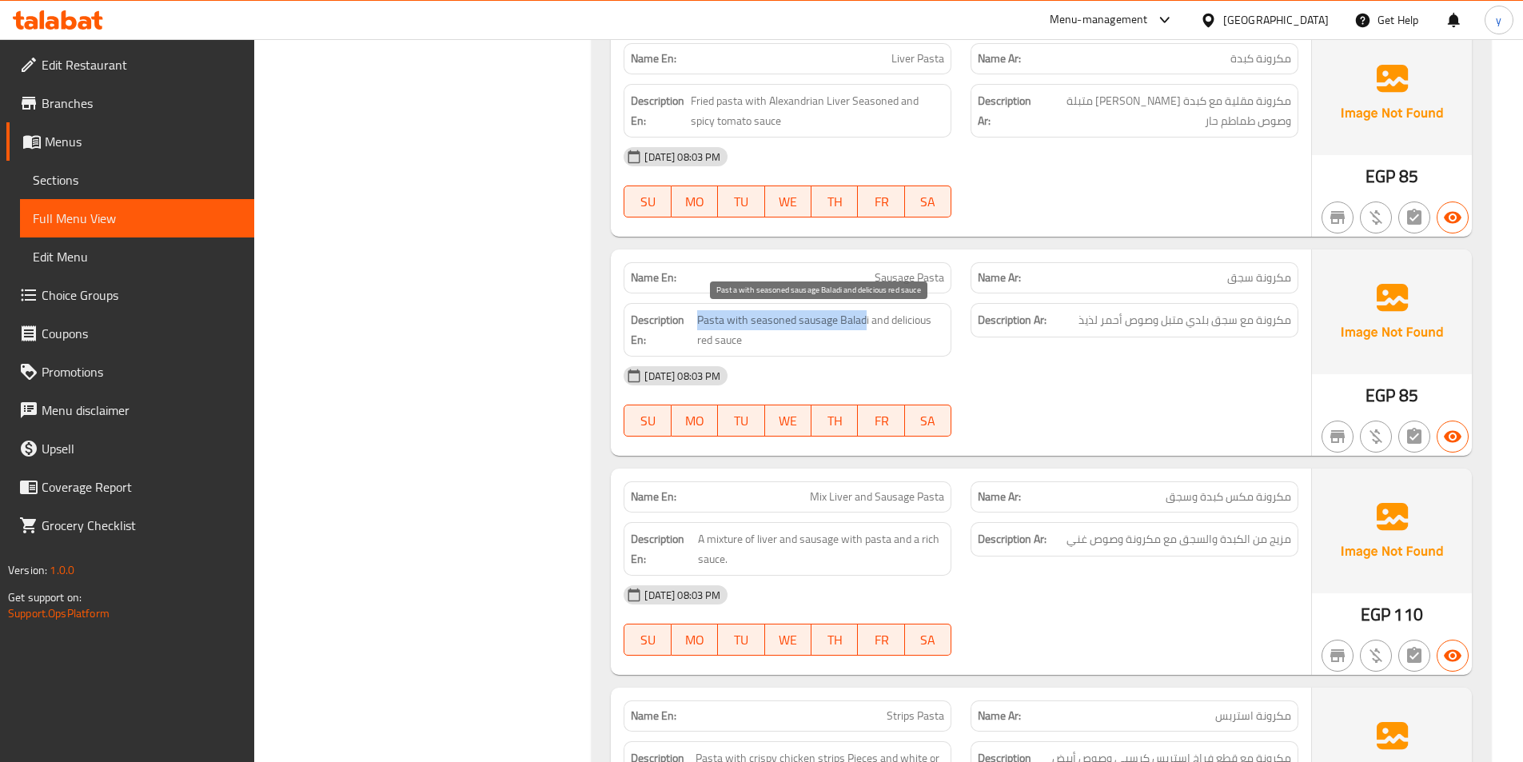
click at [865, 324] on span "Pasta with seasoned sausage Baladi and delicious red sauce" at bounding box center [821, 329] width 248 height 39
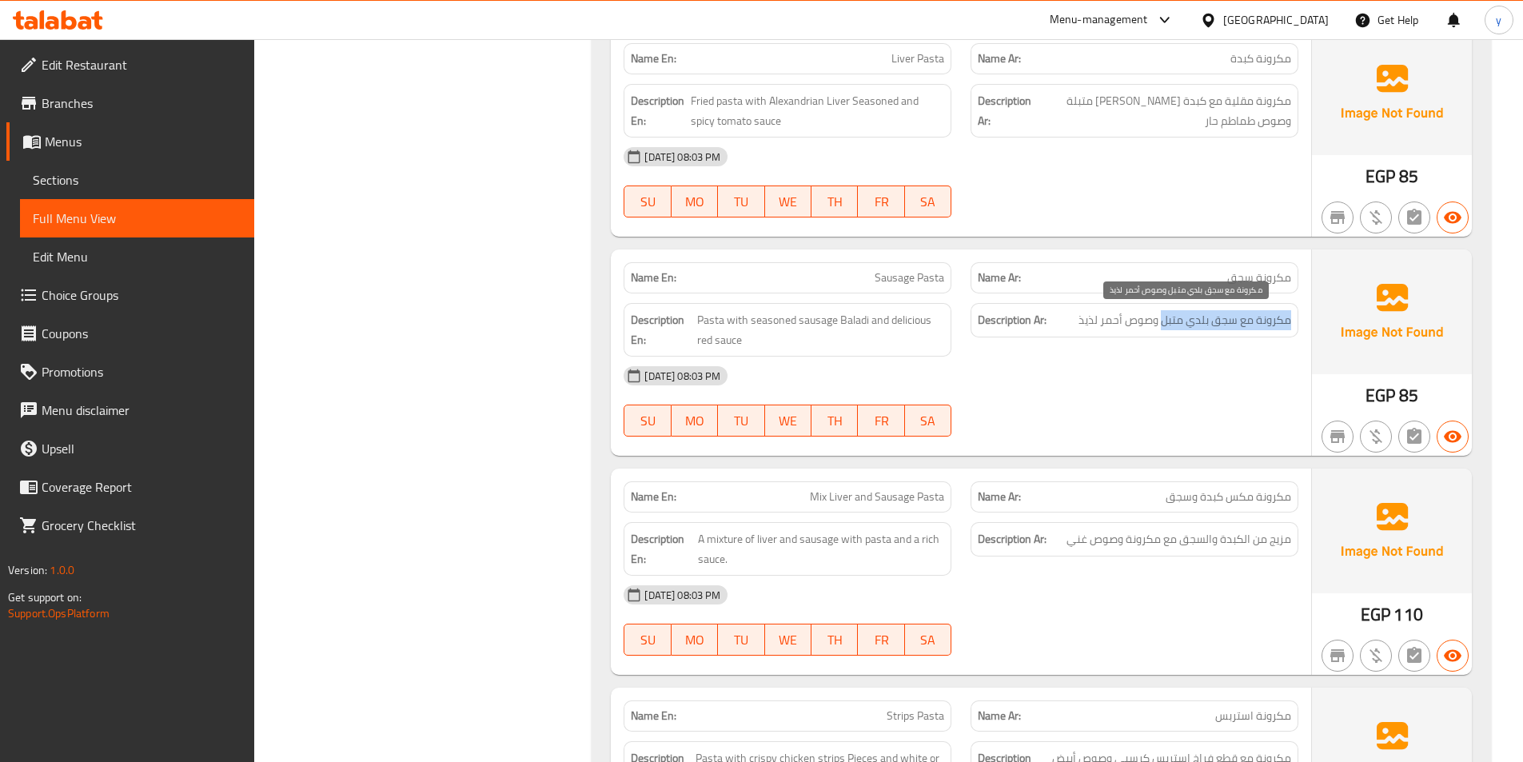
drag, startPoint x: 1295, startPoint y: 318, endPoint x: 1160, endPoint y: 322, distance: 135.2
click at [1160, 322] on div "Description Ar: مكرونة مع سجق بلدي متبل وصوص أحمر لذيذ" at bounding box center [1135, 320] width 328 height 34
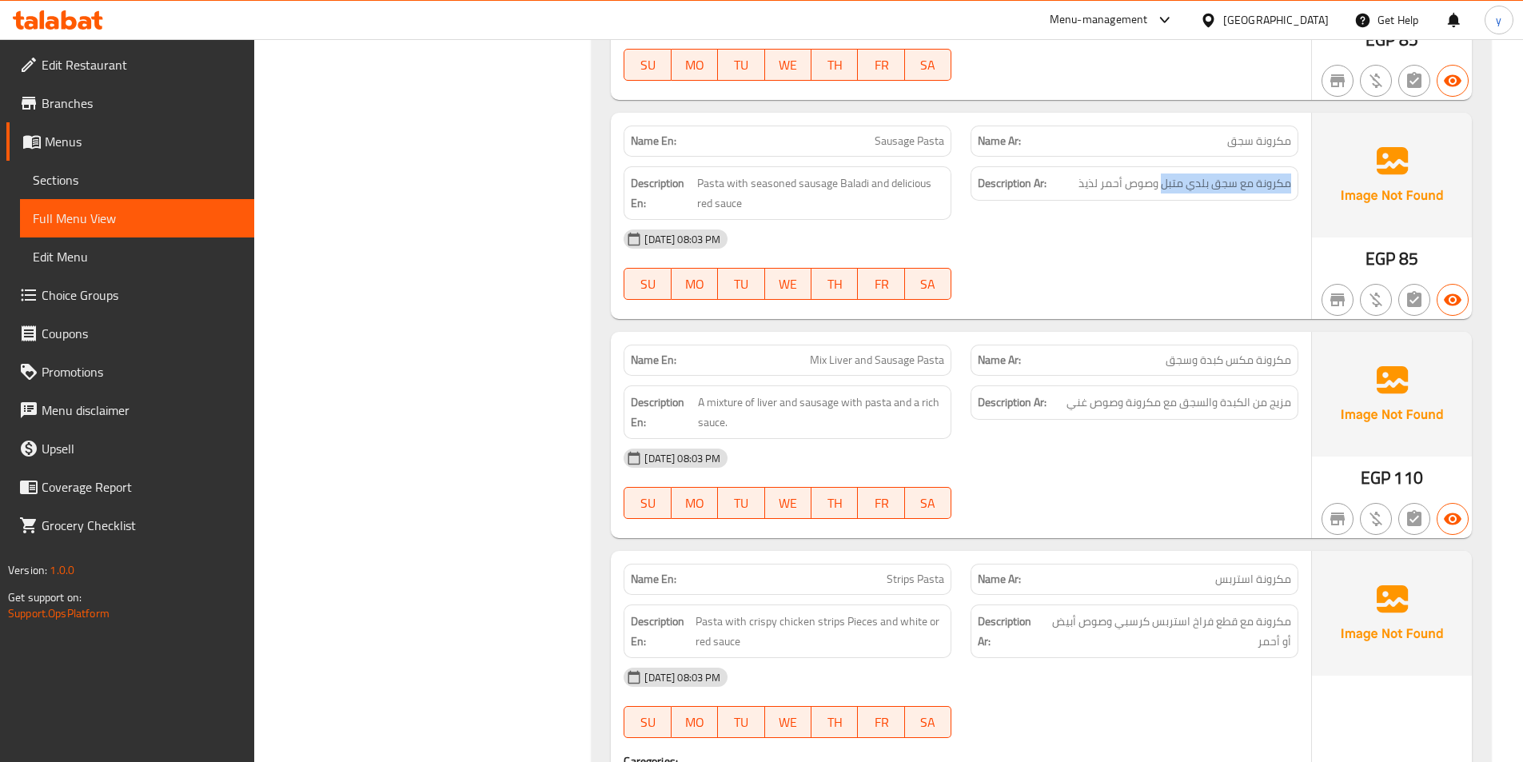
scroll to position [8077, 0]
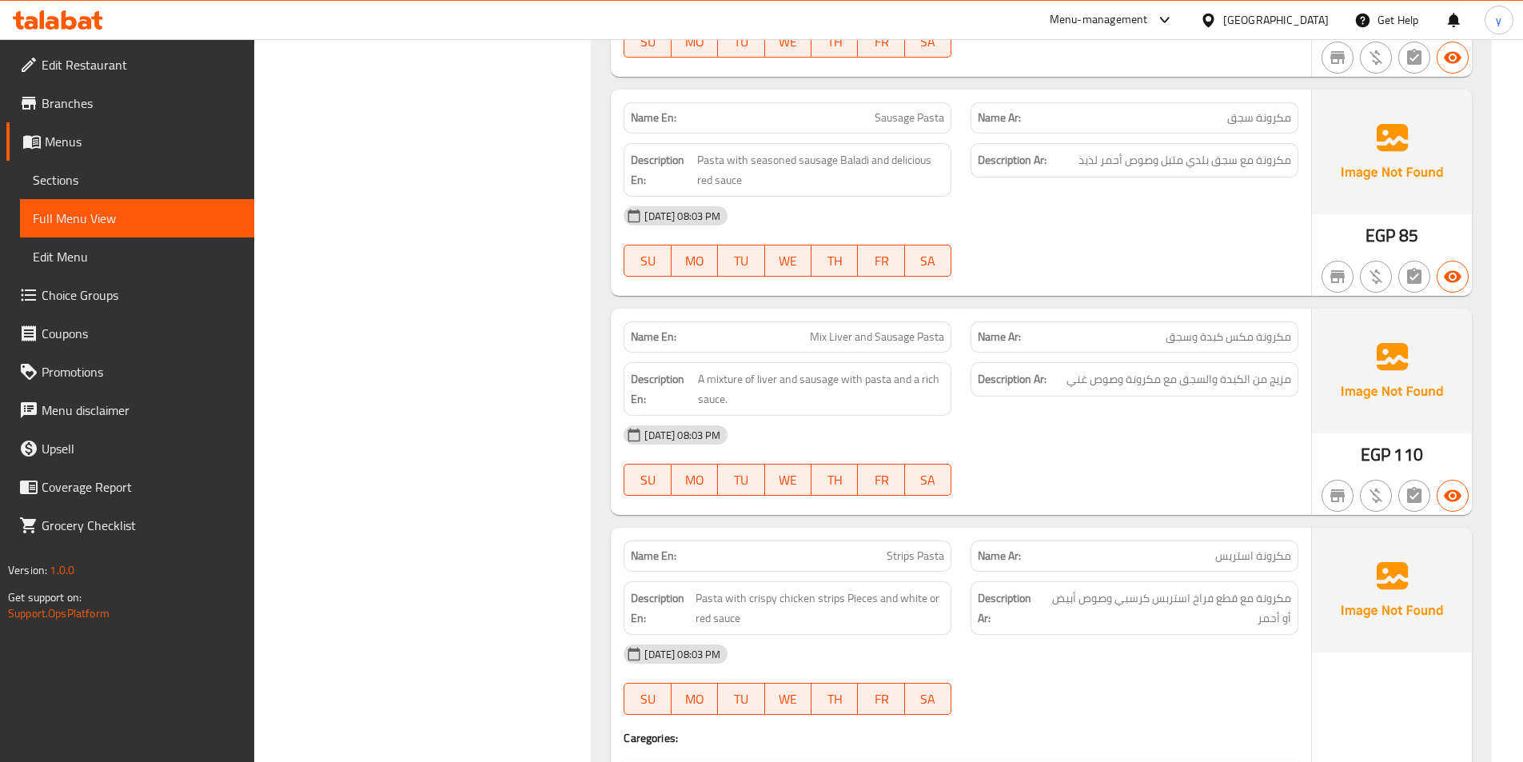
click at [1187, 233] on div "[DATE] 08:03 PM" at bounding box center [961, 216] width 694 height 38
drag, startPoint x: 1169, startPoint y: 338, endPoint x: 1288, endPoint y: 343, distance: 119.2
click at [1288, 343] on span "مكرونة مكس كبدة وسجق" at bounding box center [1229, 337] width 126 height 17
drag, startPoint x: 789, startPoint y: 341, endPoint x: 943, endPoint y: 345, distance: 153.6
click at [943, 345] on p "Name En: Mix Liver and Sausage Pasta" at bounding box center [787, 337] width 313 height 17
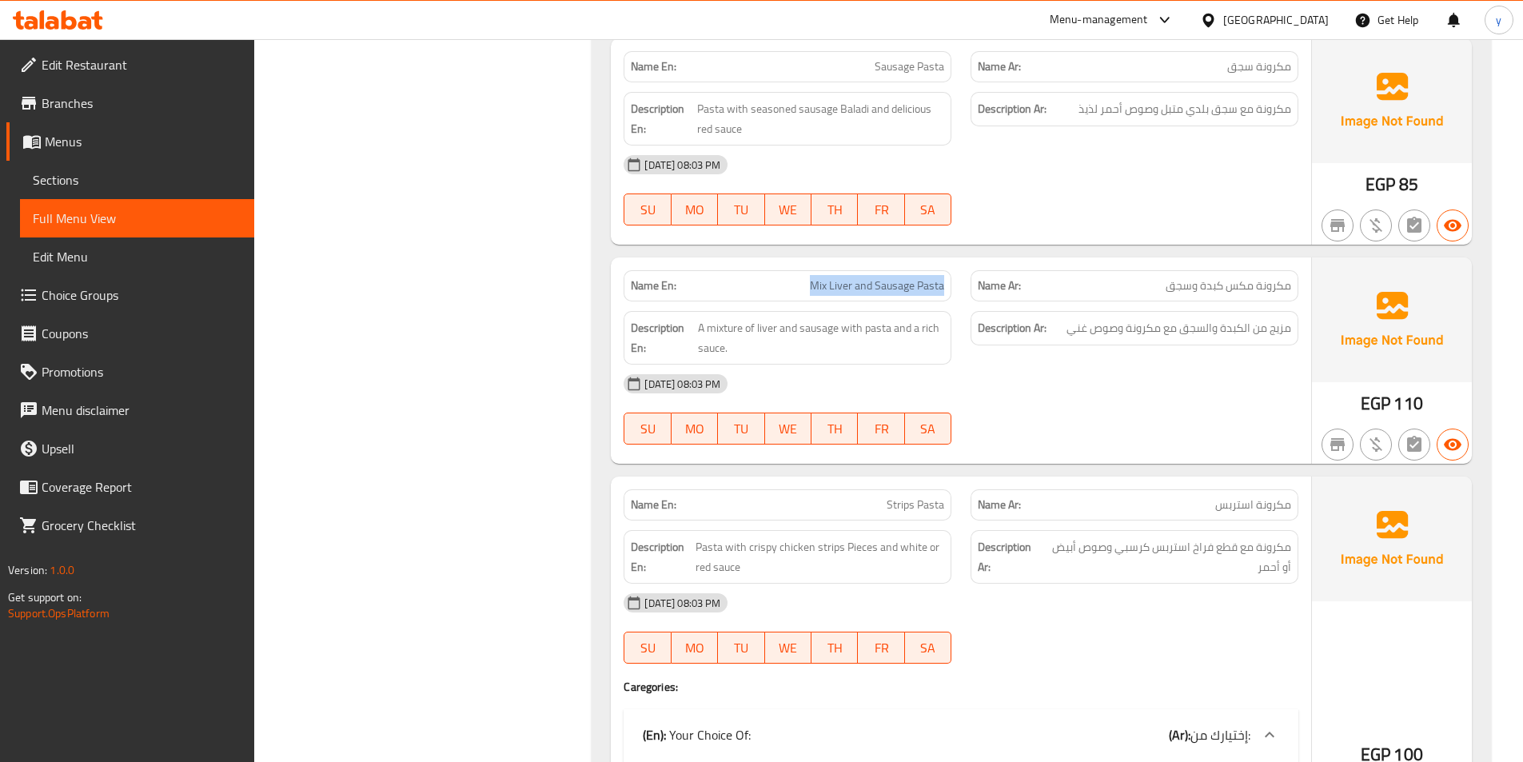
scroll to position [8157, 0]
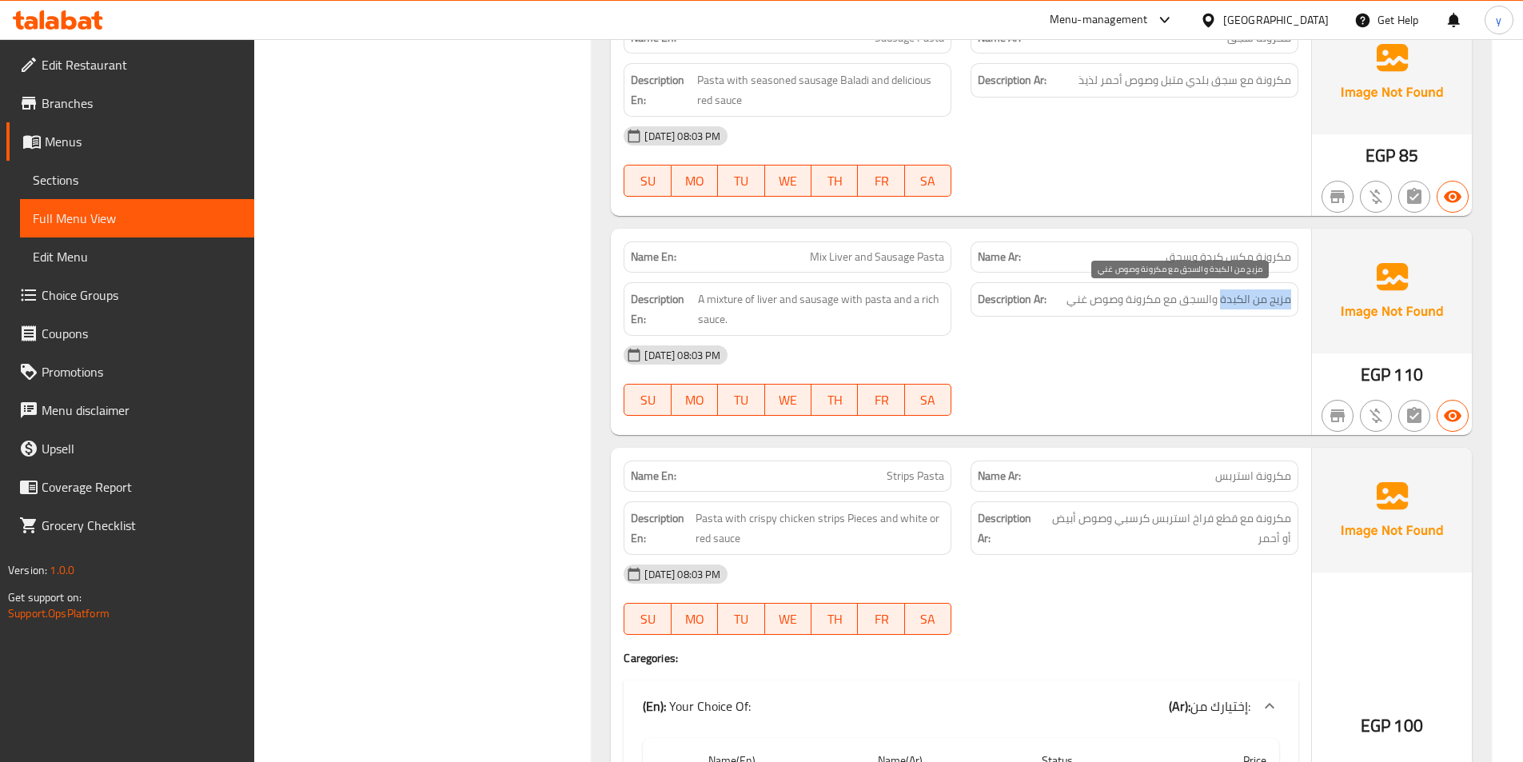
drag, startPoint x: 1295, startPoint y: 301, endPoint x: 1220, endPoint y: 306, distance: 74.6
click at [1220, 306] on div "Description Ar: مزيج من الكبدة والسجق مع مكرونة وصوص غني" at bounding box center [1135, 299] width 328 height 34
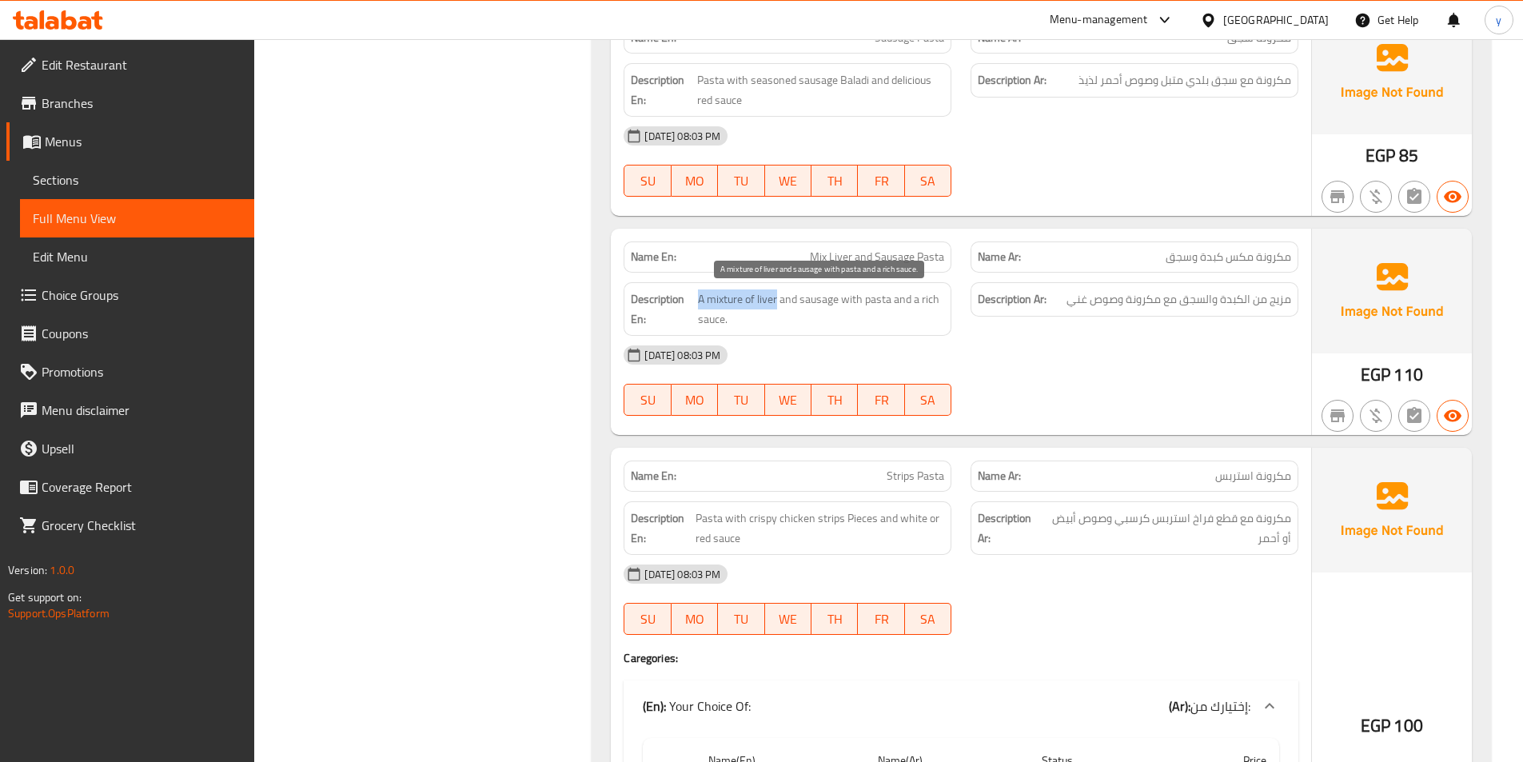
drag, startPoint x: 699, startPoint y: 297, endPoint x: 778, endPoint y: 302, distance: 79.3
click at [778, 302] on span "A mixture of liver and sausage with pasta and a rich sauce." at bounding box center [821, 308] width 246 height 39
drag, startPoint x: 800, startPoint y: 301, endPoint x: 832, endPoint y: 305, distance: 32.2
click at [832, 305] on span "A mixture of liver and sausage with pasta and a rich sauce." at bounding box center [821, 308] width 246 height 39
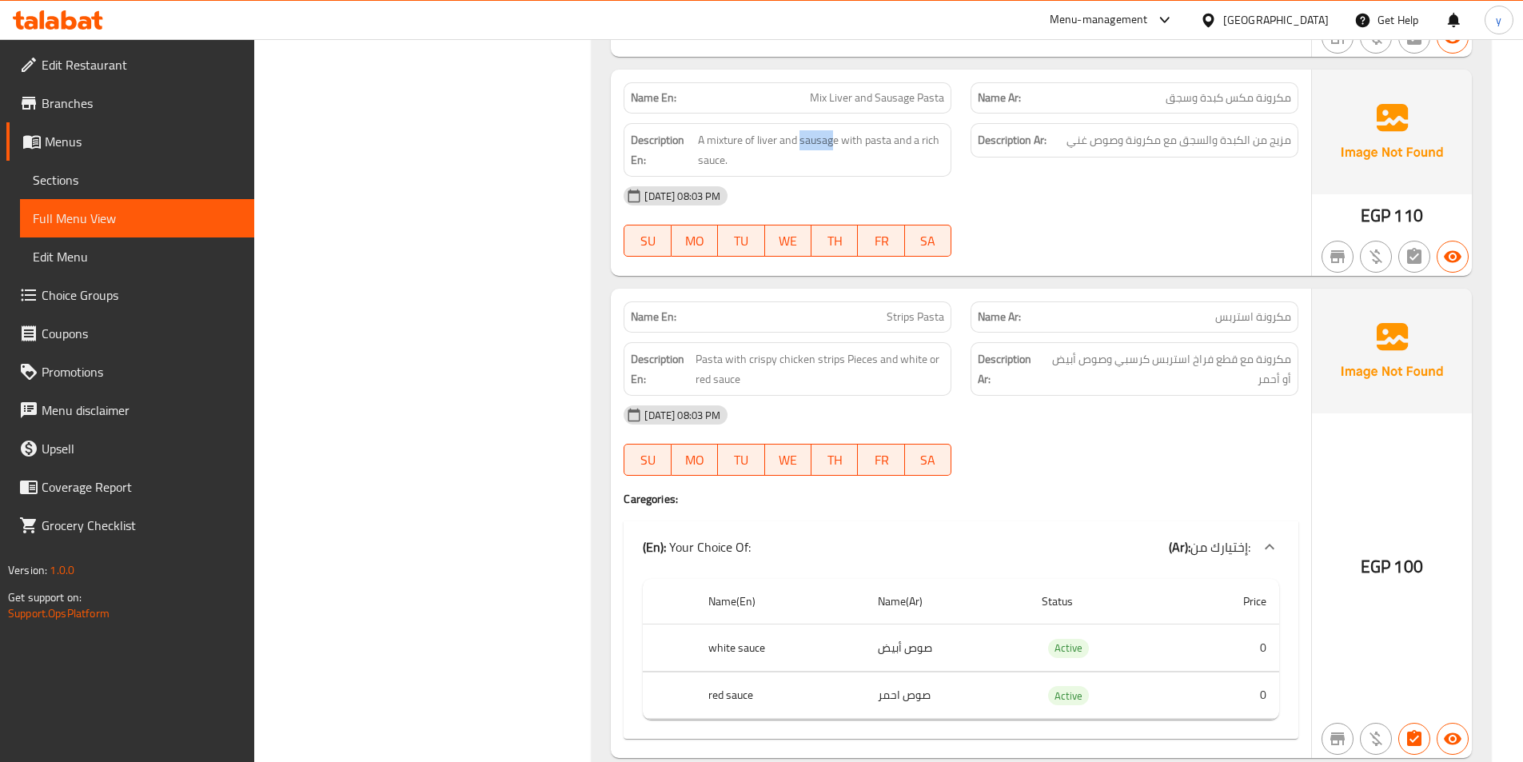
scroll to position [8317, 0]
drag, startPoint x: 864, startPoint y: 321, endPoint x: 959, endPoint y: 321, distance: 94.4
click at [959, 321] on div "Name En: Strips Pasta" at bounding box center [787, 316] width 347 height 50
drag, startPoint x: 1189, startPoint y: 316, endPoint x: 1299, endPoint y: 324, distance: 110.6
click at [1299, 324] on div "Name Ar: مكرونة استربس" at bounding box center [1134, 316] width 347 height 50
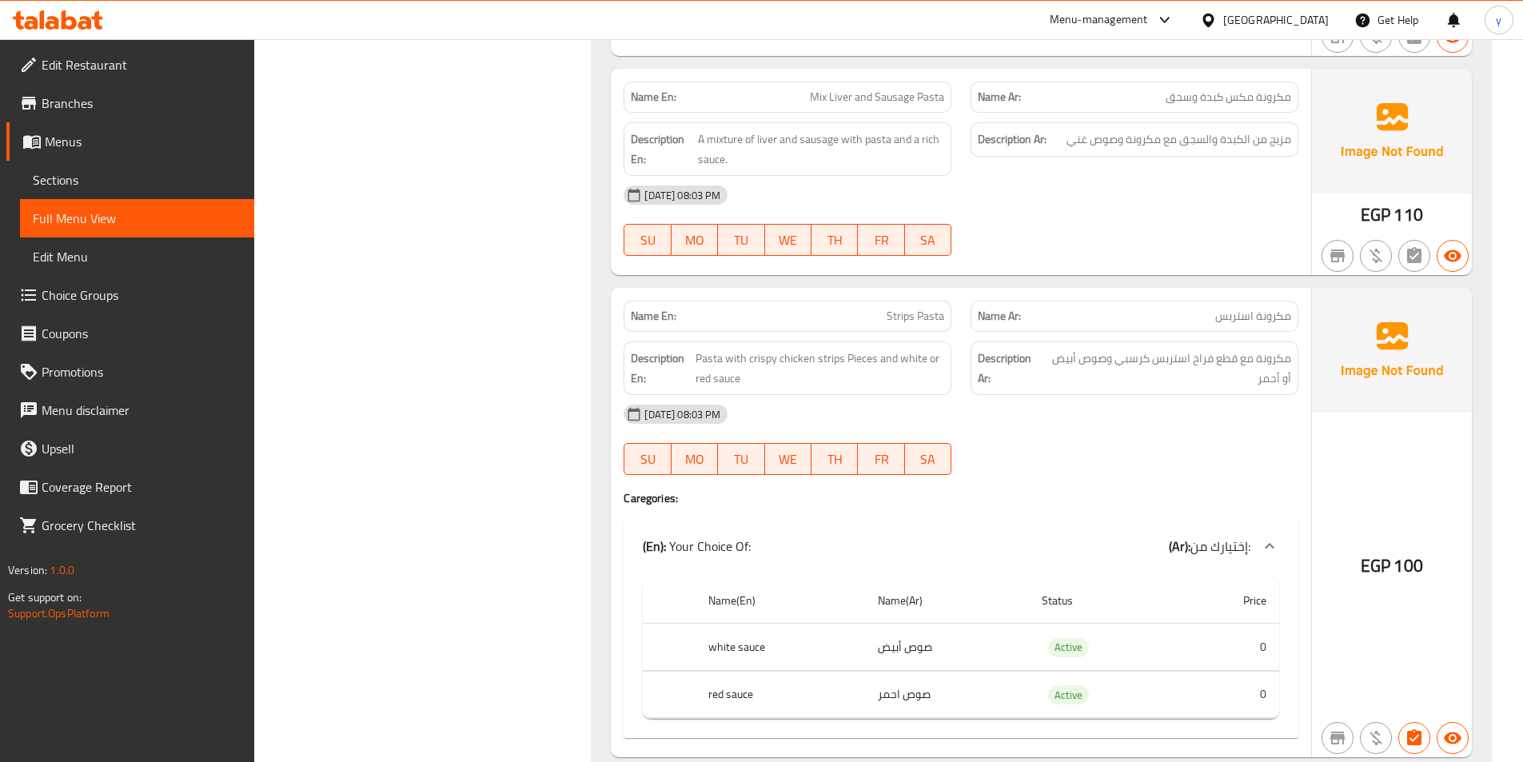
click at [1169, 471] on div at bounding box center [1134, 474] width 347 height 19
drag, startPoint x: 1295, startPoint y: 358, endPoint x: 1192, endPoint y: 366, distance: 102.7
click at [1192, 366] on div "Description Ar: مكرونة مع قطع فراخ استربس كرسبي وصوص أبيض أو أحمر" at bounding box center [1135, 368] width 328 height 54
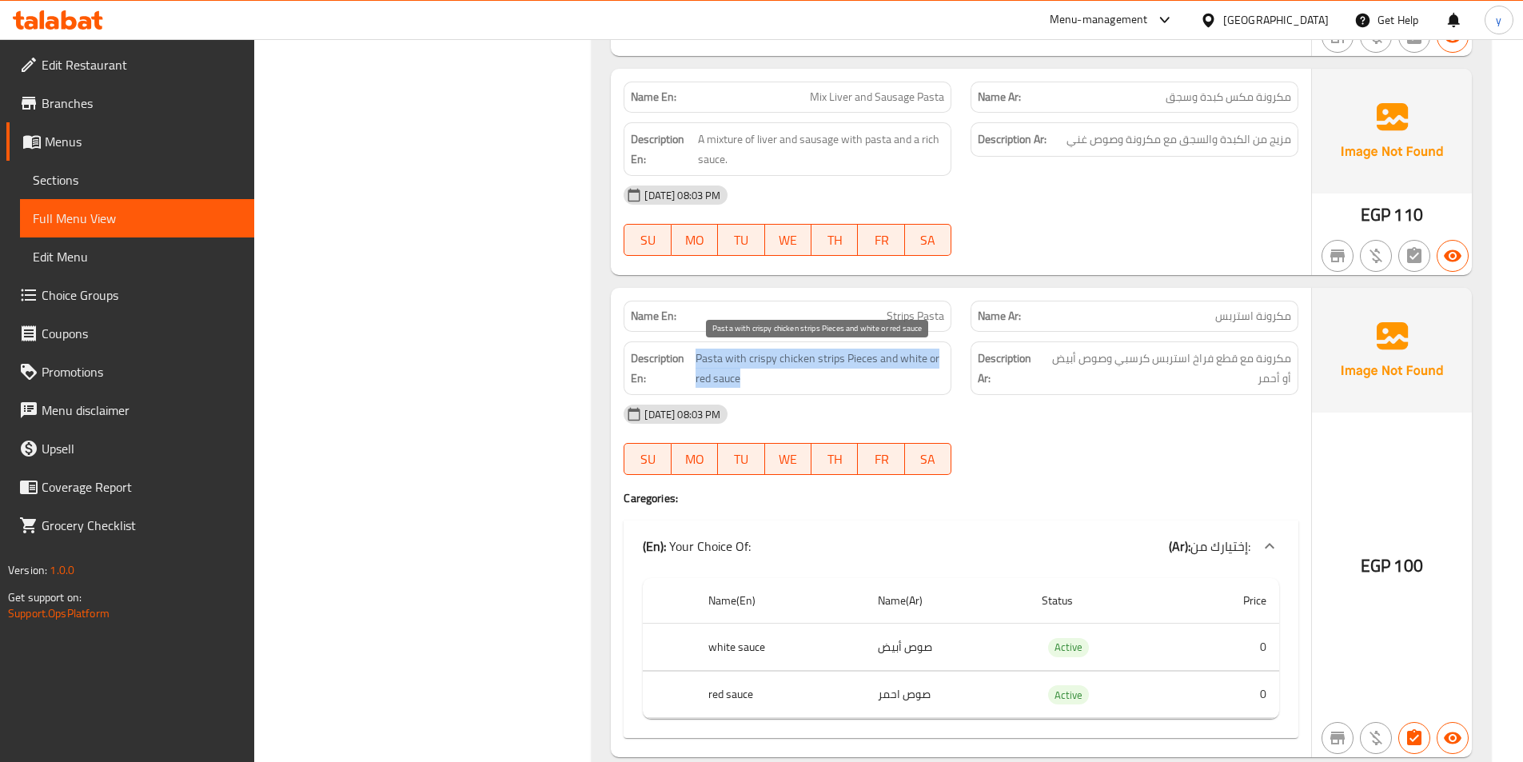
drag, startPoint x: 697, startPoint y: 359, endPoint x: 838, endPoint y: 369, distance: 141.9
click at [838, 369] on span "Pasta with crispy chicken strips Pieces and white or red sauce" at bounding box center [821, 368] width 250 height 39
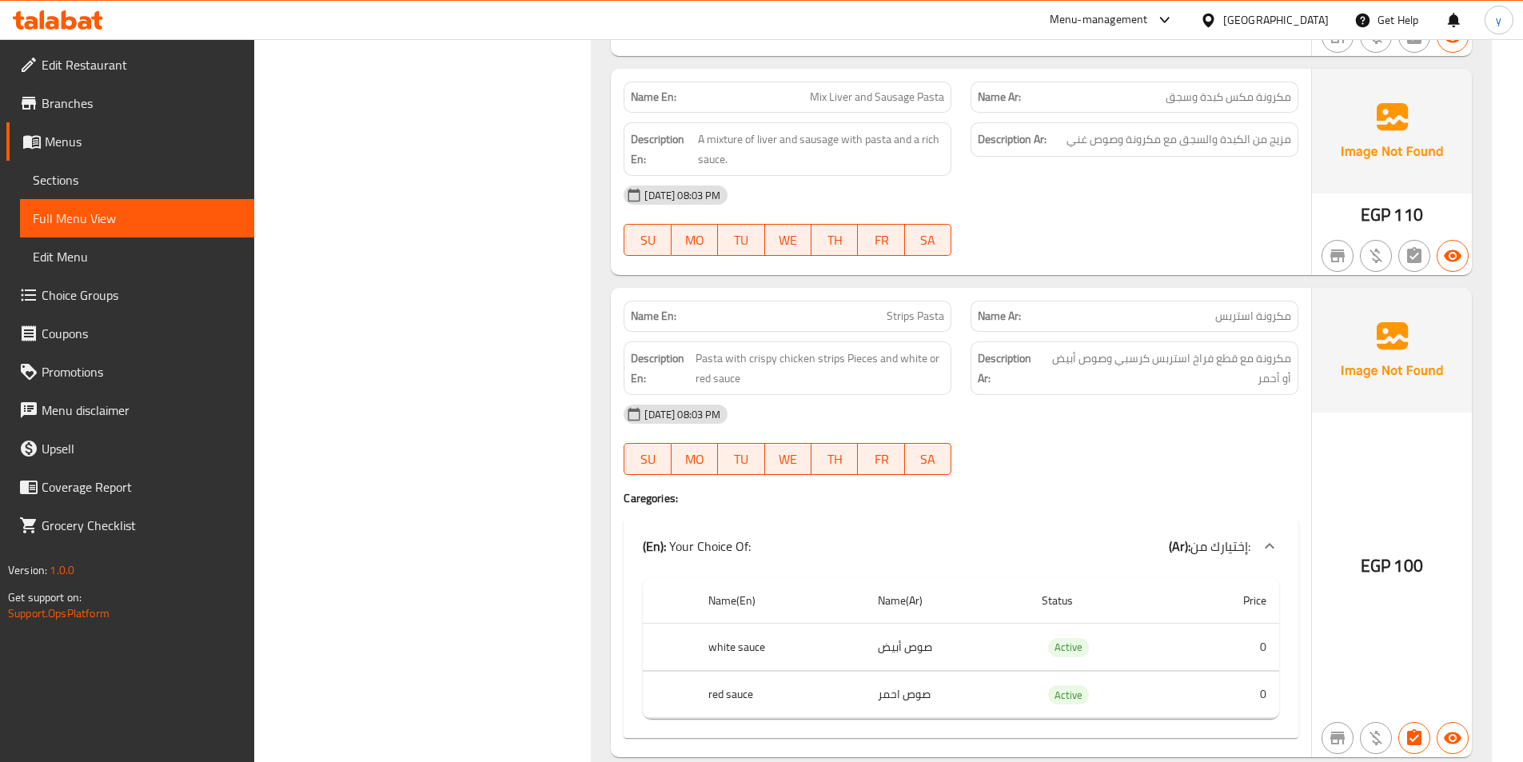
click at [1118, 409] on div "[DATE] 08:03 PM" at bounding box center [961, 414] width 694 height 38
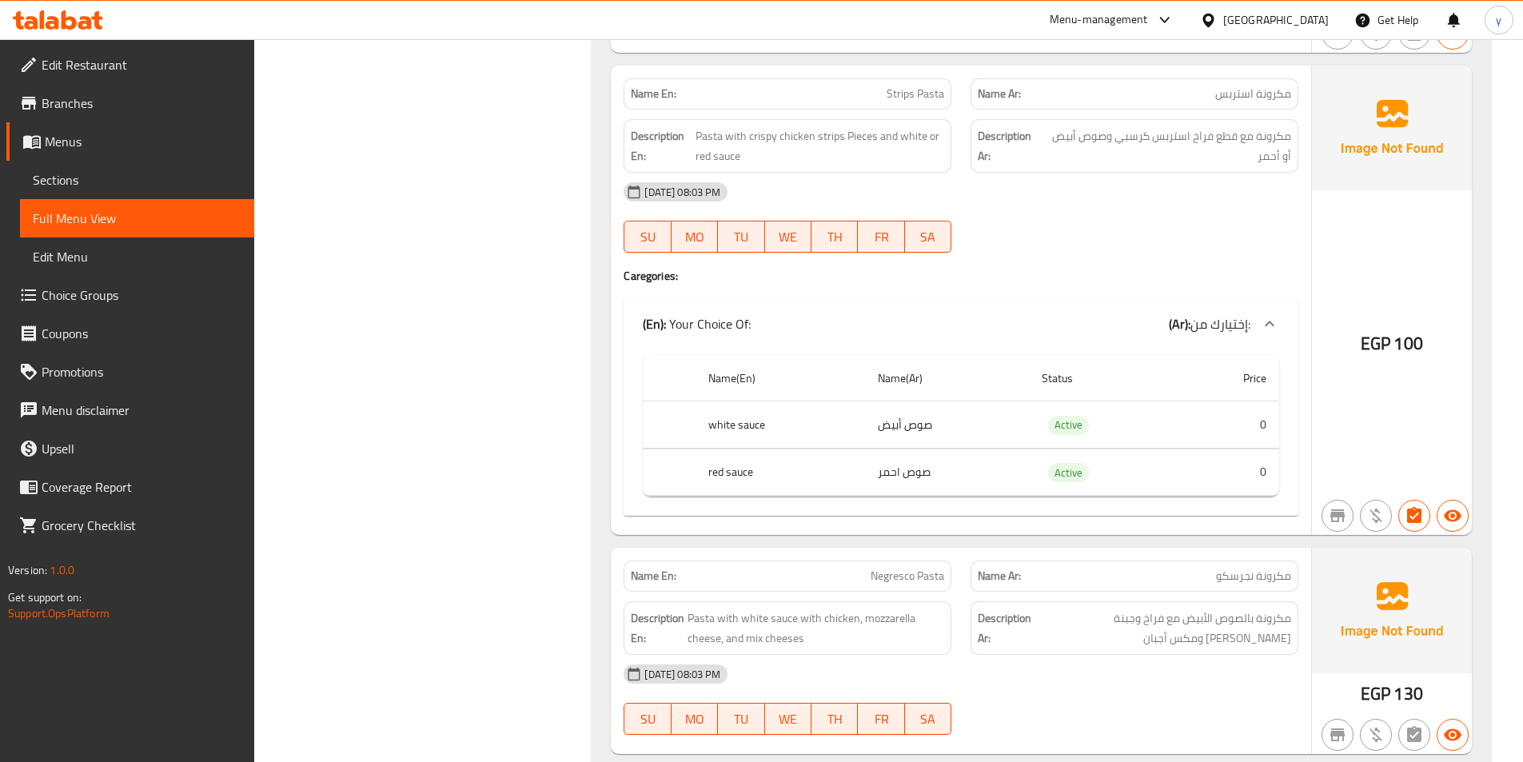
scroll to position [8557, 0]
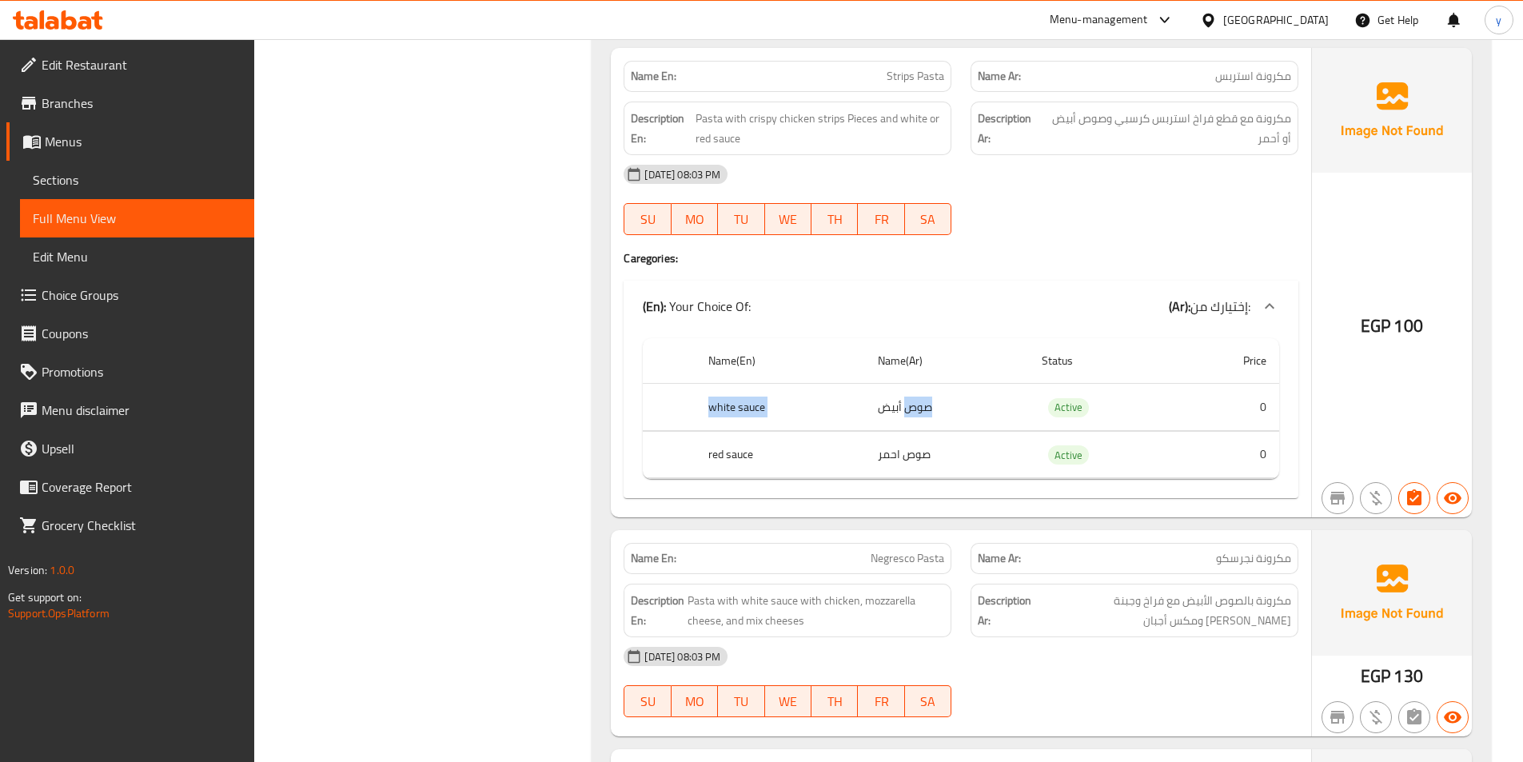
drag, startPoint x: 809, startPoint y: 413, endPoint x: 904, endPoint y: 423, distance: 94.8
click at [904, 423] on tr "white sauce صوص أبيض Active 0" at bounding box center [961, 407] width 637 height 47
drag, startPoint x: 686, startPoint y: 456, endPoint x: 965, endPoint y: 471, distance: 279.5
click at [965, 471] on tr "red sauce صوص احمر Active 0" at bounding box center [961, 454] width 637 height 47
click at [1210, 457] on td "0" at bounding box center [1230, 454] width 100 height 47
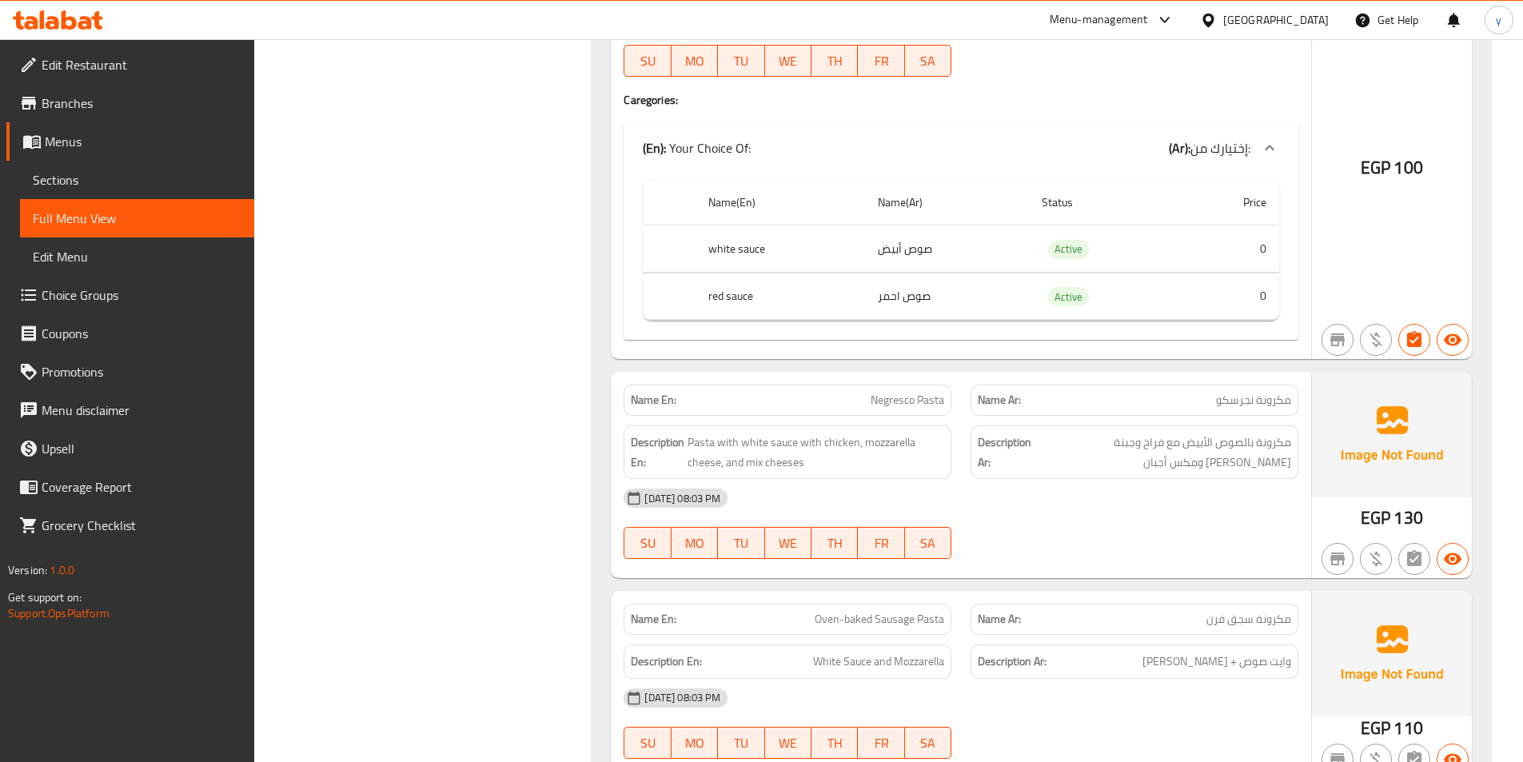
scroll to position [8717, 0]
drag, startPoint x: 1199, startPoint y: 397, endPoint x: 1311, endPoint y: 398, distance: 112.8
click at [1311, 398] on div "Name En: Negresco Pasta Name Ar: مكرونة نجرسكو Description En: Pasta with white…" at bounding box center [1041, 473] width 861 height 206
click at [863, 389] on div "Name En: Negresco Pasta" at bounding box center [788, 398] width 328 height 31
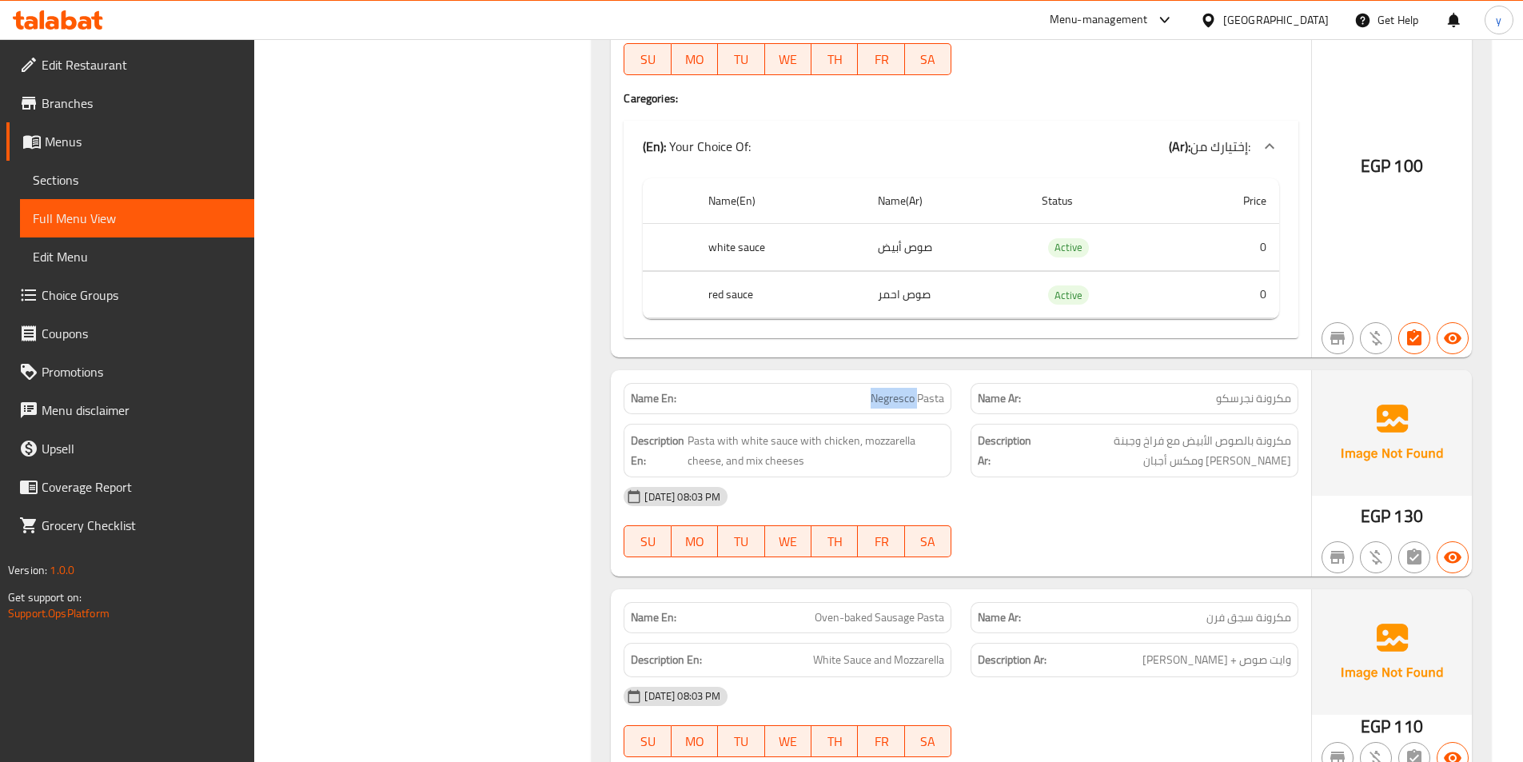
click at [947, 399] on div "Name En: Negresco Pasta" at bounding box center [788, 398] width 328 height 31
drag, startPoint x: 1293, startPoint y: 438, endPoint x: 1184, endPoint y: 437, distance: 108.8
click at [1184, 437] on div "Description Ar: مكرونة بالصوص الأبيض مع فراخ وجبنة موتزاريلا ومكس أجبان" at bounding box center [1135, 451] width 328 height 54
drag, startPoint x: 840, startPoint y: 451, endPoint x: 834, endPoint y: 472, distance: 21.5
click at [830, 478] on div "[DATE] 08:03 PM" at bounding box center [961, 496] width 694 height 38
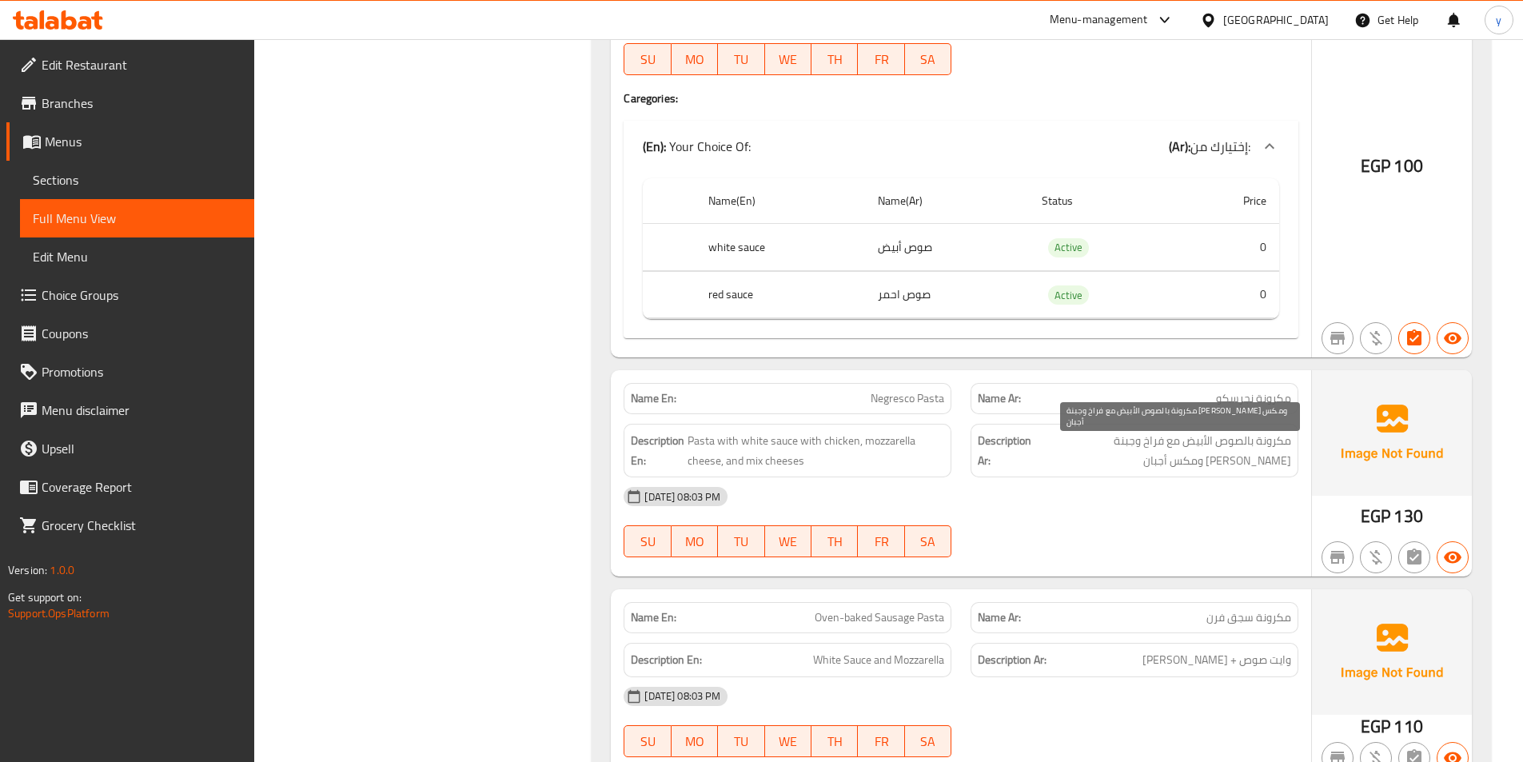
click at [1131, 443] on span "مكرونة بالصوص الأبيض مع فراخ وجبنة موتزاريلا ومكس أجبان" at bounding box center [1163, 450] width 257 height 39
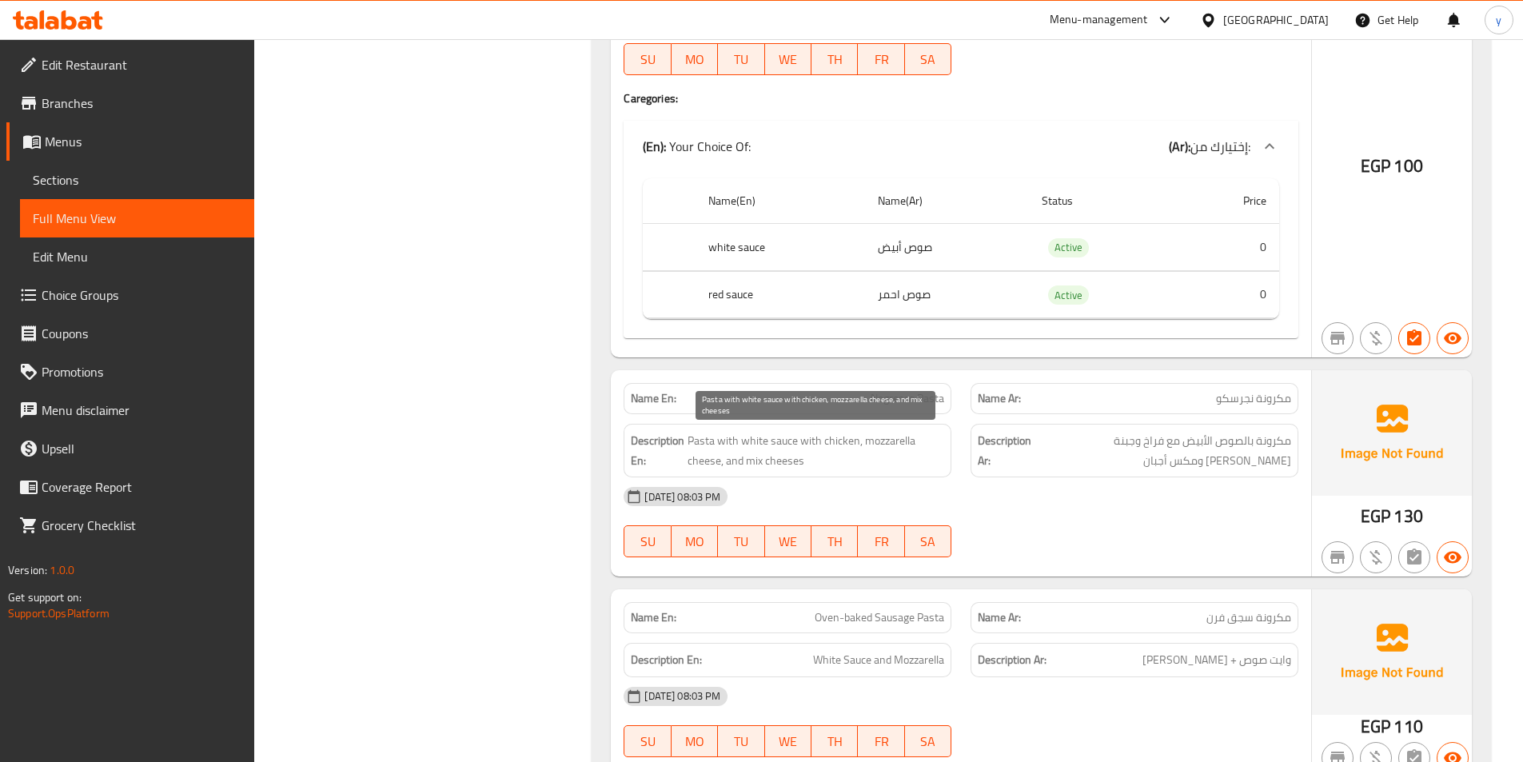
click at [851, 437] on span "Pasta with white sauce with chicken, mozzarella cheese, and mix cheeses" at bounding box center [816, 450] width 257 height 39
click at [1078, 478] on div "[DATE] 08:03 PM" at bounding box center [961, 496] width 694 height 38
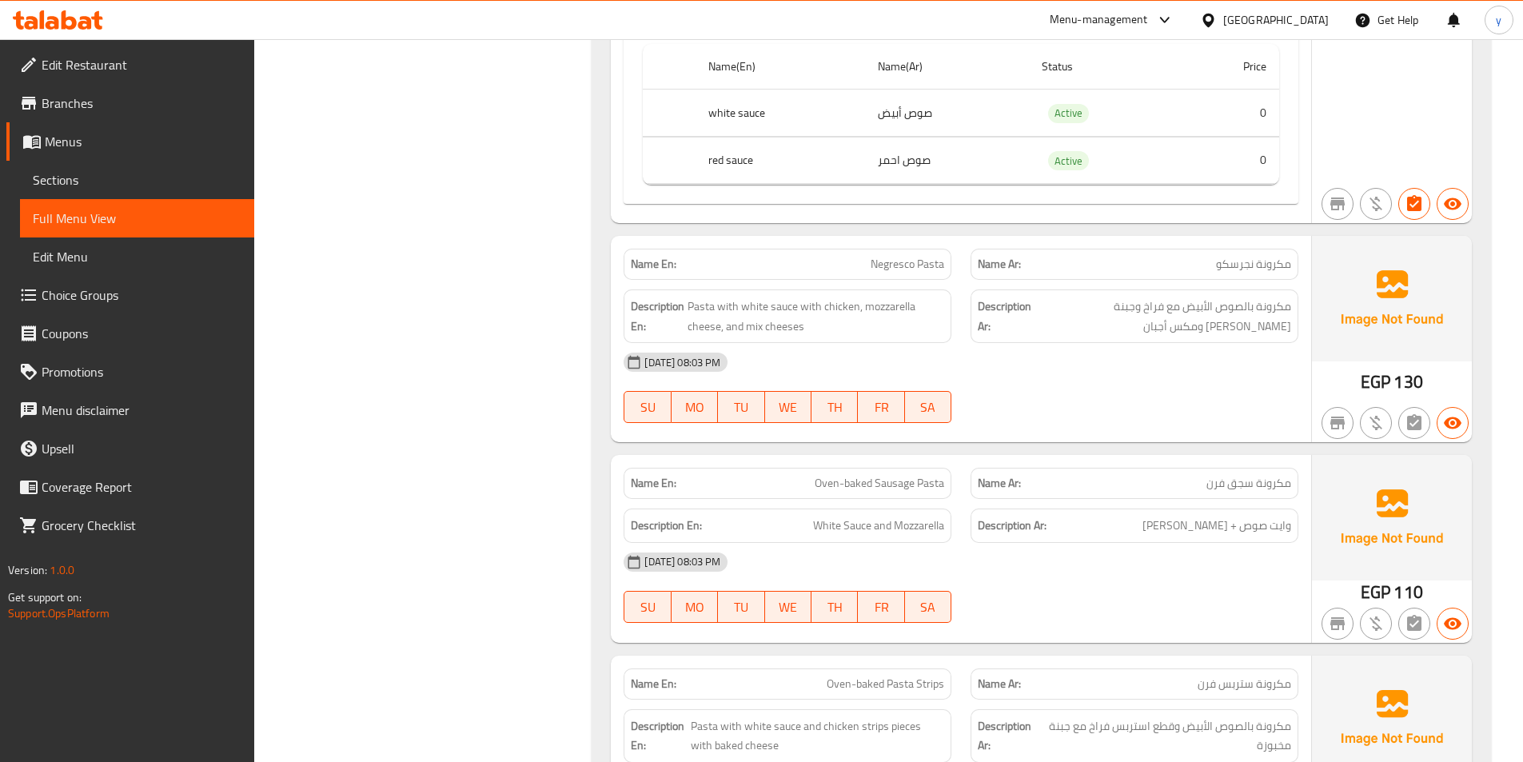
scroll to position [9015, 0]
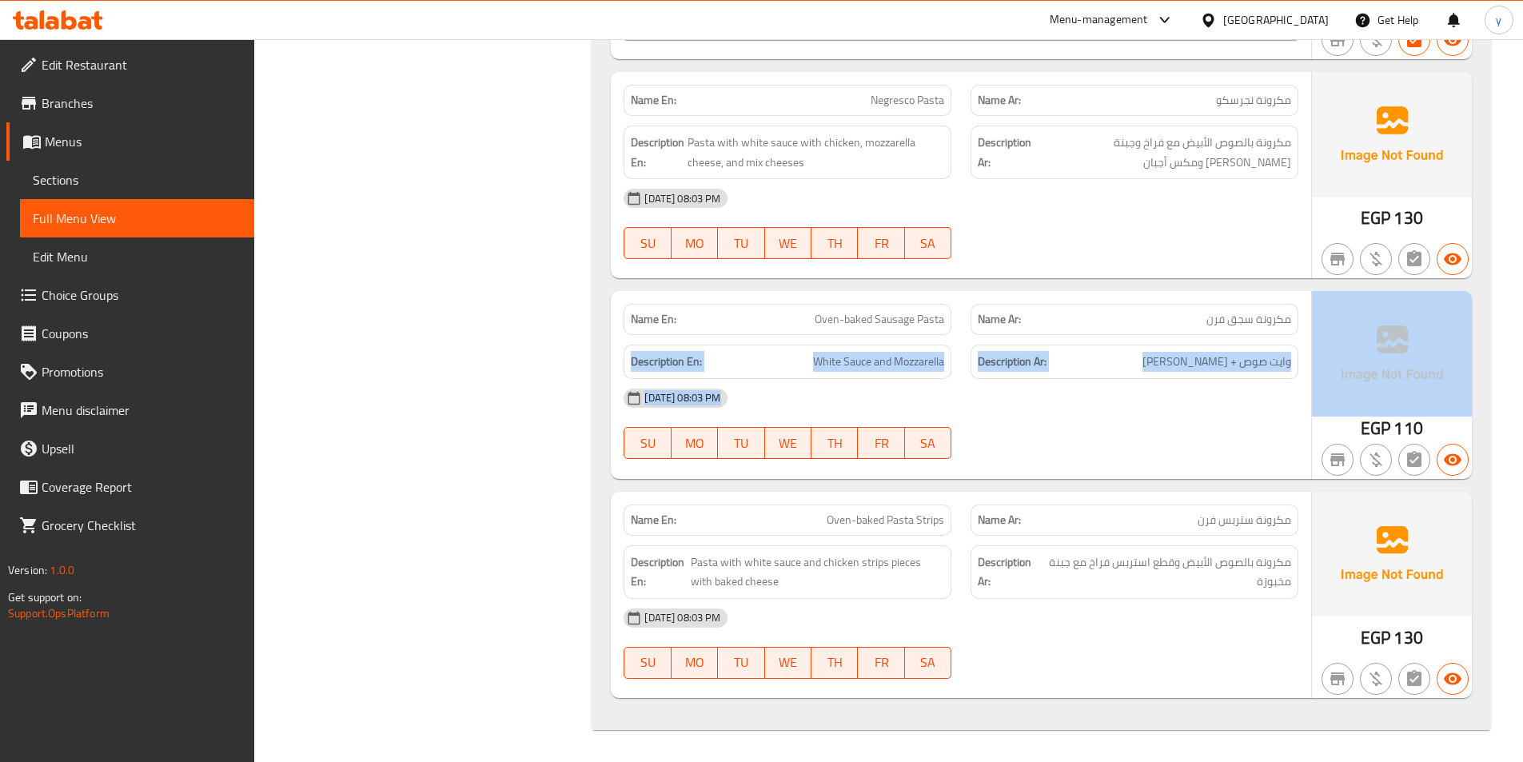
drag, startPoint x: 1196, startPoint y: 317, endPoint x: 1316, endPoint y: 319, distance: 120.8
click at [1316, 319] on div "Name En: Oven-baked Sausage Pasta Name Ar: مكرونة سجق فرن Description En: White…" at bounding box center [1041, 384] width 861 height 187
click at [868, 305] on div "Name En: Oven-baked Sausage Pasta" at bounding box center [788, 319] width 328 height 31
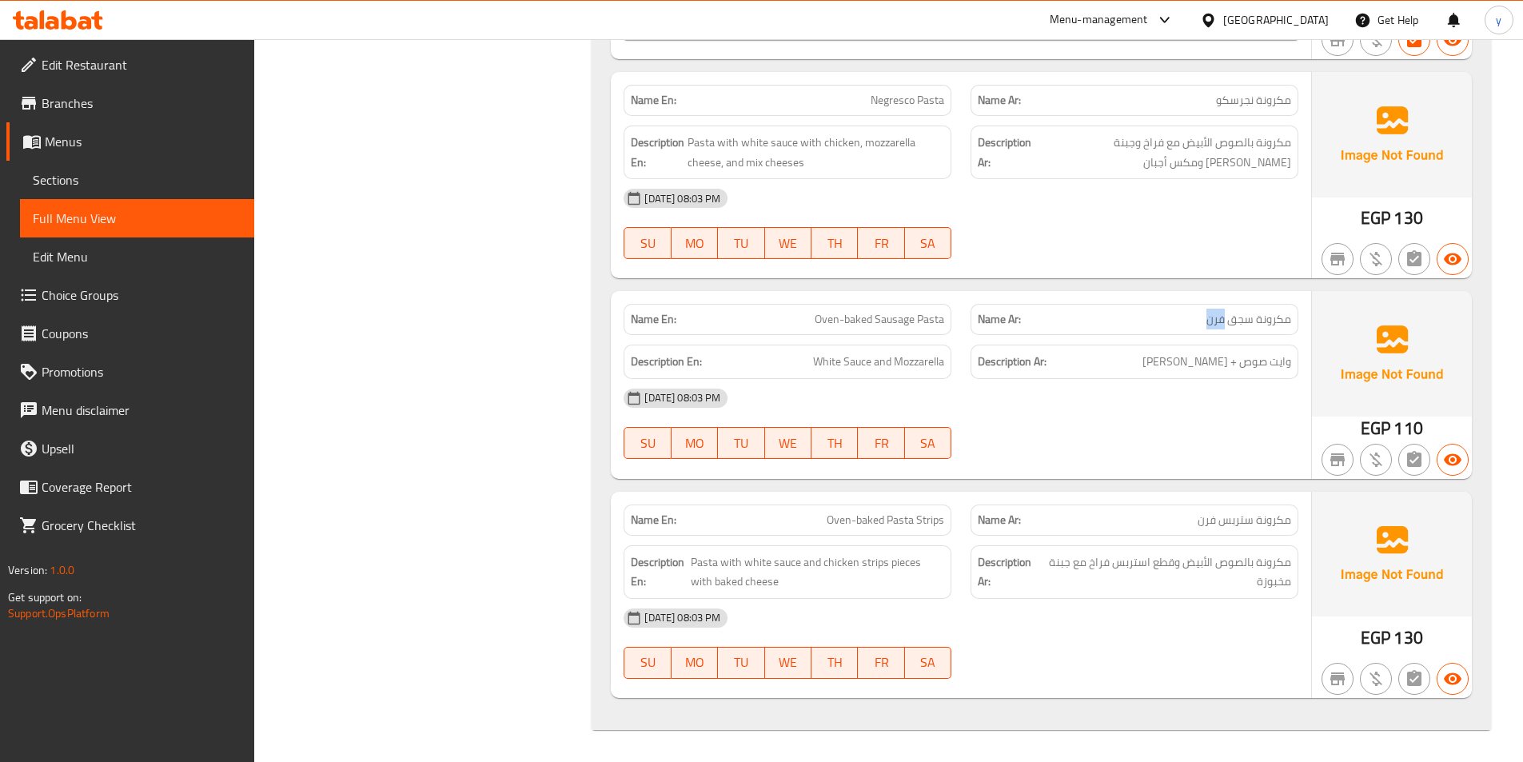
drag, startPoint x: 1198, startPoint y: 320, endPoint x: 1225, endPoint y: 317, distance: 27.4
click at [1225, 317] on p "Name Ar: مكرونة سجق فرن" at bounding box center [1134, 319] width 313 height 17
copy span "فرن"
drag, startPoint x: 827, startPoint y: 522, endPoint x: 948, endPoint y: 533, distance: 122.0
click at [948, 533] on div "Name En: Oven-baked Pasta Strips" at bounding box center [788, 520] width 328 height 31
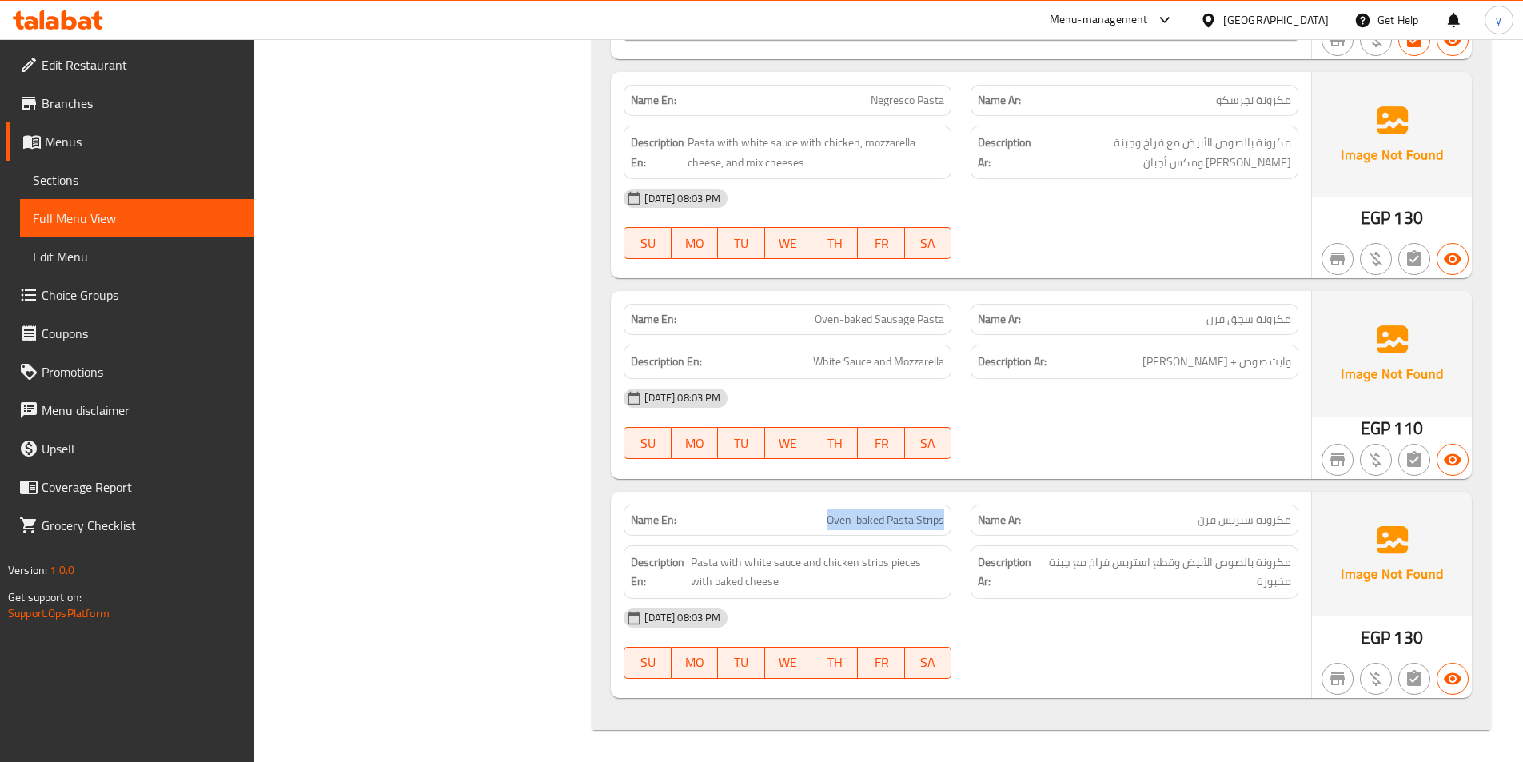
click at [884, 521] on span "Oven-baked Pasta Strips" at bounding box center [886, 520] width 118 height 17
drag, startPoint x: 880, startPoint y: 520, endPoint x: 866, endPoint y: 518, distance: 14.5
click at [866, 518] on span "Oven-baked Pasta Strips" at bounding box center [886, 520] width 118 height 17
click at [1246, 519] on span "مكرونة ستربس فرن" at bounding box center [1245, 520] width 94 height 17
drag, startPoint x: 1202, startPoint y: 522, endPoint x: 1309, endPoint y: 527, distance: 107.3
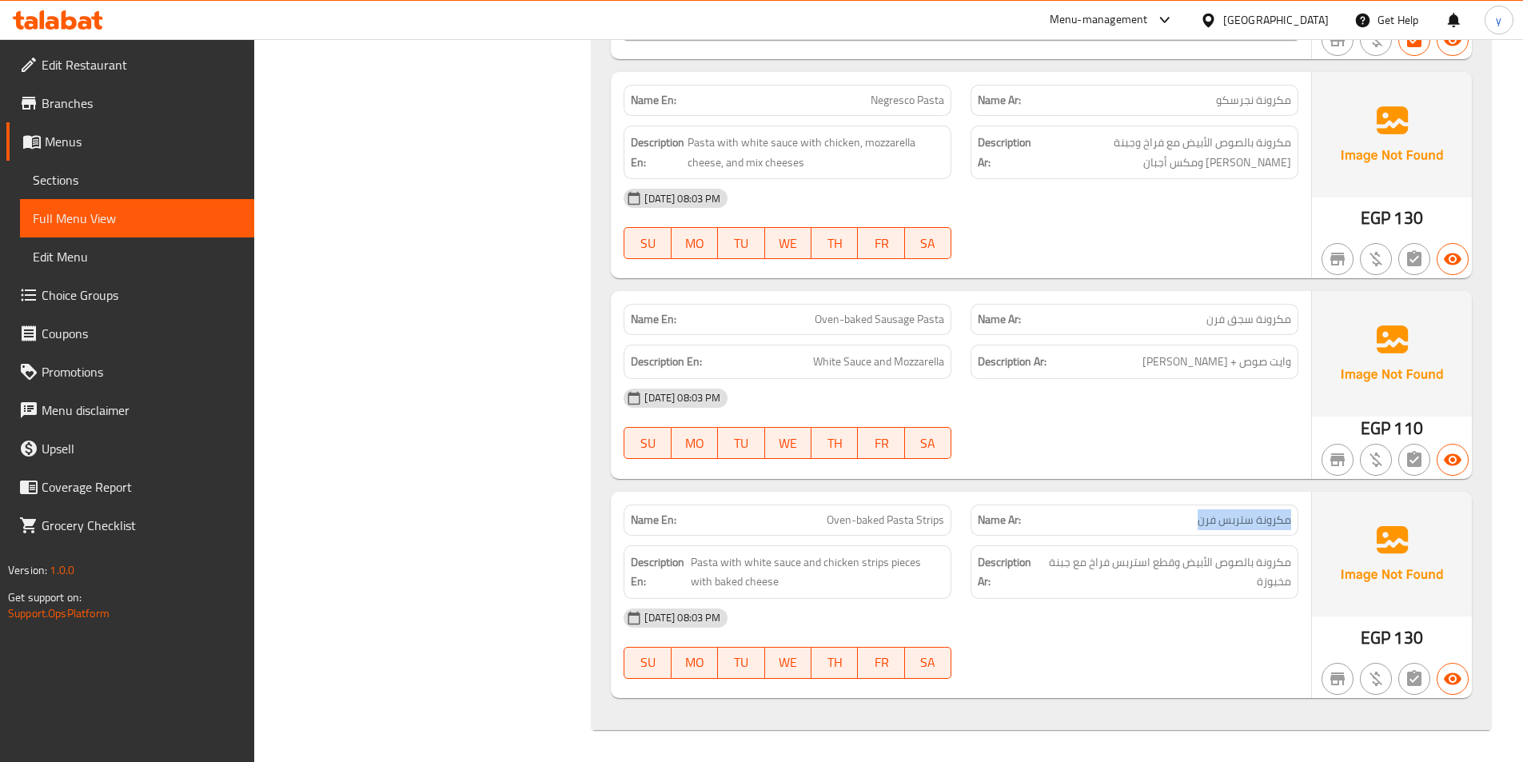
click at [1309, 527] on div "Name En: Oven-baked Pasta Strips Name Ar: مكرونة ستربس فرن Description En: Past…" at bounding box center [961, 595] width 701 height 206
copy span "مكرونة ستربس فرن"
drag, startPoint x: 824, startPoint y: 523, endPoint x: 919, endPoint y: 517, distance: 95.3
click at [919, 517] on p "Name En: Oven-baked Pasta Strips" at bounding box center [787, 520] width 313 height 17
click at [1096, 562] on span "مكرونة بالصوص الأبيض وقطع استربس فراخ مع جبنة مخبوزة" at bounding box center [1167, 572] width 249 height 39
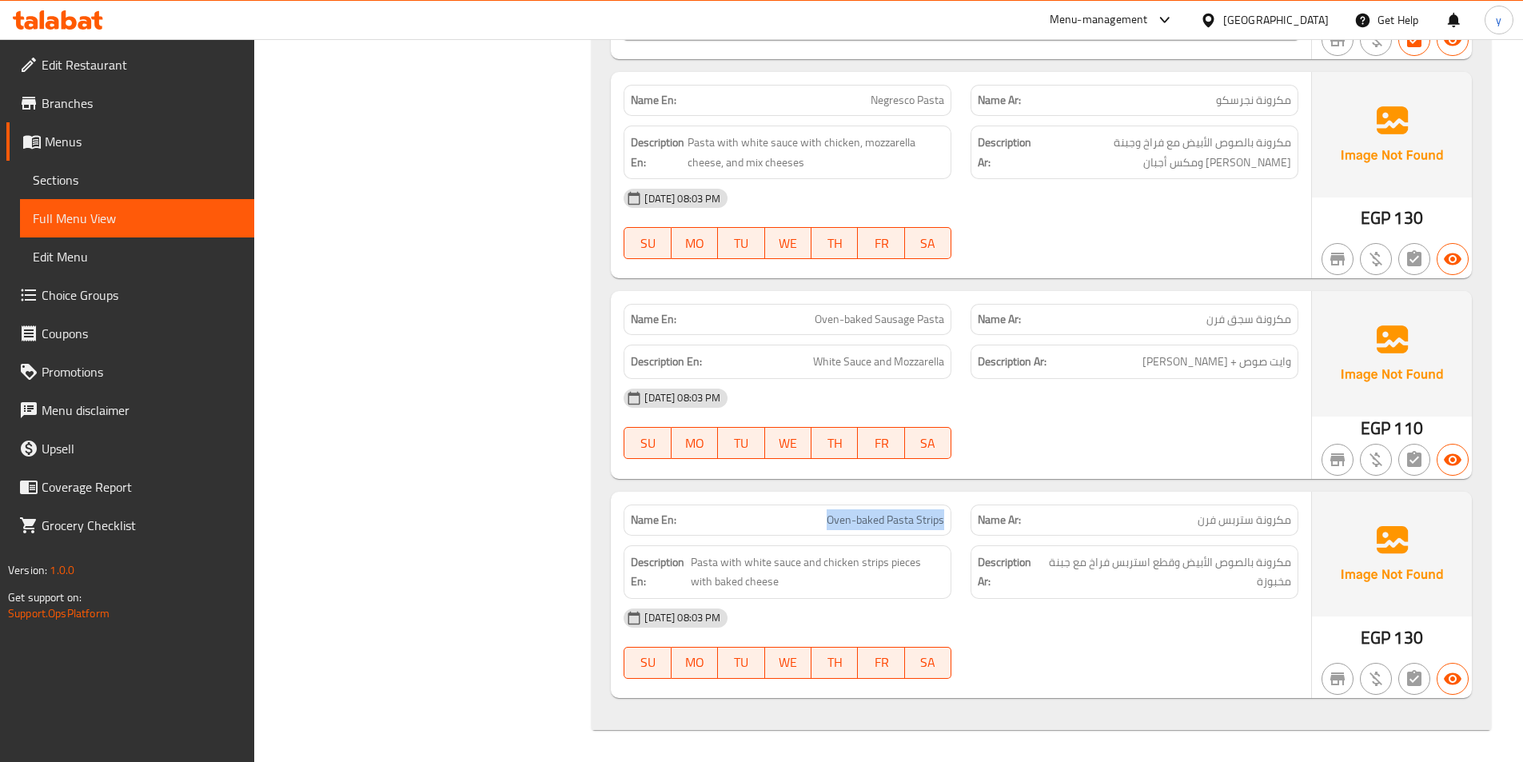
drag, startPoint x: 824, startPoint y: 521, endPoint x: 944, endPoint y: 525, distance: 120.0
click at [944, 525] on p "Name En: Oven-baked Pasta Strips" at bounding box center [787, 520] width 313 height 17
click at [1061, 545] on div "Description Ar: مكرونة بالصوص الأبيض وقطع استربس فراخ مع جبنة مخبوزة" at bounding box center [1135, 572] width 328 height 54
drag, startPoint x: 689, startPoint y: 566, endPoint x: 802, endPoint y: 565, distance: 112.8
click at [802, 565] on h6 "Description En: Pasta with white sauce and chicken strips pieces with baked che…" at bounding box center [787, 572] width 313 height 39
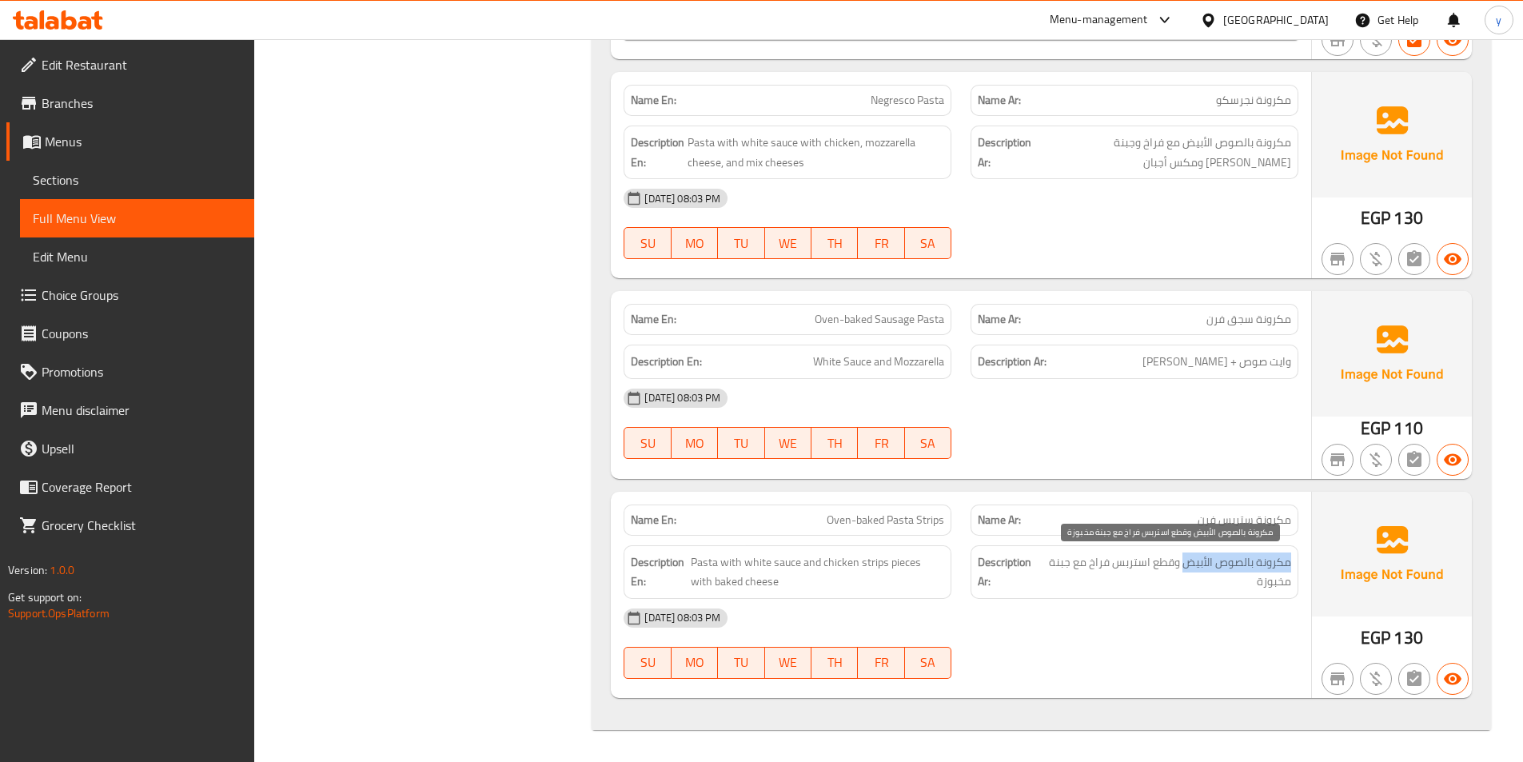
drag, startPoint x: 1298, startPoint y: 566, endPoint x: 1188, endPoint y: 568, distance: 110.4
click at [1188, 568] on div "Description Ar: مكرونة بالصوص الأبيض وقطع استربس فراخ مع جبنة مخبوزة" at bounding box center [1135, 572] width 328 height 54
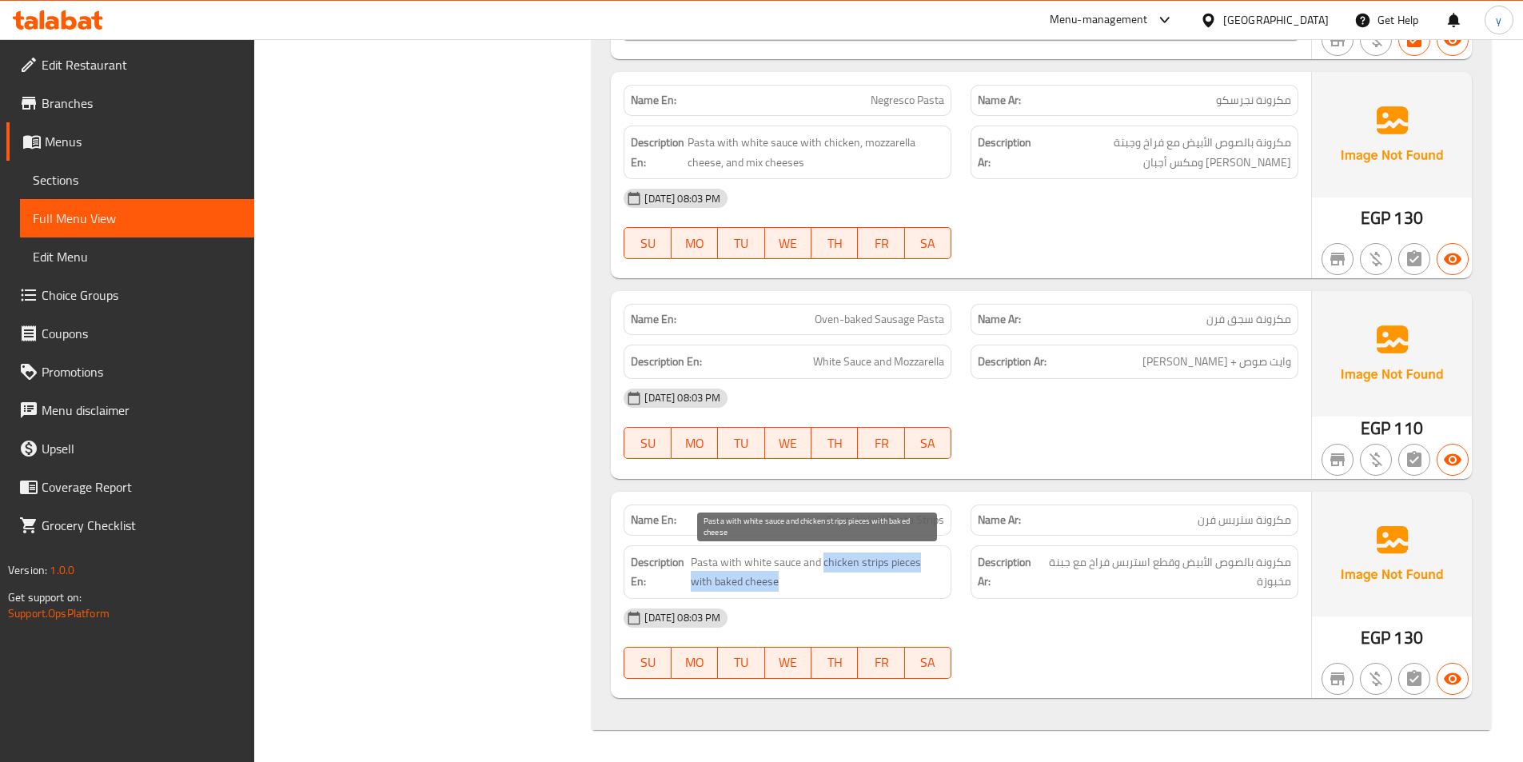
drag, startPoint x: 822, startPoint y: 565, endPoint x: 897, endPoint y: 577, distance: 76.1
click at [897, 577] on span "Pasta with white sauce and chicken strips pieces with baked cheese" at bounding box center [818, 572] width 254 height 39
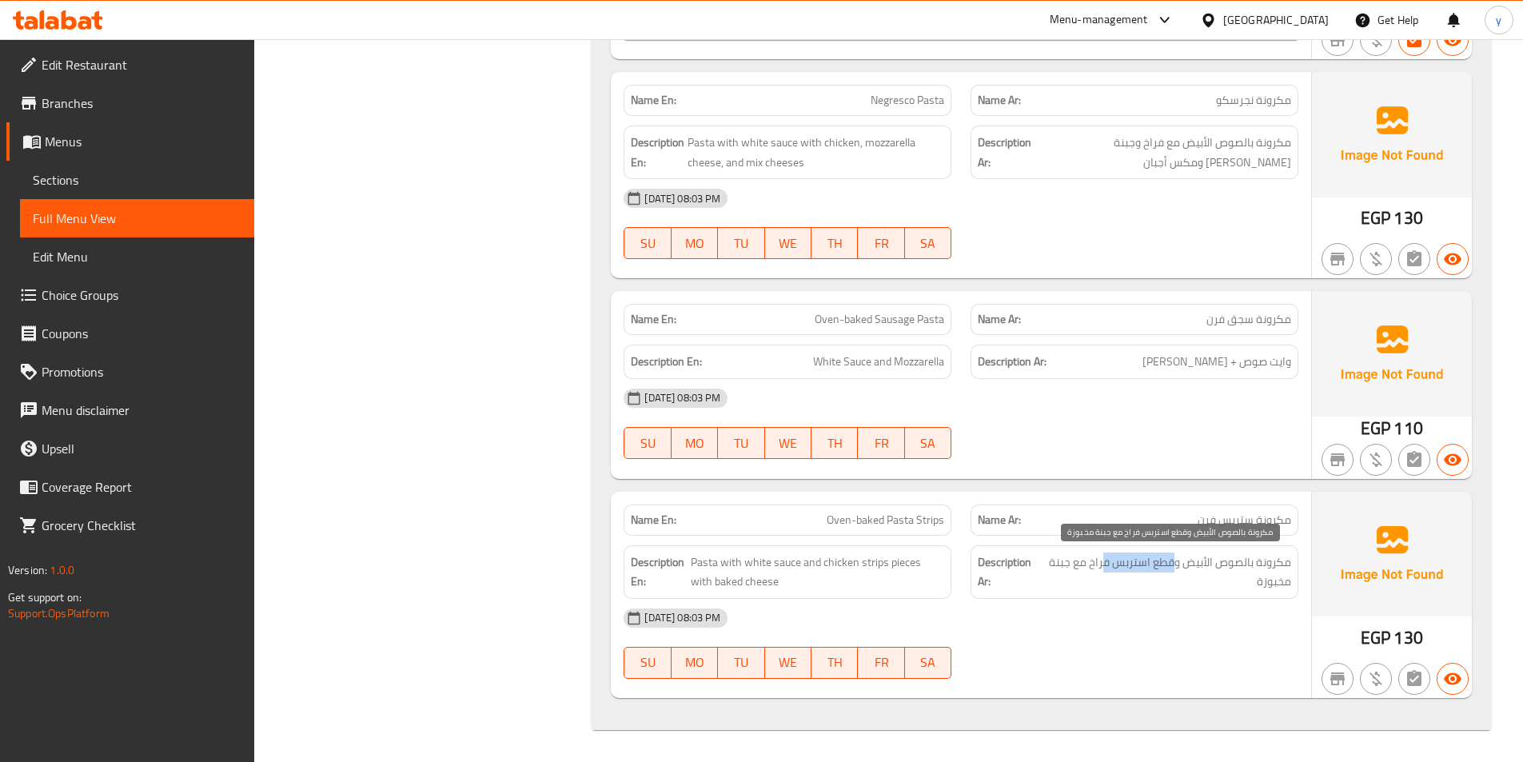
drag, startPoint x: 1178, startPoint y: 567, endPoint x: 1107, endPoint y: 564, distance: 71.2
click at [1107, 564] on span "مكرونة بالصوص الأبيض وقطع استربس فراخ مع جبنة مخبوزة" at bounding box center [1167, 572] width 249 height 39
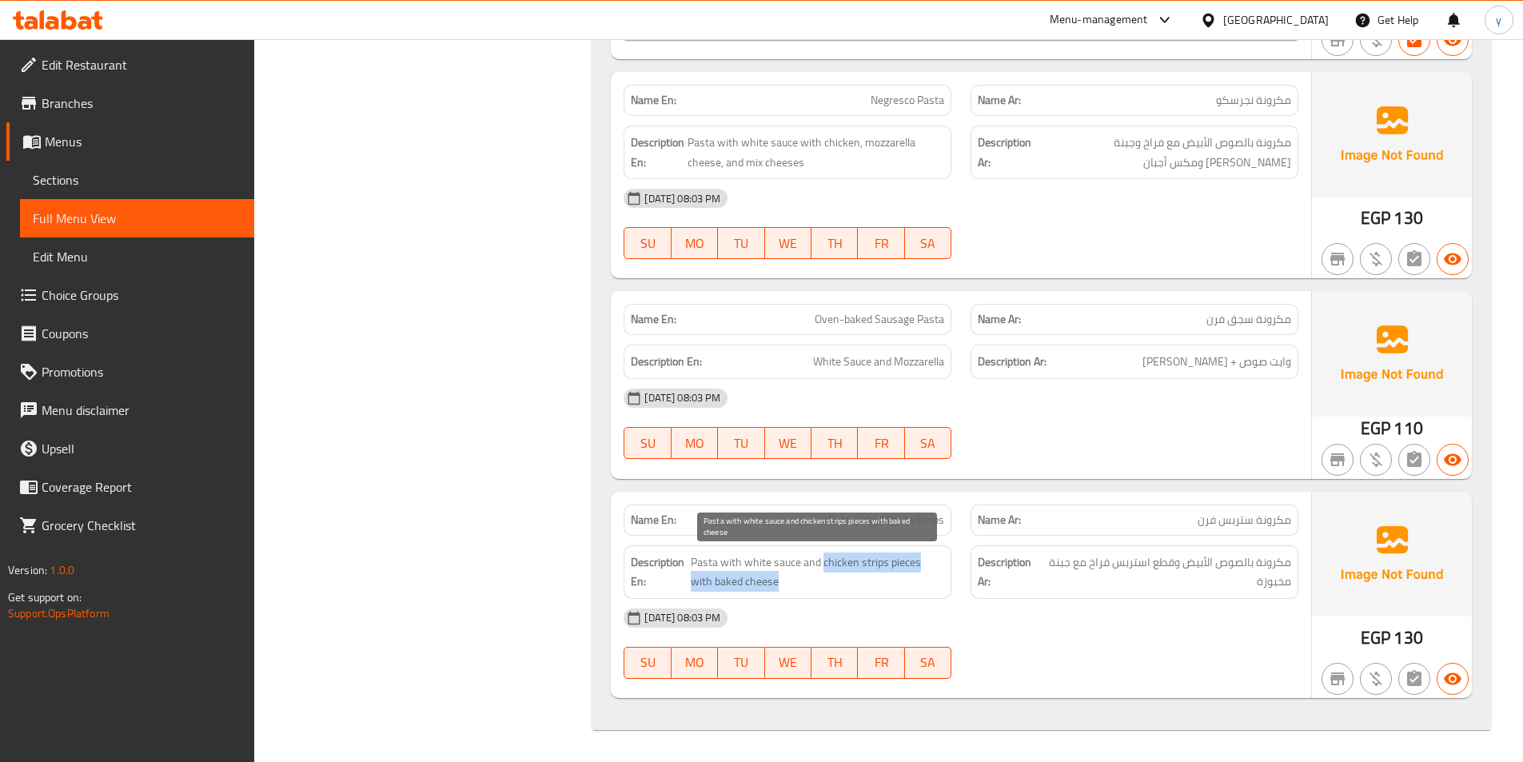
drag, startPoint x: 821, startPoint y: 564, endPoint x: 868, endPoint y: 580, distance: 49.8
click at [868, 580] on span "Pasta with white sauce and chicken strips pieces with baked cheese" at bounding box center [818, 572] width 254 height 39
click at [916, 569] on span "Pasta with white sauce and chicken strips pieces with baked cheese" at bounding box center [818, 572] width 254 height 39
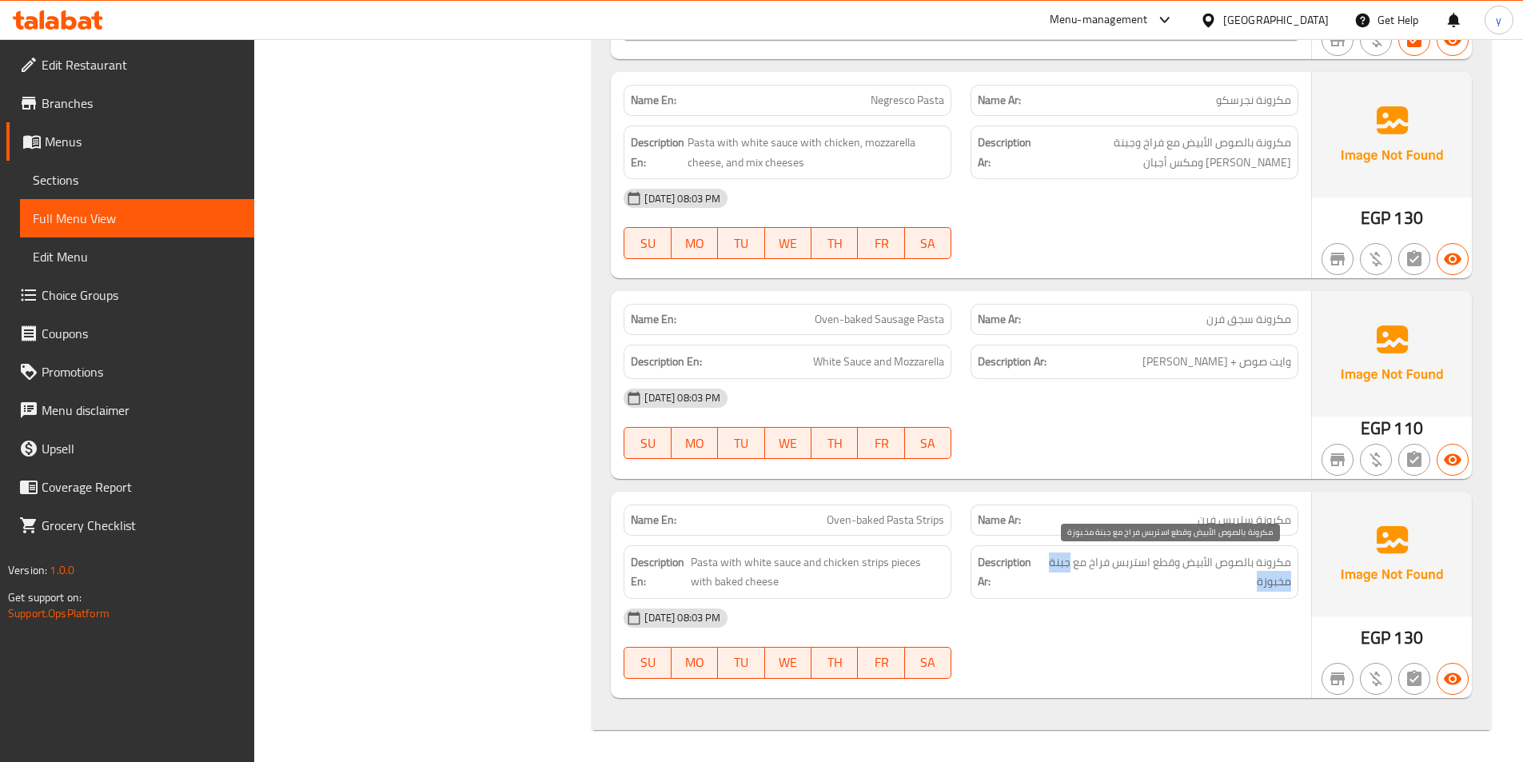
drag, startPoint x: 1070, startPoint y: 562, endPoint x: 1044, endPoint y: 587, distance: 36.2
click at [1044, 587] on span "مكرونة بالصوص الأبيض وقطع استربس فراخ مع جبنة مخبوزة" at bounding box center [1167, 572] width 249 height 39
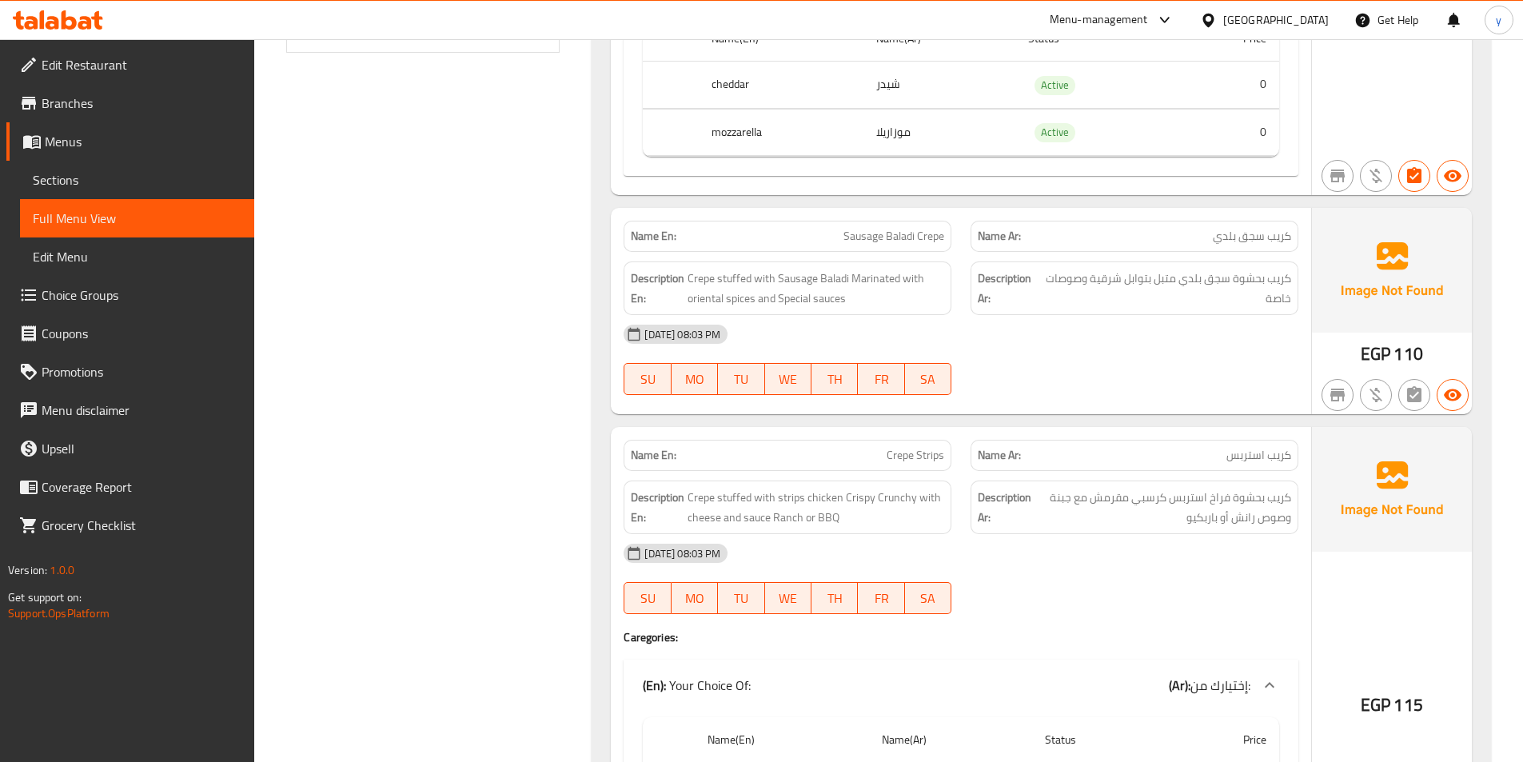
scroll to position [0, 0]
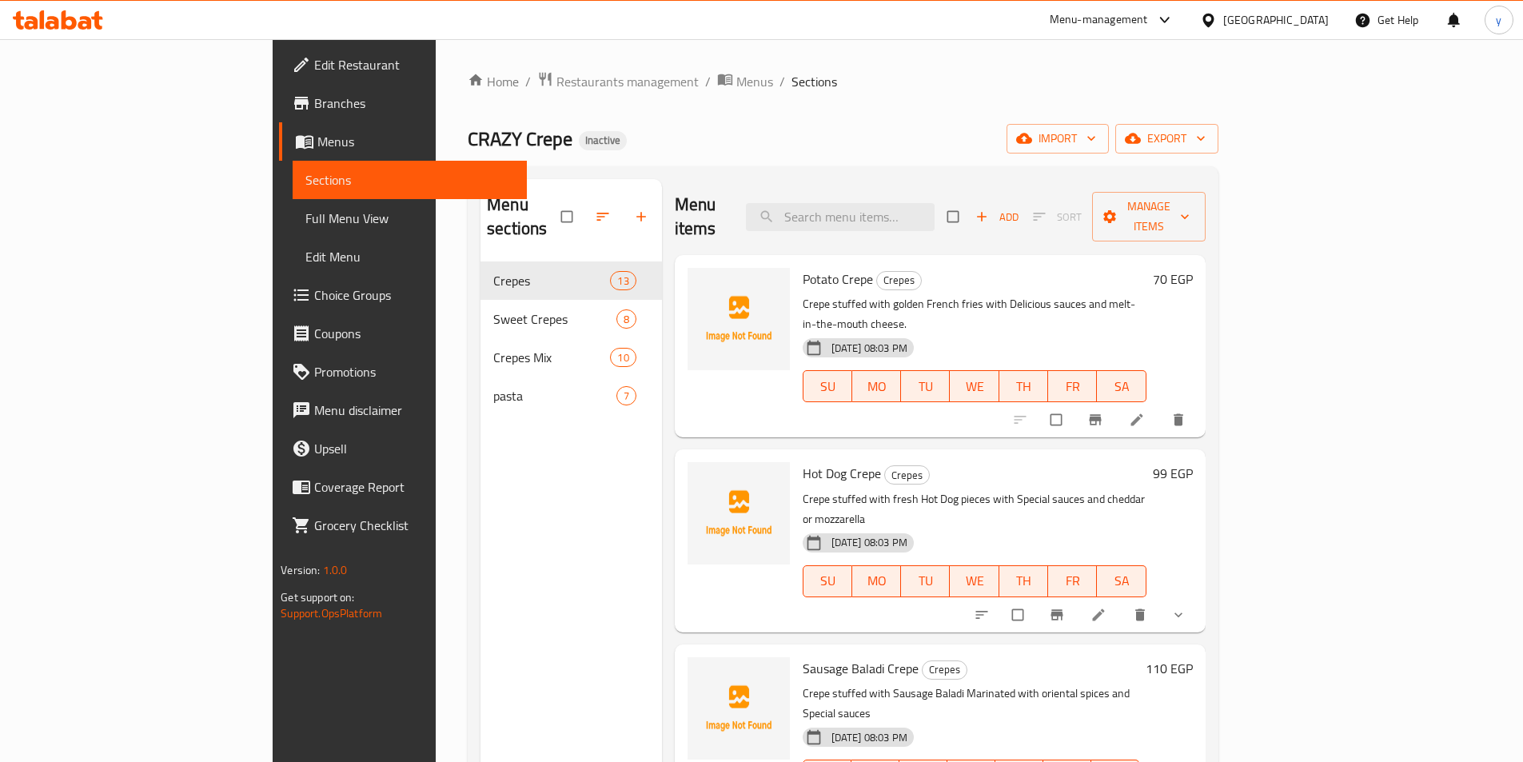
click at [935, 211] on input "search" at bounding box center [840, 217] width 189 height 28
paste input "كريب مكس لحوم"
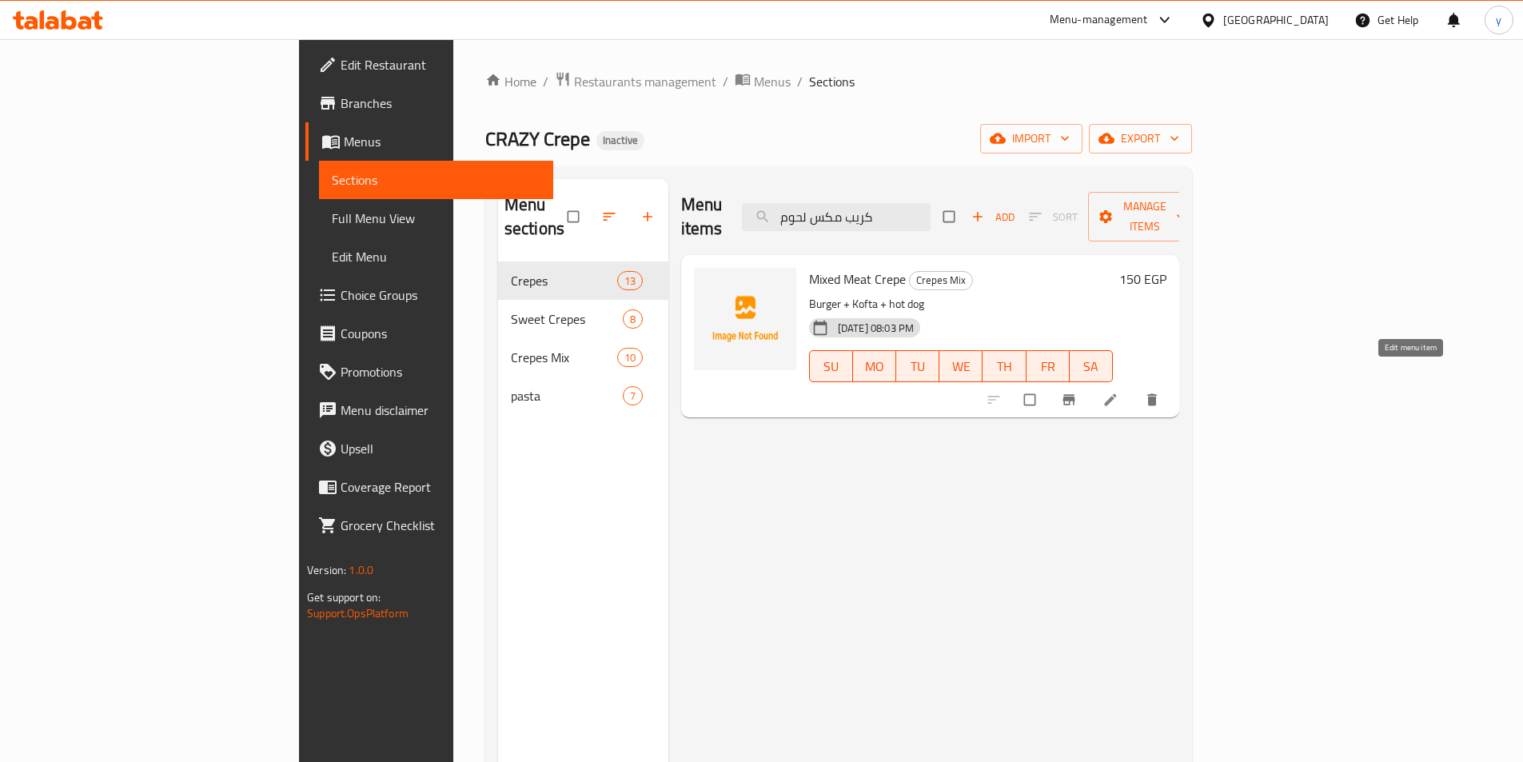
type input "كريب مكس لحوم"
click at [1119, 392] on icon at bounding box center [1111, 400] width 16 height 16
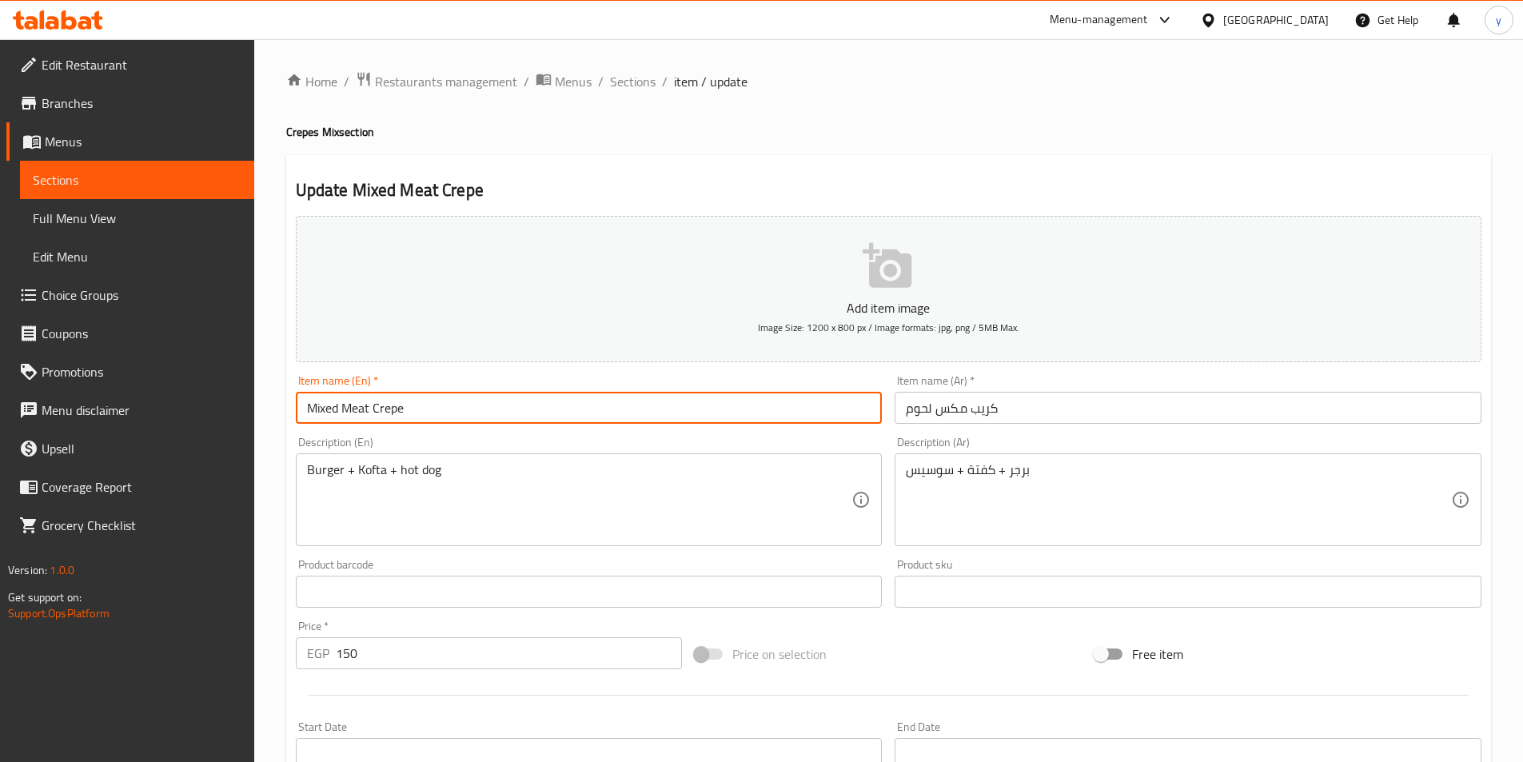
drag, startPoint x: 336, startPoint y: 409, endPoint x: 327, endPoint y: 408, distance: 8.8
click at [327, 408] on input "Mixed Meat Crepe" at bounding box center [589, 408] width 587 height 32
type input "Mix Meat Crepe"
click at [104, 178] on span "Sections" at bounding box center [137, 179] width 209 height 19
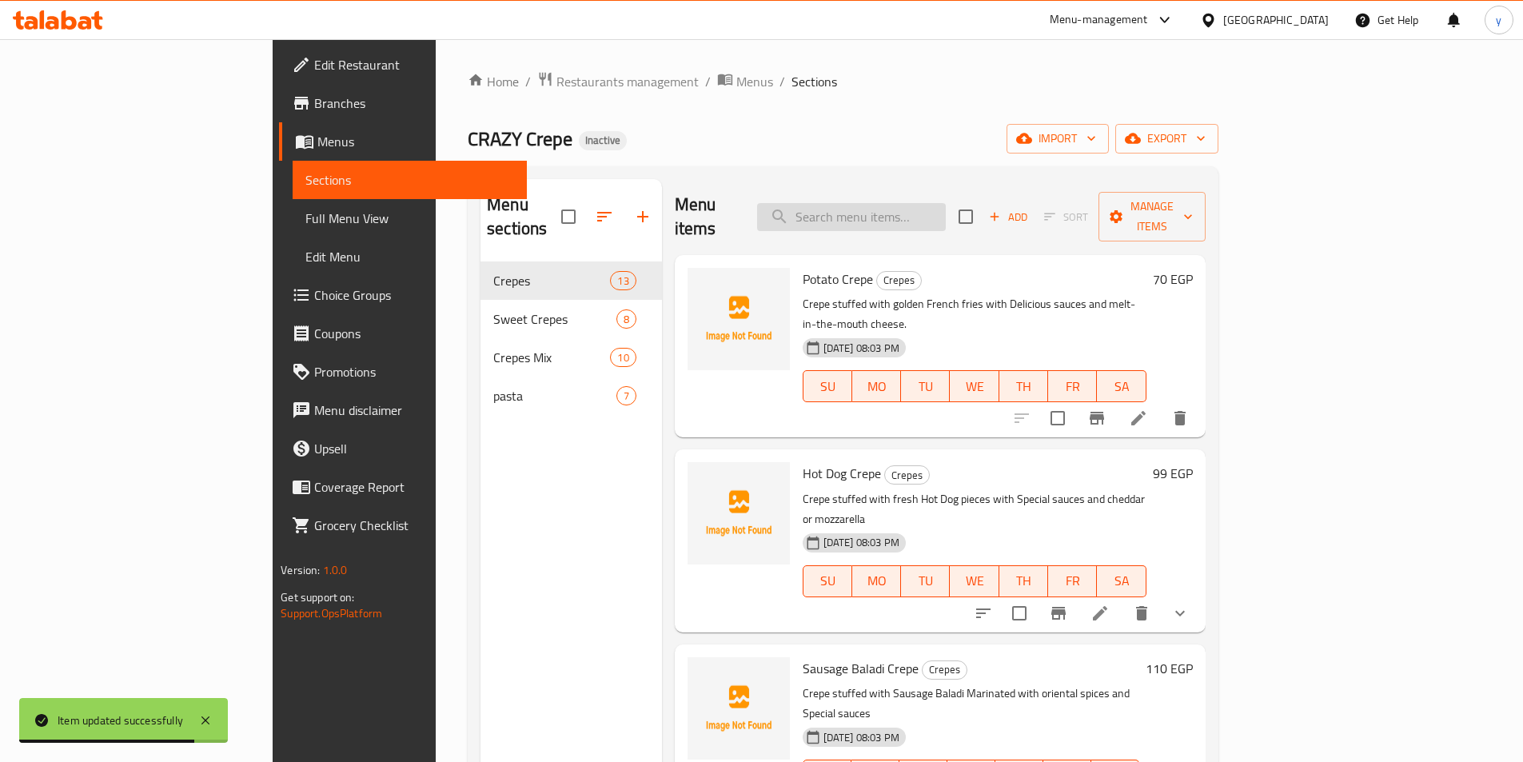
click at [940, 214] on input "search" at bounding box center [851, 217] width 189 height 28
paste input "Mix Cheese Crepe Strips"
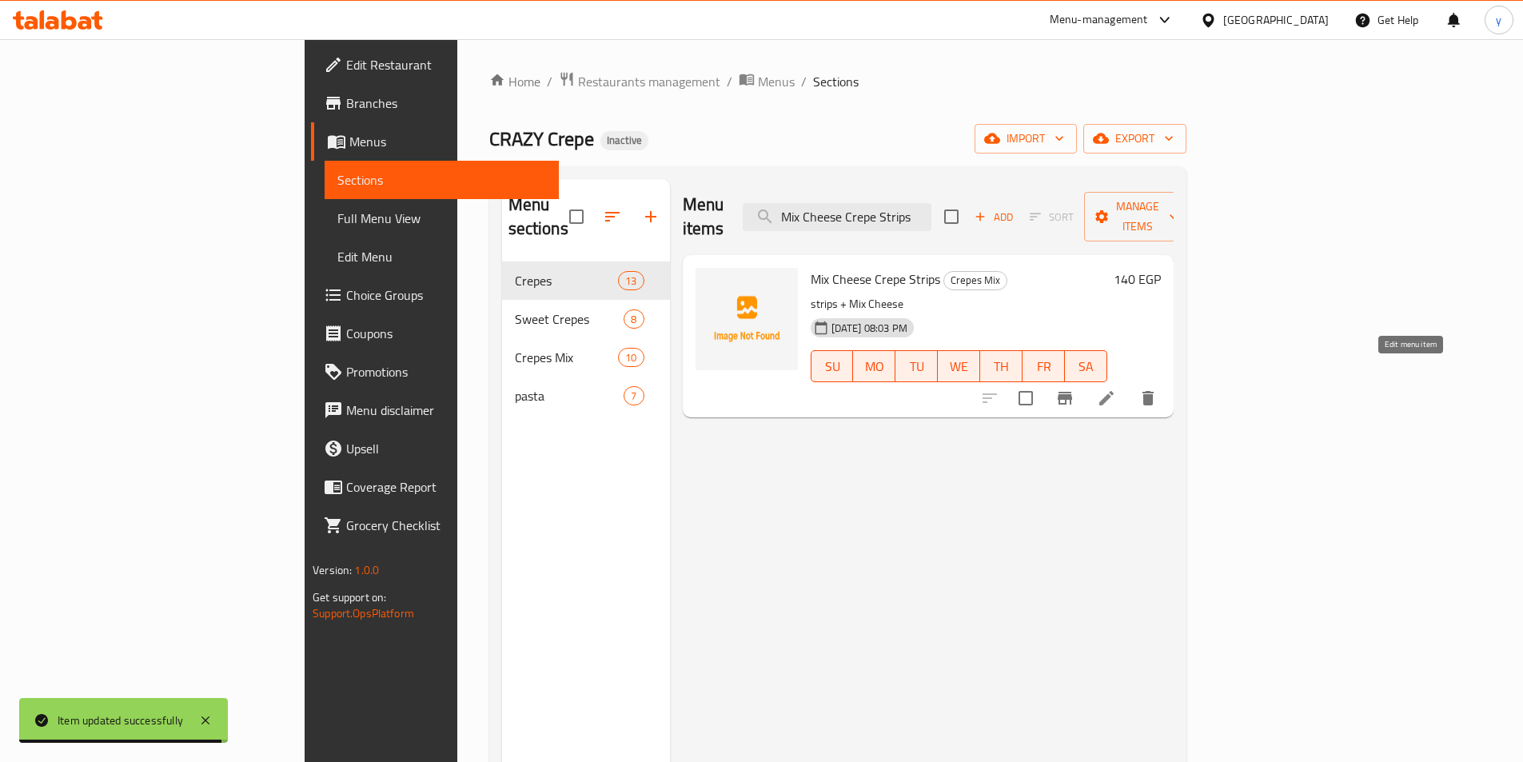
type input "Mix Cheese Crepe Strips"
click at [1116, 389] on icon at bounding box center [1106, 398] width 19 height 19
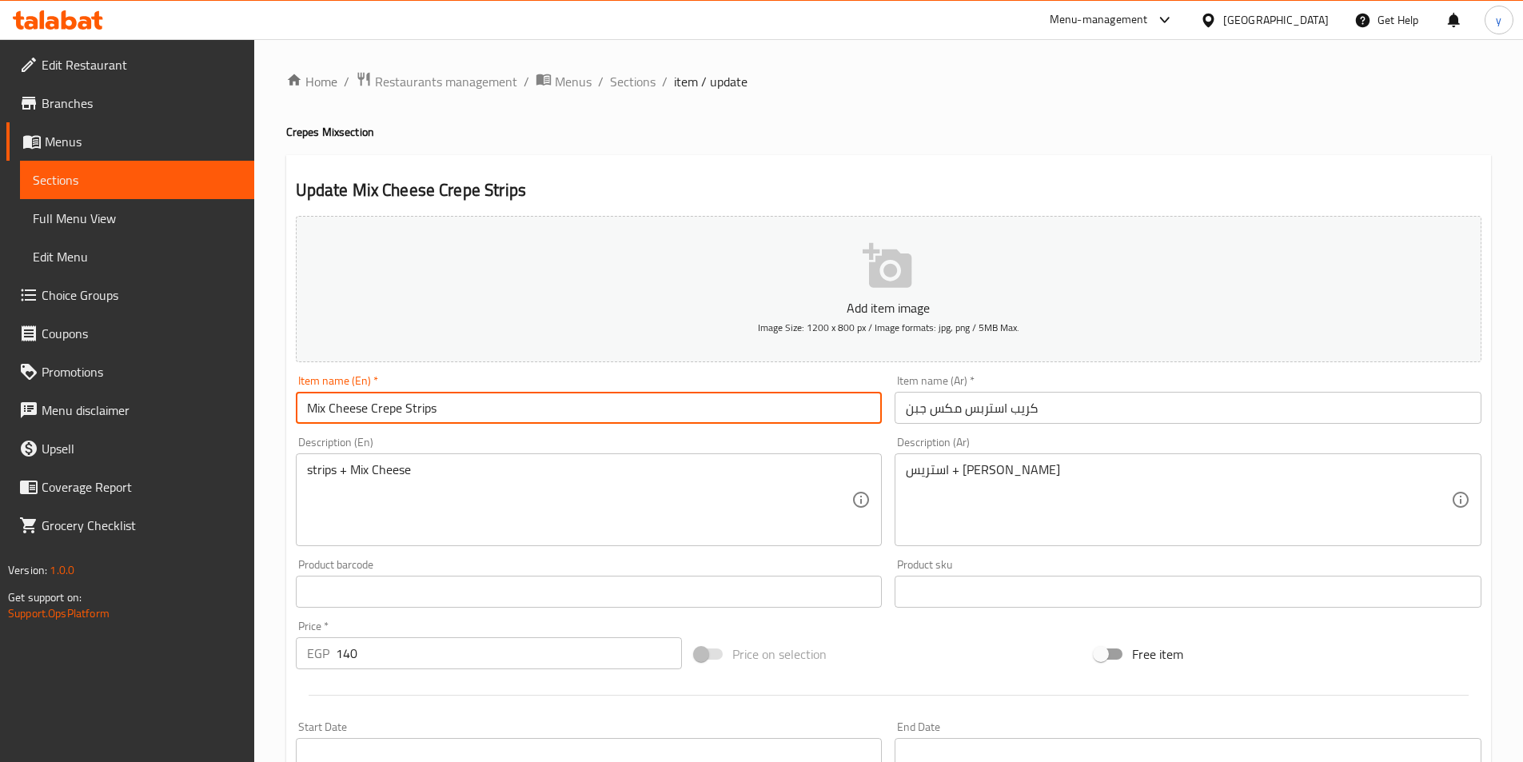
drag, startPoint x: 442, startPoint y: 409, endPoint x: 404, endPoint y: 407, distance: 38.5
click at [404, 407] on input "Mix Cheese Crepe Strips" at bounding box center [589, 408] width 587 height 32
click at [367, 416] on input "Mix Cheese Crepe Strips" at bounding box center [589, 408] width 587 height 32
paste input "Strips"
drag, startPoint x: 473, startPoint y: 414, endPoint x: 437, endPoint y: 408, distance: 37.3
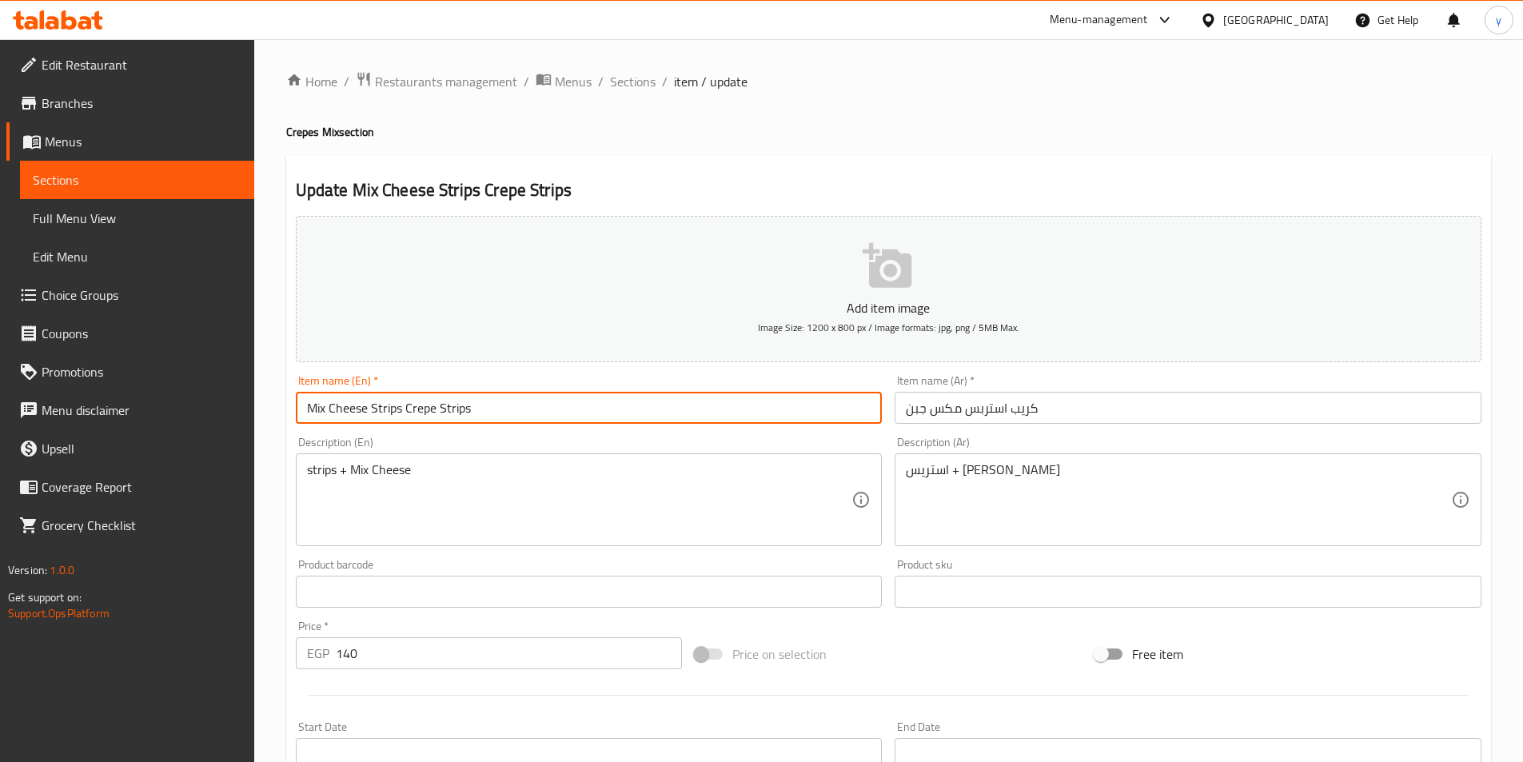
click at [437, 408] on input "Mix Cheese Strips Crepe Strips" at bounding box center [589, 408] width 587 height 32
type input "Mix Cheese Strips Crepe"
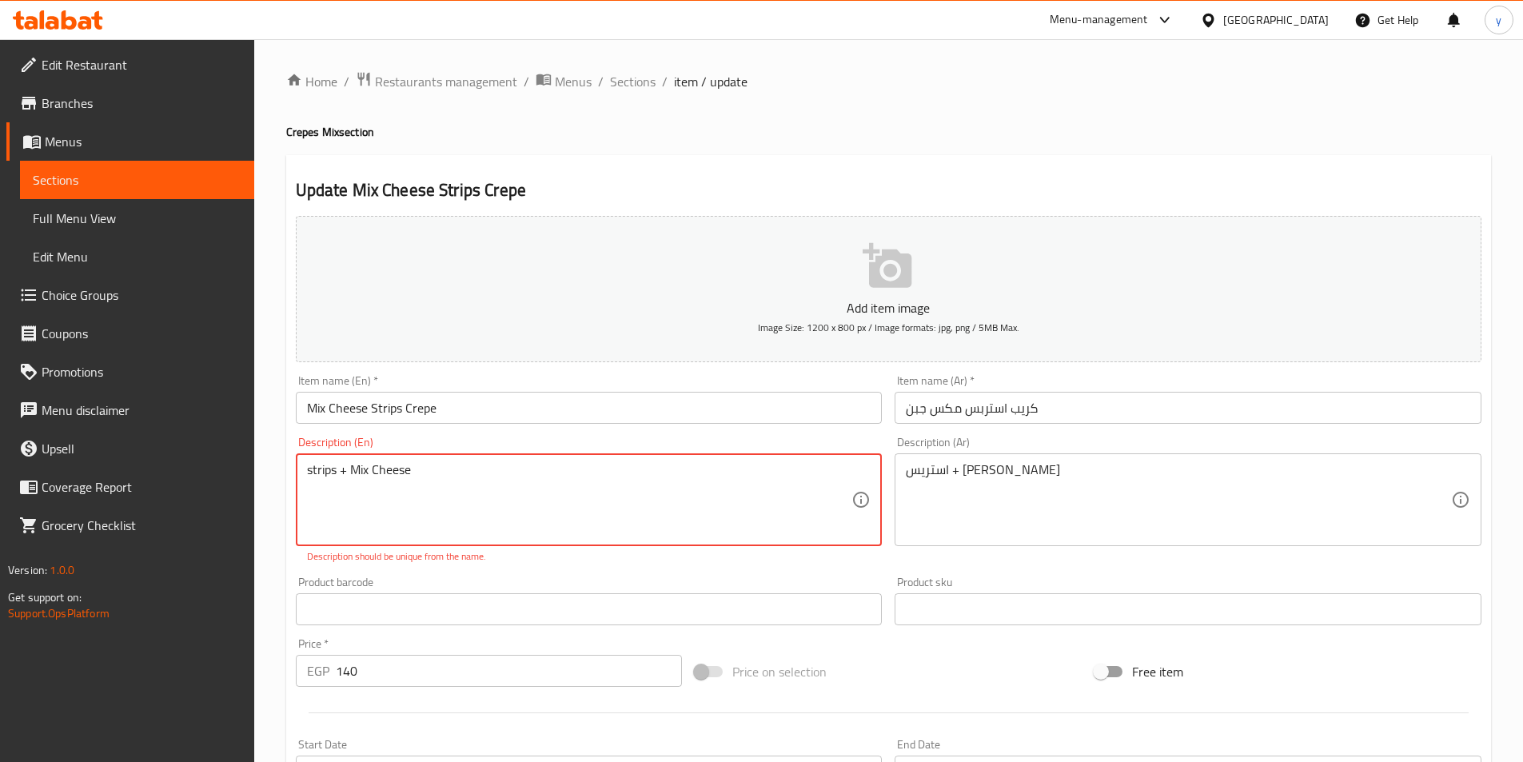
click at [339, 472] on textarea "strips + Mix Cheese" at bounding box center [579, 500] width 545 height 76
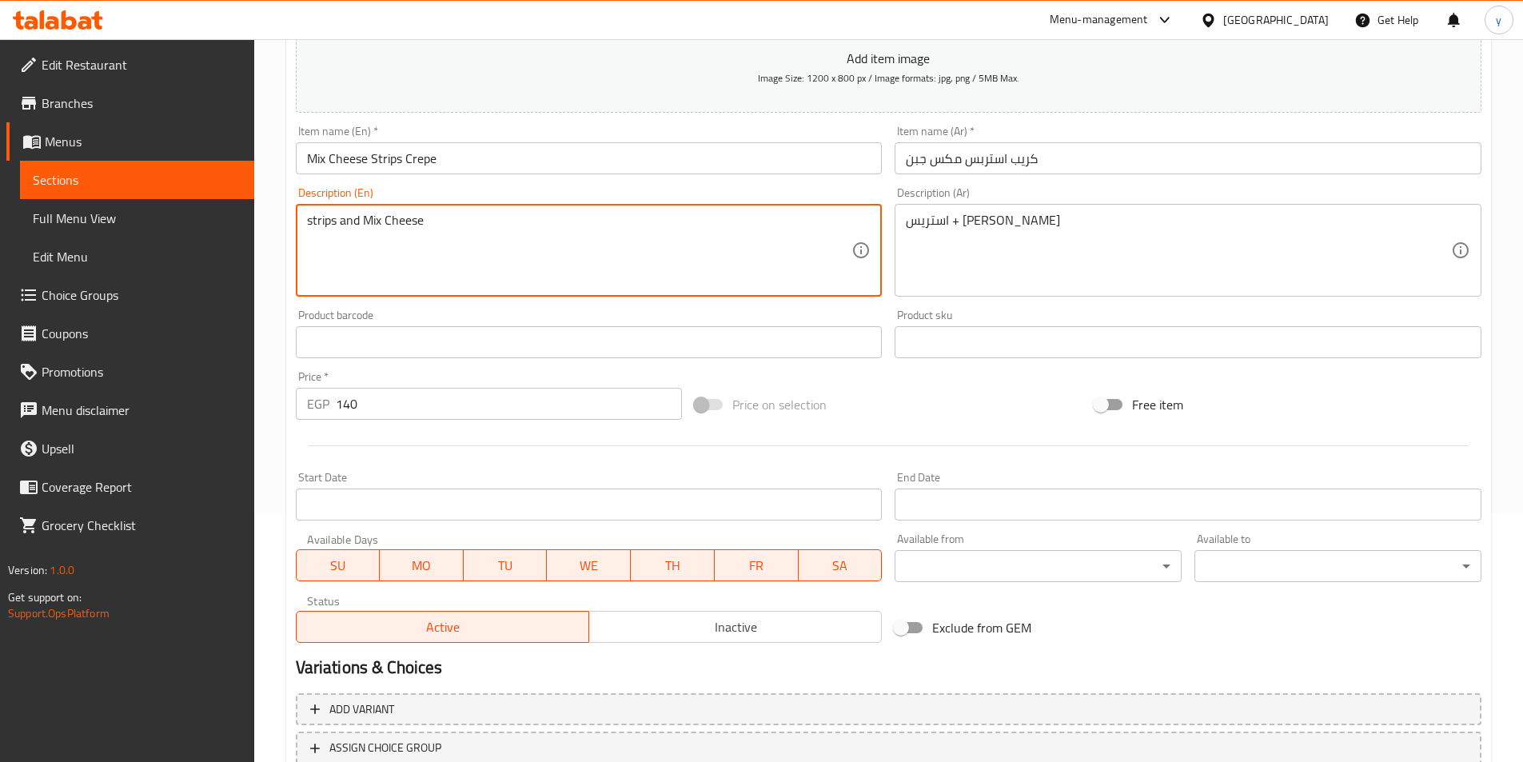
scroll to position [368, 0]
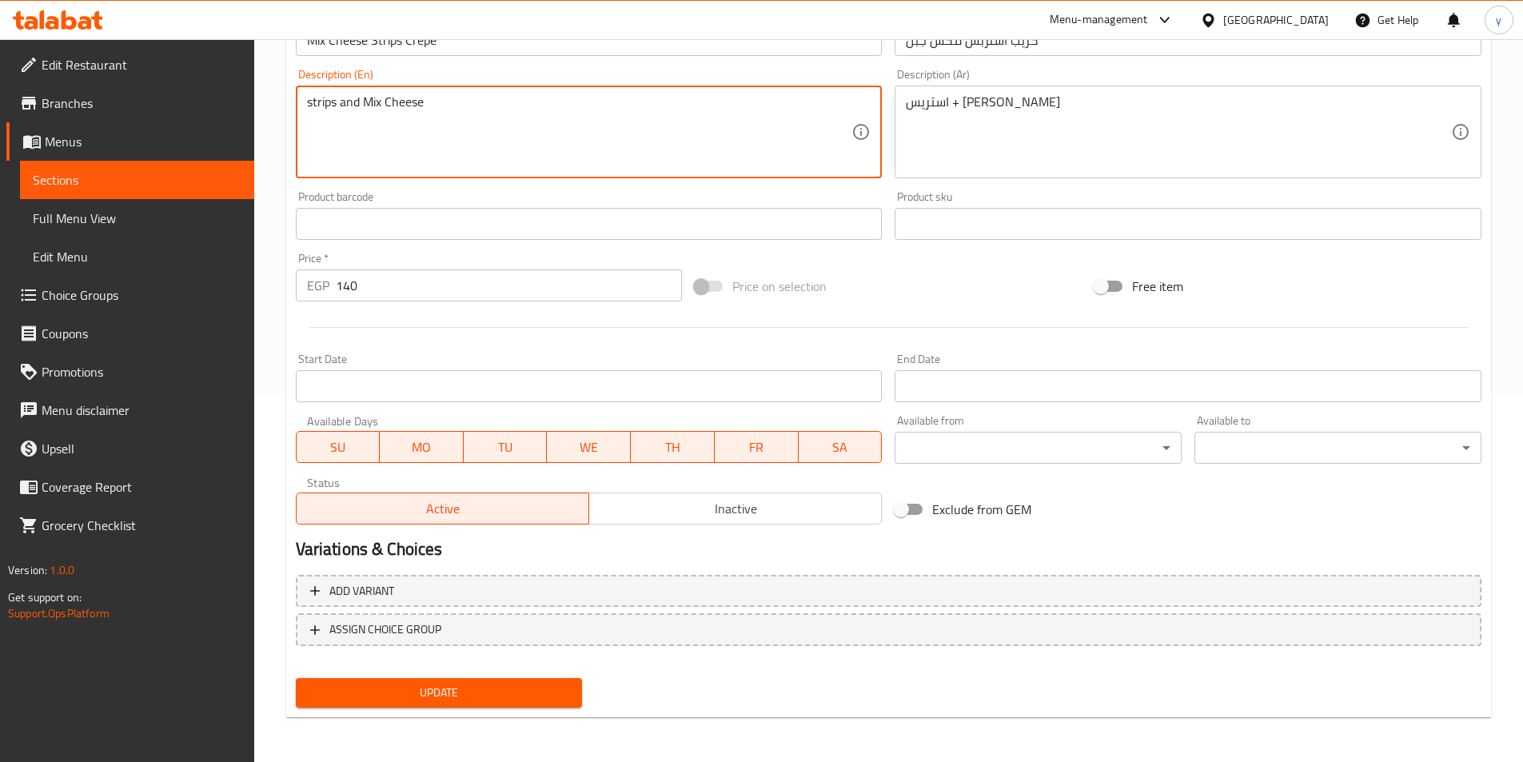
click at [445, 704] on button "Update" at bounding box center [439, 693] width 287 height 30
drag, startPoint x: 359, startPoint y: 103, endPoint x: 341, endPoint y: 102, distance: 17.7
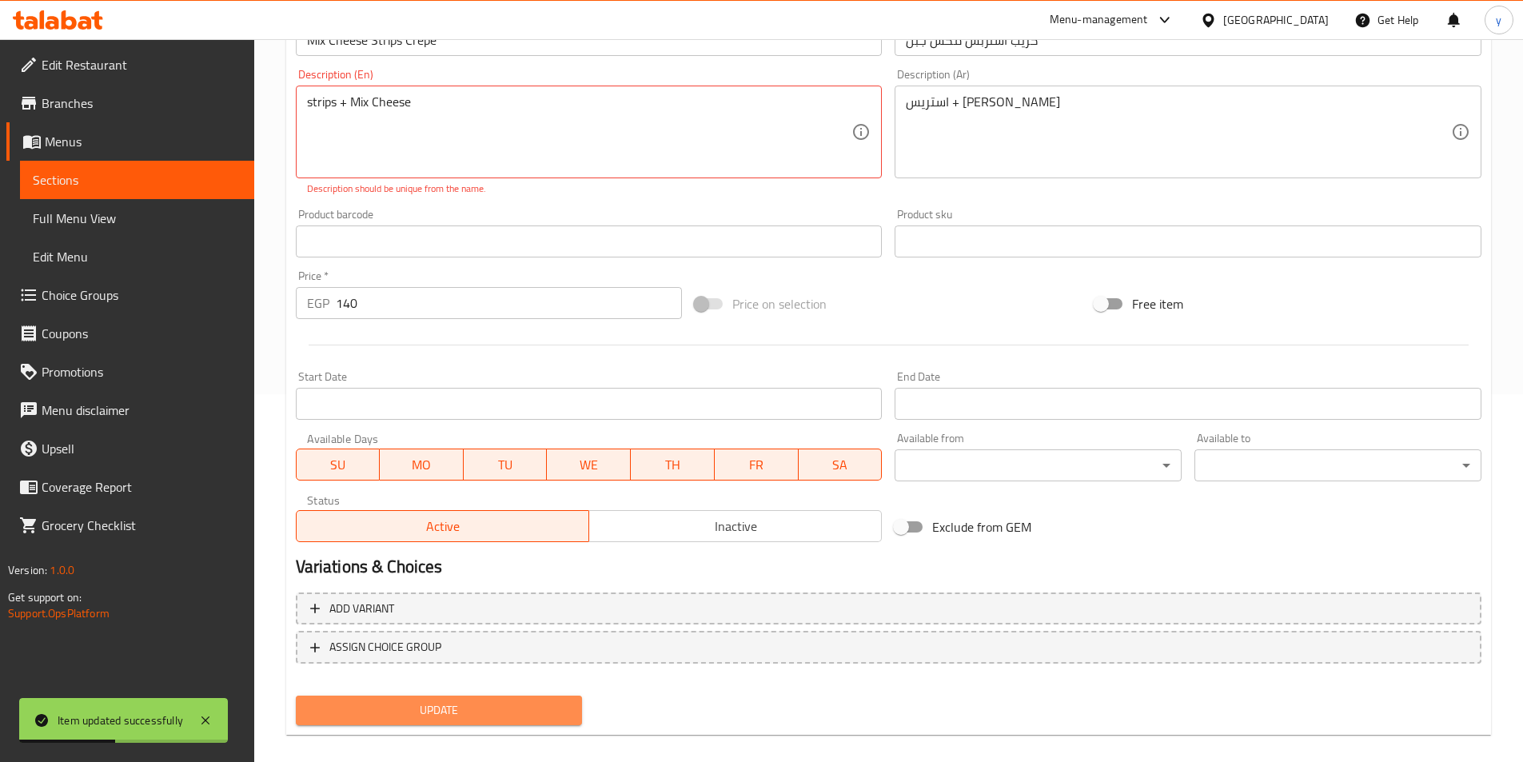
click at [429, 709] on span "Update" at bounding box center [439, 711] width 261 height 20
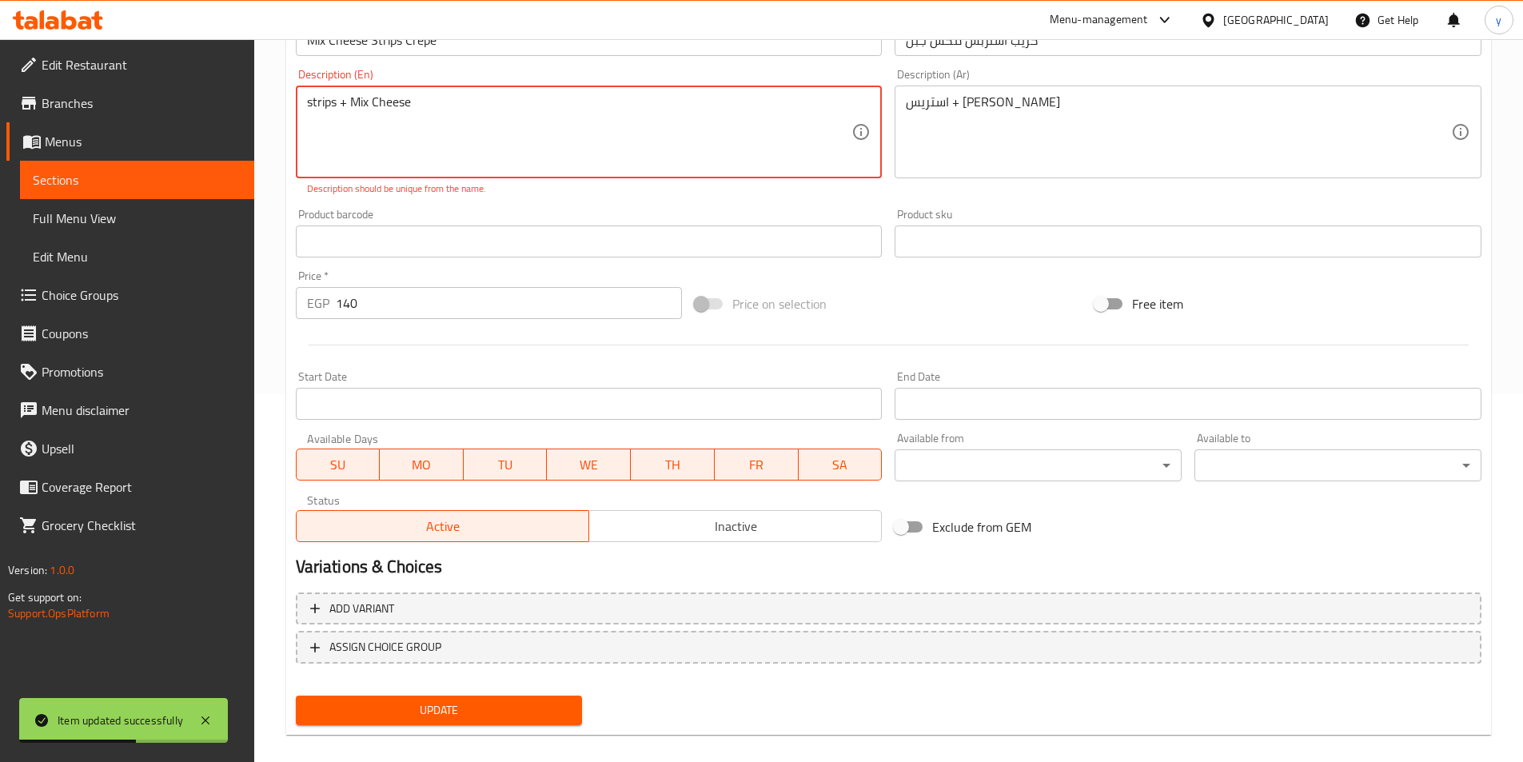
click at [429, 709] on span "Update" at bounding box center [439, 711] width 261 height 20
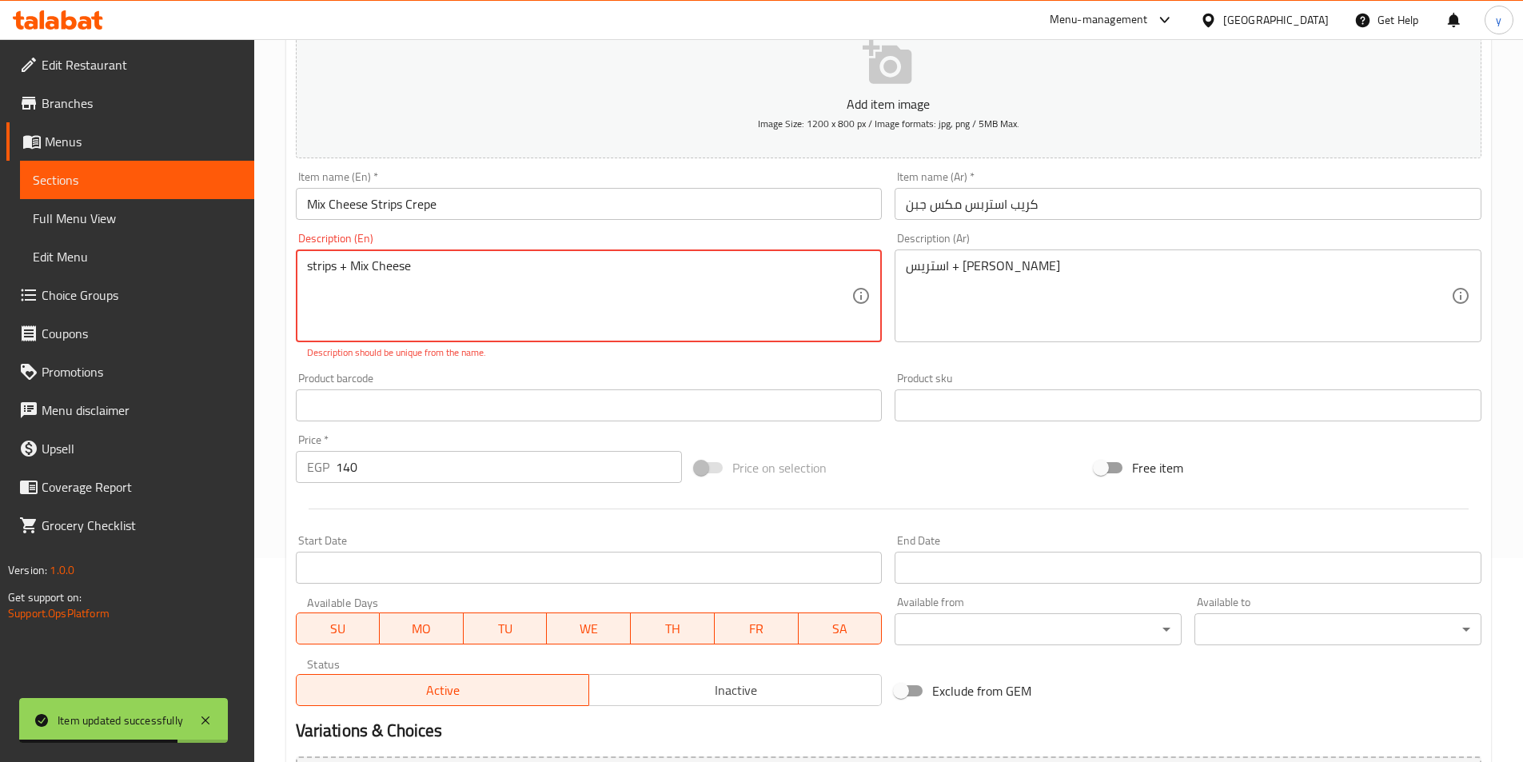
scroll to position [48, 0]
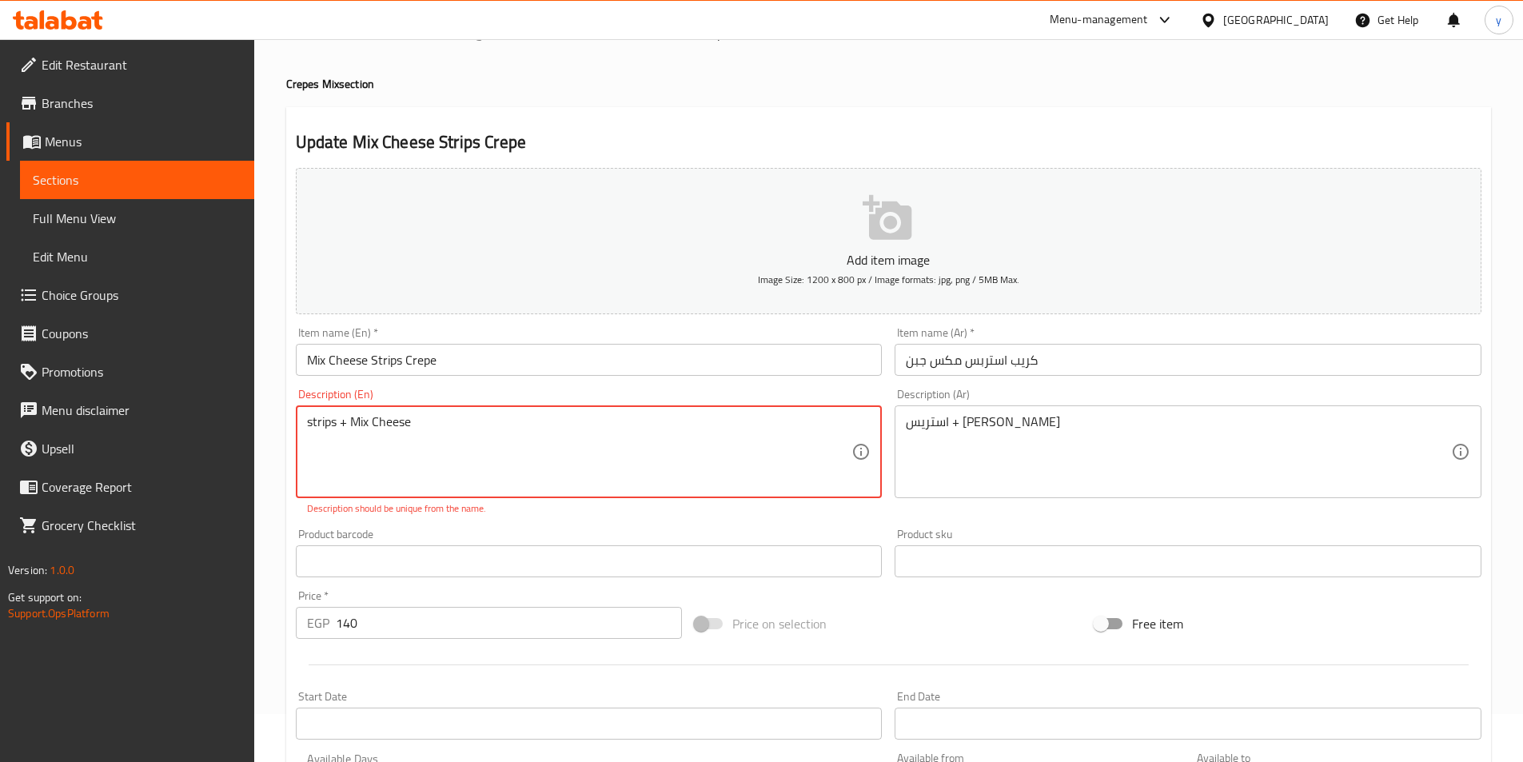
click at [369, 426] on textarea "strips + Mix Cheese" at bounding box center [579, 452] width 545 height 76
click at [339, 424] on textarea "strips + Mix Cheese" at bounding box center [579, 452] width 545 height 76
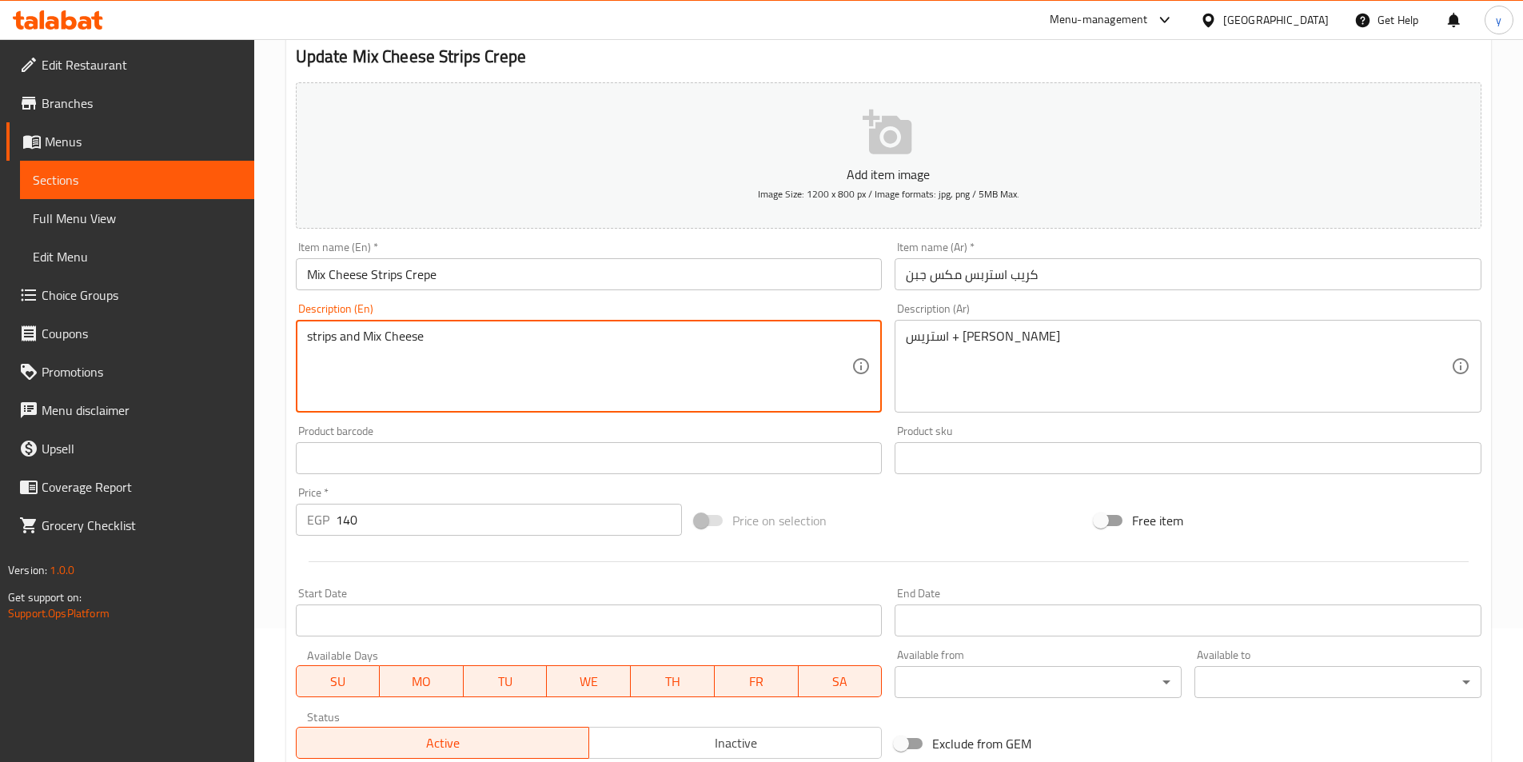
scroll to position [368, 0]
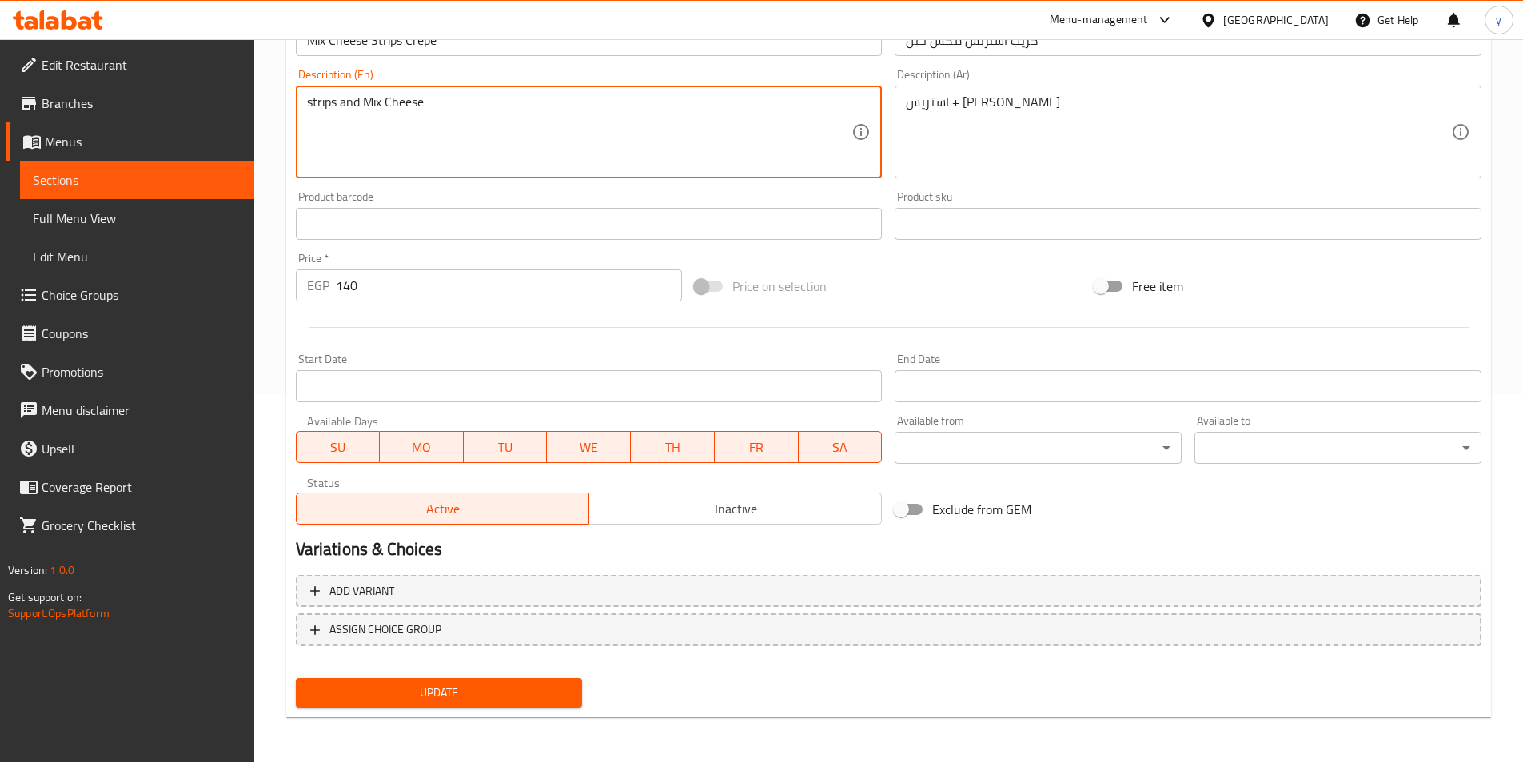
type textarea "strips and Mix Cheese"
click at [449, 686] on span "Update" at bounding box center [439, 693] width 261 height 20
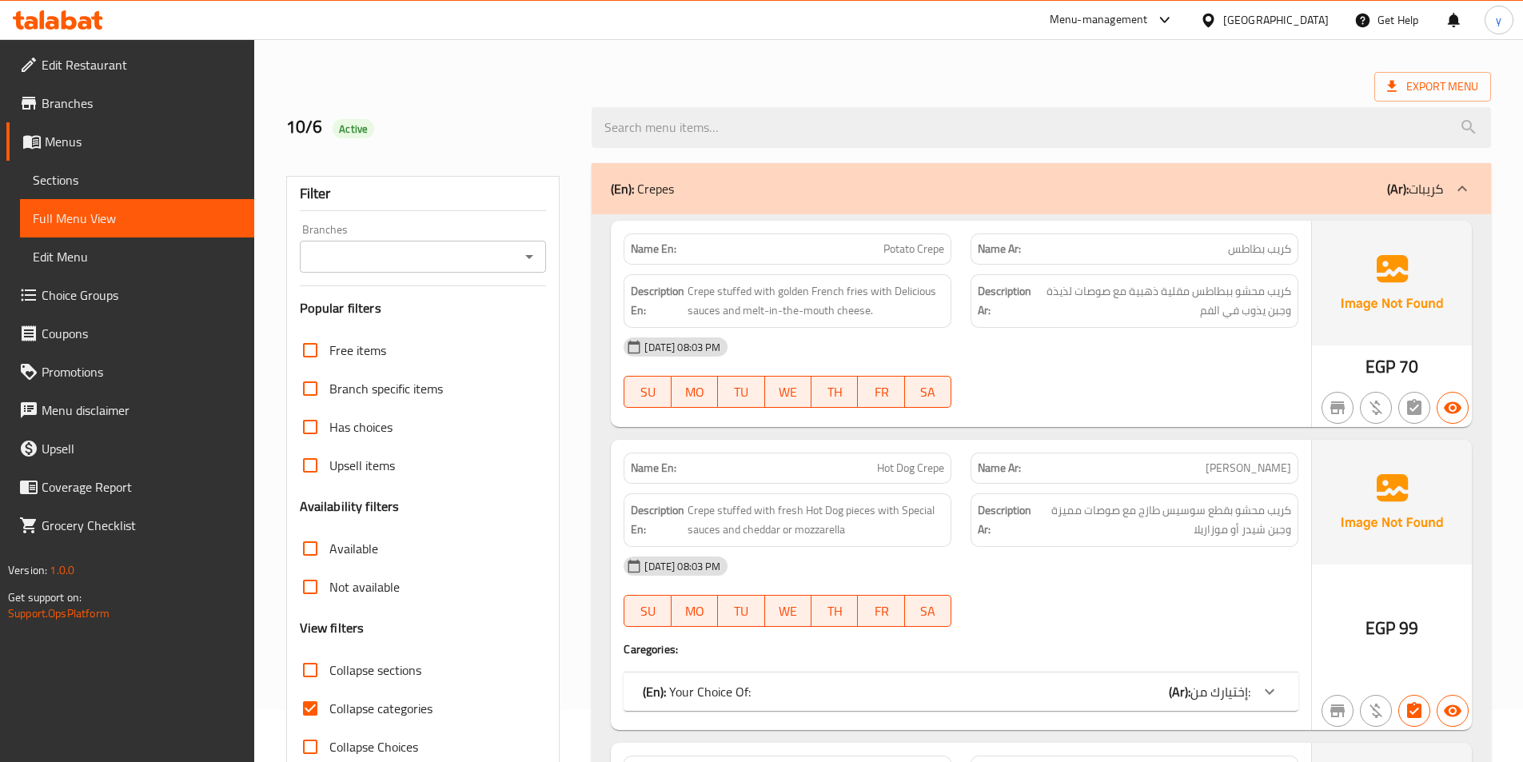
scroll to position [80, 0]
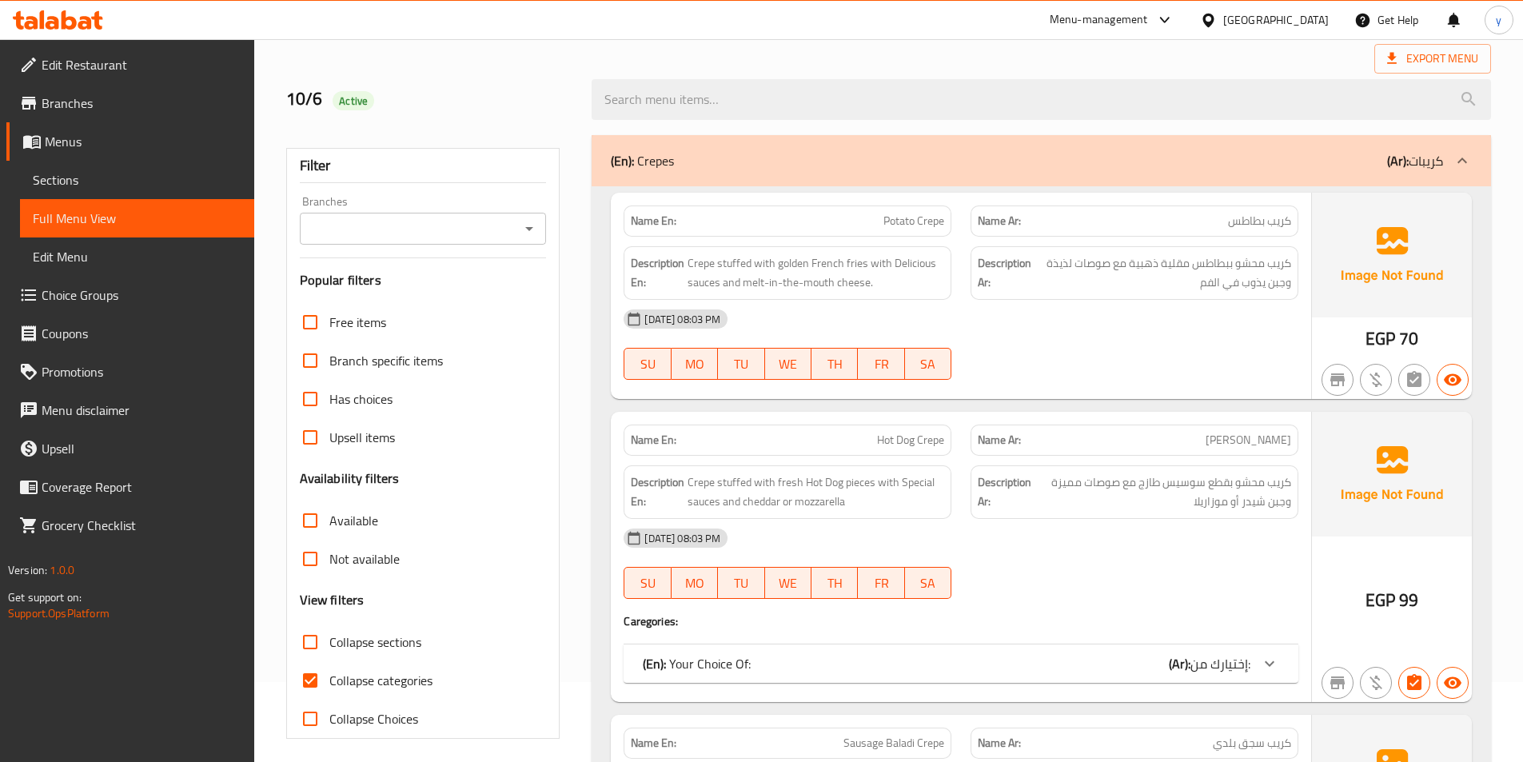
drag, startPoint x: 342, startPoint y: 673, endPoint x: 350, endPoint y: 633, distance: 40.0
click at [342, 673] on span "Collapse categories" at bounding box center [380, 680] width 103 height 19
click at [329, 673] on input "Collapse categories" at bounding box center [310, 680] width 38 height 38
checkbox input "false"
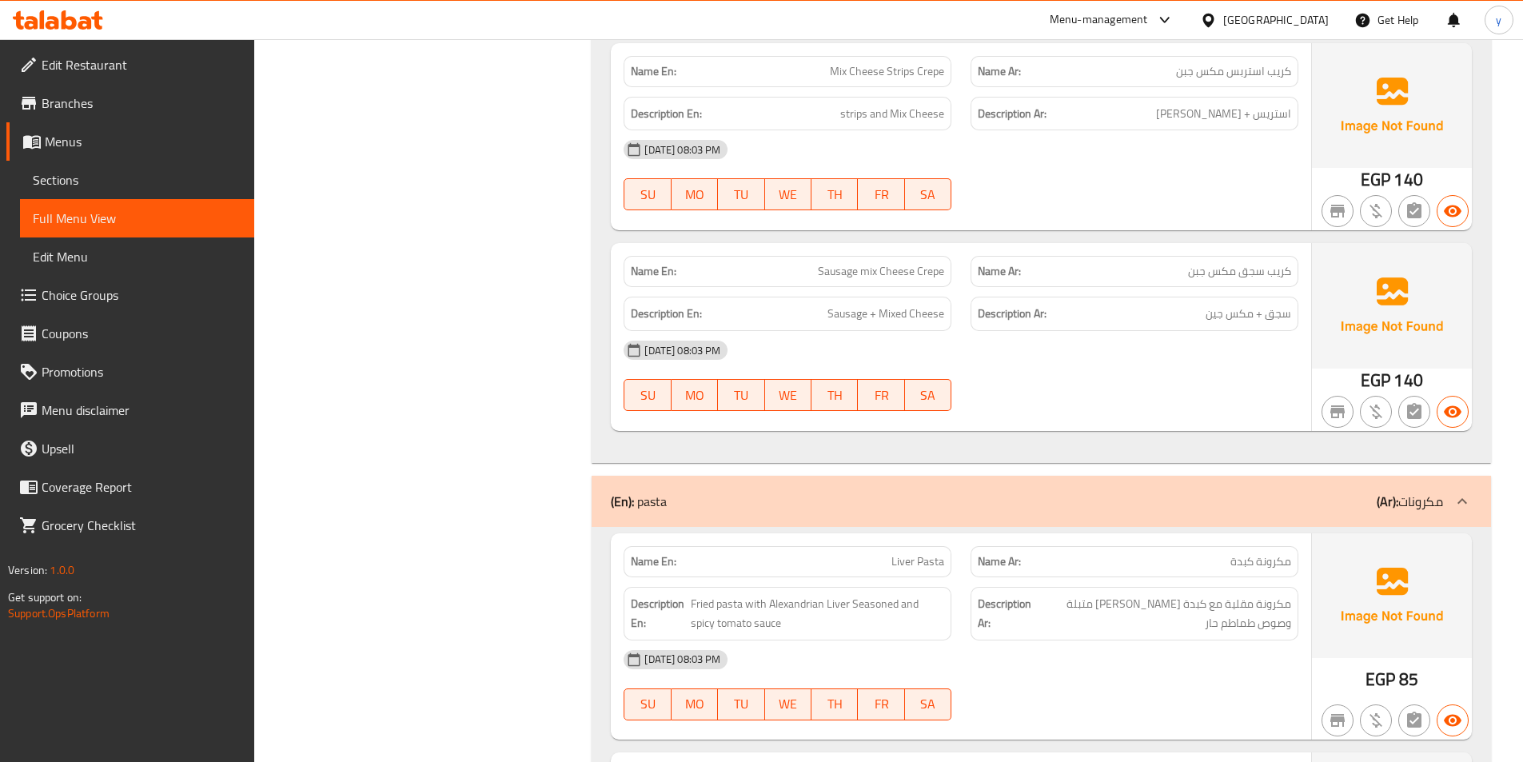
scroll to position [0, 0]
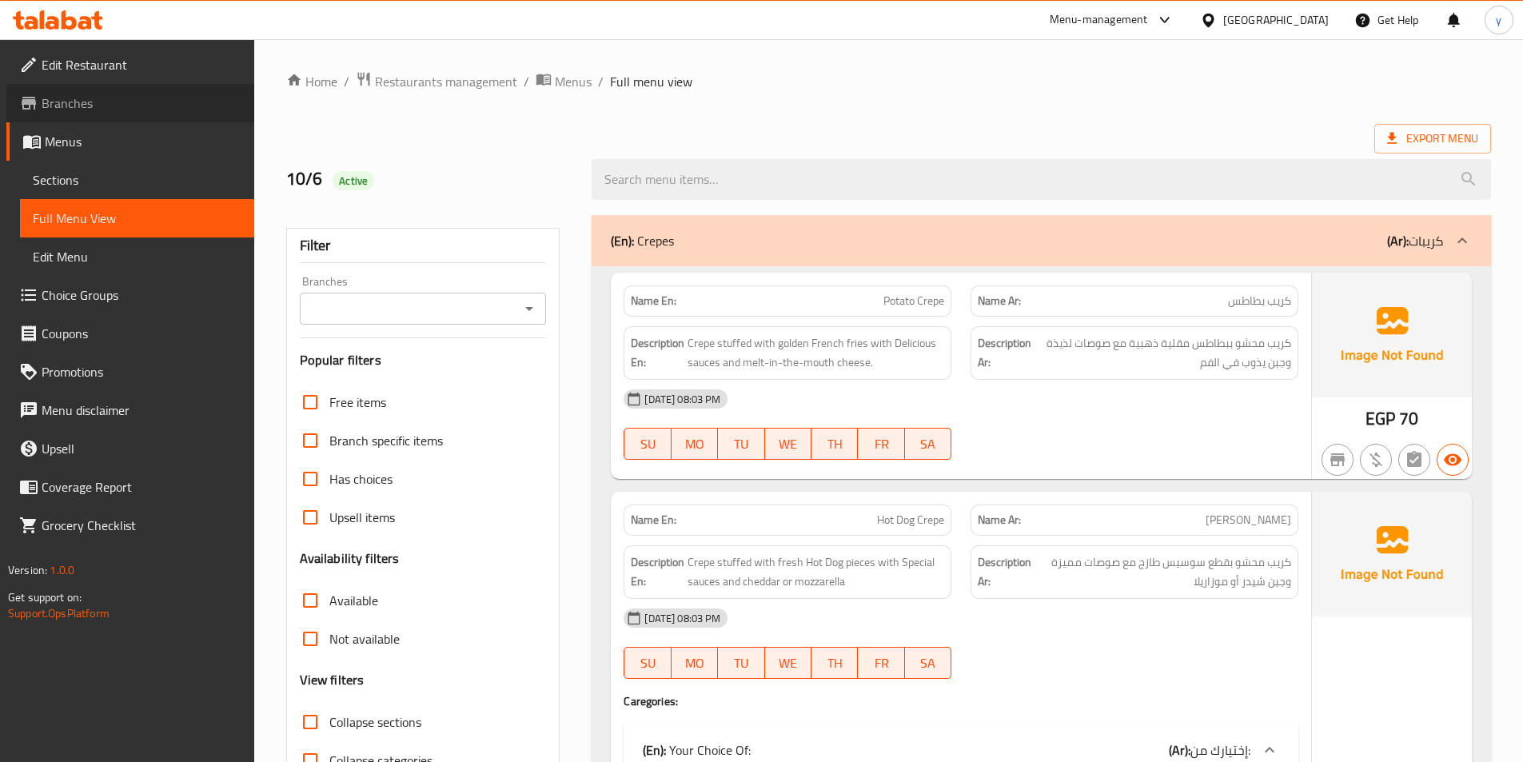
click at [78, 113] on span "Branches" at bounding box center [142, 103] width 200 height 19
